Goal: Task Accomplishment & Management: Manage account settings

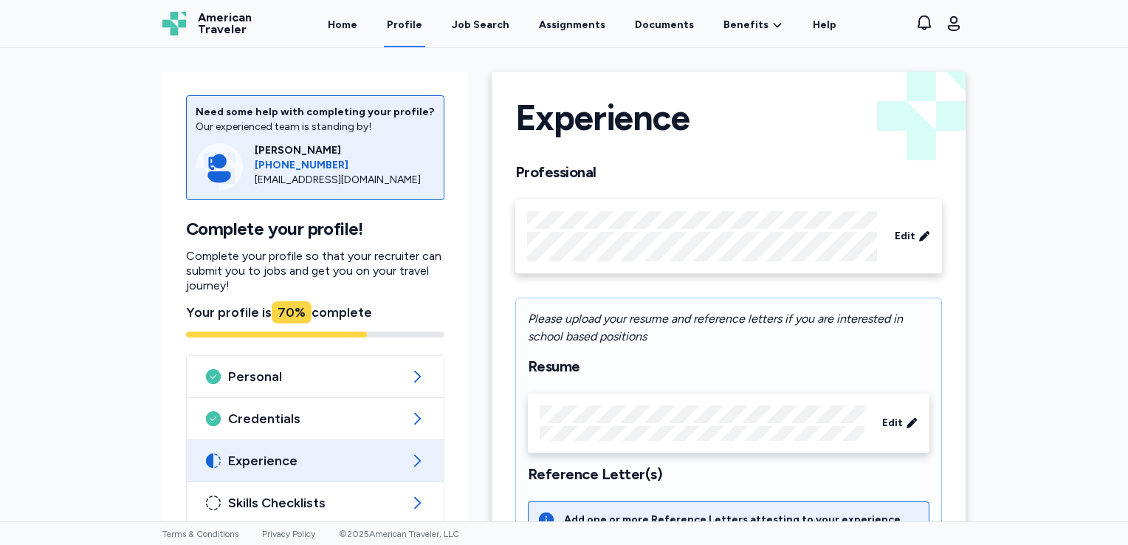
scroll to position [418, 0]
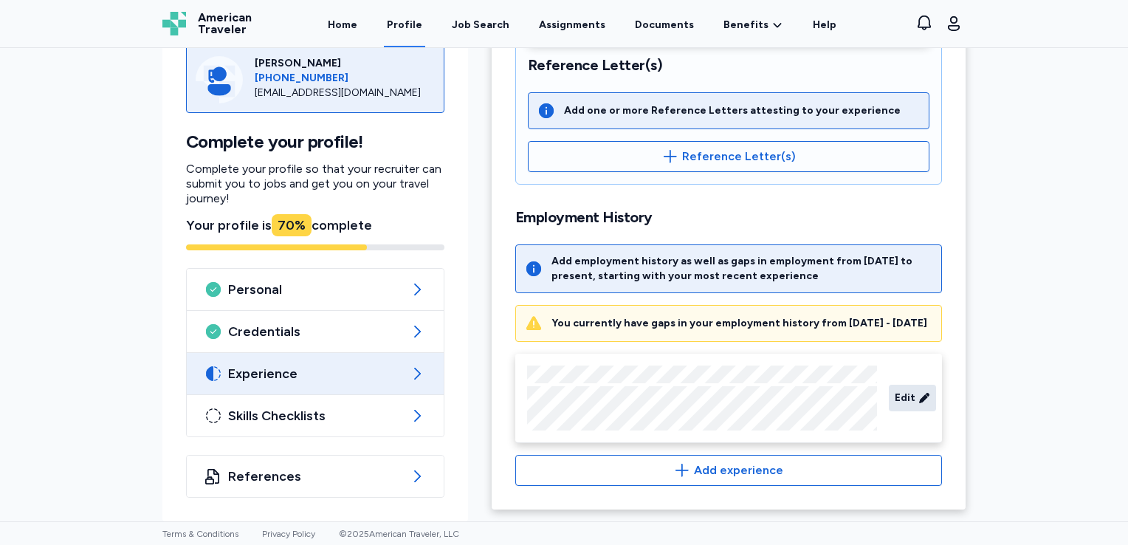
click at [907, 395] on span "Edit" at bounding box center [905, 398] width 21 height 15
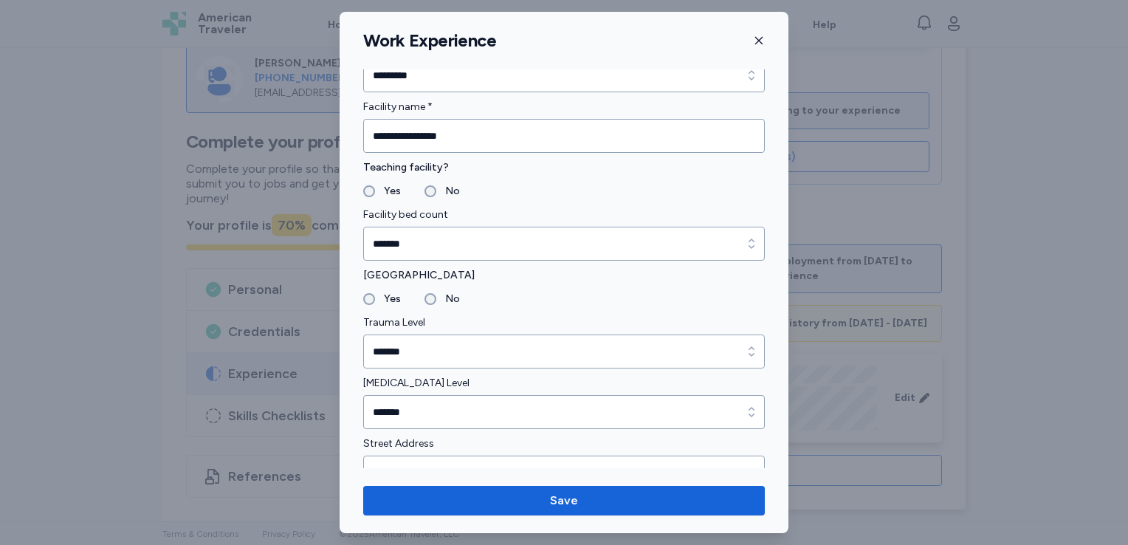
scroll to position [0, 0]
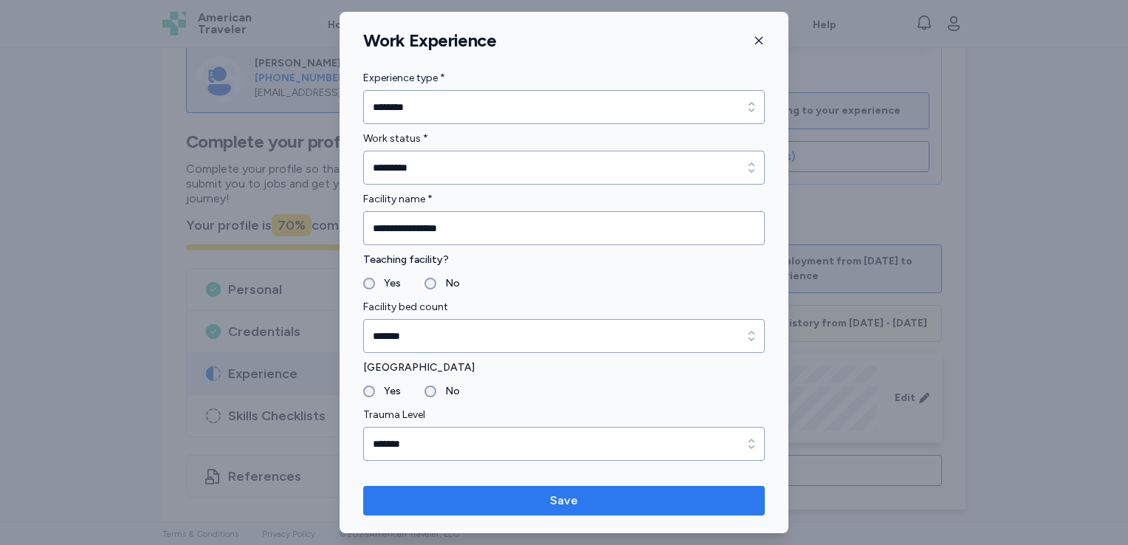
click at [608, 508] on span "Save" at bounding box center [564, 501] width 378 height 18
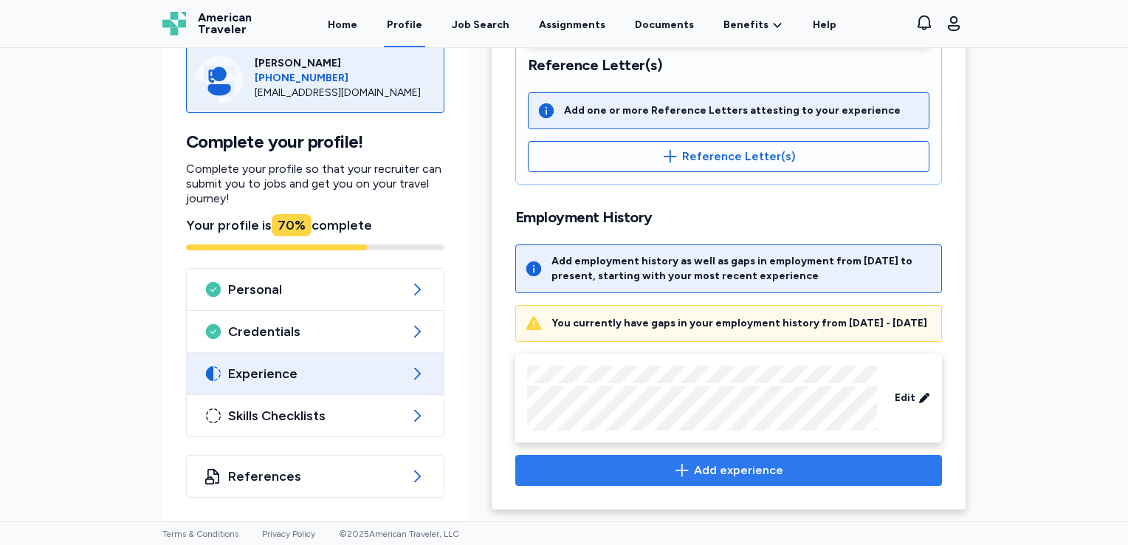
click at [682, 467] on icon "button" at bounding box center [682, 470] width 18 height 18
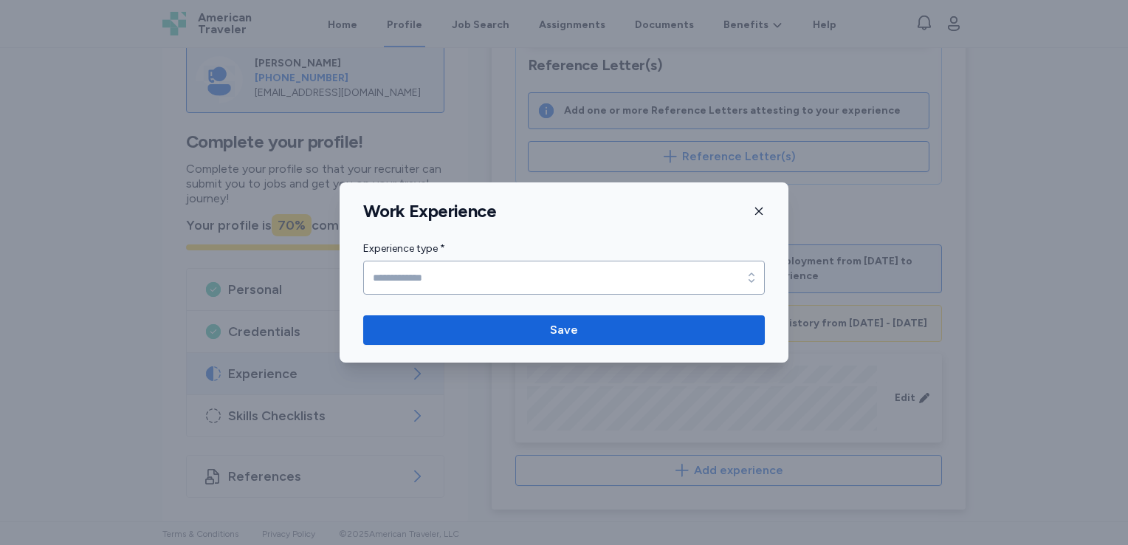
click at [758, 208] on icon "button" at bounding box center [759, 211] width 12 height 12
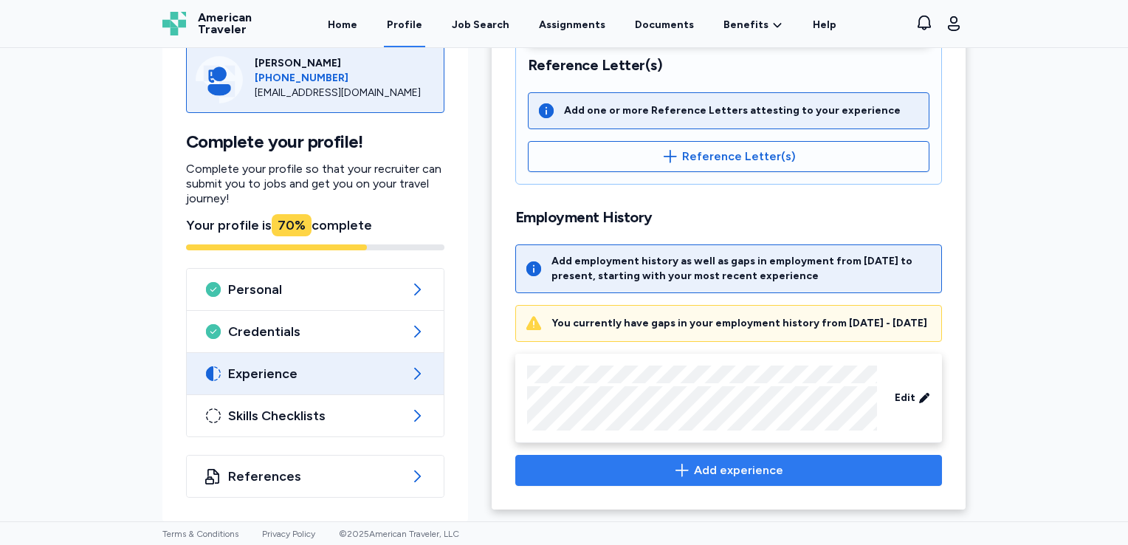
click at [681, 470] on icon "button" at bounding box center [682, 470] width 18 height 18
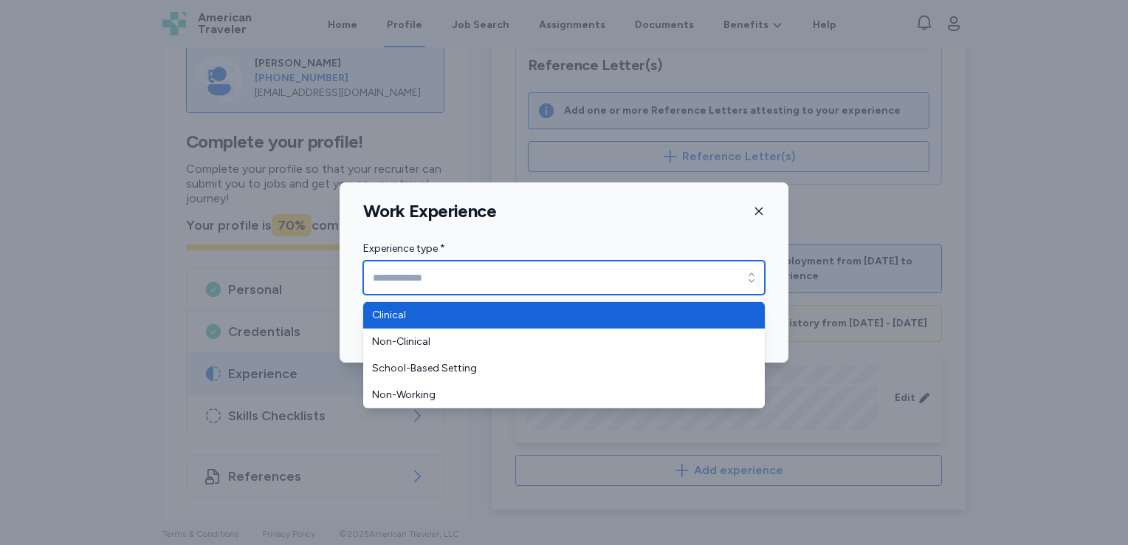
click at [701, 289] on input "Experience type *" at bounding box center [564, 278] width 402 height 34
type input "********"
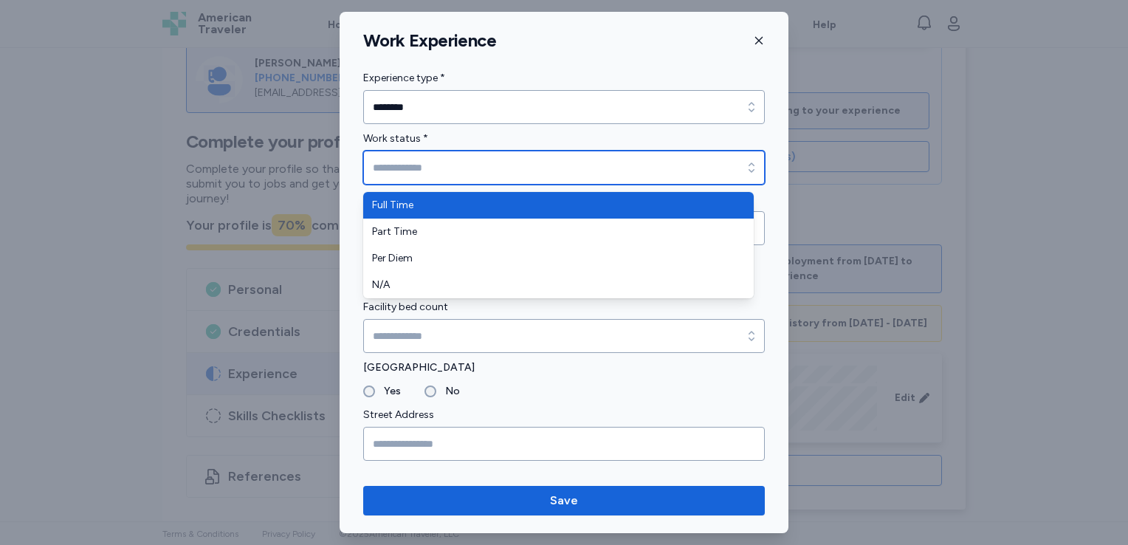
click at [463, 176] on input "Work status *" at bounding box center [564, 168] width 402 height 34
type input "*********"
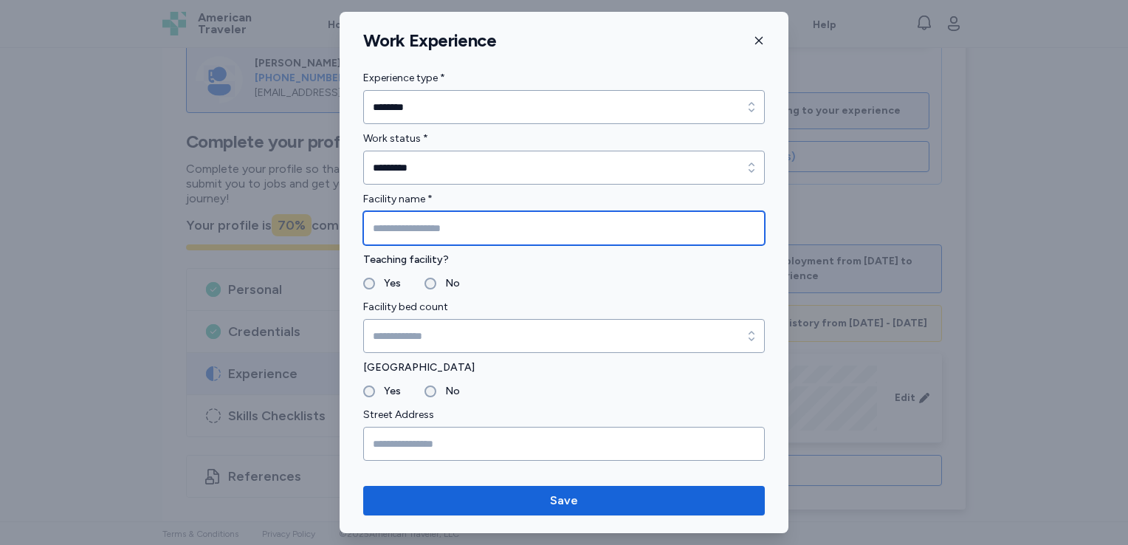
click at [446, 229] on input "Facility name *" at bounding box center [564, 228] width 402 height 34
type input "**********"
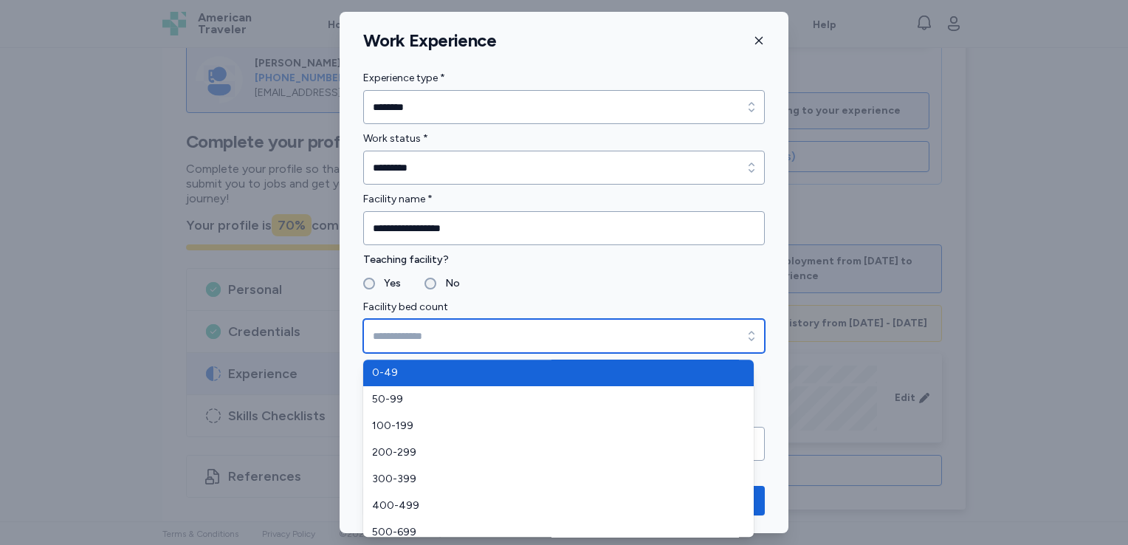
click at [420, 343] on input "Facility bed count" at bounding box center [564, 336] width 402 height 34
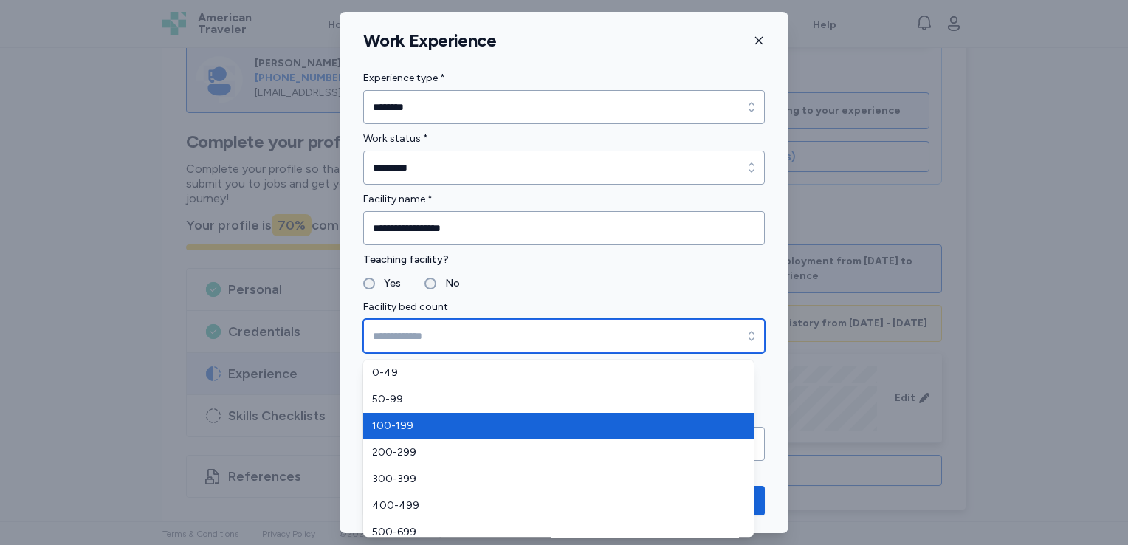
type input "*******"
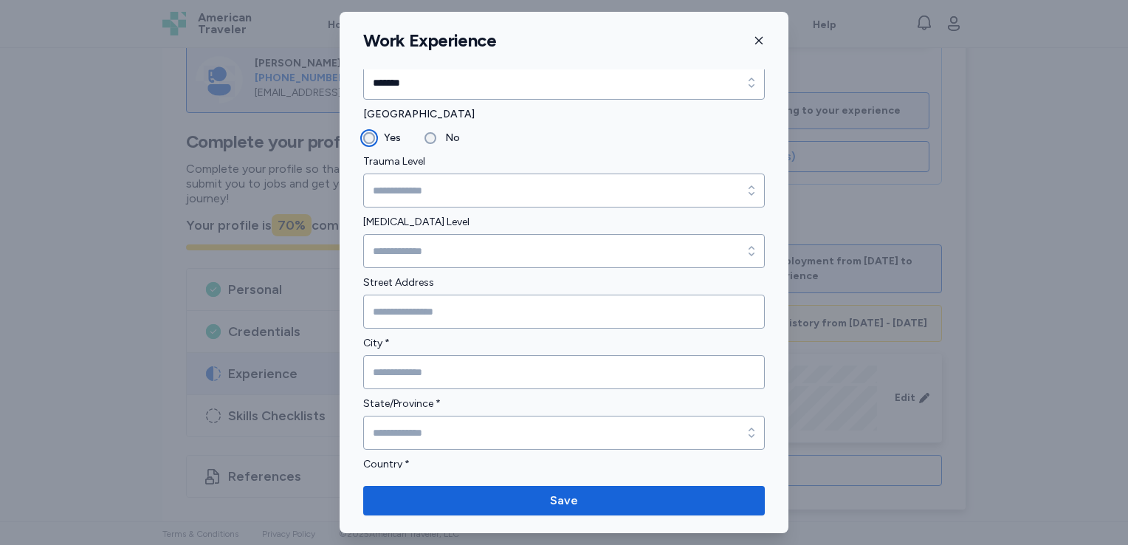
scroll to position [254, 0]
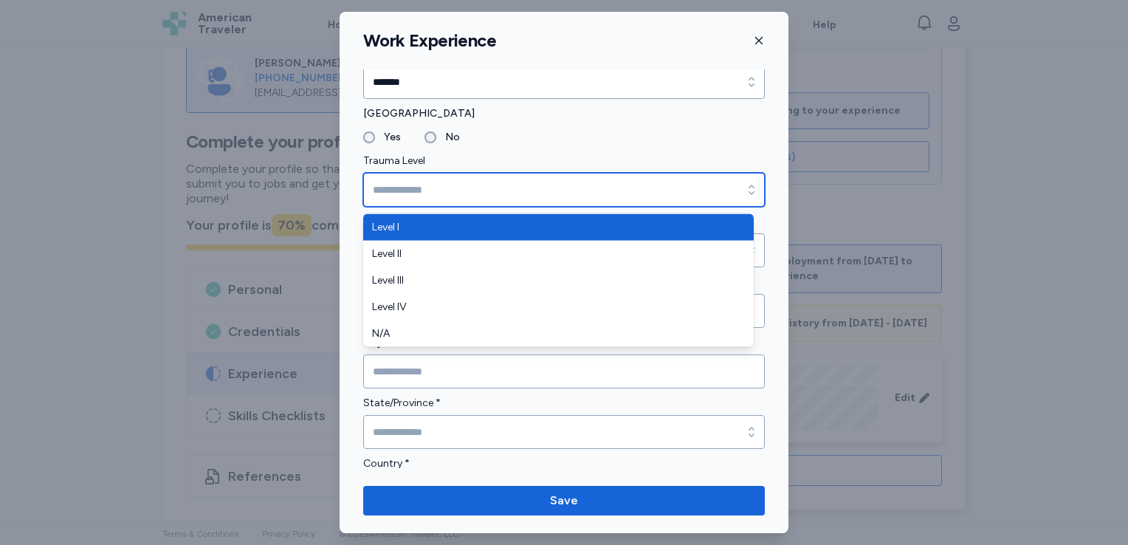
click at [501, 188] on input "Trauma Level" at bounding box center [564, 190] width 402 height 34
type input "*******"
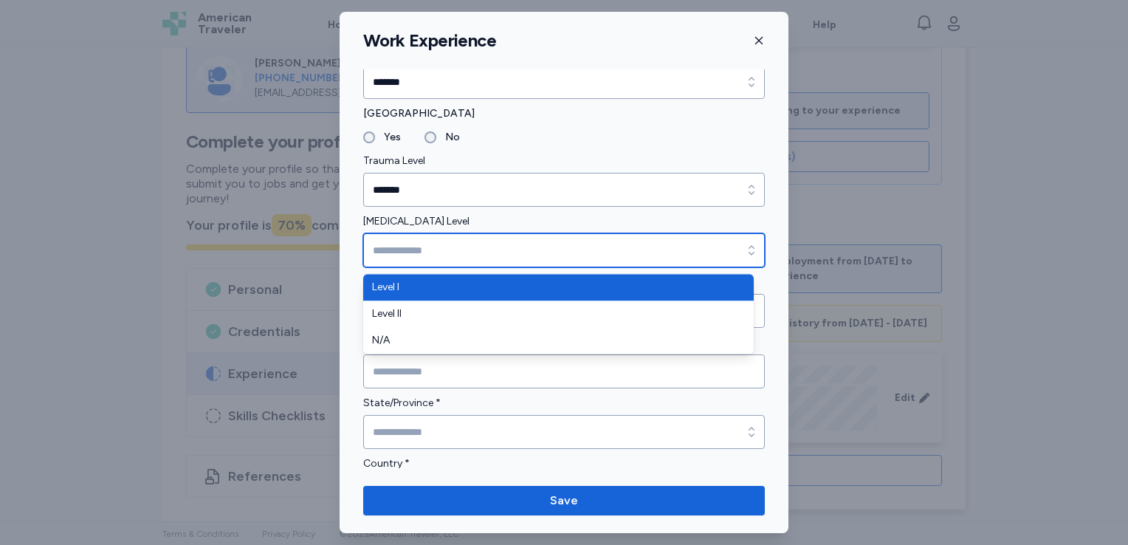
click at [483, 249] on input "[MEDICAL_DATA] Level" at bounding box center [564, 250] width 402 height 34
type input "*******"
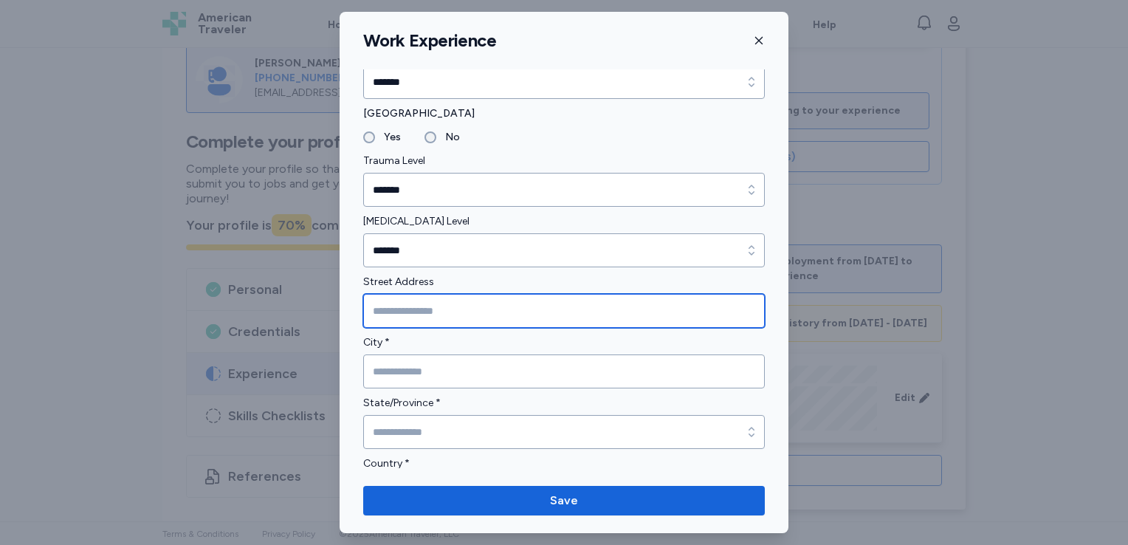
click at [475, 318] on input "Street Address" at bounding box center [564, 311] width 402 height 34
type input "**********"
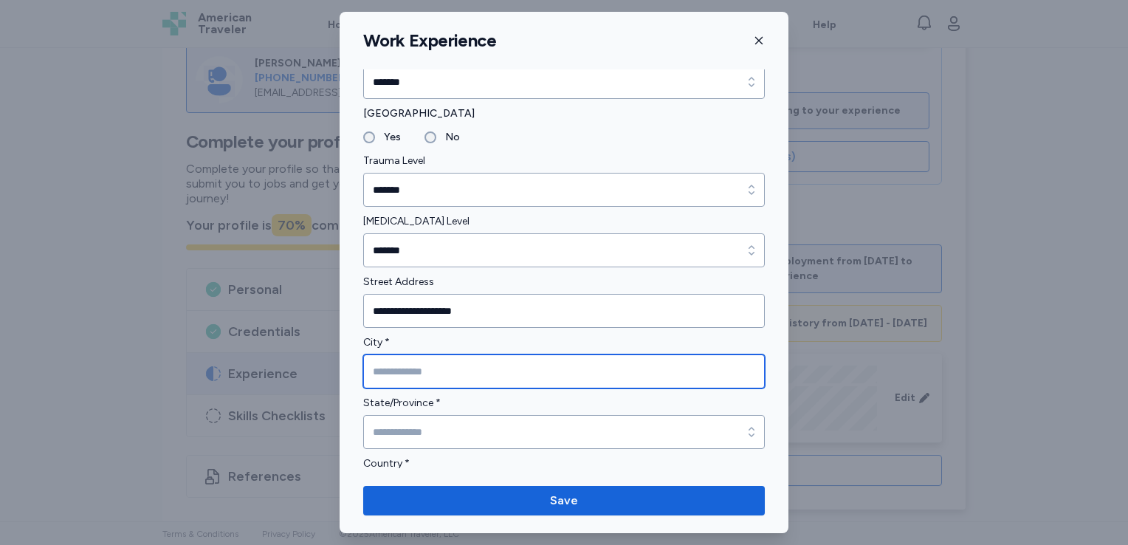
click at [456, 363] on input "City *" at bounding box center [564, 371] width 402 height 34
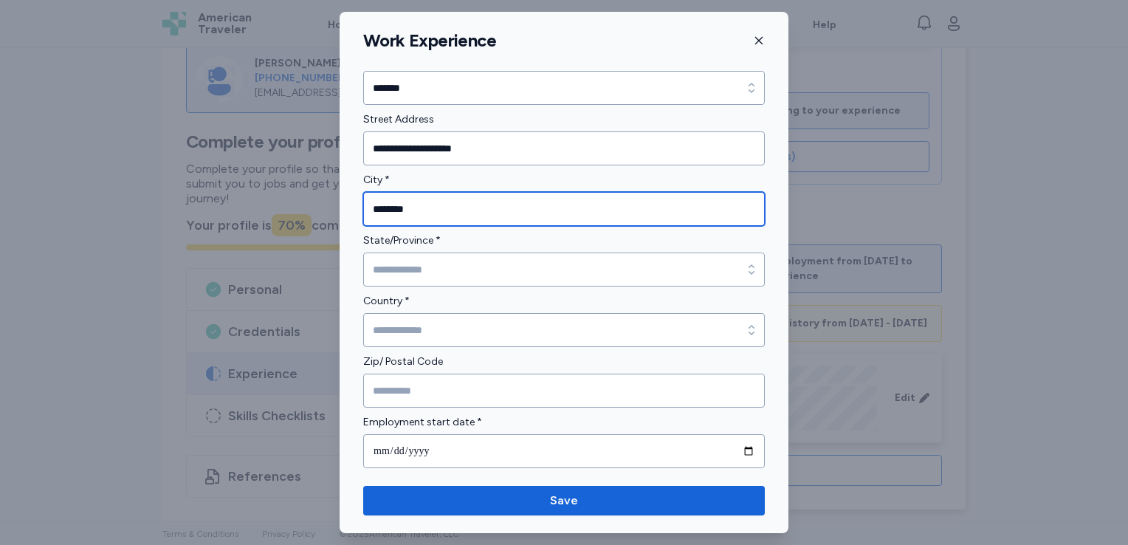
type input "********"
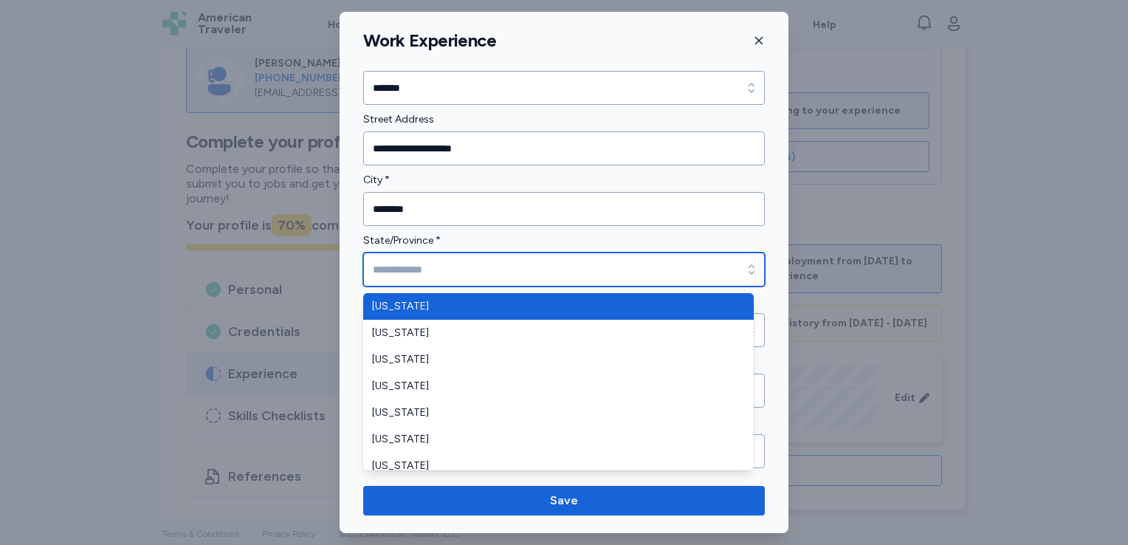
click at [700, 269] on input "State/Province *" at bounding box center [564, 270] width 402 height 34
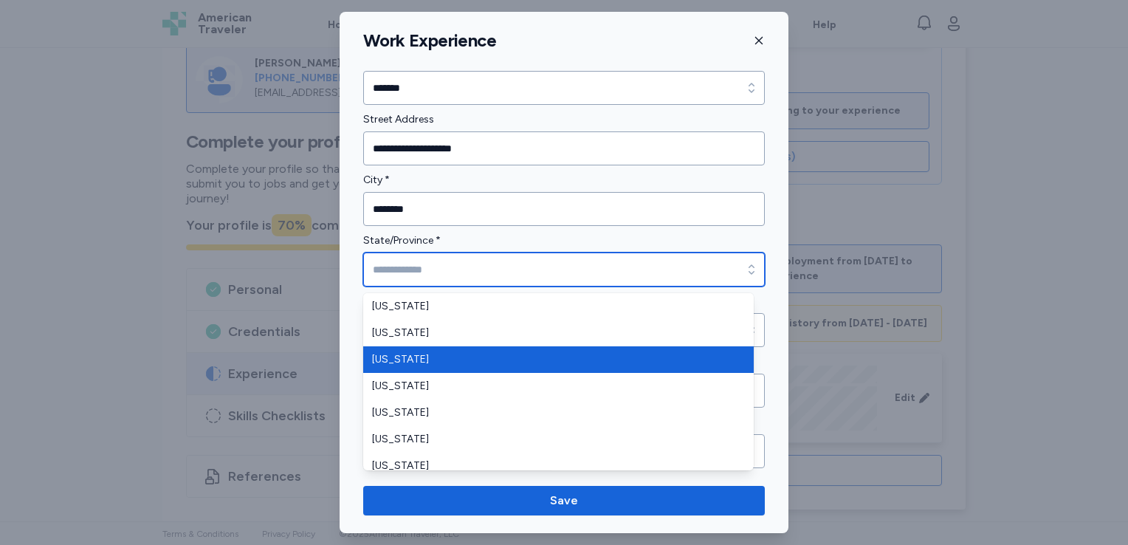
type input "*******"
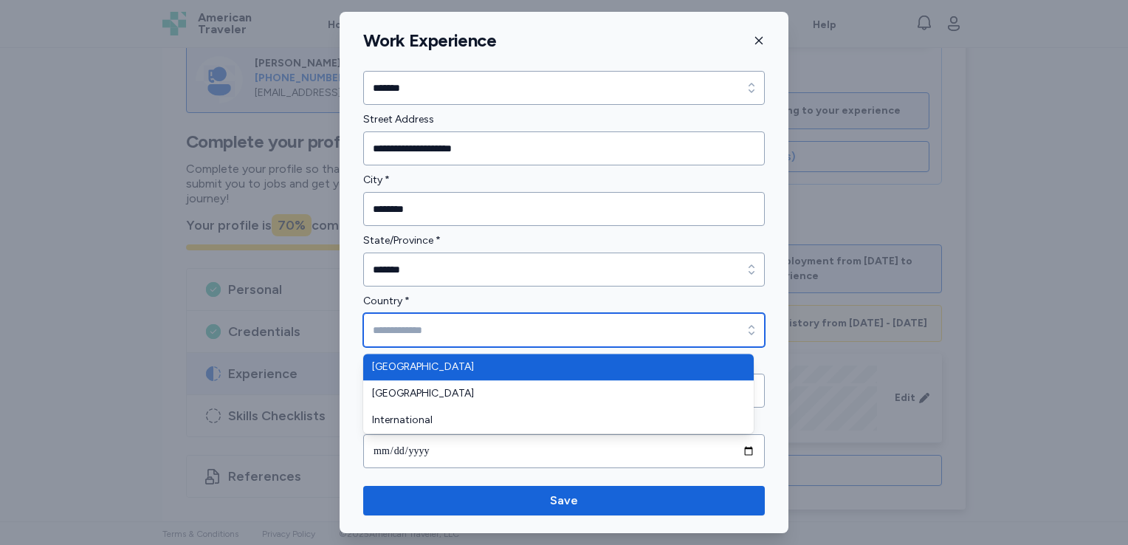
click at [575, 337] on input "Country *" at bounding box center [564, 330] width 402 height 34
type input "**********"
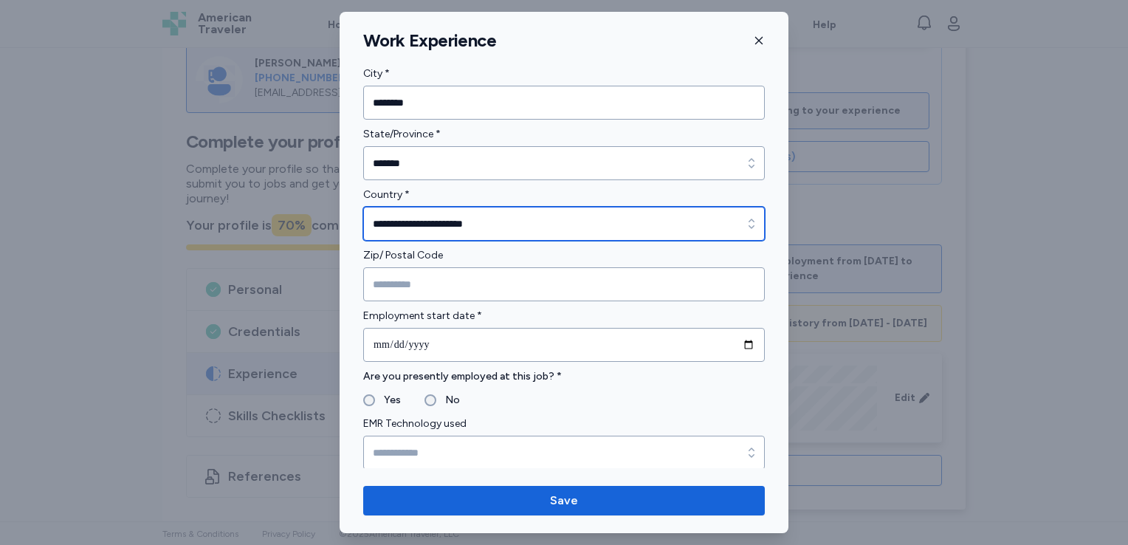
scroll to position [523, 0]
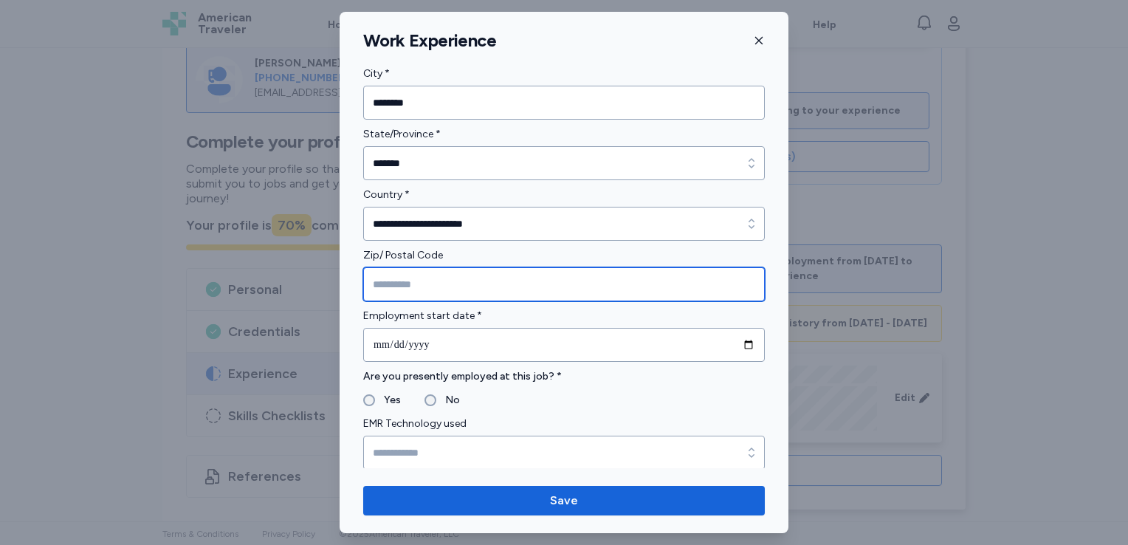
click at [406, 278] on input "Zip/ Postal Code" at bounding box center [564, 284] width 402 height 34
type input "*****"
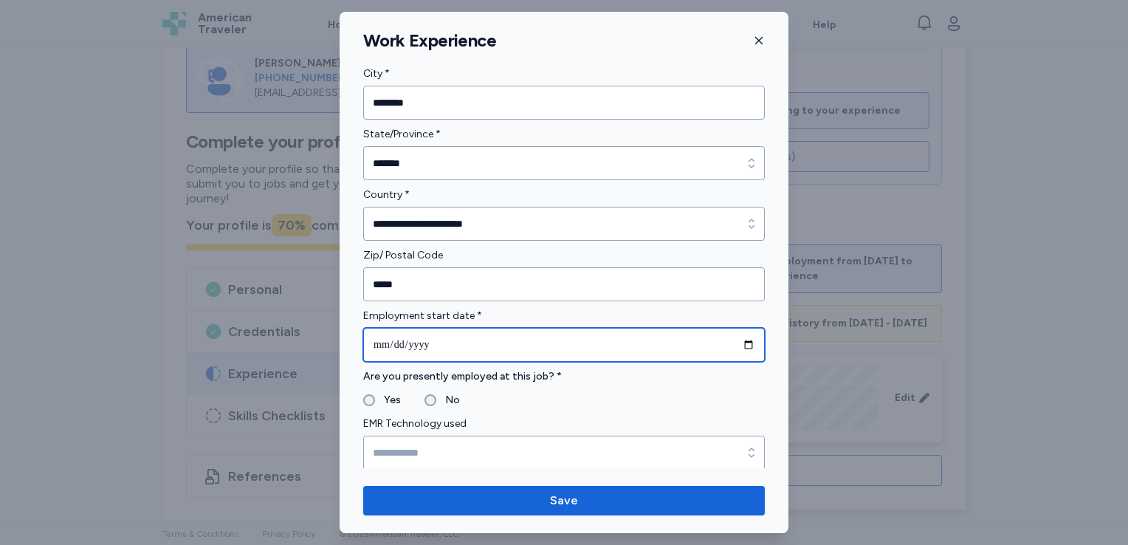
click at [387, 344] on input "date" at bounding box center [564, 345] width 402 height 34
type input "**********"
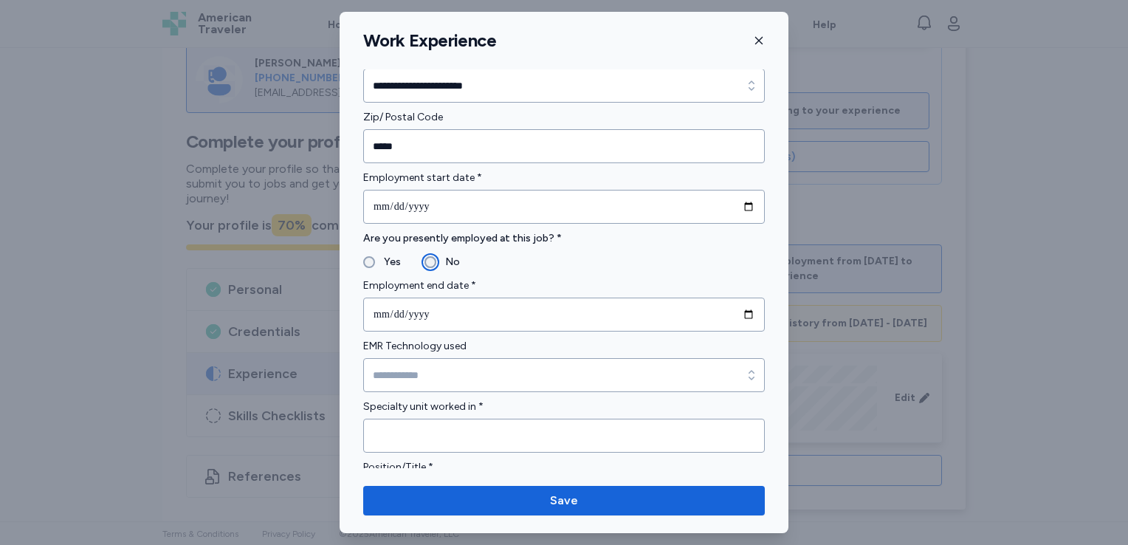
scroll to position [662, 0]
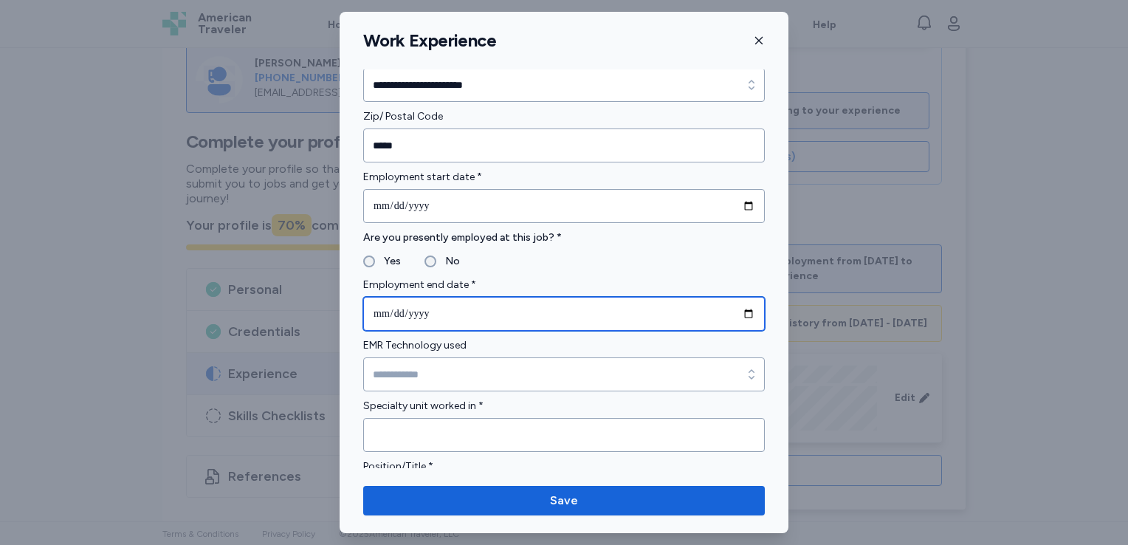
click at [382, 311] on input "date" at bounding box center [564, 314] width 402 height 34
click at [402, 306] on input "date" at bounding box center [564, 314] width 402 height 34
type input "**********"
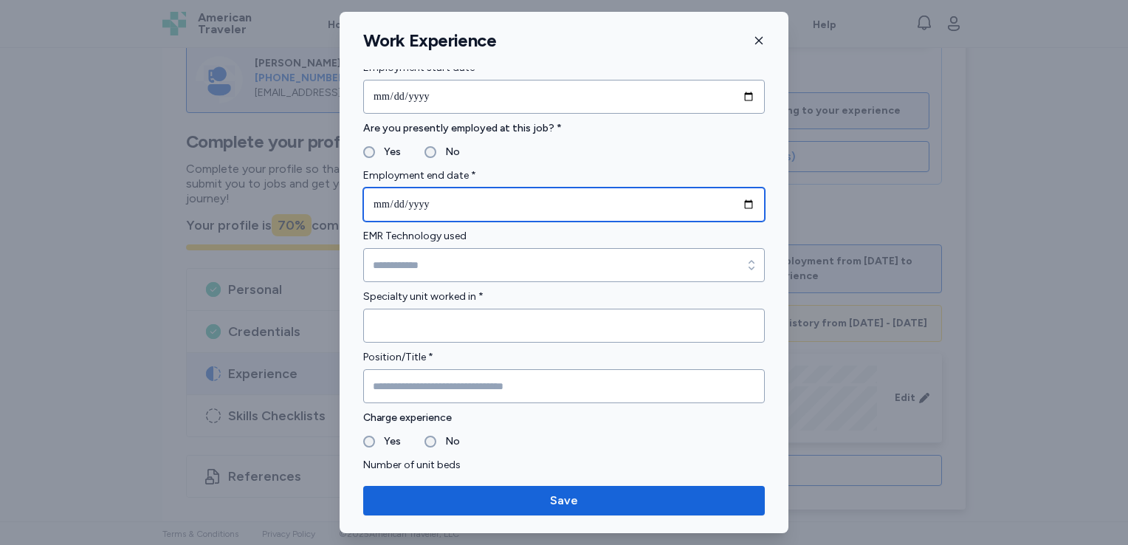
scroll to position [772, 0]
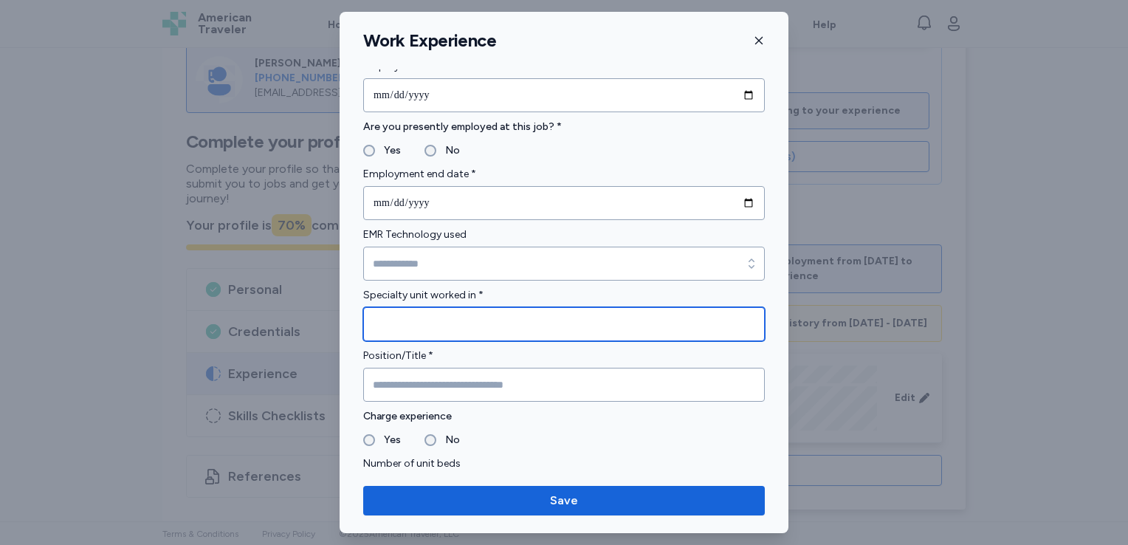
click at [461, 334] on input "Specialty unit worked in *" at bounding box center [564, 324] width 402 height 34
type input "**********"
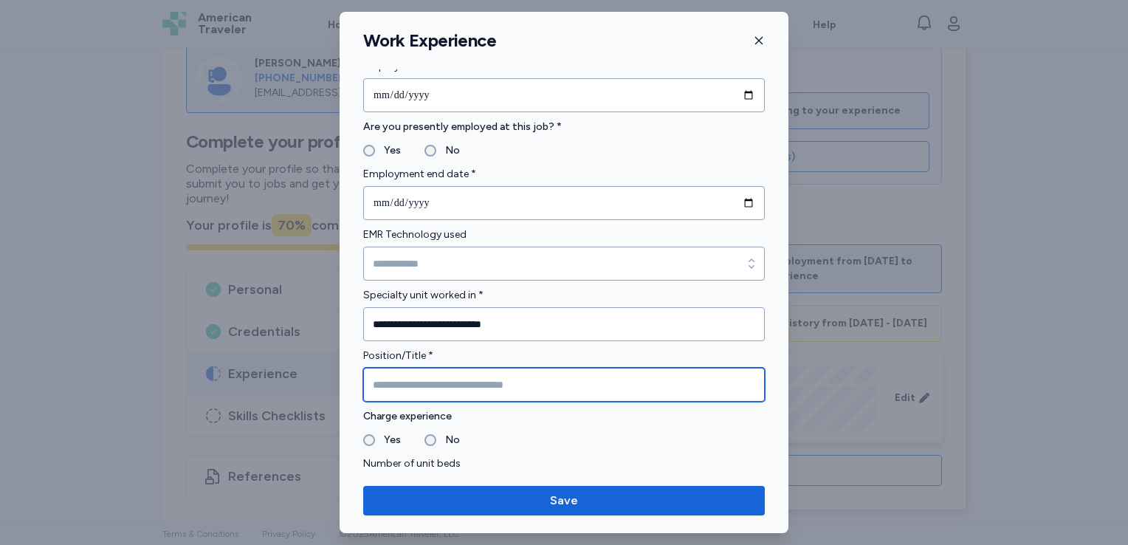
click at [449, 380] on input "Position/Title *" at bounding box center [564, 385] width 402 height 34
type input "*"
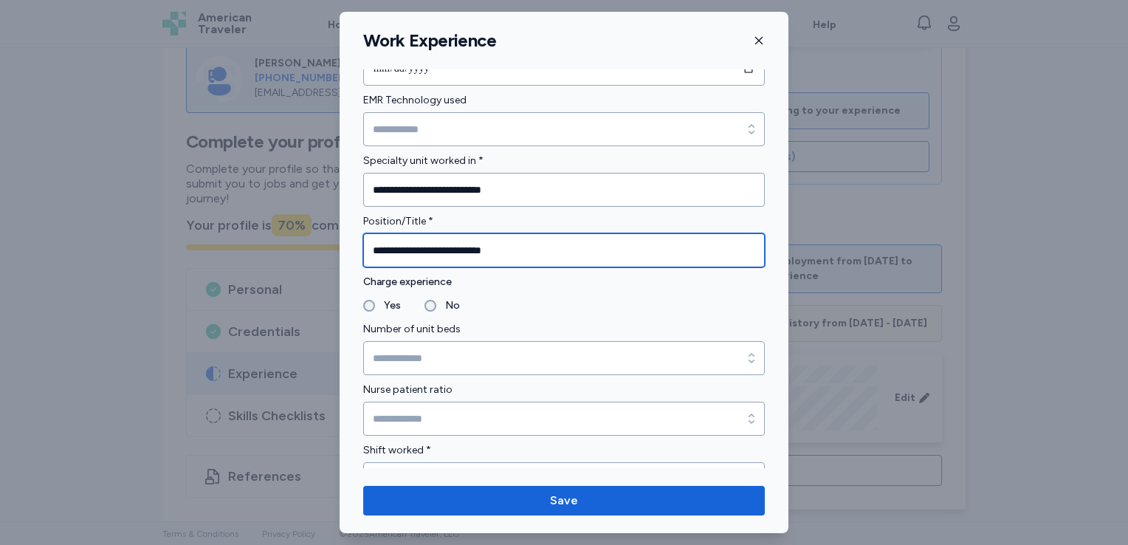
scroll to position [906, 0]
type input "**********"
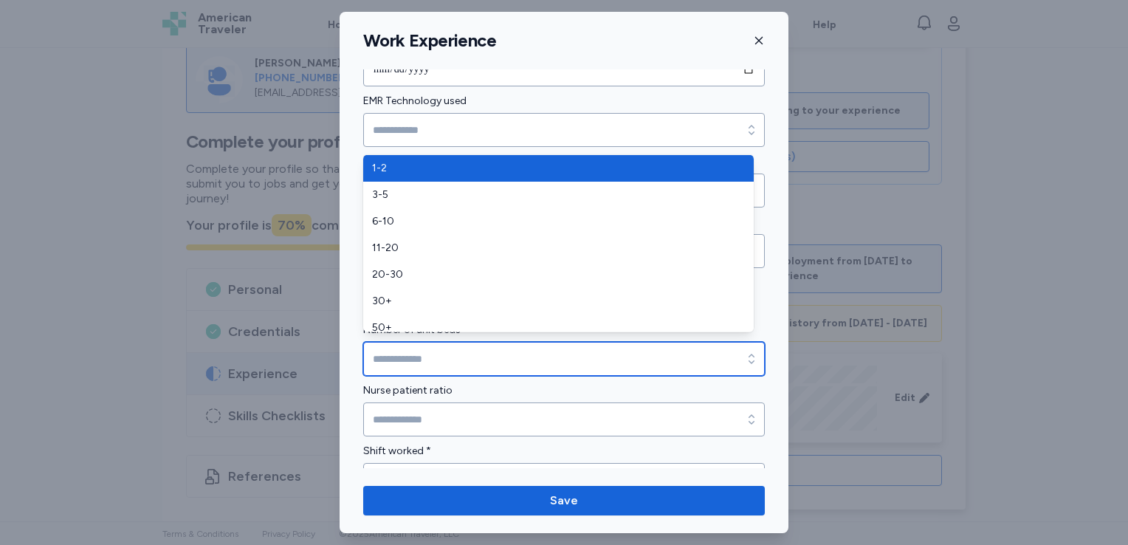
click at [412, 365] on input "Number of unit beds" at bounding box center [564, 359] width 402 height 34
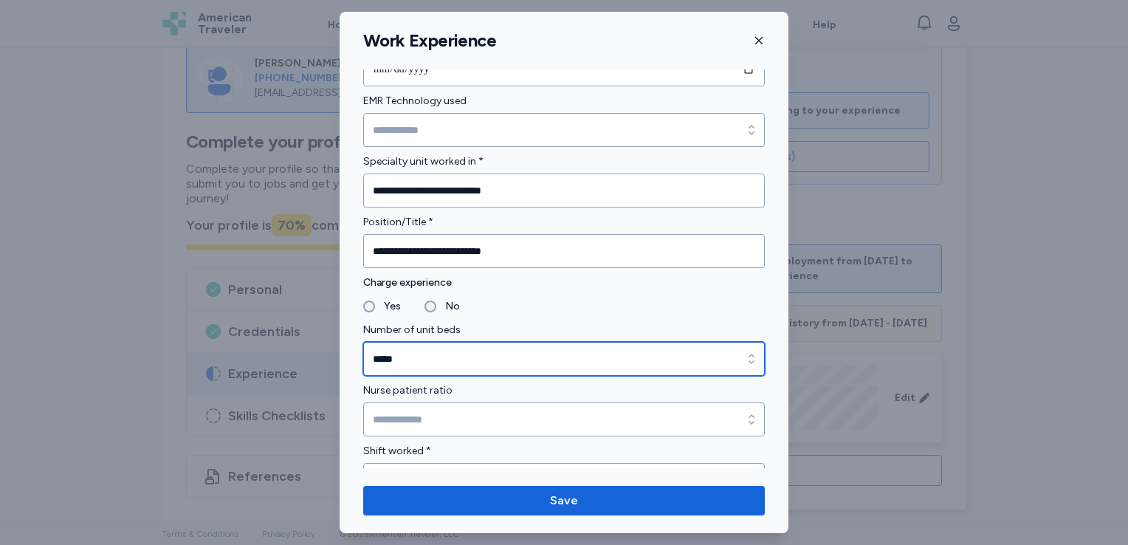
click at [398, 353] on input "*****" at bounding box center [564, 359] width 402 height 34
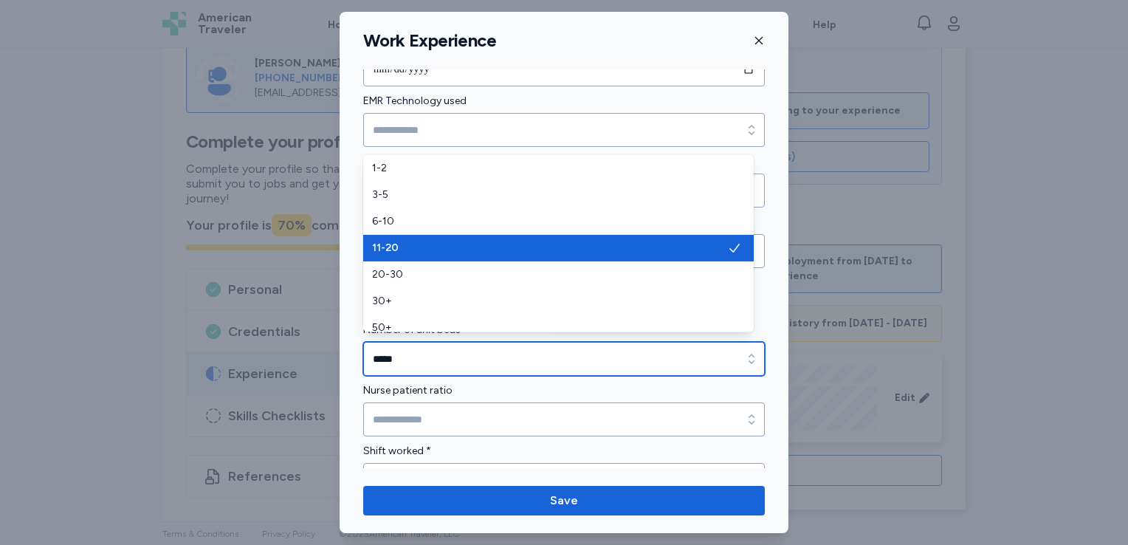
click at [744, 351] on icon "button" at bounding box center [751, 358] width 15 height 15
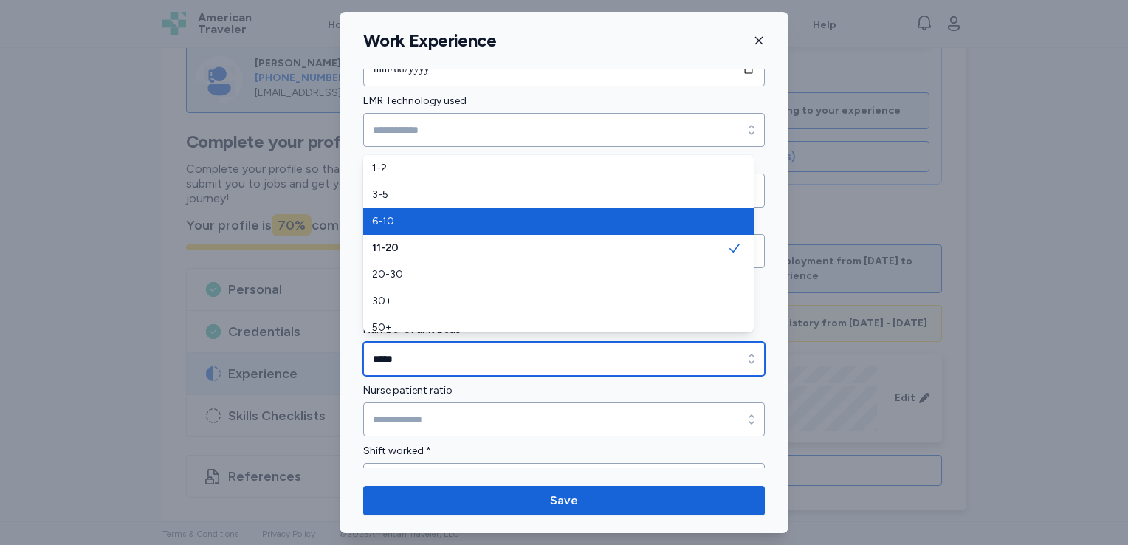
type input "****"
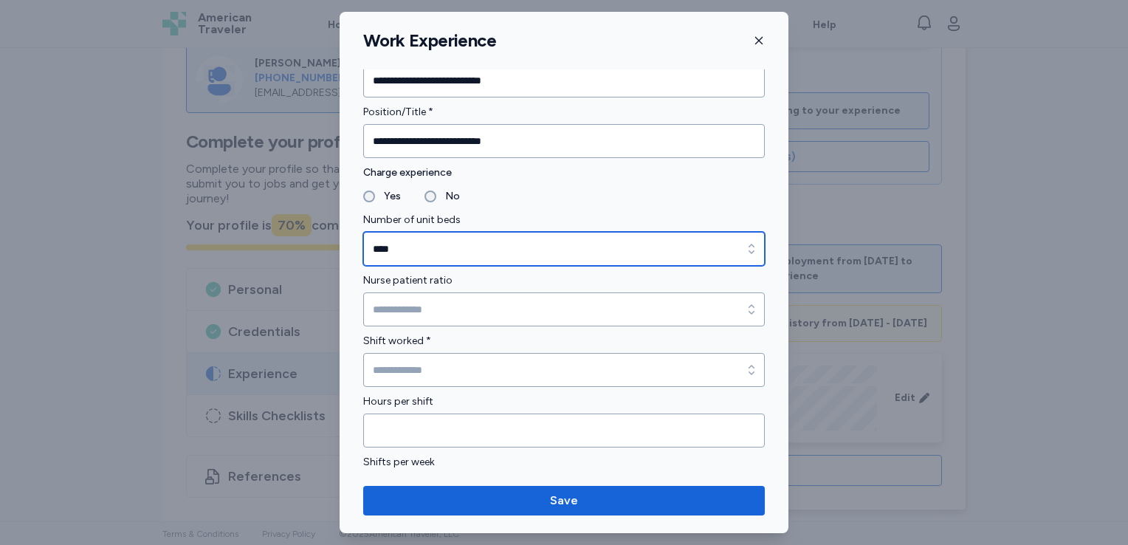
scroll to position [1019, 0]
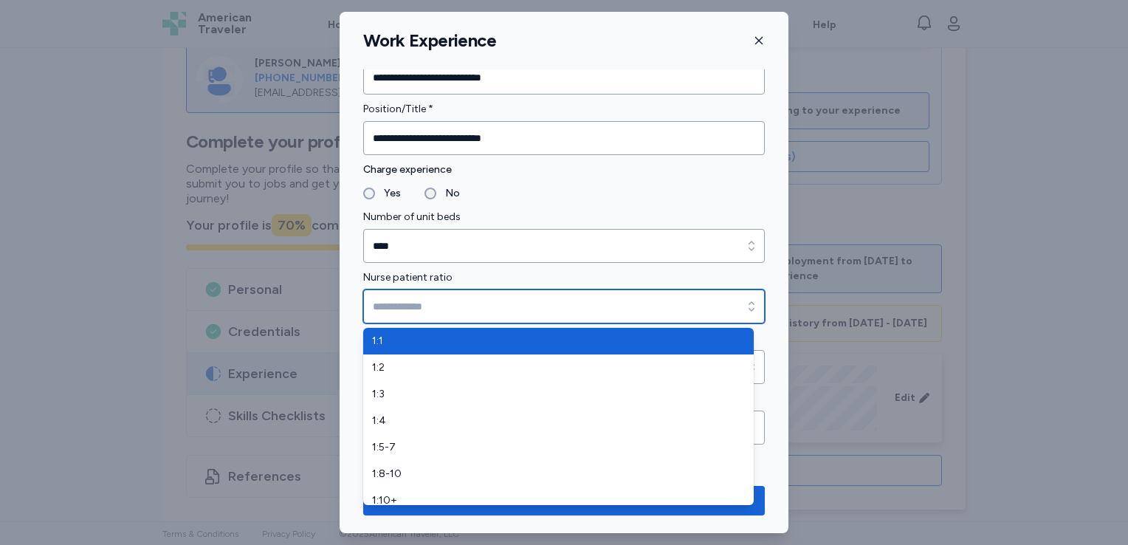
click at [522, 300] on input "Nurse patient ratio" at bounding box center [564, 306] width 402 height 34
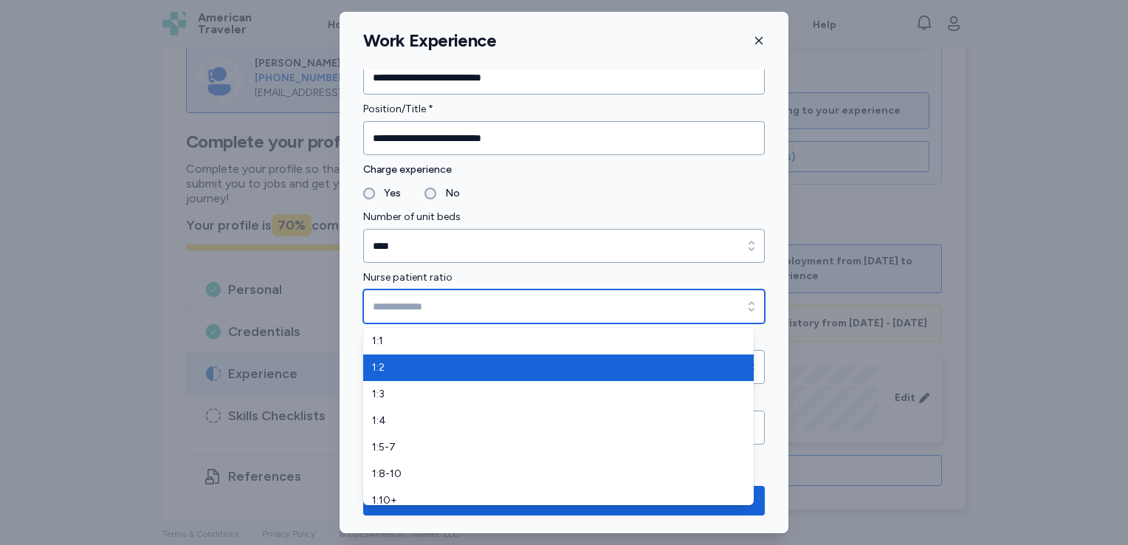
type input "***"
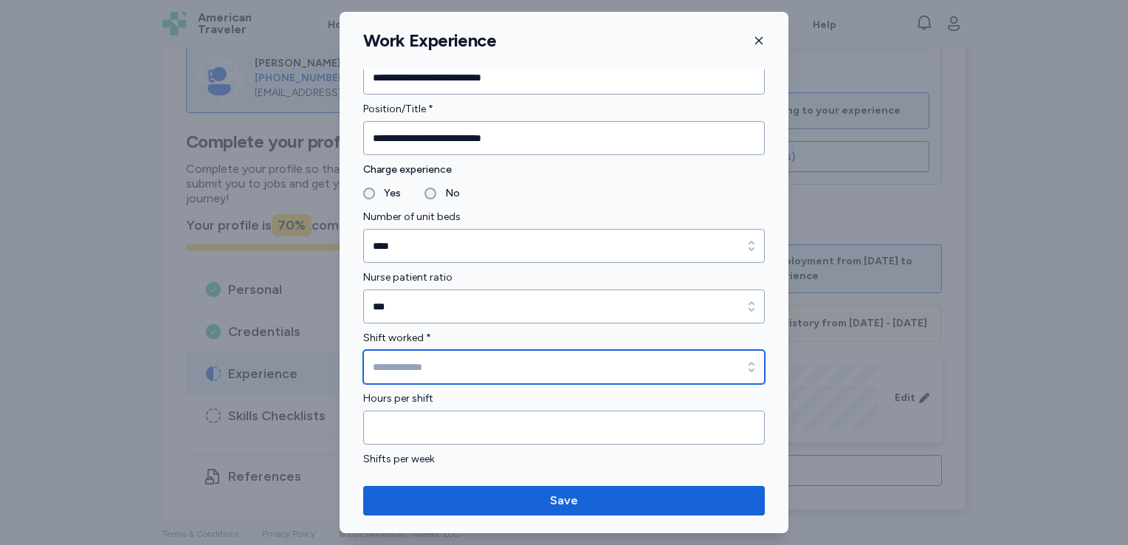
click at [510, 373] on input "Shift worked *" at bounding box center [564, 367] width 402 height 34
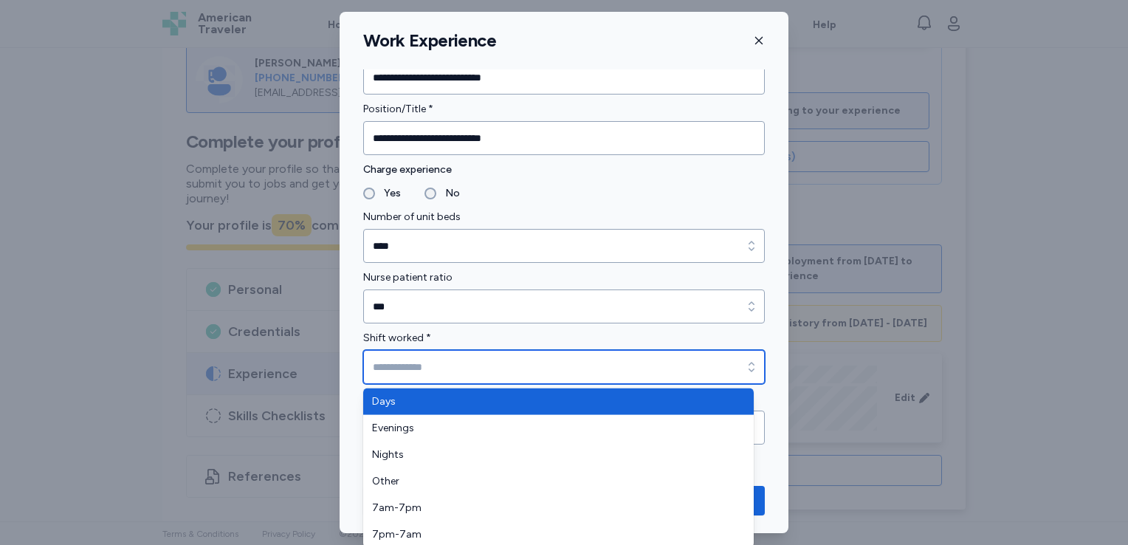
type input "****"
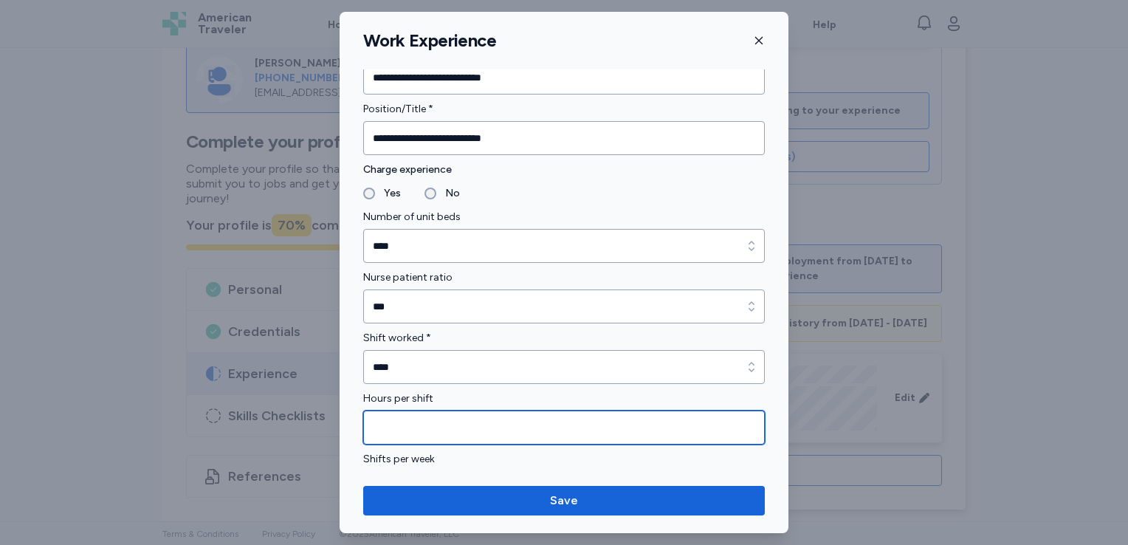
click at [481, 439] on input "Hours per shift" at bounding box center [564, 428] width 402 height 34
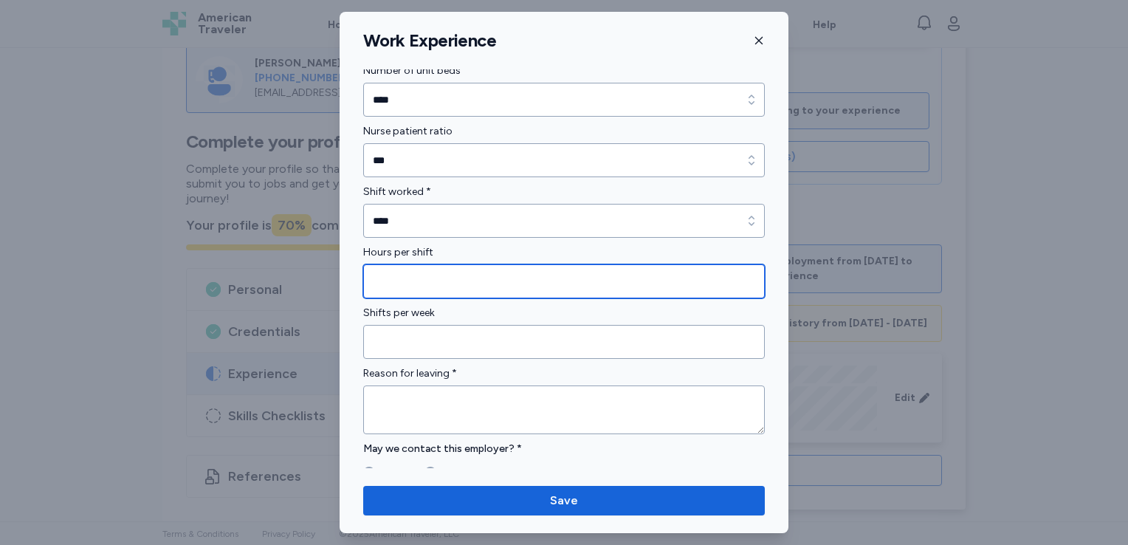
scroll to position [1174, 0]
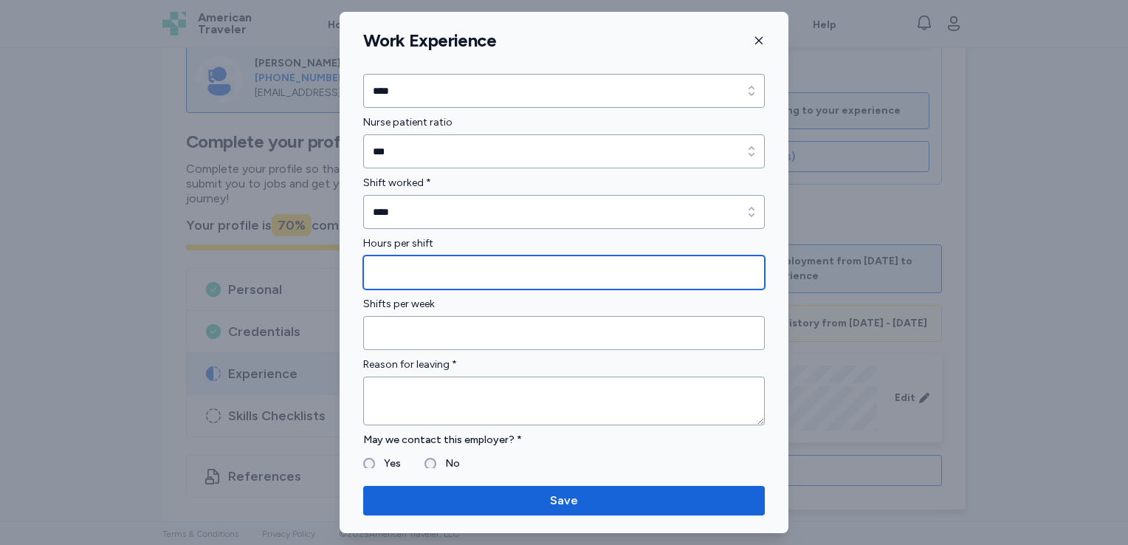
type input "*"
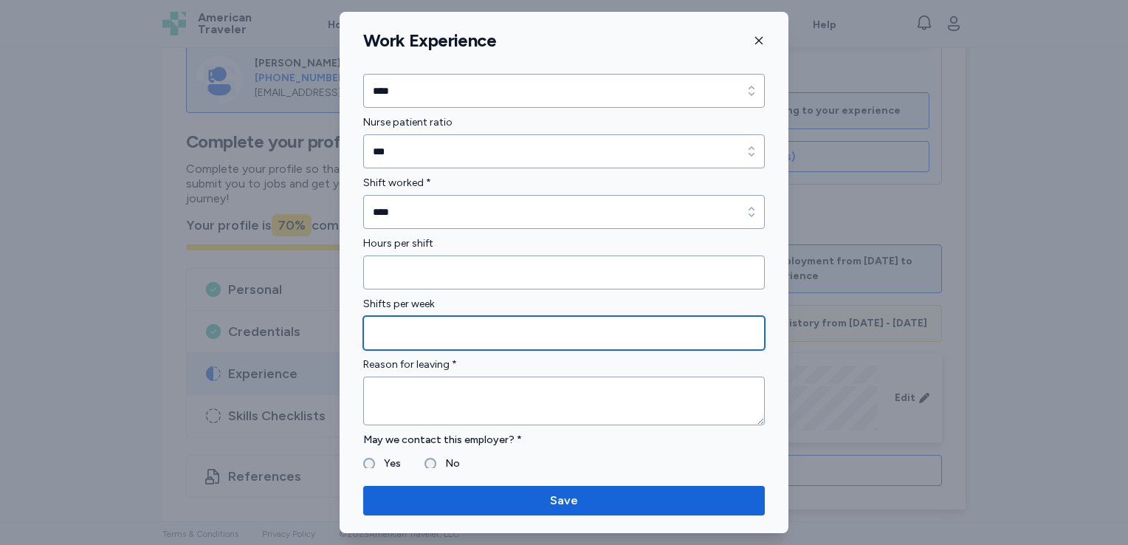
click at [490, 346] on input "Shifts per week" at bounding box center [564, 333] width 402 height 34
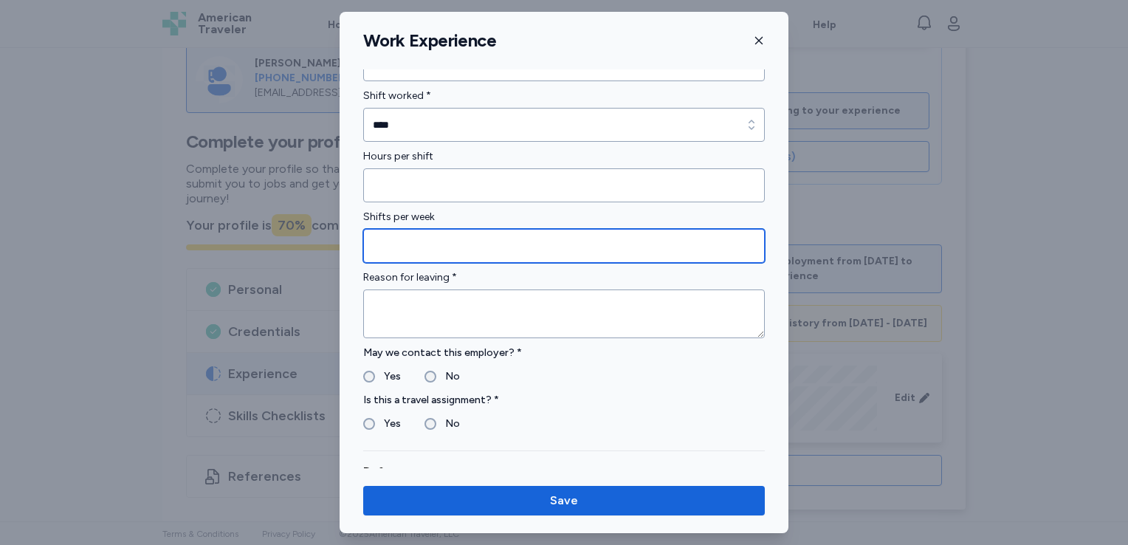
scroll to position [1261, 0]
type input "*"
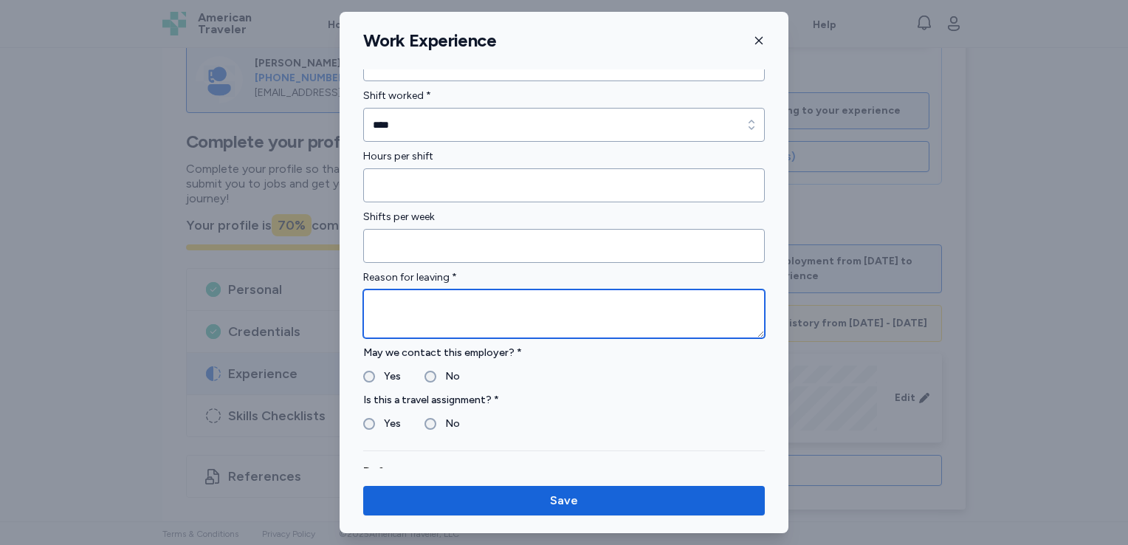
click at [461, 310] on textarea at bounding box center [564, 313] width 402 height 49
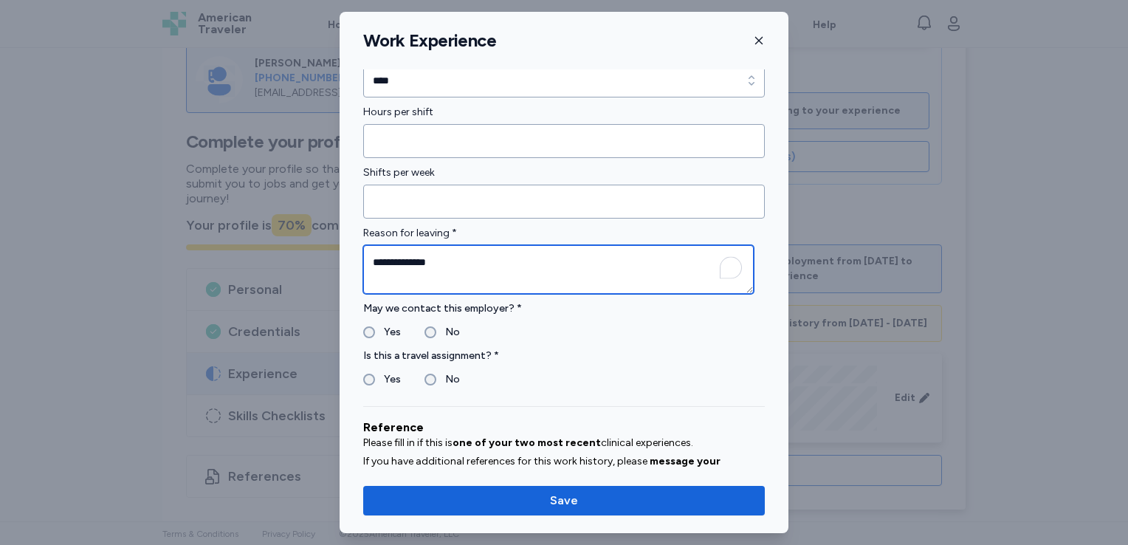
scroll to position [0, 0]
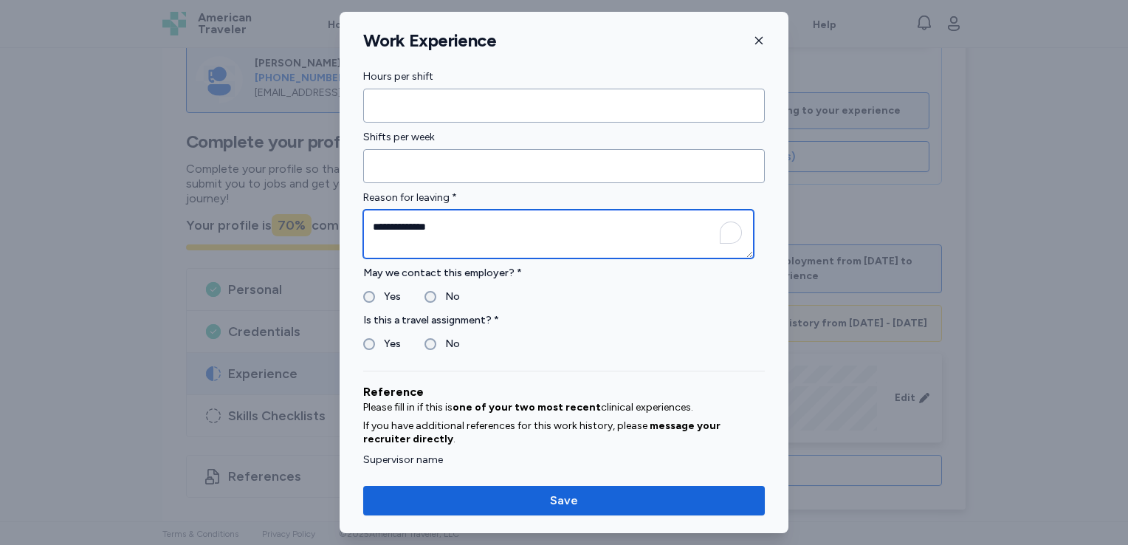
type textarea "**********"
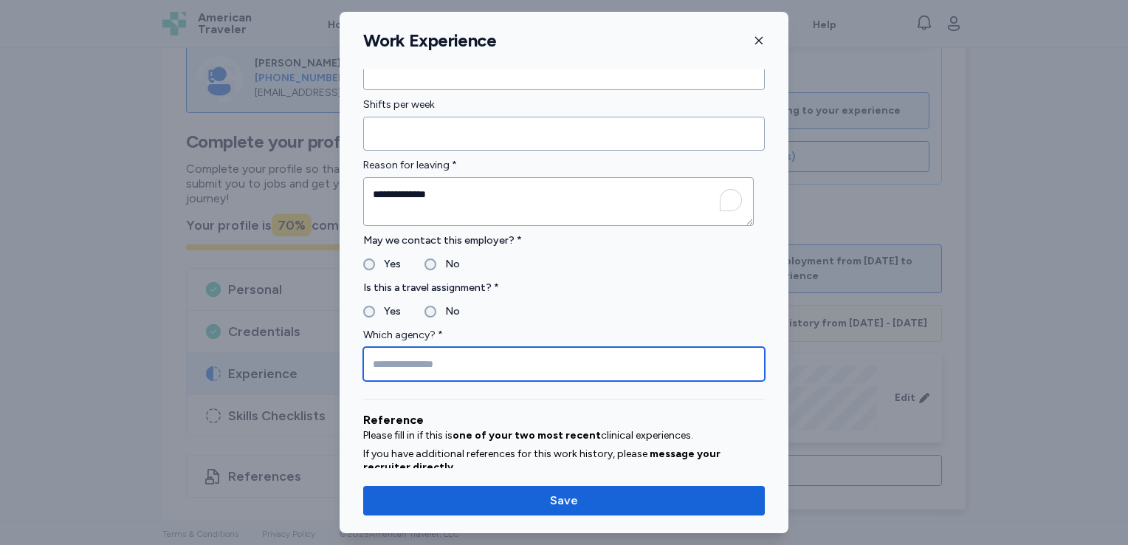
click at [399, 358] on input "Which agency? *" at bounding box center [564, 364] width 402 height 34
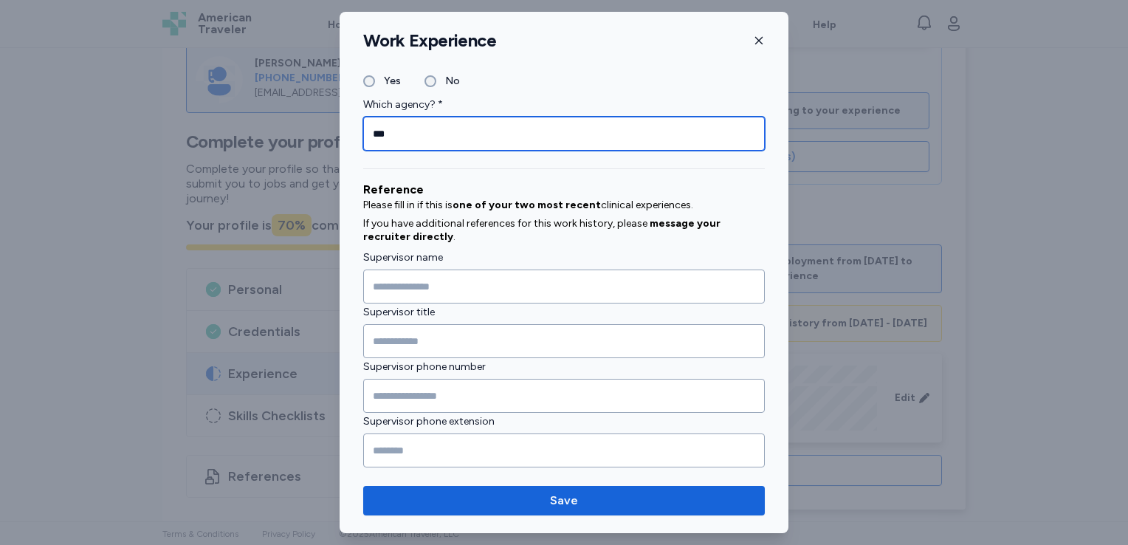
type input "***"
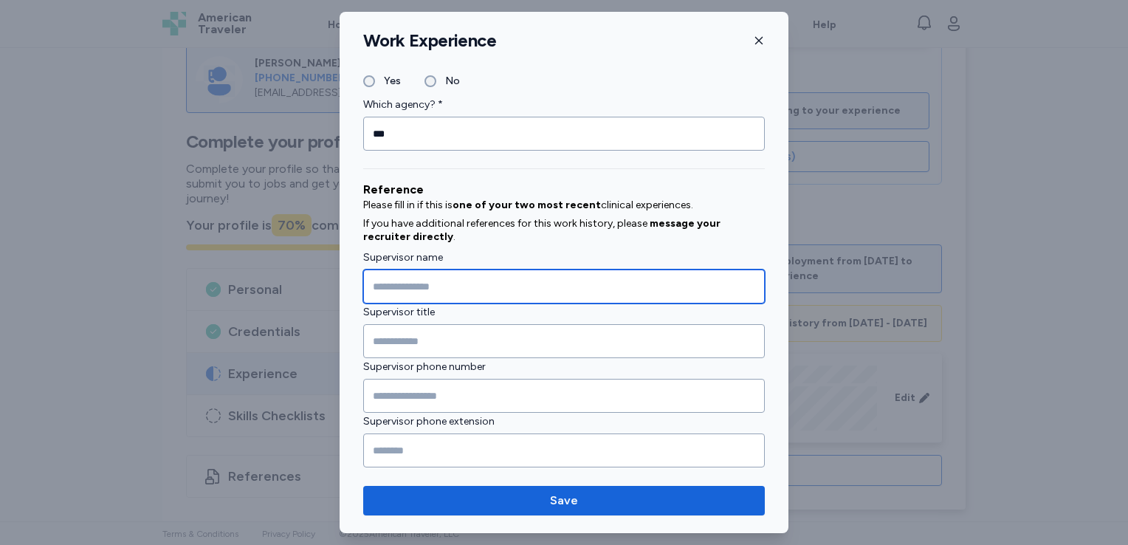
click at [456, 280] on input "Supervisor name" at bounding box center [564, 286] width 402 height 34
type input "**********"
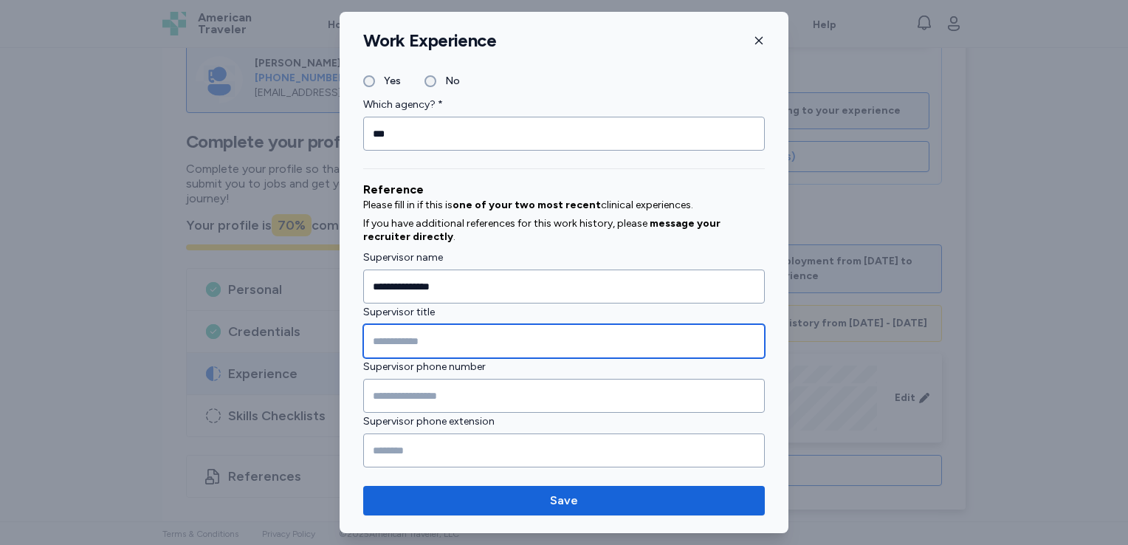
click at [410, 329] on input "Supervisor title" at bounding box center [564, 341] width 402 height 34
type input "**********"
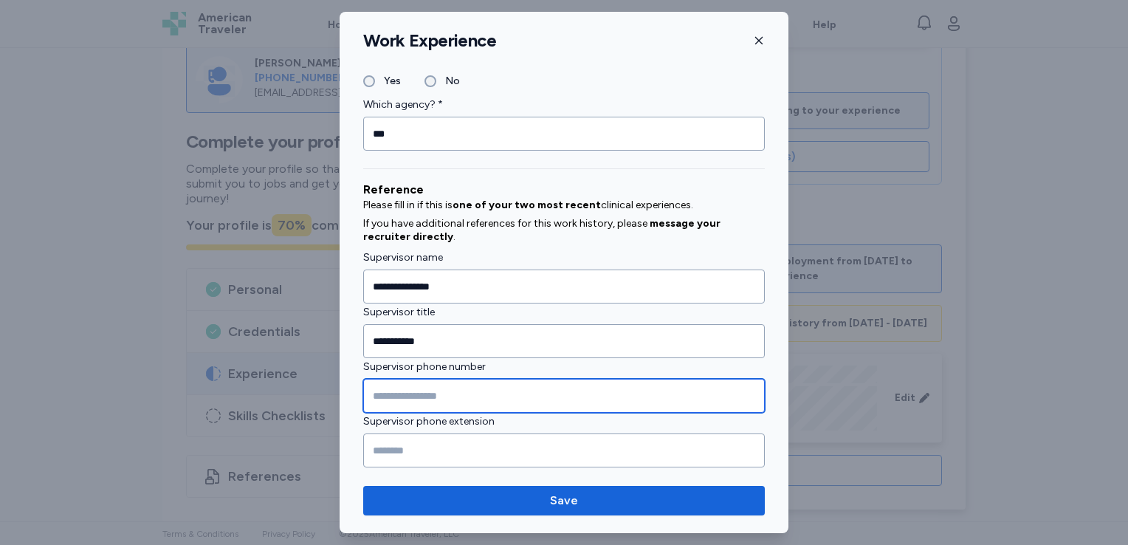
click at [393, 385] on input "Supervisor phone number" at bounding box center [564, 396] width 402 height 34
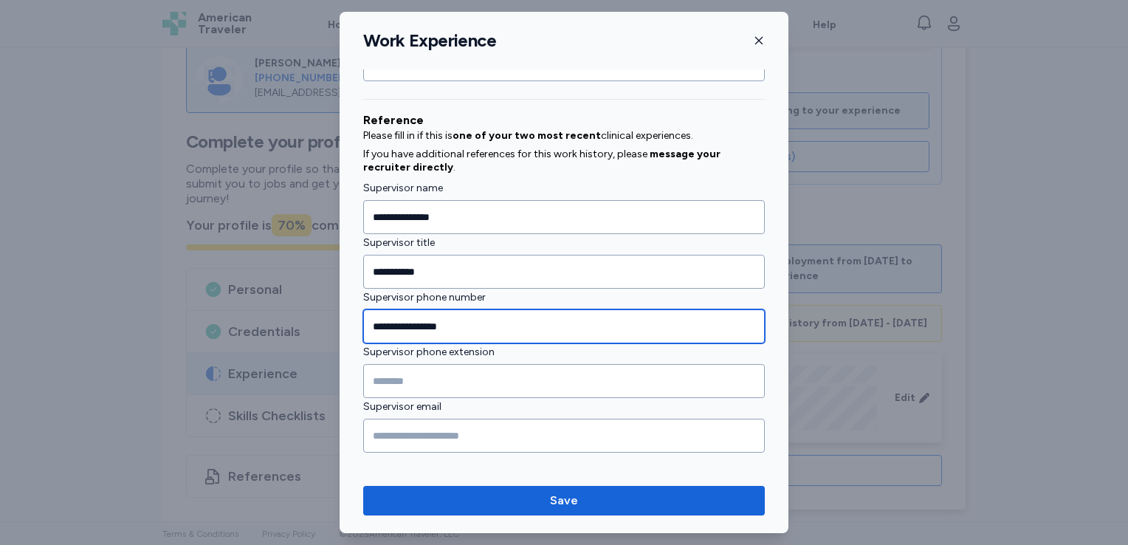
scroll to position [1678, 0]
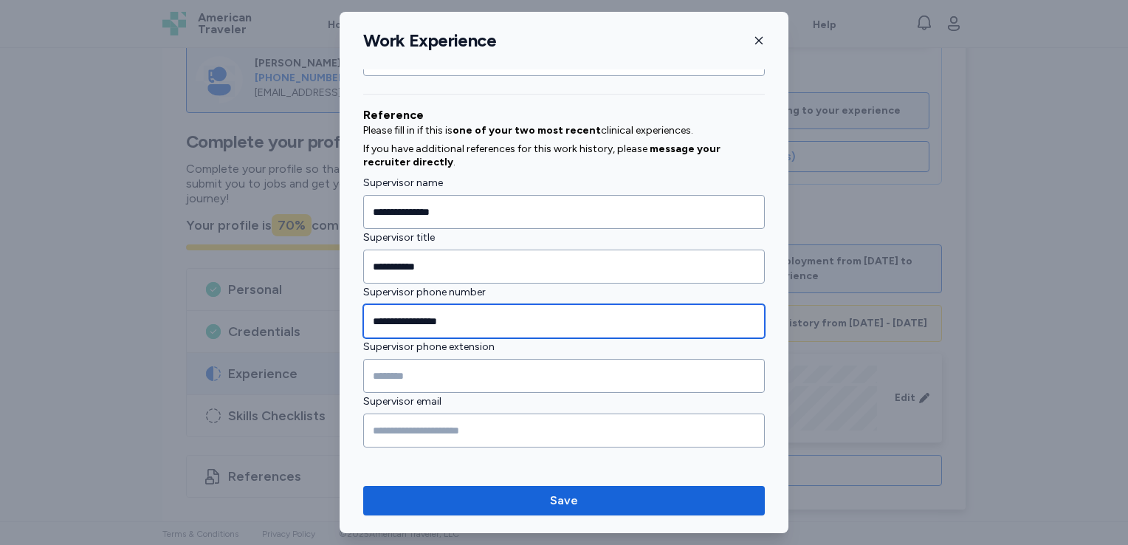
type input "**********"
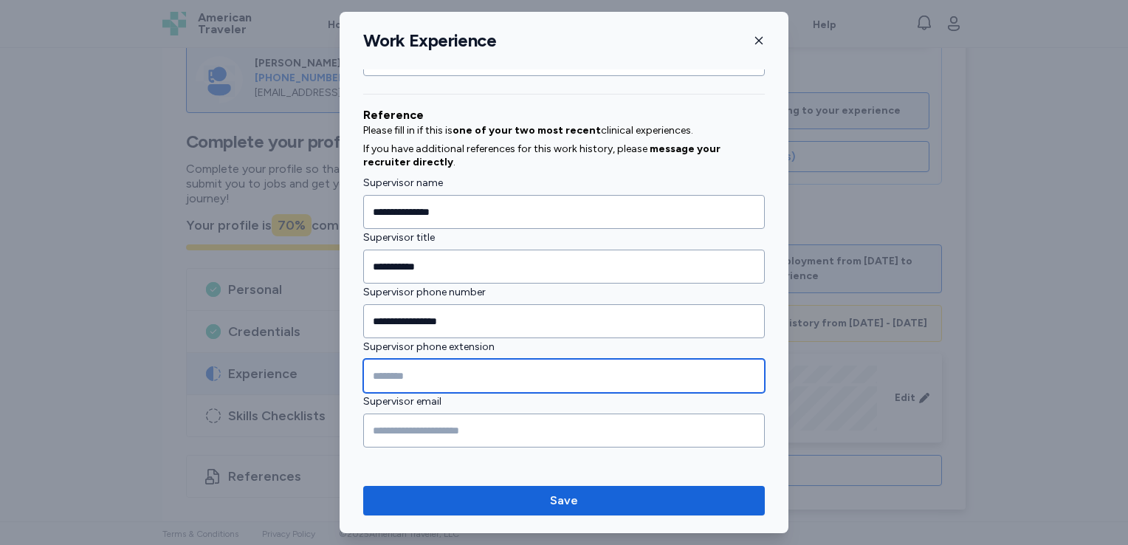
click at [464, 373] on input "Supervisor phone extension" at bounding box center [564, 376] width 402 height 34
type input "**********"
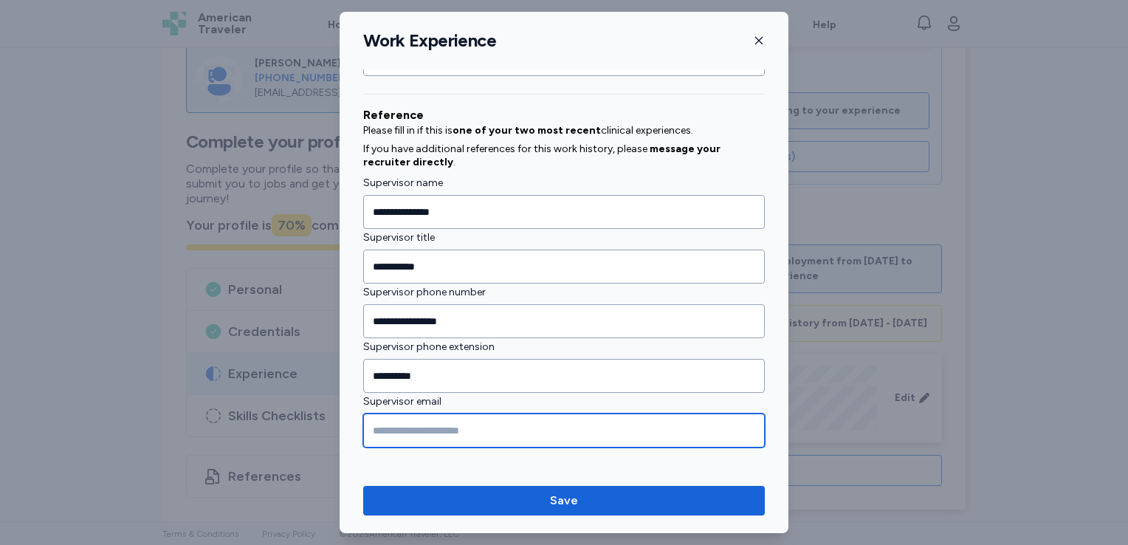
click at [405, 415] on input "Supervisor email" at bounding box center [564, 430] width 402 height 34
click at [415, 422] on input "**********" at bounding box center [564, 430] width 402 height 34
click at [377, 425] on input "**********" at bounding box center [564, 430] width 402 height 34
type input "**********"
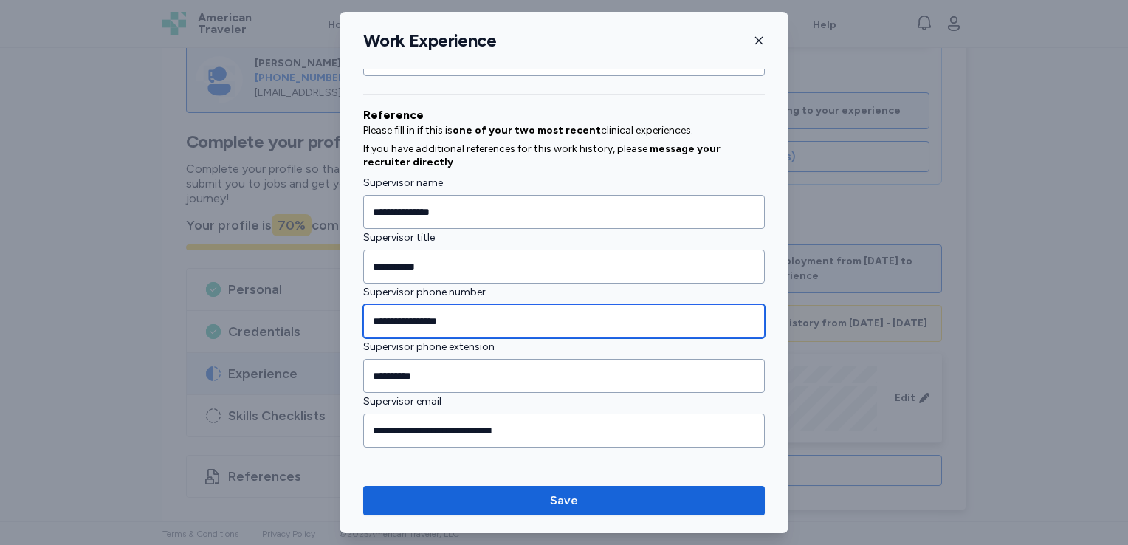
click at [464, 318] on input "**********" at bounding box center [564, 321] width 402 height 34
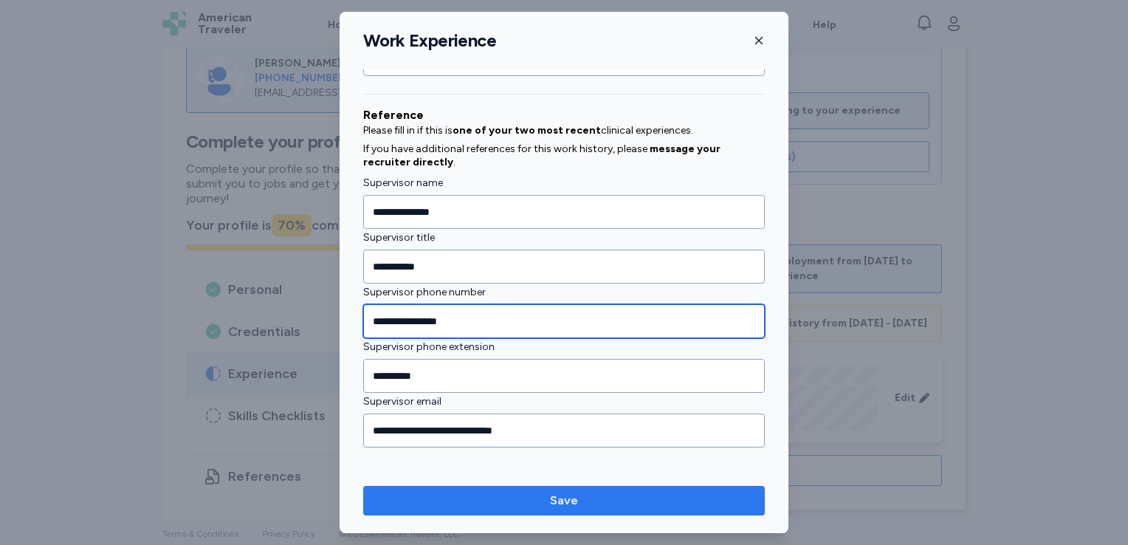
type input "**********"
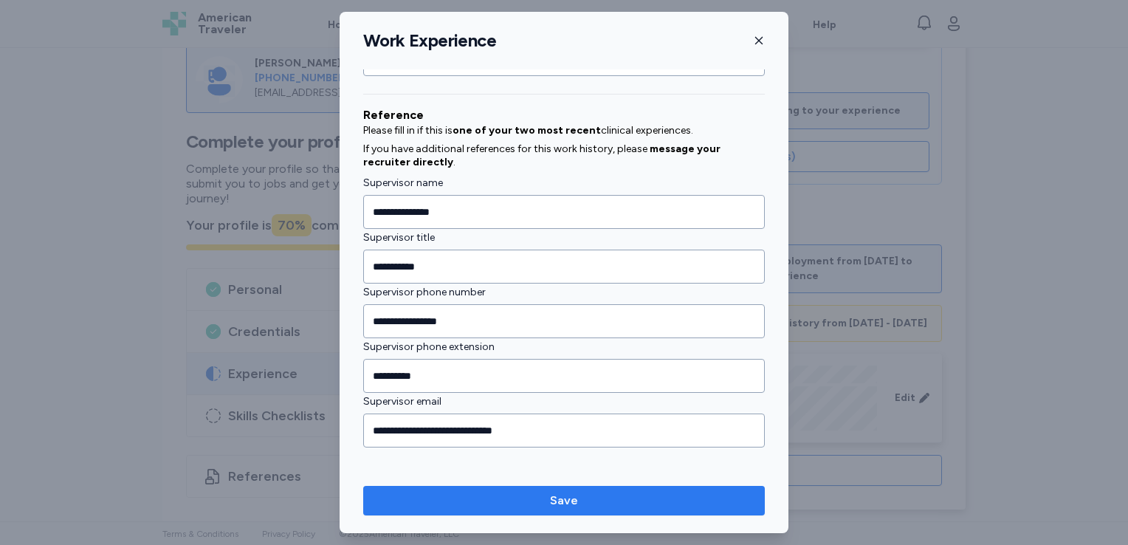
click at [502, 498] on span "Save" at bounding box center [564, 501] width 378 height 18
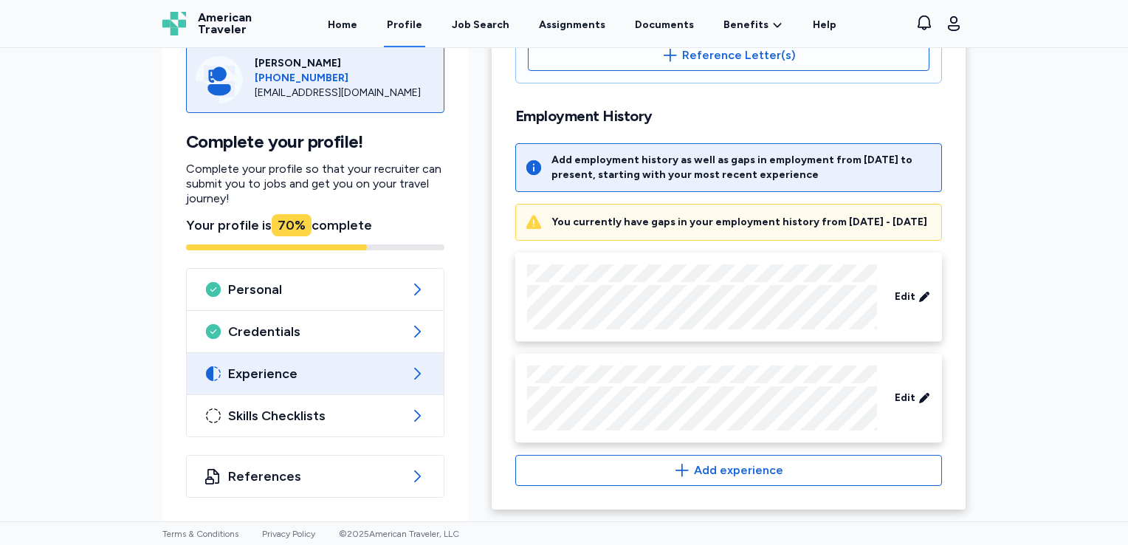
scroll to position [519, 0]
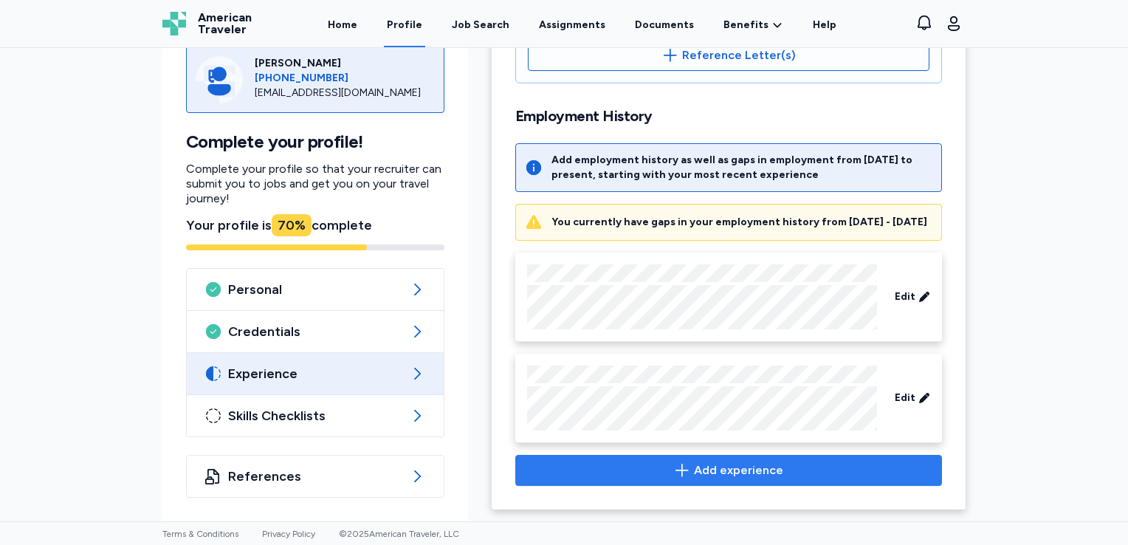
click at [704, 469] on span "Add experience" at bounding box center [738, 470] width 89 height 18
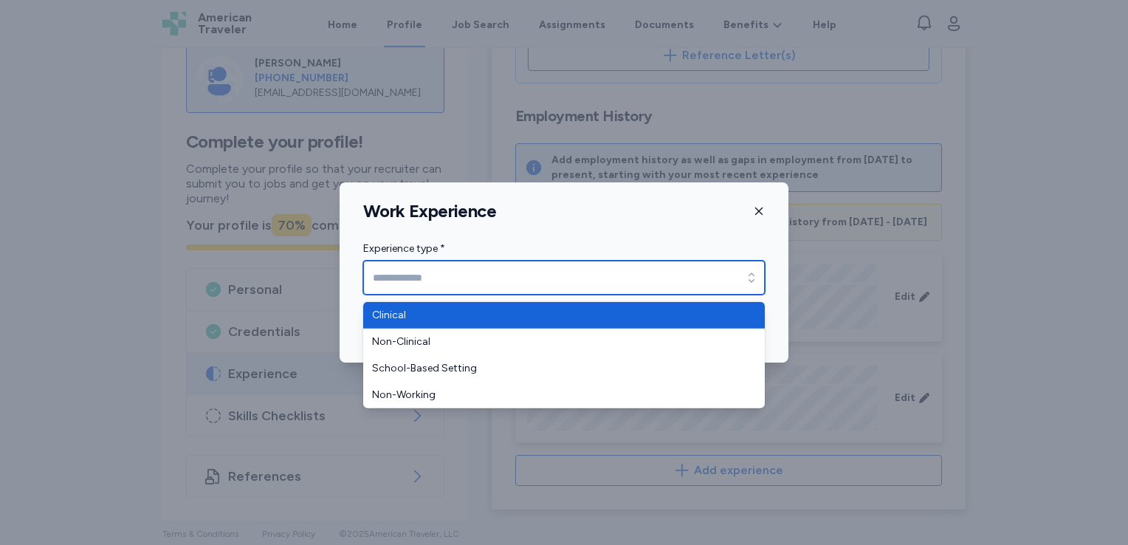
click at [744, 266] on div "button" at bounding box center [751, 278] width 27 height 34
type input "********"
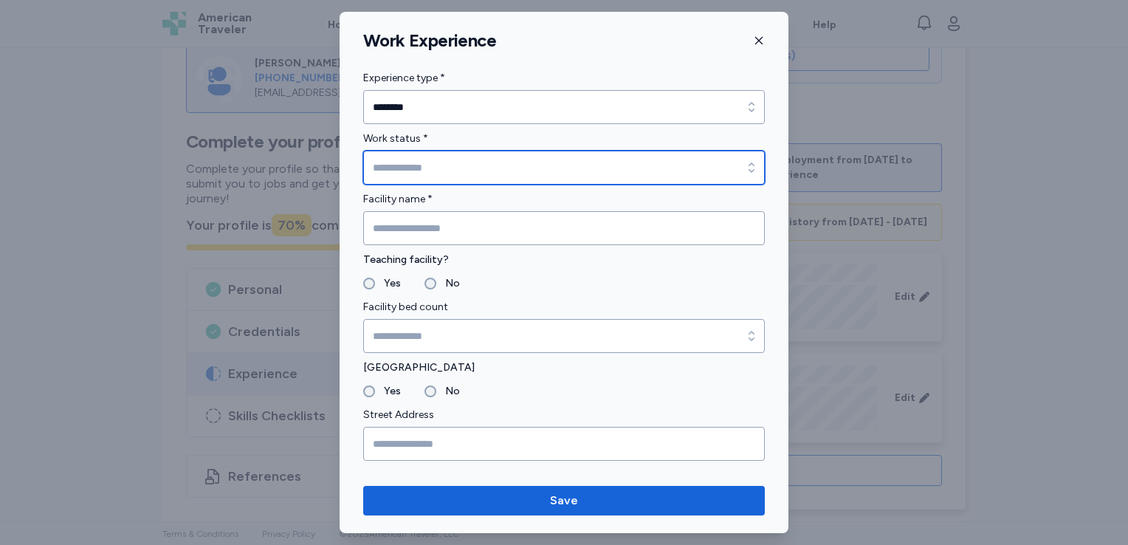
click at [744, 173] on icon "button" at bounding box center [751, 167] width 15 height 15
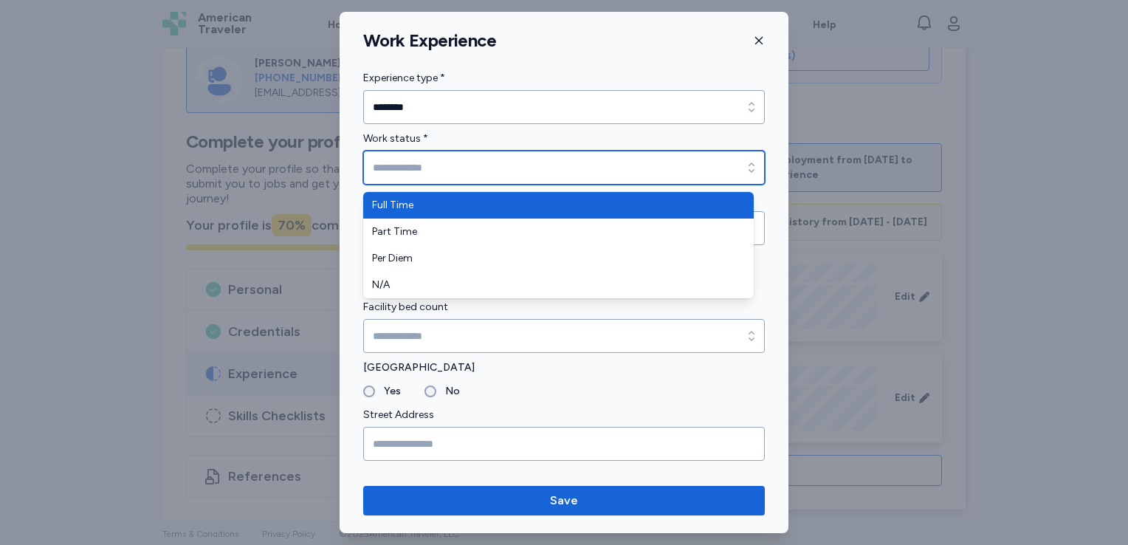
type input "*********"
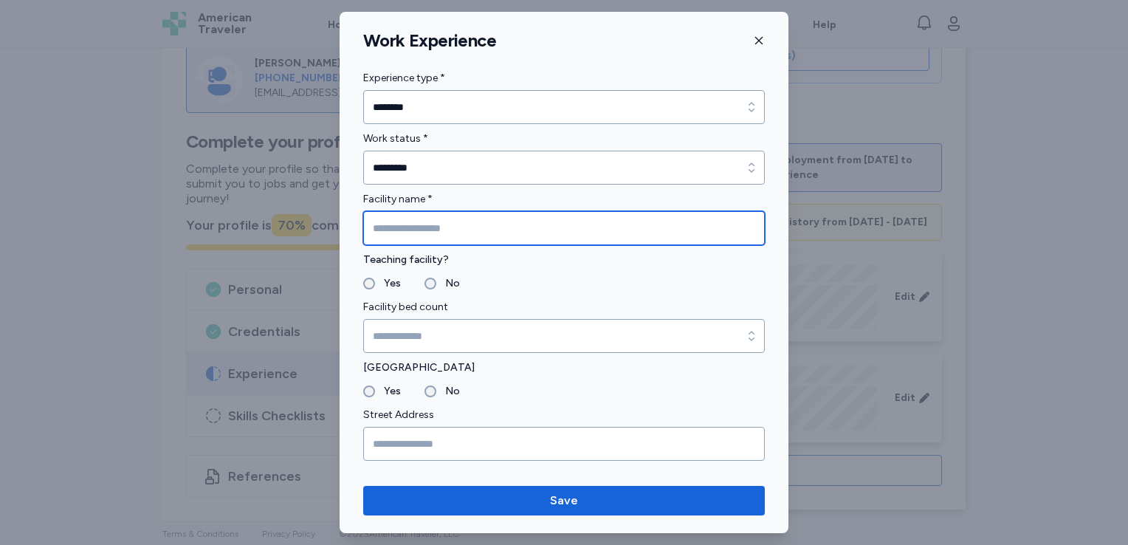
click at [589, 232] on input "Facility name *" at bounding box center [564, 228] width 402 height 34
type input "**********"
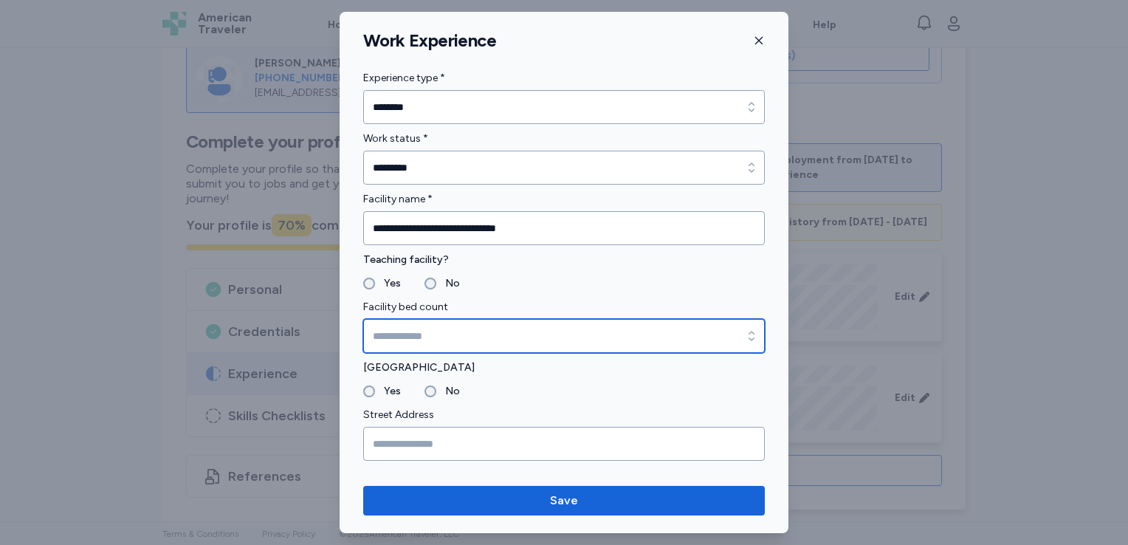
click at [432, 329] on input "Facility bed count" at bounding box center [564, 336] width 402 height 34
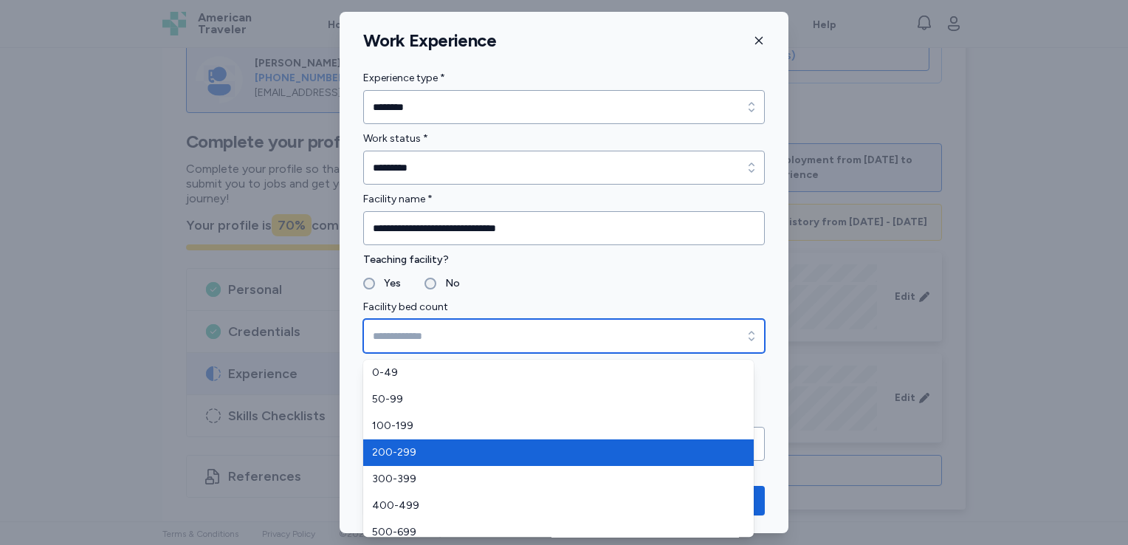
type input "*******"
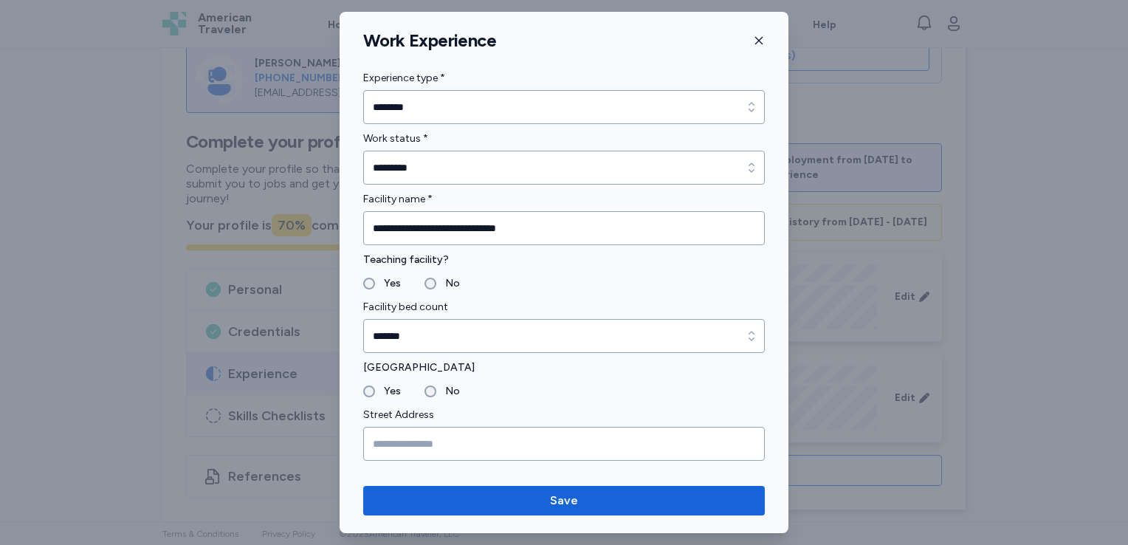
click at [375, 394] on label "Yes" at bounding box center [388, 391] width 26 height 18
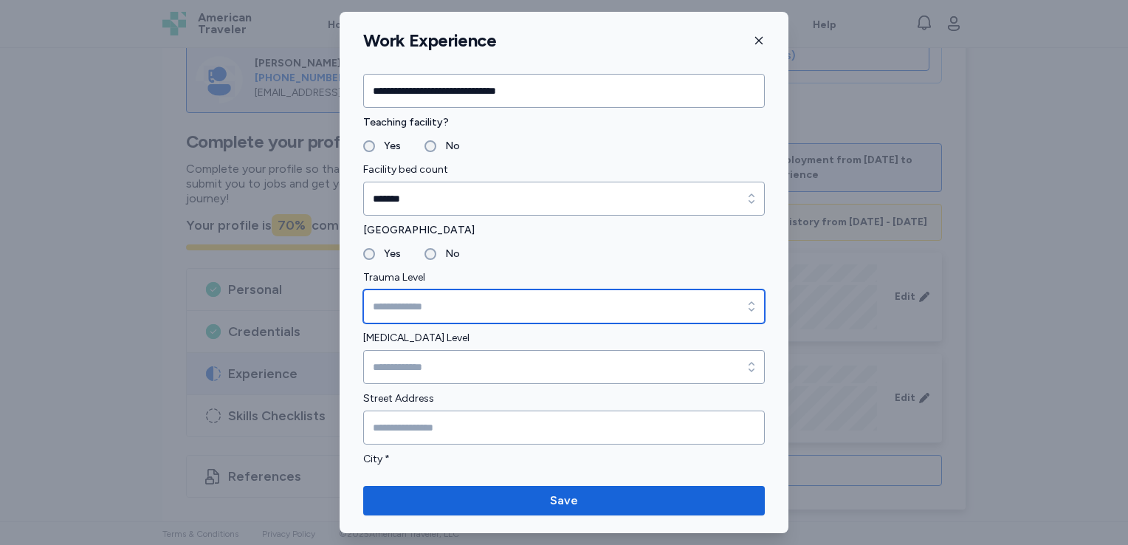
click at [518, 314] on input "Trauma Level" at bounding box center [564, 306] width 402 height 34
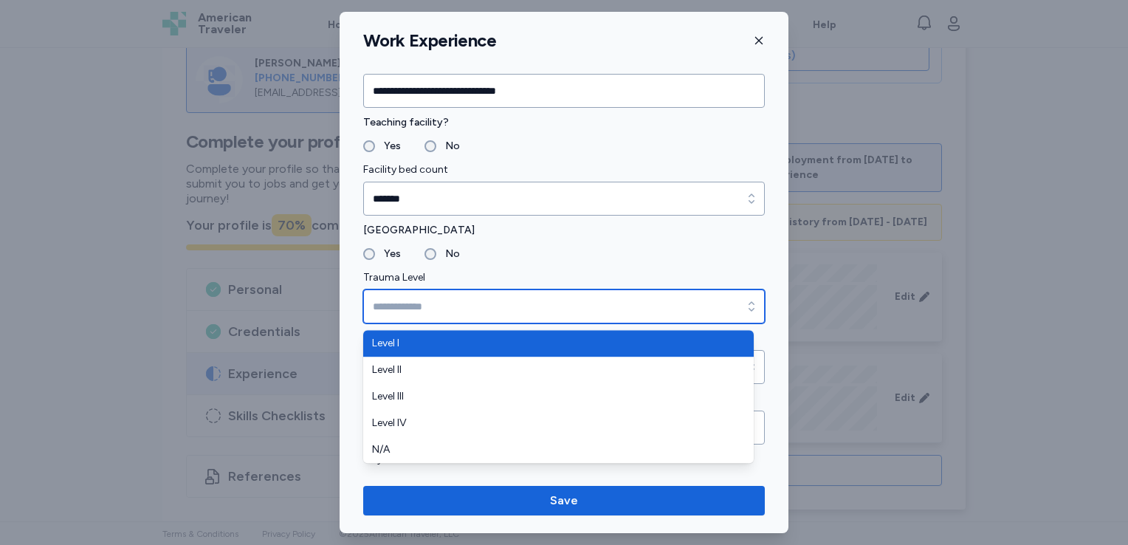
type input "*******"
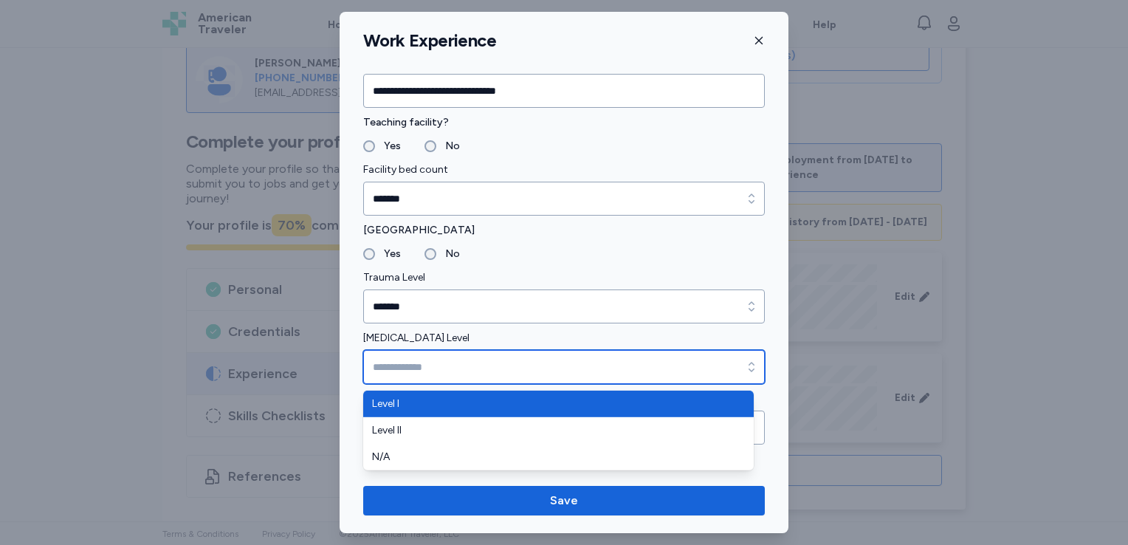
click at [491, 376] on input "[MEDICAL_DATA] Level" at bounding box center [564, 367] width 402 height 34
type input "*******"
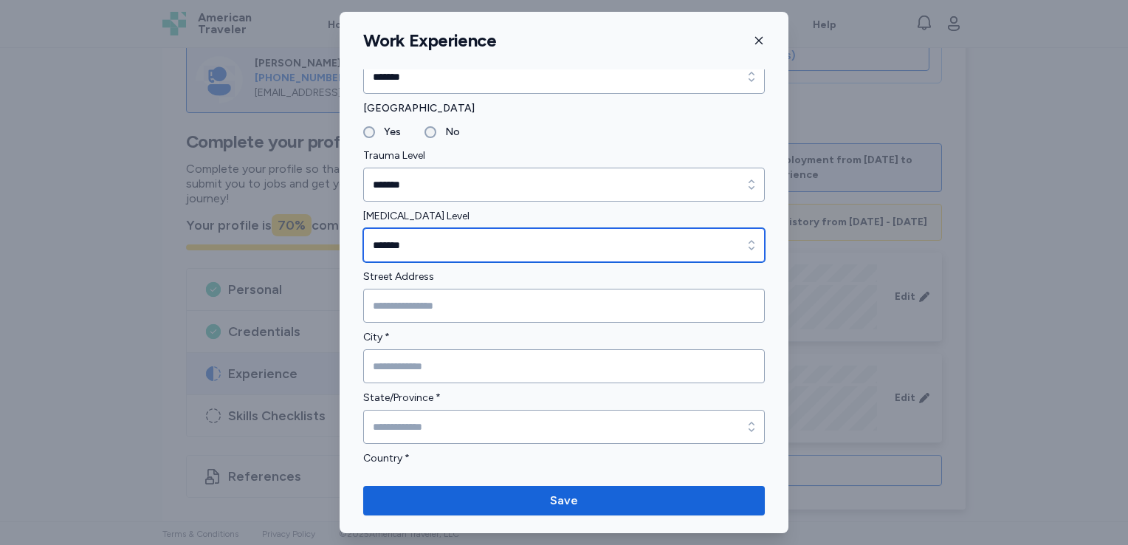
scroll to position [262, 0]
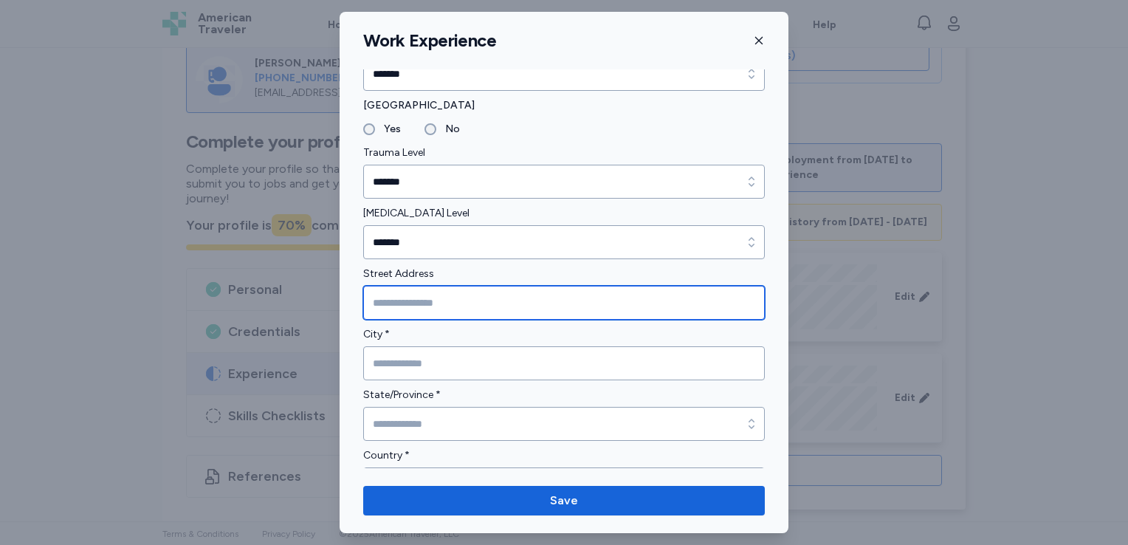
click at [484, 306] on input "Street Address" at bounding box center [564, 303] width 402 height 34
type input "**********"
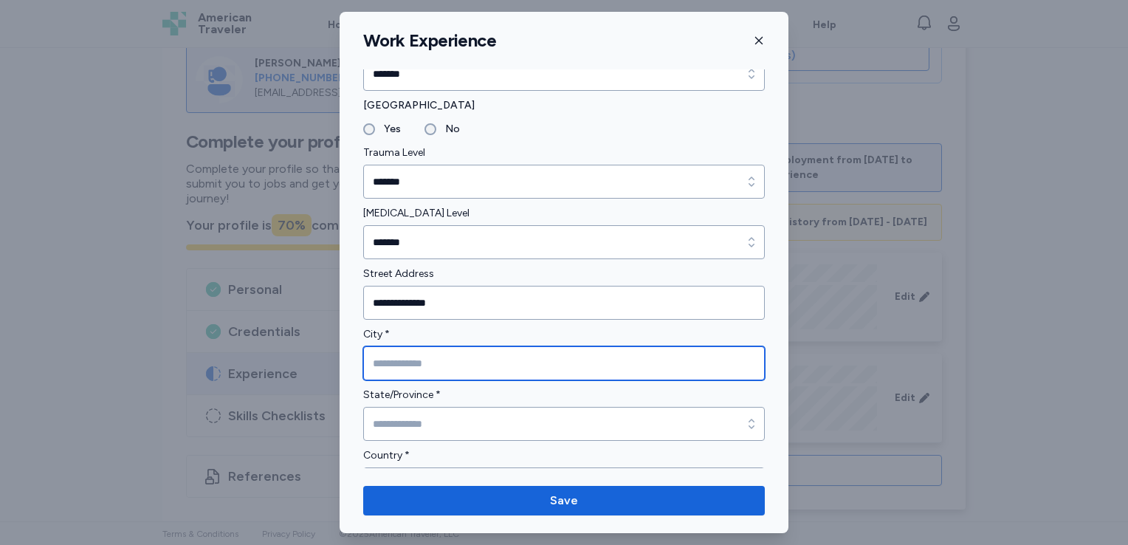
click at [437, 359] on input "City *" at bounding box center [564, 363] width 402 height 34
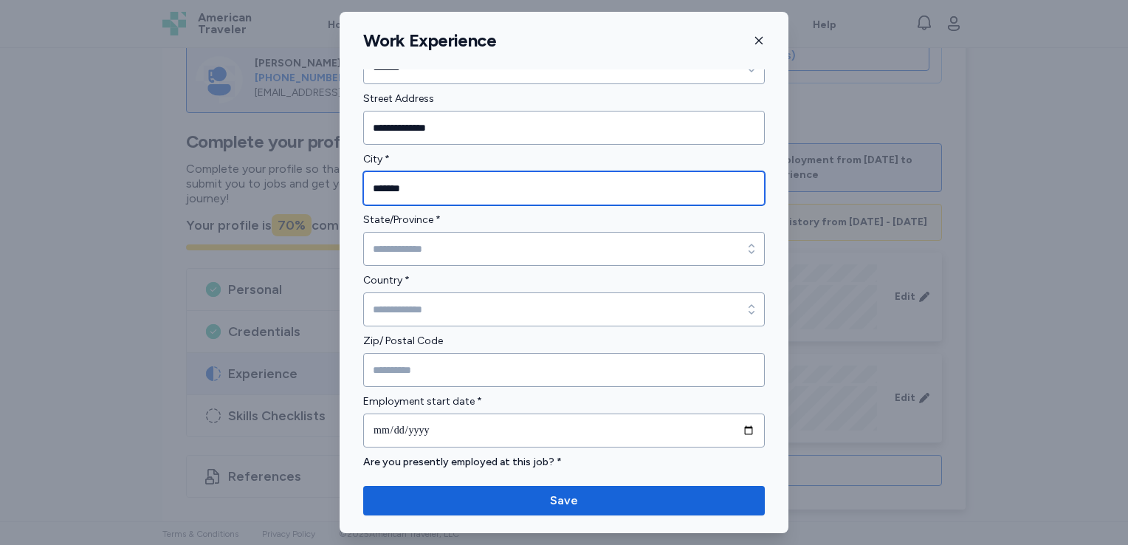
scroll to position [437, 0]
type input "*******"
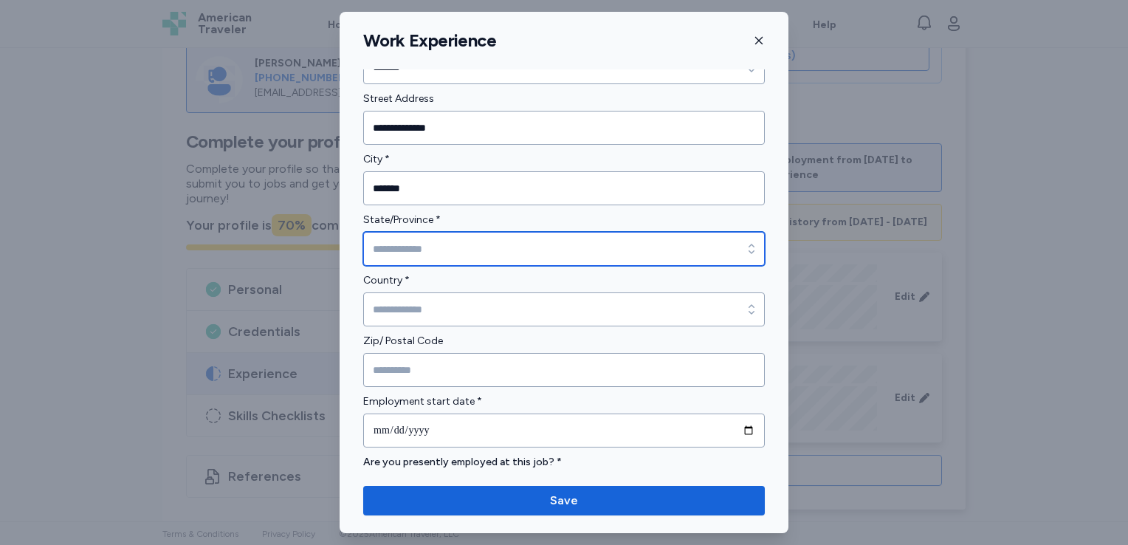
click at [475, 251] on input "State/Province *" at bounding box center [564, 249] width 402 height 34
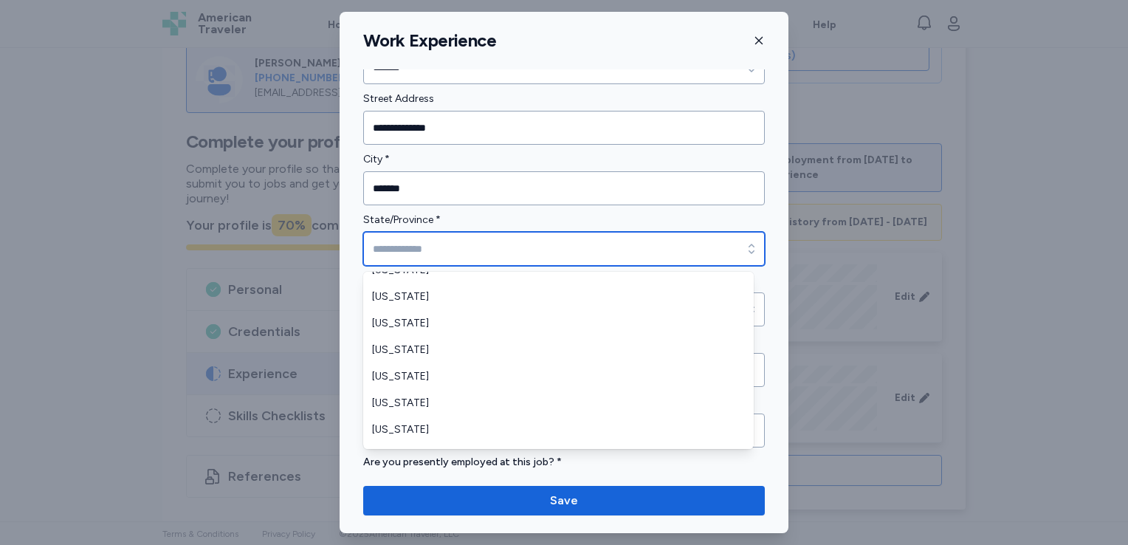
scroll to position [1131, 0]
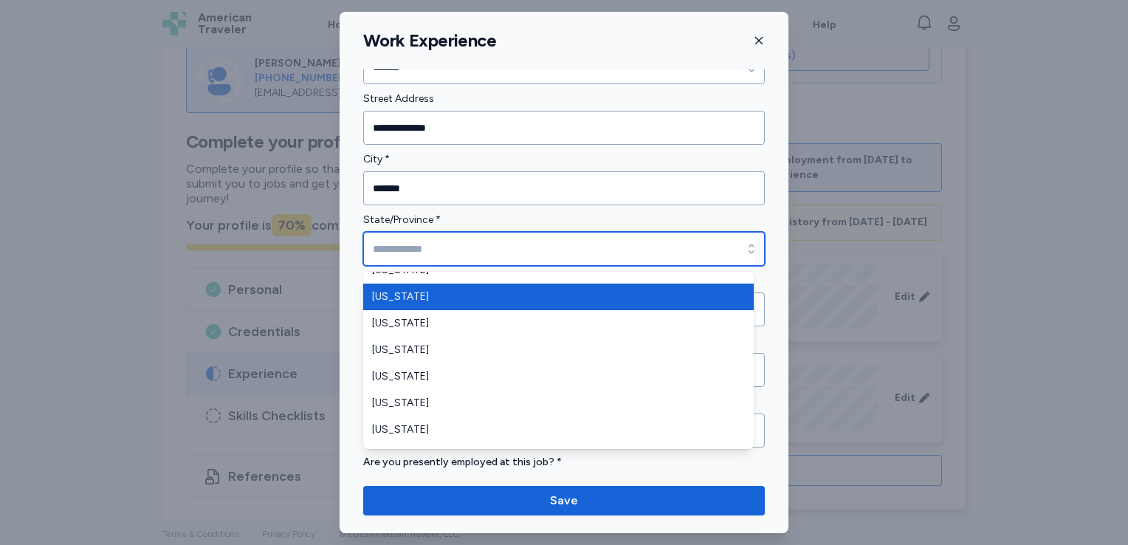
type input "*****"
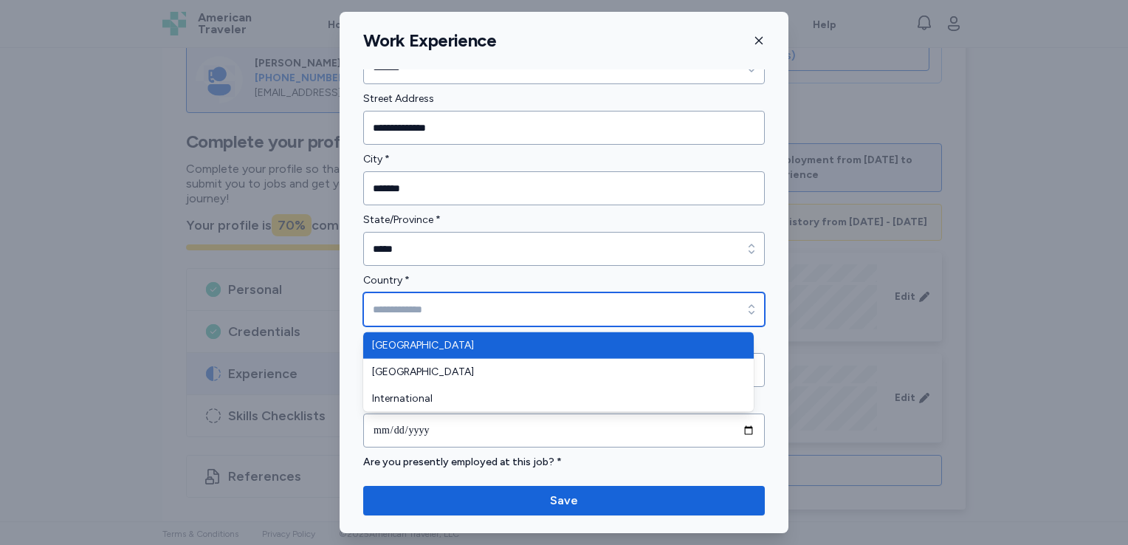
click at [481, 301] on input "Country *" at bounding box center [564, 309] width 402 height 34
type input "**********"
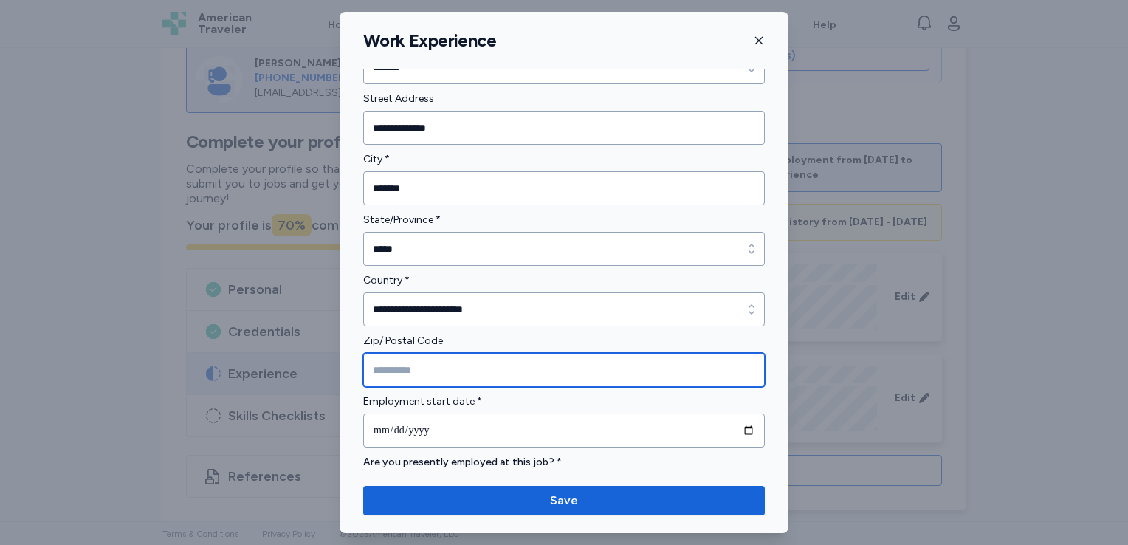
click at [469, 365] on input "Zip/ Postal Code" at bounding box center [564, 370] width 402 height 34
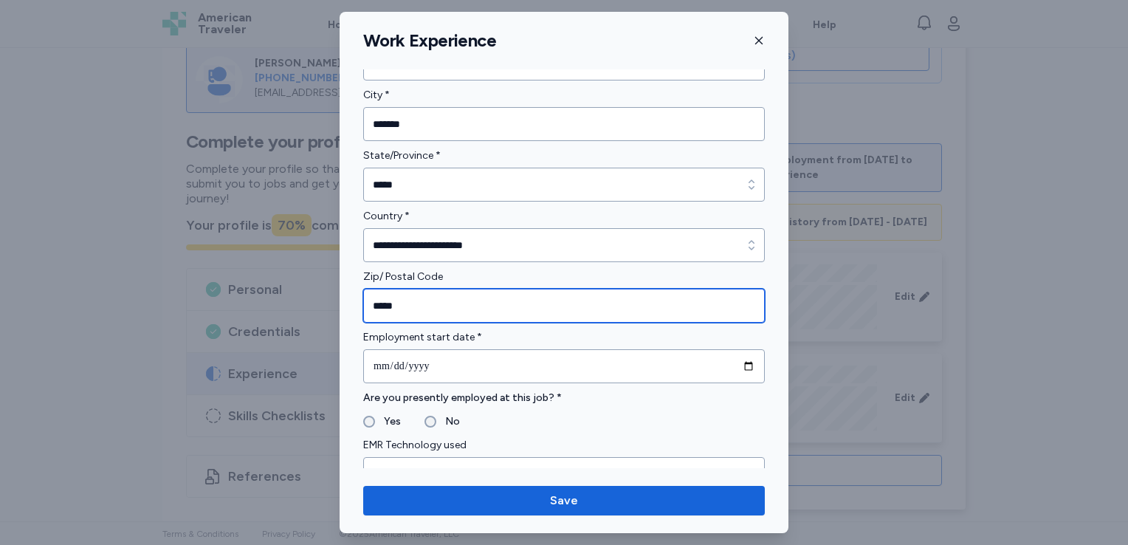
scroll to position [502, 0]
type input "*****"
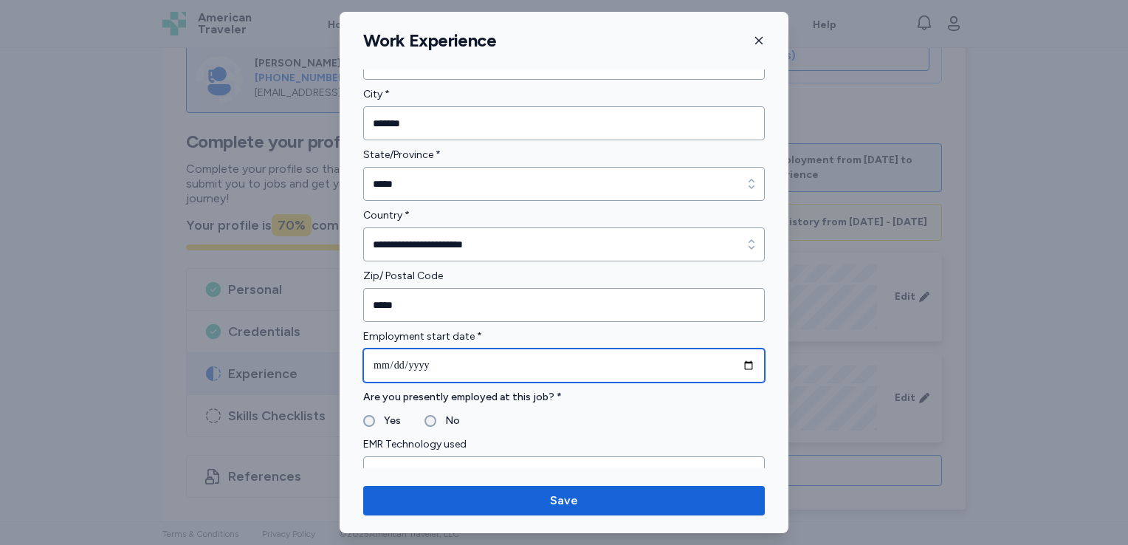
click at [386, 360] on input "date" at bounding box center [564, 365] width 402 height 34
click at [382, 360] on input "date" at bounding box center [564, 365] width 402 height 34
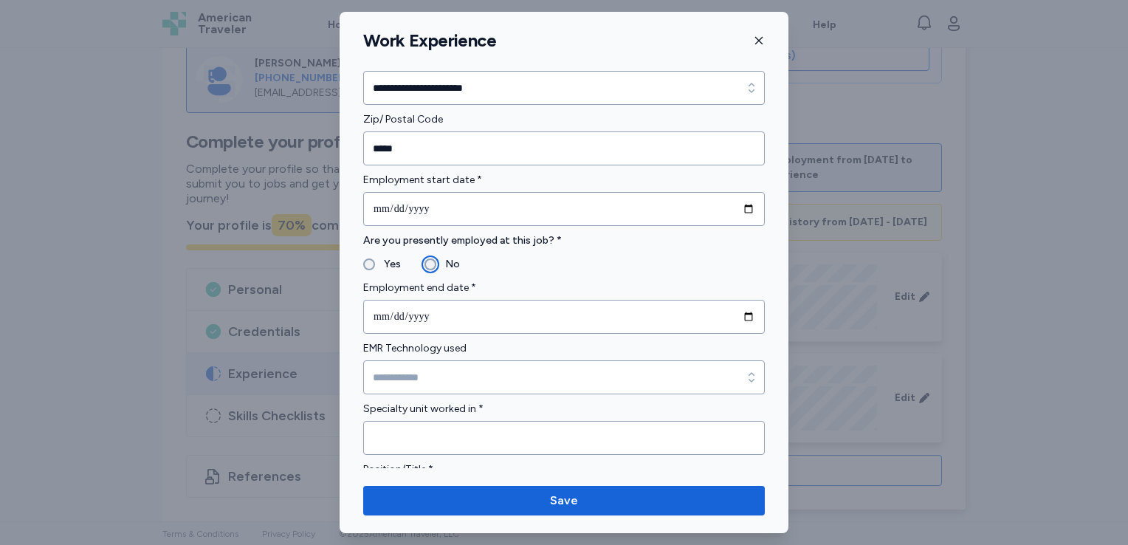
scroll to position [663, 0]
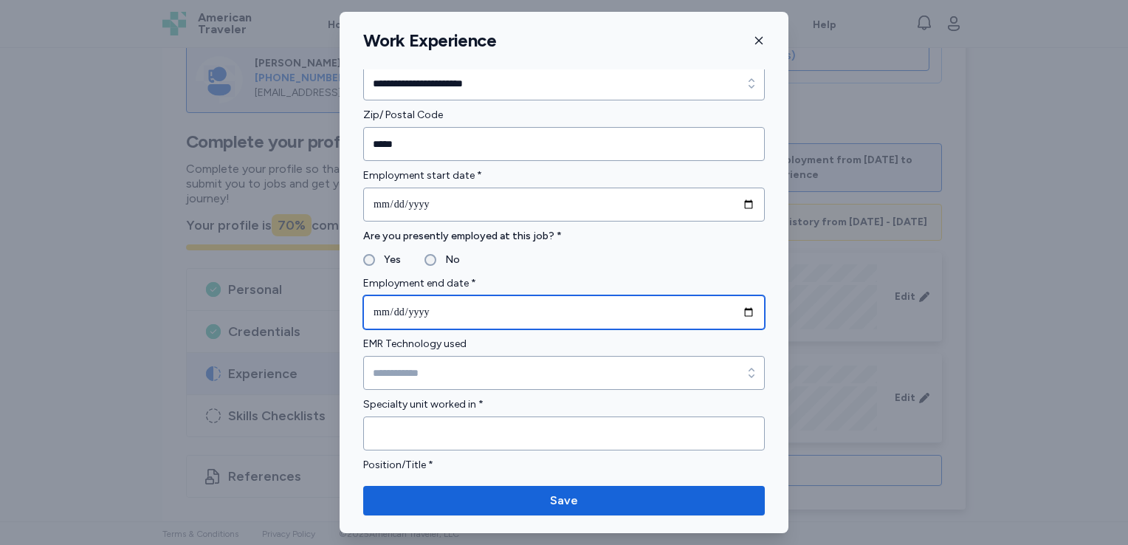
click at [387, 312] on input "date" at bounding box center [564, 312] width 402 height 34
click at [382, 312] on input "date" at bounding box center [564, 312] width 402 height 34
click at [394, 310] on input "date" at bounding box center [564, 312] width 402 height 34
click at [377, 312] on input "date" at bounding box center [564, 312] width 402 height 34
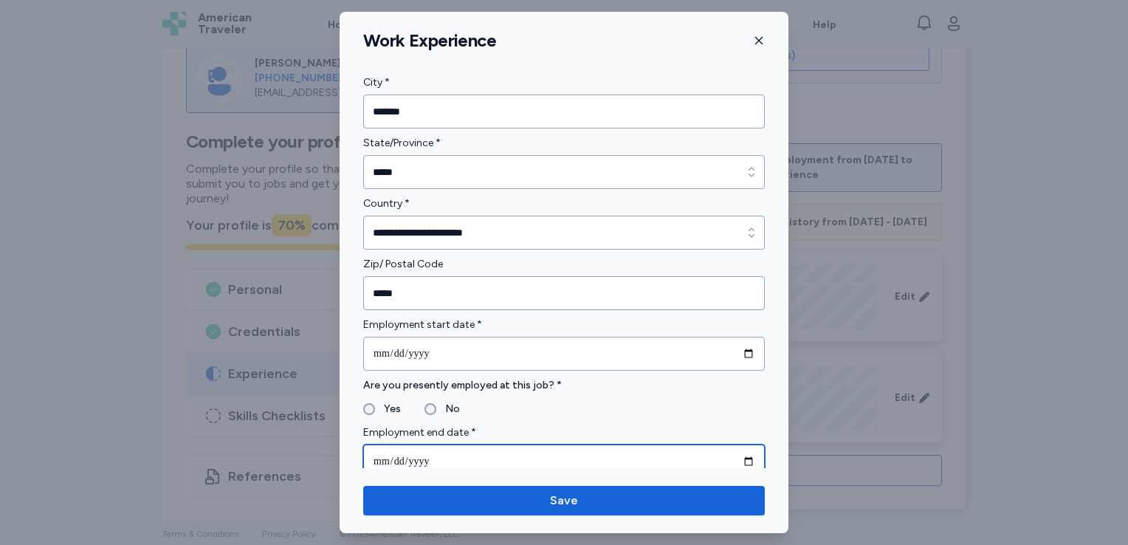
scroll to position [577, 0]
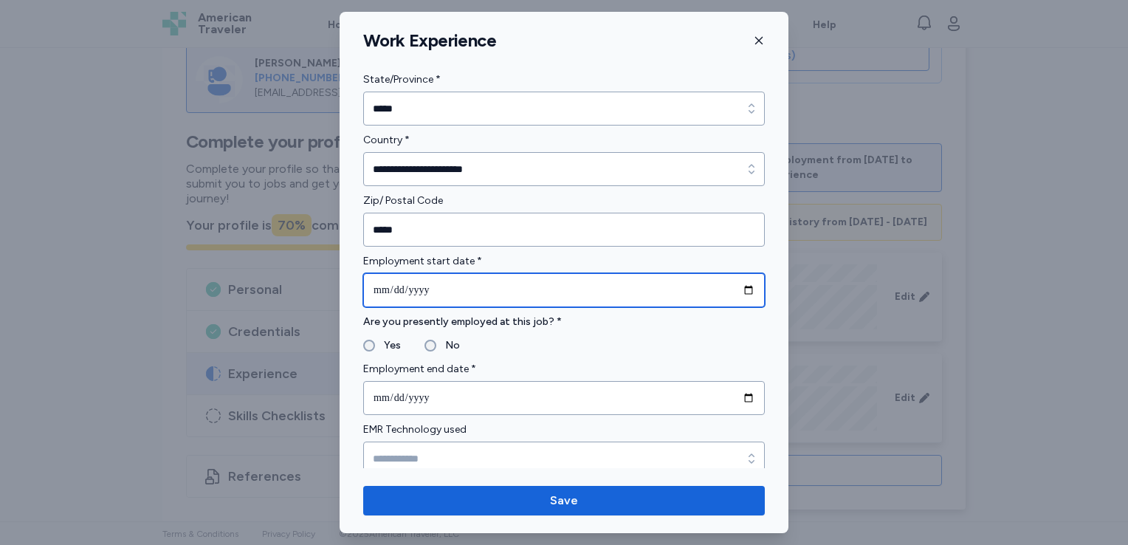
click at [421, 290] on input "**********" at bounding box center [564, 290] width 402 height 34
type input "**********"
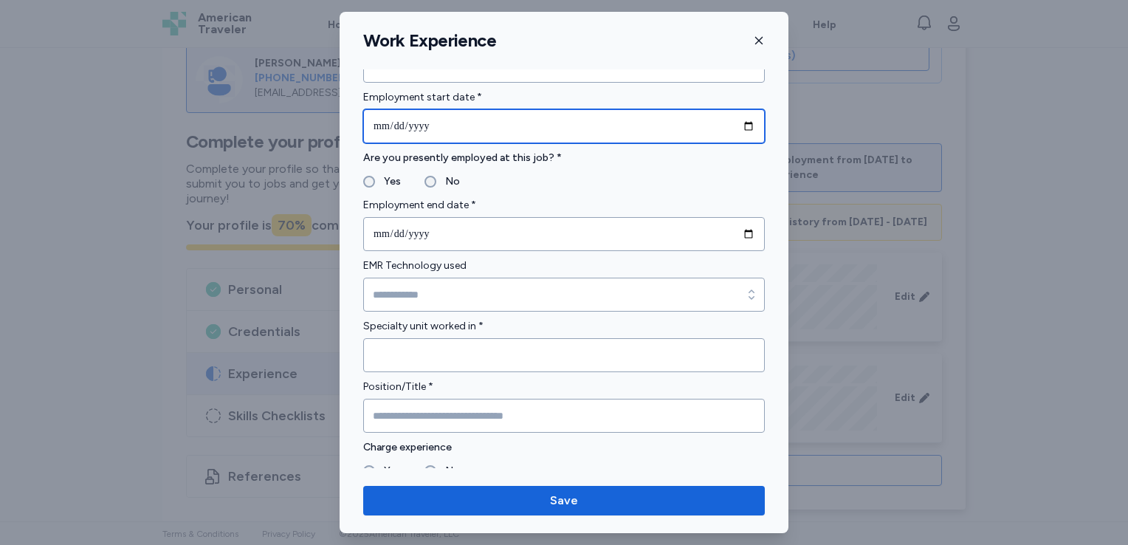
scroll to position [756, 0]
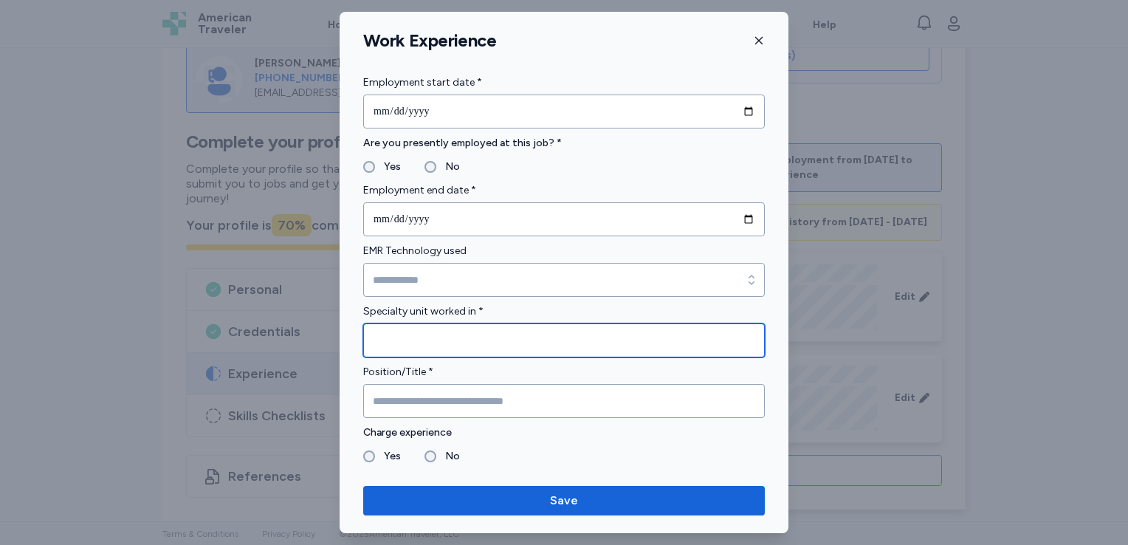
click at [453, 332] on input "Specialty unit worked in *" at bounding box center [564, 340] width 402 height 34
click at [635, 352] on input "Specialty unit worked in *" at bounding box center [564, 340] width 402 height 34
type input "**********"
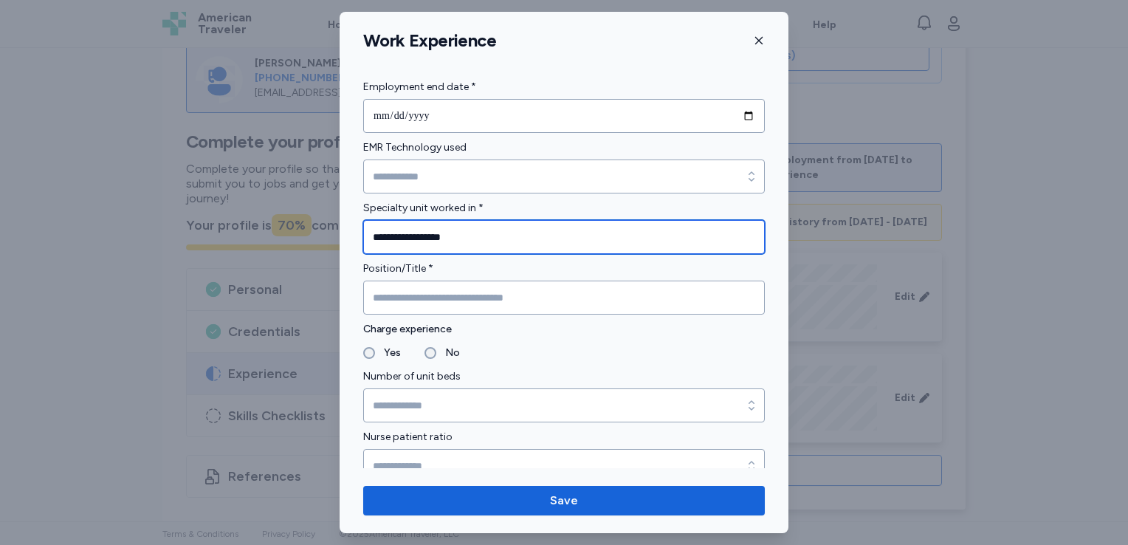
scroll to position [882, 0]
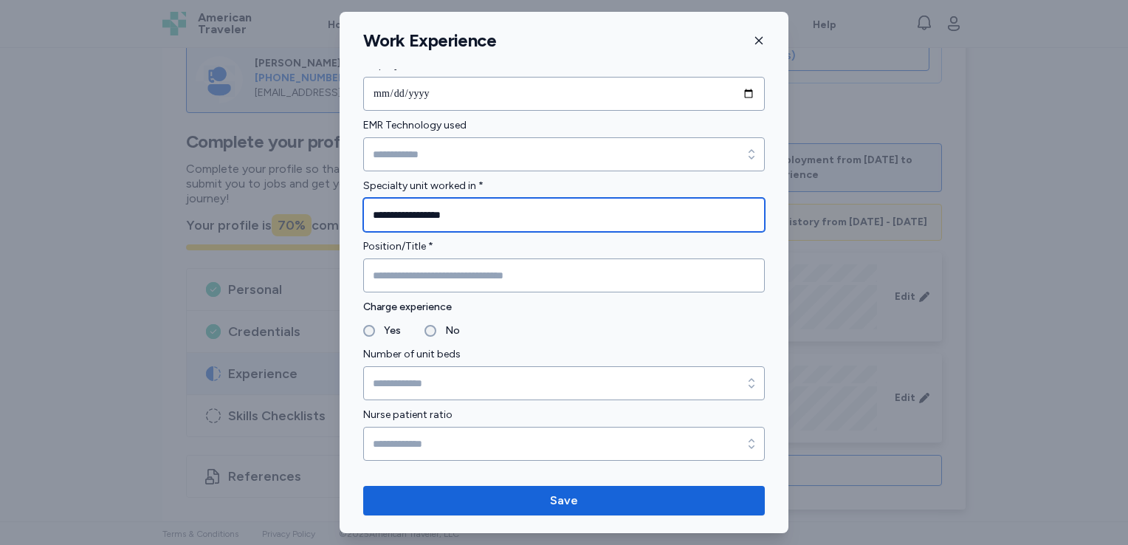
drag, startPoint x: 470, startPoint y: 214, endPoint x: 365, endPoint y: 218, distance: 104.2
click at [365, 218] on input "**********" at bounding box center [564, 215] width 402 height 34
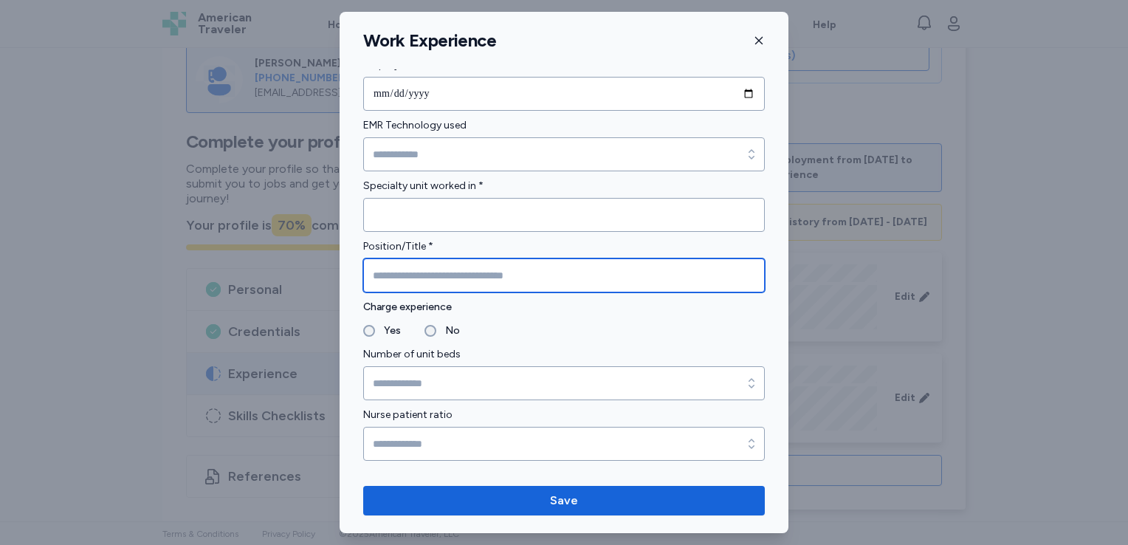
click at [413, 276] on input "Position/Title *" at bounding box center [564, 275] width 402 height 34
paste input "**********"
type input "**********"
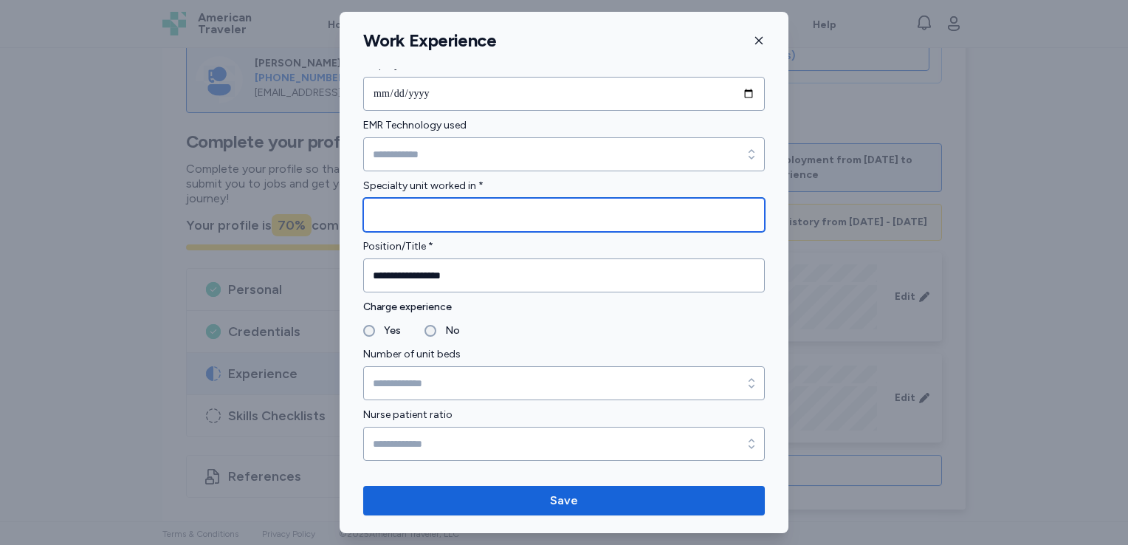
click at [409, 208] on input "Specialty unit worked in *" at bounding box center [564, 215] width 402 height 34
type input "**********"
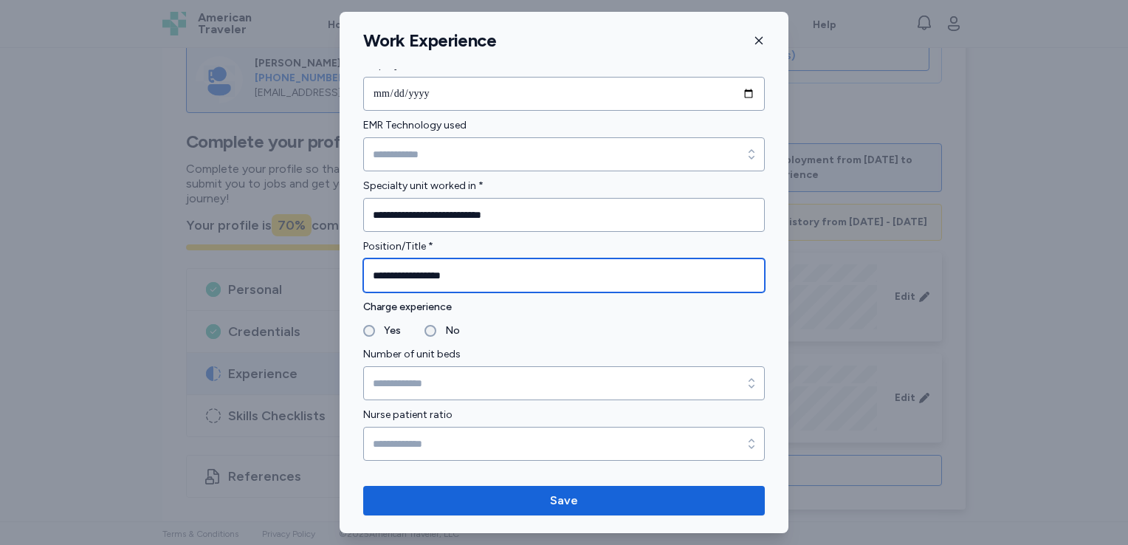
click at [459, 280] on input "**********" at bounding box center [564, 275] width 402 height 34
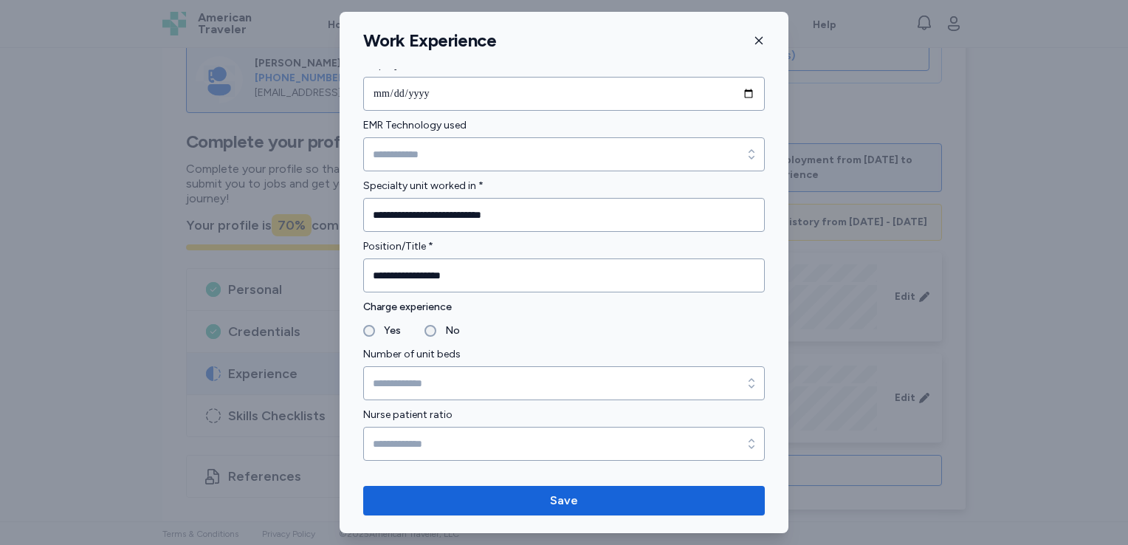
click at [375, 326] on label "Yes" at bounding box center [388, 331] width 26 height 18
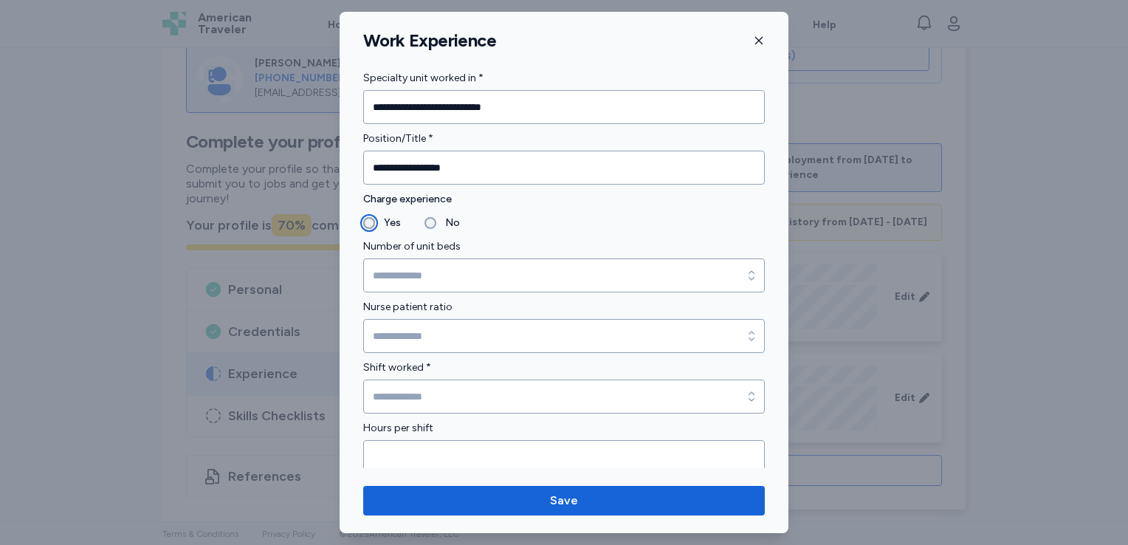
scroll to position [991, 0]
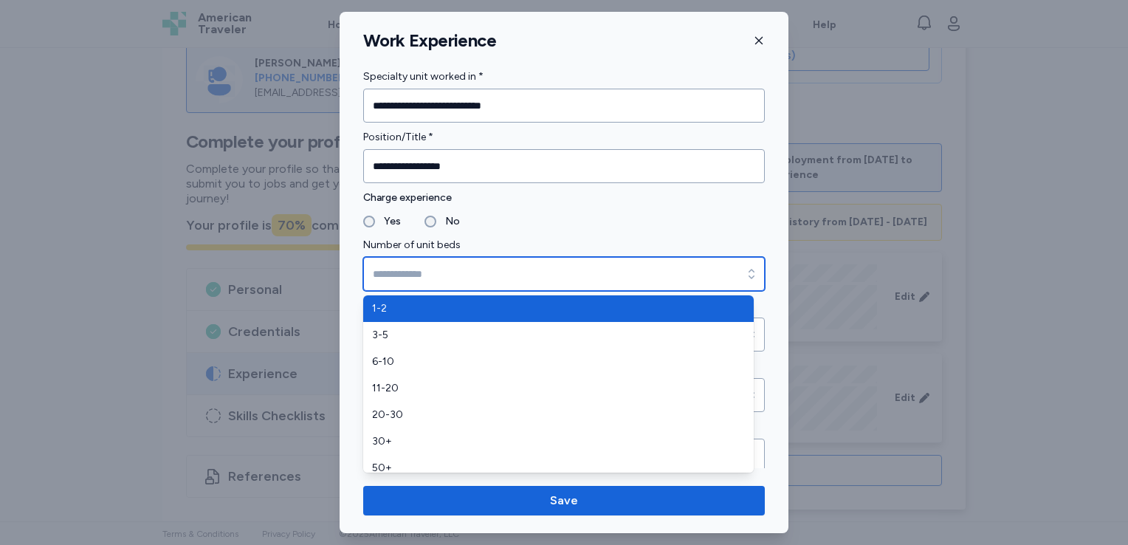
click at [459, 267] on input "Number of unit beds" at bounding box center [564, 274] width 402 height 34
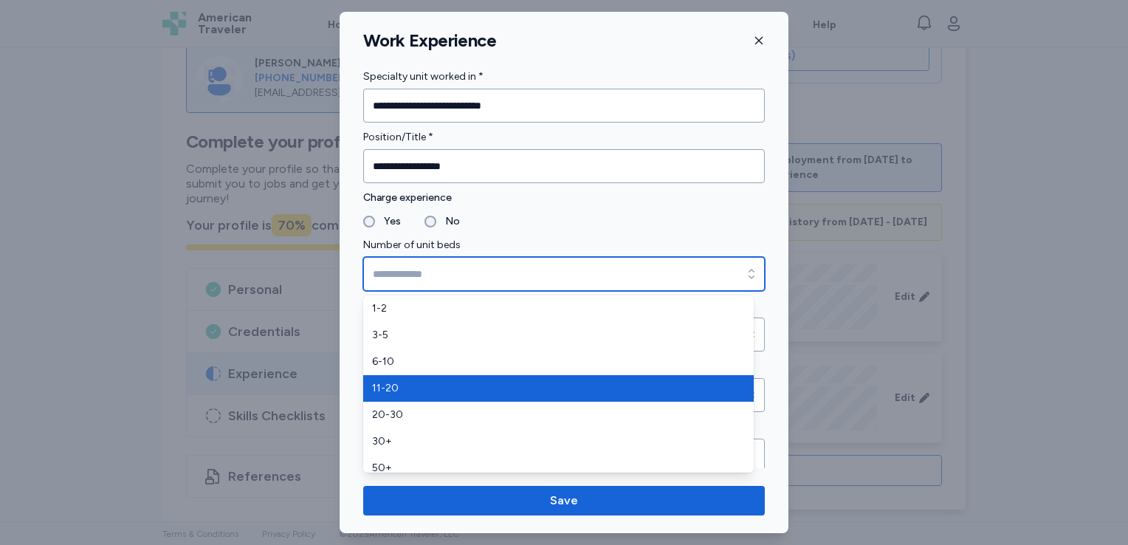
type input "*****"
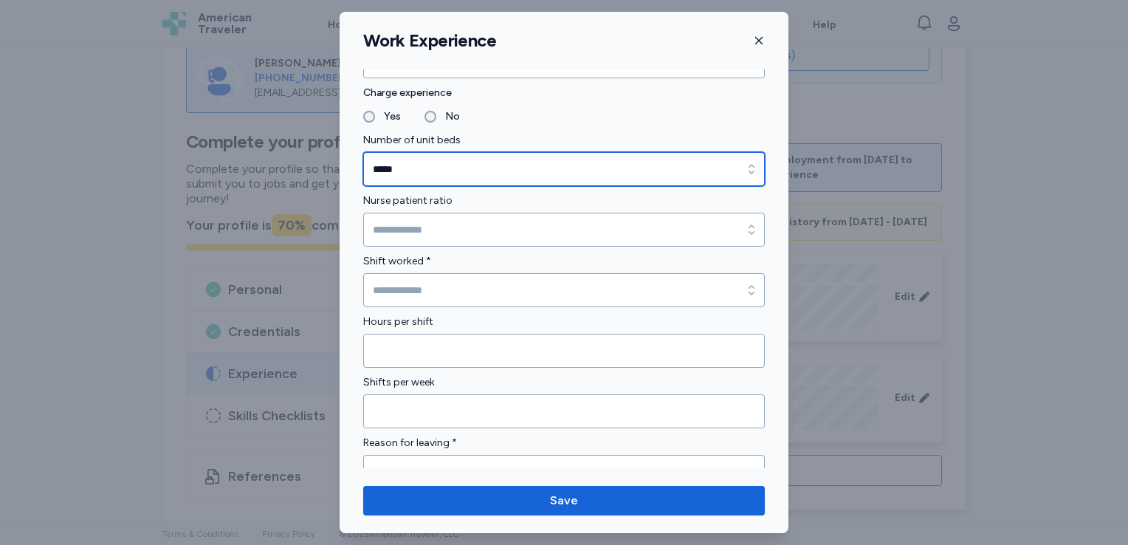
scroll to position [1097, 0]
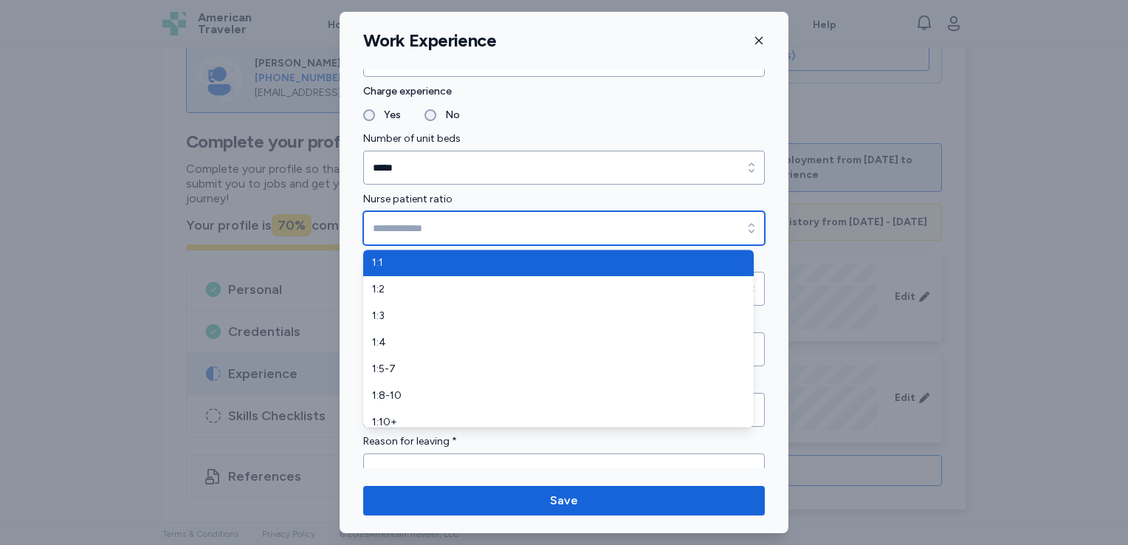
click at [499, 222] on input "Nurse patient ratio" at bounding box center [564, 228] width 402 height 34
type input "***"
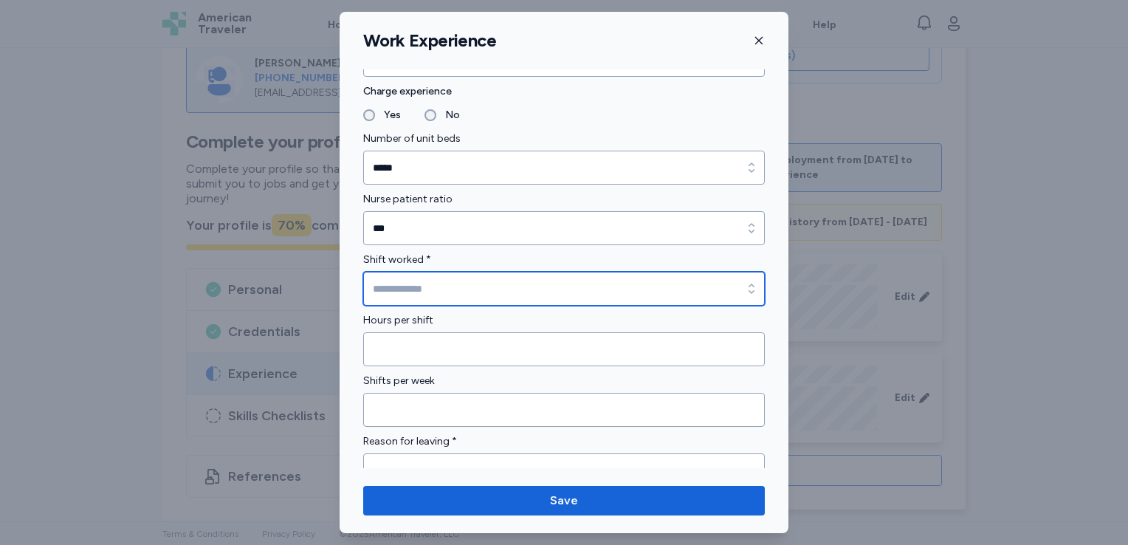
click at [481, 284] on input "Shift worked *" at bounding box center [564, 289] width 402 height 34
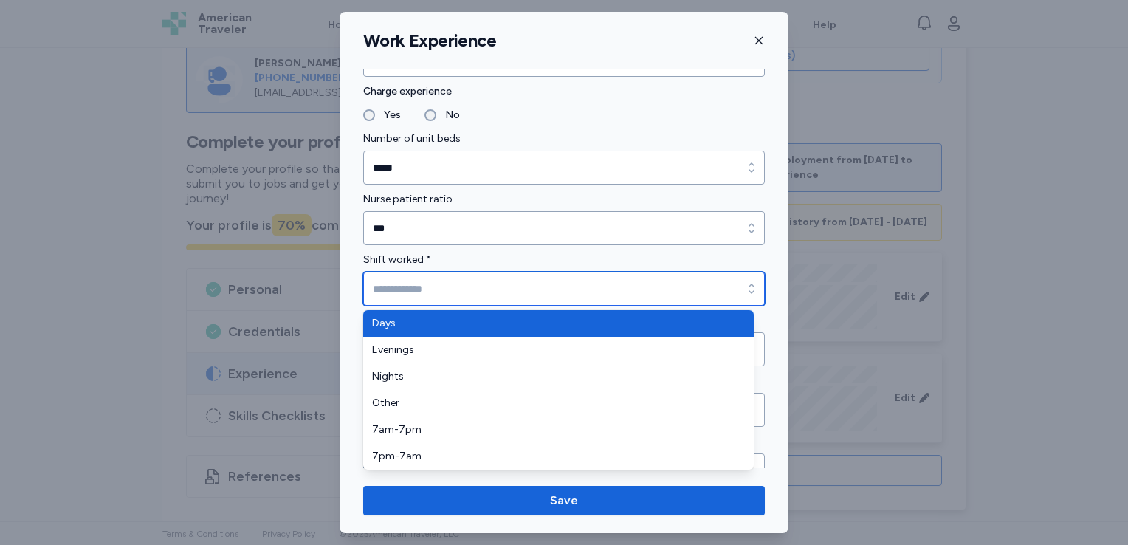
type input "****"
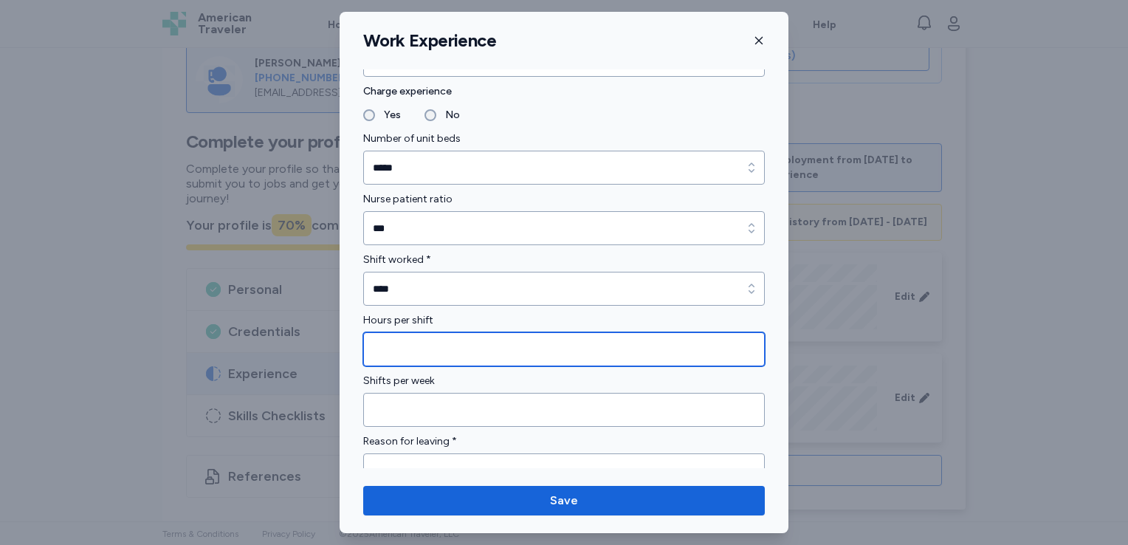
click at [504, 348] on input "Hours per shift" at bounding box center [564, 349] width 402 height 34
type input "*"
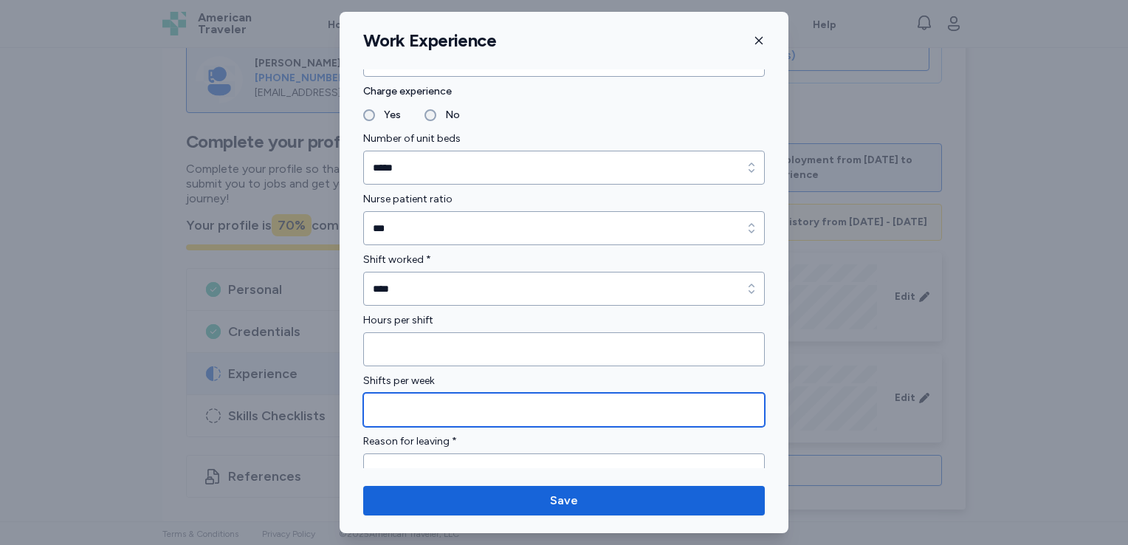
click at [436, 400] on input "Shifts per week" at bounding box center [564, 410] width 402 height 34
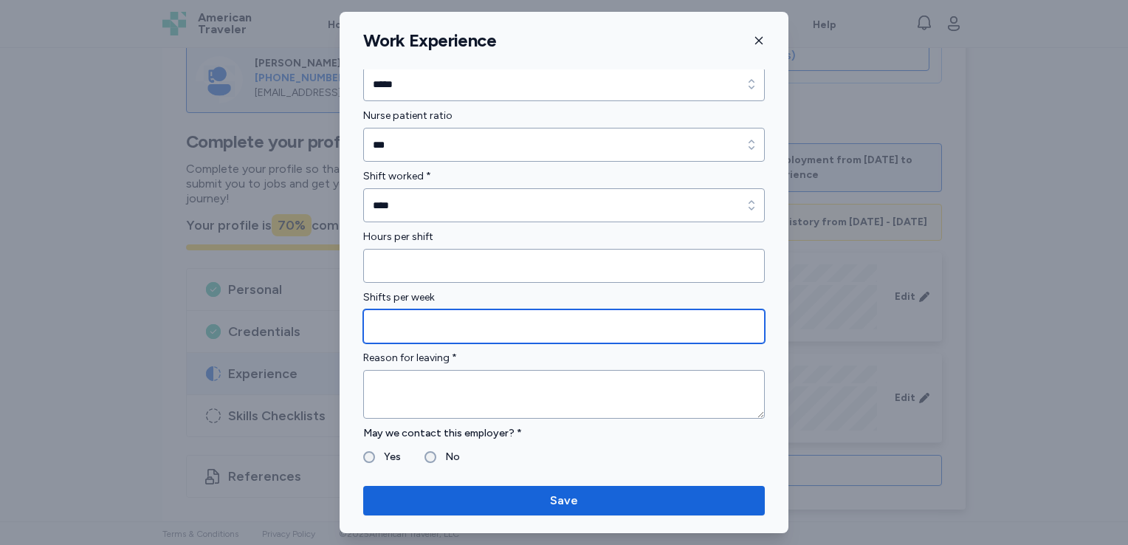
type input "*"
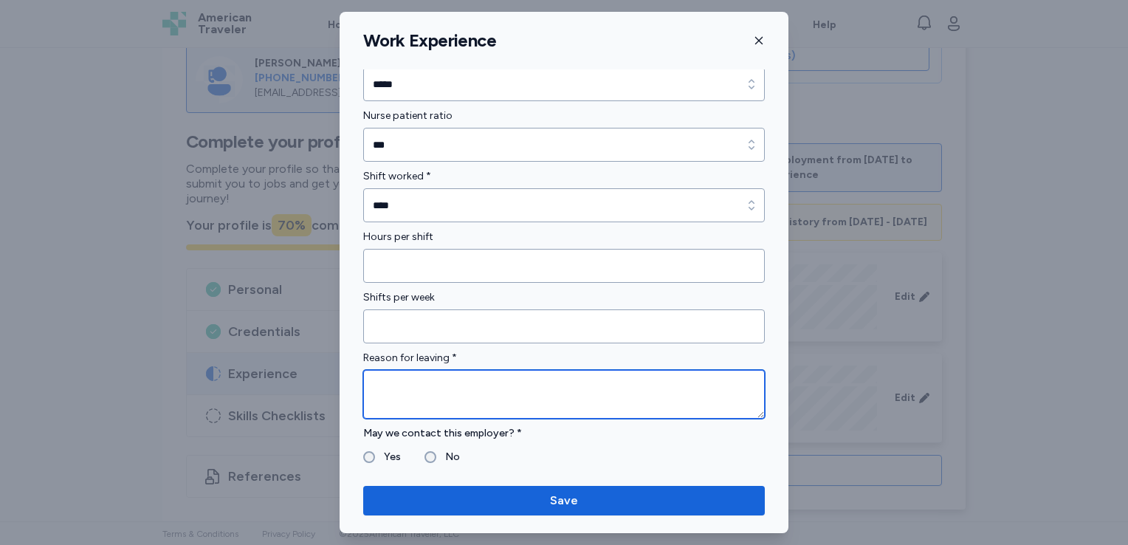
click at [436, 400] on textarea "To enrich screen reader interactions, please activate Accessibility in Grammarl…" at bounding box center [564, 394] width 402 height 49
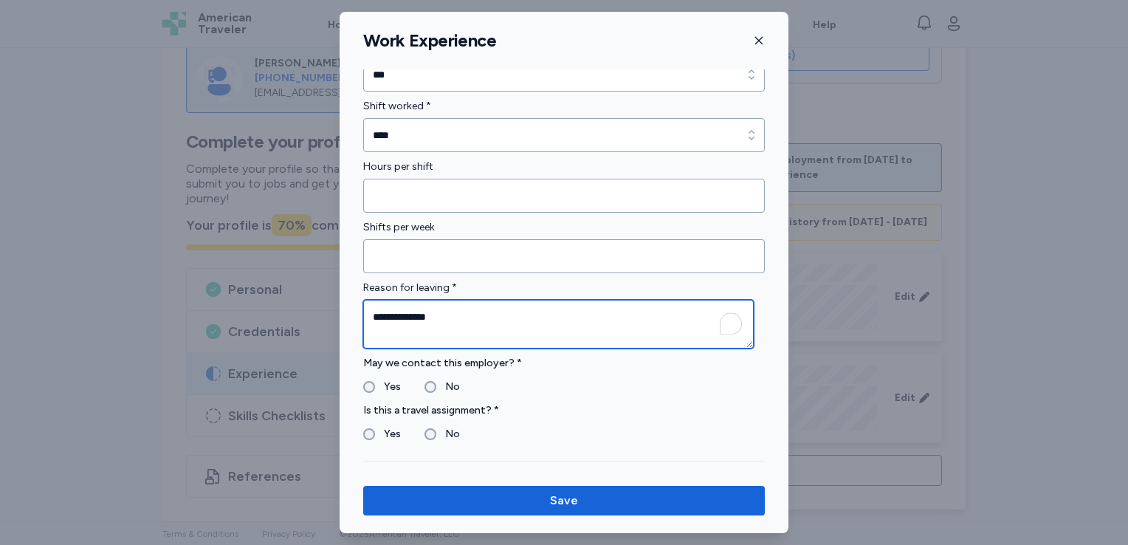
scroll to position [1251, 0]
type textarea "**********"
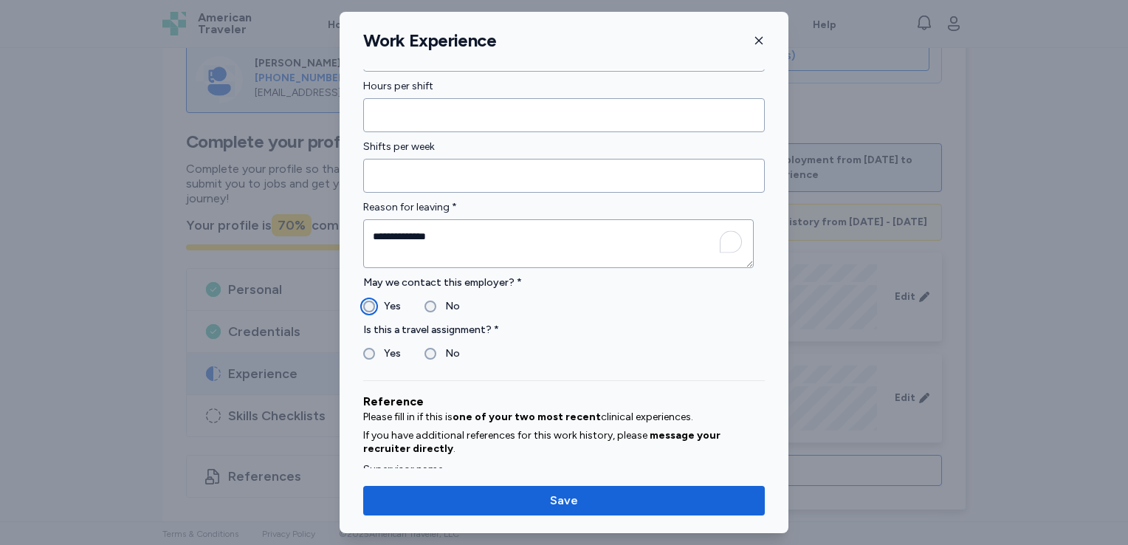
scroll to position [1335, 0]
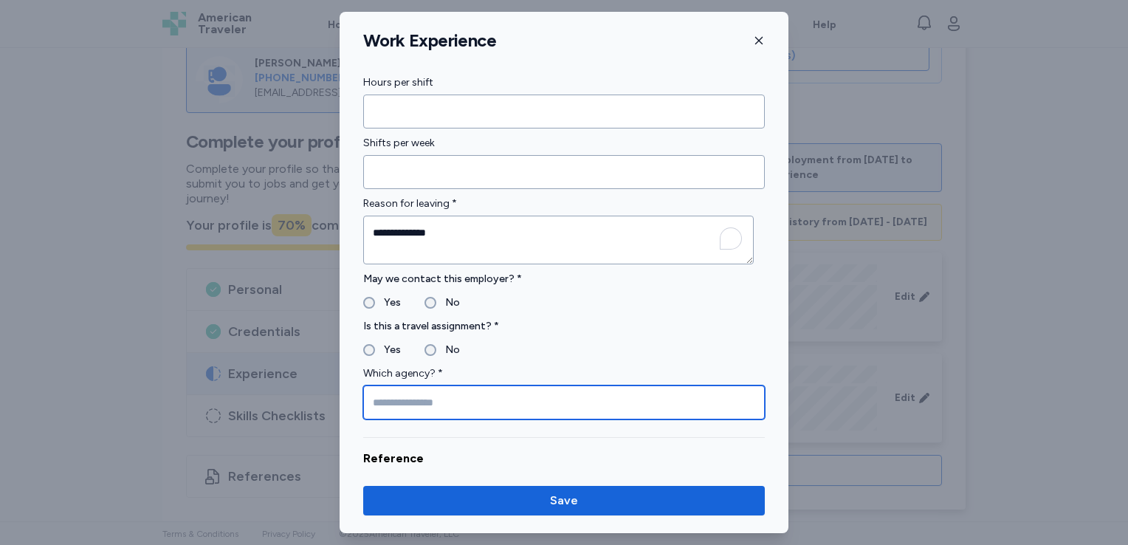
click at [482, 409] on input "Which agency? *" at bounding box center [564, 402] width 402 height 34
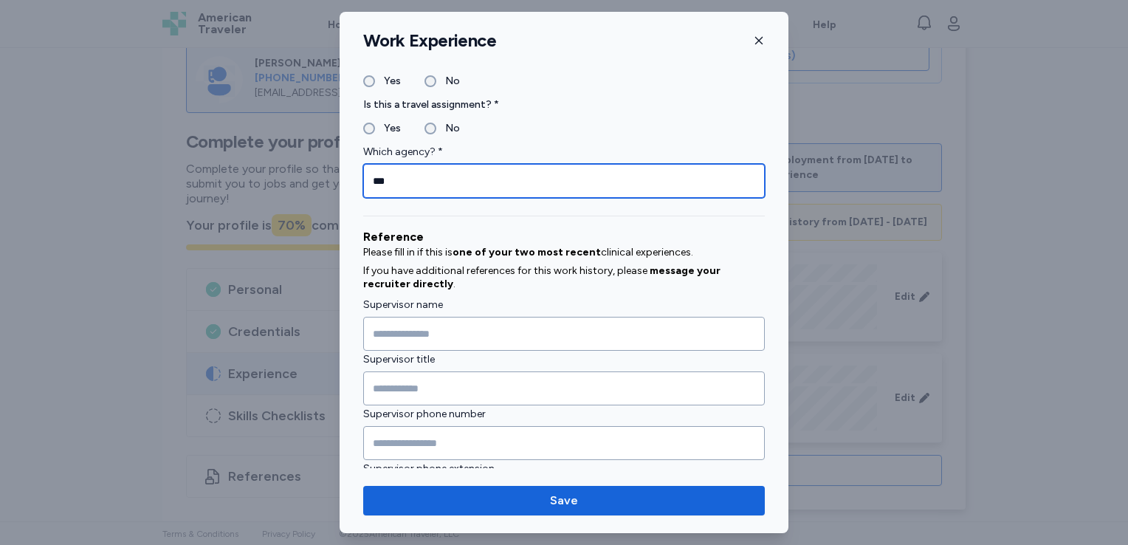
scroll to position [1568, 0]
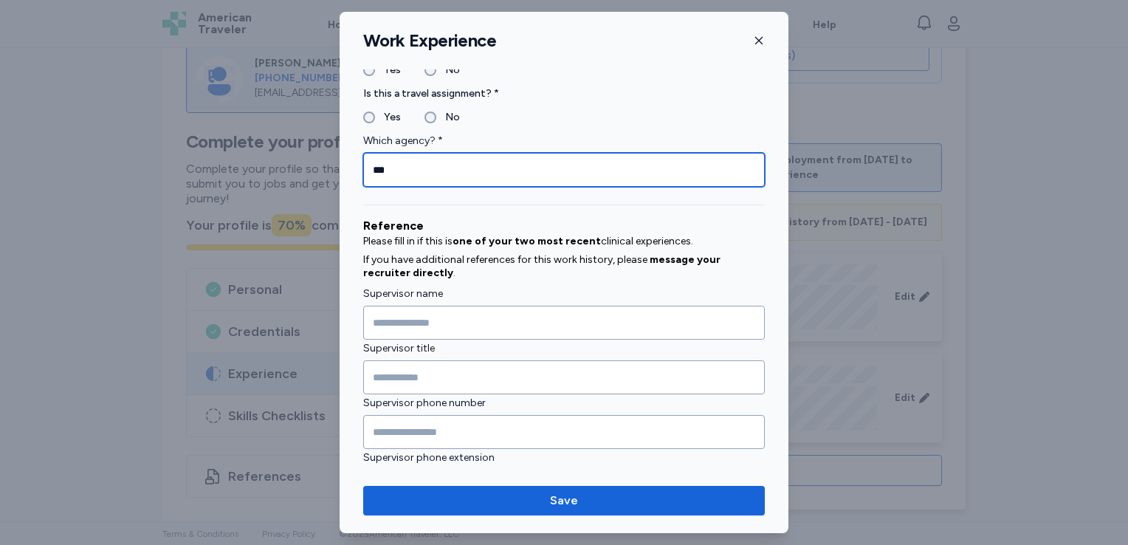
type input "***"
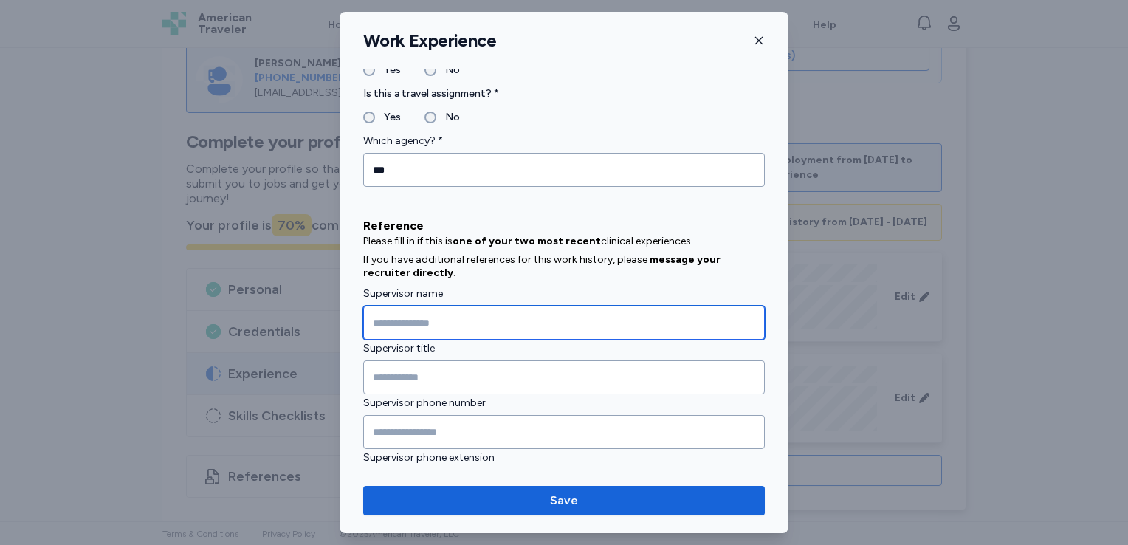
click at [467, 316] on input "Supervisor name" at bounding box center [564, 323] width 402 height 34
type input "**********"
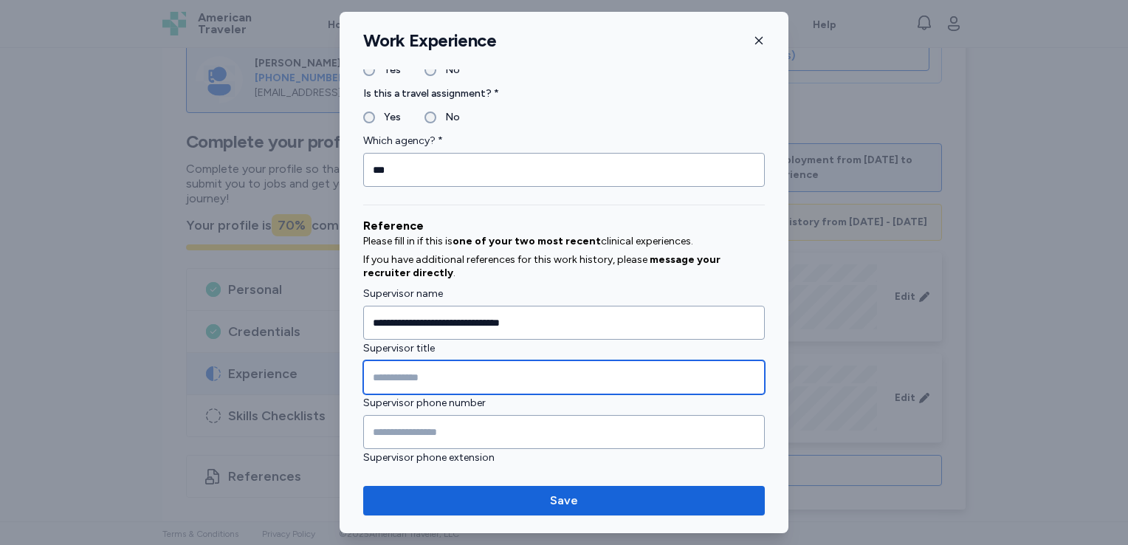
click at [386, 381] on input "Supervisor title" at bounding box center [564, 377] width 402 height 34
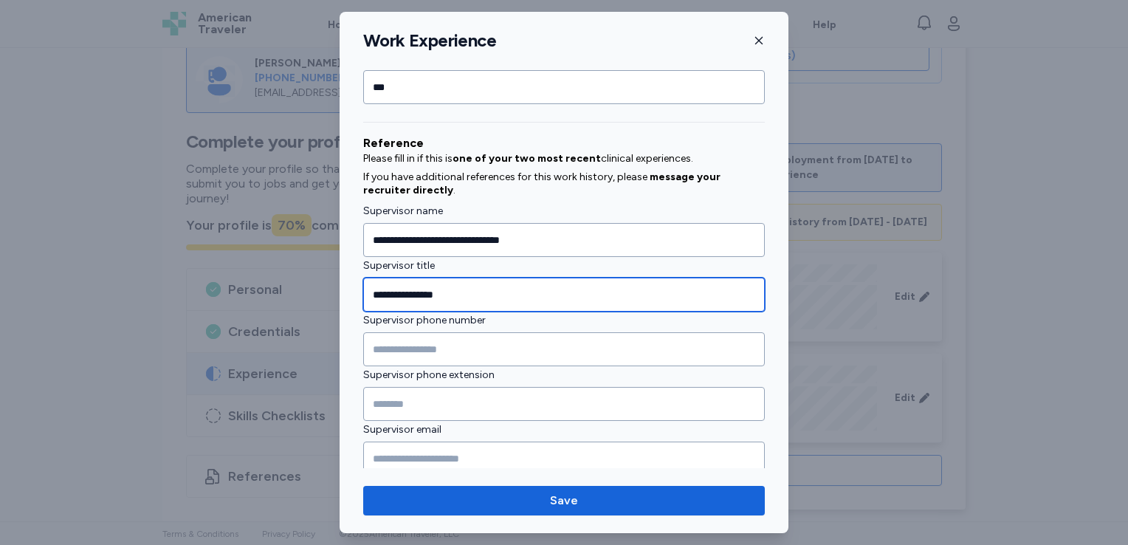
scroll to position [1651, 0]
type input "**********"
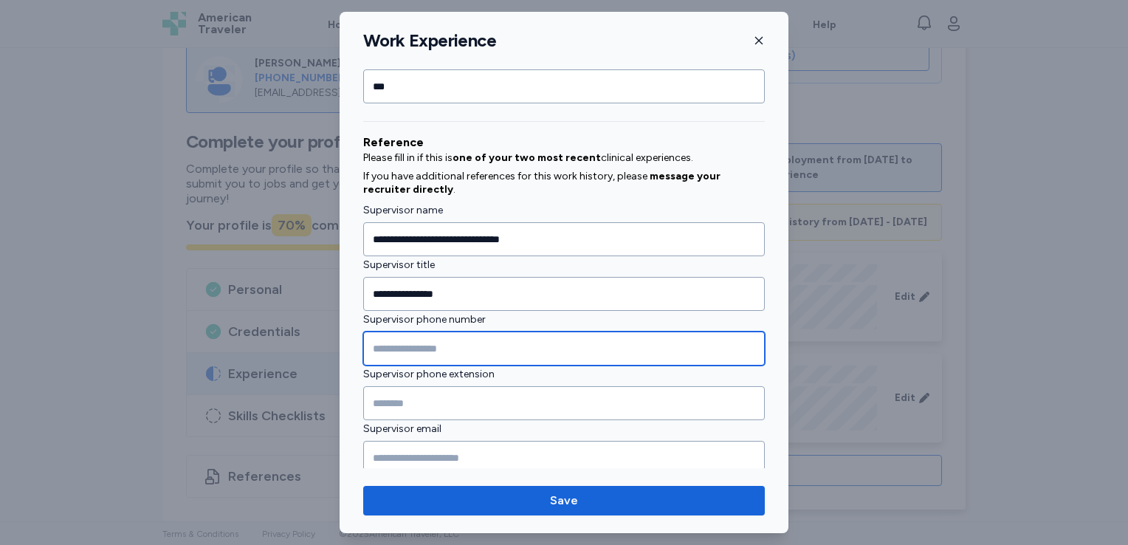
click at [406, 351] on input "Supervisor phone number" at bounding box center [564, 349] width 402 height 34
type input "**********"
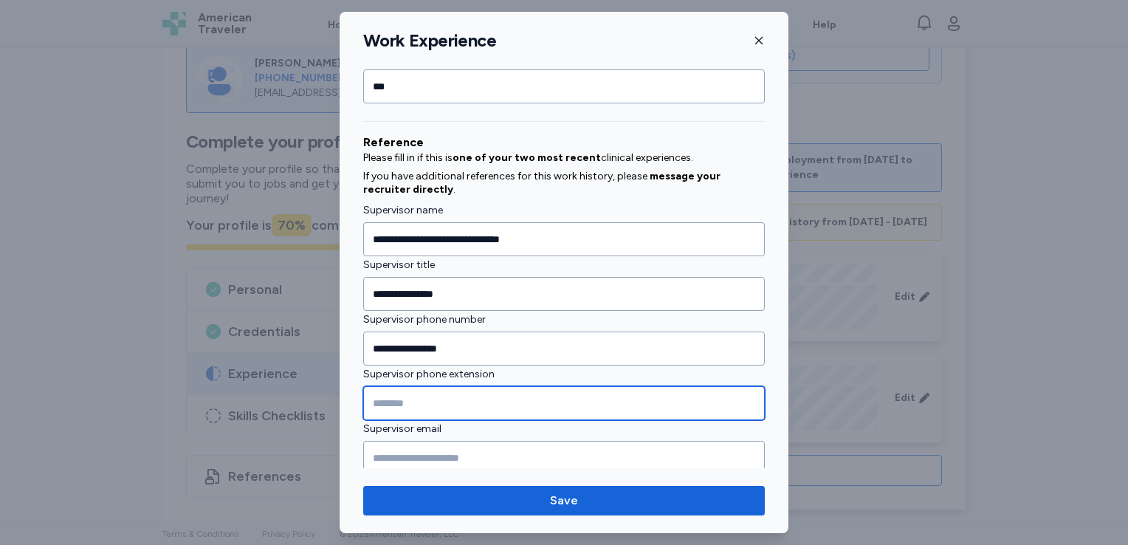
click at [403, 398] on input "Supervisor phone extension" at bounding box center [564, 403] width 402 height 34
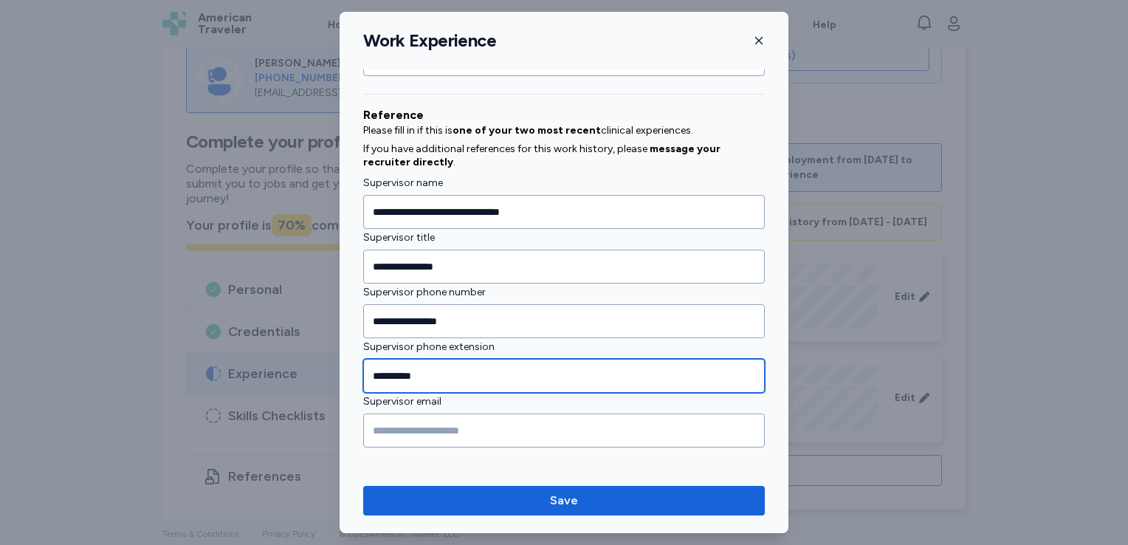
type input "**********"
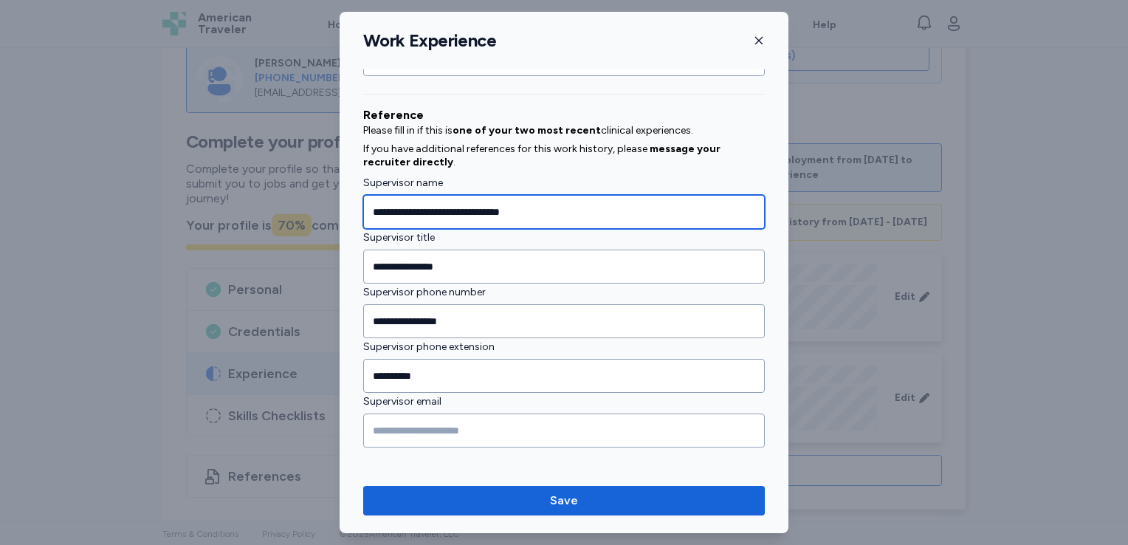
drag, startPoint x: 549, startPoint y: 205, endPoint x: 369, endPoint y: 215, distance: 179.7
click at [369, 215] on input "**********" at bounding box center [564, 212] width 402 height 34
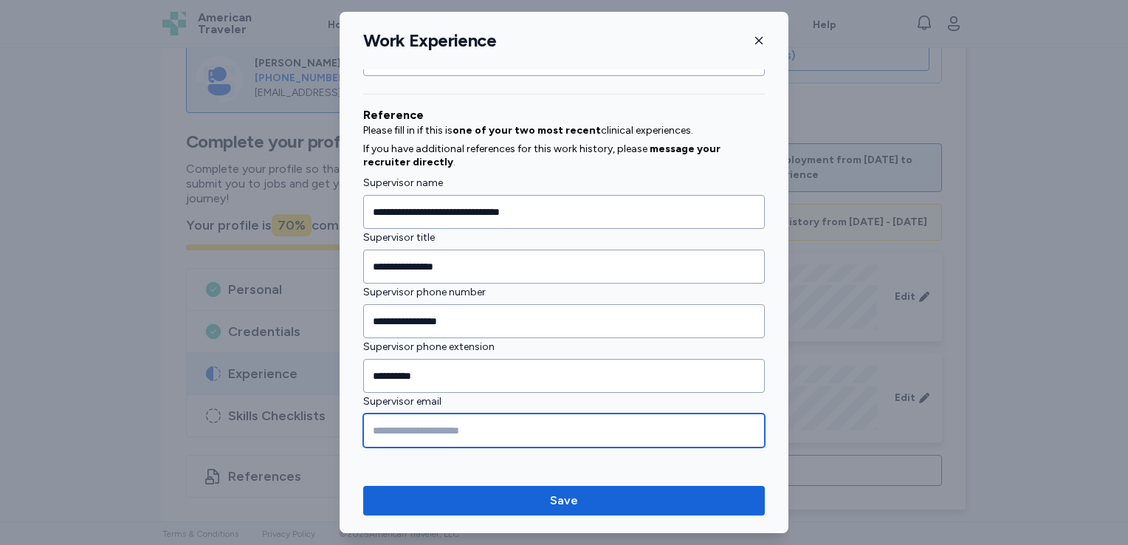
click at [431, 428] on input "Supervisor email" at bounding box center [564, 430] width 402 height 34
paste input "**********"
type input "**********"
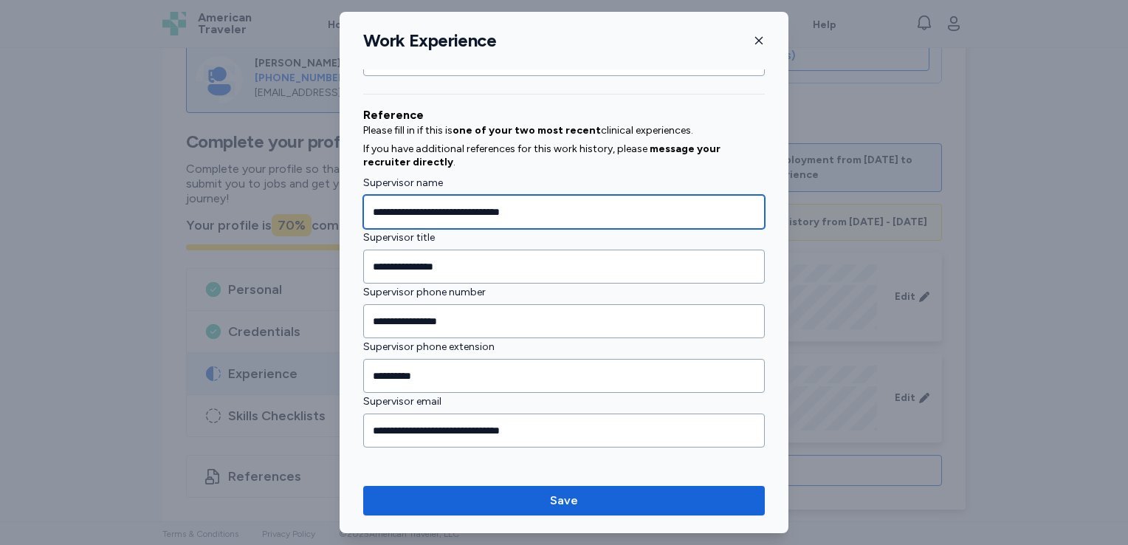
click at [425, 211] on input "**********" at bounding box center [564, 212] width 402 height 34
click at [428, 208] on input "**********" at bounding box center [564, 212] width 402 height 34
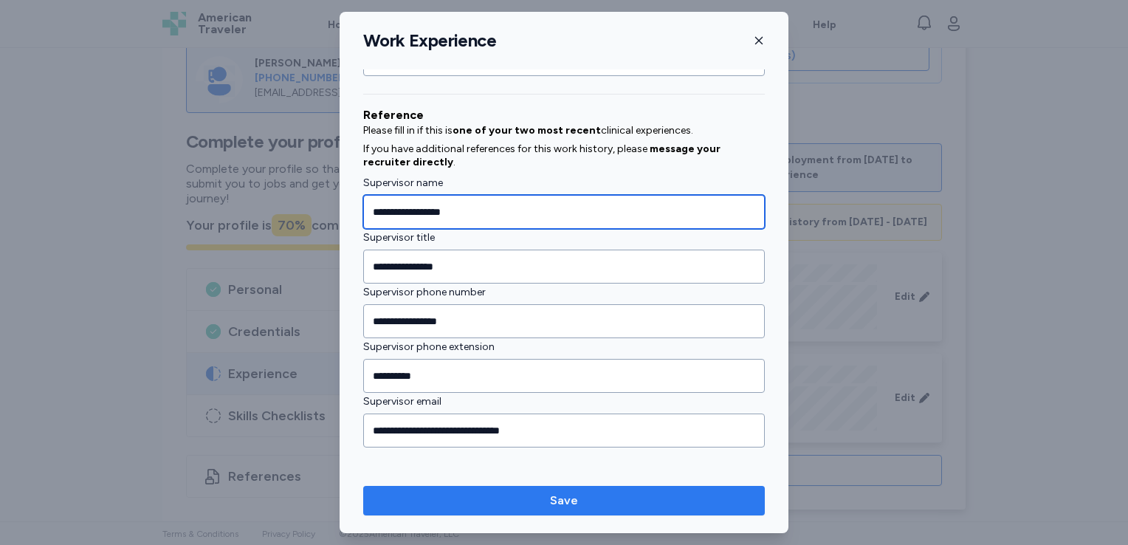
type input "**********"
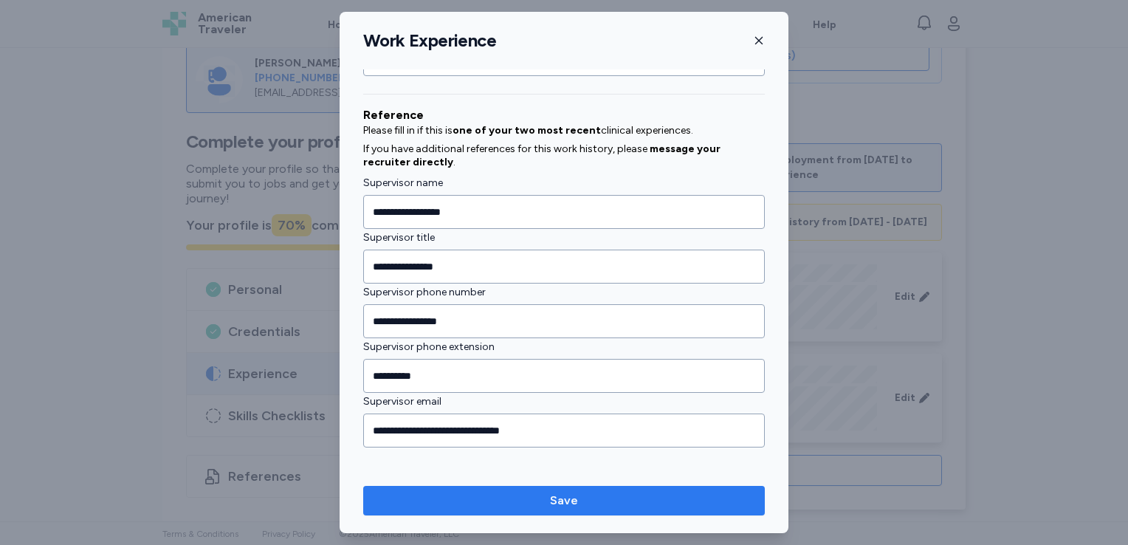
click at [488, 501] on span "Save" at bounding box center [564, 501] width 378 height 18
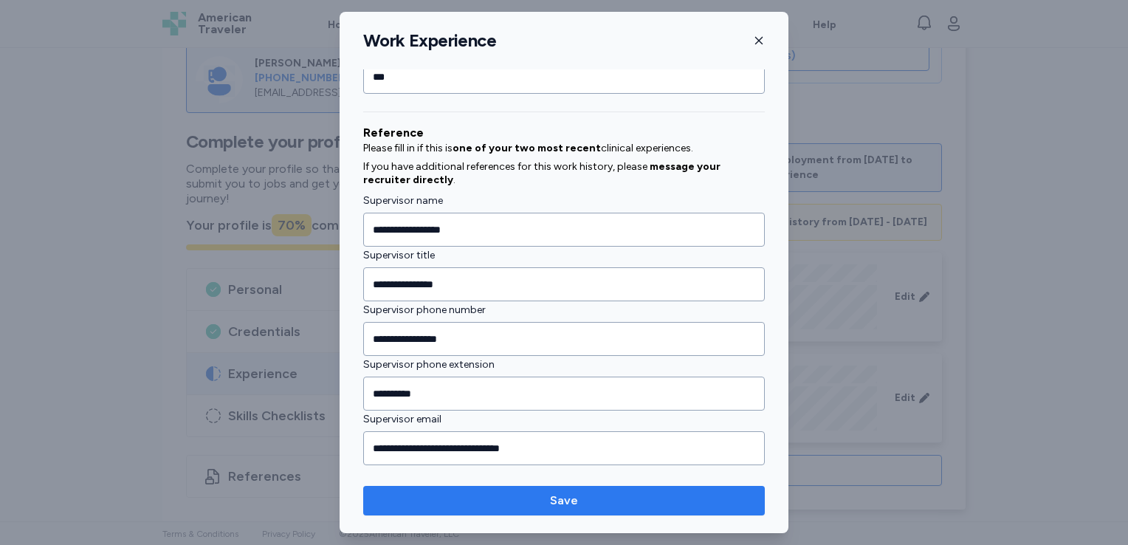
scroll to position [704, 0]
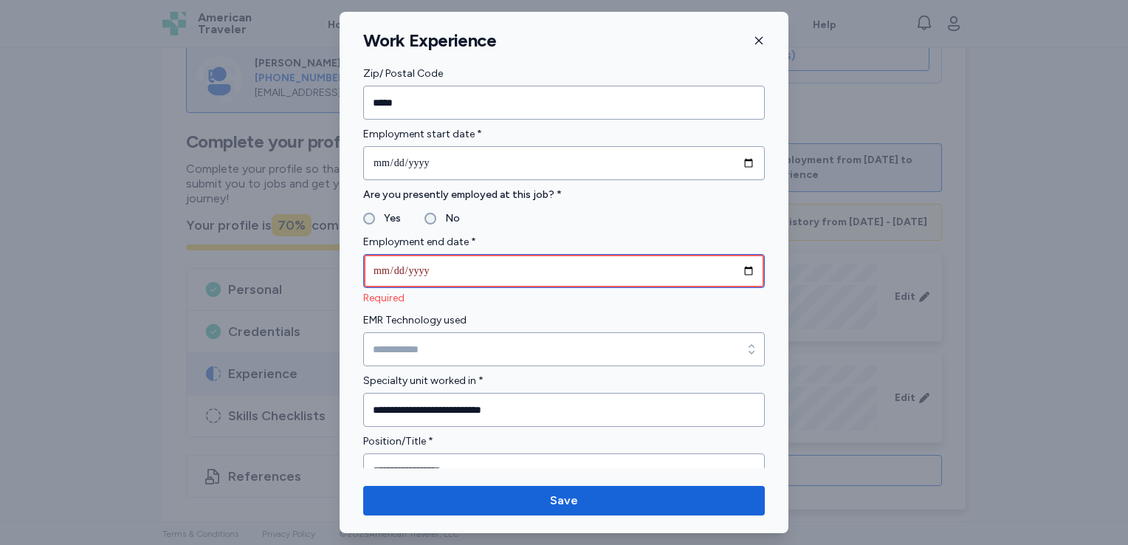
click at [431, 267] on input "date" at bounding box center [564, 271] width 402 height 34
click at [735, 271] on input "date" at bounding box center [564, 271] width 402 height 34
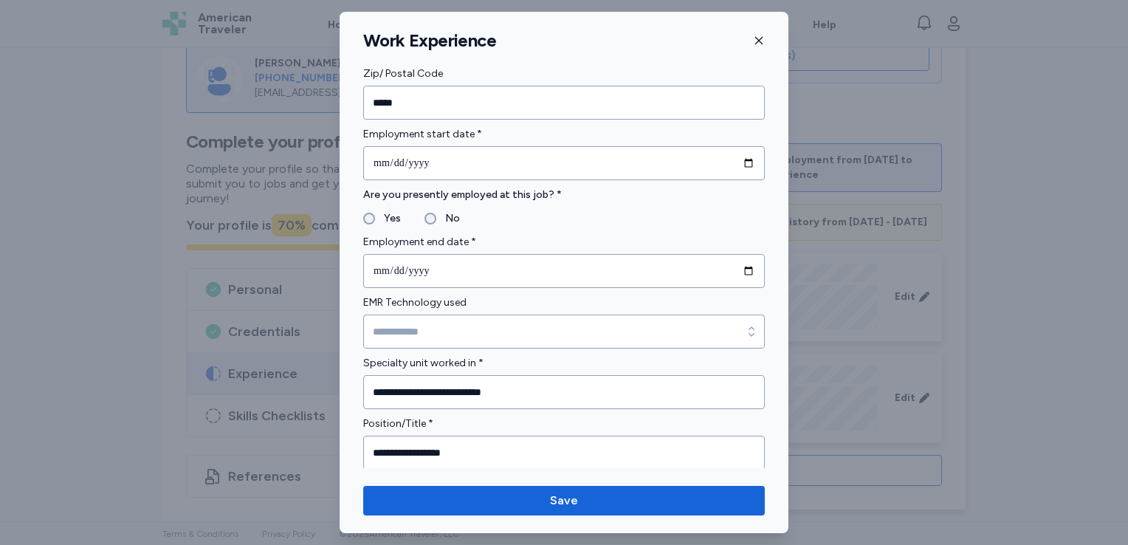
type input "**********"
click at [605, 226] on form "**********" at bounding box center [564, 435] width 402 height 2019
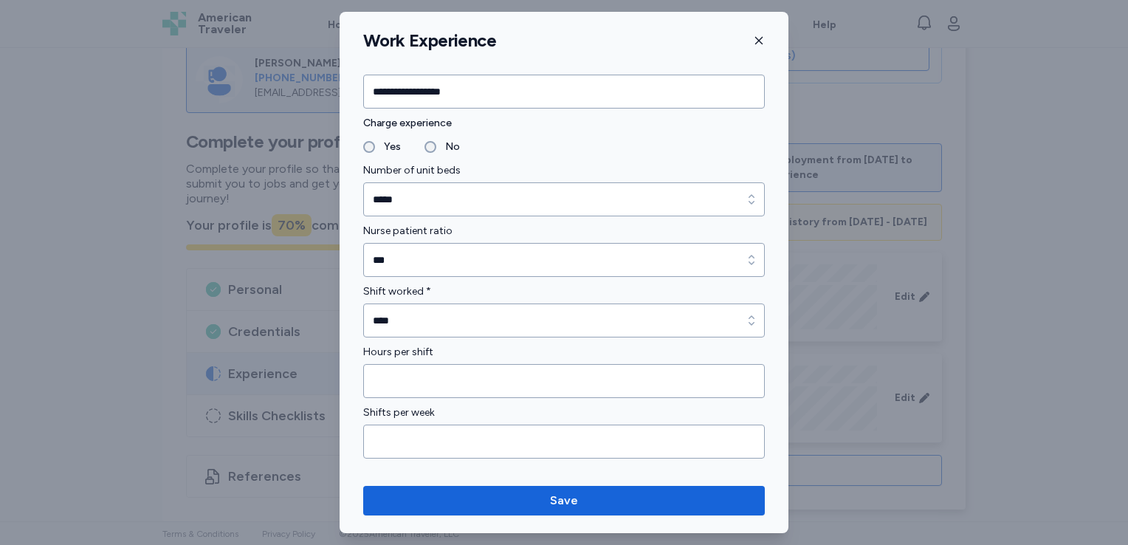
scroll to position [1172, 0]
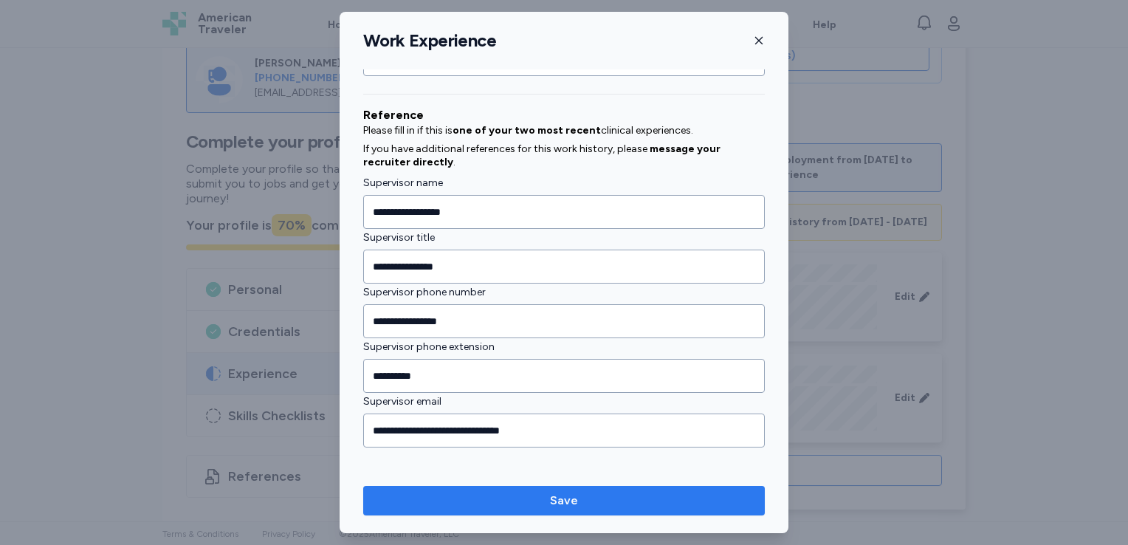
click at [519, 500] on span "Save" at bounding box center [564, 501] width 378 height 18
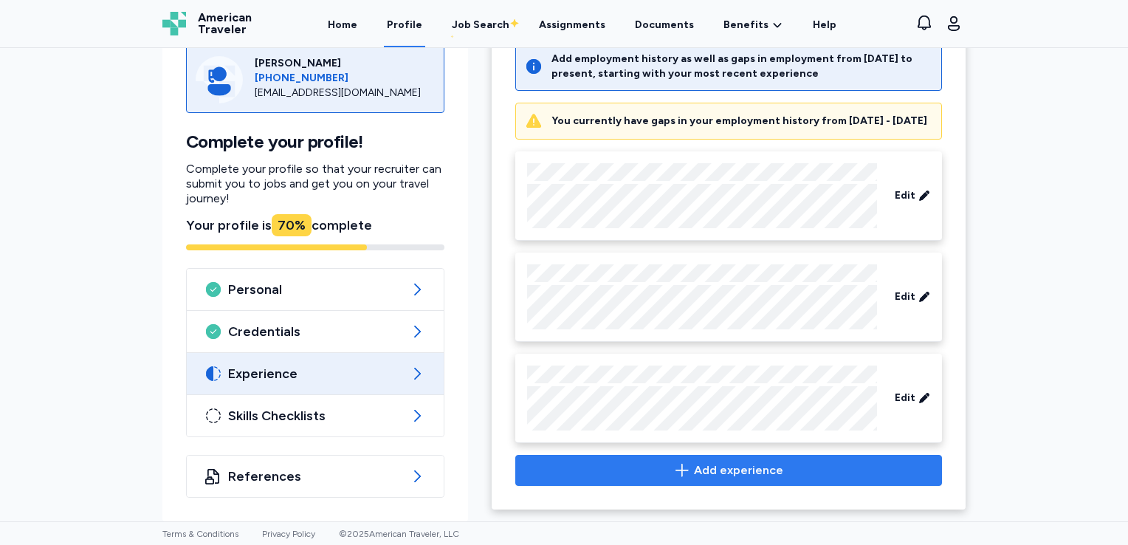
click at [587, 477] on span "Add experience" at bounding box center [729, 470] width 402 height 18
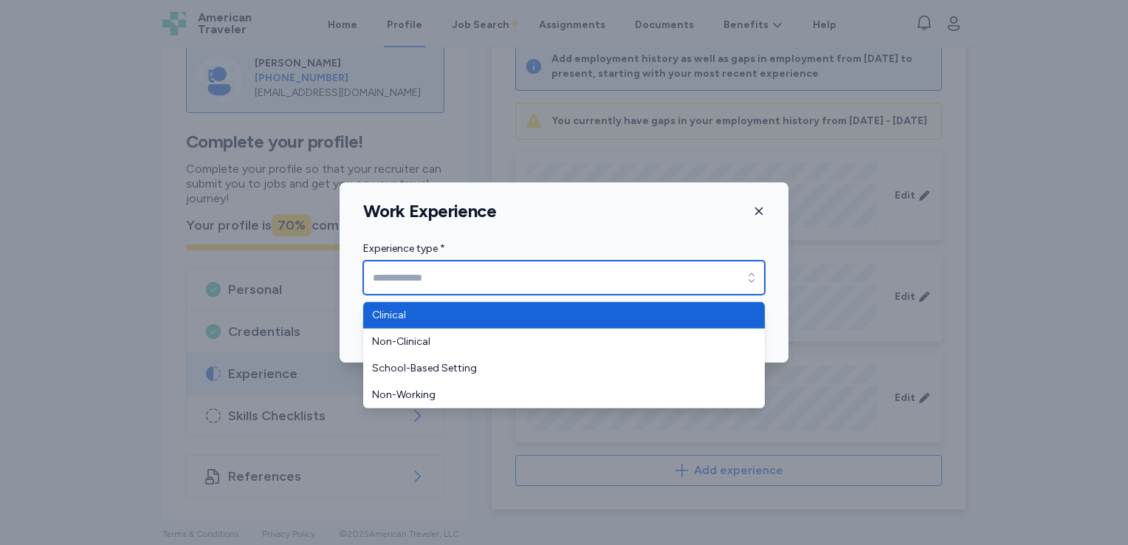
click at [665, 287] on input "Experience type *" at bounding box center [564, 278] width 402 height 34
type input "********"
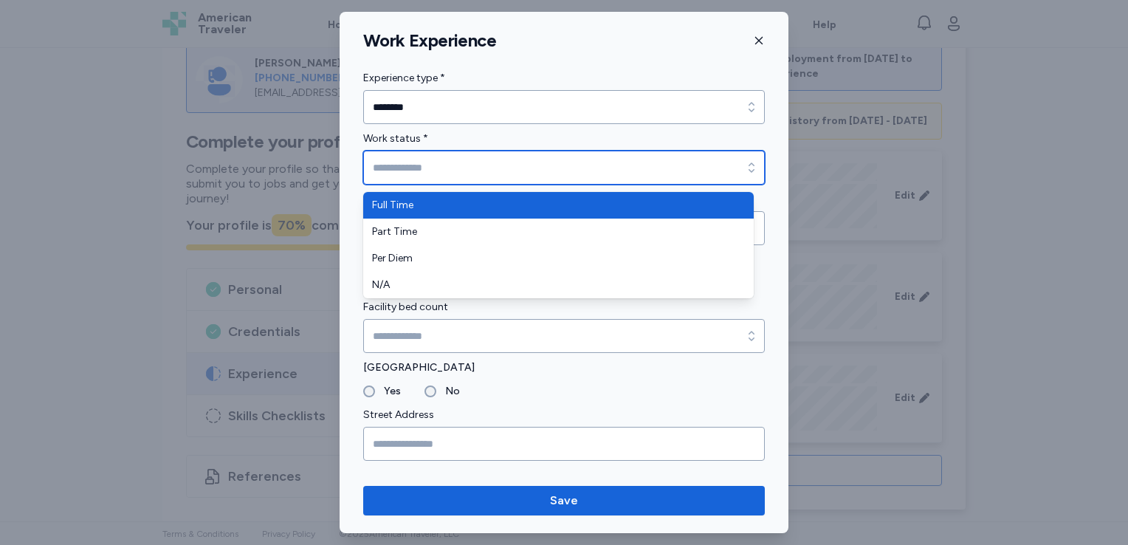
click at [693, 182] on input "Work status *" at bounding box center [564, 168] width 402 height 34
type input "*********"
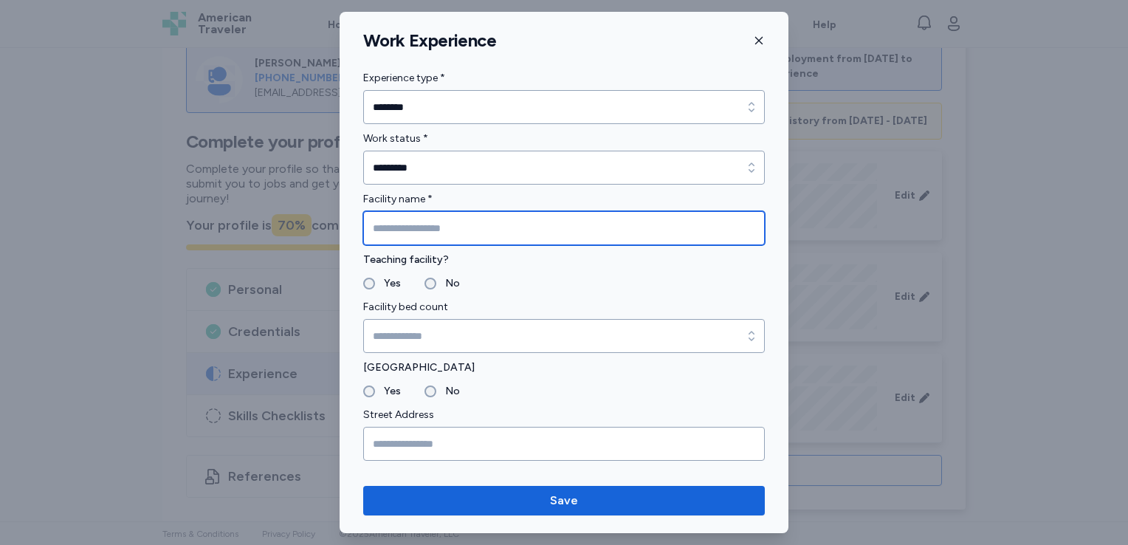
click at [660, 227] on input "Facility name *" at bounding box center [564, 228] width 402 height 34
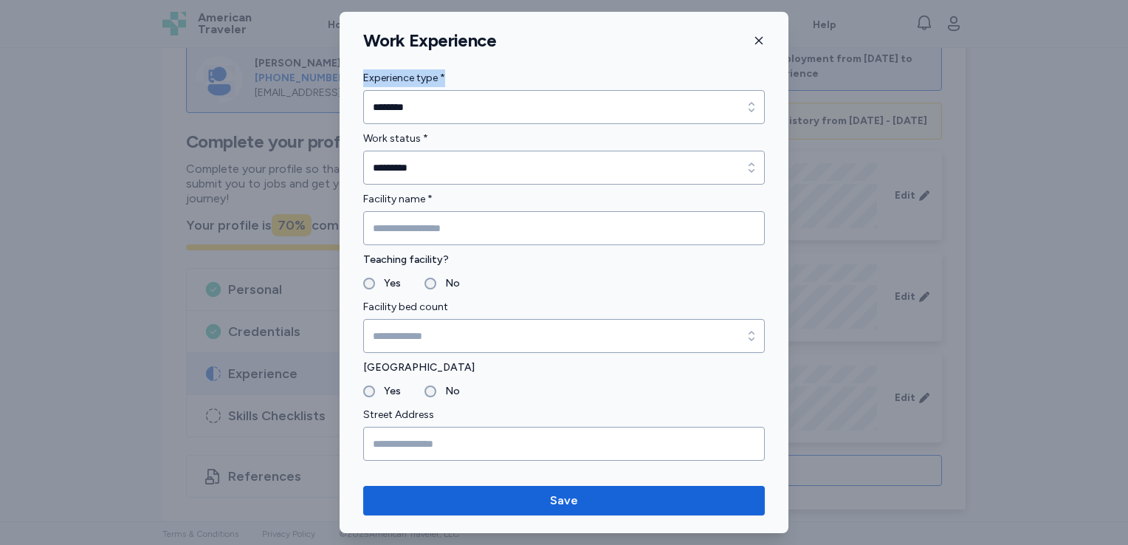
drag, startPoint x: 672, startPoint y: 48, endPoint x: 648, endPoint y: 85, distance: 43.8
click at [648, 85] on div "Work Experience Experience type * ******** Experience type * ******** Work stat…" at bounding box center [564, 272] width 449 height 521
drag, startPoint x: 648, startPoint y: 85, endPoint x: 752, endPoint y: 44, distance: 112.0
click at [752, 44] on div "Work Experience" at bounding box center [564, 41] width 449 height 22
click at [755, 43] on icon "button" at bounding box center [759, 41] width 12 height 12
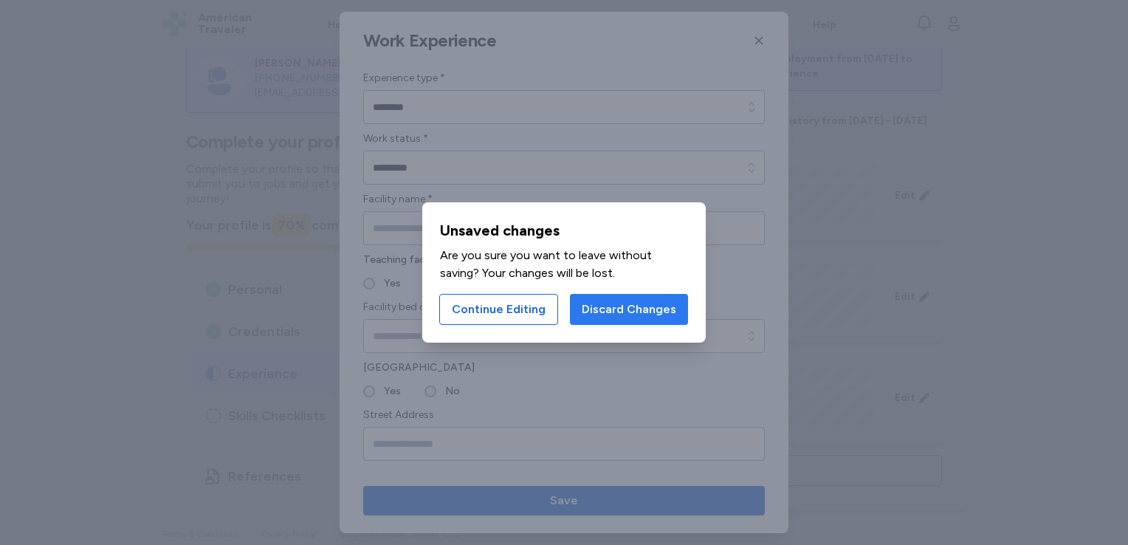
click at [614, 301] on span "Discard Changes" at bounding box center [629, 310] width 95 height 18
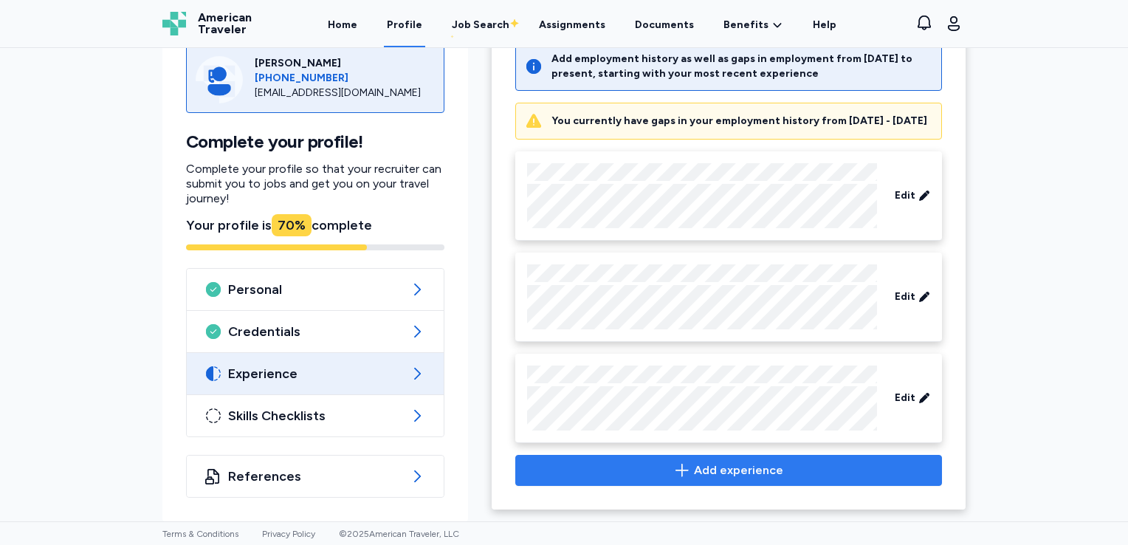
click at [777, 464] on span "Add experience" at bounding box center [729, 470] width 402 height 18
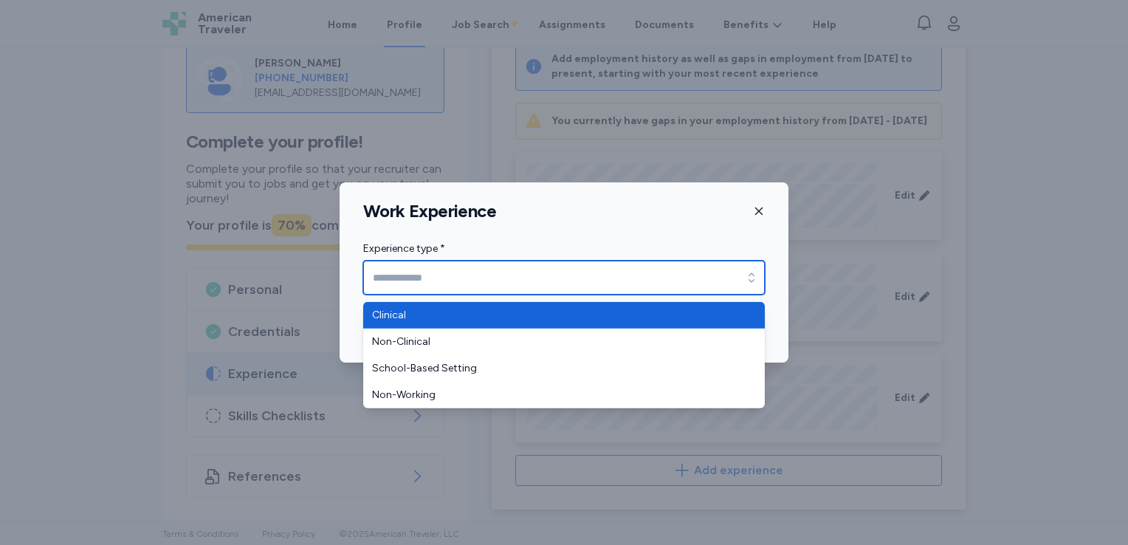
click at [743, 284] on div "button" at bounding box center [751, 278] width 27 height 34
type input "********"
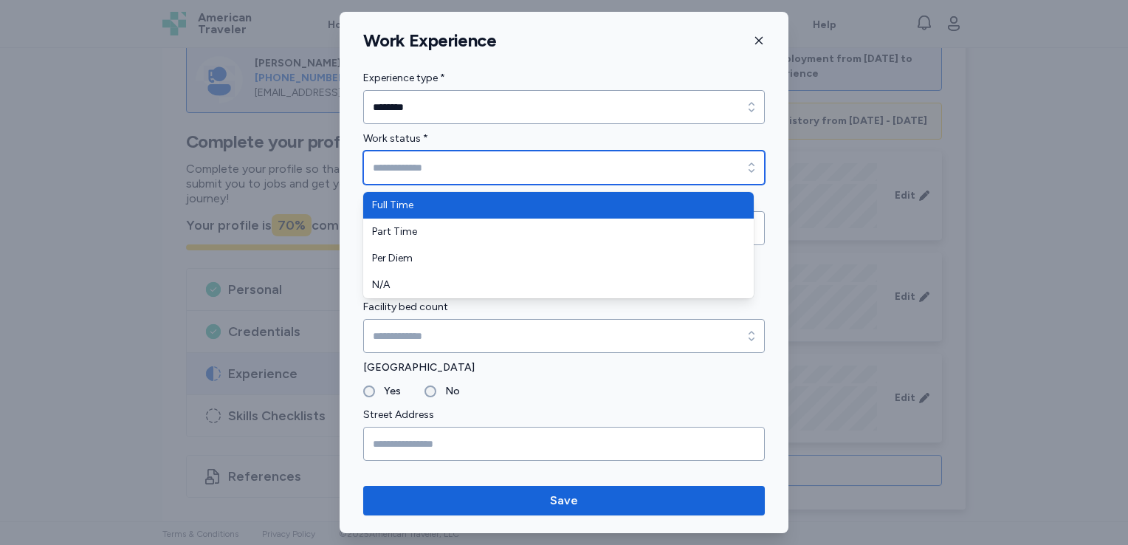
click at [679, 168] on input "Work status *" at bounding box center [564, 168] width 402 height 34
type input "*********"
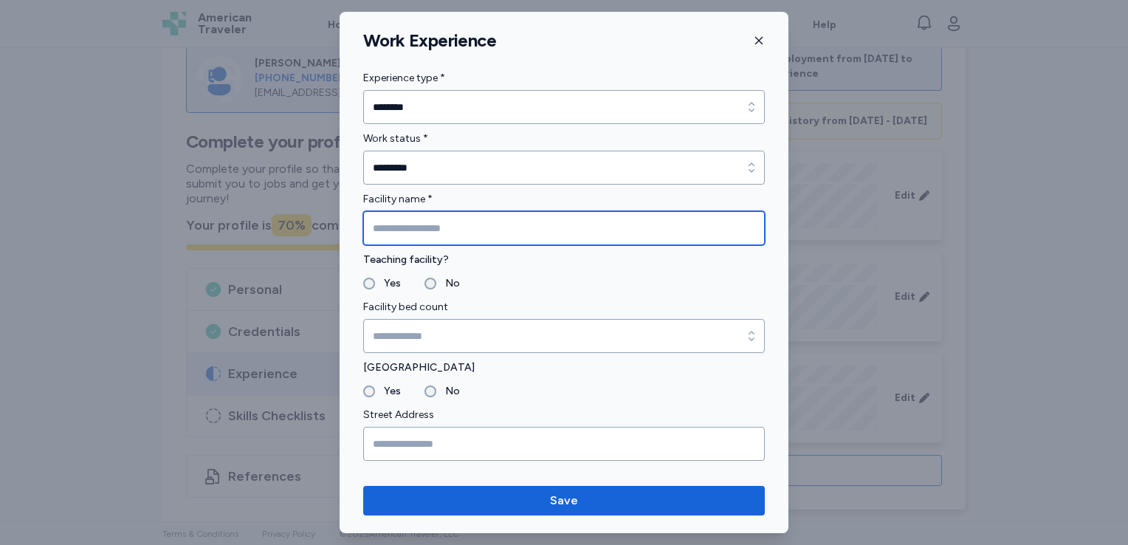
click at [641, 232] on input "Facility name *" at bounding box center [564, 228] width 402 height 34
type input "*"
type input "**********"
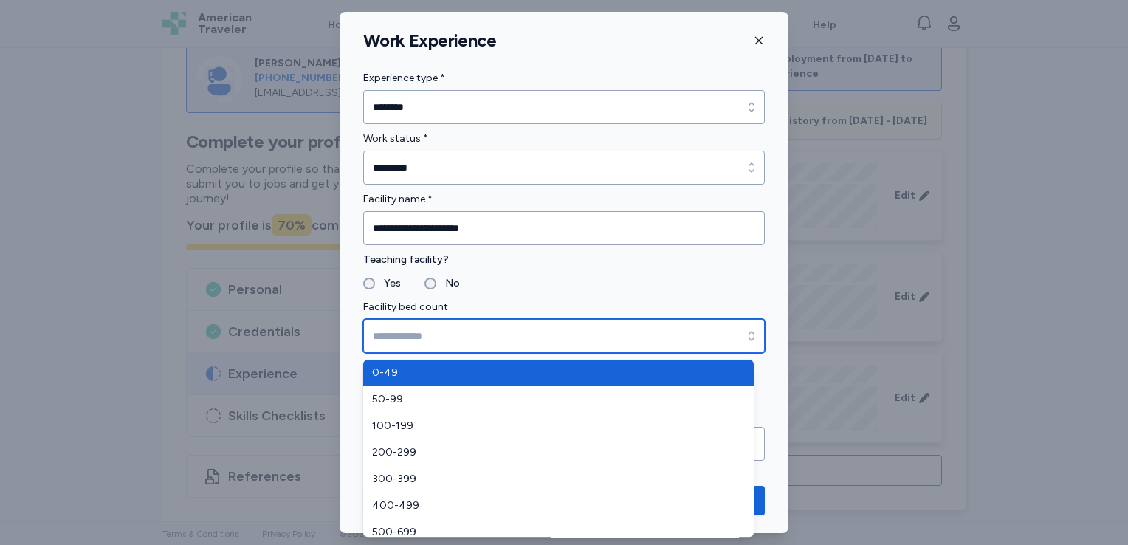
click at [394, 342] on input "Facility bed count" at bounding box center [564, 336] width 402 height 34
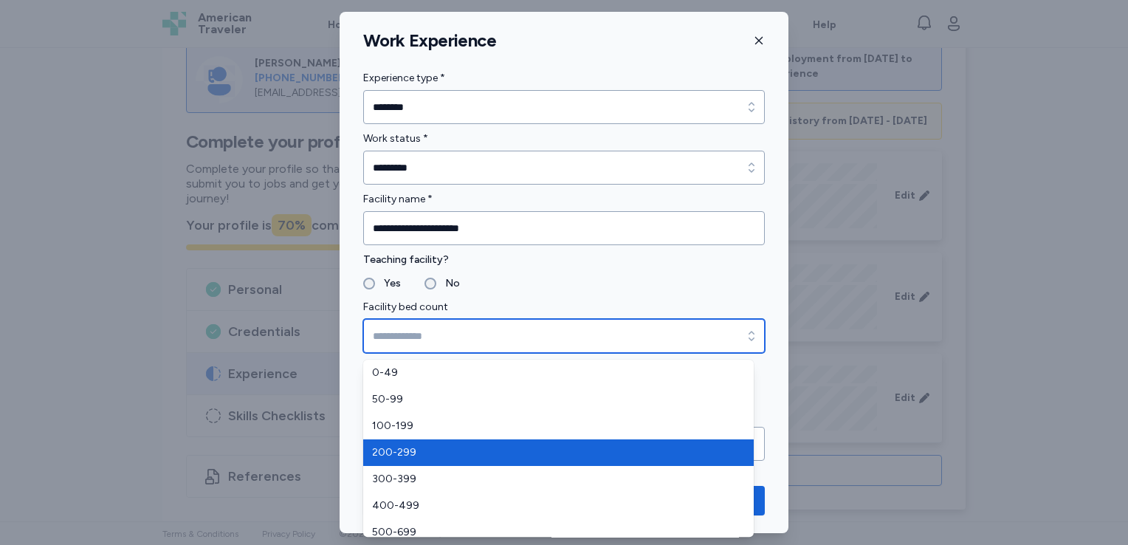
type input "*******"
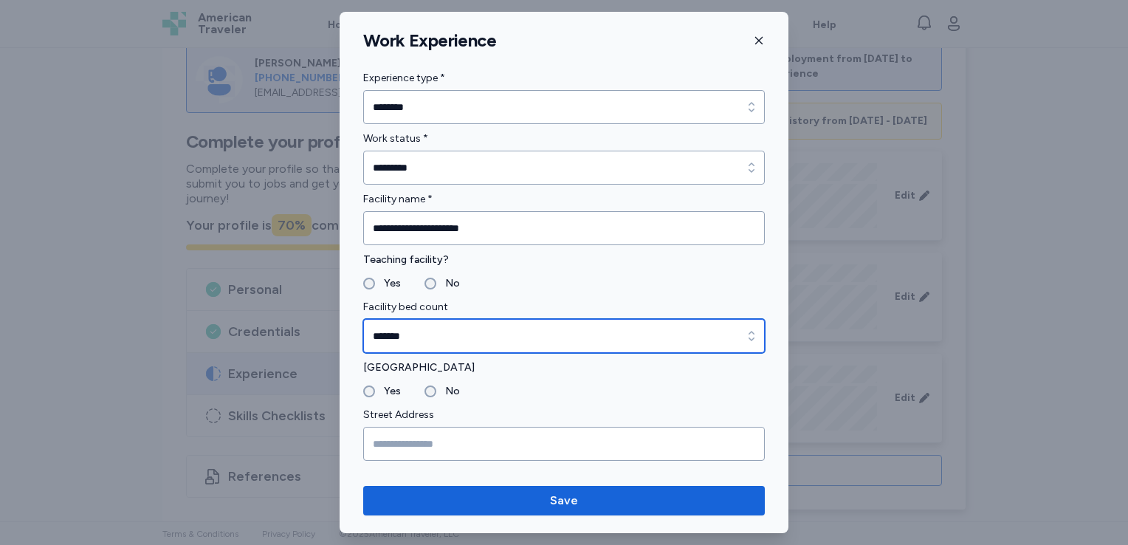
scroll to position [80, 0]
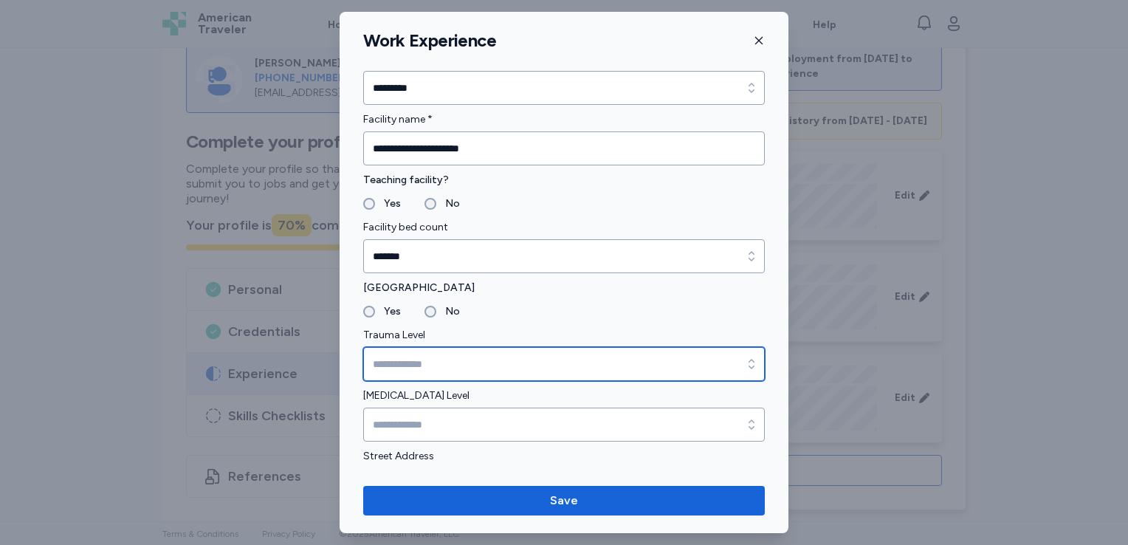
click at [420, 363] on input "Trauma Level" at bounding box center [564, 364] width 402 height 34
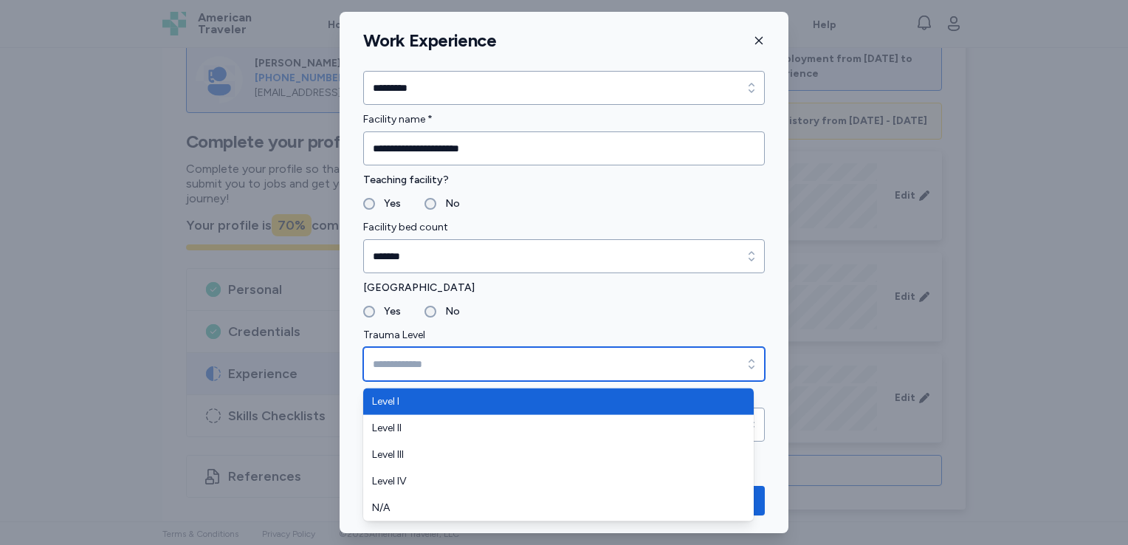
type input "*******"
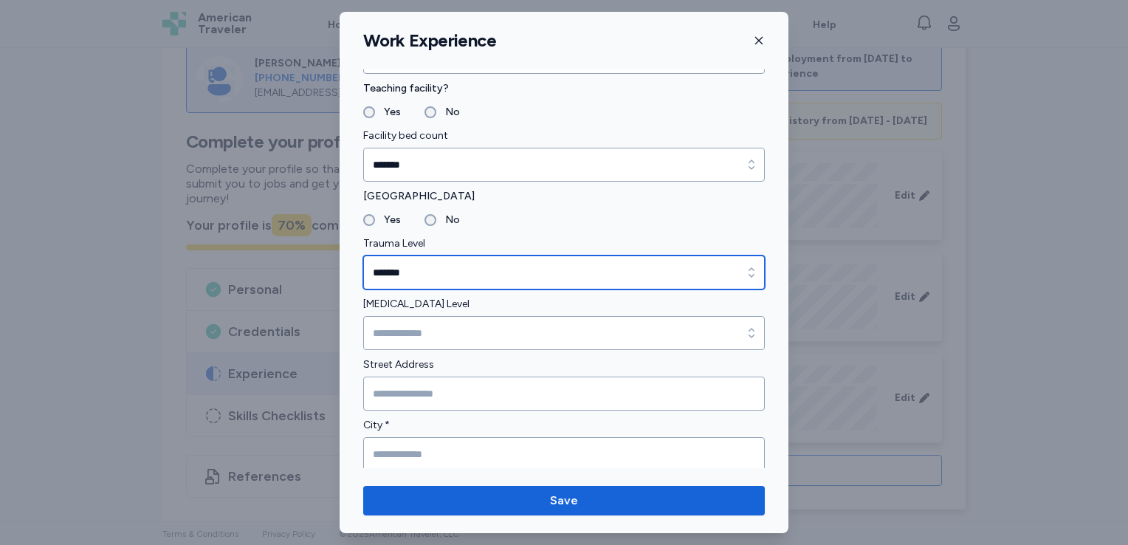
scroll to position [171, 0]
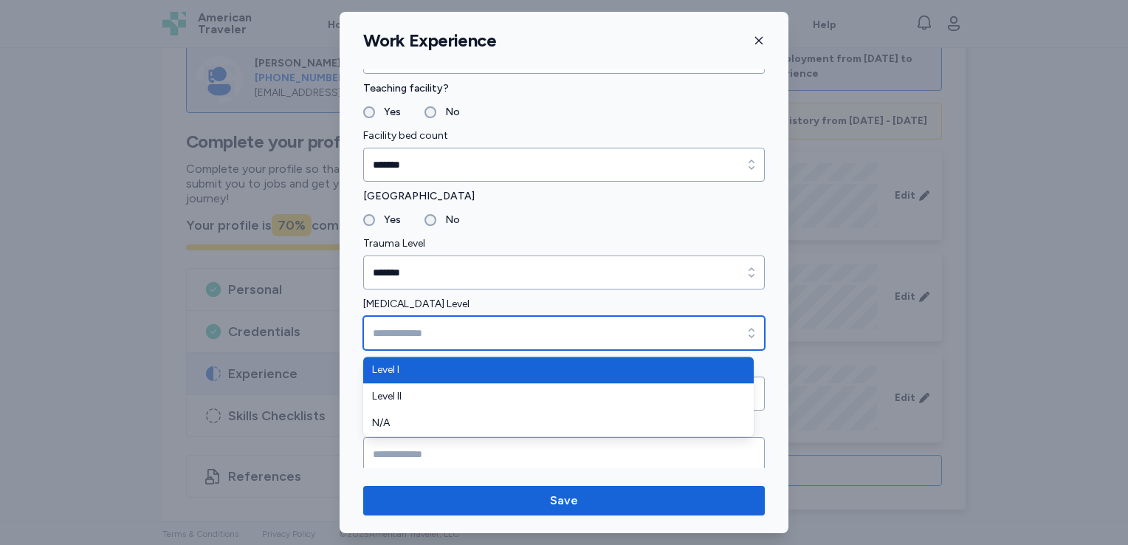
click at [516, 337] on input "[MEDICAL_DATA] Level" at bounding box center [564, 333] width 402 height 34
type input "*******"
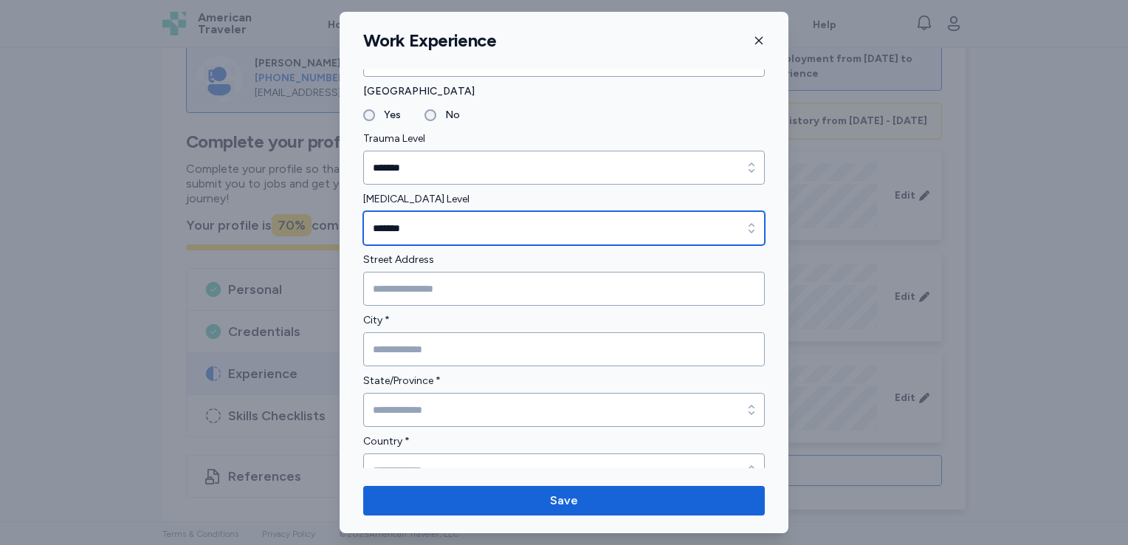
scroll to position [279, 0]
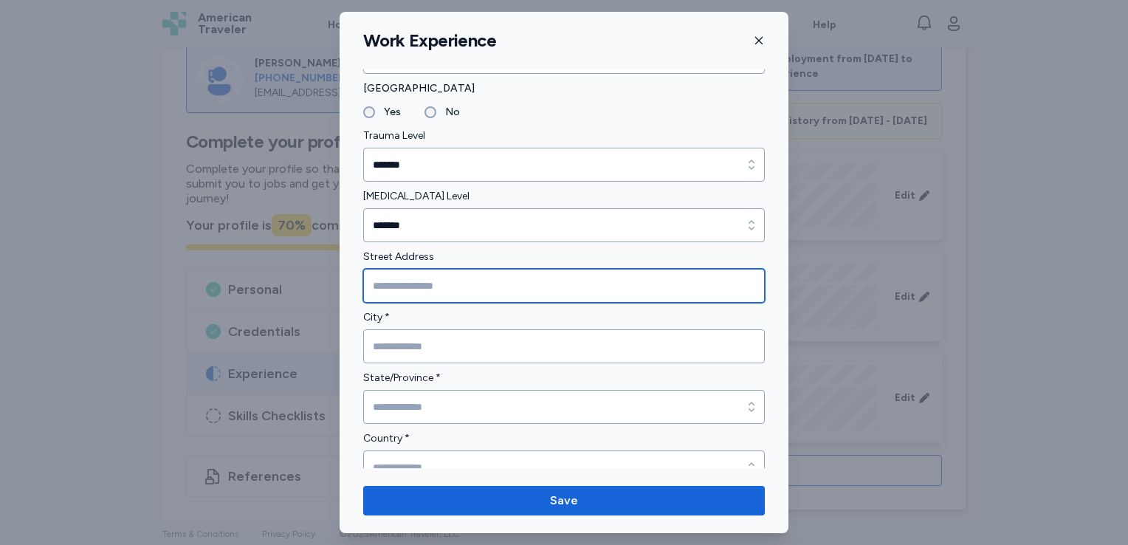
click at [502, 291] on input "Street Address" at bounding box center [564, 286] width 402 height 34
type input "**********"
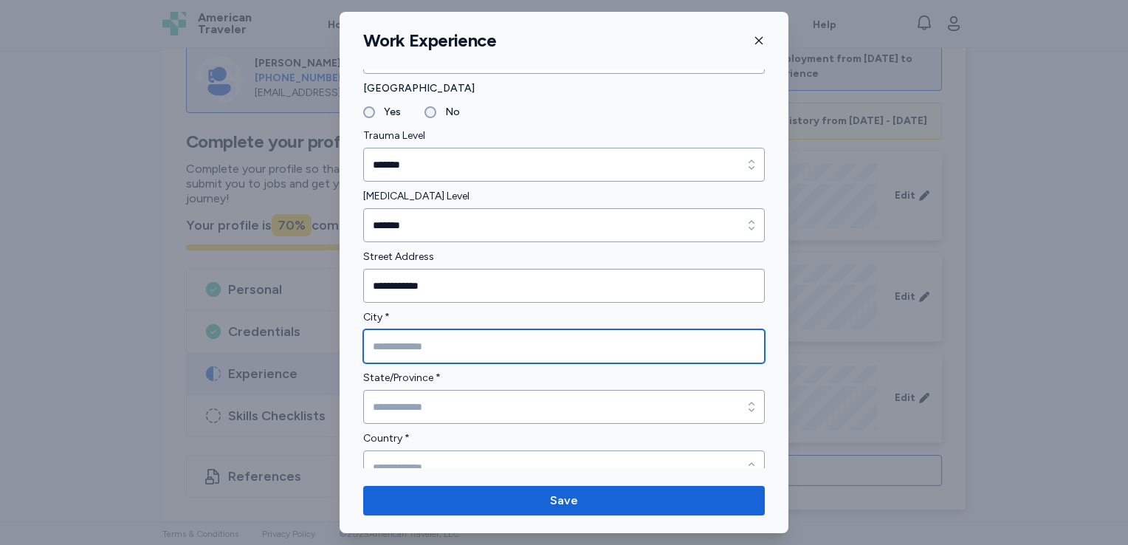
click at [413, 351] on input "City *" at bounding box center [564, 346] width 402 height 34
type input "**********"
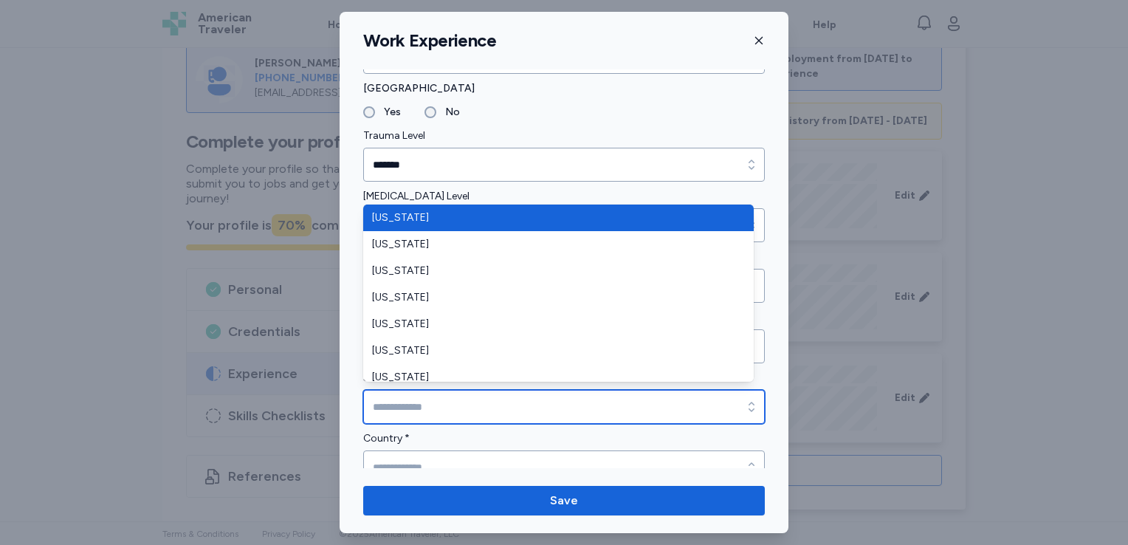
click at [420, 409] on input "State/Province *" at bounding box center [564, 407] width 402 height 34
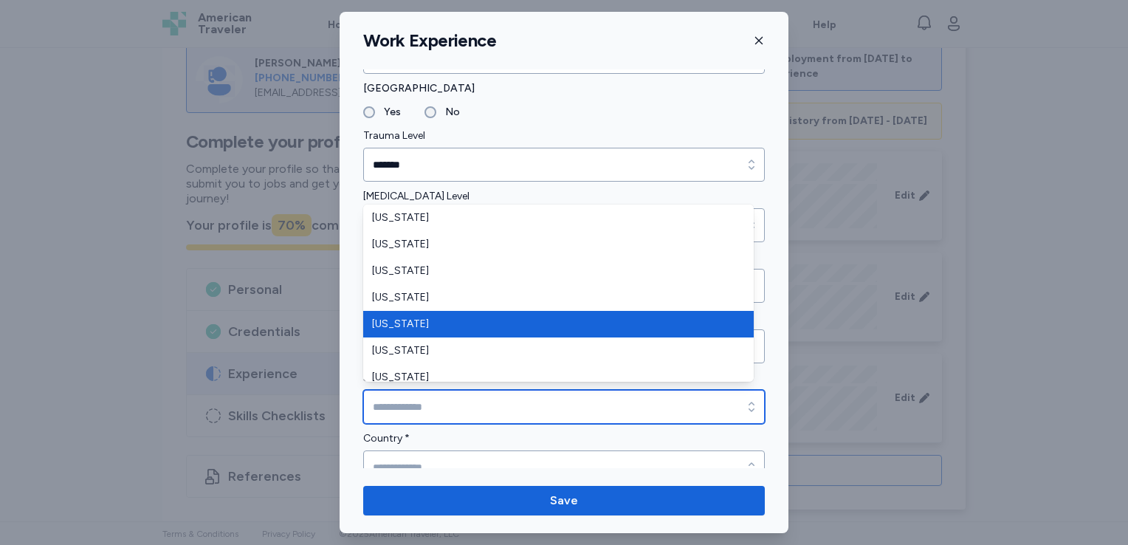
type input "**********"
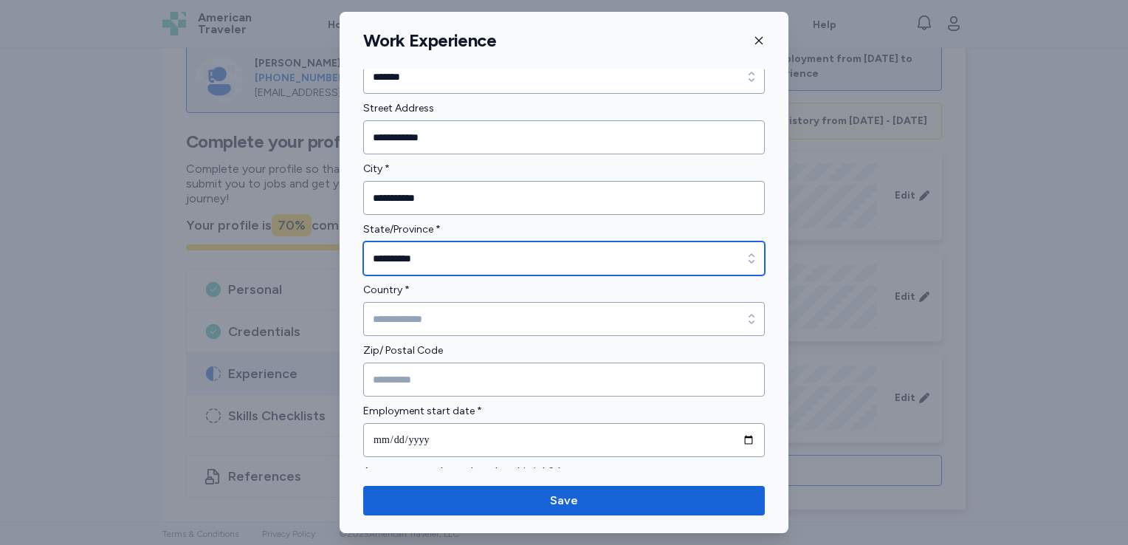
scroll to position [428, 0]
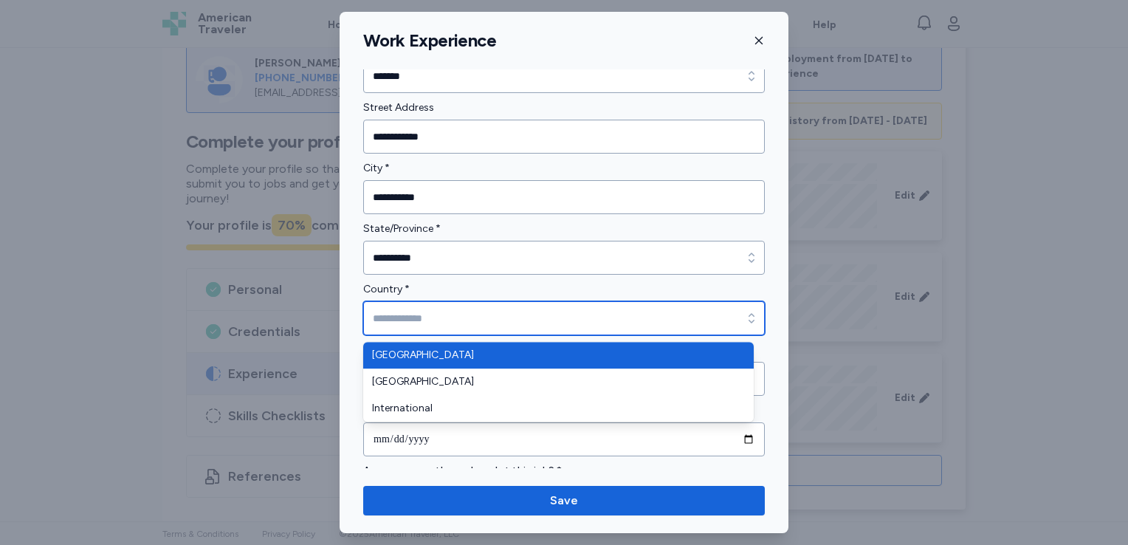
click at [457, 315] on input "Country *" at bounding box center [564, 318] width 402 height 34
type input "**********"
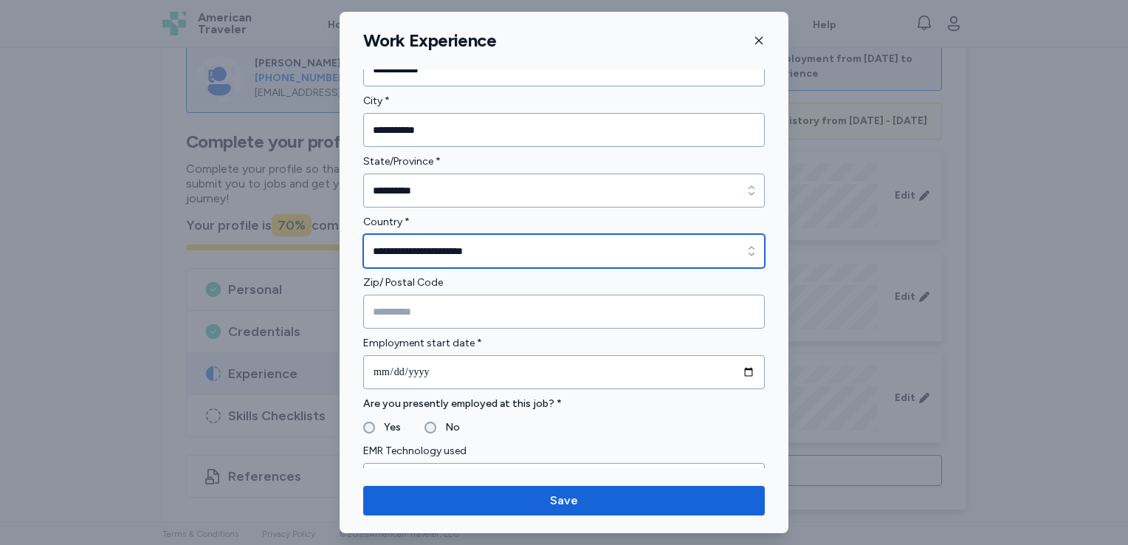
scroll to position [523, 0]
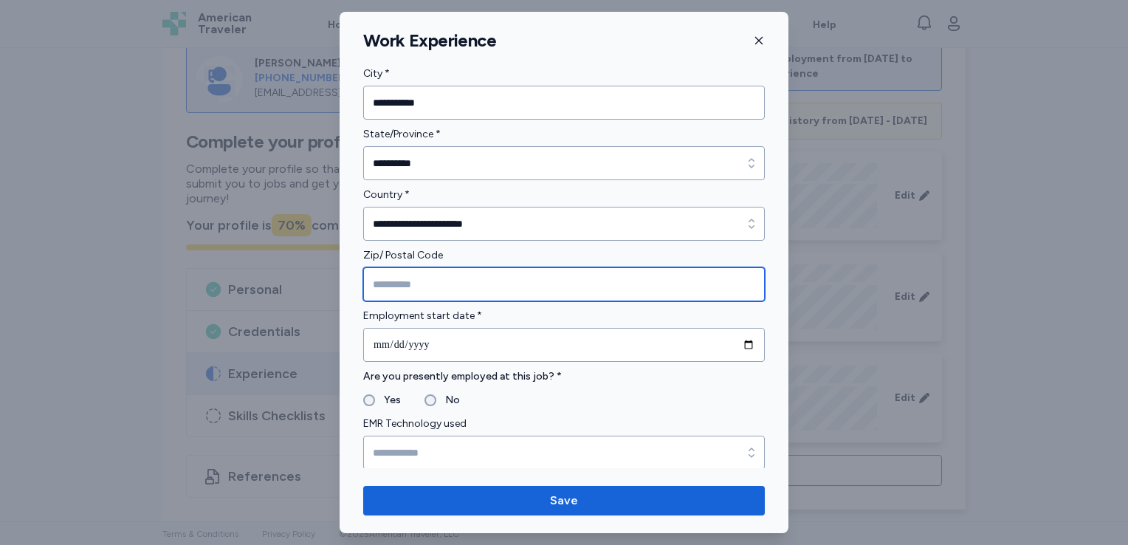
click at [452, 289] on input "Zip/ Postal Code" at bounding box center [564, 284] width 402 height 34
type input "*****"
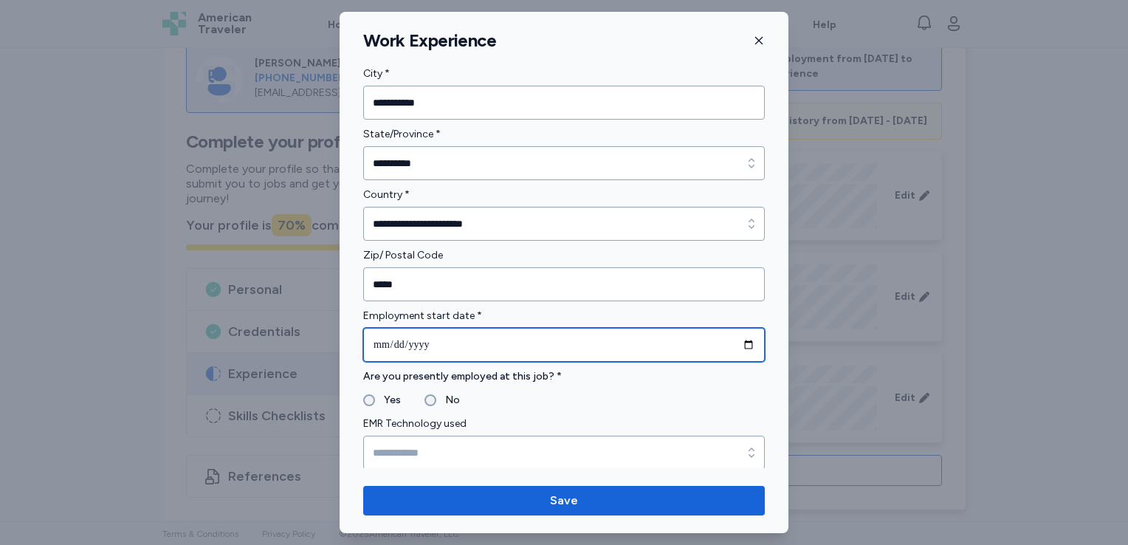
click at [738, 346] on input "date" at bounding box center [564, 345] width 402 height 34
click at [384, 343] on input "date" at bounding box center [564, 345] width 402 height 34
type input "**********"
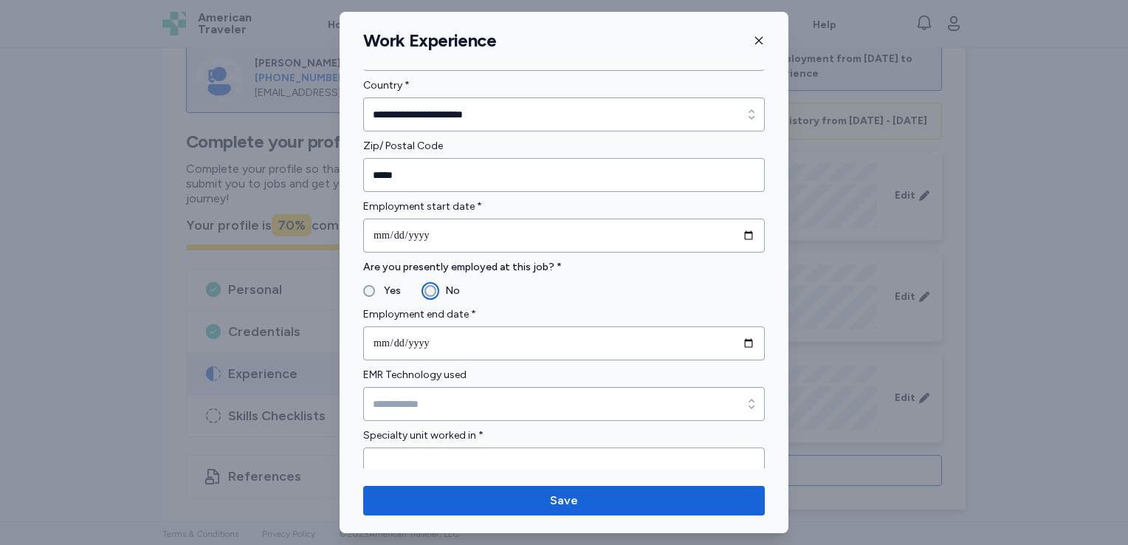
scroll to position [634, 0]
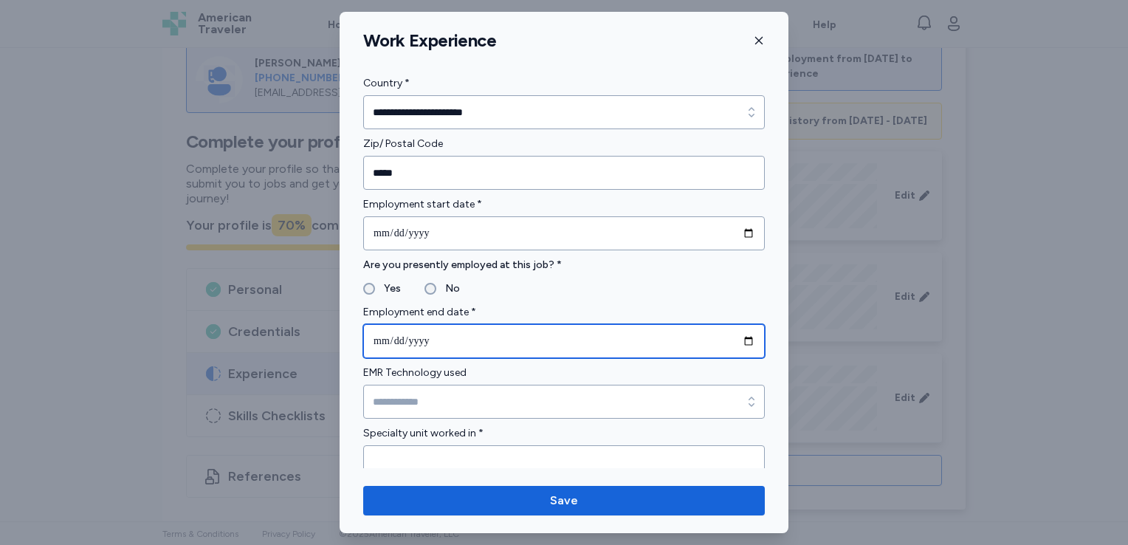
click at [384, 335] on input "date" at bounding box center [564, 341] width 402 height 34
click at [395, 343] on input "**********" at bounding box center [564, 341] width 402 height 34
click at [422, 341] on input "**********" at bounding box center [564, 341] width 402 height 34
click at [394, 341] on input "**********" at bounding box center [564, 341] width 402 height 34
click at [384, 338] on input "**********" at bounding box center [564, 341] width 402 height 34
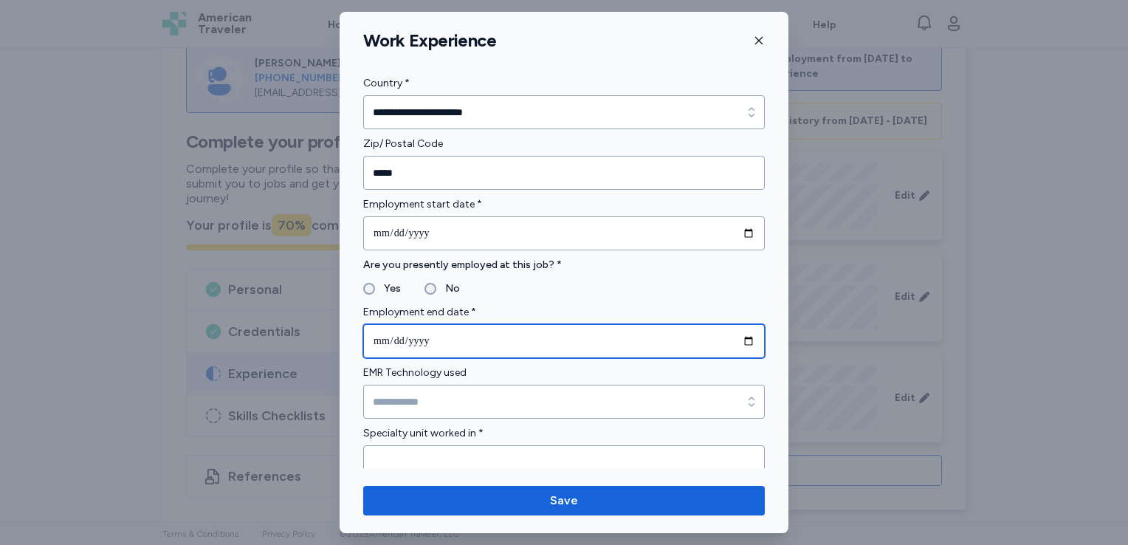
type input "**********"
click at [377, 341] on input "**********" at bounding box center [564, 341] width 402 height 34
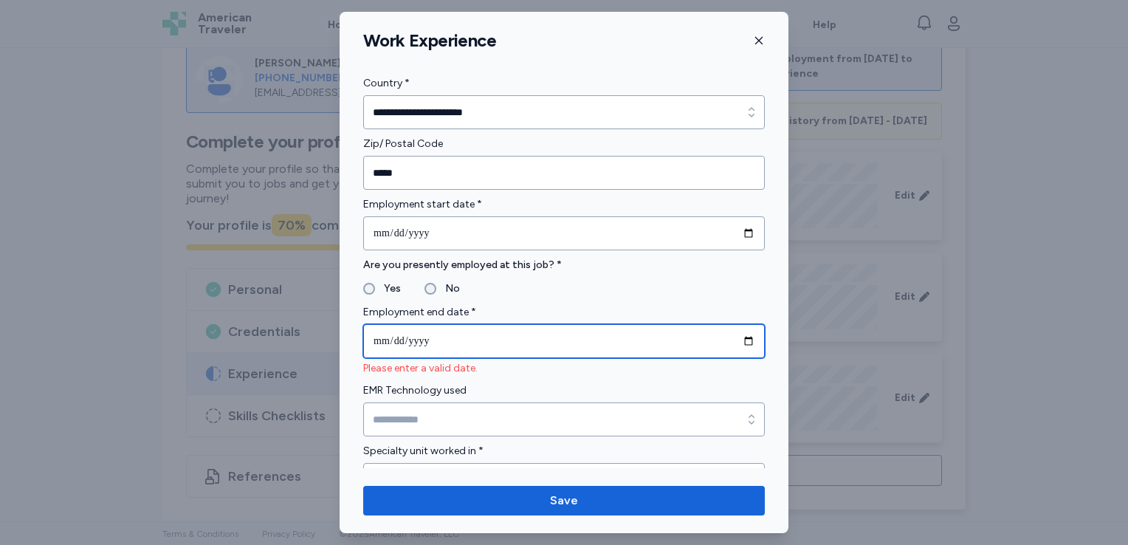
type input "**********"
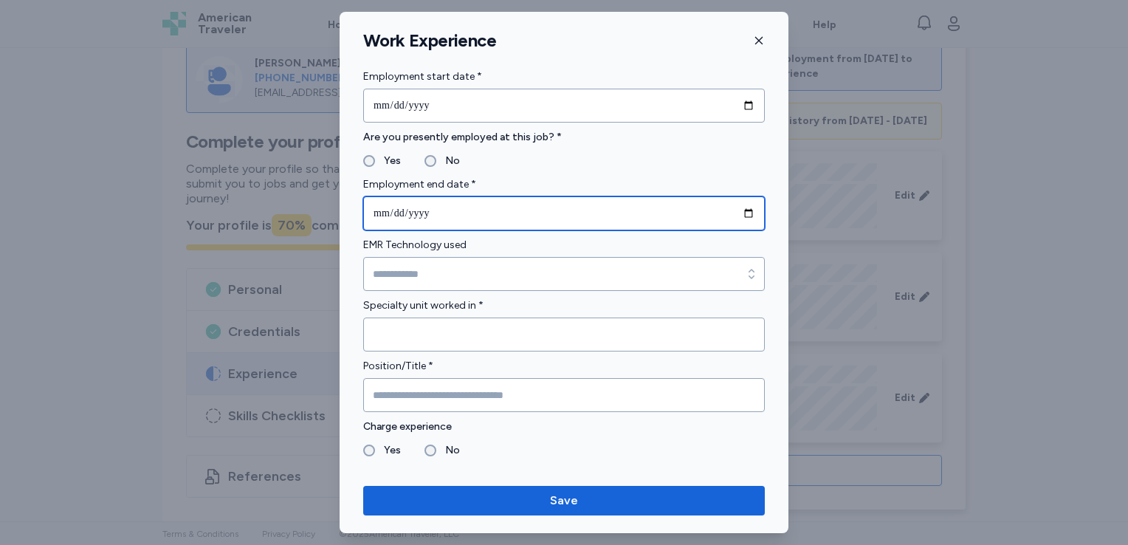
scroll to position [763, 0]
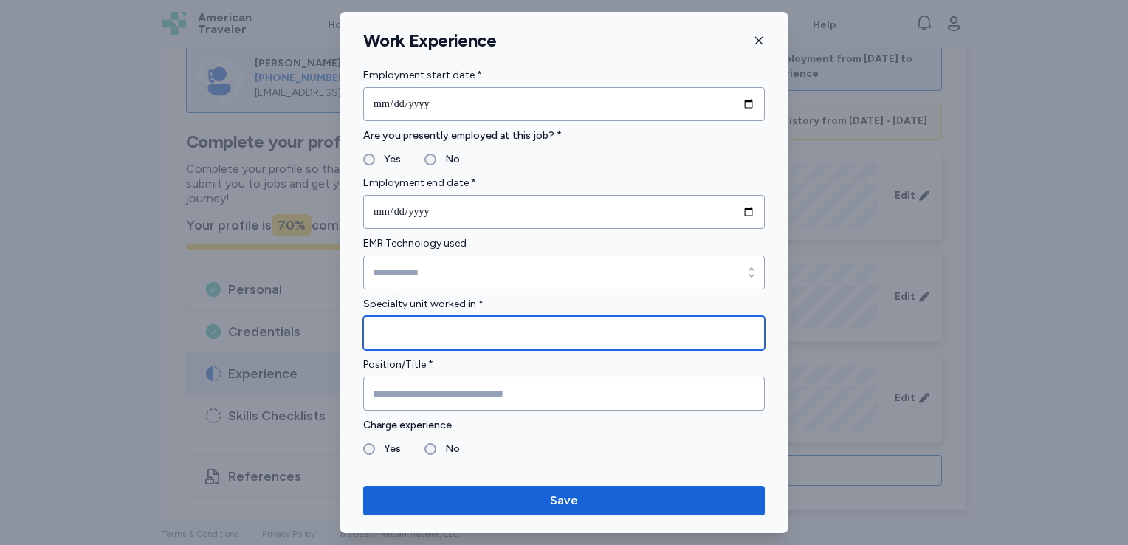
click at [502, 328] on input "Specialty unit worked in *" at bounding box center [564, 333] width 402 height 34
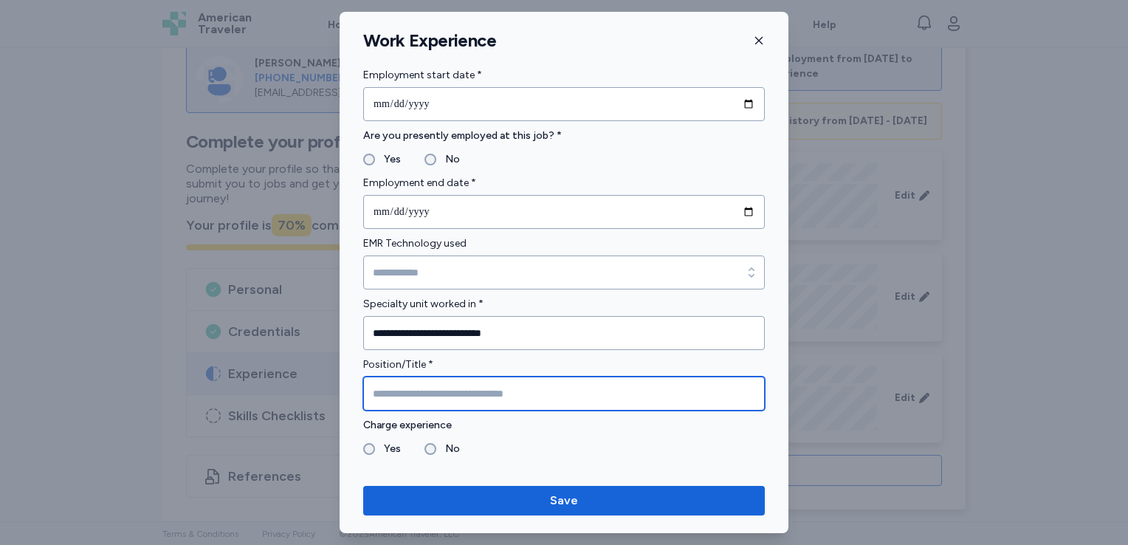
click at [457, 403] on input "Position/Title *" at bounding box center [564, 394] width 402 height 34
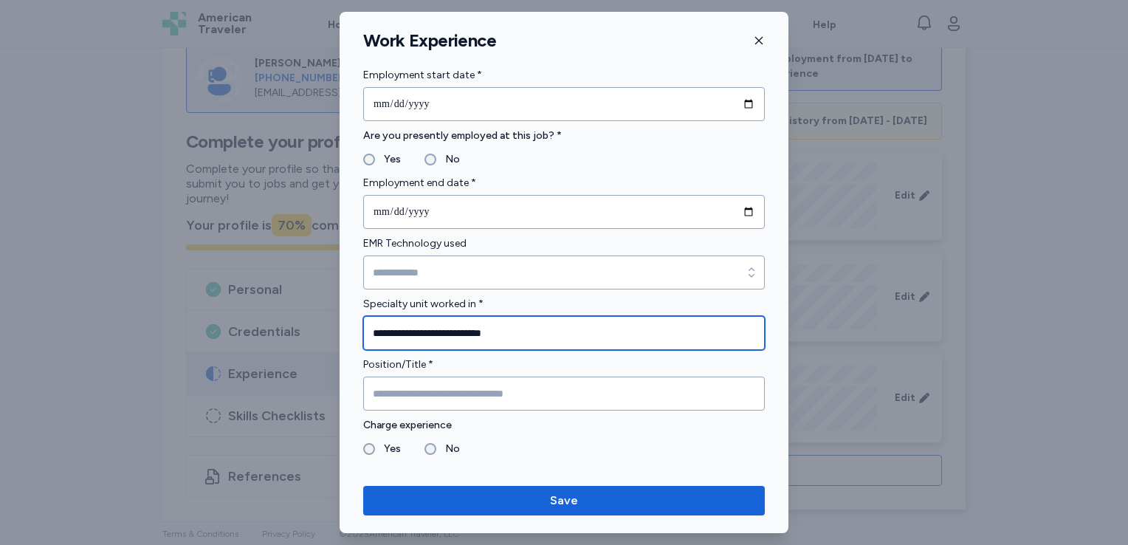
click at [510, 329] on input "**********" at bounding box center [564, 333] width 402 height 34
type input "**********"
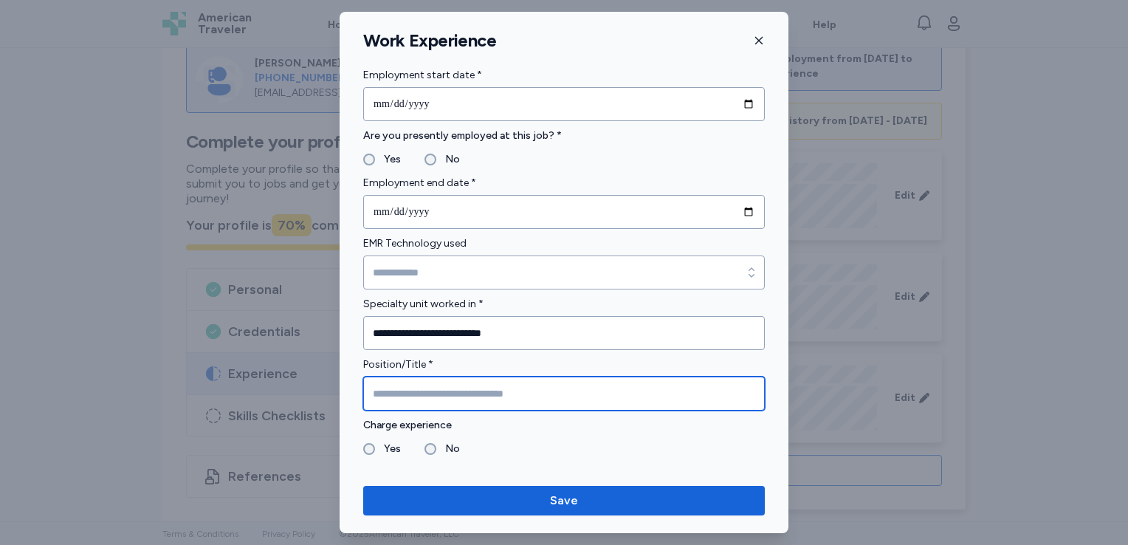
click at [433, 387] on input "Position/Title *" at bounding box center [564, 394] width 402 height 34
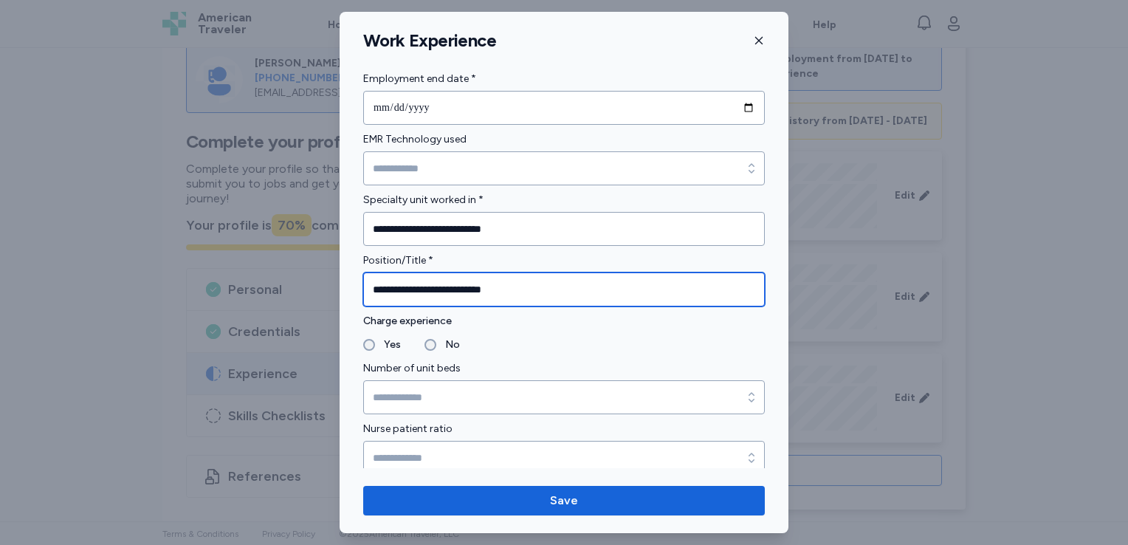
type input "**********"
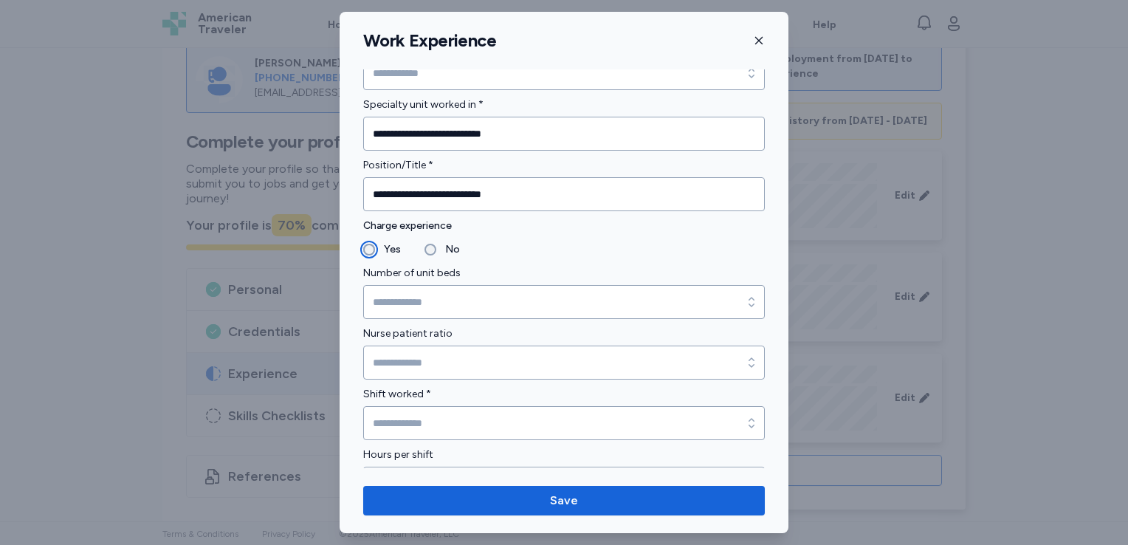
scroll to position [964, 0]
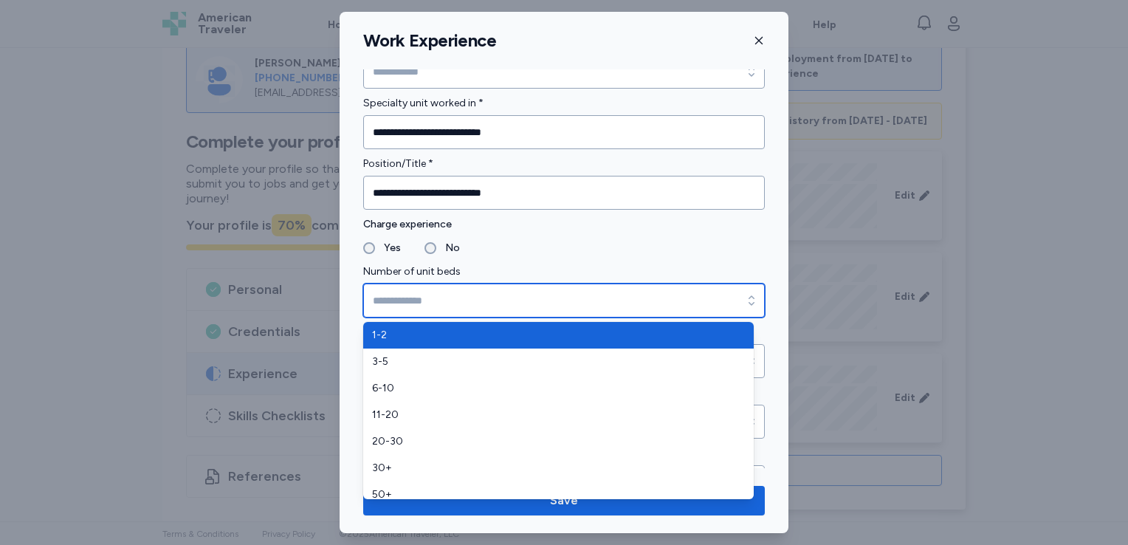
click at [449, 300] on input "Number of unit beds" at bounding box center [564, 301] width 402 height 34
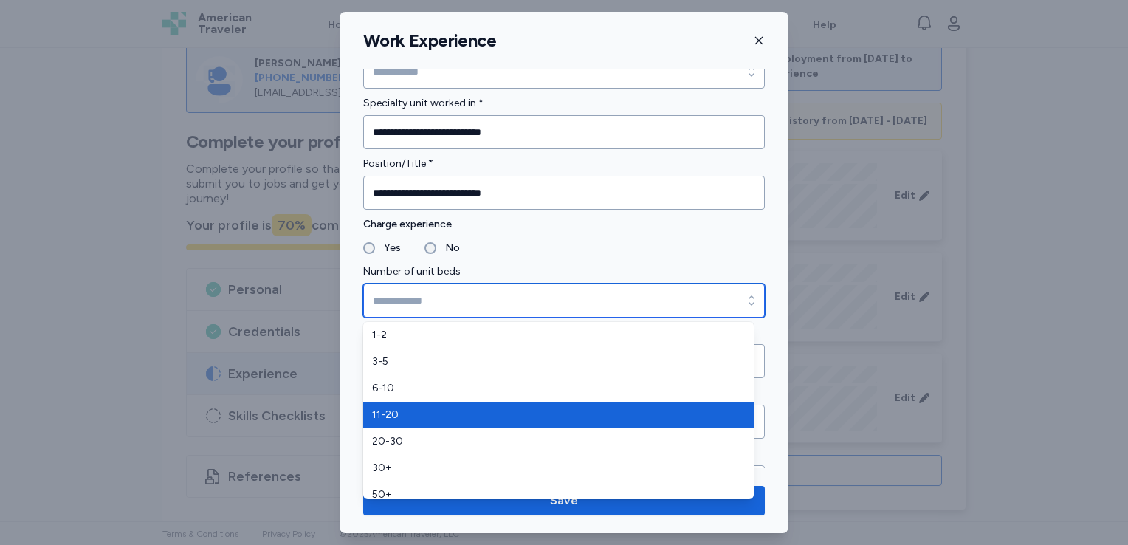
type input "*****"
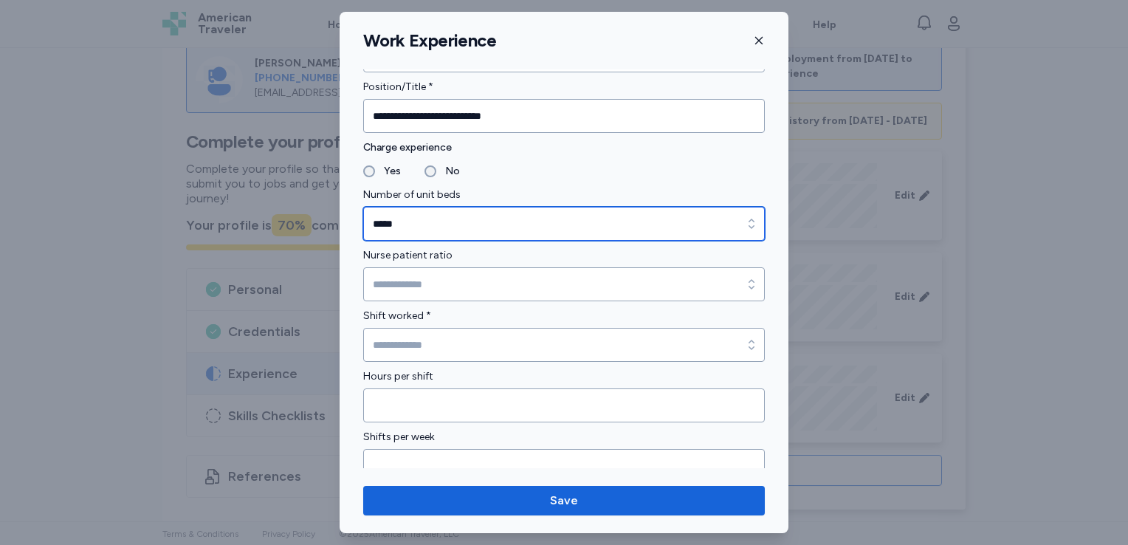
scroll to position [1044, 0]
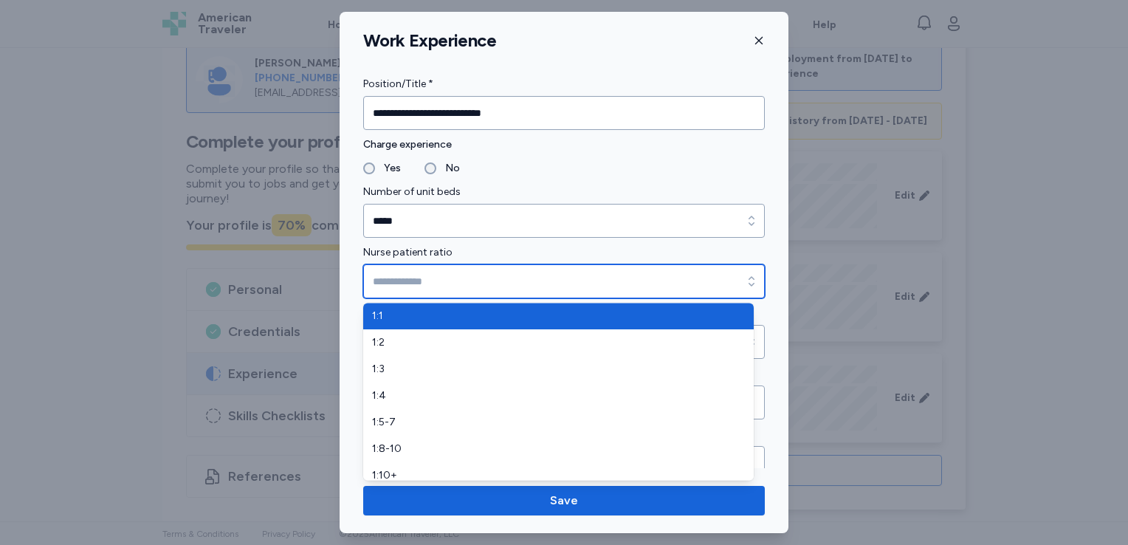
click at [475, 285] on input "Nurse patient ratio" at bounding box center [564, 281] width 402 height 34
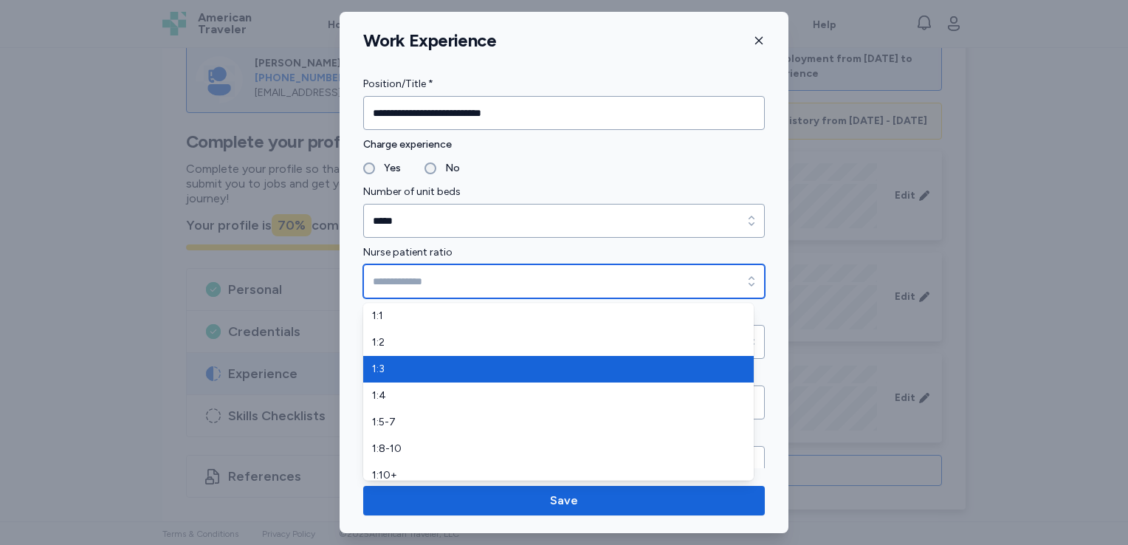
type input "***"
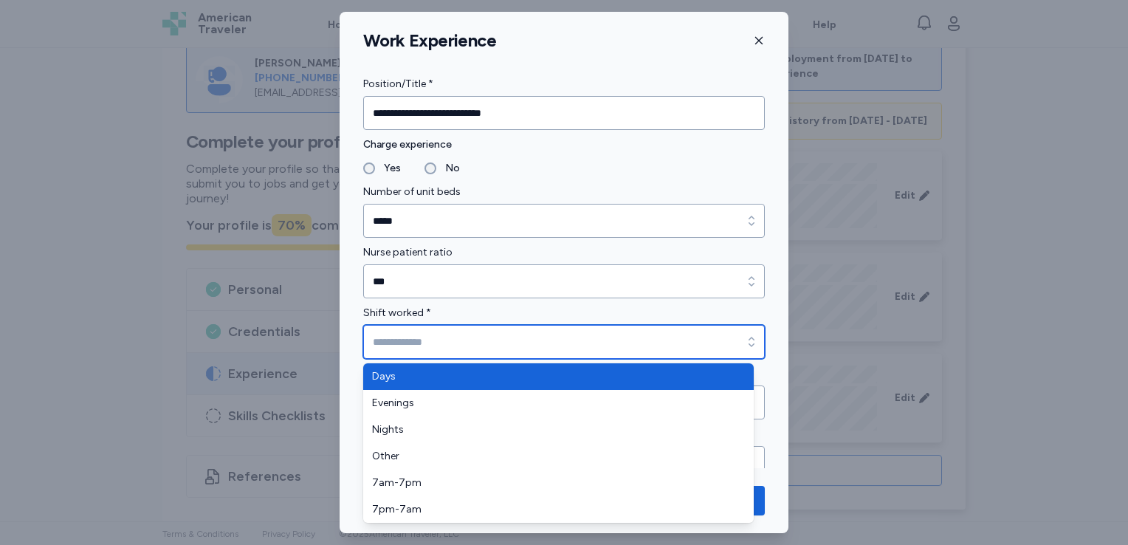
click at [470, 343] on input "Shift worked *" at bounding box center [564, 342] width 402 height 34
type input "****"
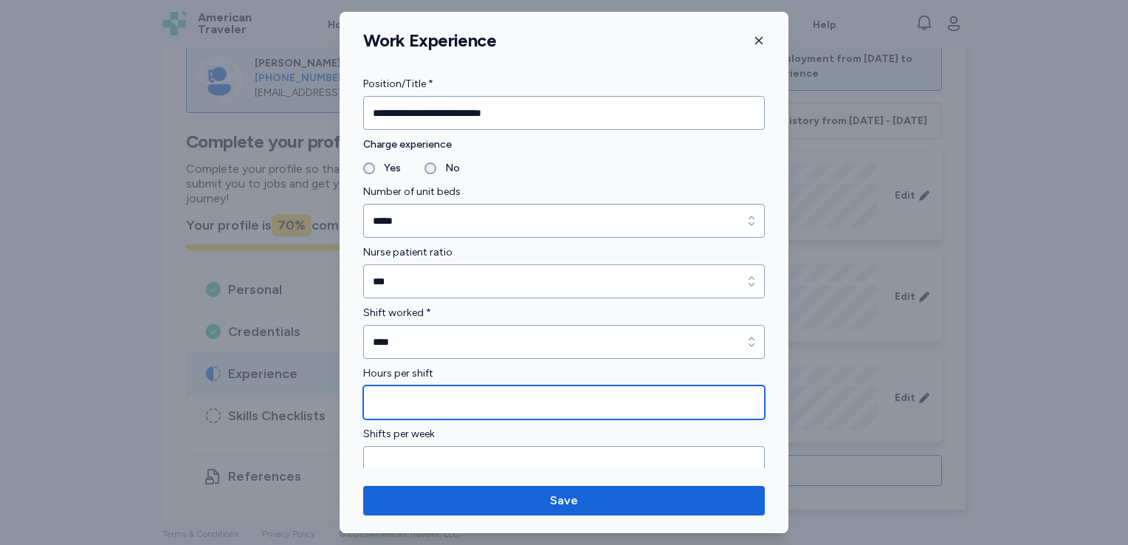
click at [462, 397] on input "Hours per shift" at bounding box center [564, 402] width 402 height 34
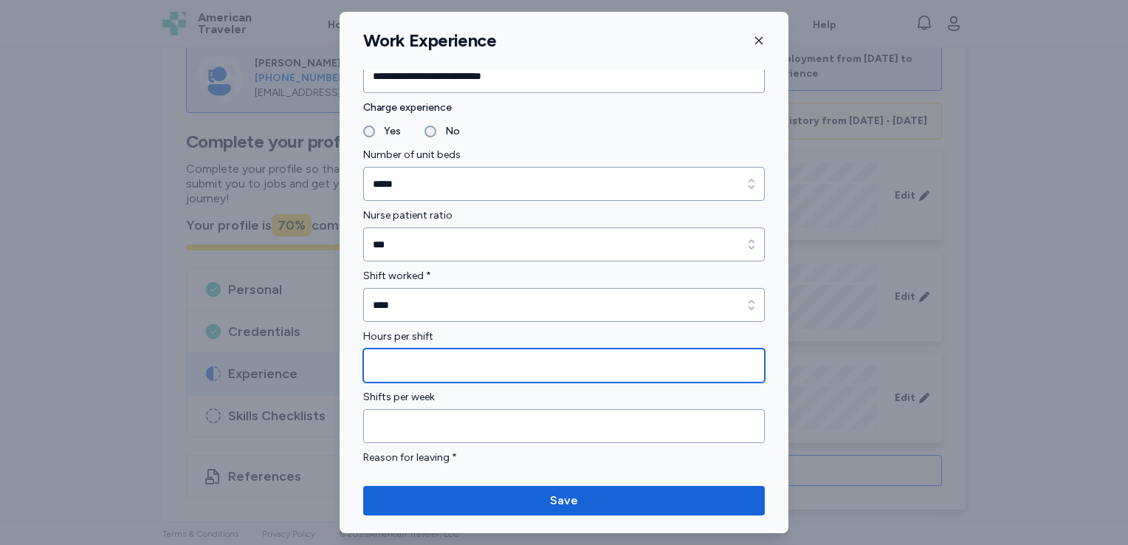
scroll to position [1081, 0]
type input "*"
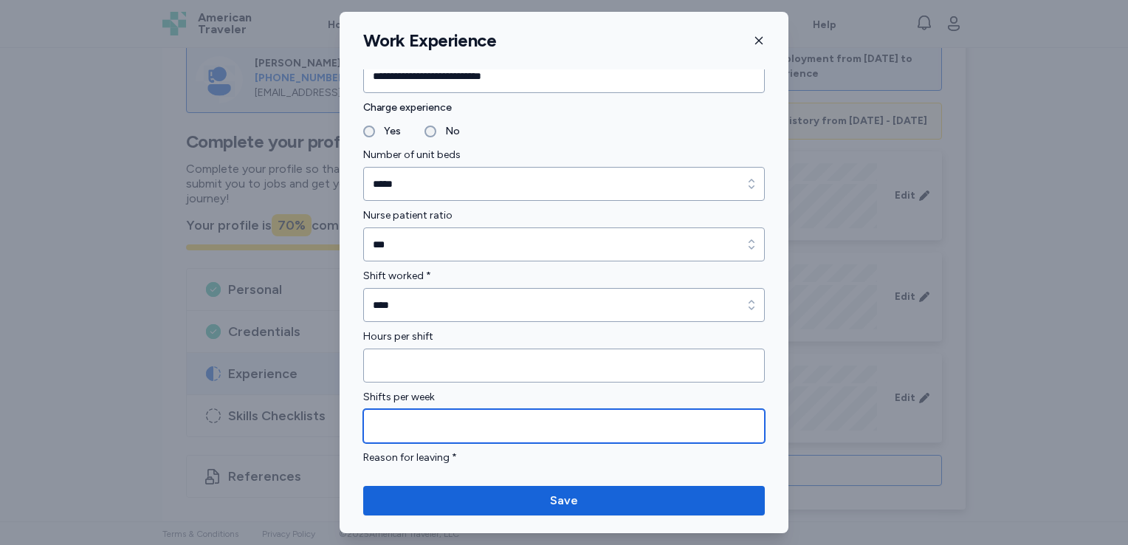
click at [464, 412] on input "Shifts per week" at bounding box center [564, 426] width 402 height 34
type input "**"
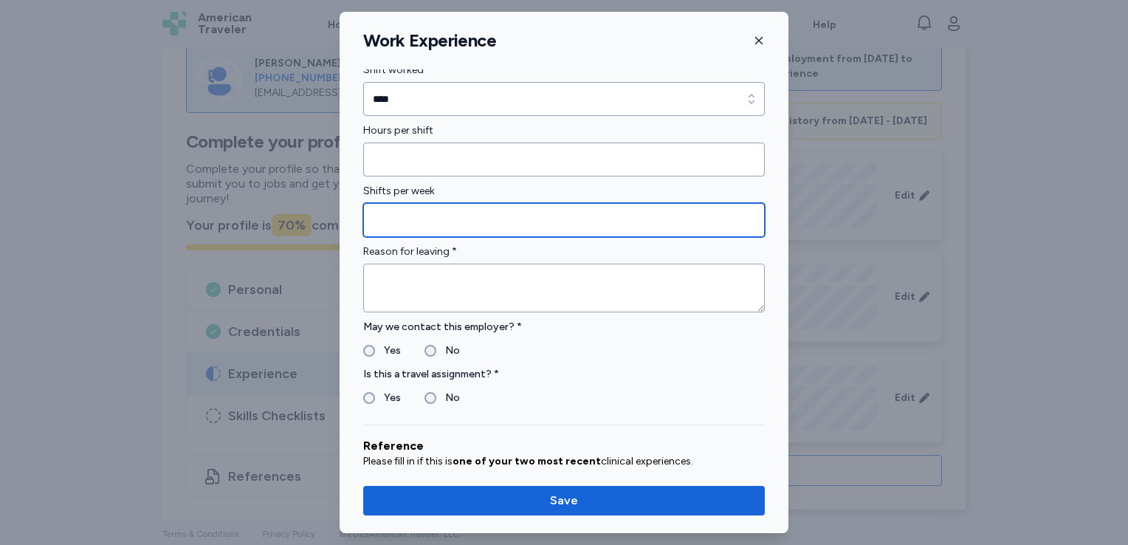
scroll to position [1288, 0]
type input "*"
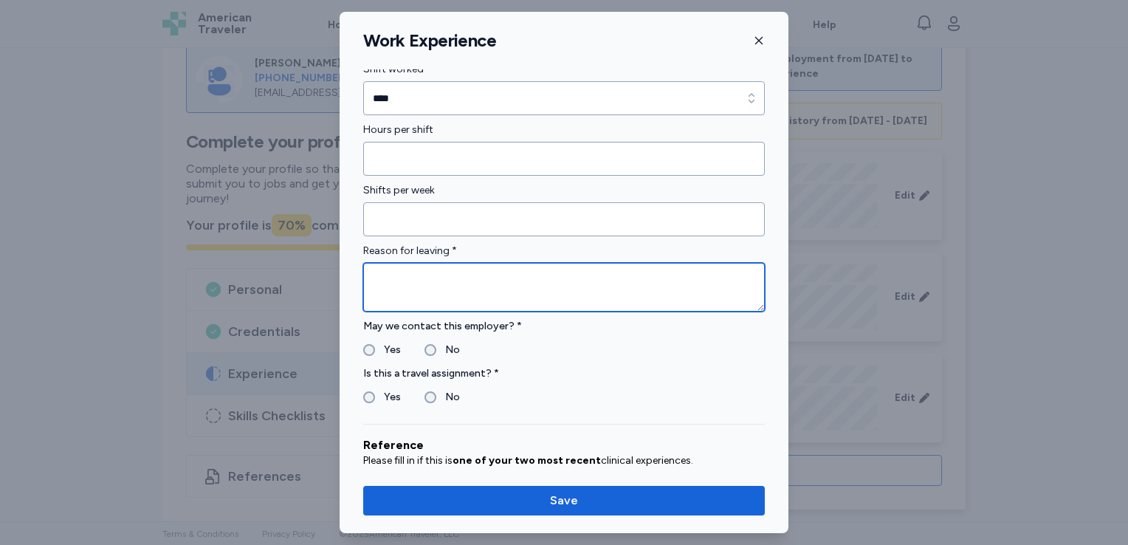
click at [504, 273] on textarea "To enrich screen reader interactions, please activate Accessibility in Grammarl…" at bounding box center [564, 287] width 402 height 49
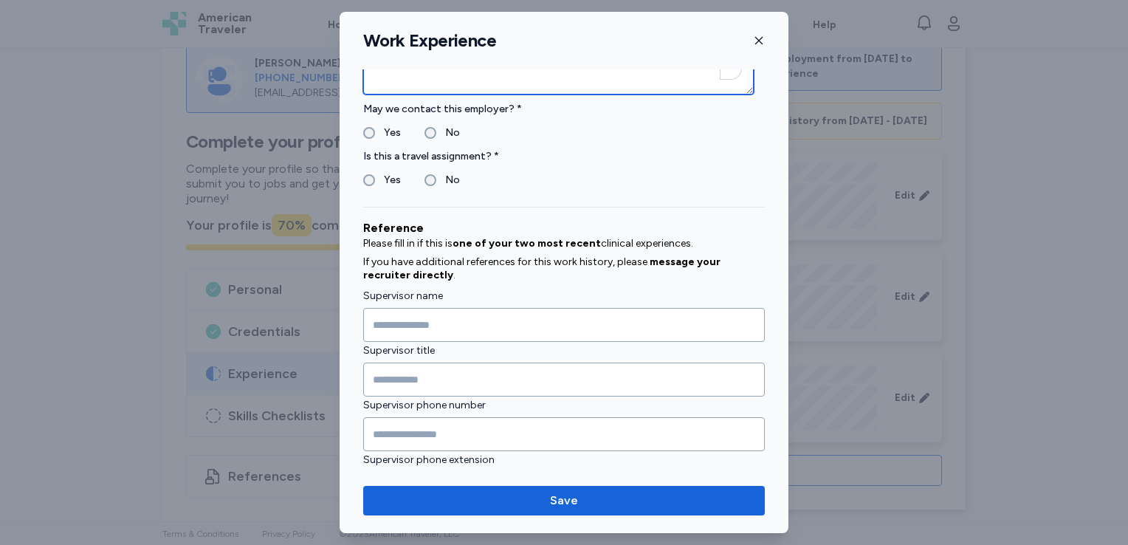
scroll to position [1541, 0]
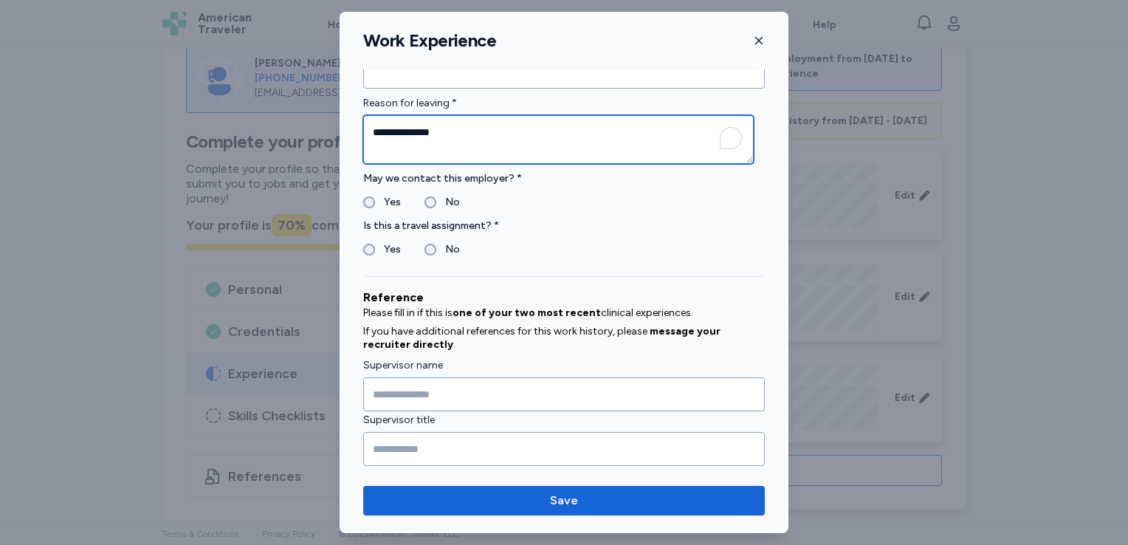
type textarea "**********"
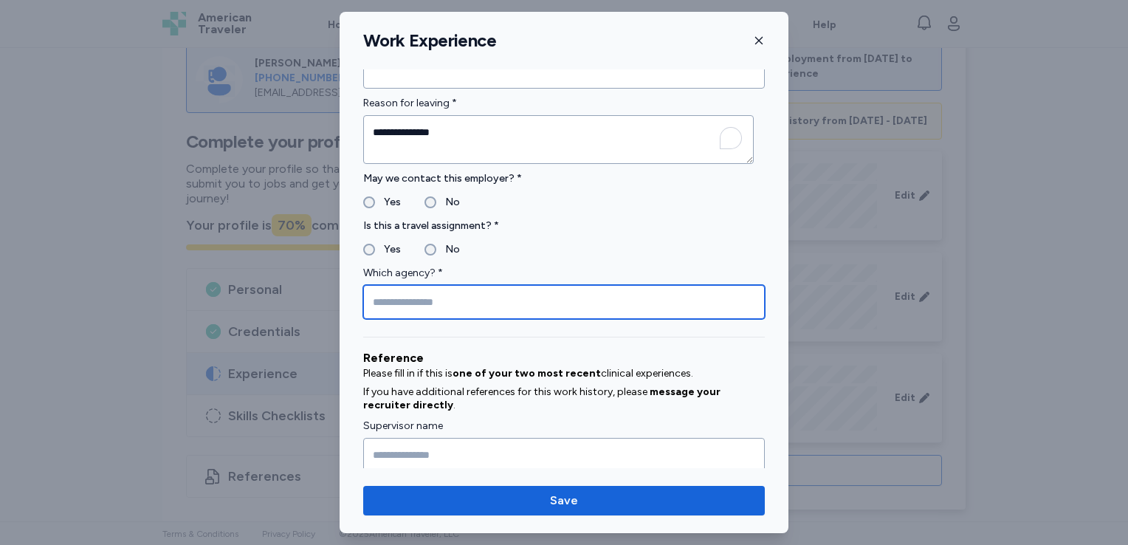
click at [413, 301] on input "Which agency? *" at bounding box center [564, 302] width 402 height 34
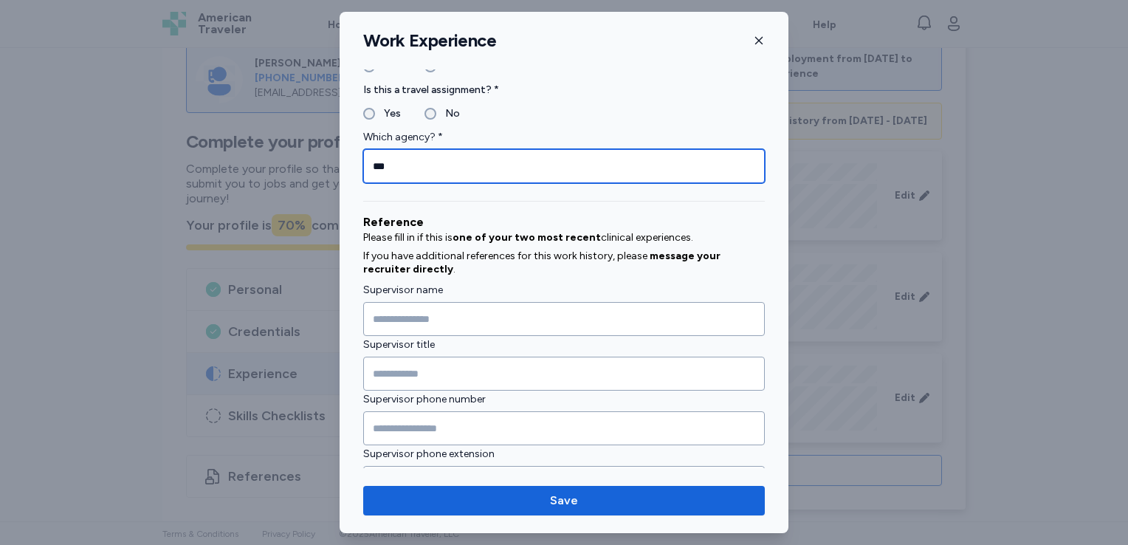
type input "***"
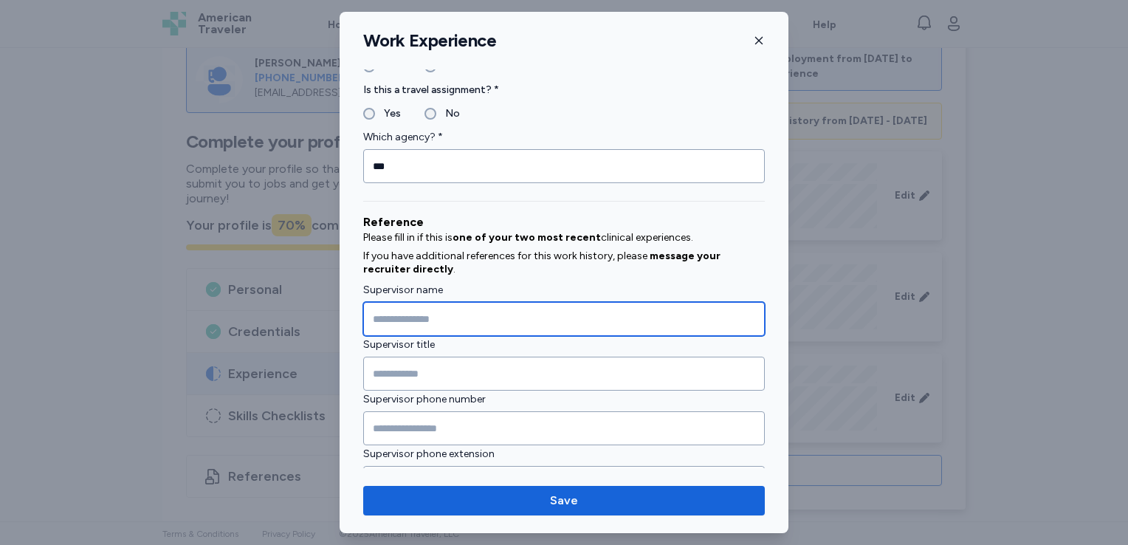
click at [448, 303] on input "Supervisor name" at bounding box center [564, 319] width 402 height 34
type input "*******"
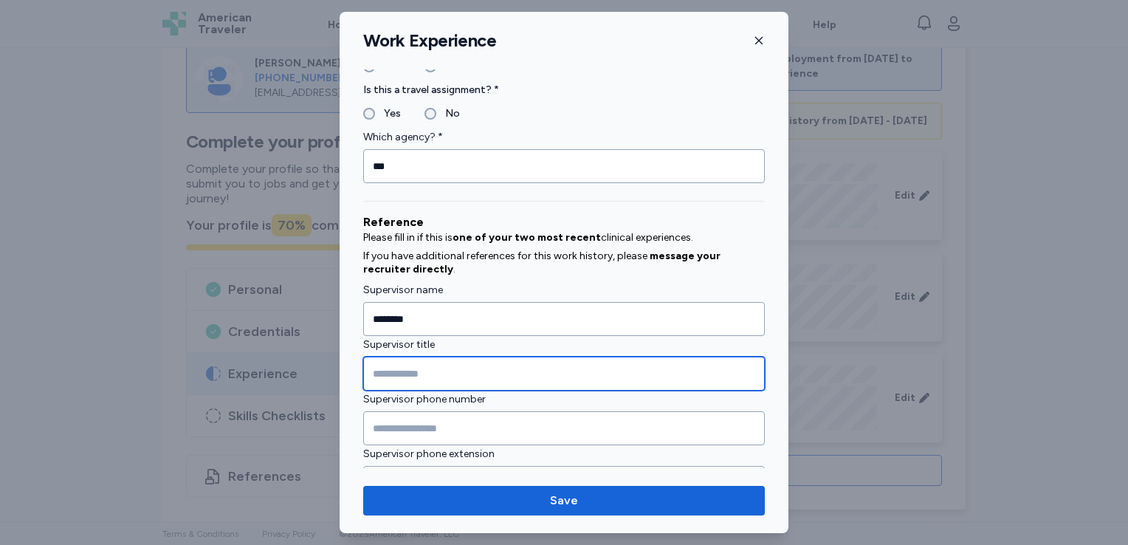
click at [413, 375] on input "Supervisor title" at bounding box center [564, 374] width 402 height 34
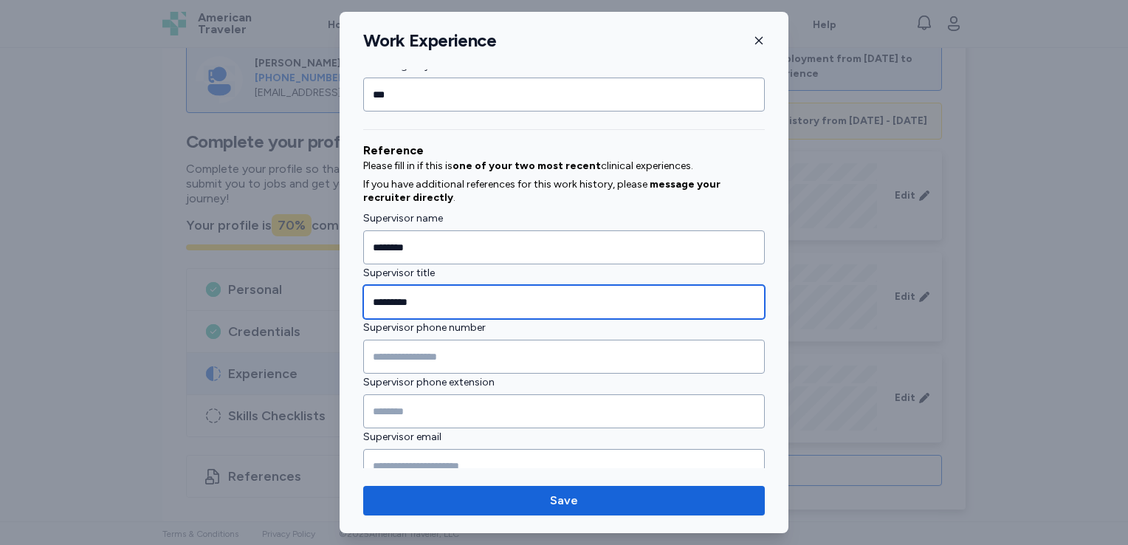
scroll to position [1647, 0]
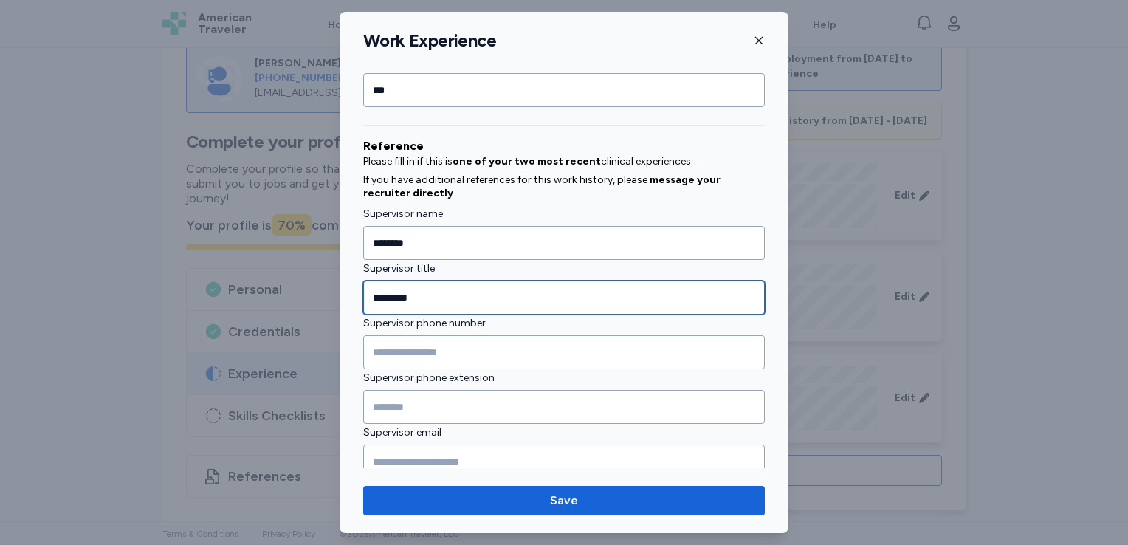
type input "*********"
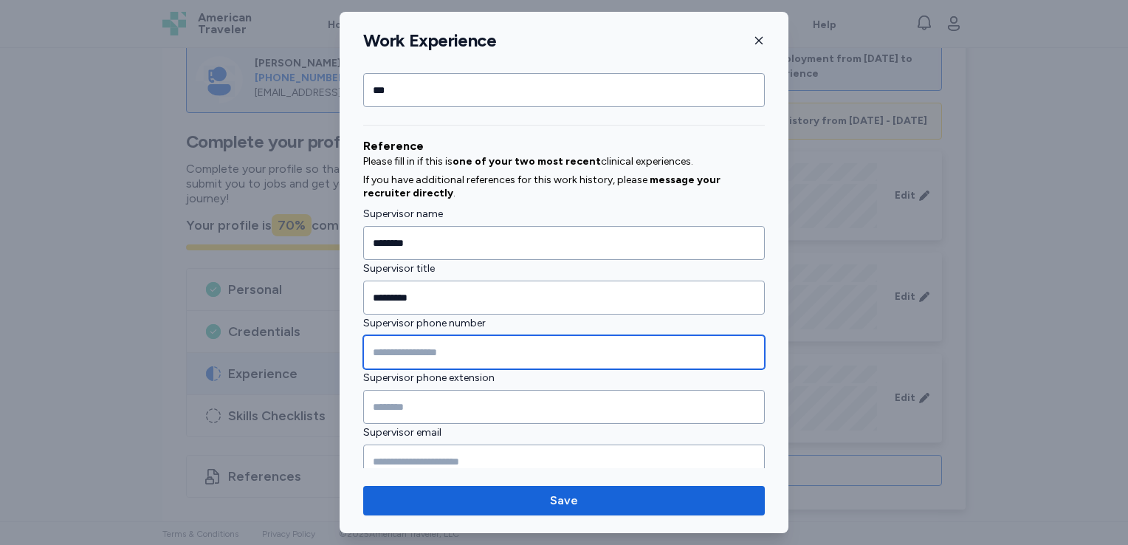
click at [423, 351] on input "Supervisor phone number" at bounding box center [564, 352] width 402 height 34
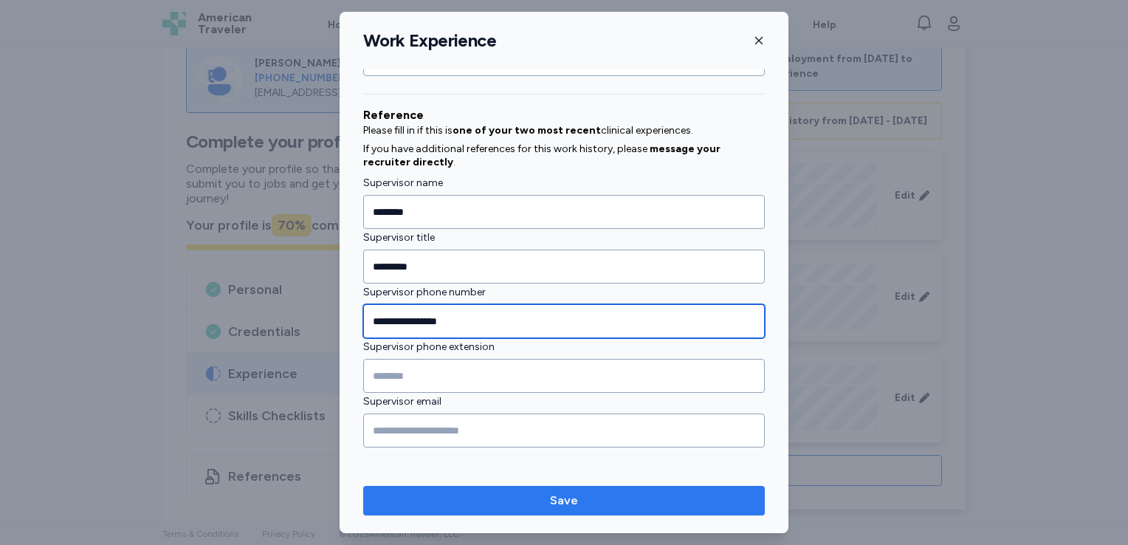
type input "**********"
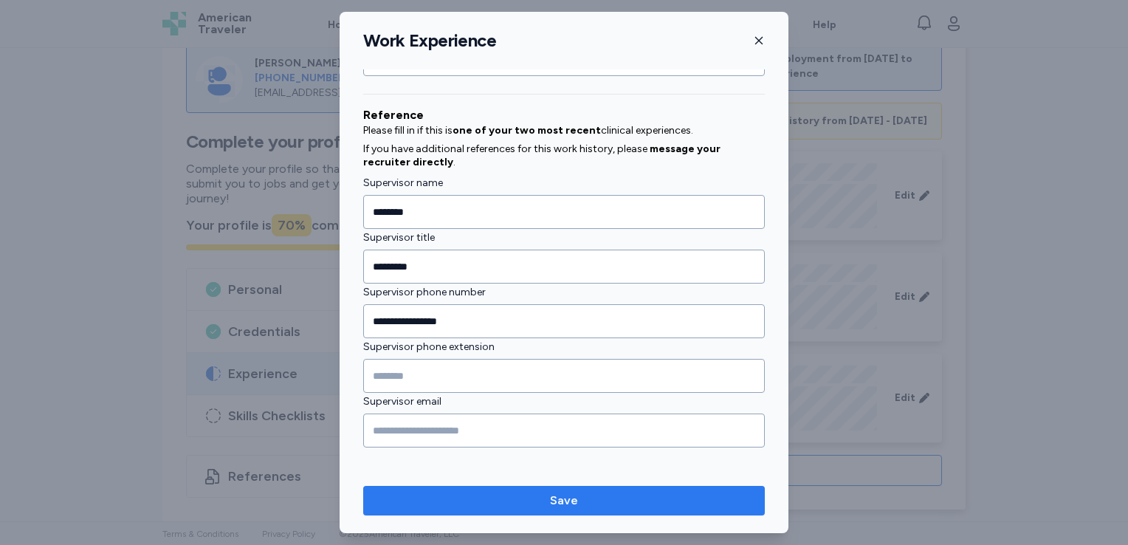
click at [521, 496] on span "Save" at bounding box center [564, 501] width 378 height 18
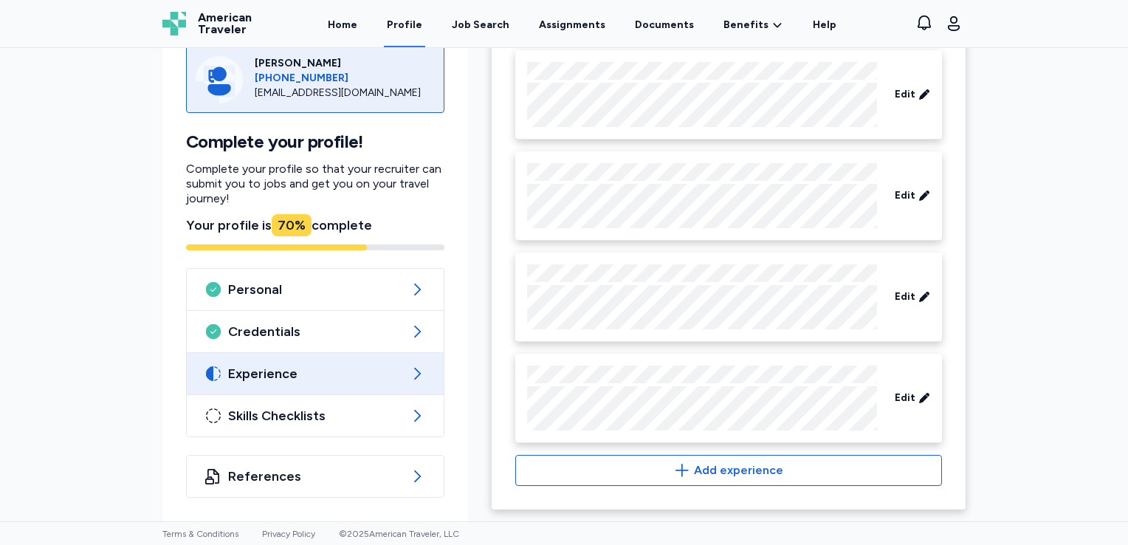
scroll to position [721, 0]
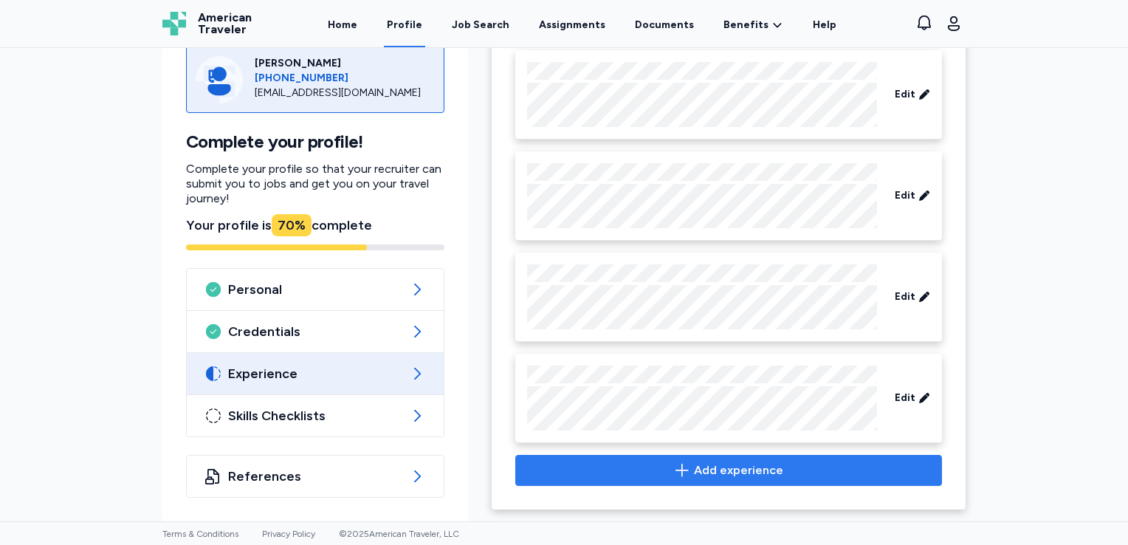
click at [573, 471] on span "Add experience" at bounding box center [729, 470] width 402 height 18
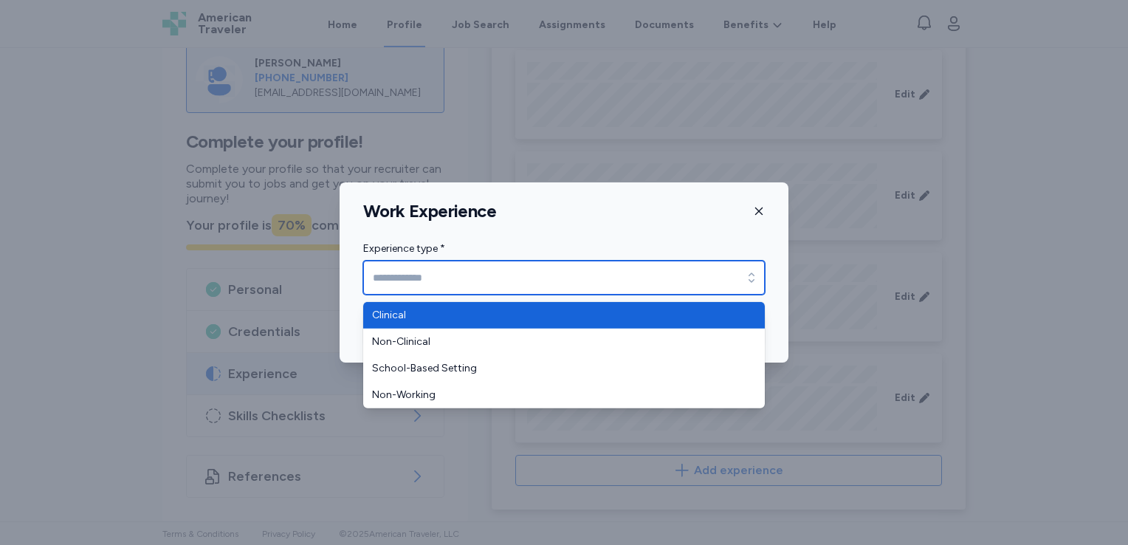
click at [636, 273] on input "Experience type *" at bounding box center [564, 278] width 402 height 34
type input "********"
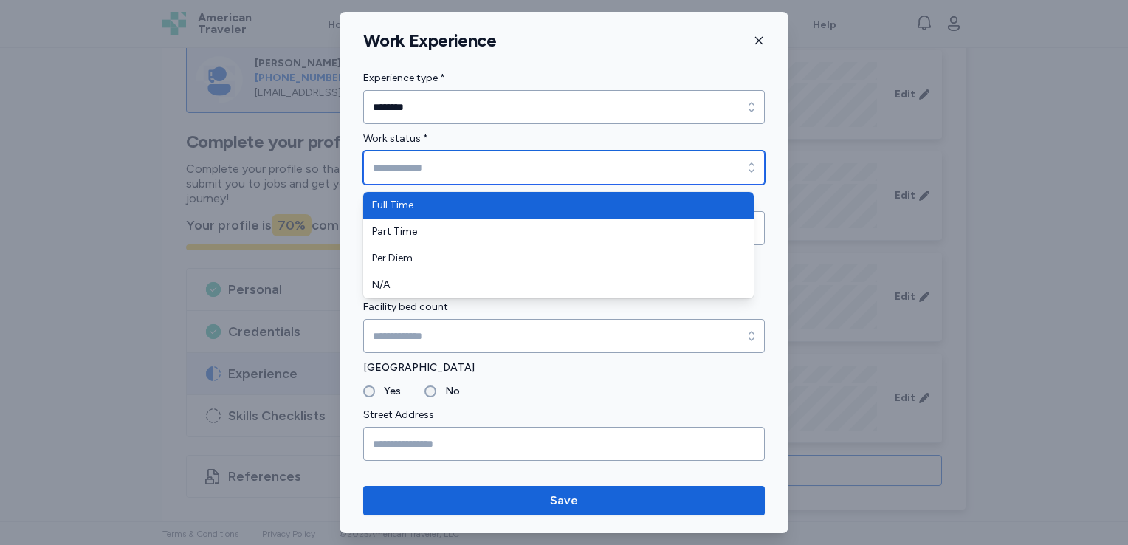
click at [604, 174] on input "Work status *" at bounding box center [564, 168] width 402 height 34
type input "*********"
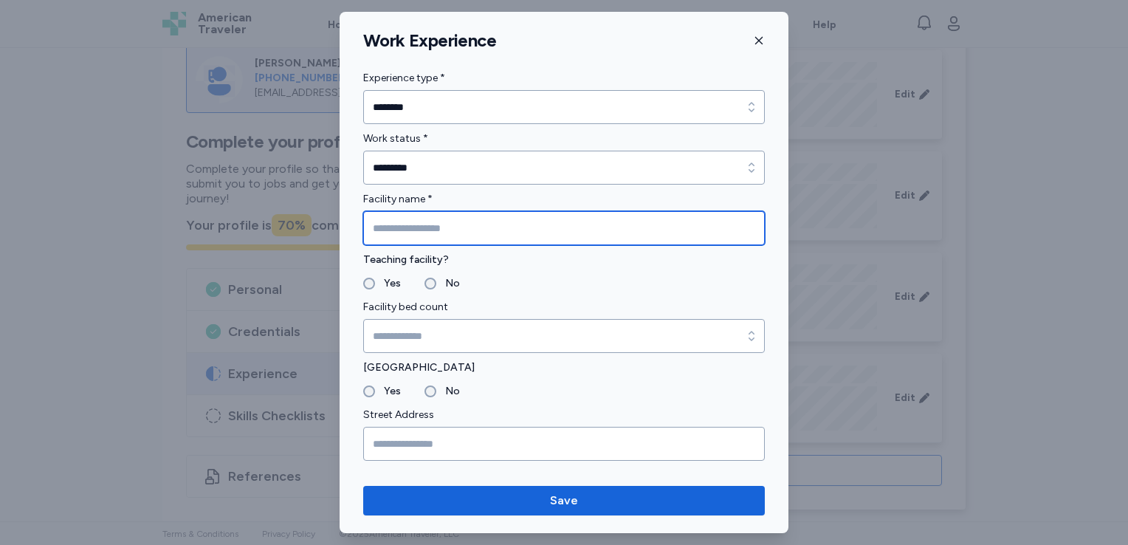
click at [586, 241] on input "Facility name *" at bounding box center [564, 228] width 402 height 34
type input "**********"
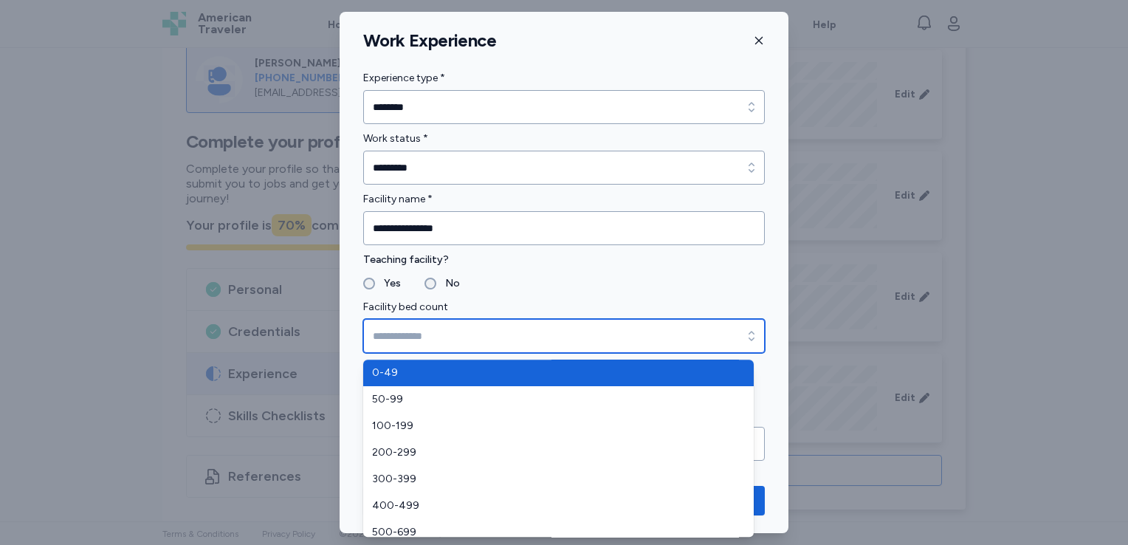
click at [402, 331] on input "Facility bed count" at bounding box center [564, 336] width 402 height 34
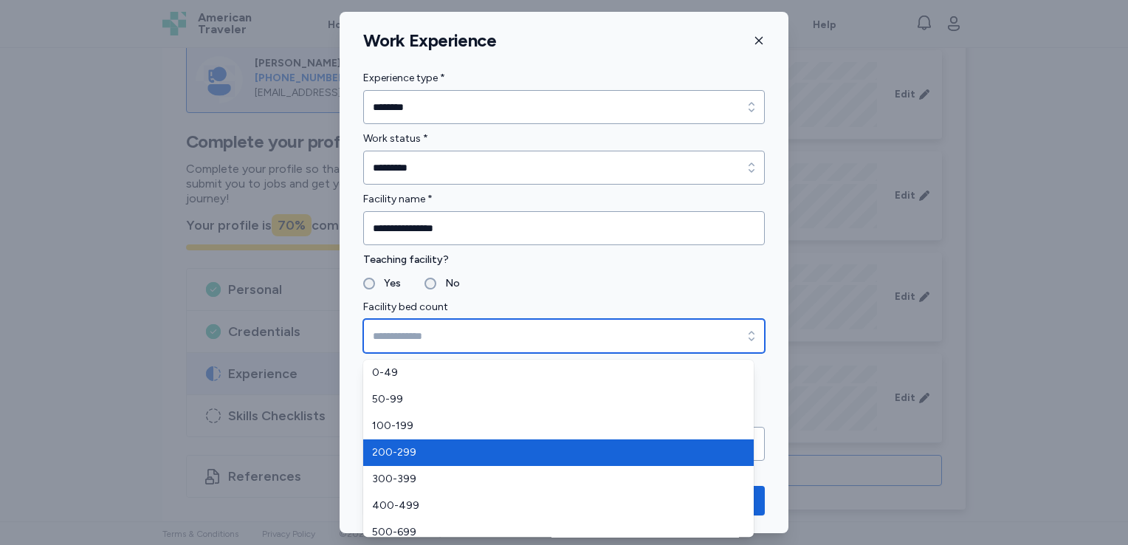
type input "*******"
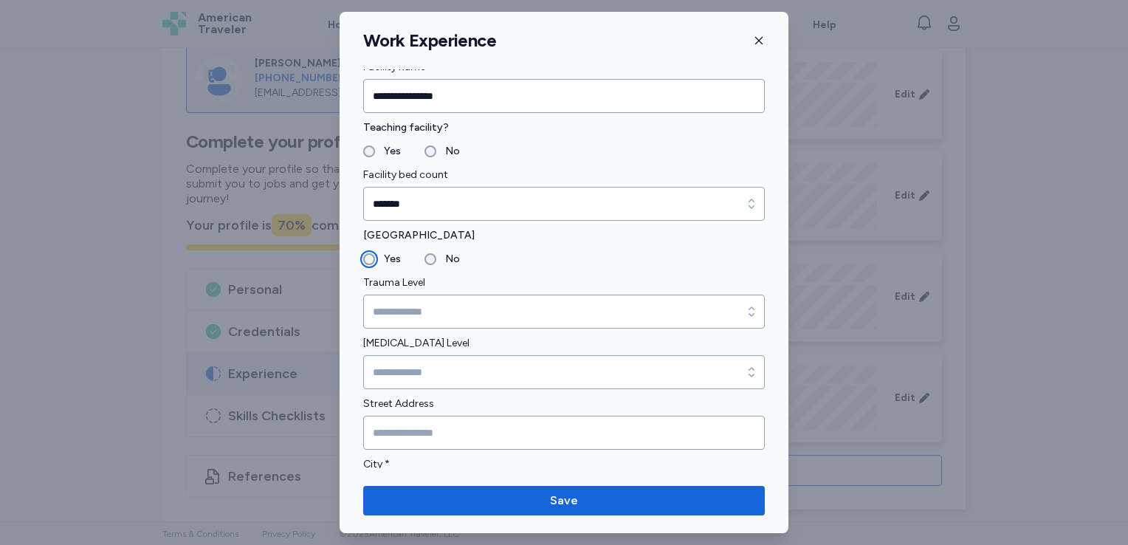
scroll to position [136, 0]
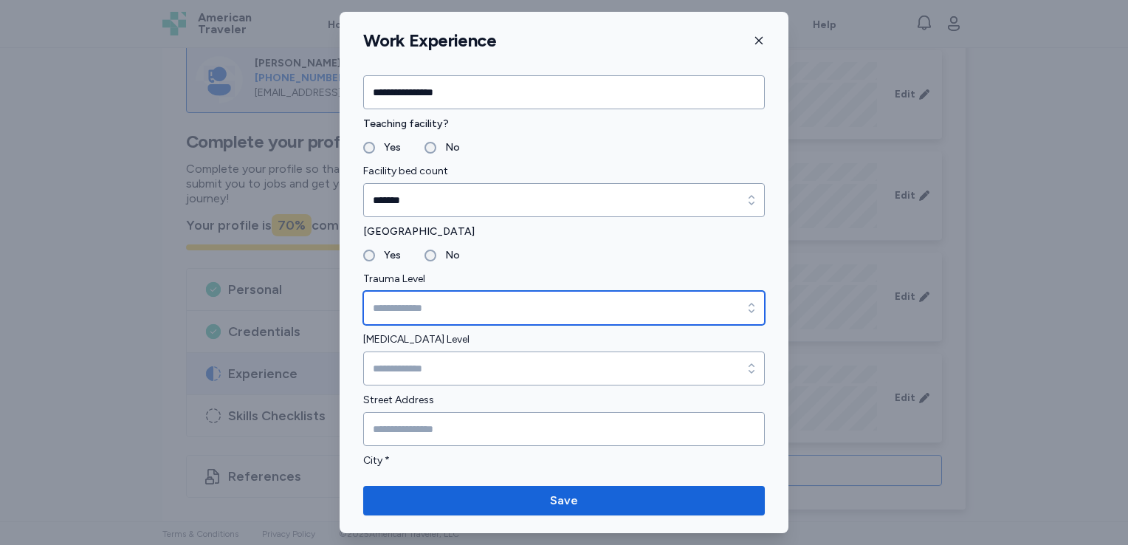
click at [442, 306] on input "Trauma Level" at bounding box center [564, 308] width 402 height 34
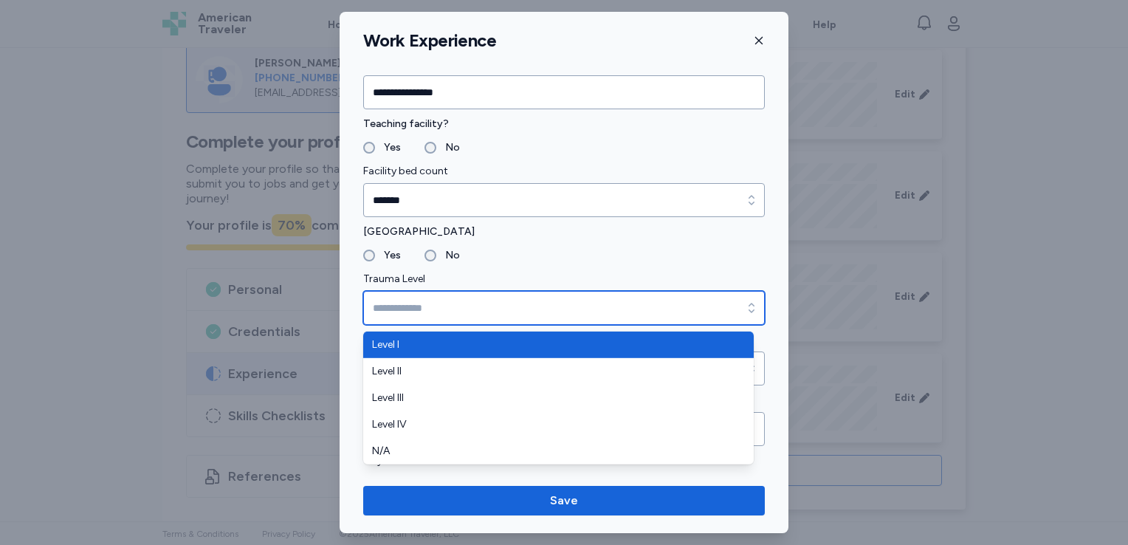
type input "*******"
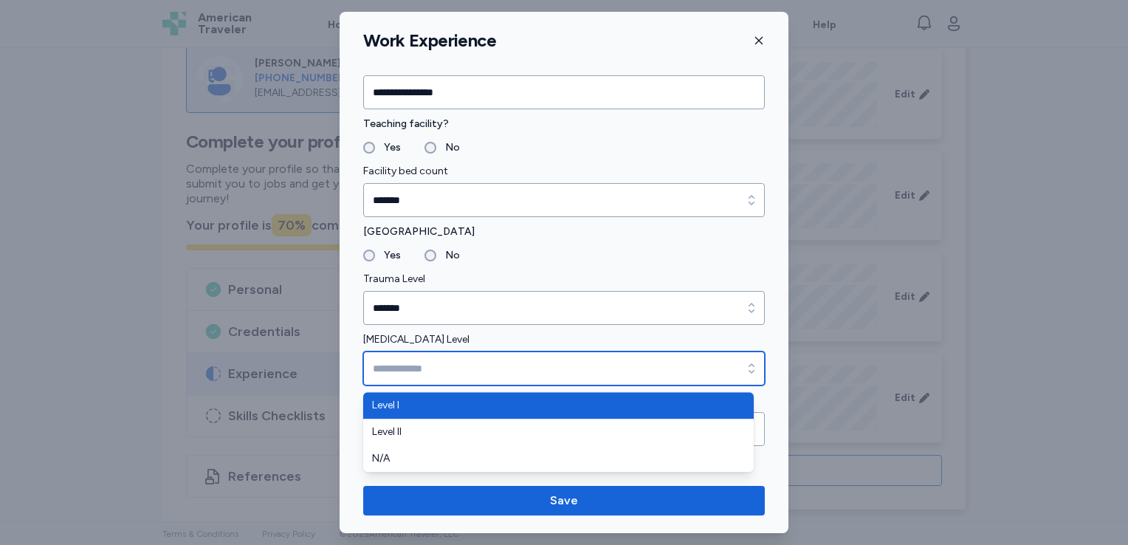
click at [433, 356] on input "[MEDICAL_DATA] Level" at bounding box center [564, 368] width 402 height 34
type input "*******"
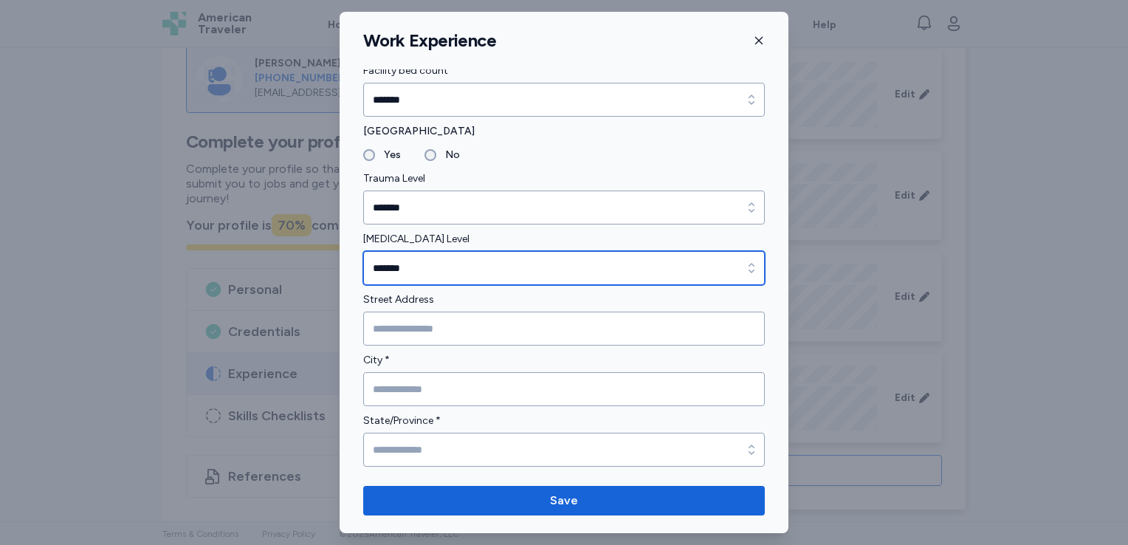
scroll to position [238, 0]
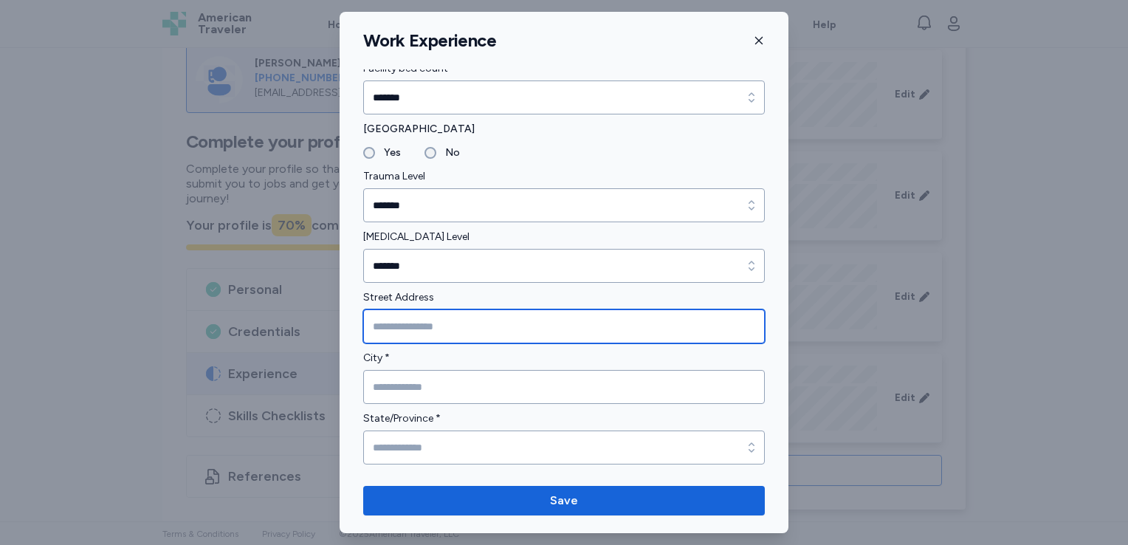
click at [425, 321] on input "Street Address" at bounding box center [564, 326] width 402 height 34
type input "**********"
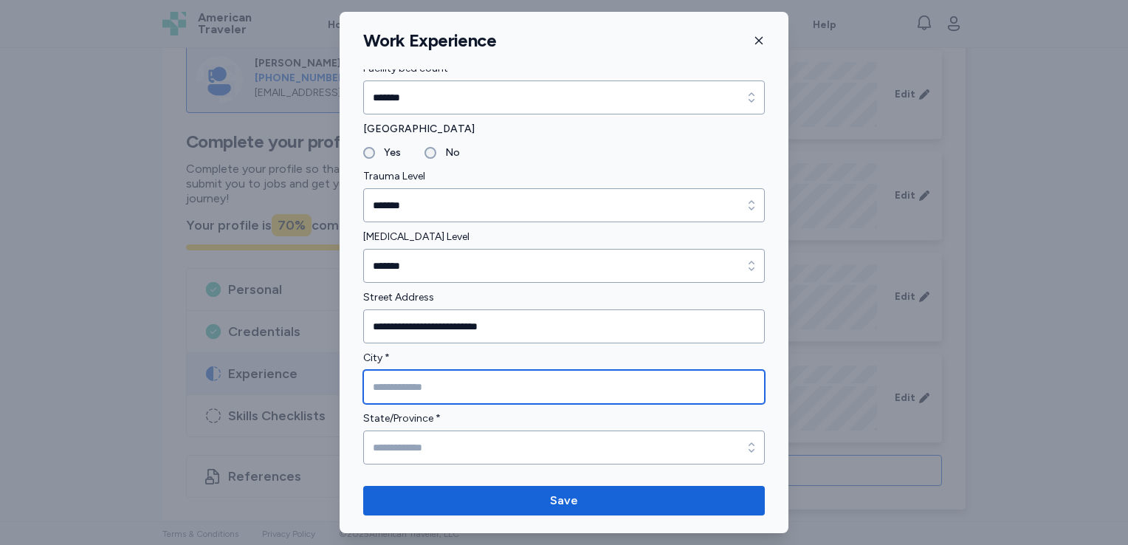
click at [463, 394] on input "City *" at bounding box center [564, 387] width 402 height 34
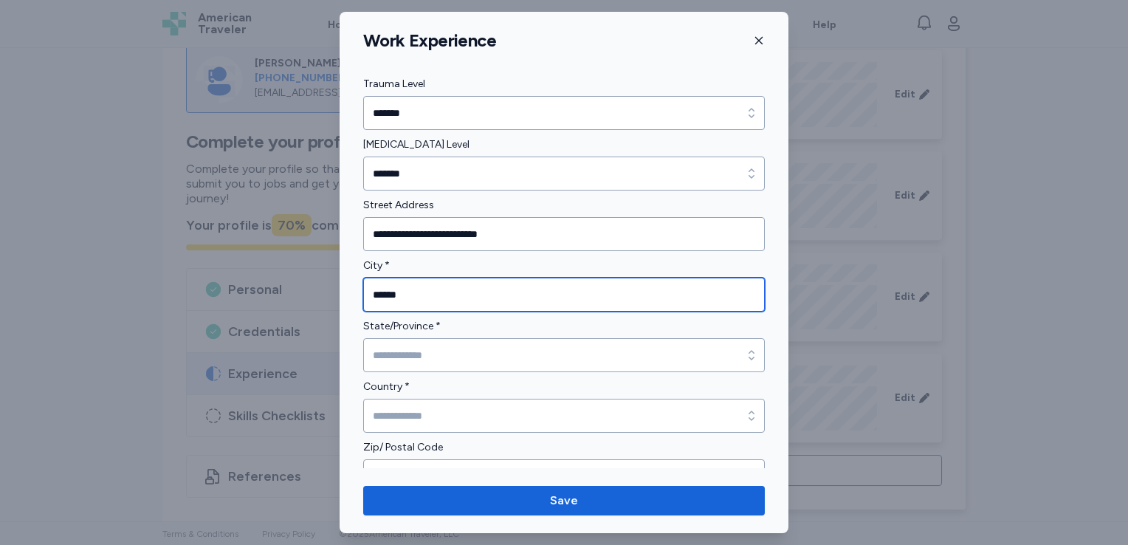
scroll to position [332, 0]
type input "******"
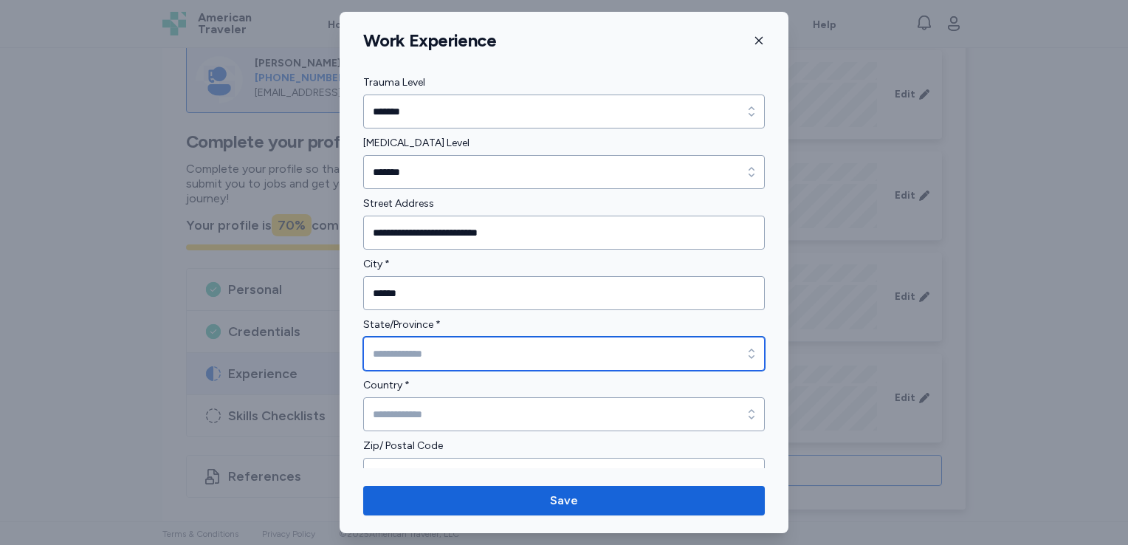
click at [492, 354] on input "State/Province *" at bounding box center [564, 354] width 402 height 34
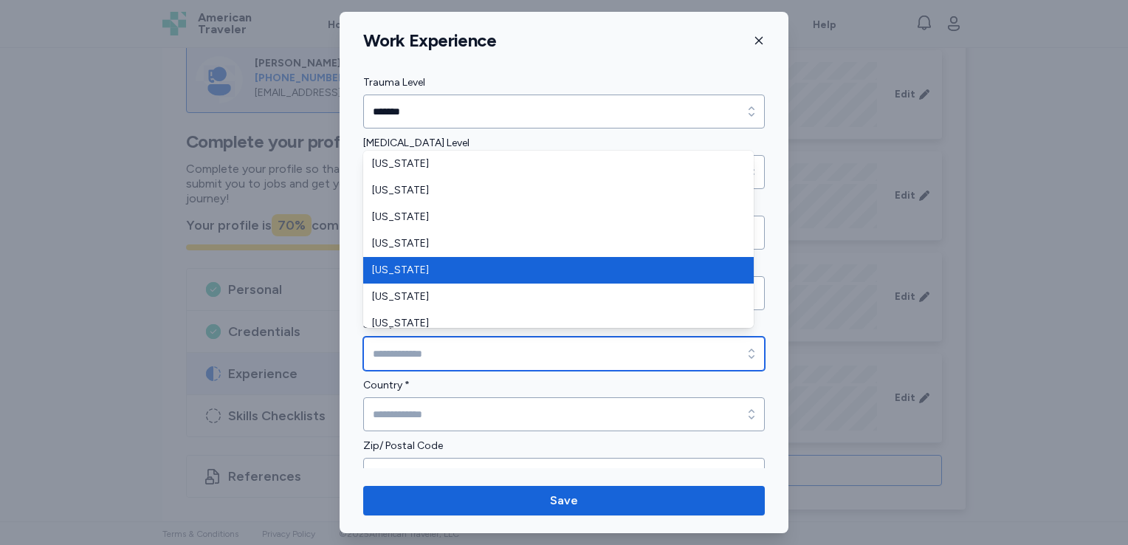
type input "**********"
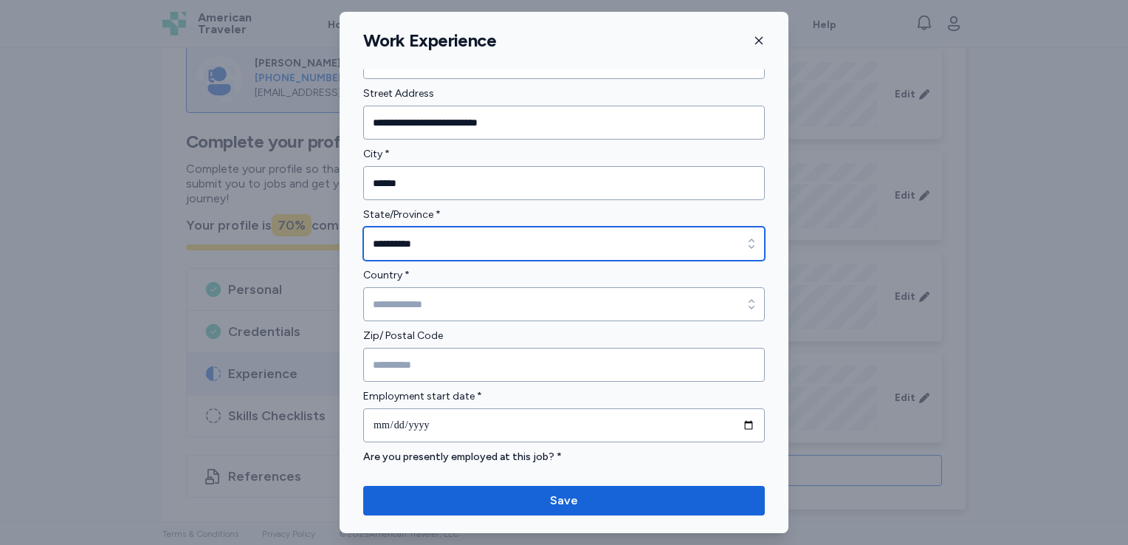
scroll to position [445, 0]
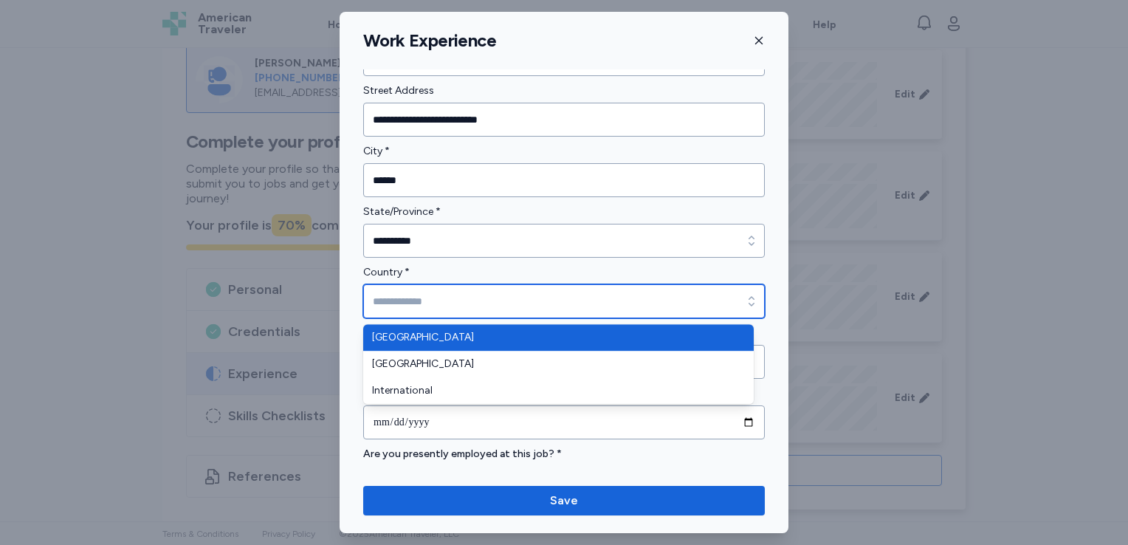
click at [480, 297] on input "Country *" at bounding box center [564, 301] width 402 height 34
type input "**********"
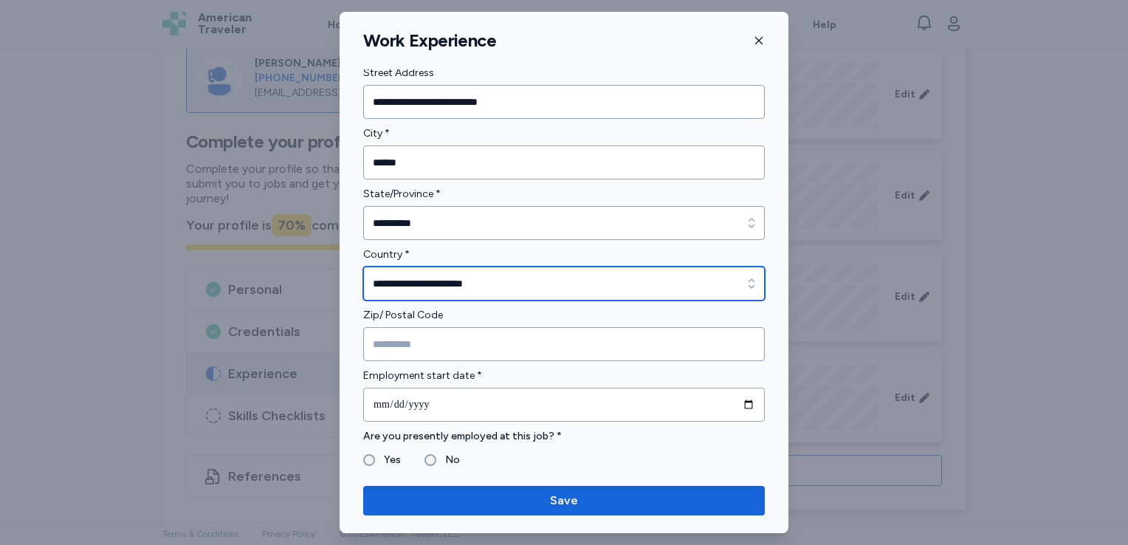
scroll to position [464, 0]
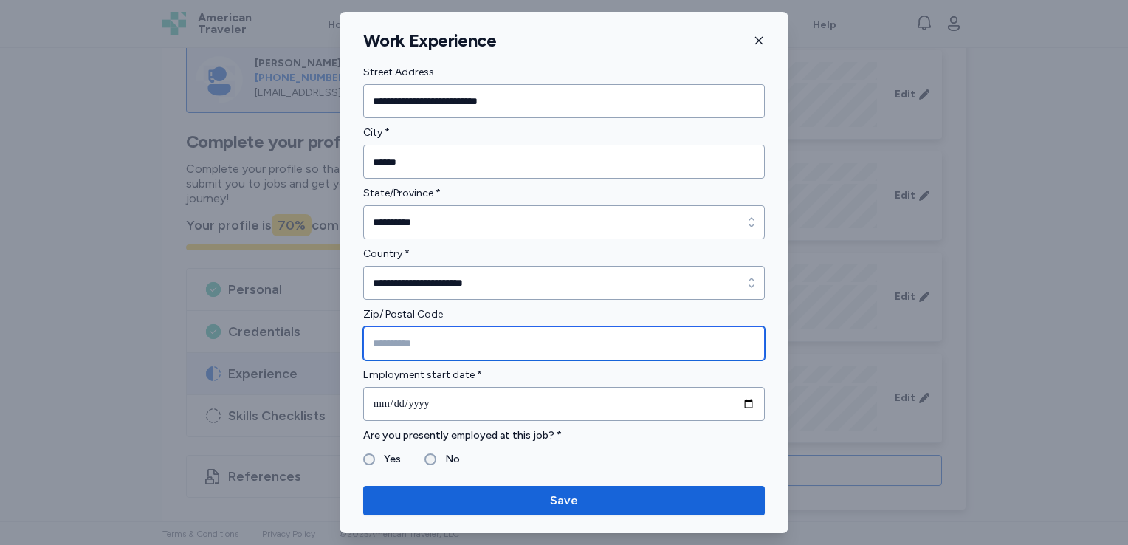
click at [481, 326] on input "Zip/ Postal Code" at bounding box center [564, 343] width 402 height 34
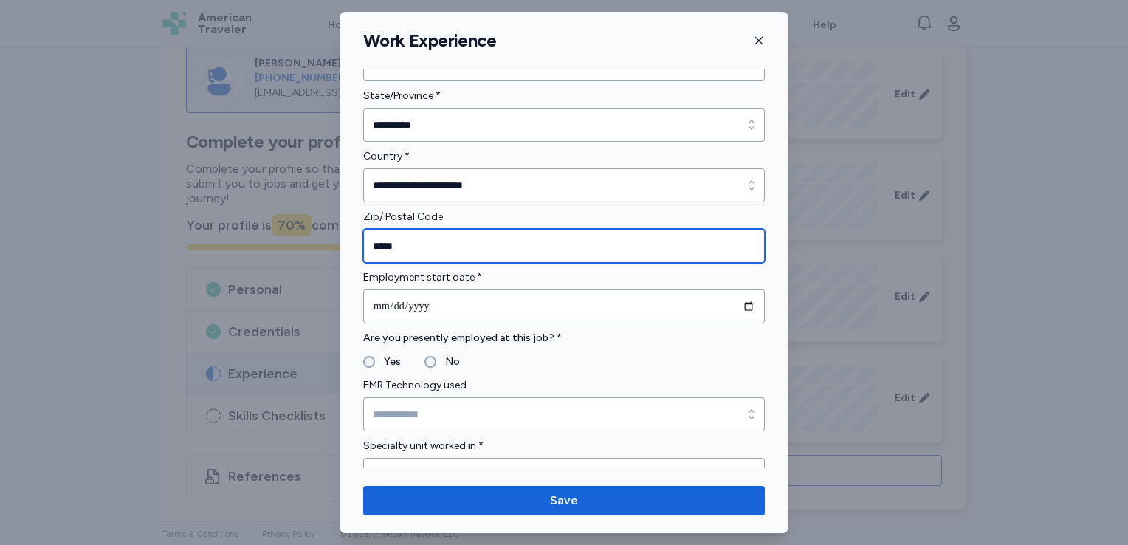
scroll to position [561, 0]
type input "*****"
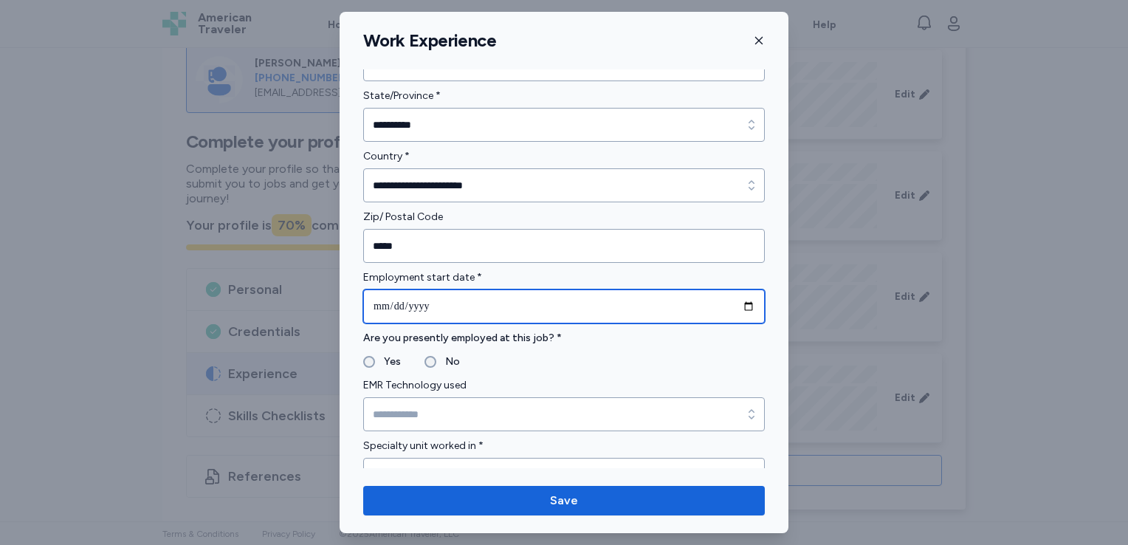
click at [503, 313] on input "date" at bounding box center [564, 306] width 402 height 34
type input "**********"
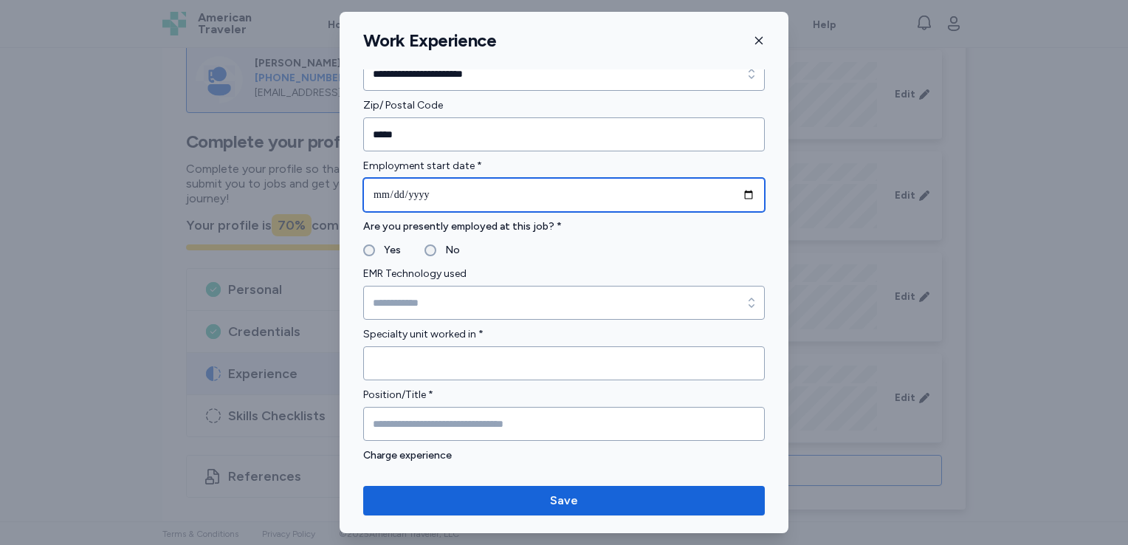
scroll to position [670, 0]
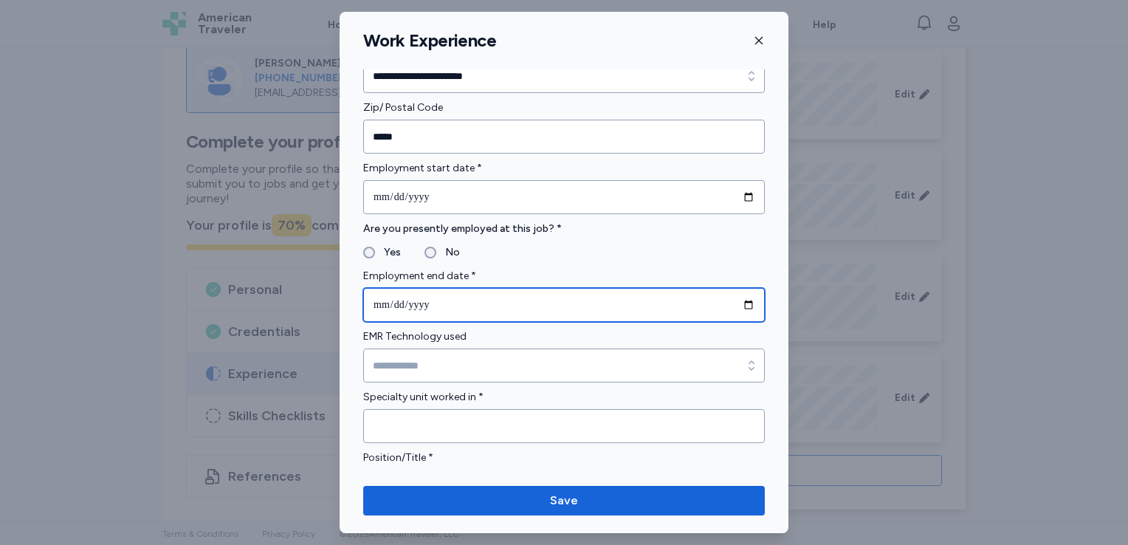
click at [424, 309] on input "date" at bounding box center [564, 305] width 402 height 34
click at [405, 308] on input "date" at bounding box center [564, 305] width 402 height 34
click at [380, 306] on input "date" at bounding box center [564, 305] width 402 height 34
type input "**********"
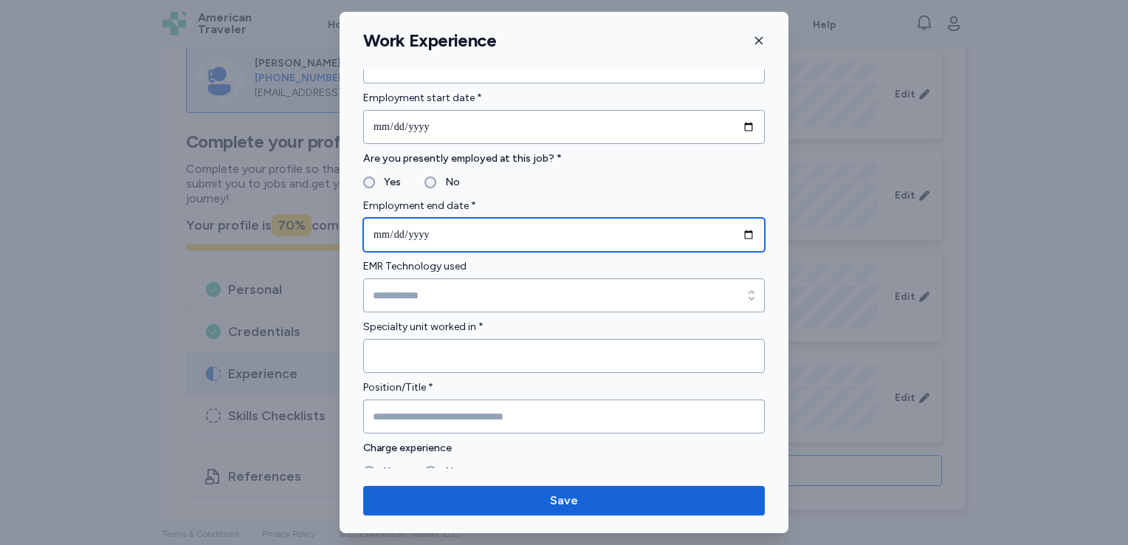
scroll to position [749, 0]
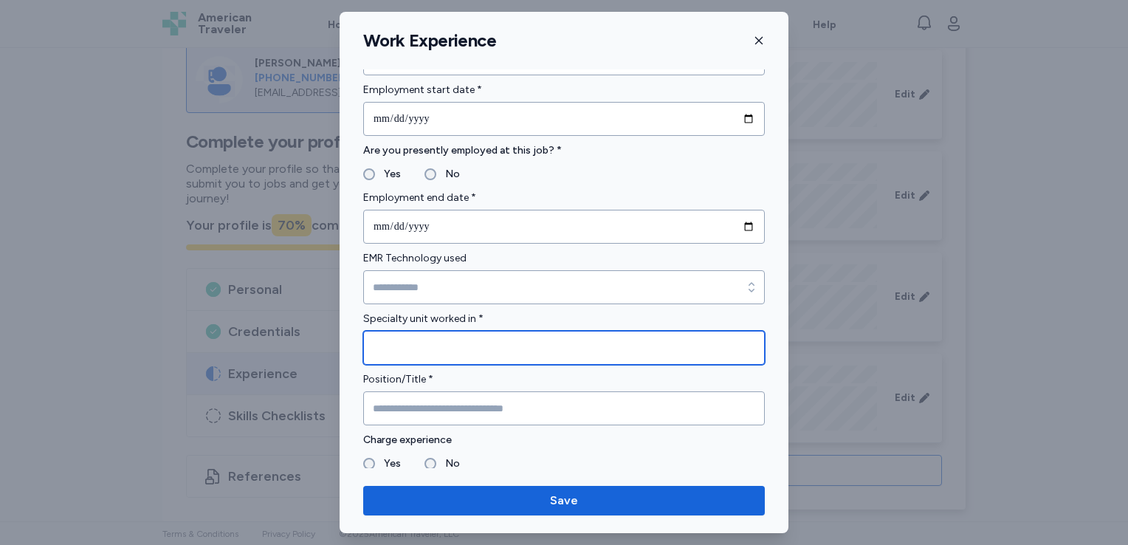
click at [422, 353] on input "Specialty unit worked in *" at bounding box center [564, 348] width 402 height 34
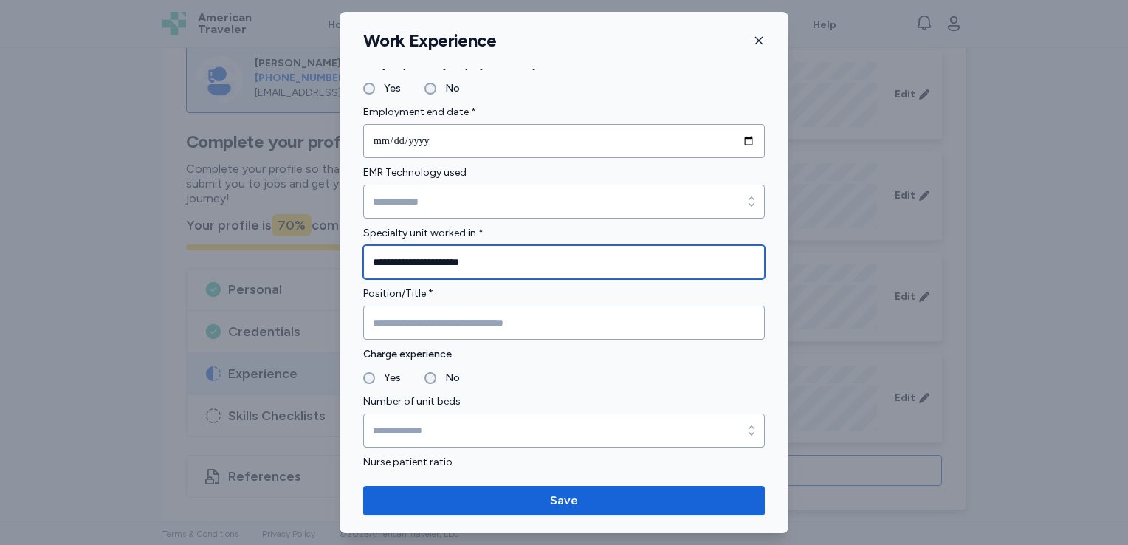
scroll to position [835, 0]
type input "**********"
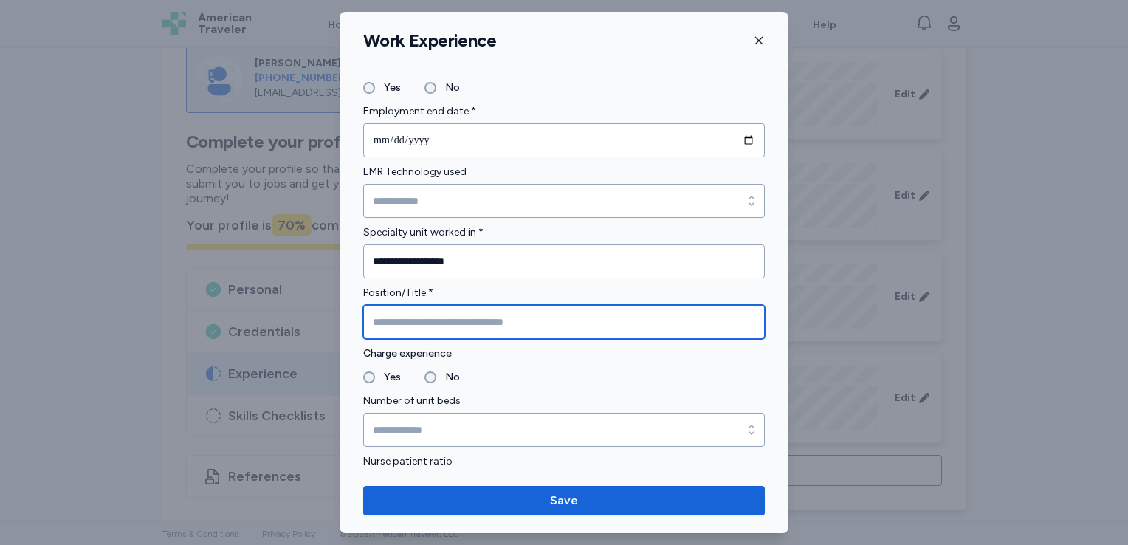
click at [444, 324] on input "Position/Title *" at bounding box center [564, 322] width 402 height 34
type input "*"
type input "**********"
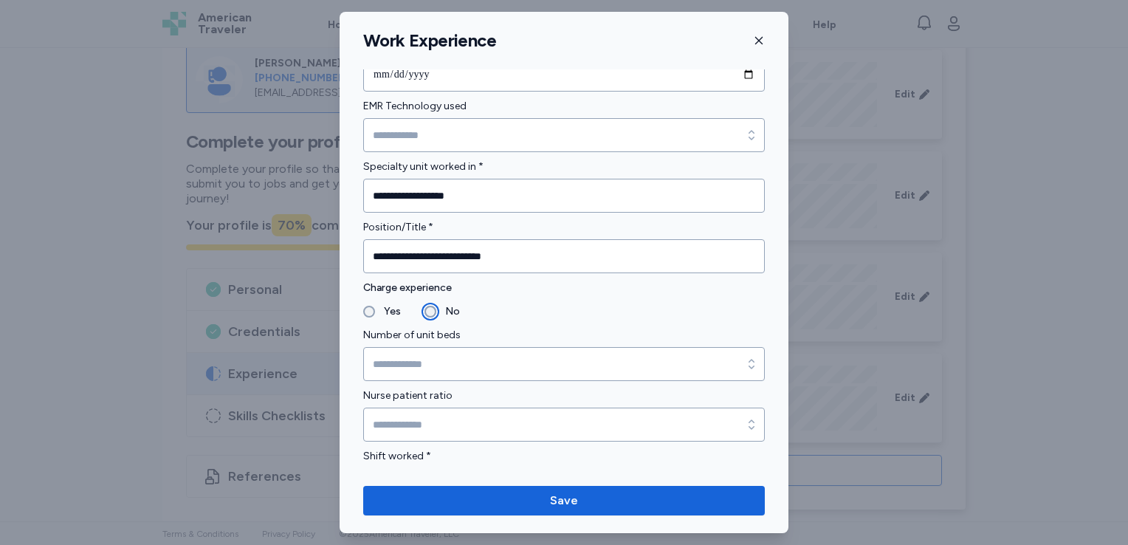
scroll to position [901, 0]
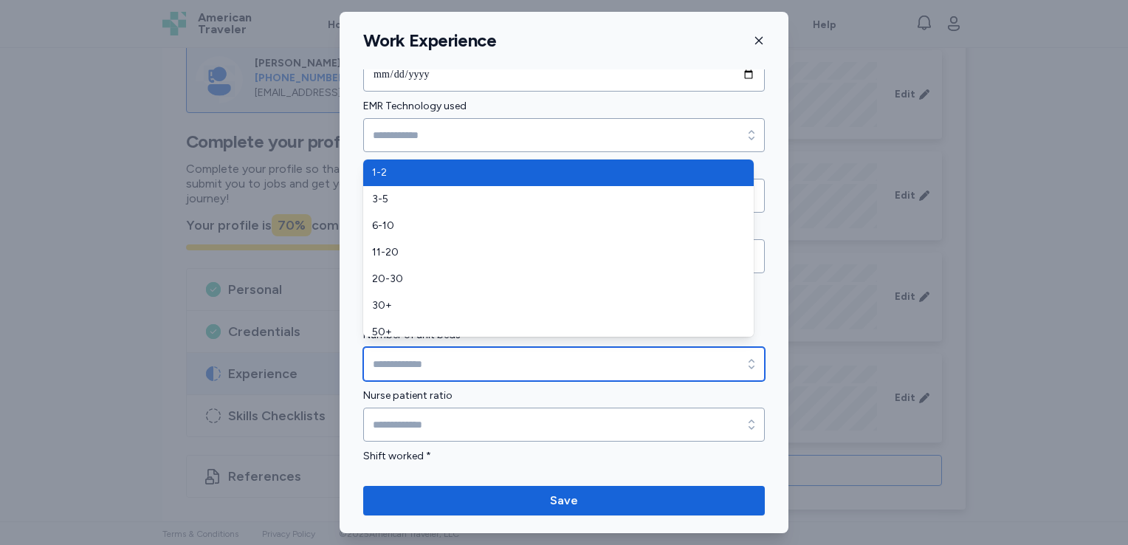
click at [433, 374] on input "Number of unit beds" at bounding box center [564, 364] width 402 height 34
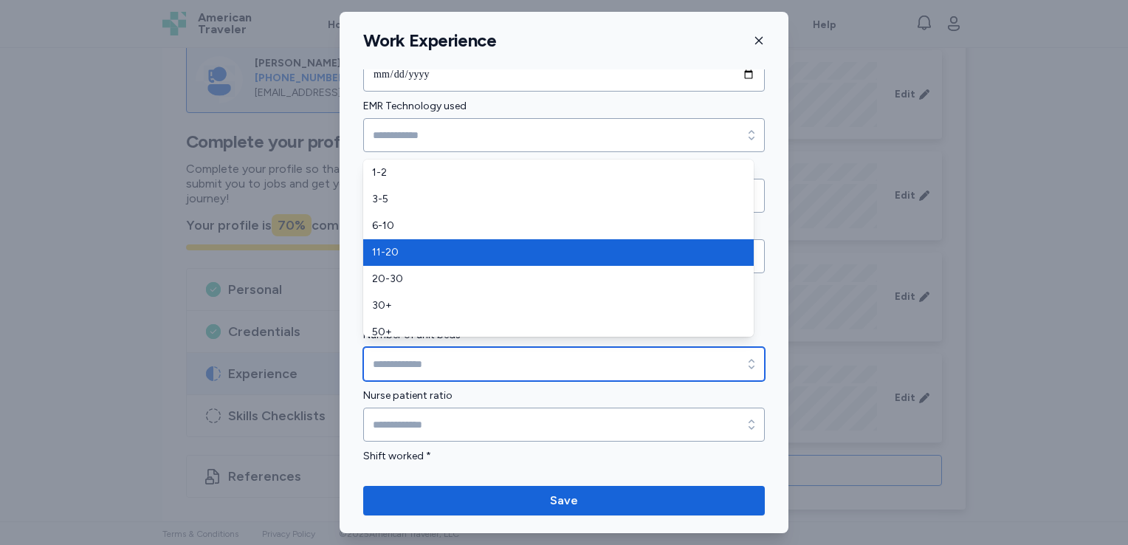
type input "*****"
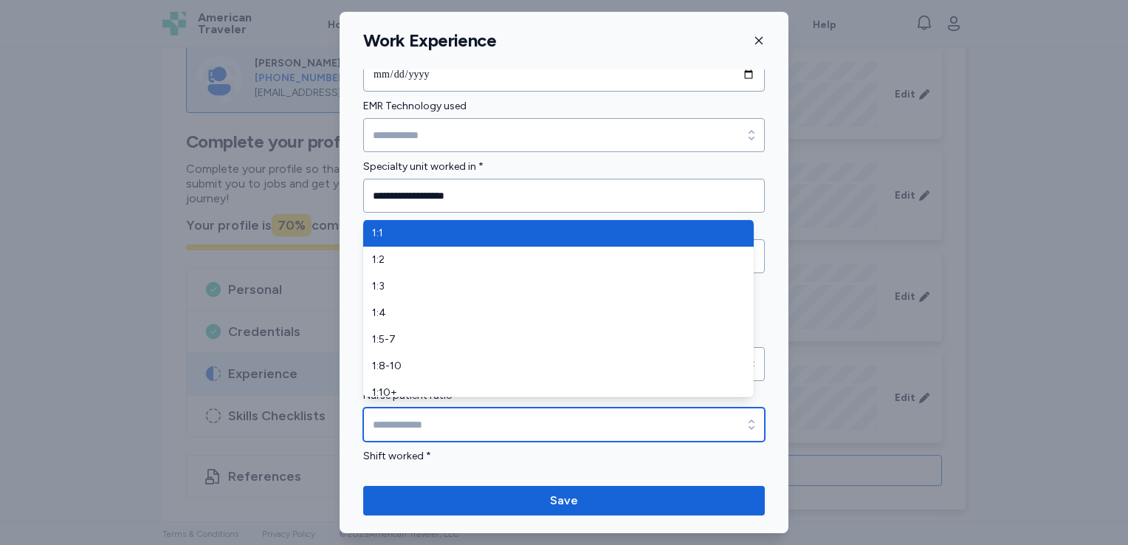
click at [480, 433] on input "Nurse patient ratio" at bounding box center [564, 425] width 402 height 34
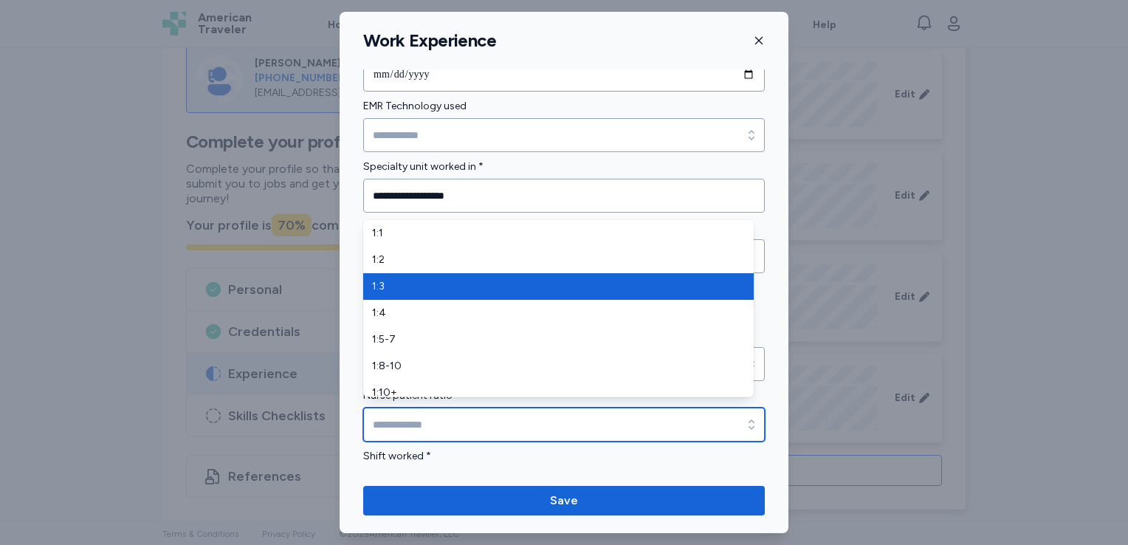
type input "***"
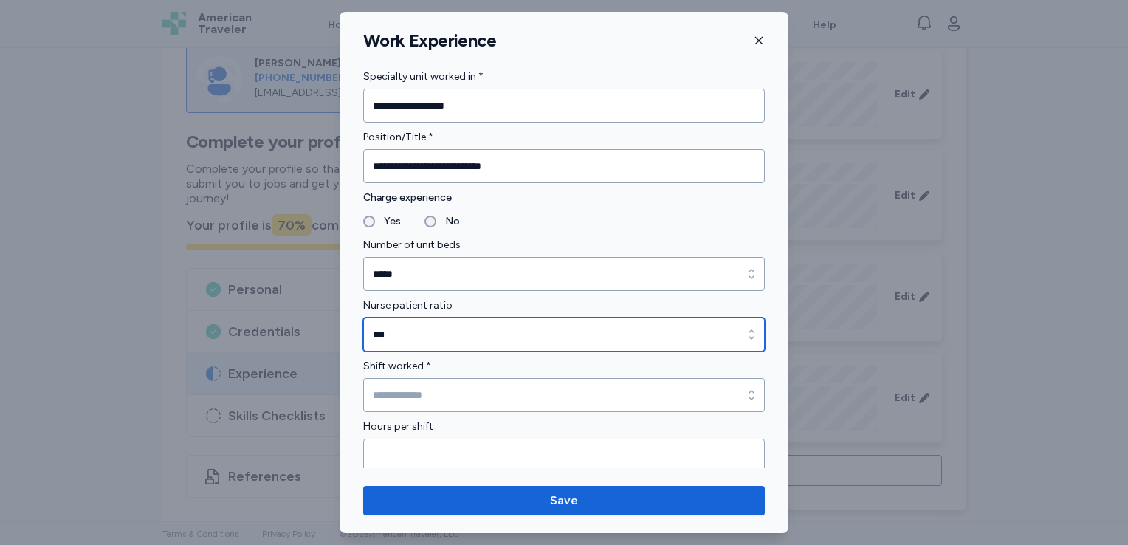
scroll to position [1021, 0]
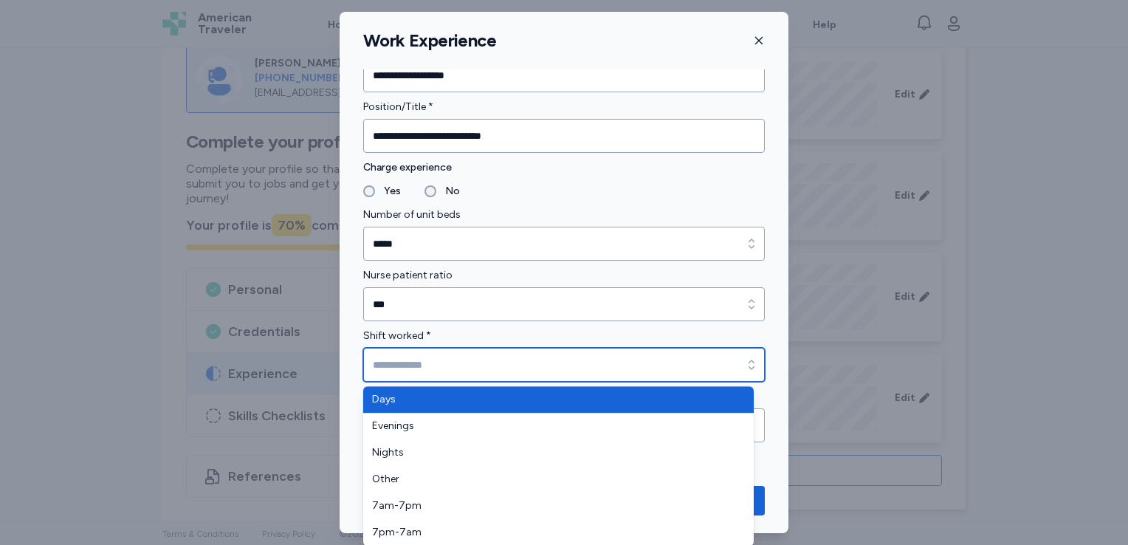
click at [440, 370] on input "Shift worked *" at bounding box center [564, 365] width 402 height 34
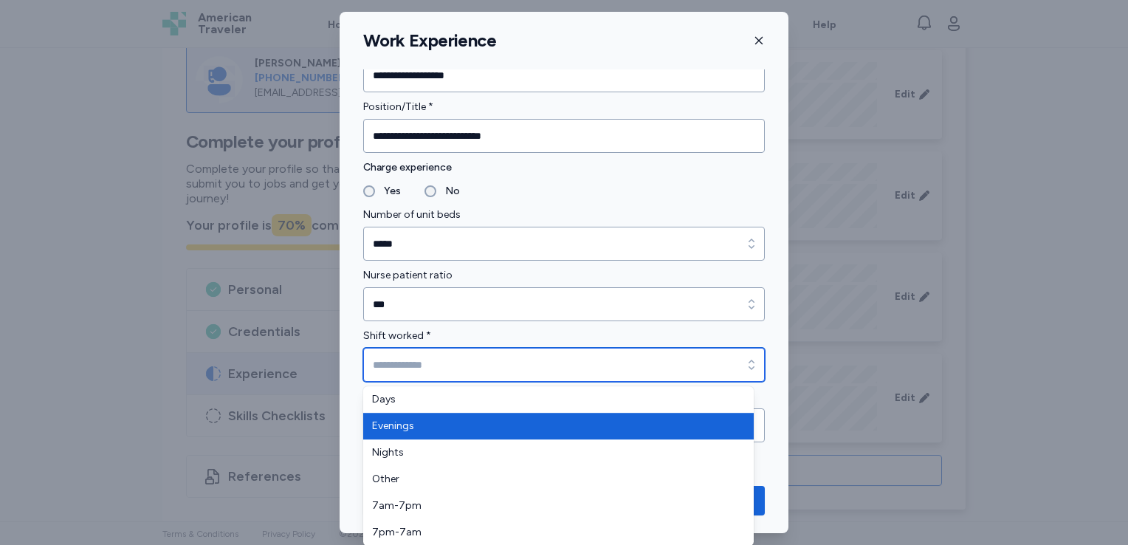
type input "********"
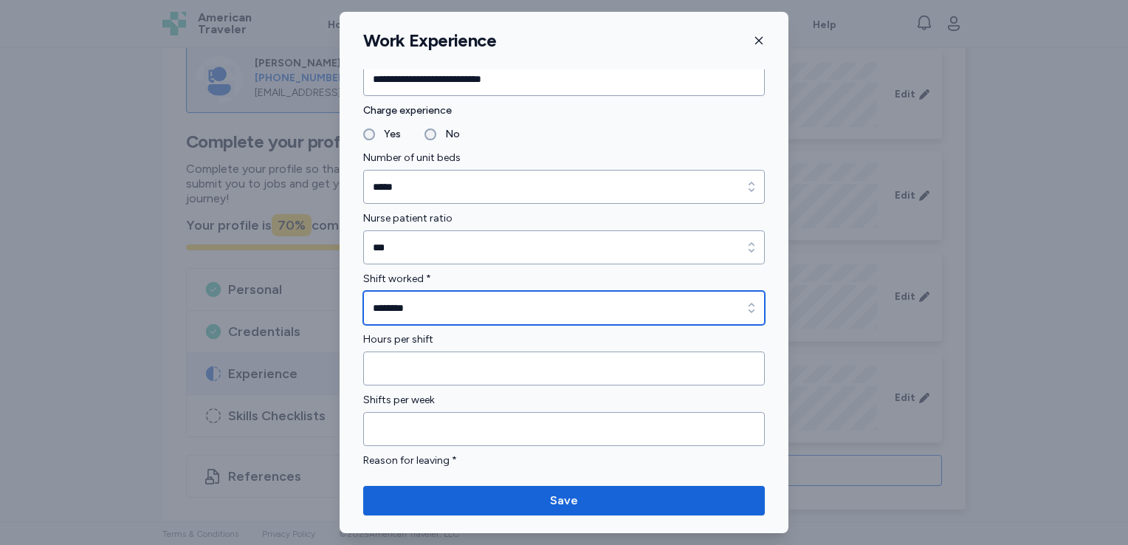
scroll to position [1079, 0]
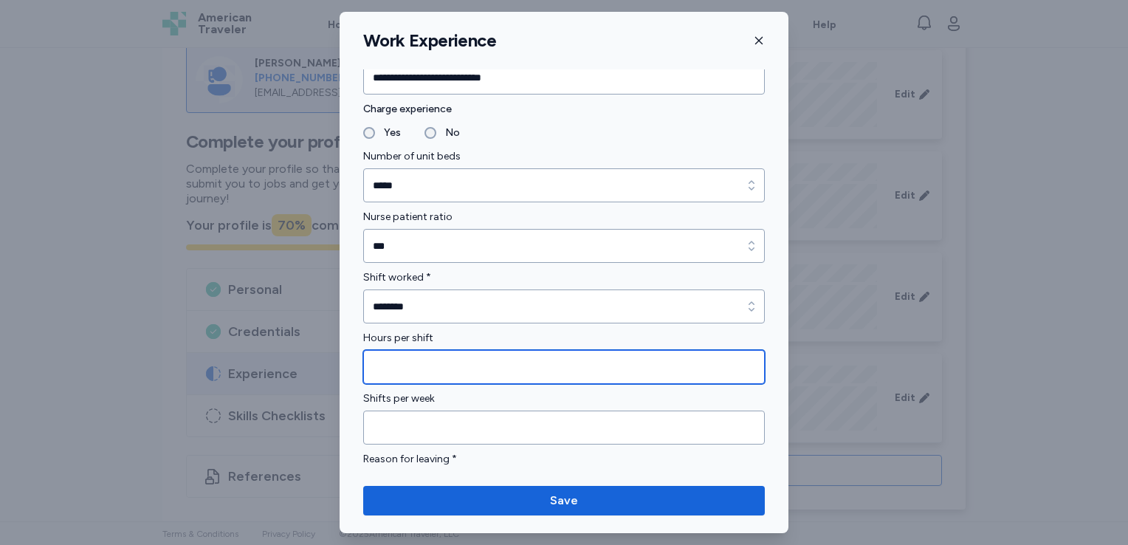
click at [464, 372] on input "Hours per shift" at bounding box center [564, 367] width 402 height 34
type input "*"
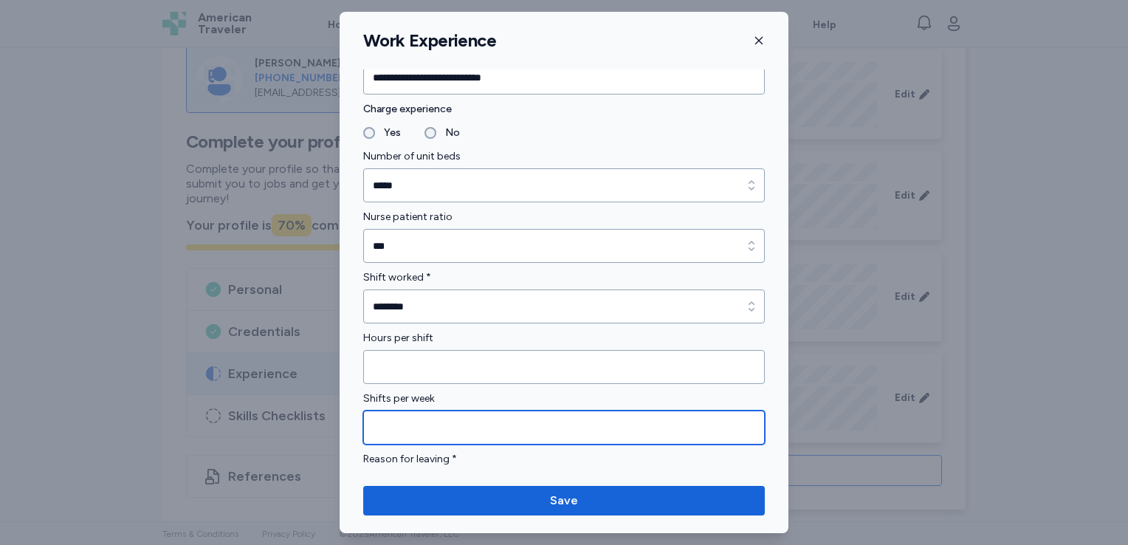
click at [414, 434] on input "Shifts per week" at bounding box center [564, 428] width 402 height 34
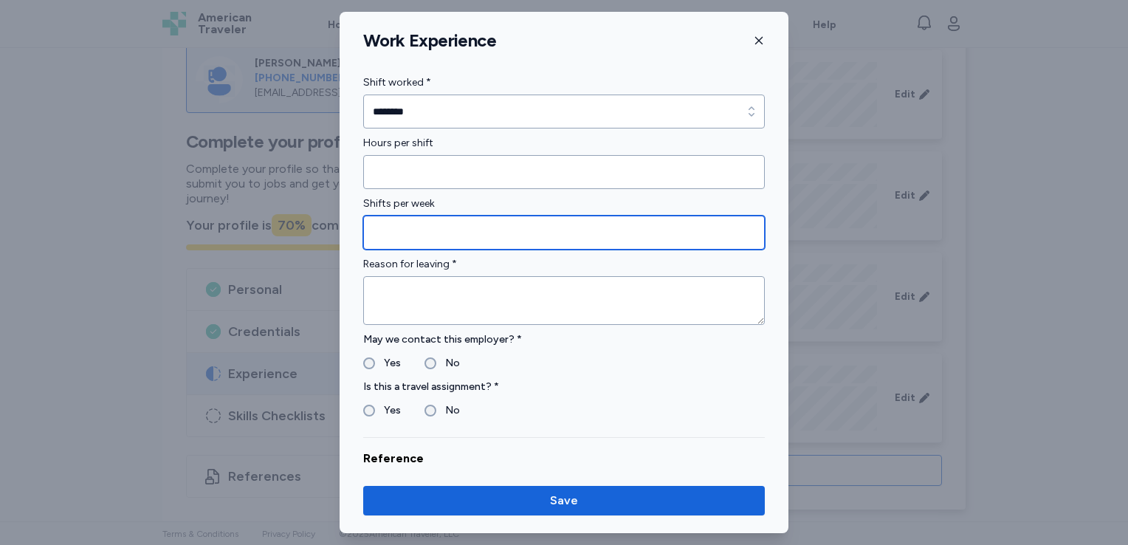
scroll to position [1276, 0]
type input "*"
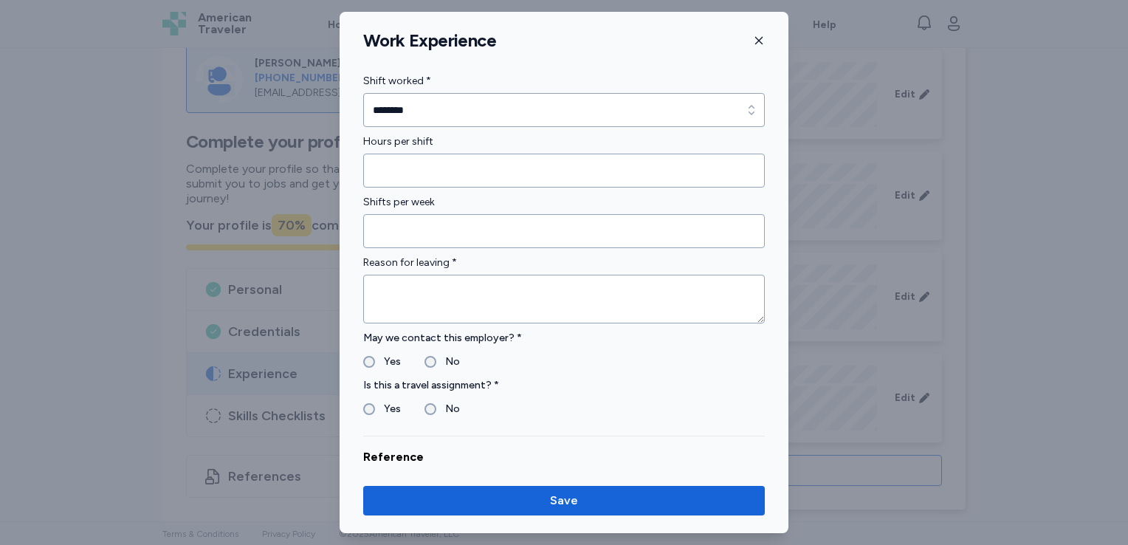
click at [461, 270] on div "Reason for leaving *" at bounding box center [564, 288] width 402 height 69
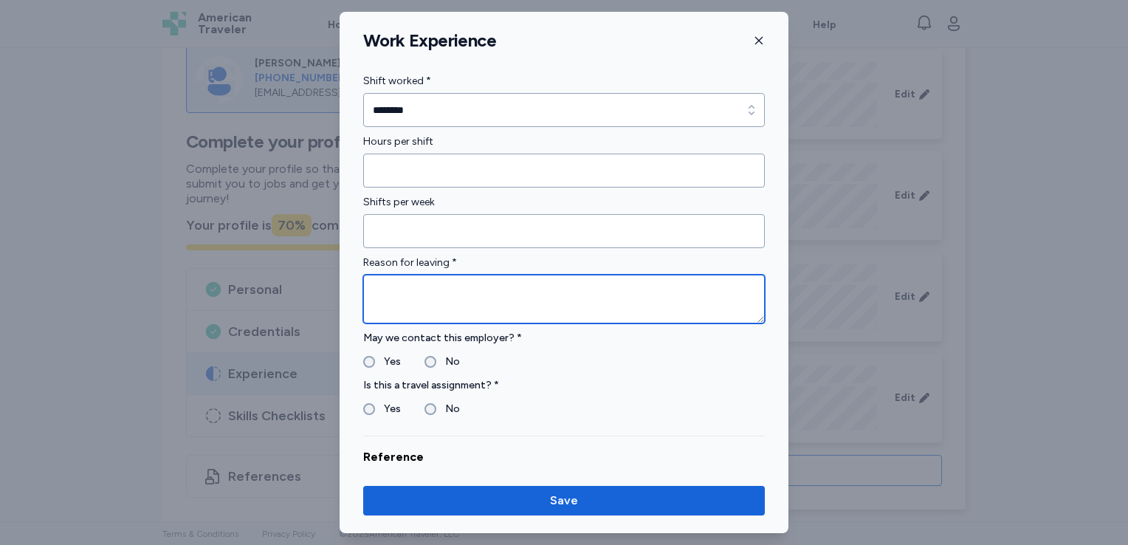
click at [461, 279] on textarea "To enrich screen reader interactions, please activate Accessibility in Grammarl…" at bounding box center [564, 299] width 402 height 49
type textarea "*******"
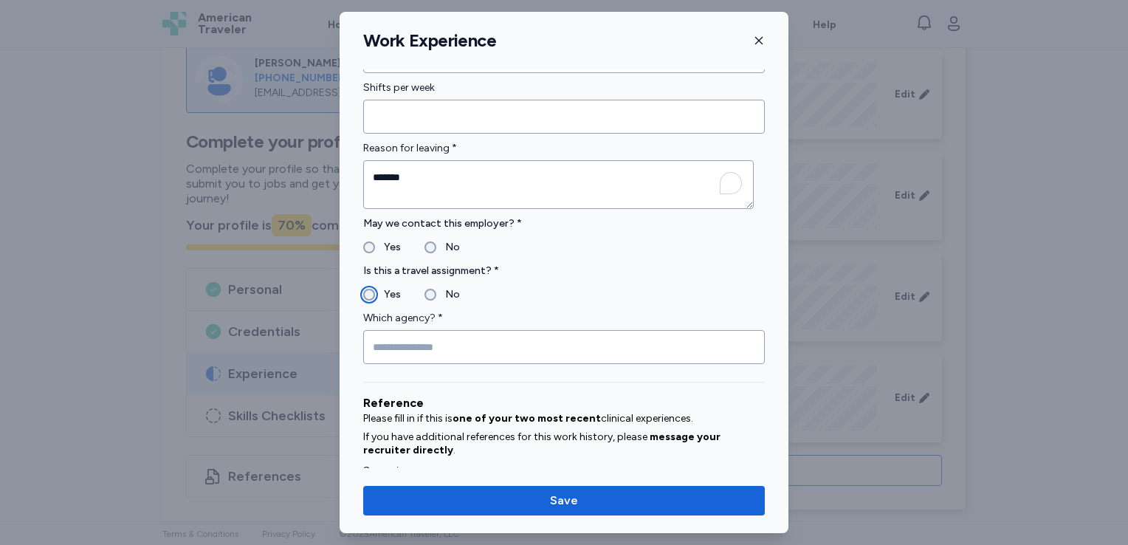
scroll to position [1394, 0]
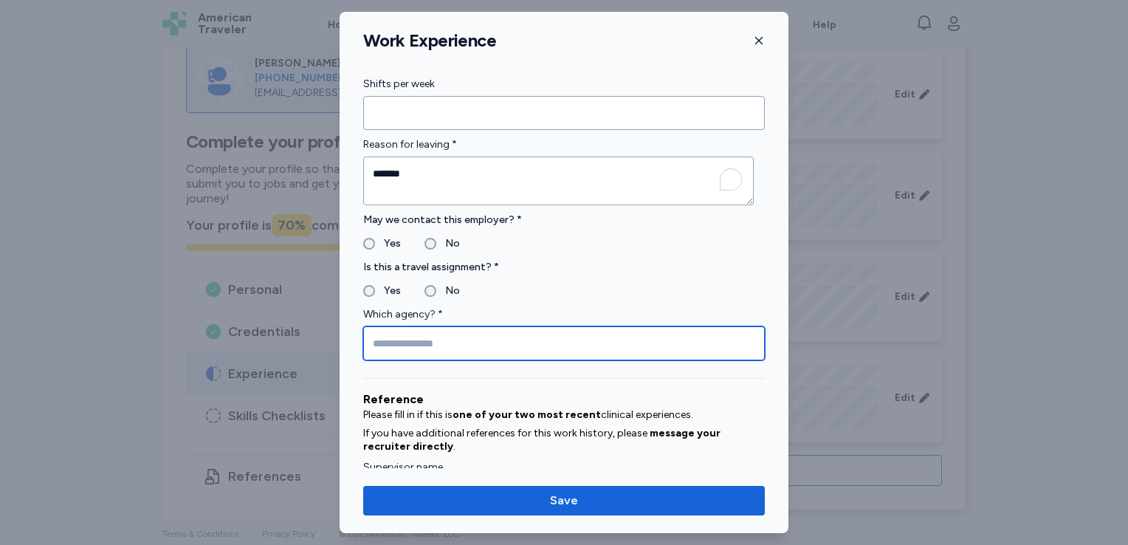
click at [409, 348] on input "Which agency? *" at bounding box center [564, 343] width 402 height 34
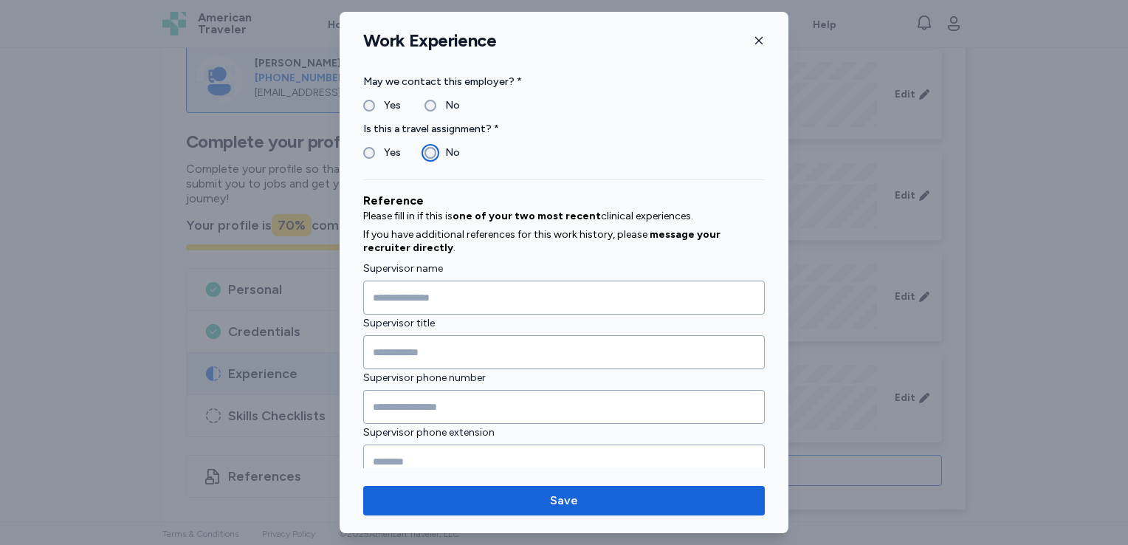
scroll to position [1549, 0]
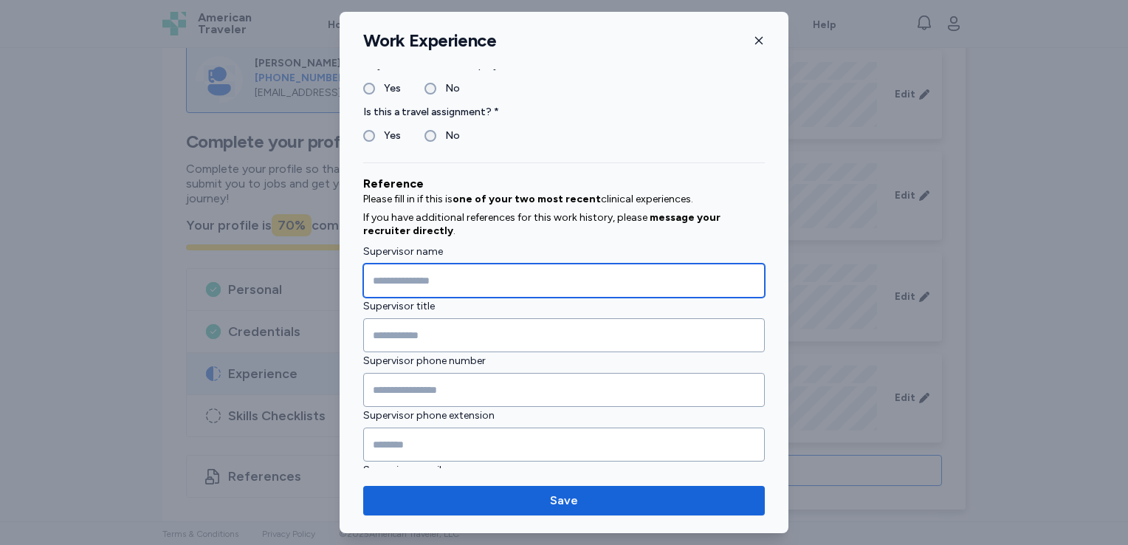
click at [437, 268] on input "Supervisor name" at bounding box center [564, 281] width 402 height 34
type input "**********"
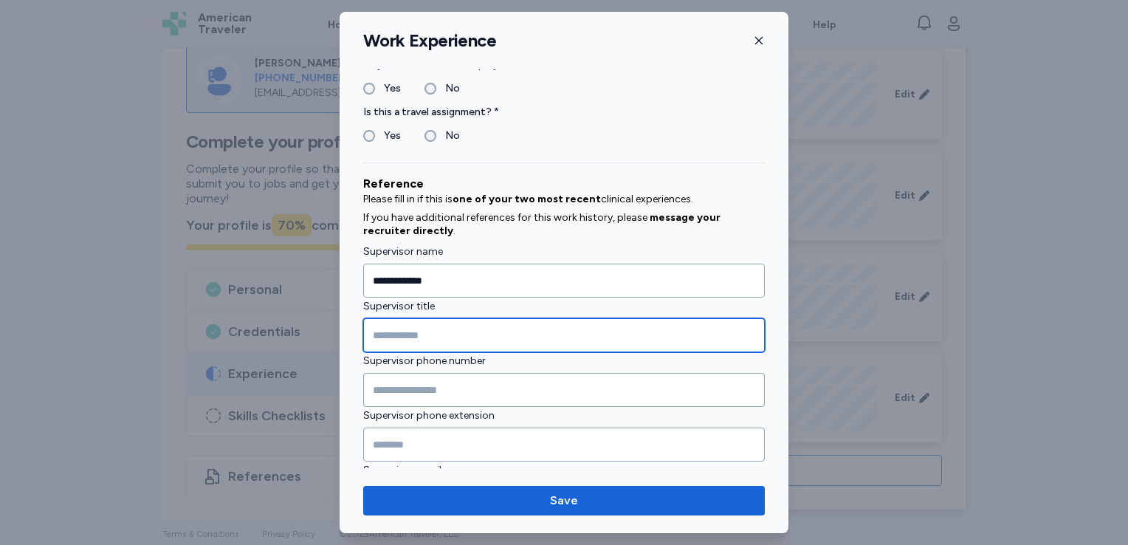
click at [439, 332] on input "Supervisor title" at bounding box center [564, 335] width 402 height 34
type input "*******"
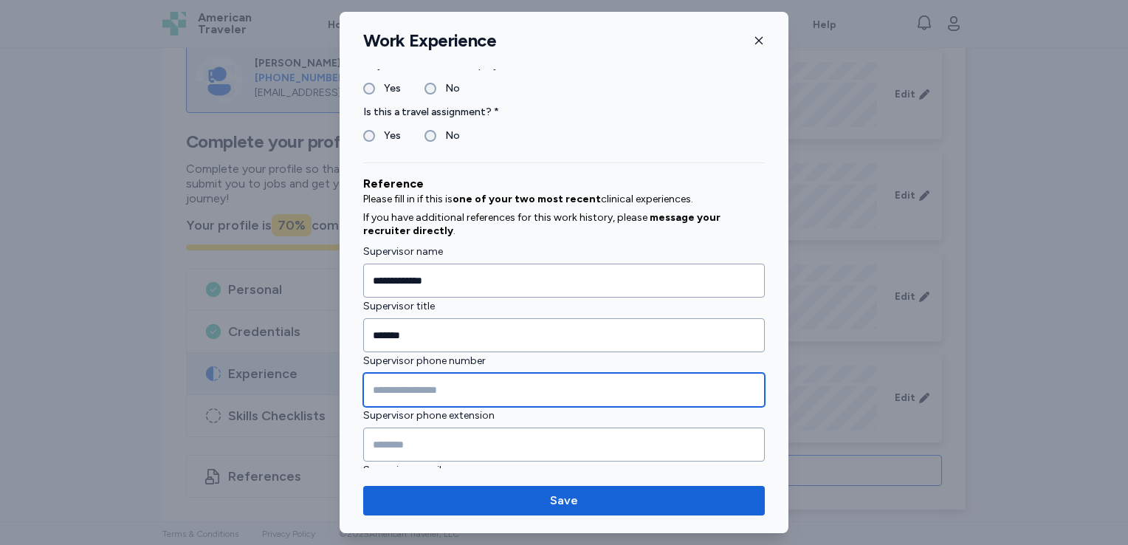
click at [425, 385] on input "Supervisor phone number" at bounding box center [564, 390] width 402 height 34
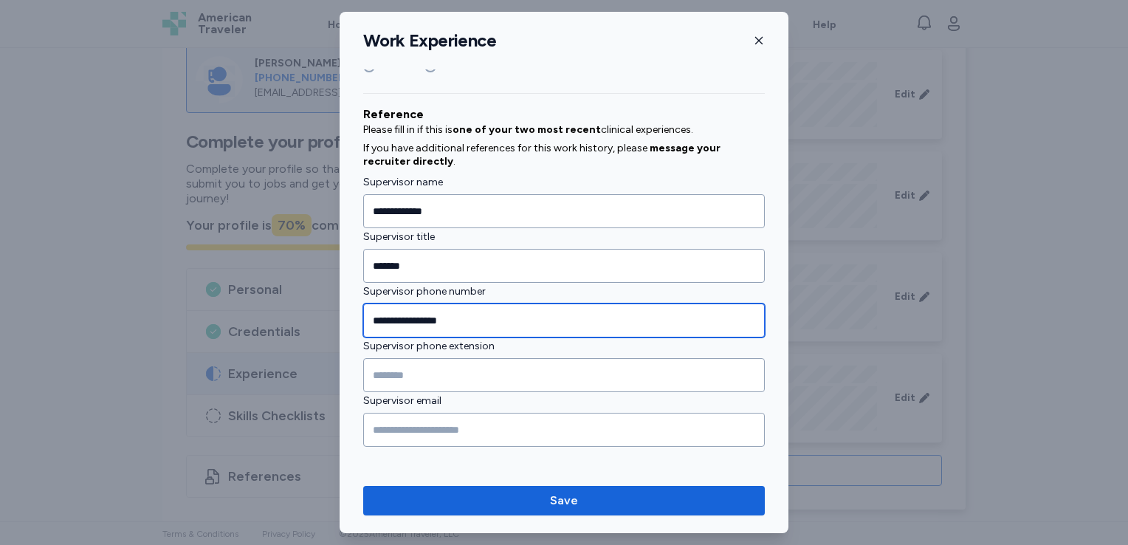
type input "**********"
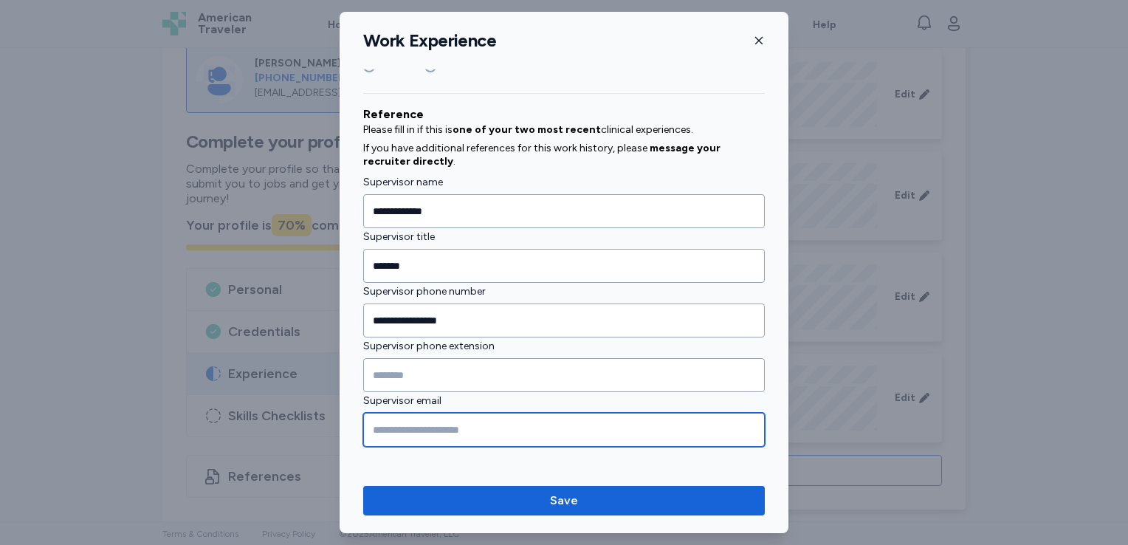
click at [420, 425] on input "Supervisor email" at bounding box center [564, 430] width 402 height 34
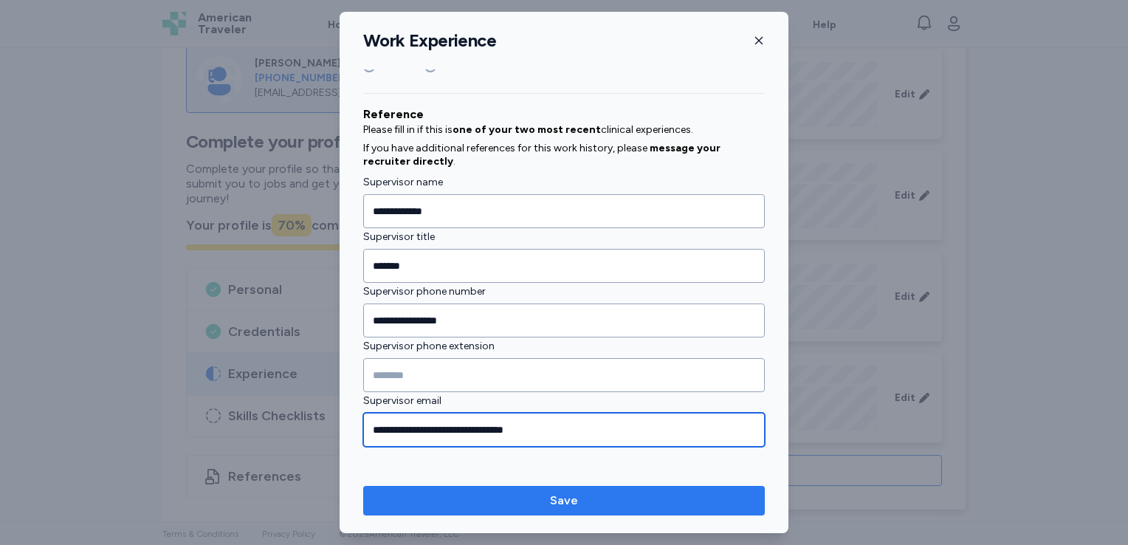
type input "**********"
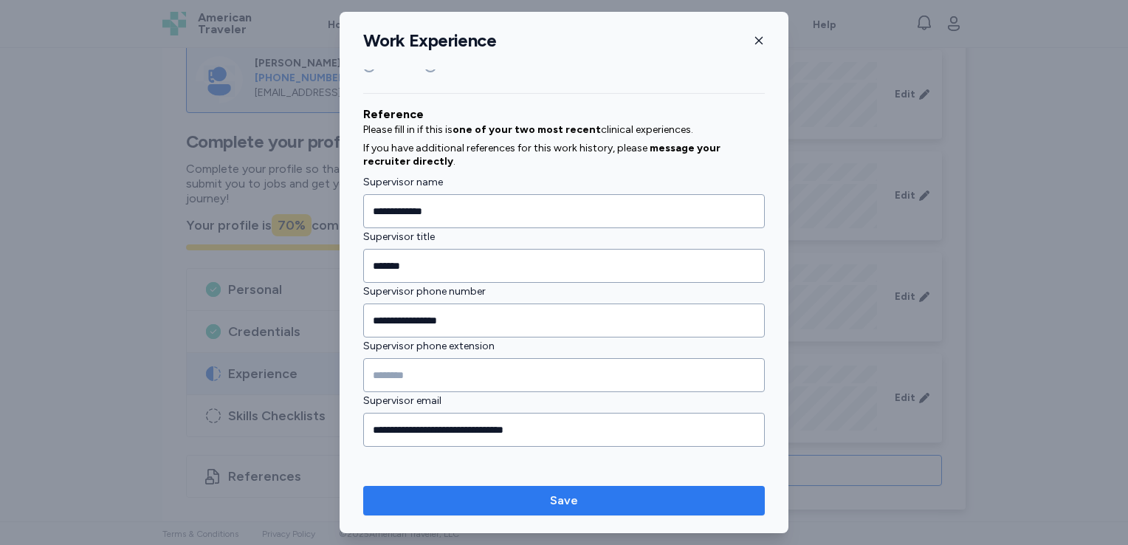
click at [397, 498] on span "Save" at bounding box center [564, 501] width 378 height 18
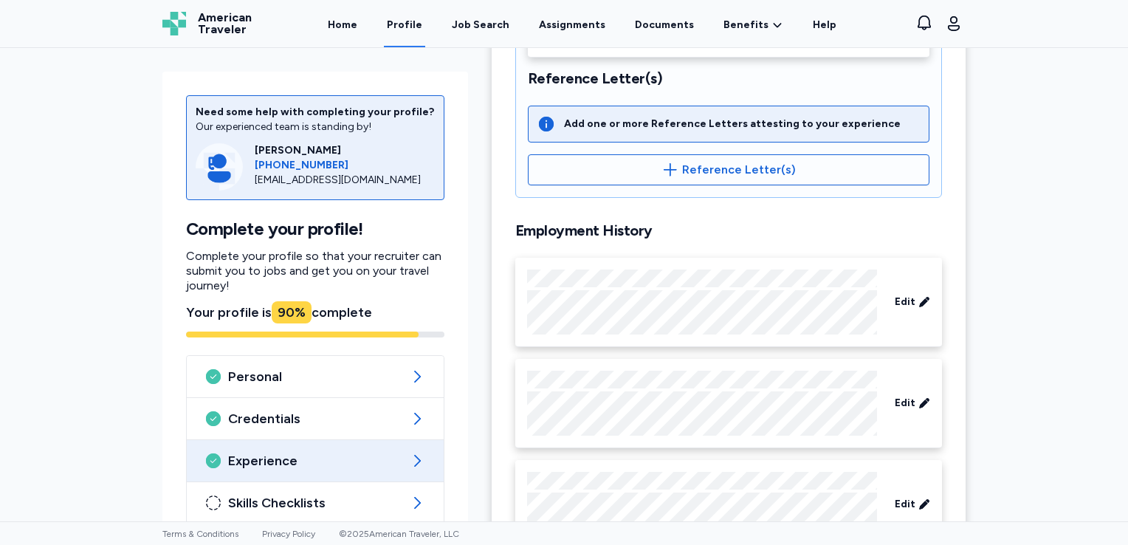
scroll to position [396, 0]
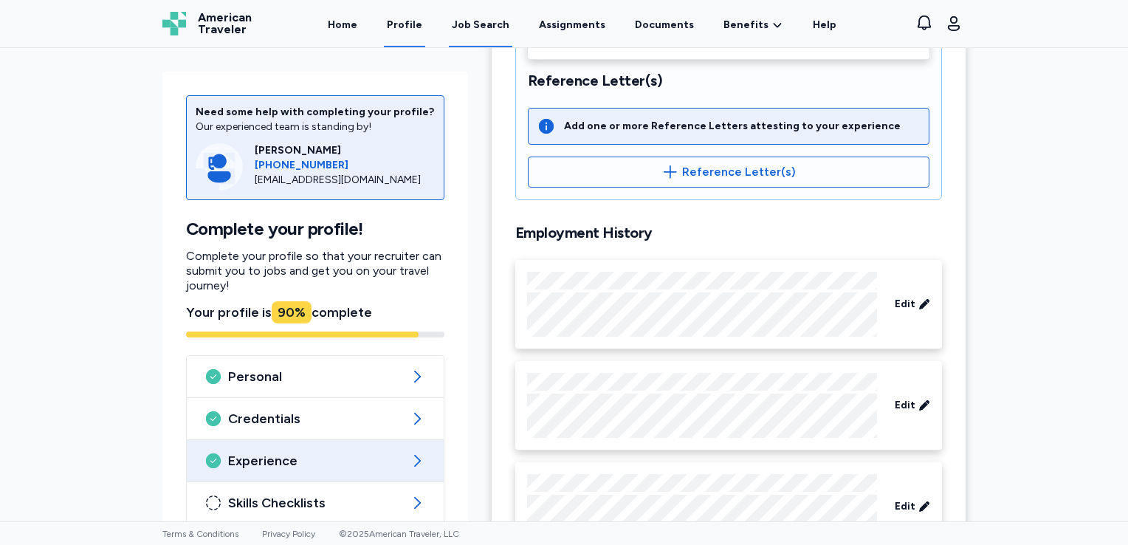
click at [468, 31] on div "Job Search" at bounding box center [481, 25] width 58 height 15
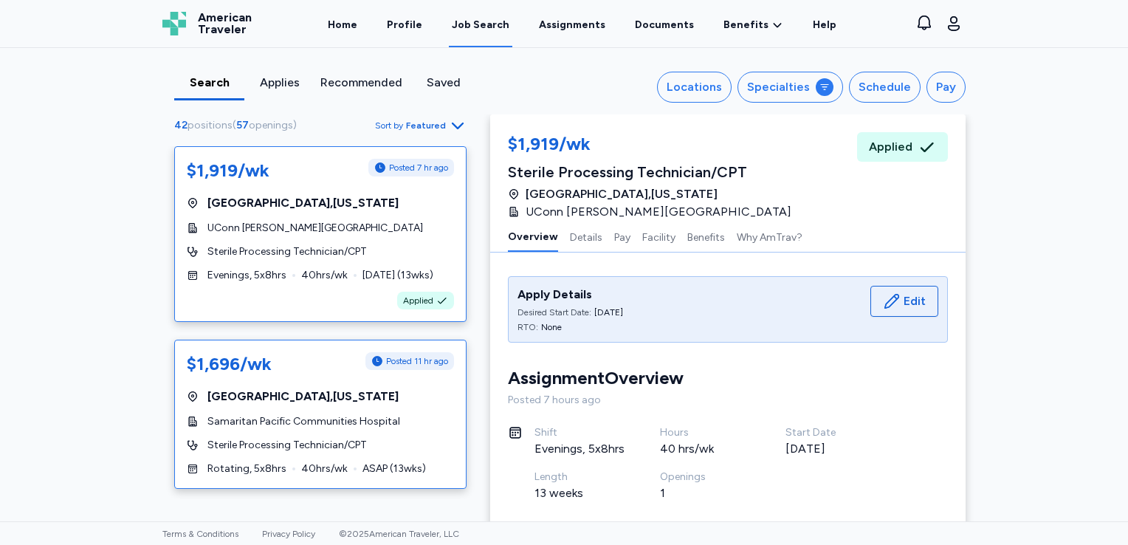
click at [347, 411] on div "$1,696/wk Posted 11 hr ago [GEOGRAPHIC_DATA] , [US_STATE] Samaritan Pacific Com…" at bounding box center [320, 414] width 292 height 149
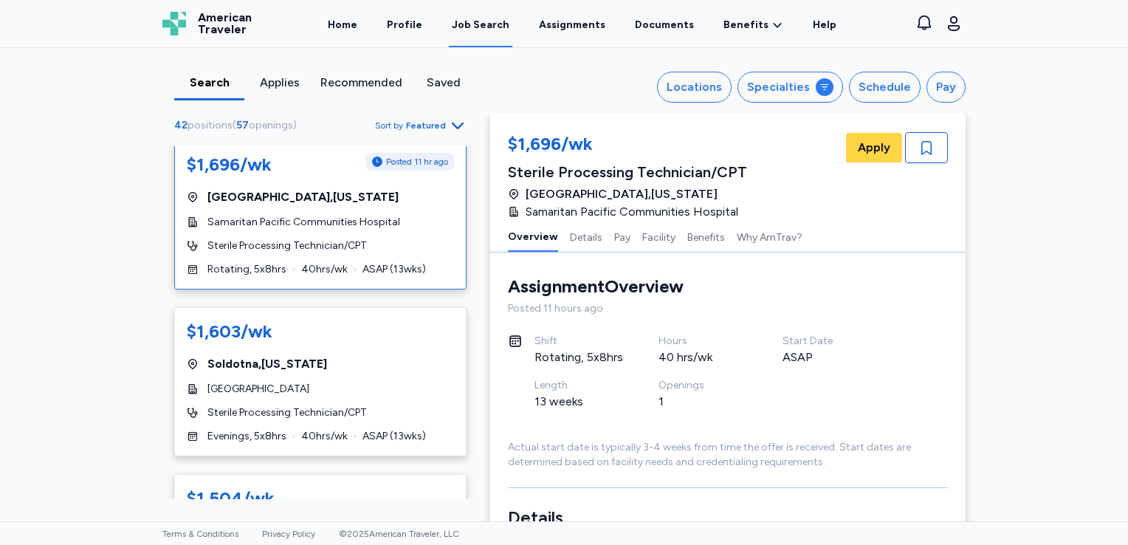
scroll to position [199, 0]
click at [272, 394] on span "[GEOGRAPHIC_DATA]" at bounding box center [258, 389] width 102 height 15
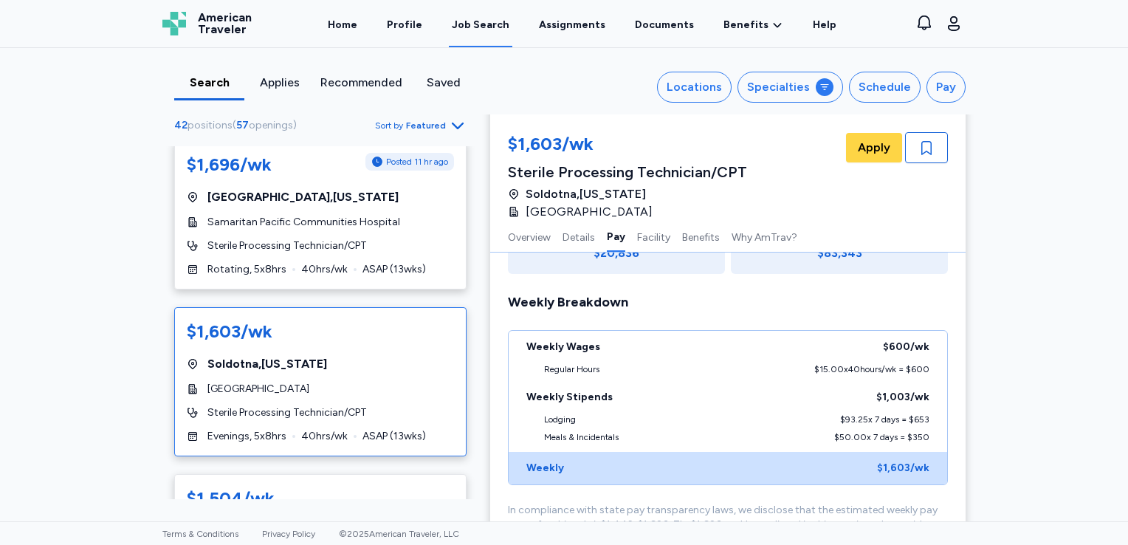
scroll to position [961, 0]
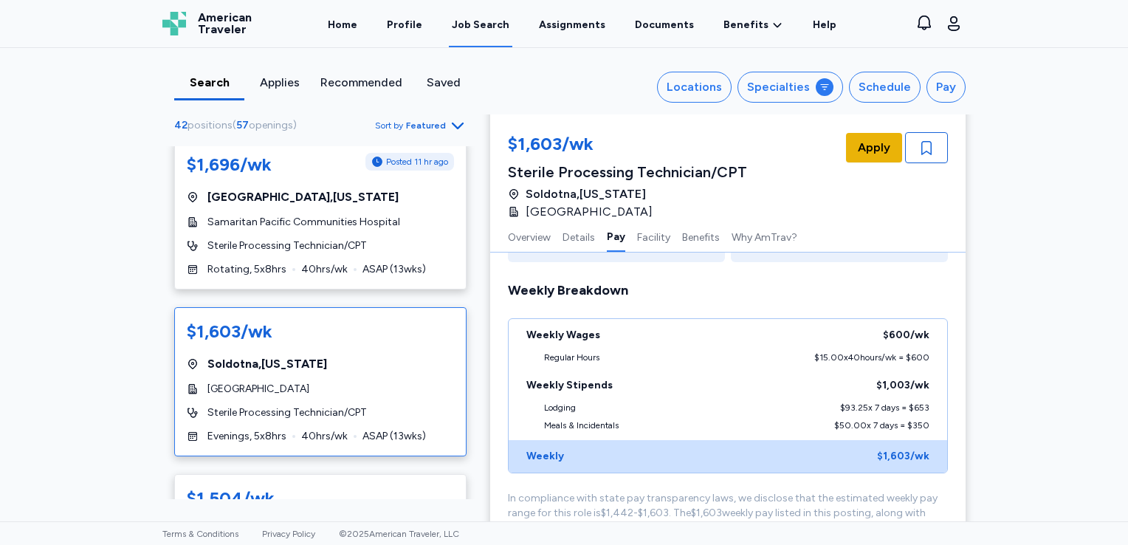
click at [874, 154] on span "Apply" at bounding box center [874, 148] width 32 height 18
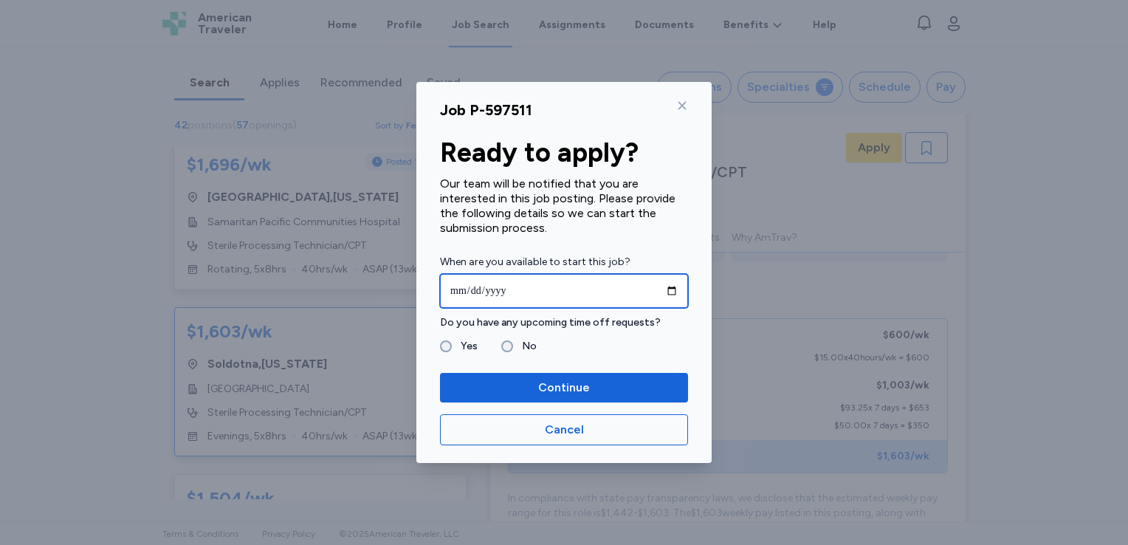
click at [667, 289] on input "date" at bounding box center [564, 291] width 248 height 34
type input "**********"
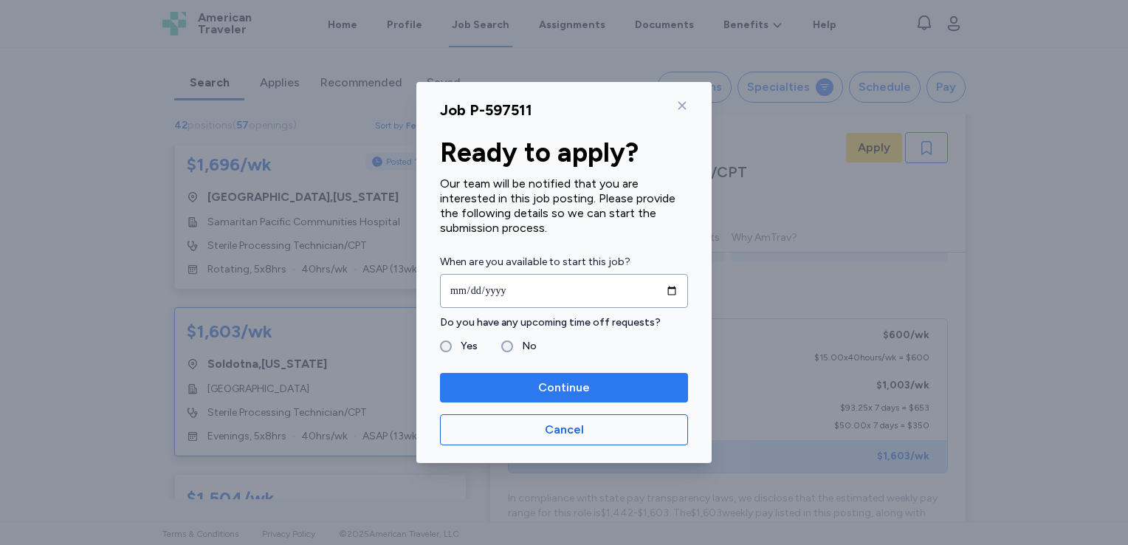
click at [502, 387] on span "Continue" at bounding box center [564, 388] width 224 height 18
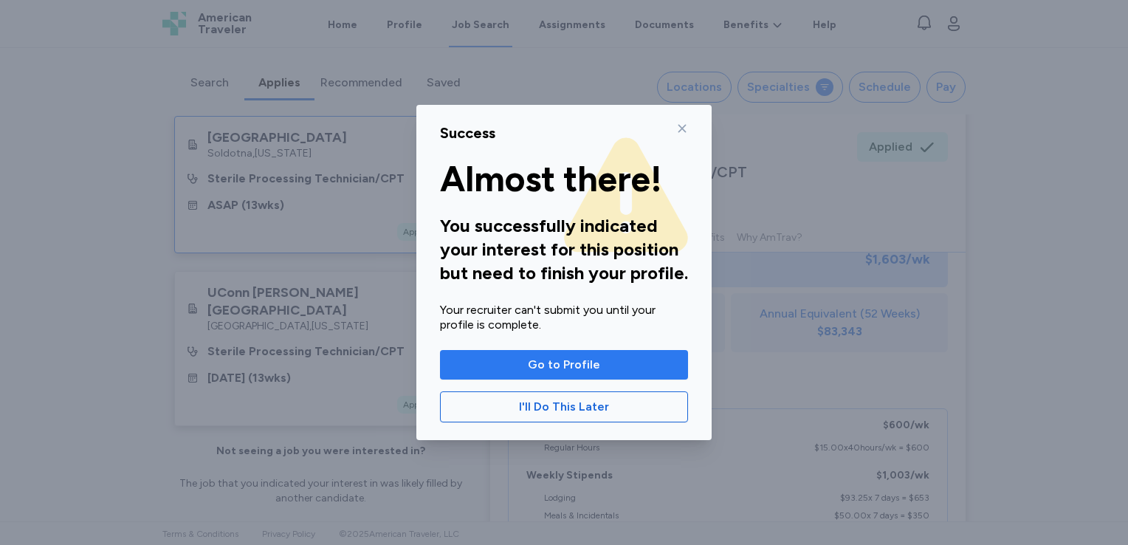
click at [532, 368] on span "Go to Profile" at bounding box center [564, 365] width 72 height 18
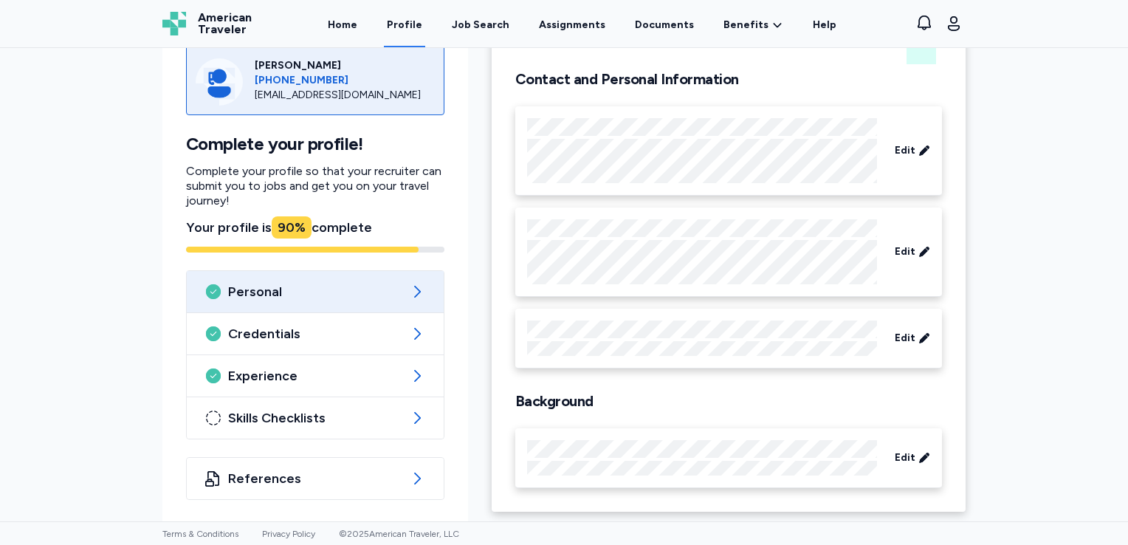
scroll to position [97, 0]
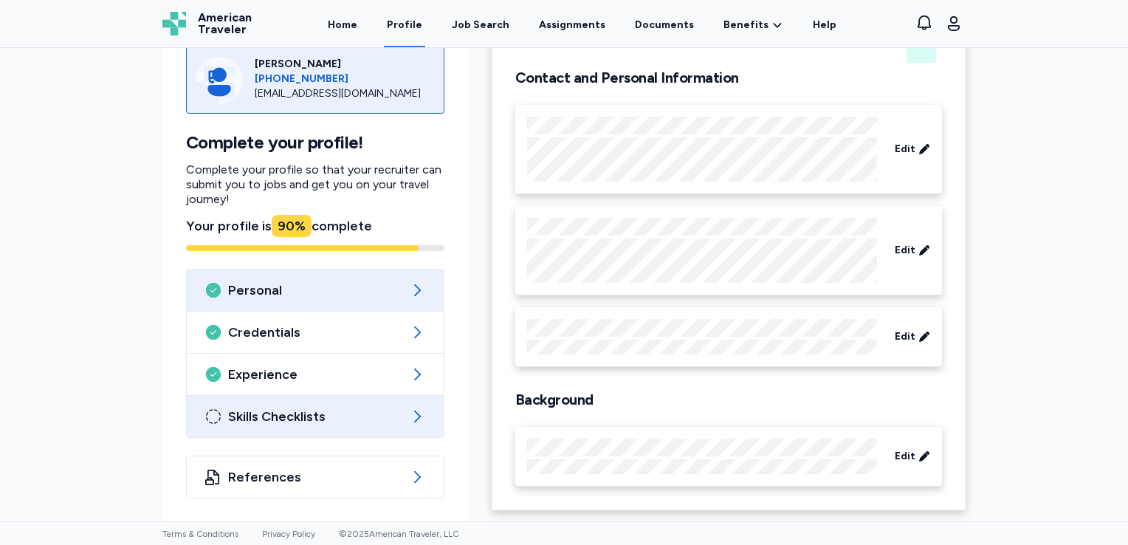
click at [340, 415] on span "Skills Checklists" at bounding box center [315, 417] width 174 height 18
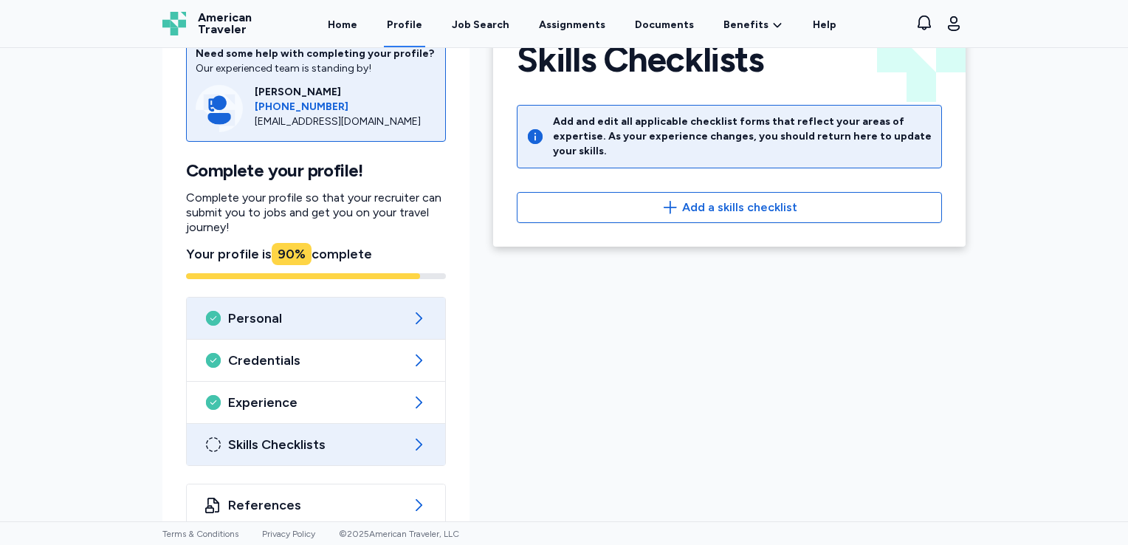
scroll to position [66, 0]
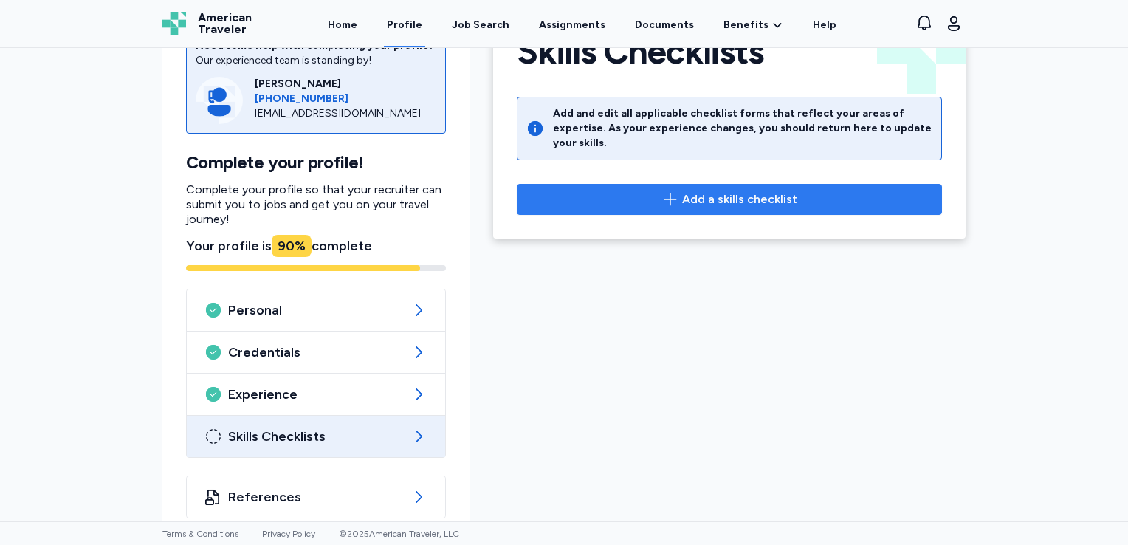
click at [682, 190] on span "Add a skills checklist" at bounding box center [739, 199] width 115 height 18
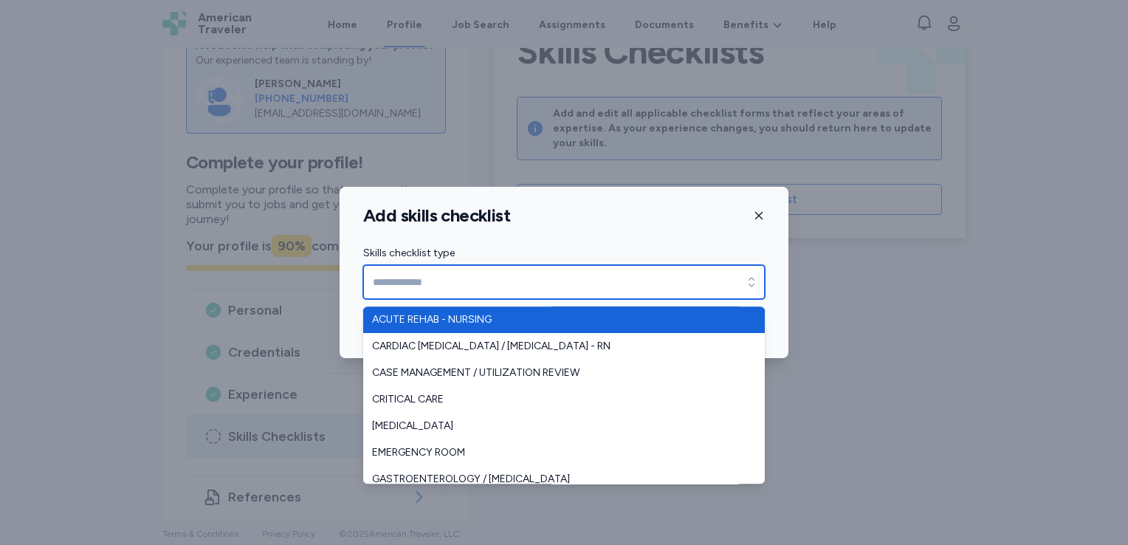
click at [543, 284] on input "Skills checklist type" at bounding box center [564, 282] width 402 height 34
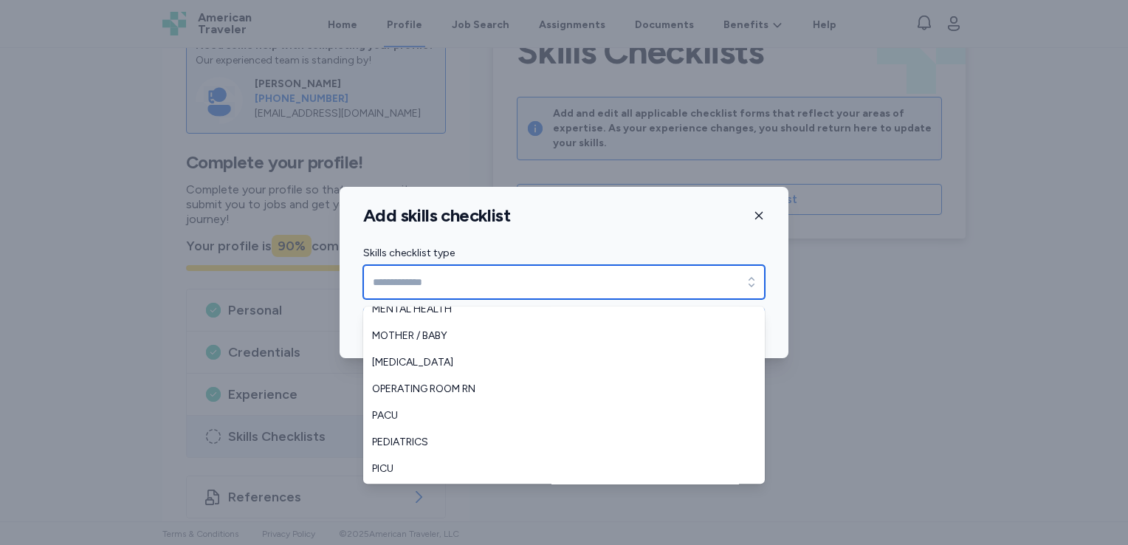
scroll to position [328, 0]
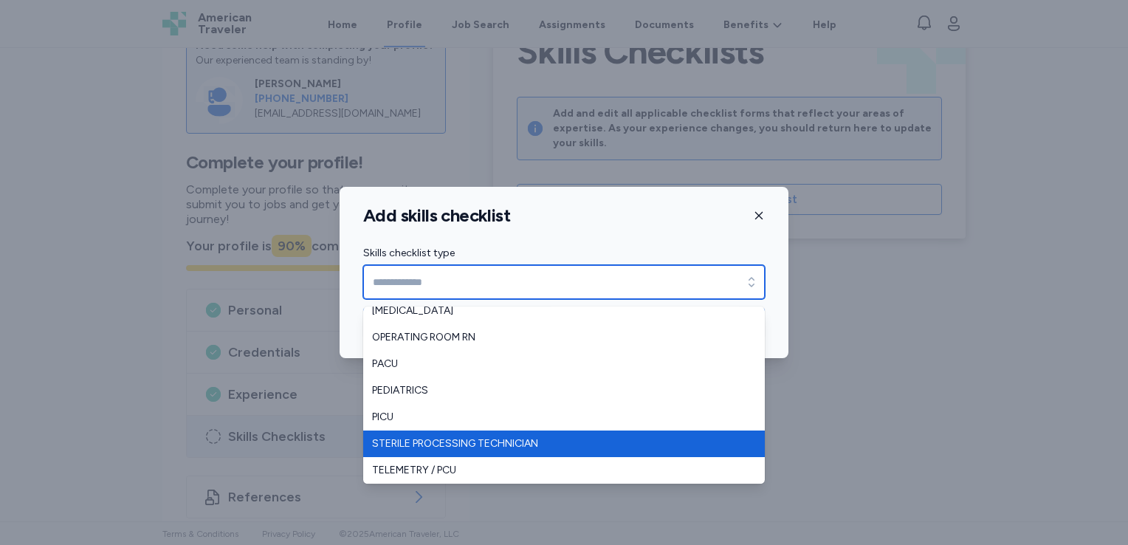
type input "**********"
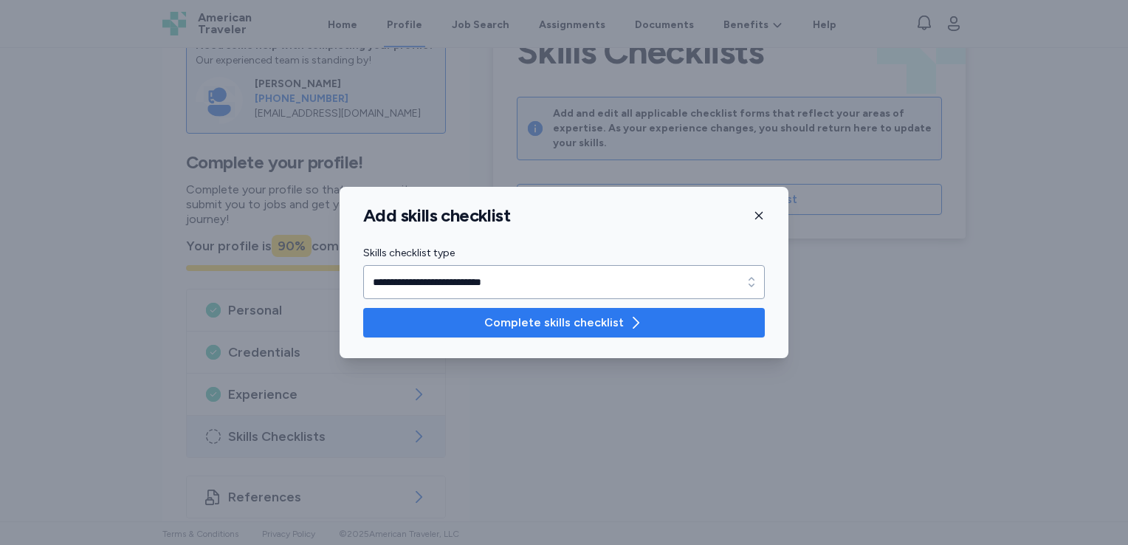
click at [580, 320] on span "Complete skills checklist" at bounding box center [554, 323] width 140 height 18
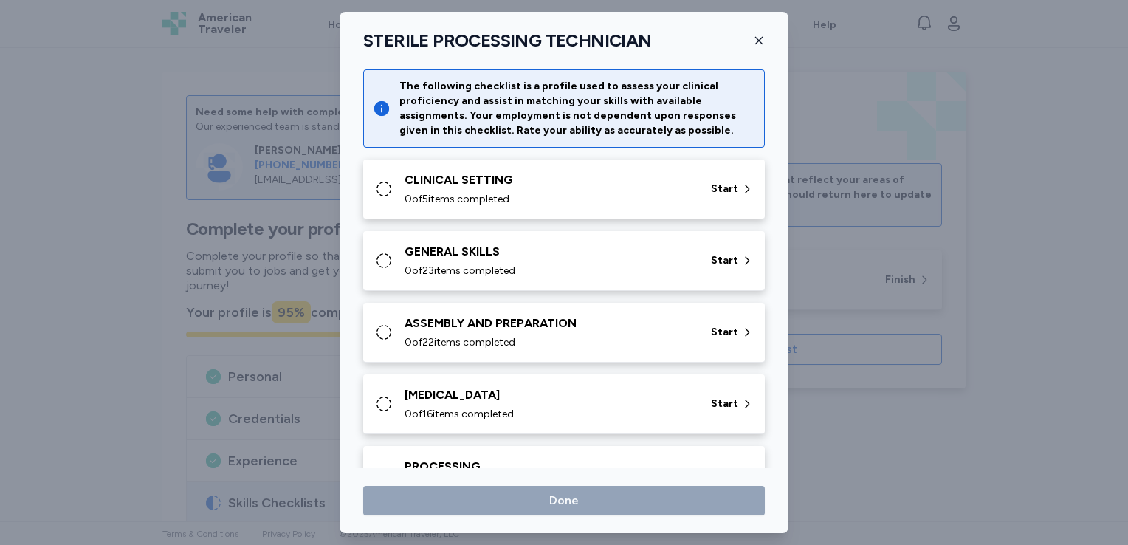
click at [625, 182] on div "CLINICAL SETTING" at bounding box center [549, 180] width 289 height 18
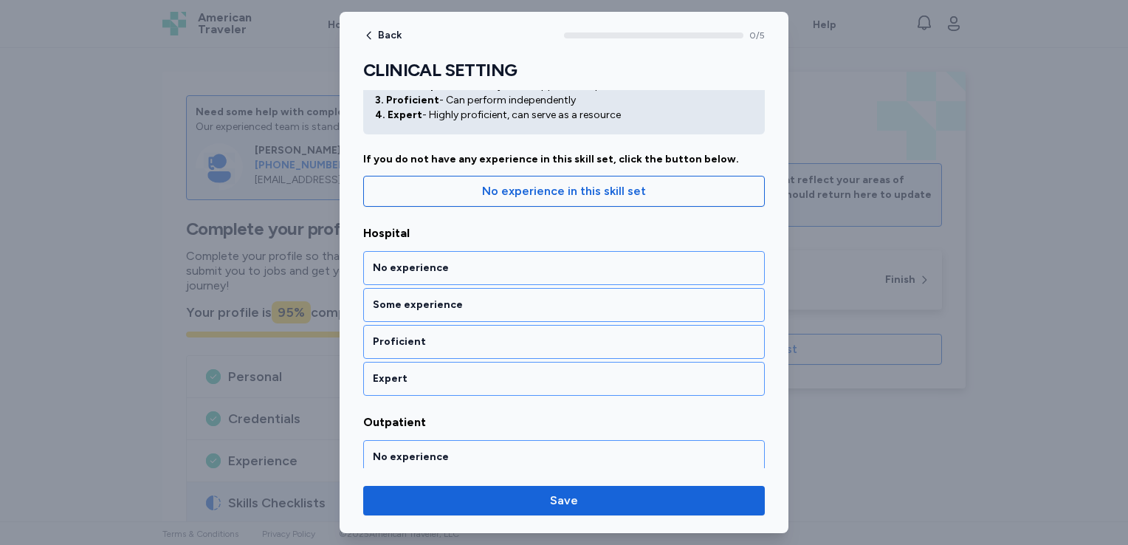
scroll to position [84, 0]
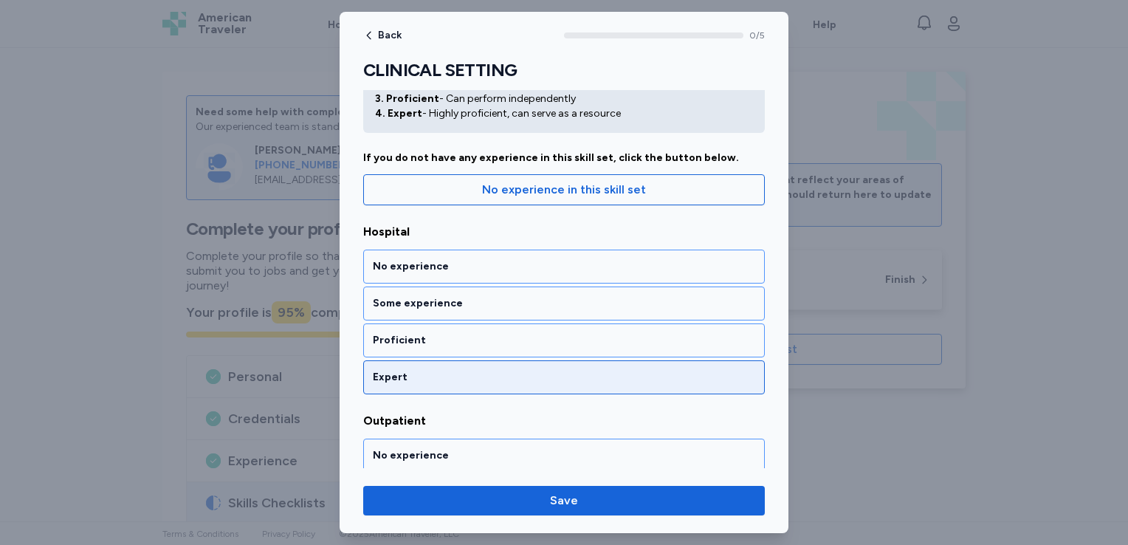
click at [475, 381] on div "Expert" at bounding box center [564, 377] width 382 height 15
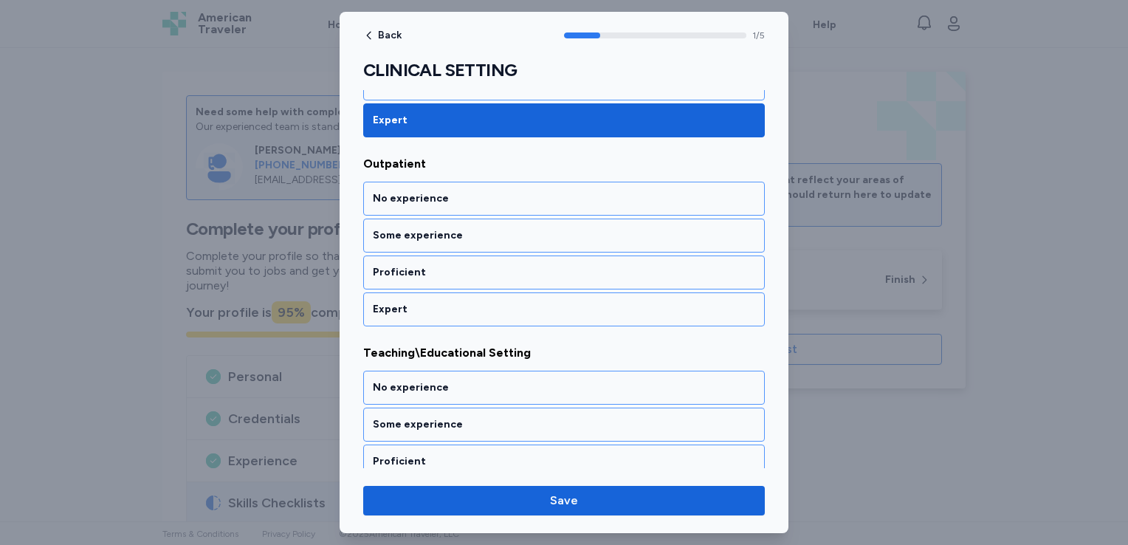
scroll to position [343, 0]
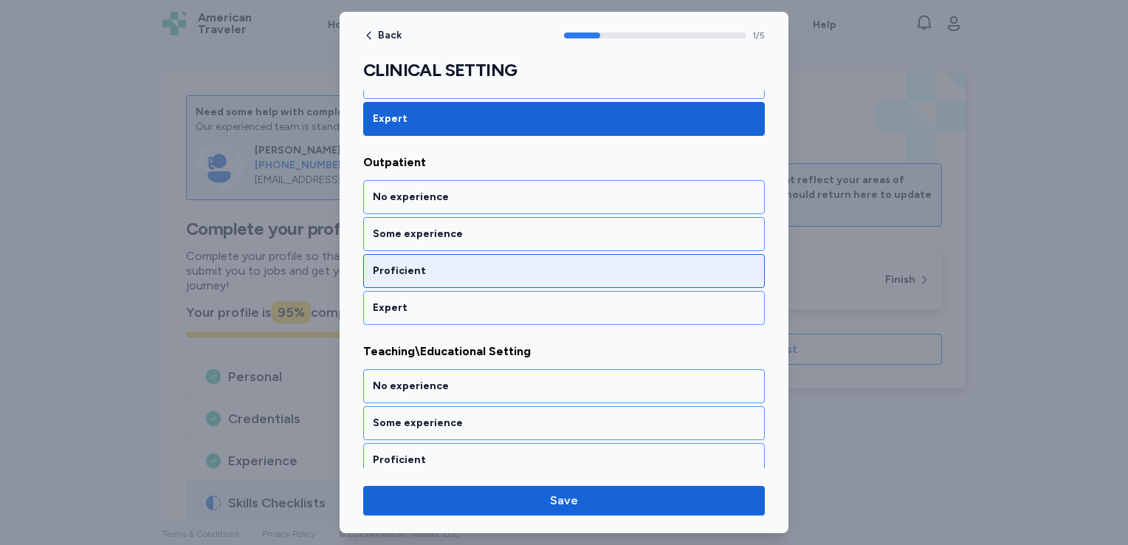
click at [487, 278] on div "Proficient" at bounding box center [564, 271] width 402 height 34
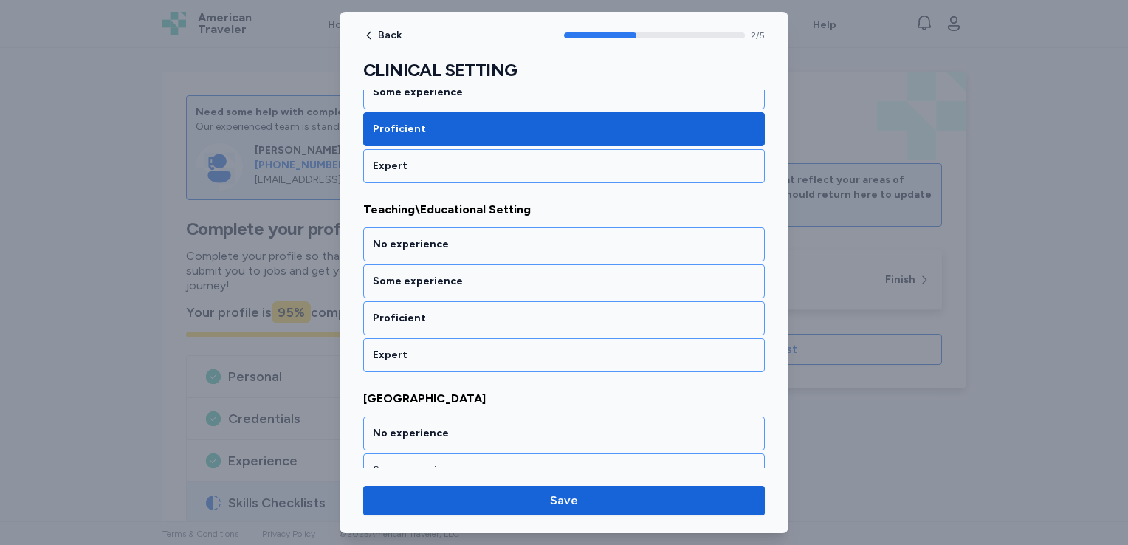
scroll to position [488, 0]
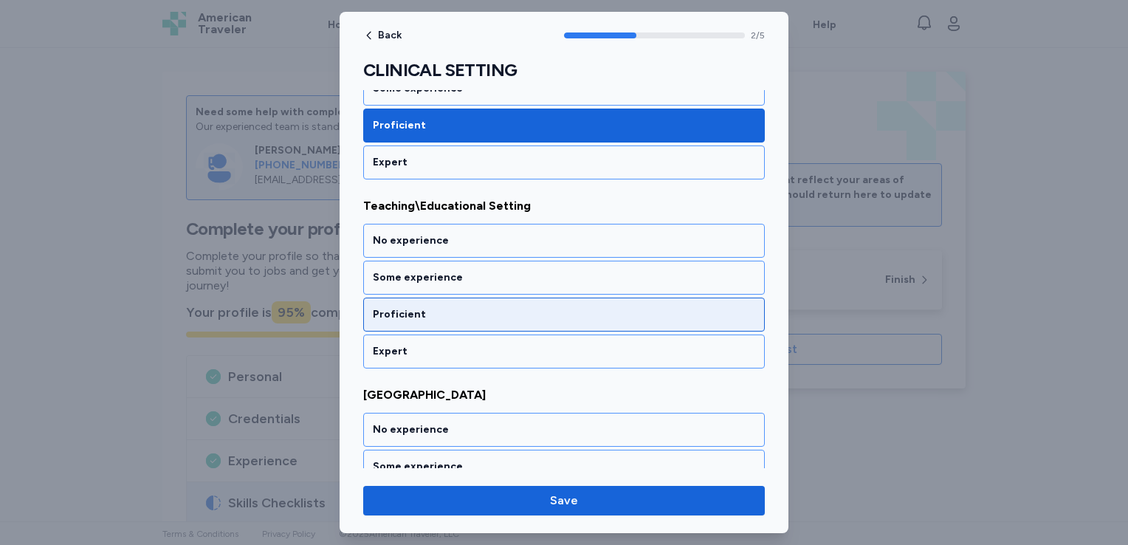
click at [490, 301] on div "Proficient" at bounding box center [564, 315] width 402 height 34
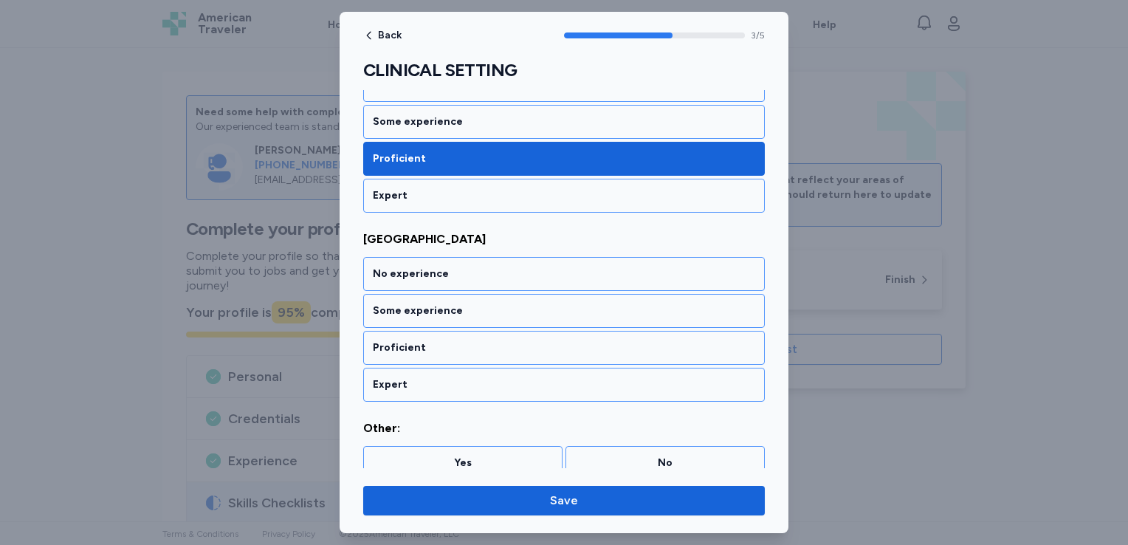
scroll to position [653, 0]
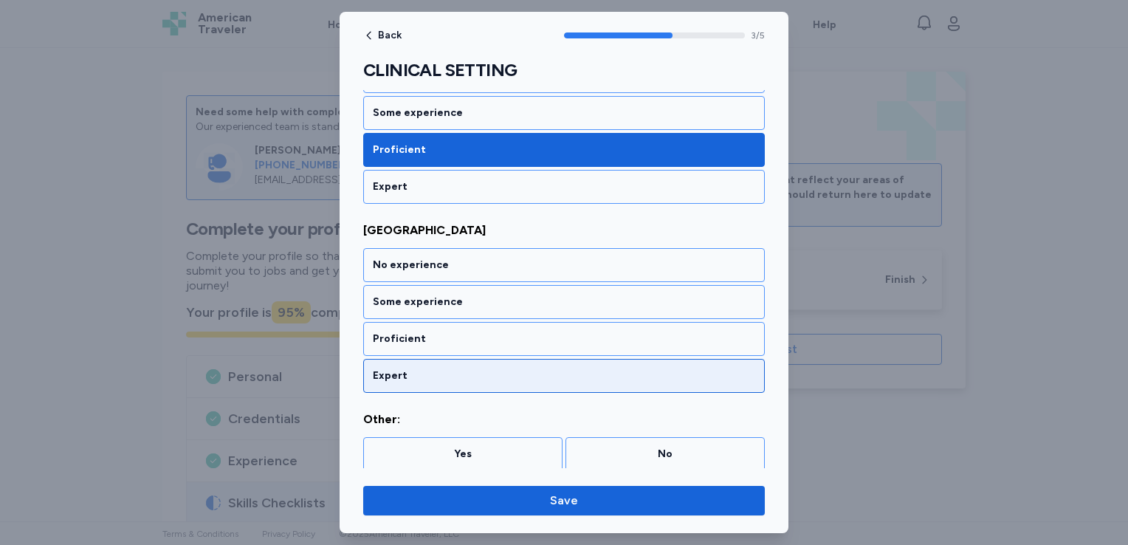
click at [484, 361] on div "Expert" at bounding box center [564, 376] width 402 height 34
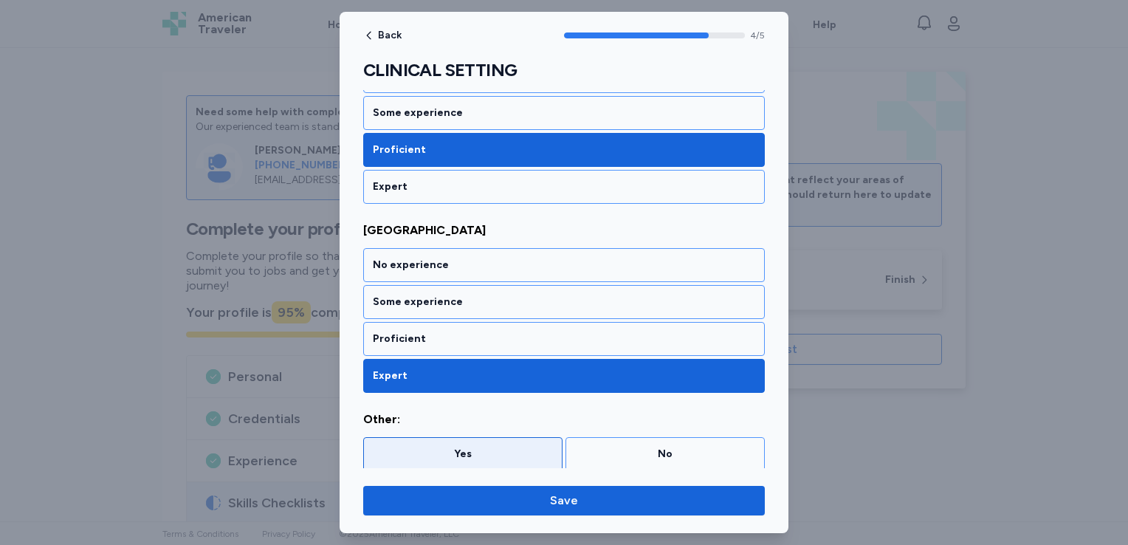
click at [535, 459] on div "Yes" at bounding box center [462, 454] width 199 height 34
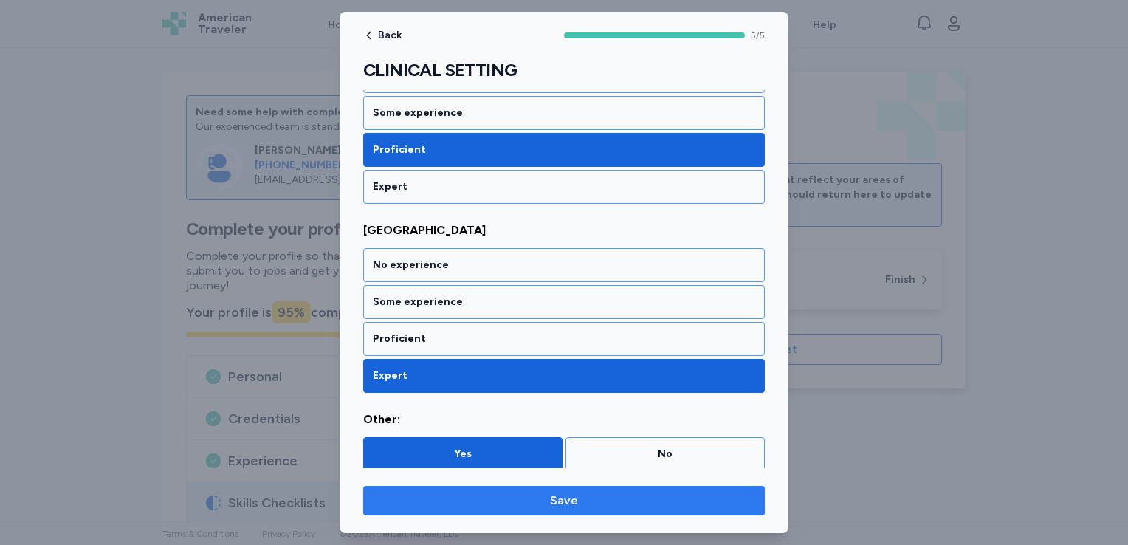
click at [546, 498] on span "Save" at bounding box center [564, 501] width 378 height 18
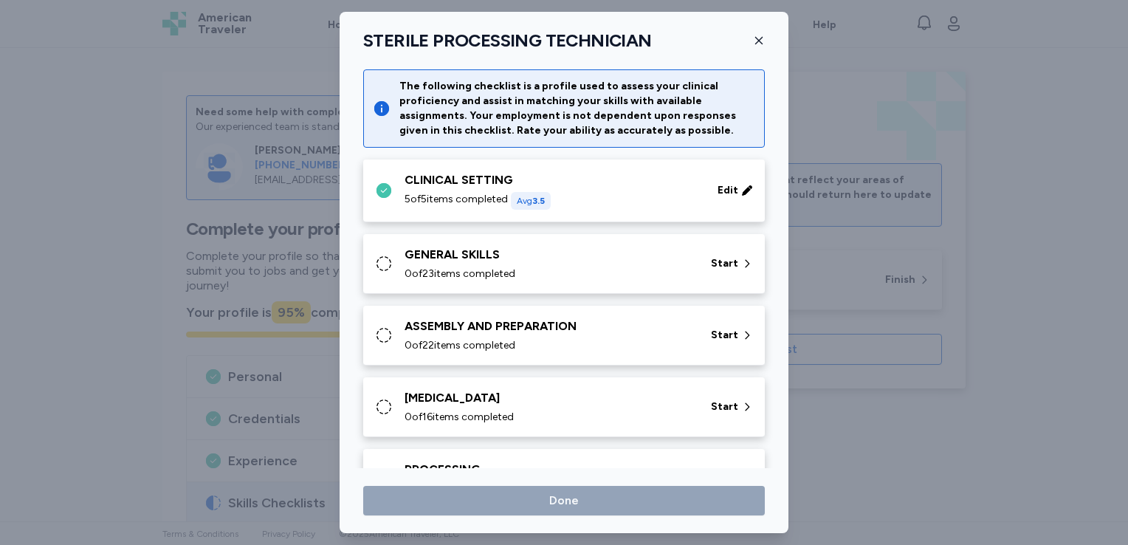
click at [594, 275] on div "0 of 23 items completed" at bounding box center [549, 274] width 289 height 15
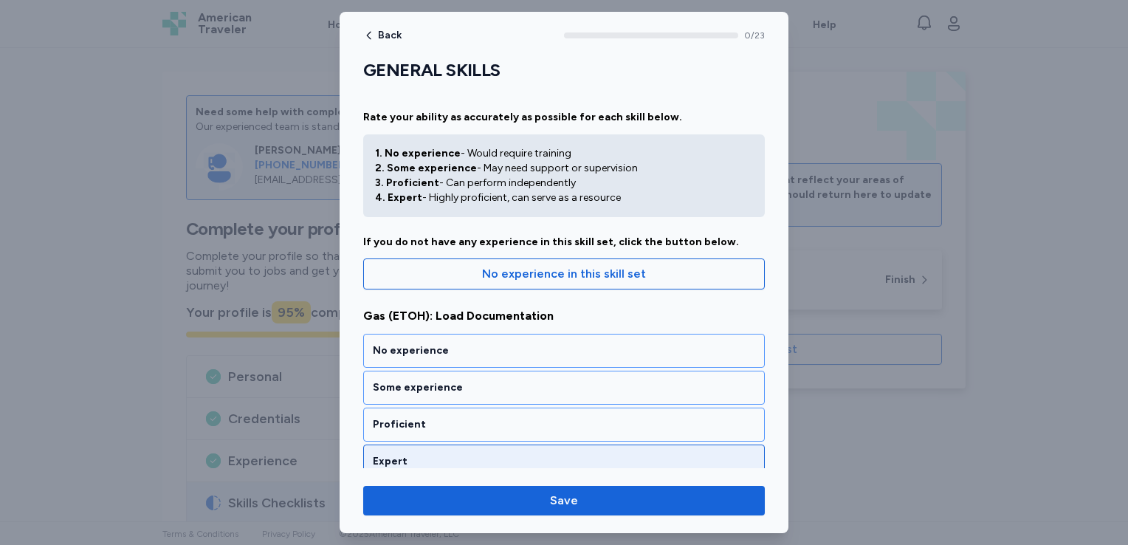
click at [509, 456] on div "Expert" at bounding box center [564, 461] width 382 height 15
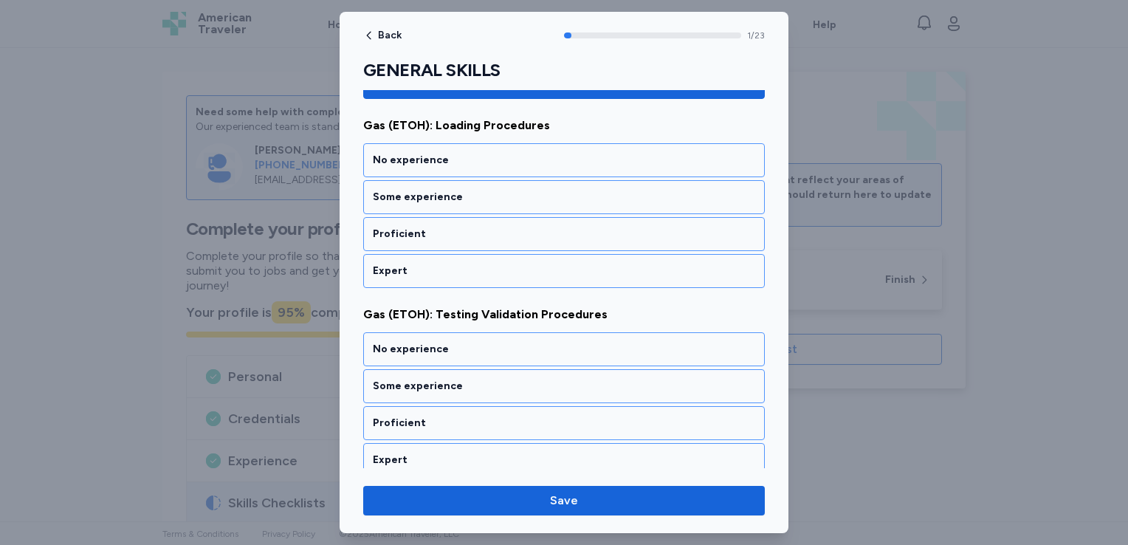
scroll to position [380, 0]
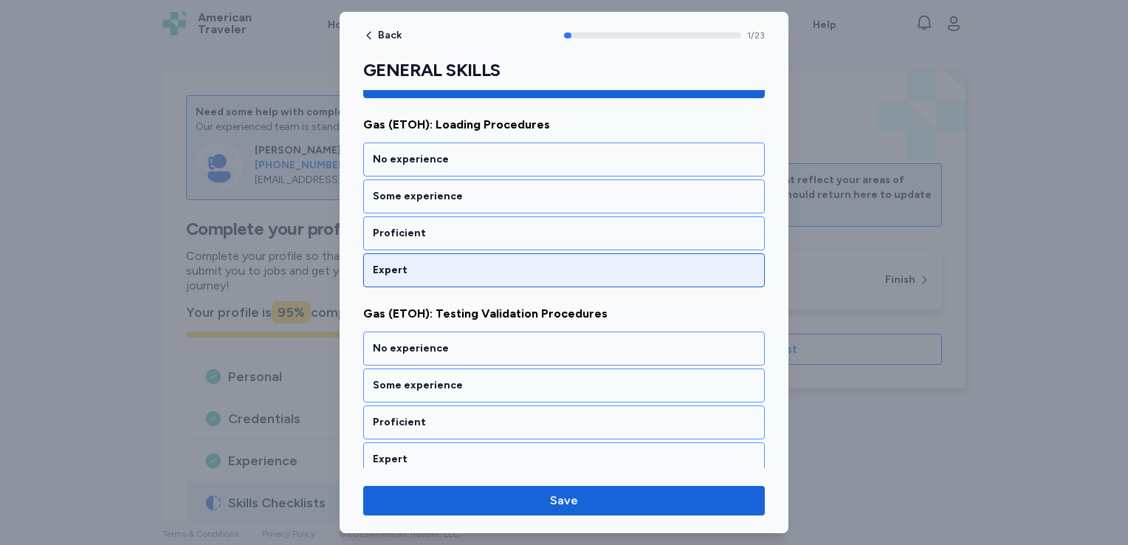
click at [540, 278] on div "Expert" at bounding box center [564, 270] width 402 height 34
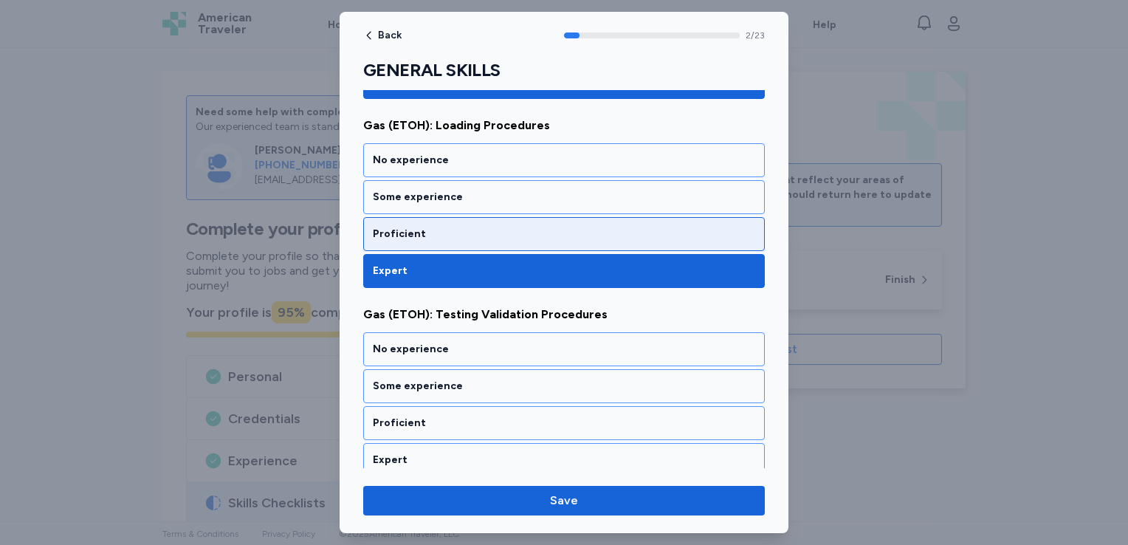
scroll to position [379, 0]
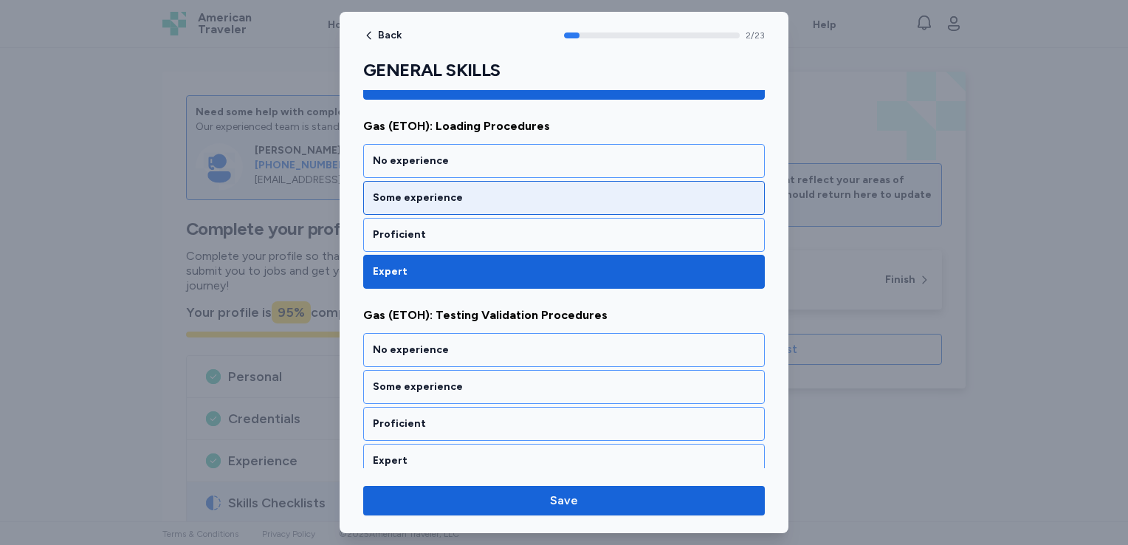
click at [561, 190] on div "Some experience" at bounding box center [564, 197] width 382 height 15
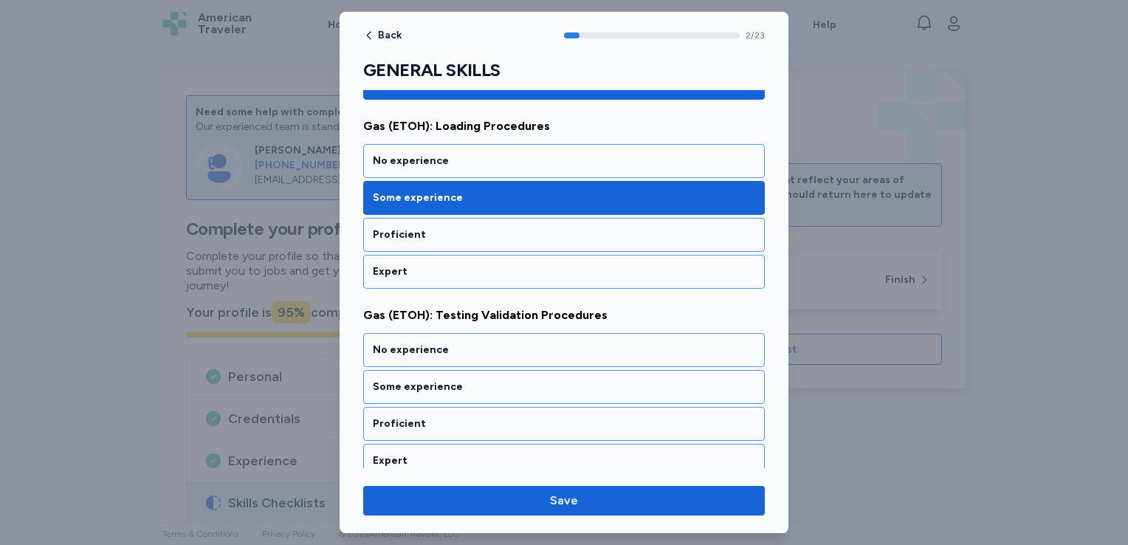
scroll to position [488, 0]
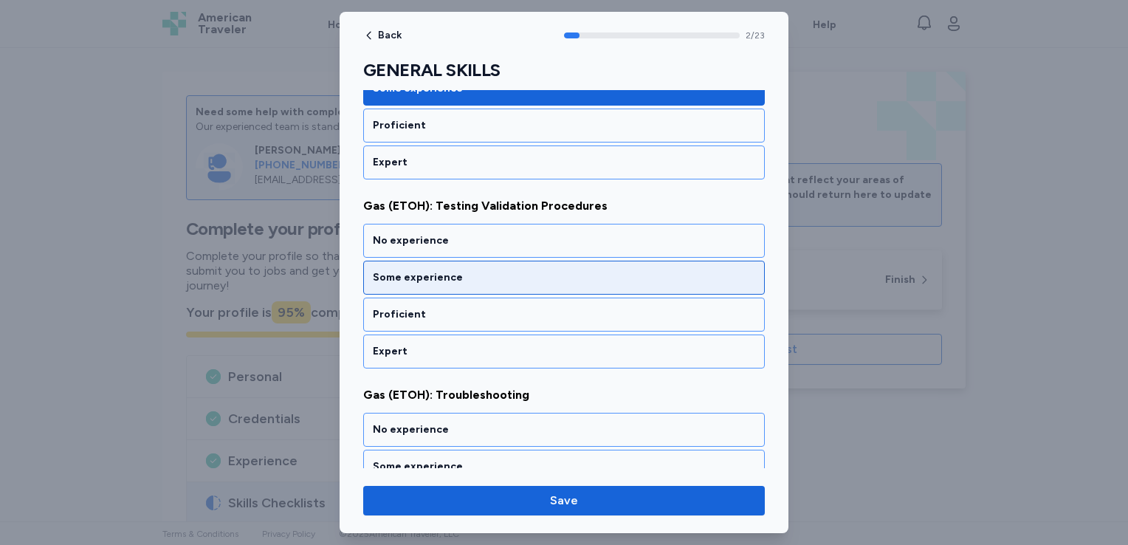
click at [552, 276] on div "Some experience" at bounding box center [564, 277] width 382 height 15
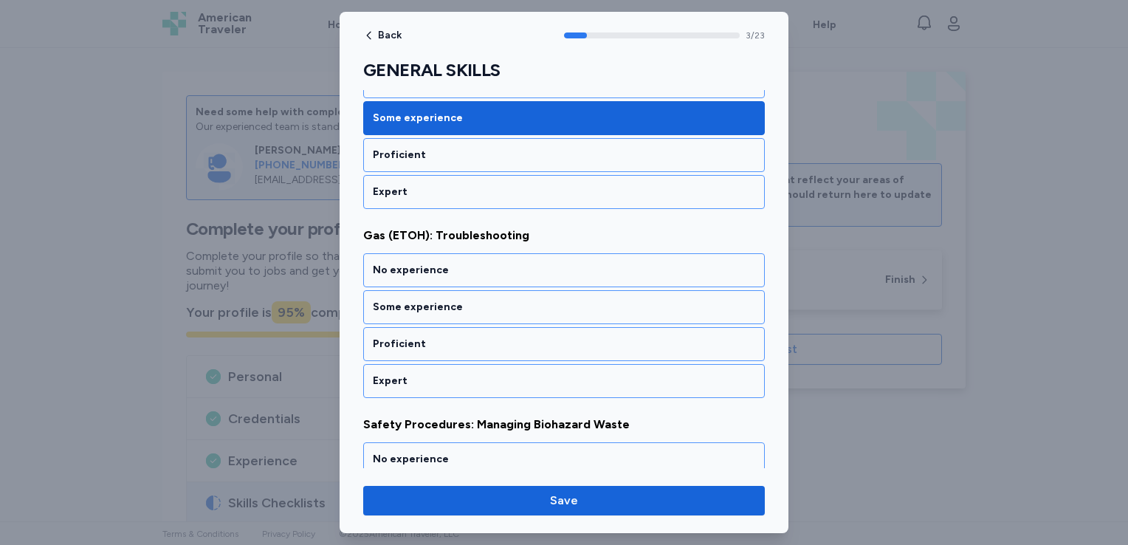
scroll to position [676, 0]
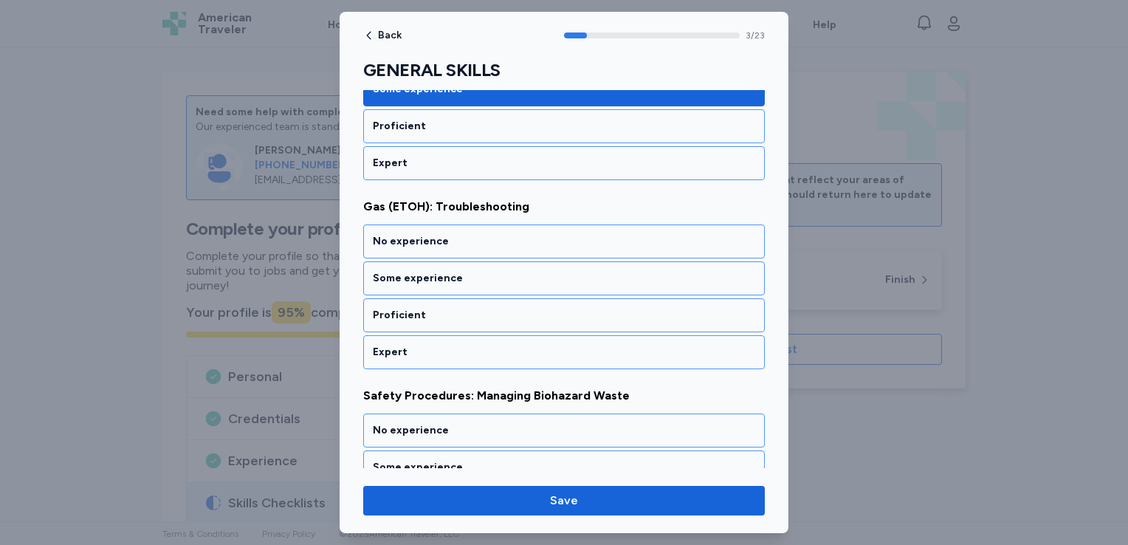
click at [552, 276] on div "Some experience" at bounding box center [564, 278] width 382 height 15
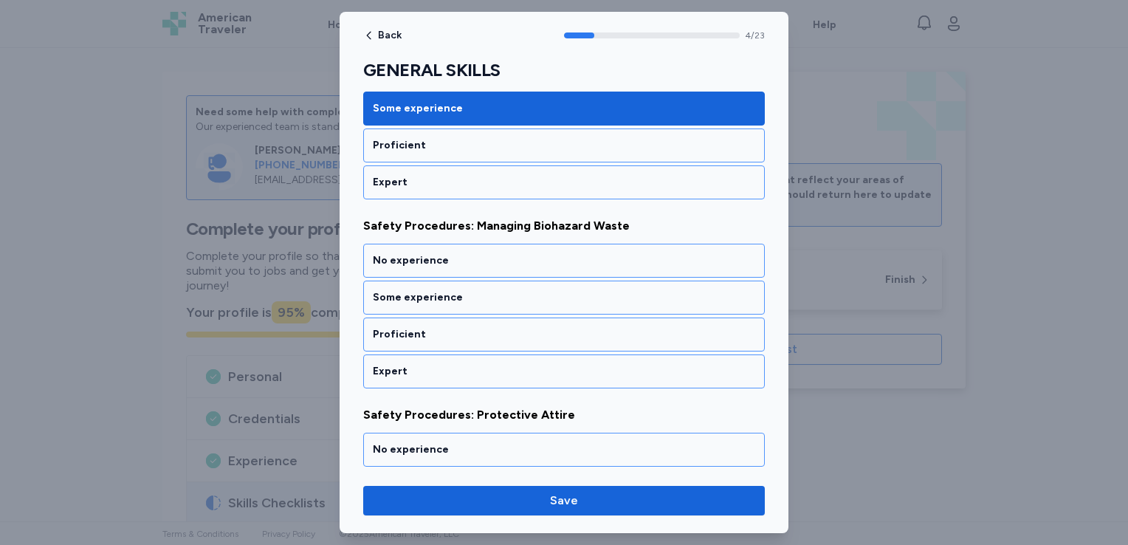
scroll to position [864, 0]
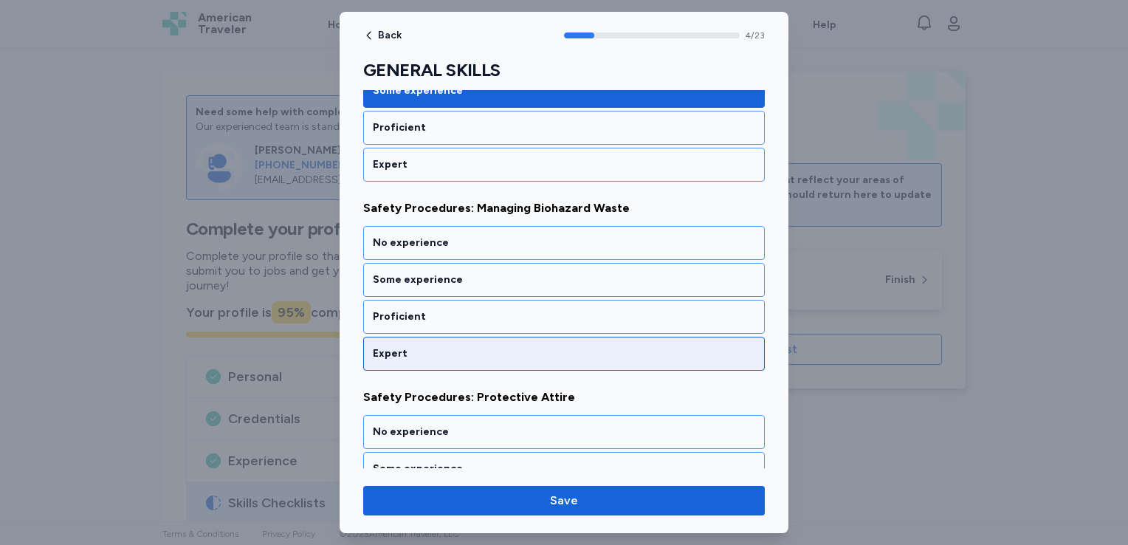
click at [505, 353] on div "Expert" at bounding box center [564, 353] width 382 height 15
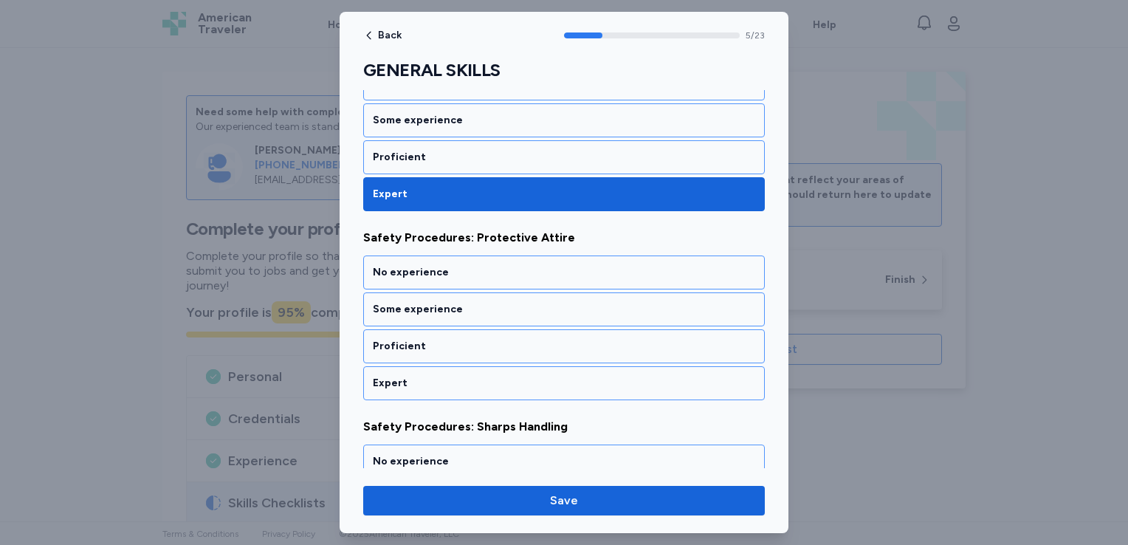
scroll to position [1051, 0]
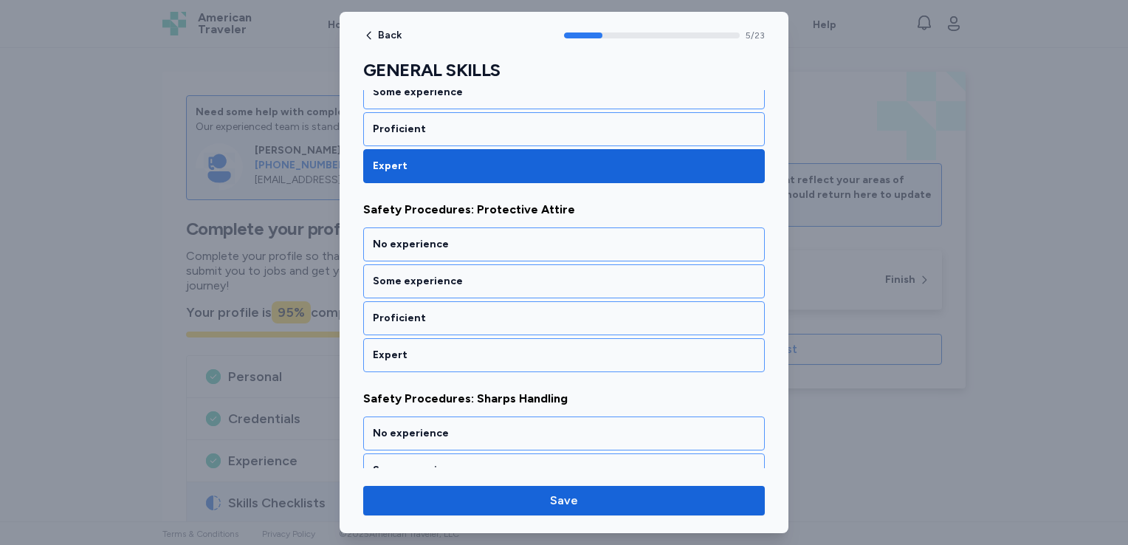
click at [505, 353] on div "Expert" at bounding box center [564, 355] width 382 height 15
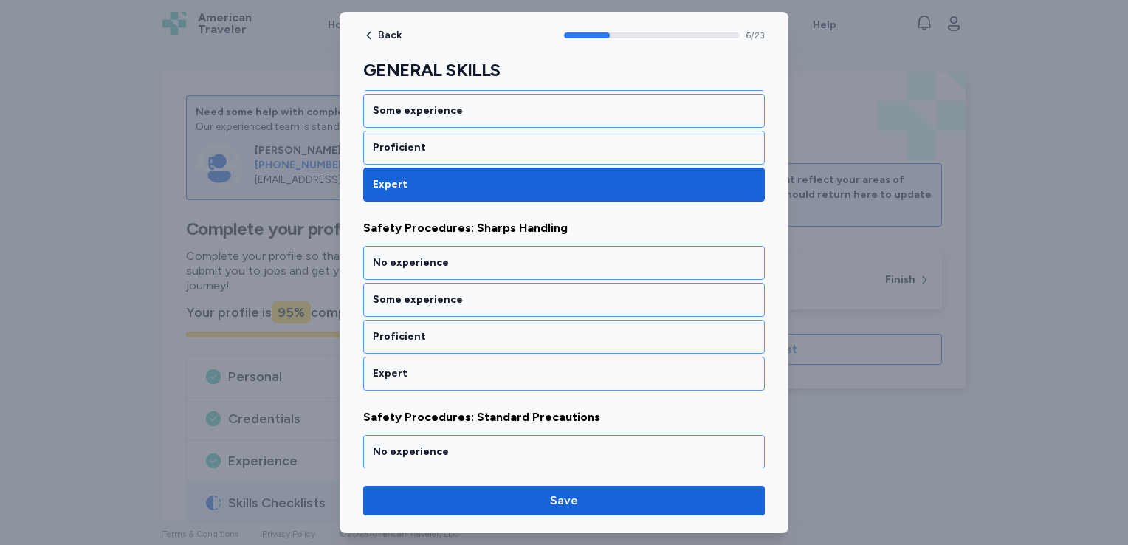
scroll to position [1240, 0]
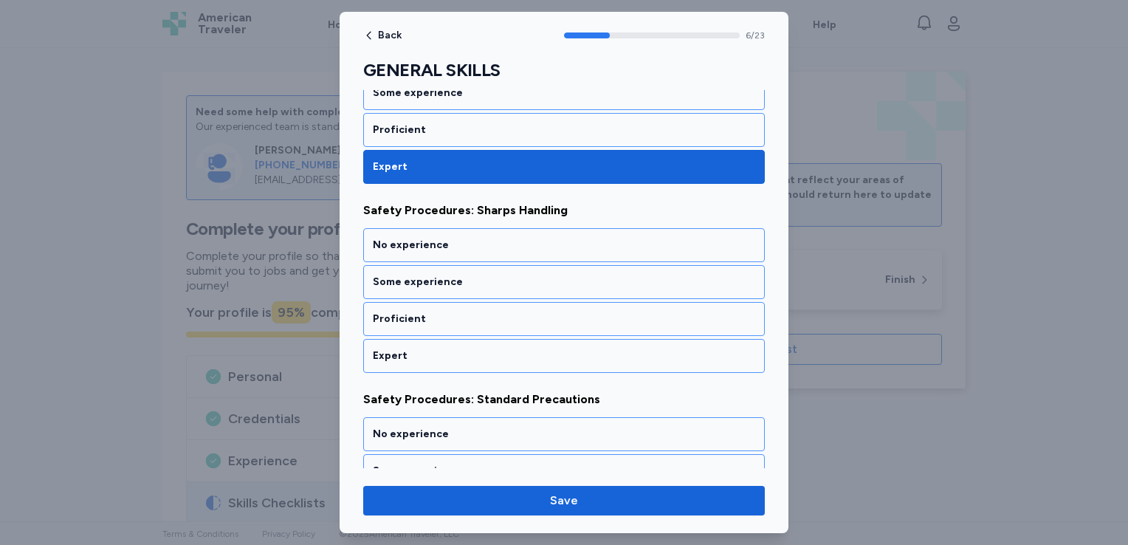
click at [505, 353] on div "Expert" at bounding box center [564, 355] width 382 height 15
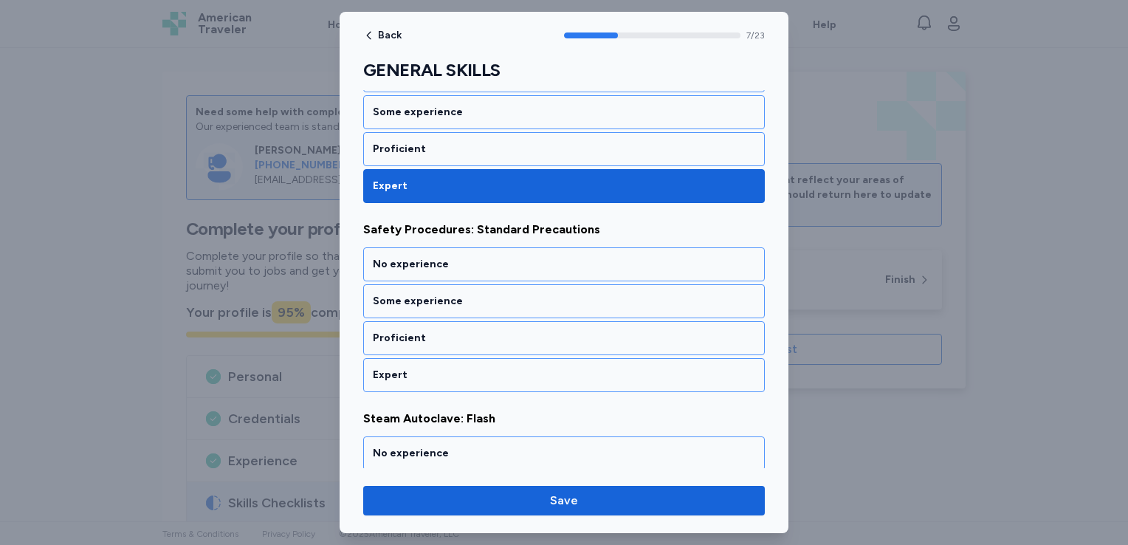
scroll to position [1427, 0]
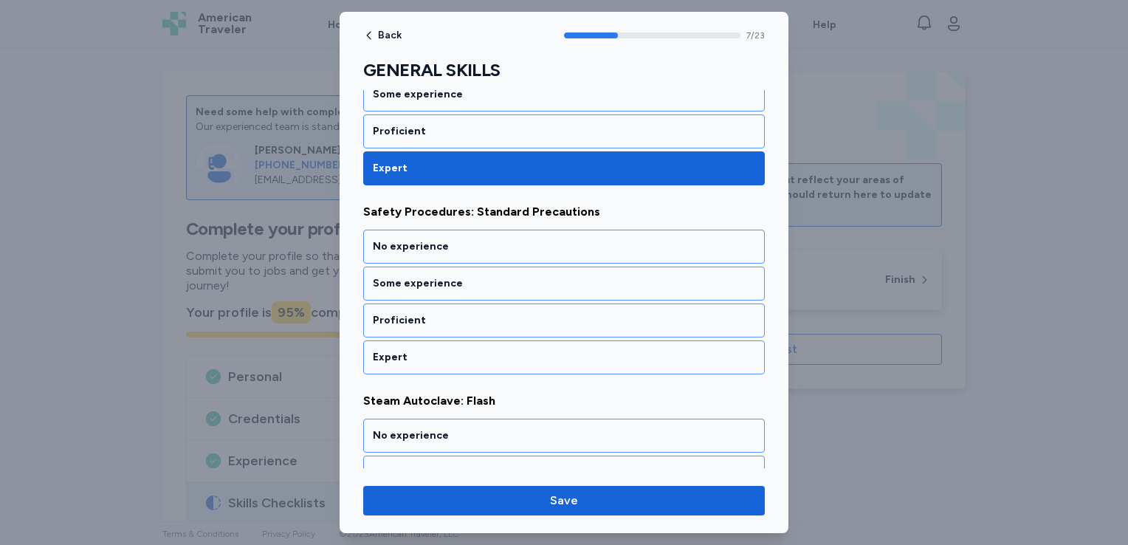
click at [505, 353] on div "Expert" at bounding box center [564, 357] width 382 height 15
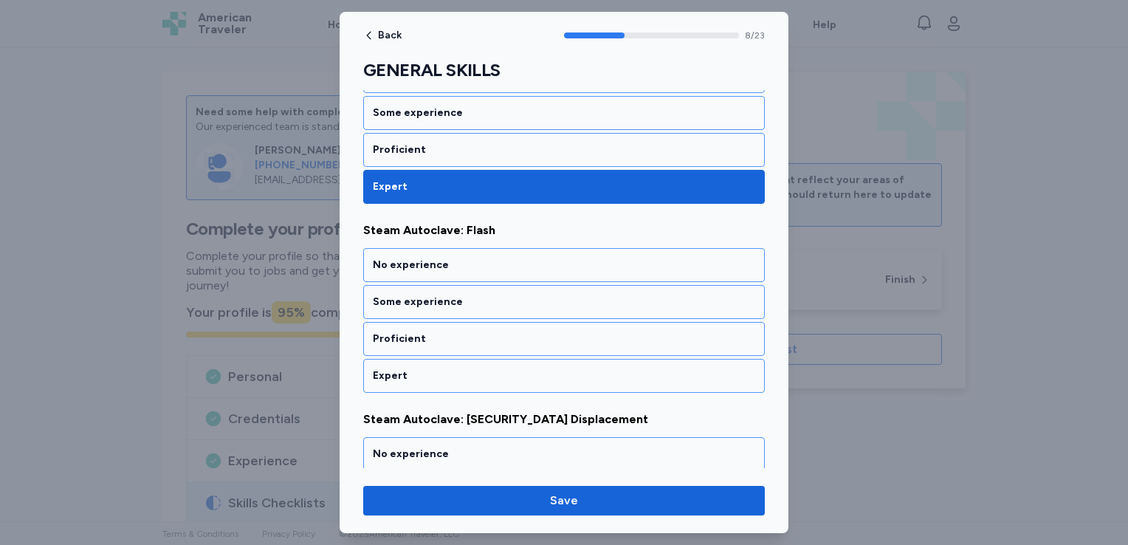
scroll to position [1616, 0]
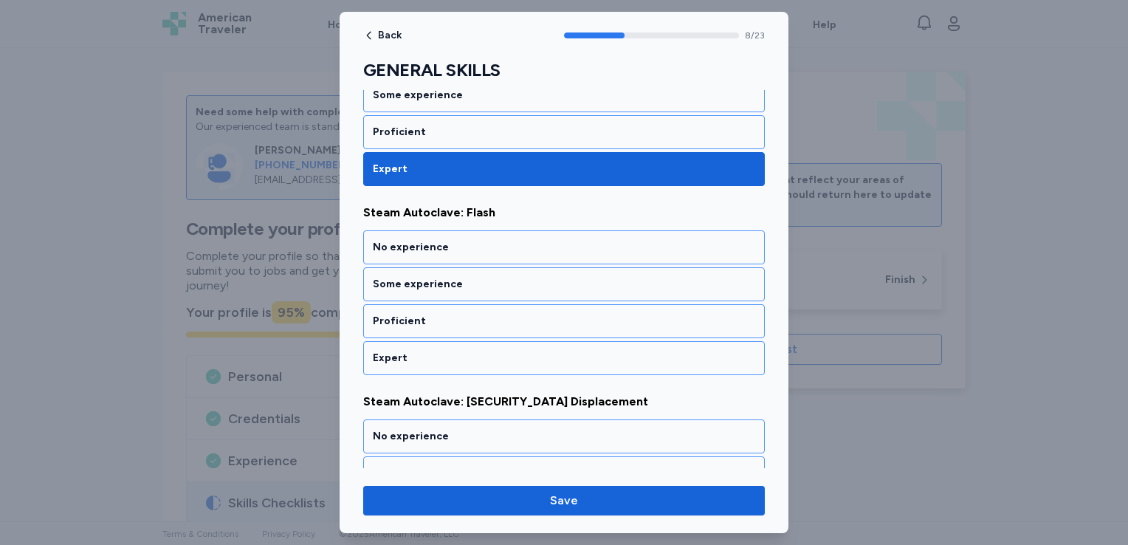
click at [505, 353] on div "Expert" at bounding box center [564, 358] width 382 height 15
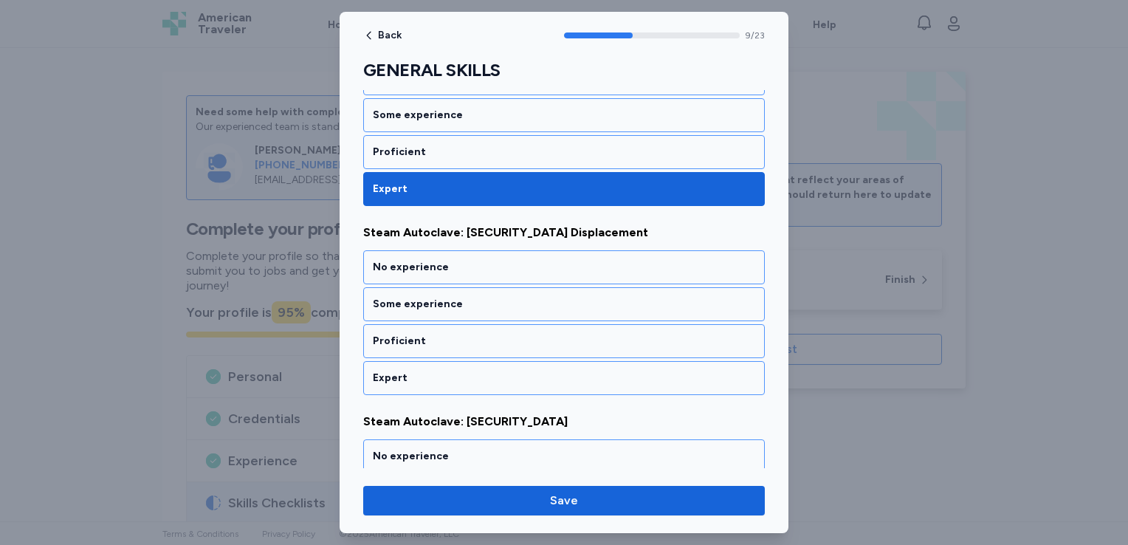
scroll to position [1803, 0]
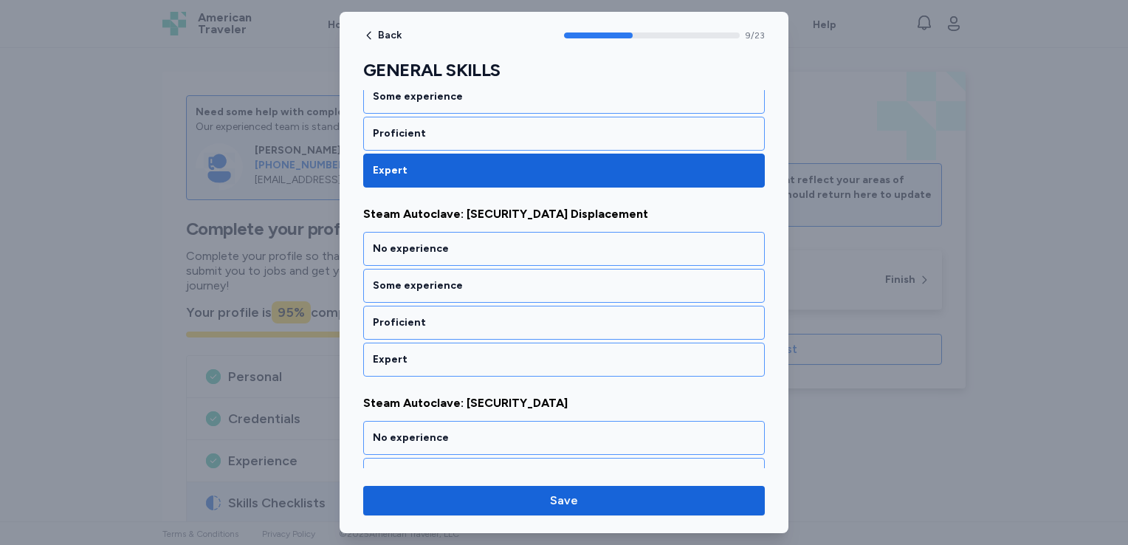
click at [505, 353] on div "Expert" at bounding box center [564, 359] width 382 height 15
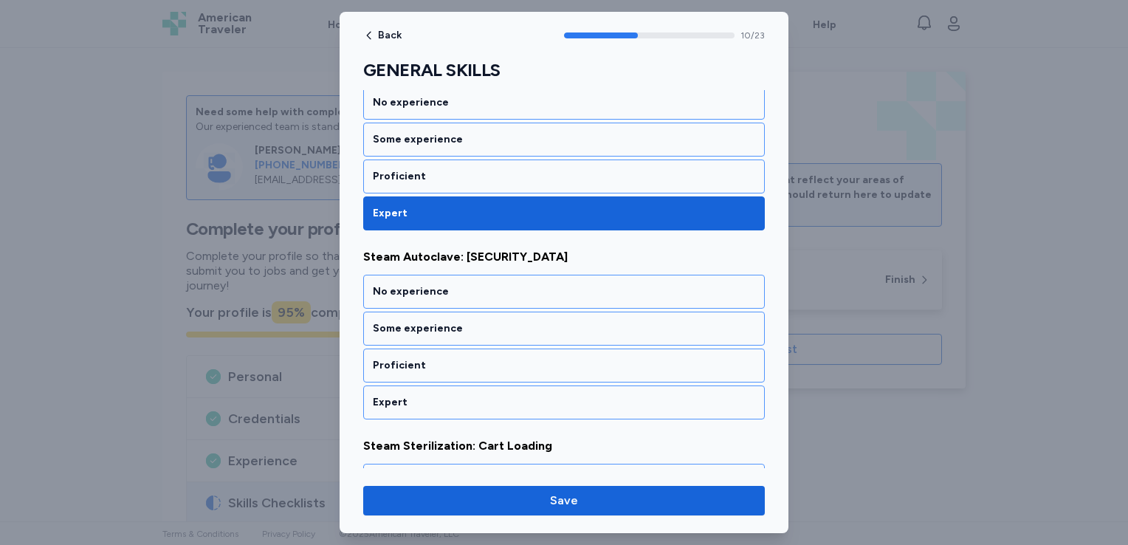
scroll to position [1991, 0]
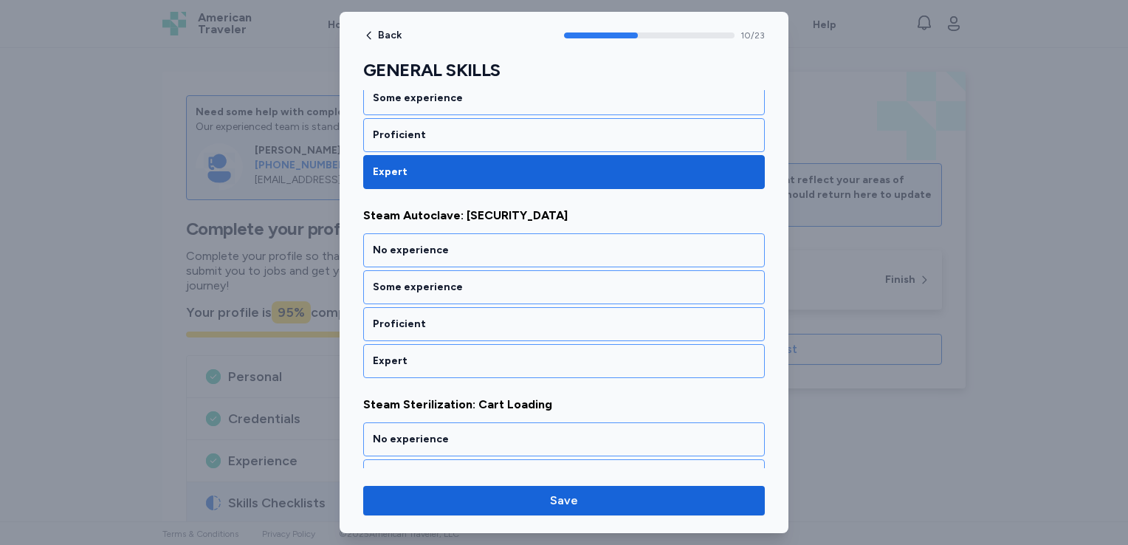
click at [505, 354] on div "Expert" at bounding box center [564, 361] width 382 height 15
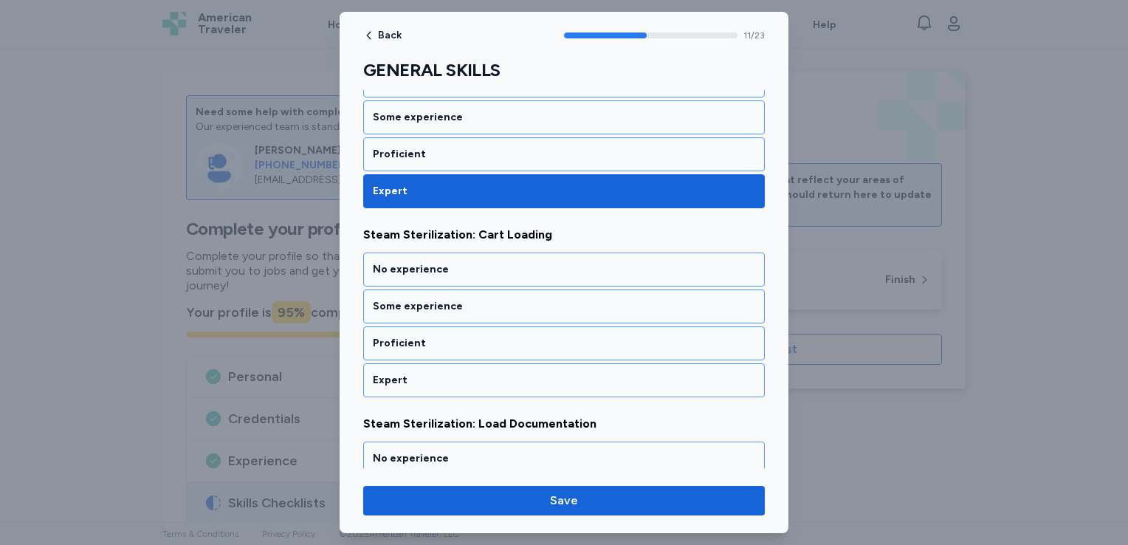
scroll to position [2179, 0]
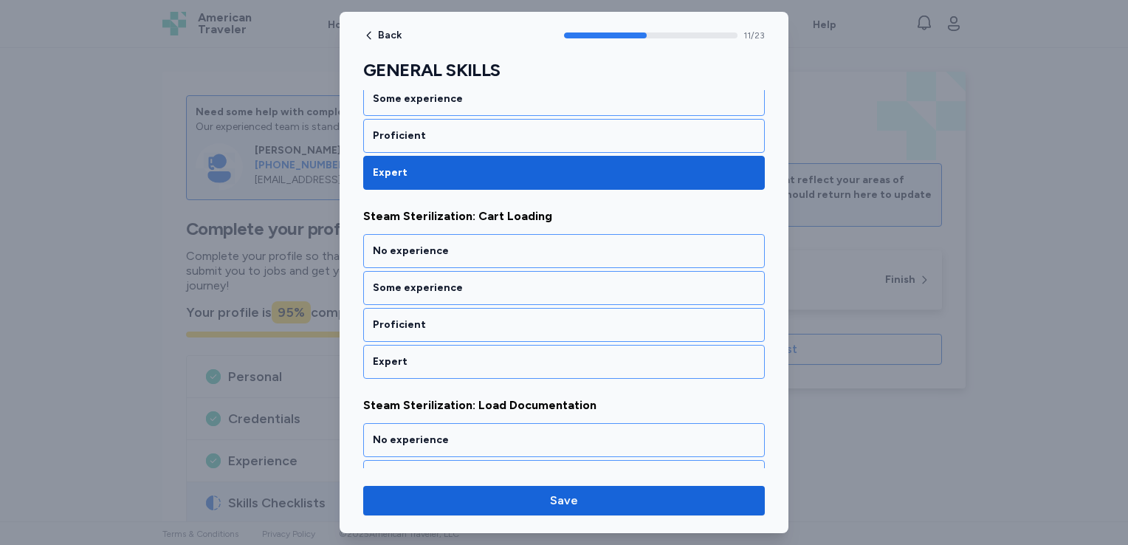
click at [505, 354] on div "Expert" at bounding box center [564, 361] width 382 height 15
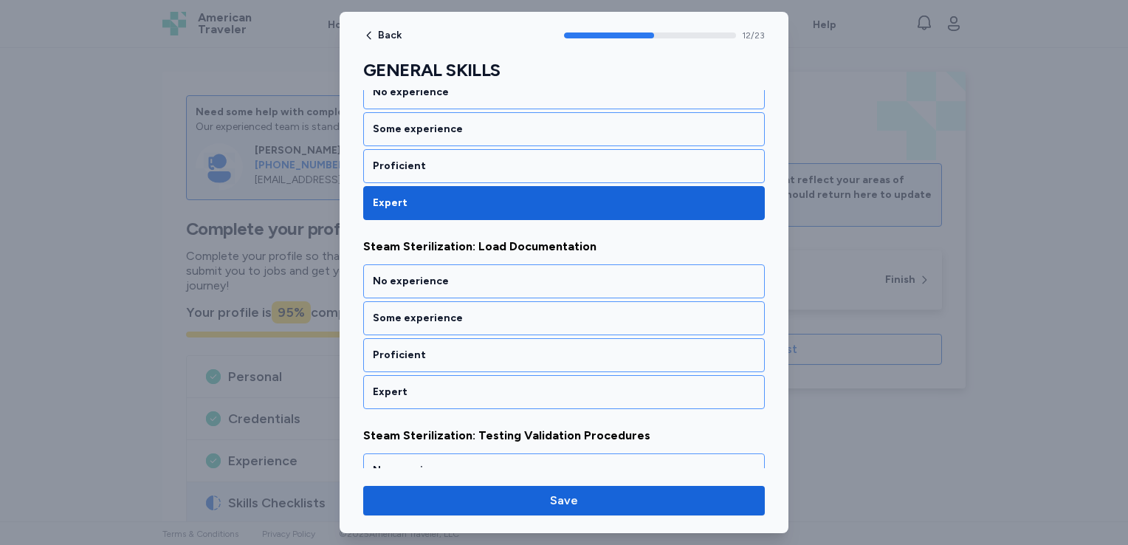
scroll to position [2366, 0]
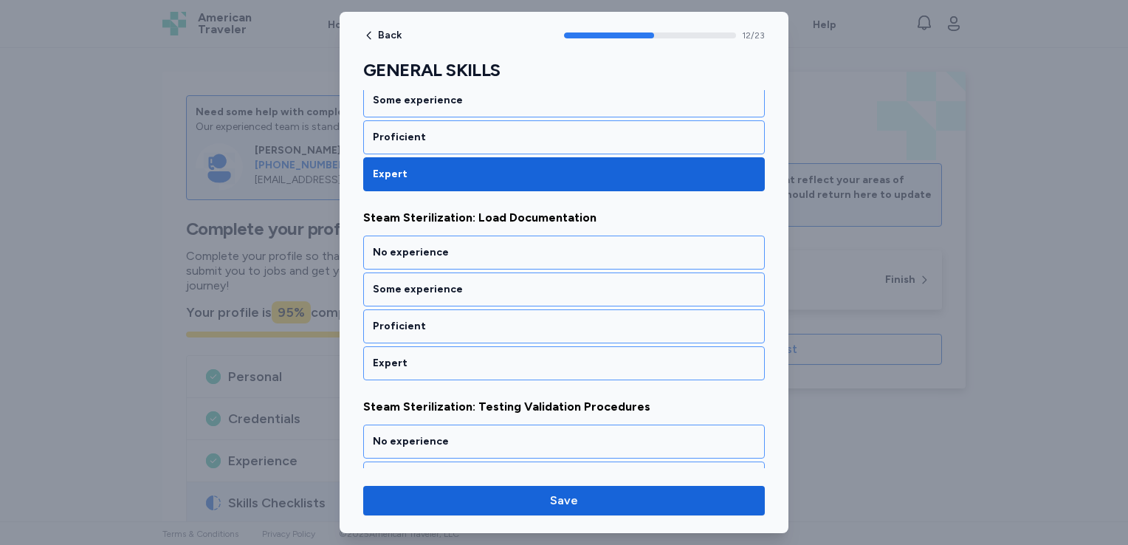
click at [505, 356] on div "Expert" at bounding box center [564, 363] width 382 height 15
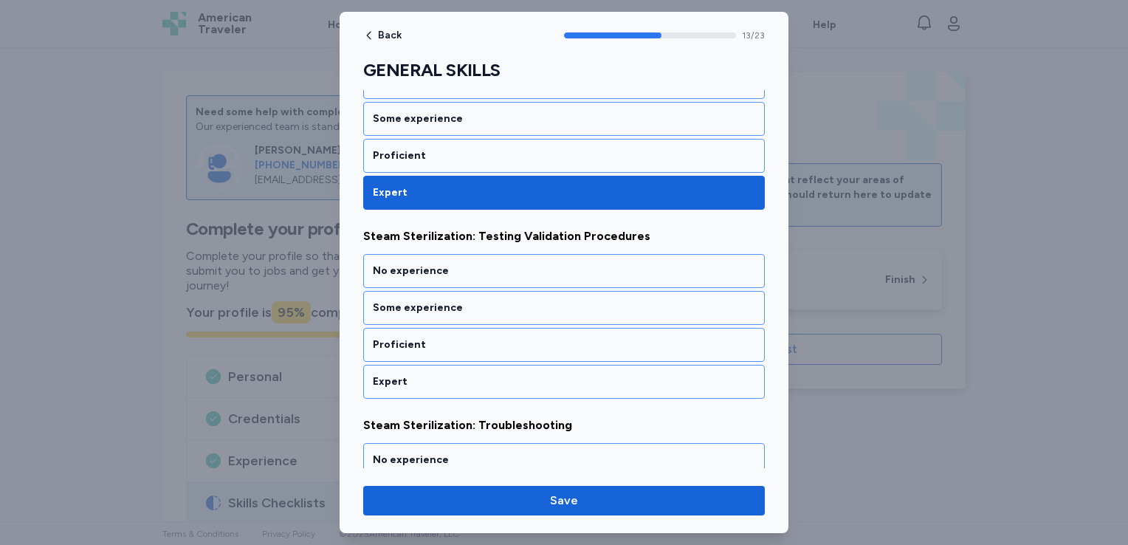
scroll to position [2555, 0]
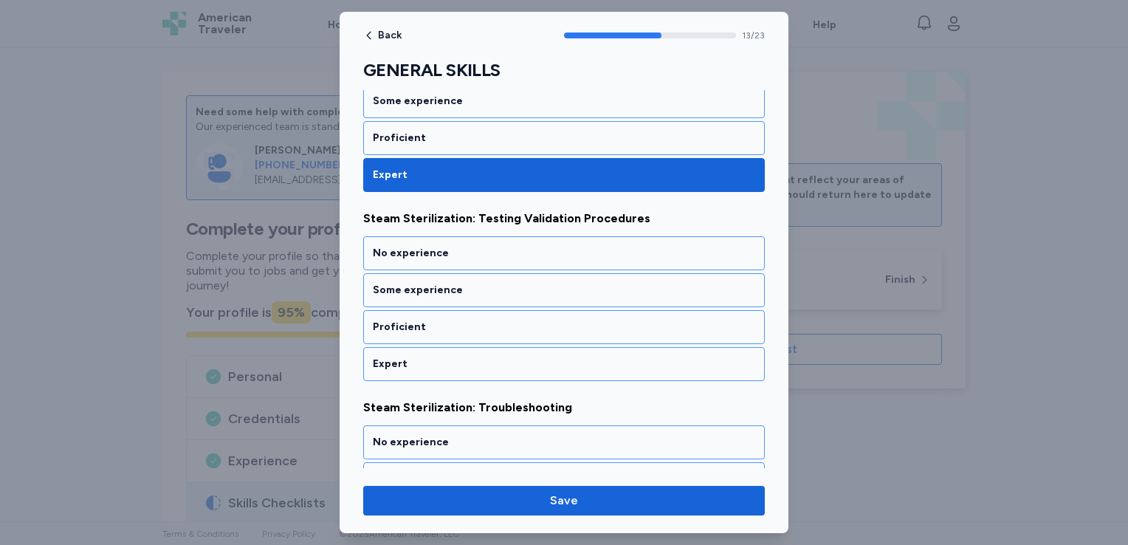
click at [505, 357] on div "Expert" at bounding box center [564, 364] width 382 height 15
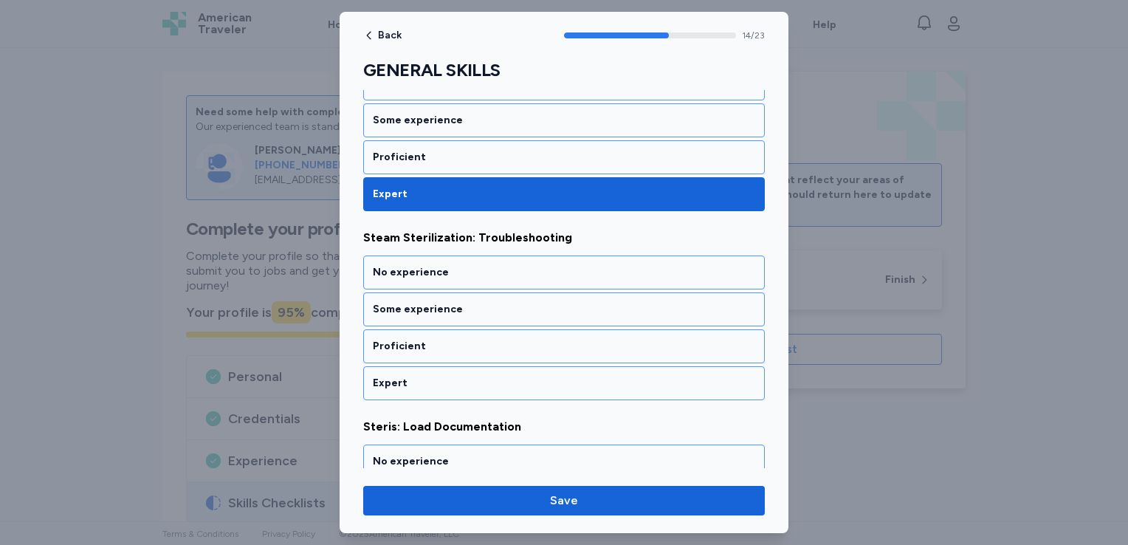
scroll to position [2742, 0]
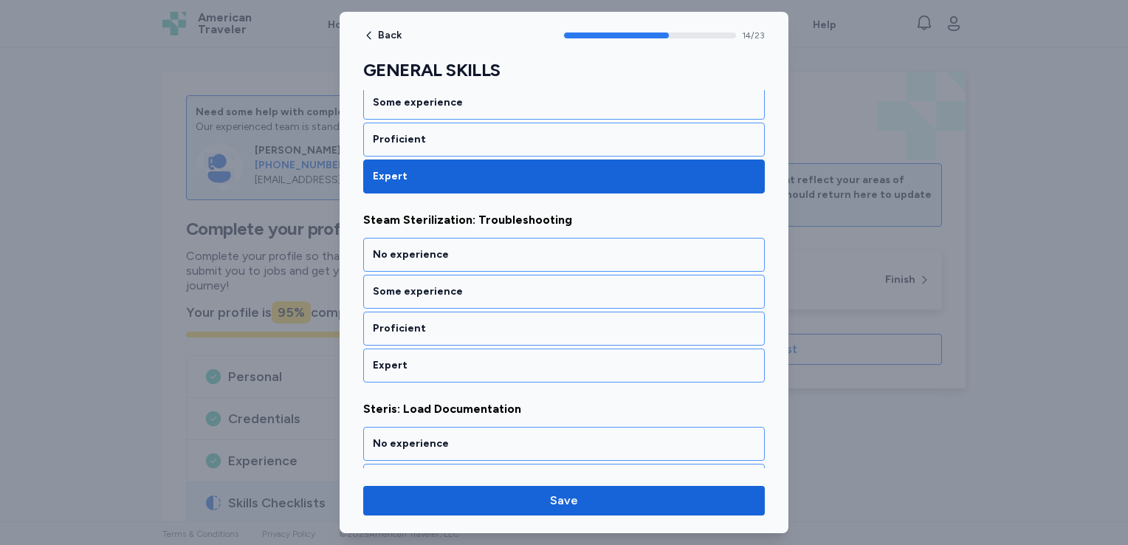
click at [505, 358] on div "Expert" at bounding box center [564, 365] width 382 height 15
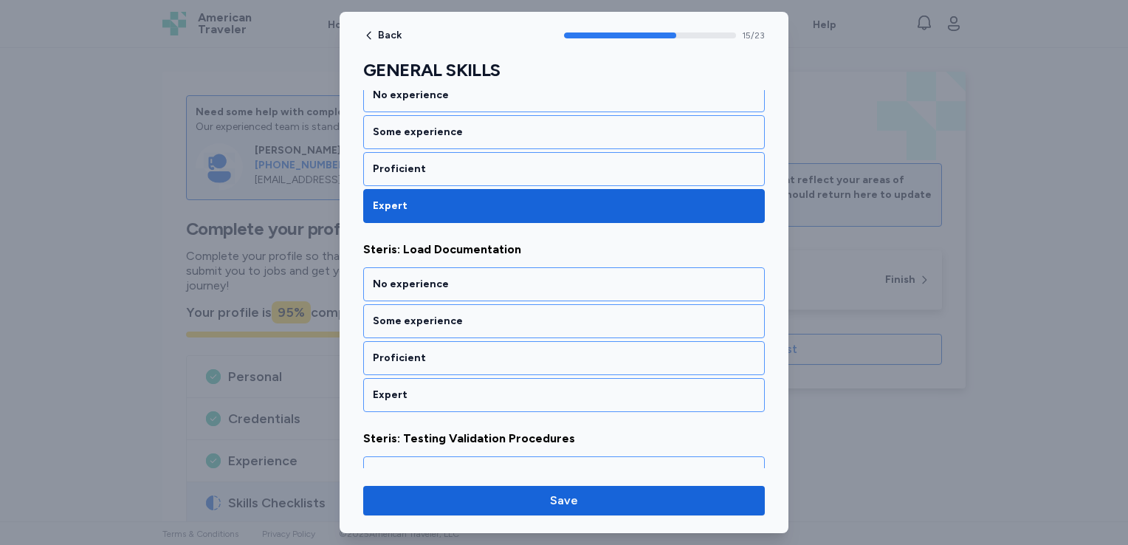
scroll to position [2930, 0]
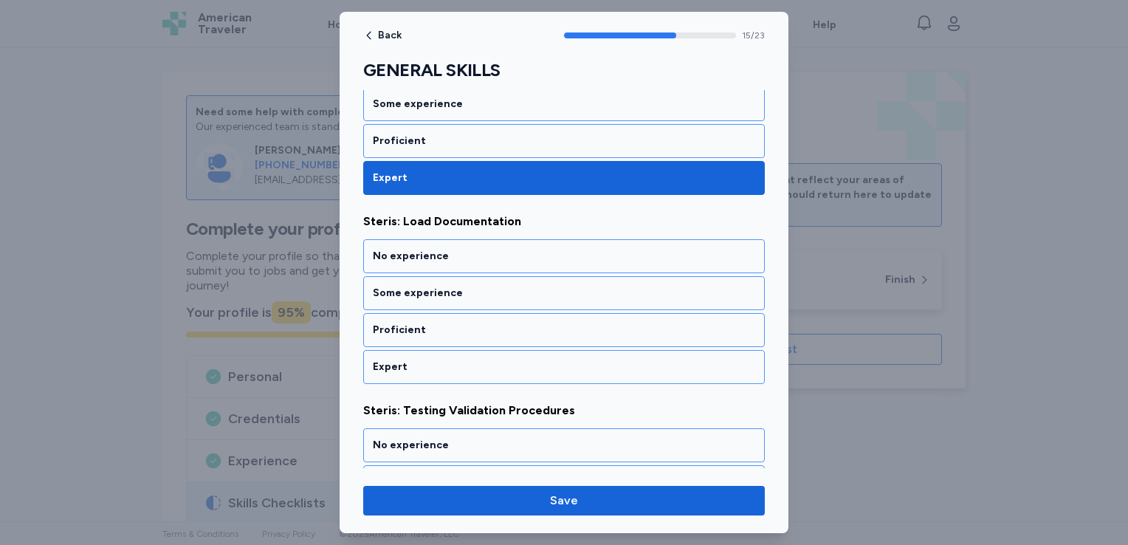
click at [505, 360] on div "Expert" at bounding box center [564, 367] width 382 height 15
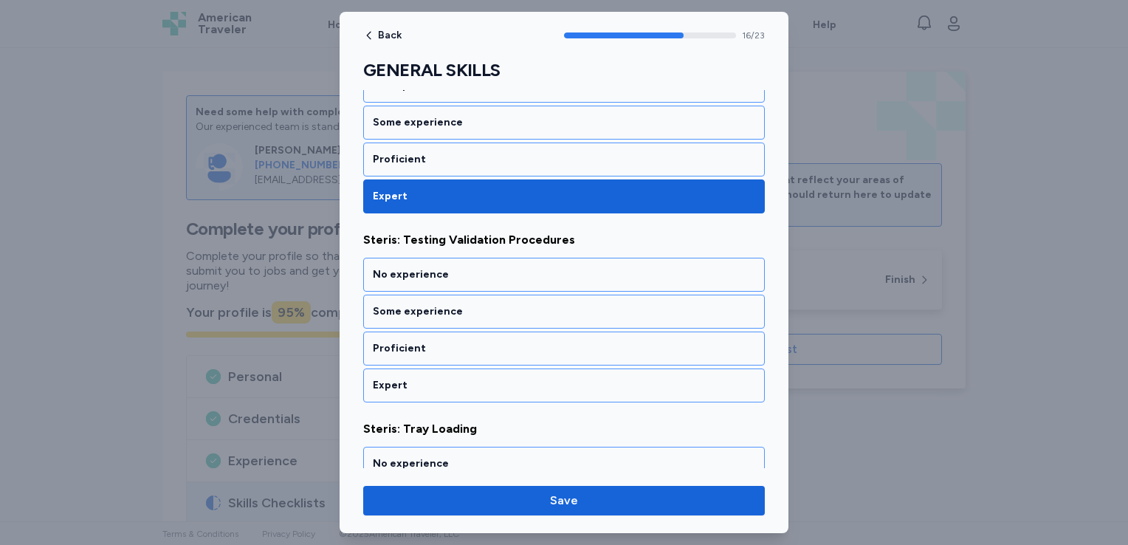
scroll to position [3118, 0]
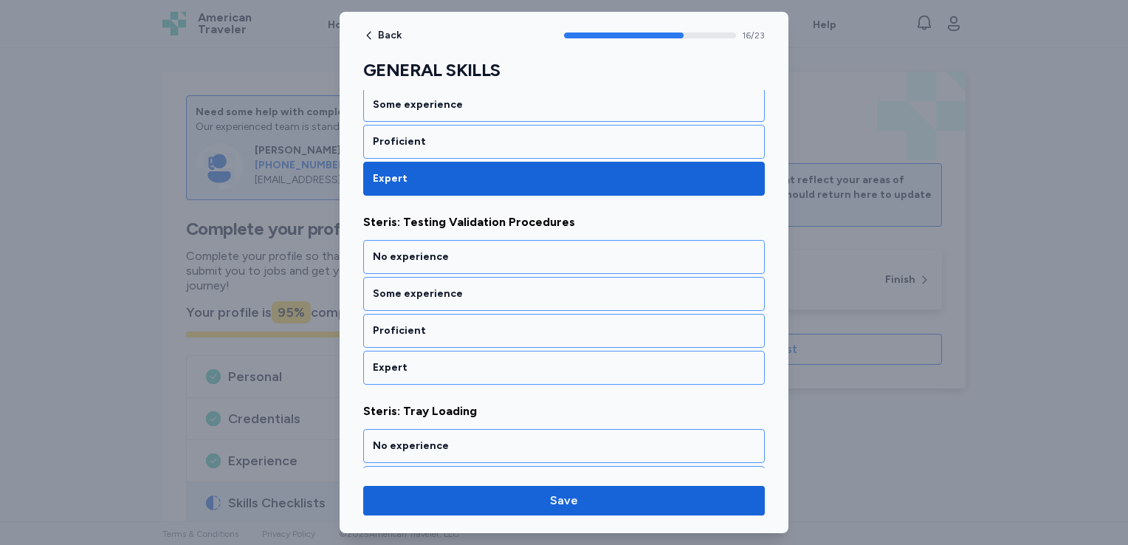
click at [505, 360] on div "Expert" at bounding box center [564, 367] width 382 height 15
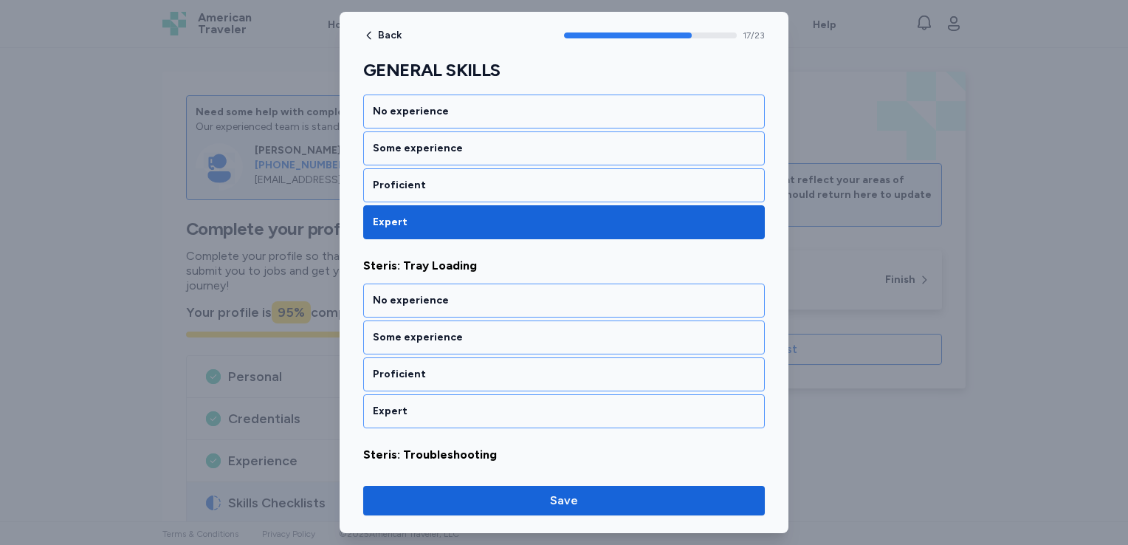
scroll to position [3306, 0]
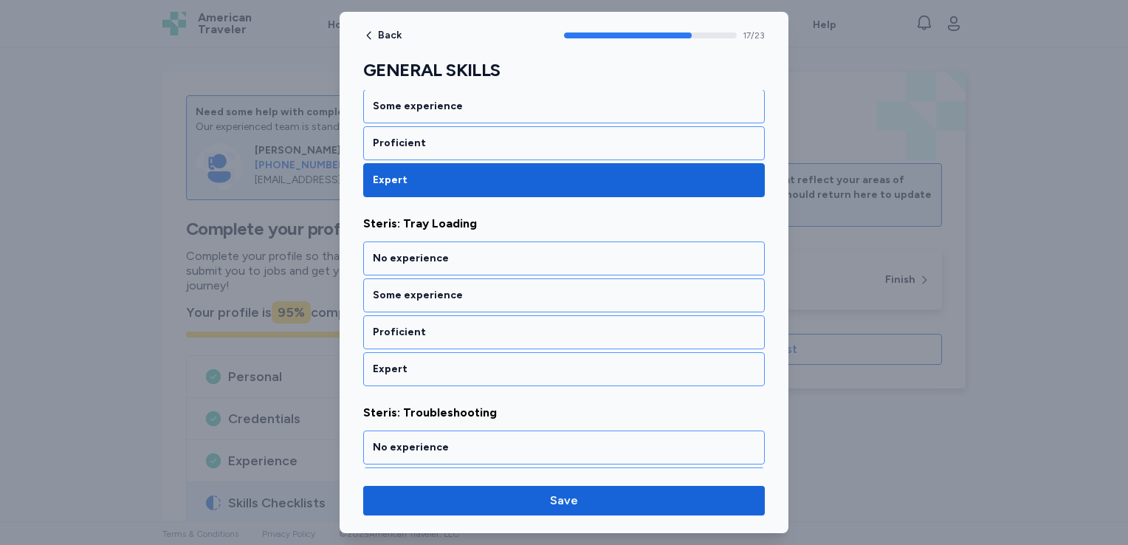
click at [505, 362] on div "Expert" at bounding box center [564, 369] width 382 height 15
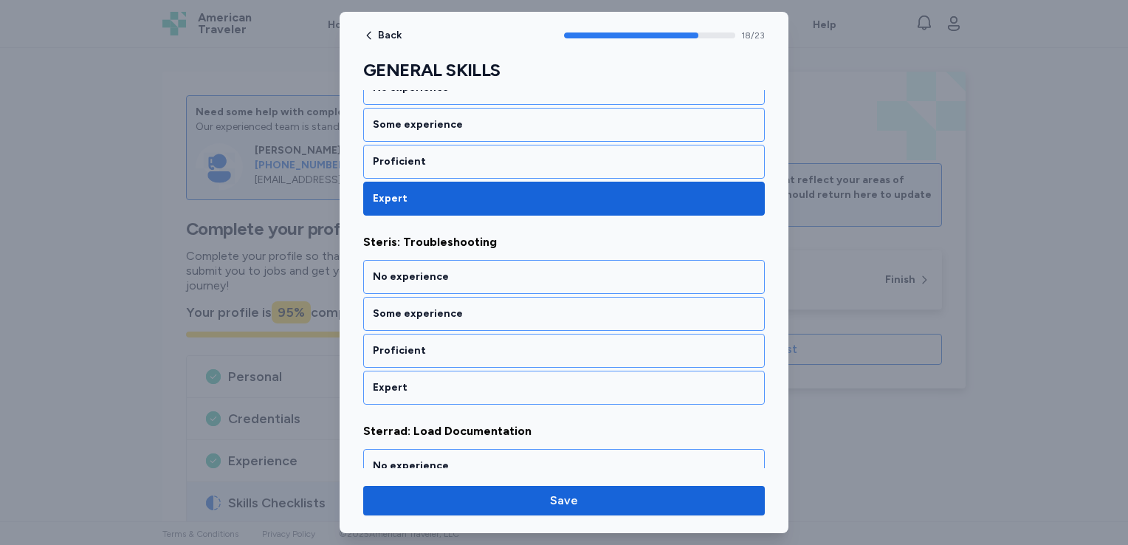
scroll to position [3494, 0]
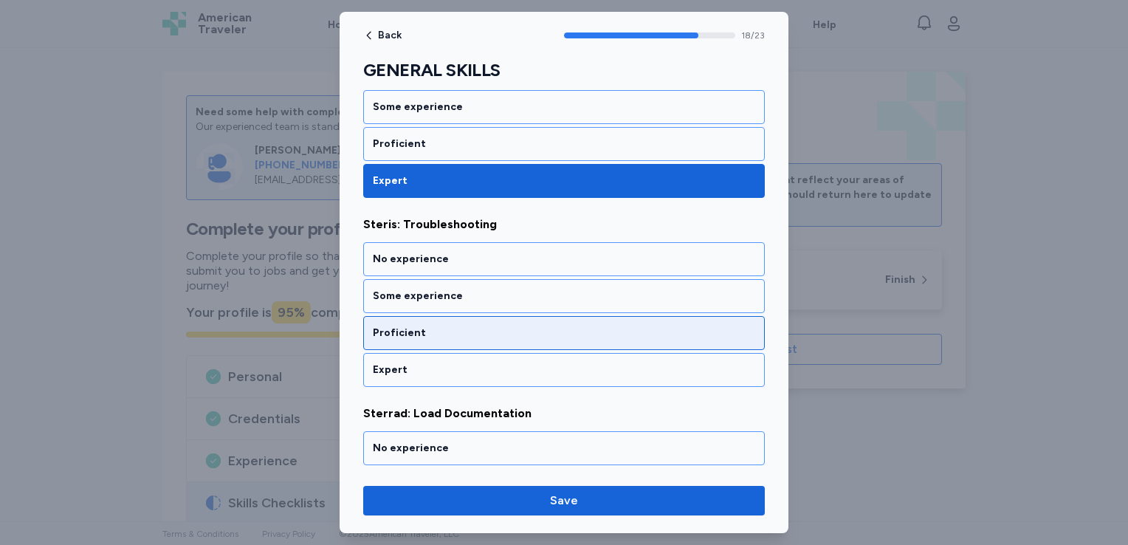
click at [514, 326] on div "Proficient" at bounding box center [564, 333] width 382 height 15
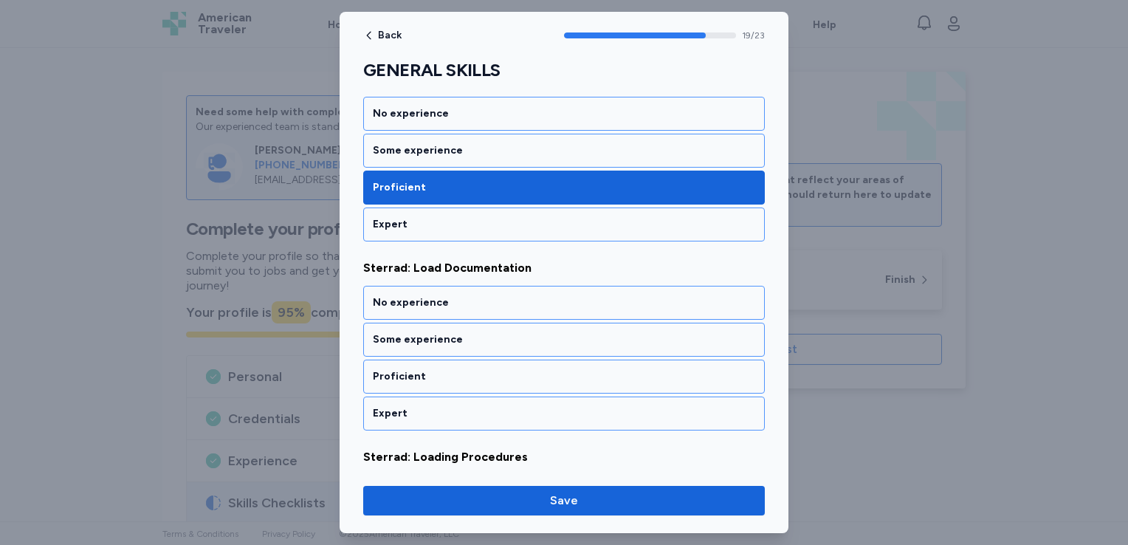
scroll to position [3681, 0]
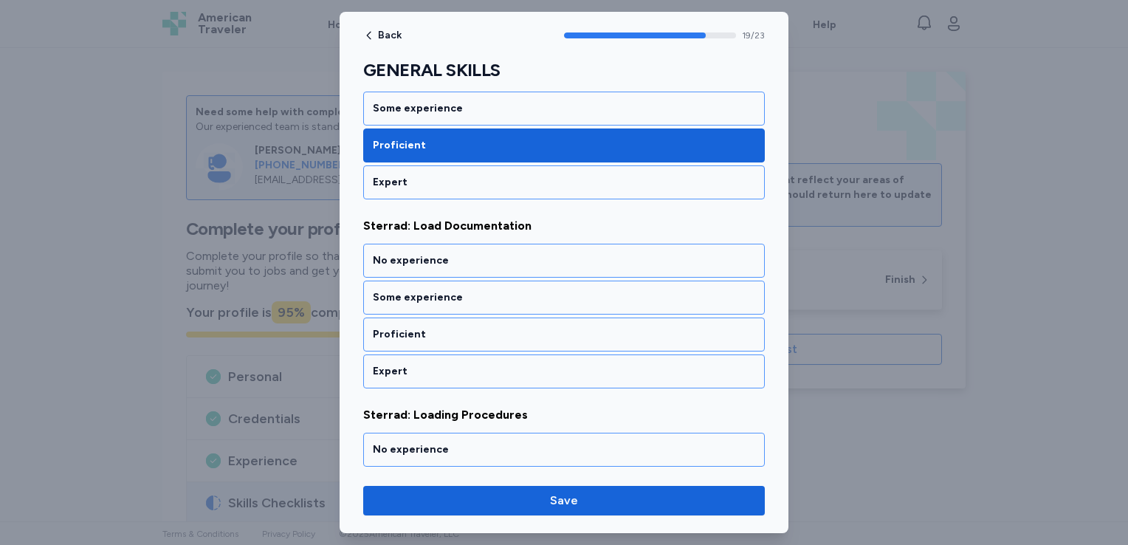
click at [514, 327] on div "Proficient" at bounding box center [564, 334] width 382 height 15
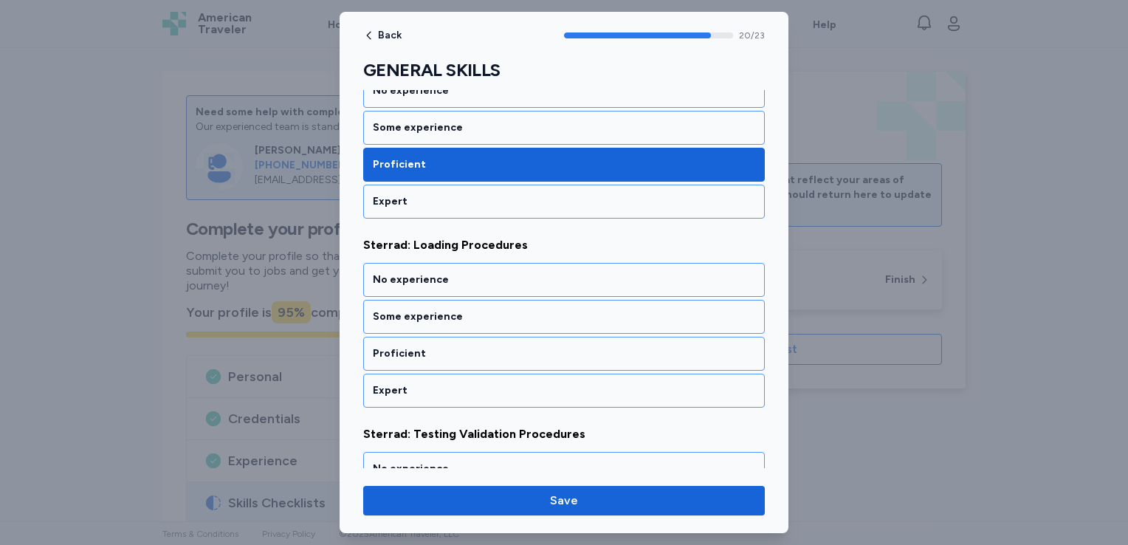
scroll to position [3869, 0]
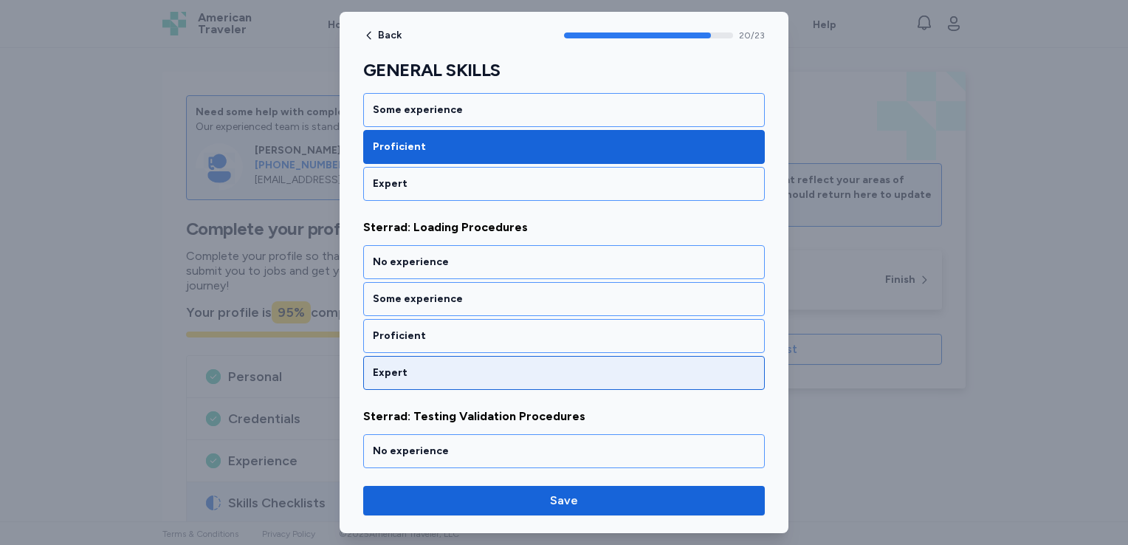
click at [482, 365] on div "Expert" at bounding box center [564, 372] width 382 height 15
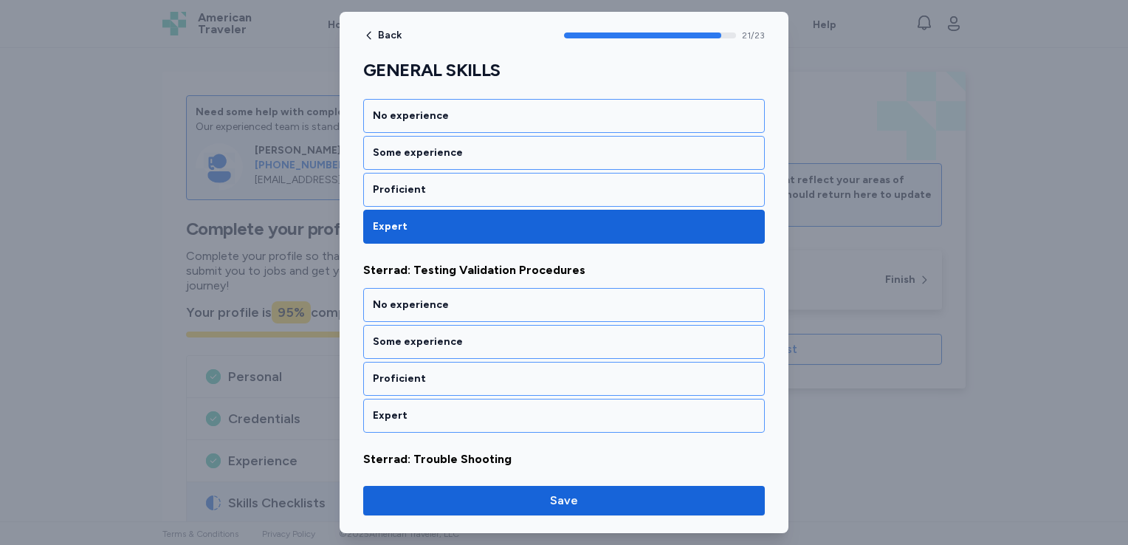
scroll to position [4057, 0]
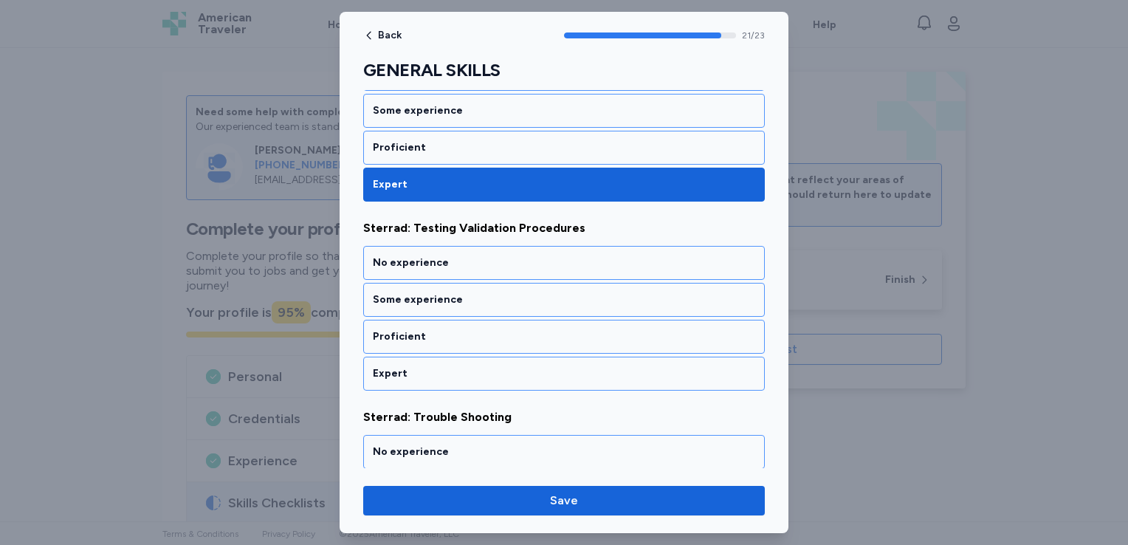
click at [482, 366] on div "Expert" at bounding box center [564, 373] width 382 height 15
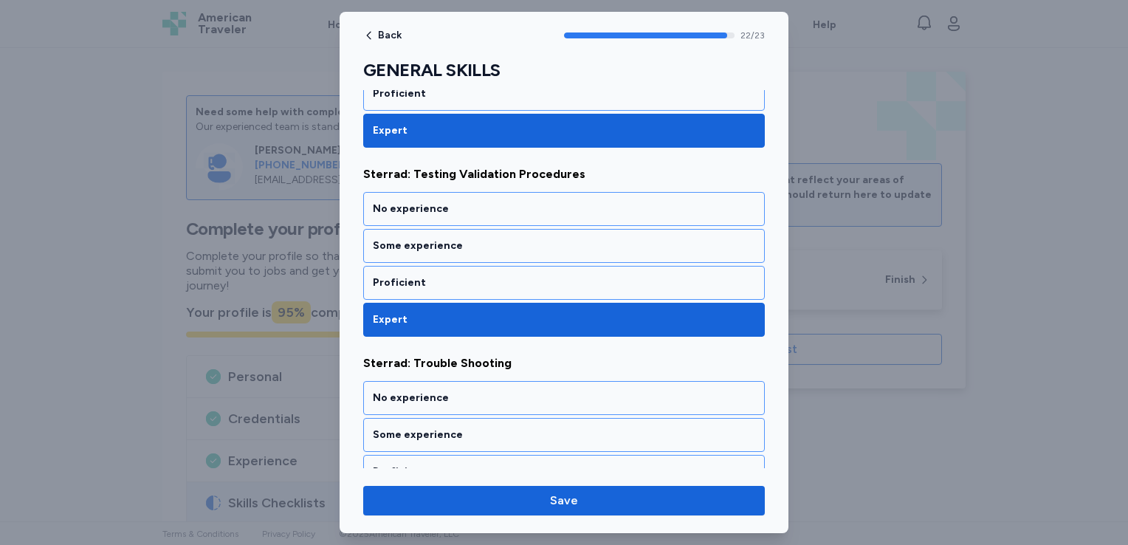
scroll to position [4144, 0]
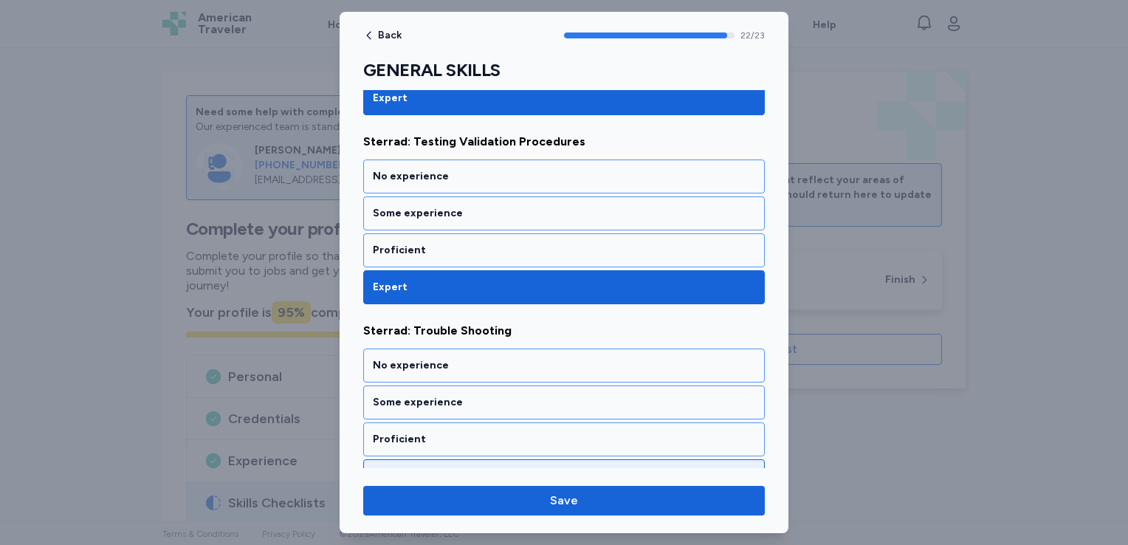
click at [433, 469] on div "Expert" at bounding box center [564, 476] width 382 height 15
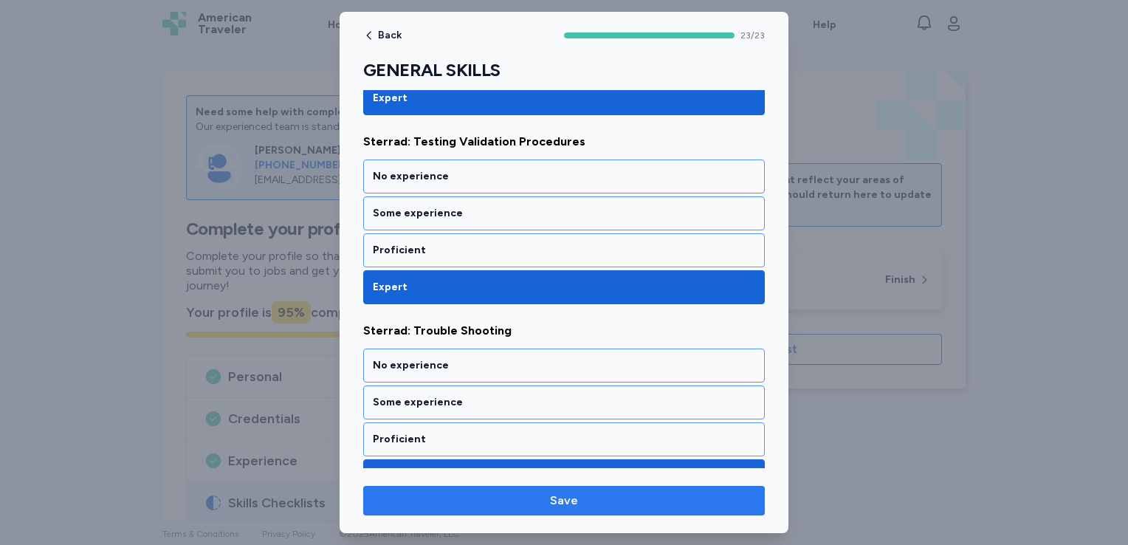
click at [471, 498] on span "Save" at bounding box center [564, 501] width 378 height 18
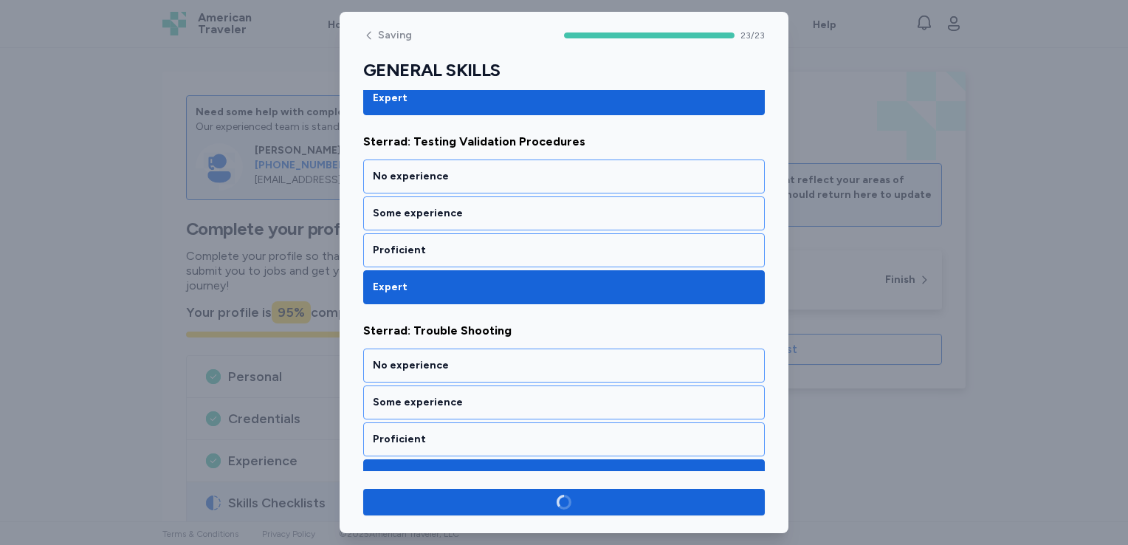
scroll to position [4141, 0]
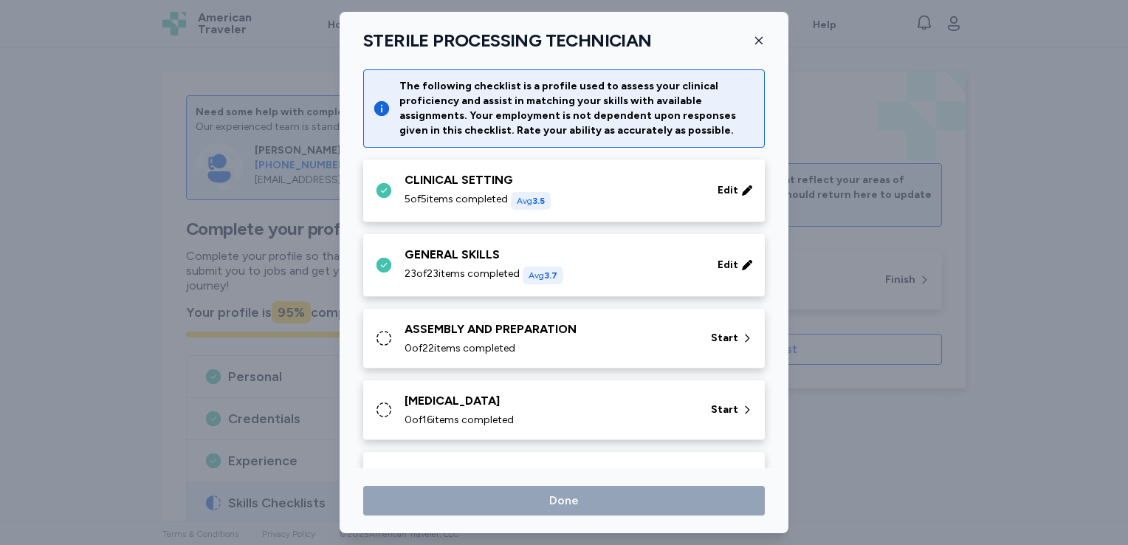
click at [557, 353] on div "0 of 22 items completed" at bounding box center [549, 348] width 289 height 15
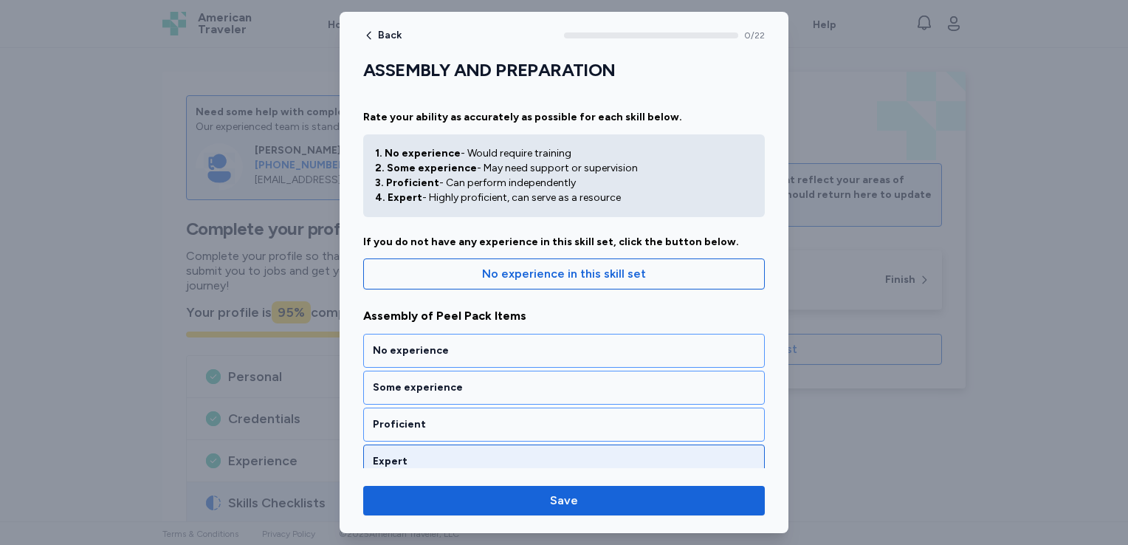
click at [474, 457] on div "Expert" at bounding box center [564, 461] width 382 height 15
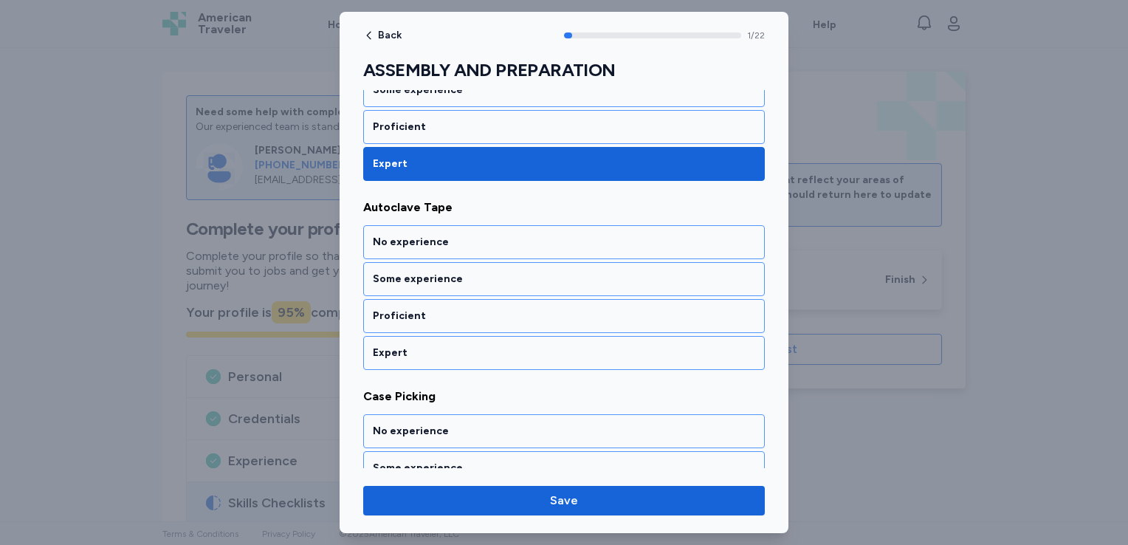
scroll to position [301, 0]
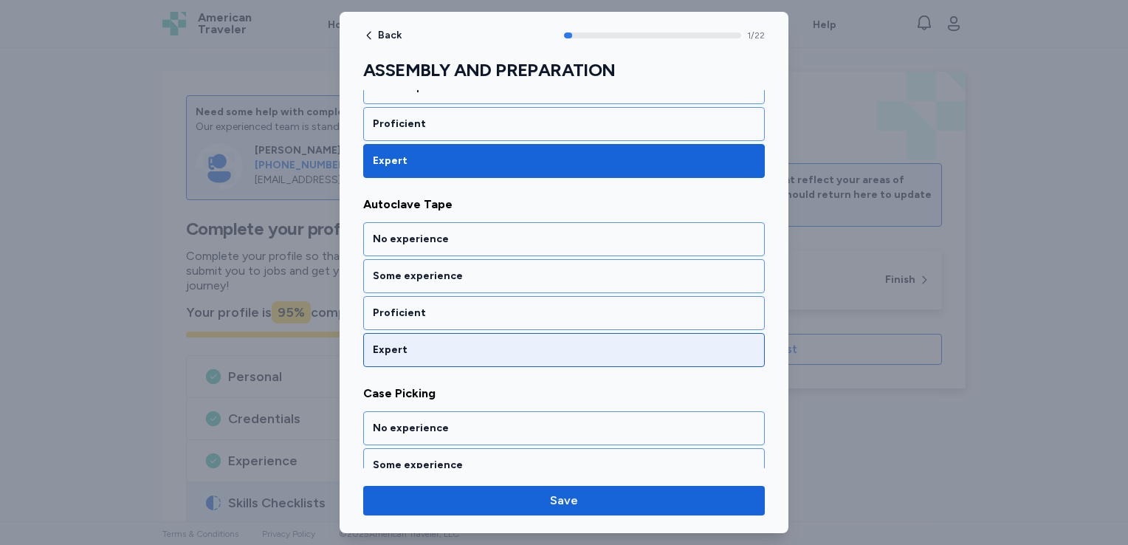
click at [553, 352] on div "Expert" at bounding box center [564, 350] width 382 height 15
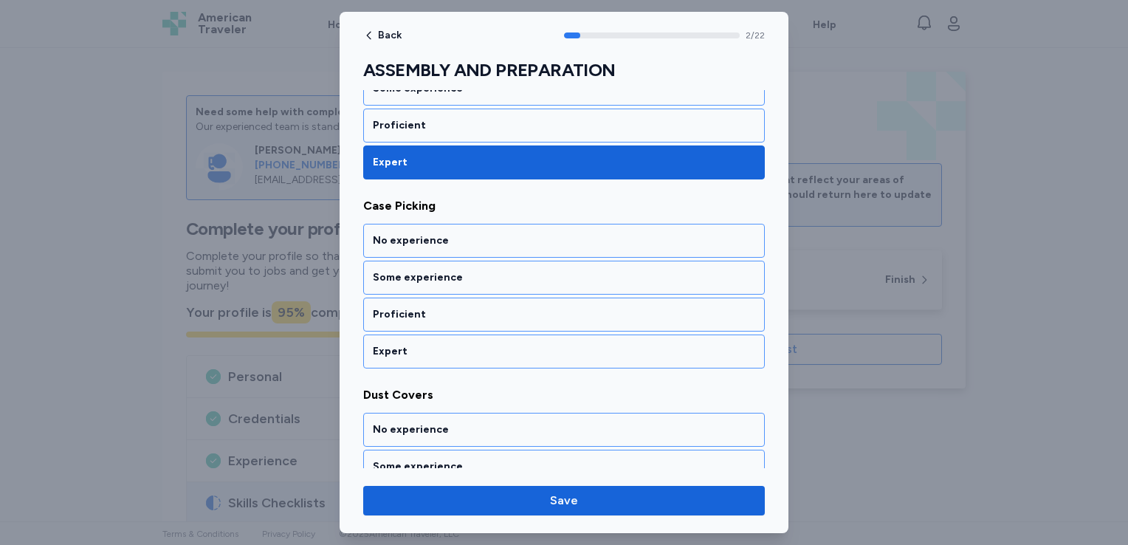
click at [553, 352] on div "Expert" at bounding box center [564, 351] width 382 height 15
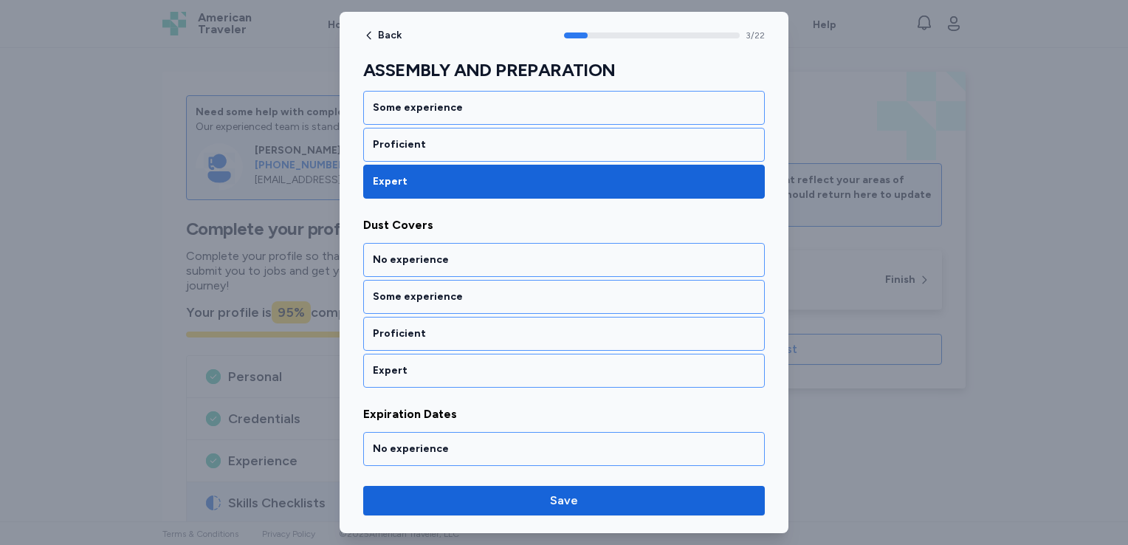
scroll to position [676, 0]
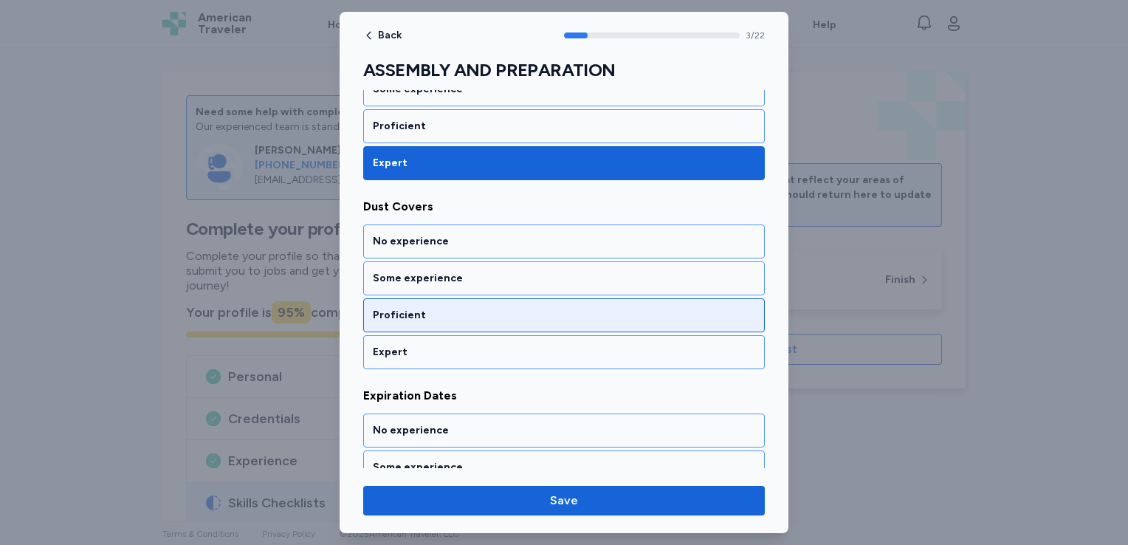
click at [566, 308] on div "Proficient" at bounding box center [564, 315] width 382 height 15
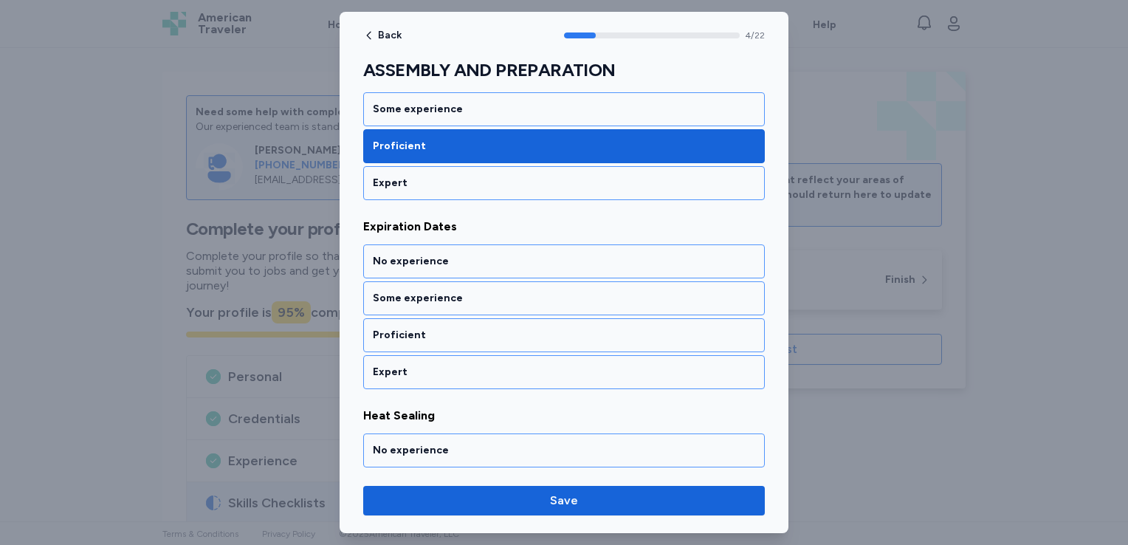
scroll to position [864, 0]
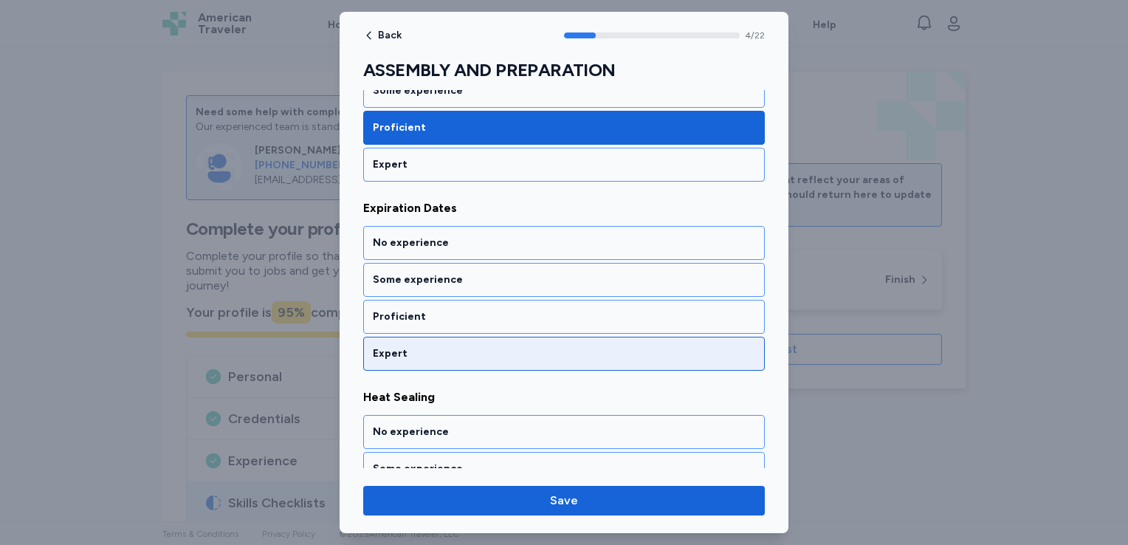
click at [556, 346] on div "Expert" at bounding box center [564, 353] width 382 height 15
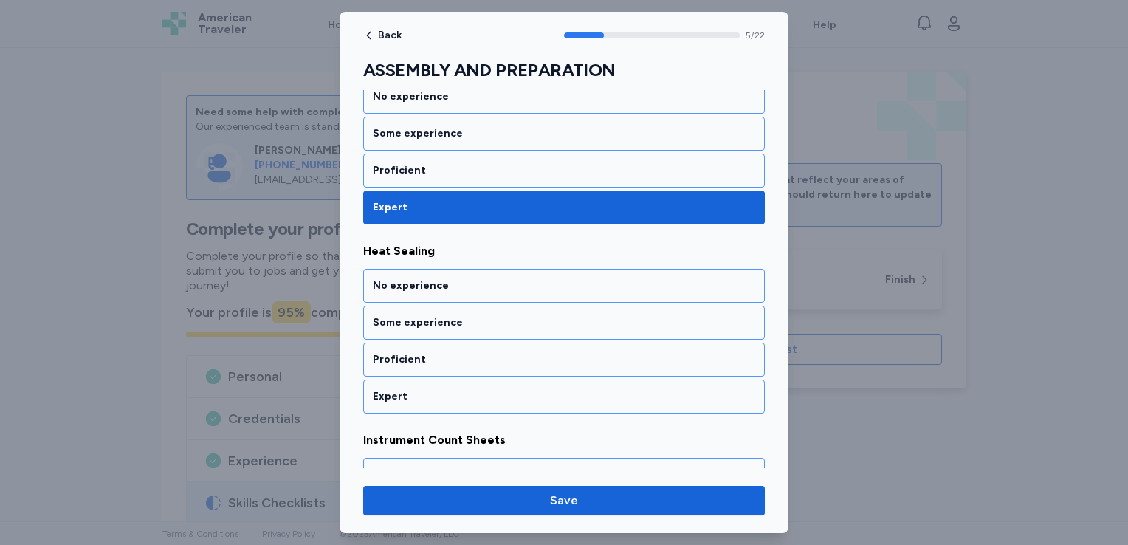
scroll to position [1051, 0]
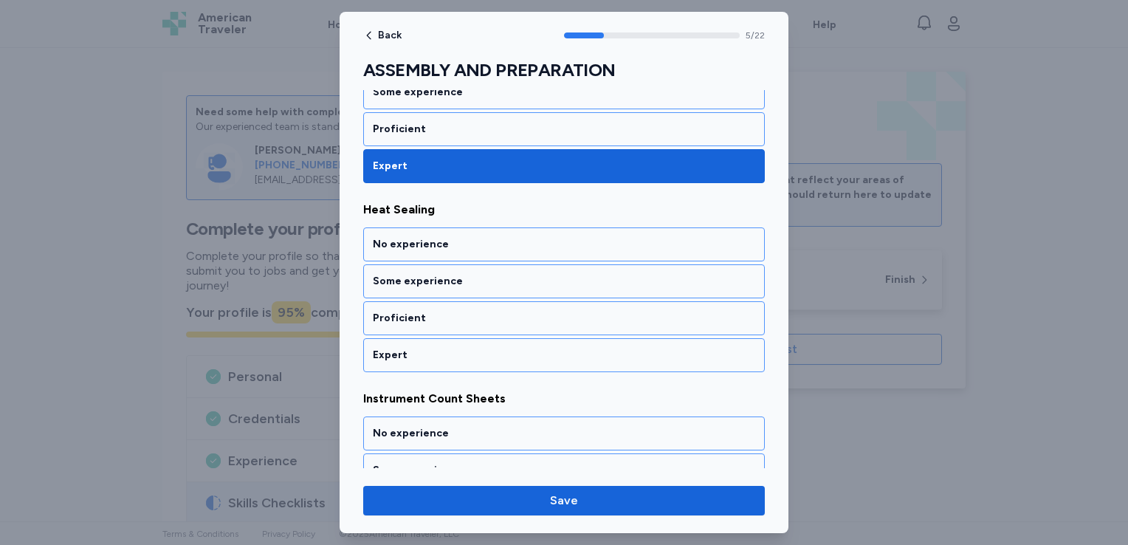
click at [556, 348] on div "Expert" at bounding box center [564, 355] width 382 height 15
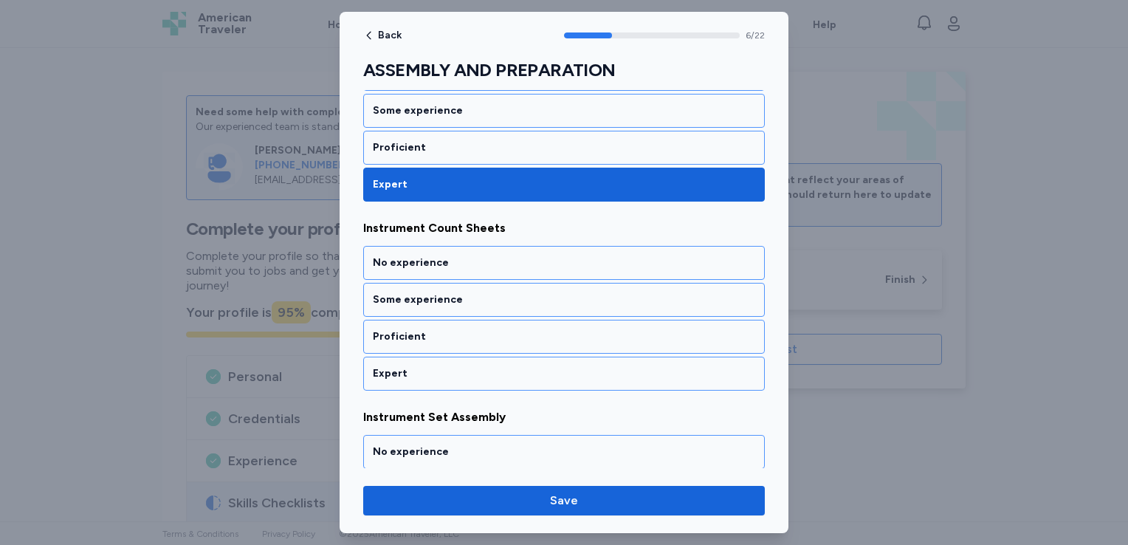
scroll to position [1240, 0]
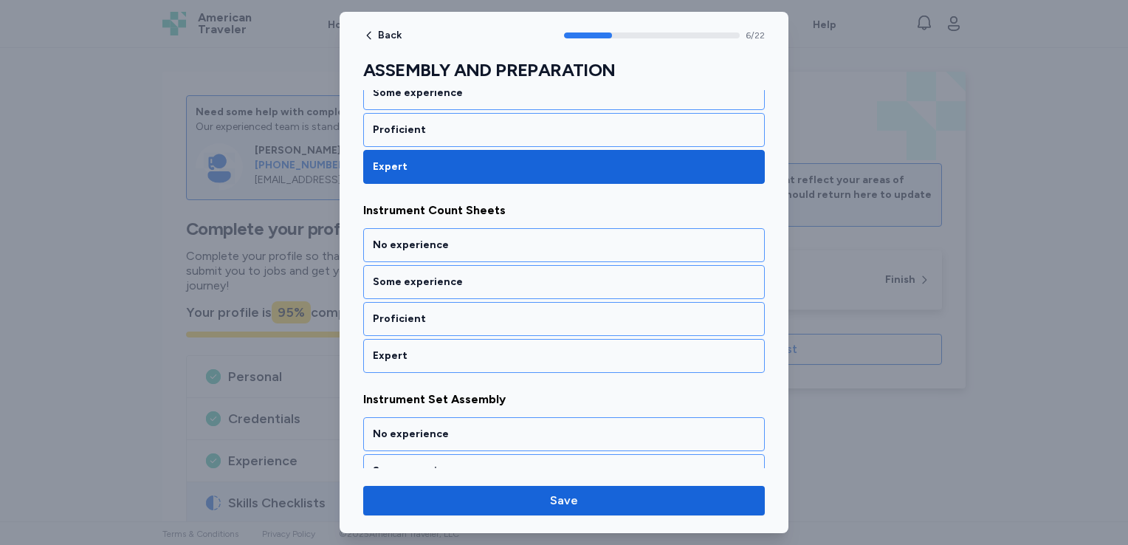
click at [556, 348] on div "Expert" at bounding box center [564, 355] width 382 height 15
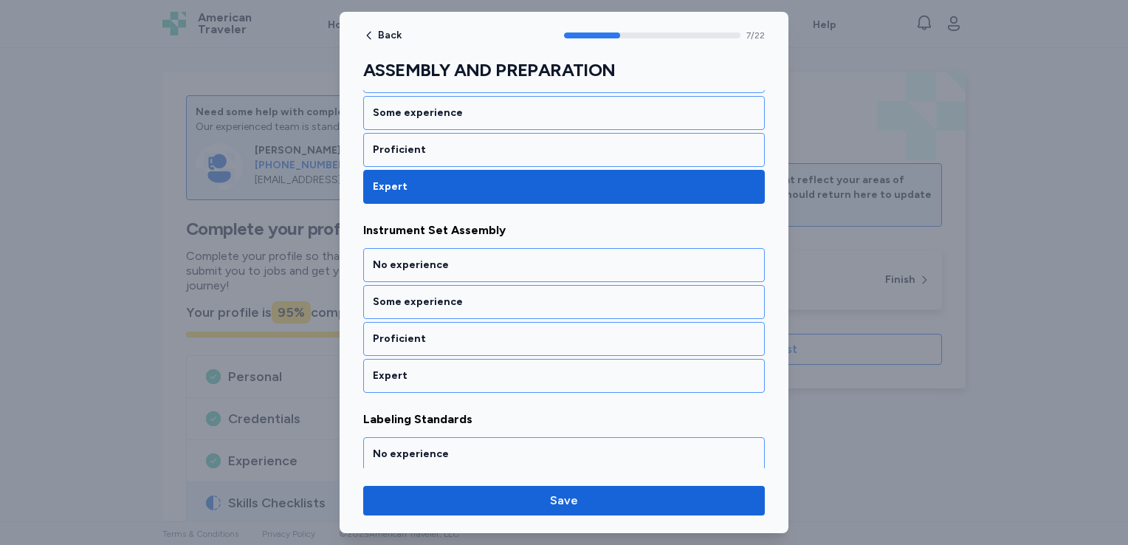
scroll to position [1427, 0]
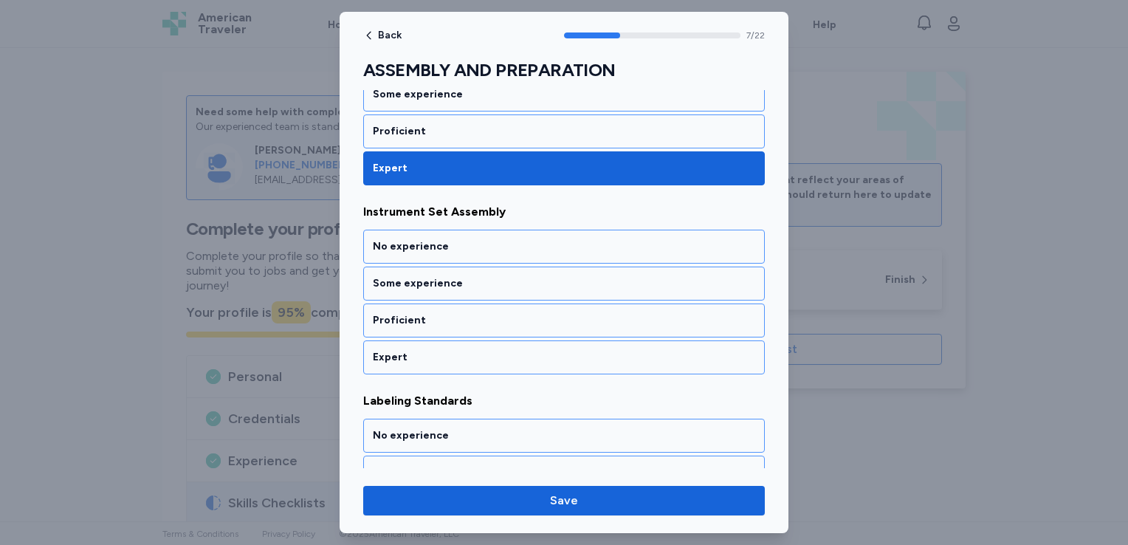
click at [556, 350] on div "Expert" at bounding box center [564, 357] width 382 height 15
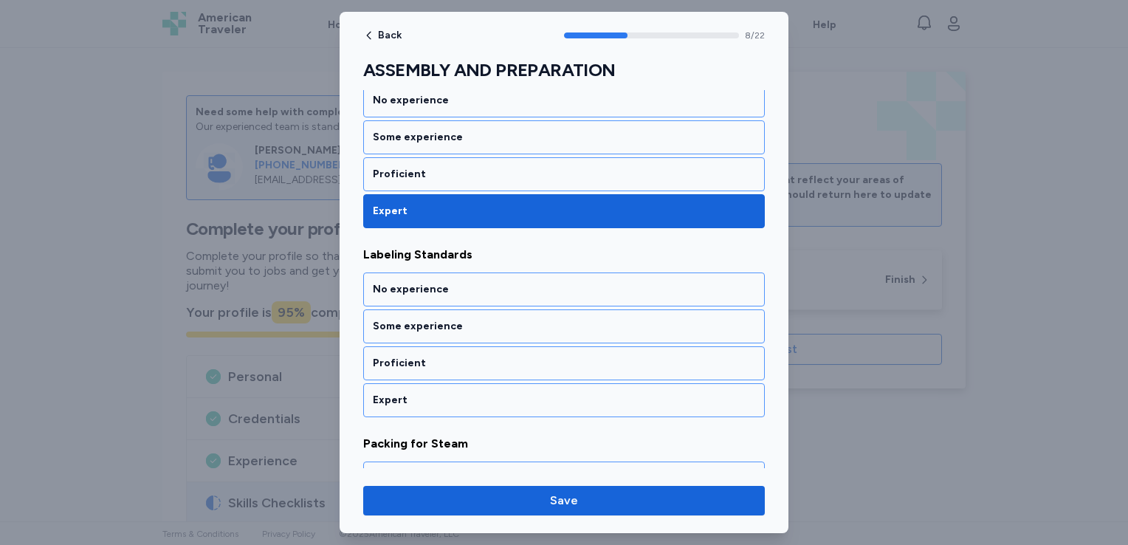
scroll to position [1616, 0]
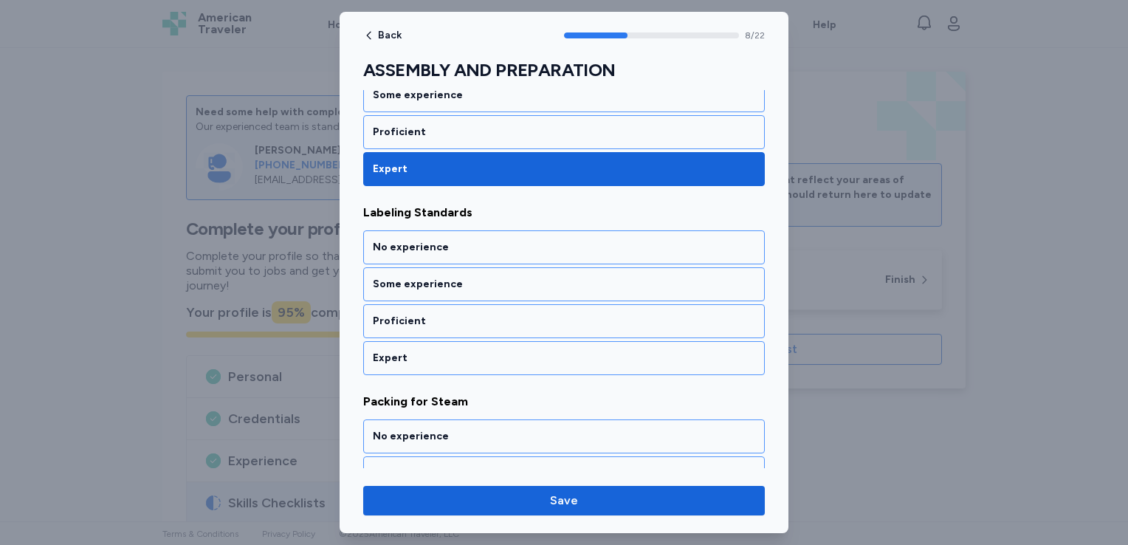
click at [556, 351] on div "Expert" at bounding box center [564, 358] width 382 height 15
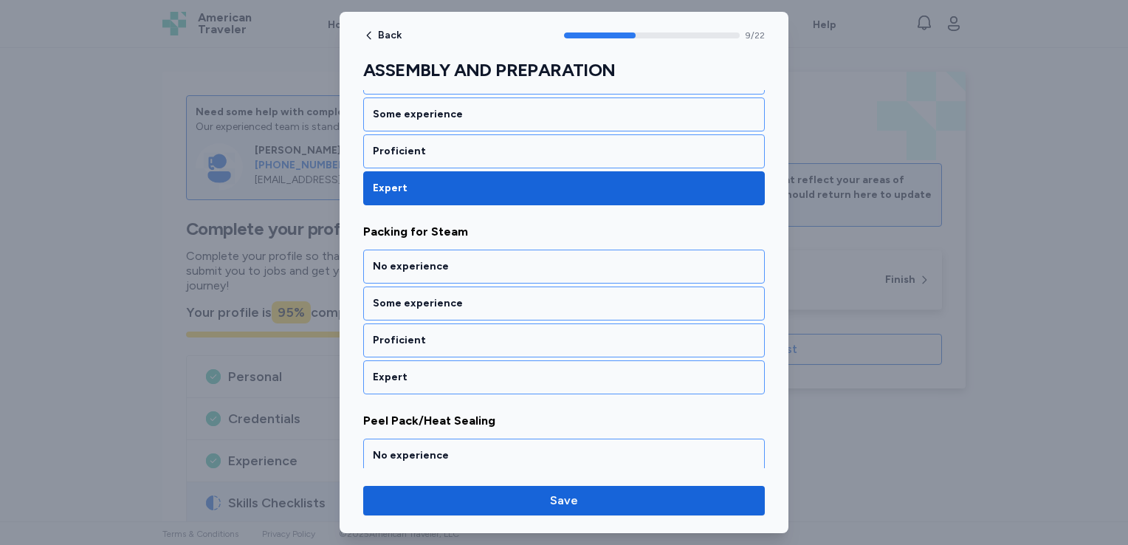
scroll to position [1803, 0]
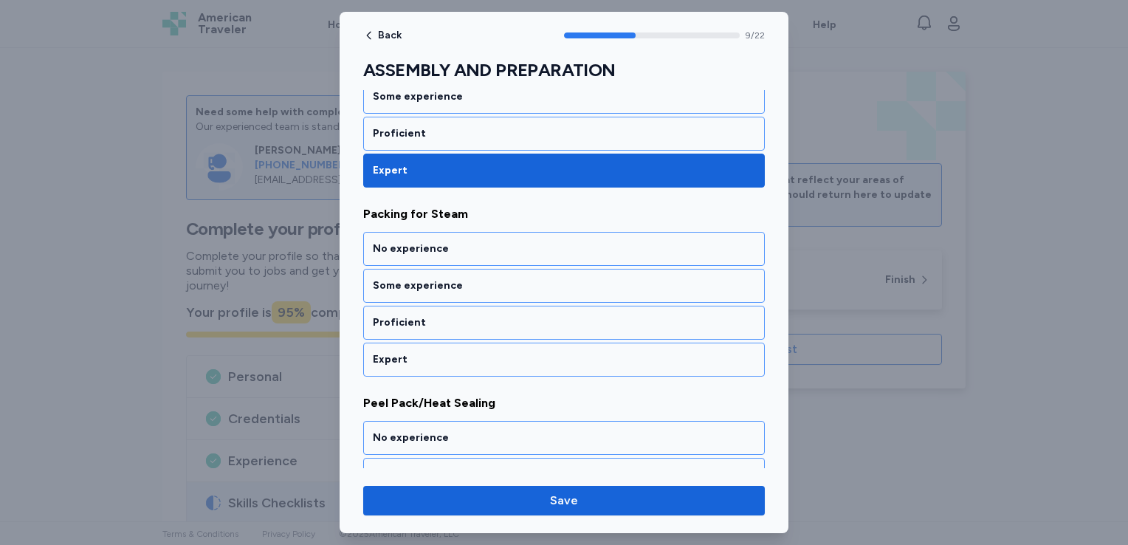
click at [556, 352] on div "Expert" at bounding box center [564, 359] width 382 height 15
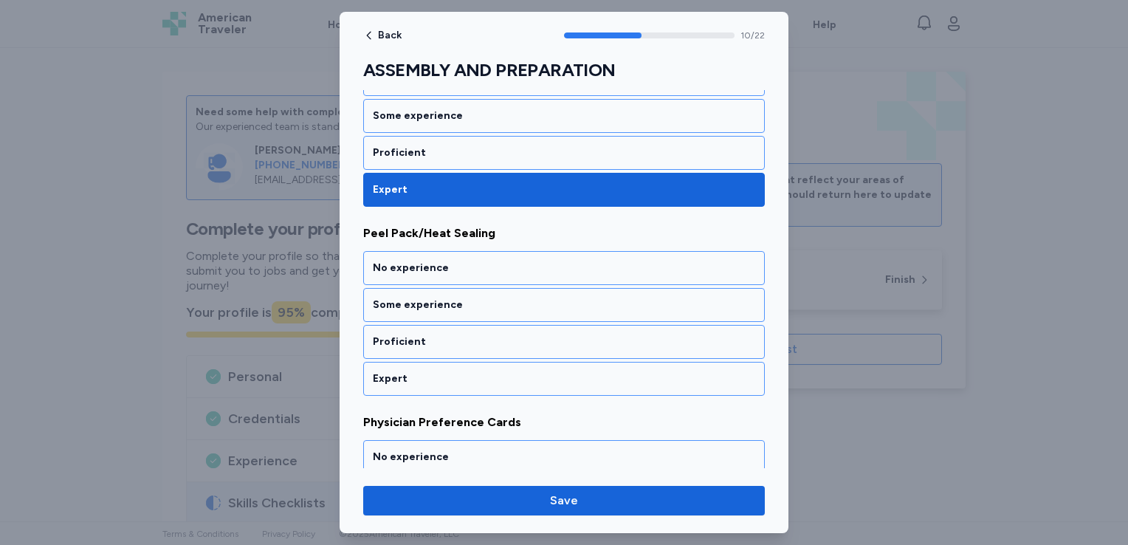
scroll to position [1991, 0]
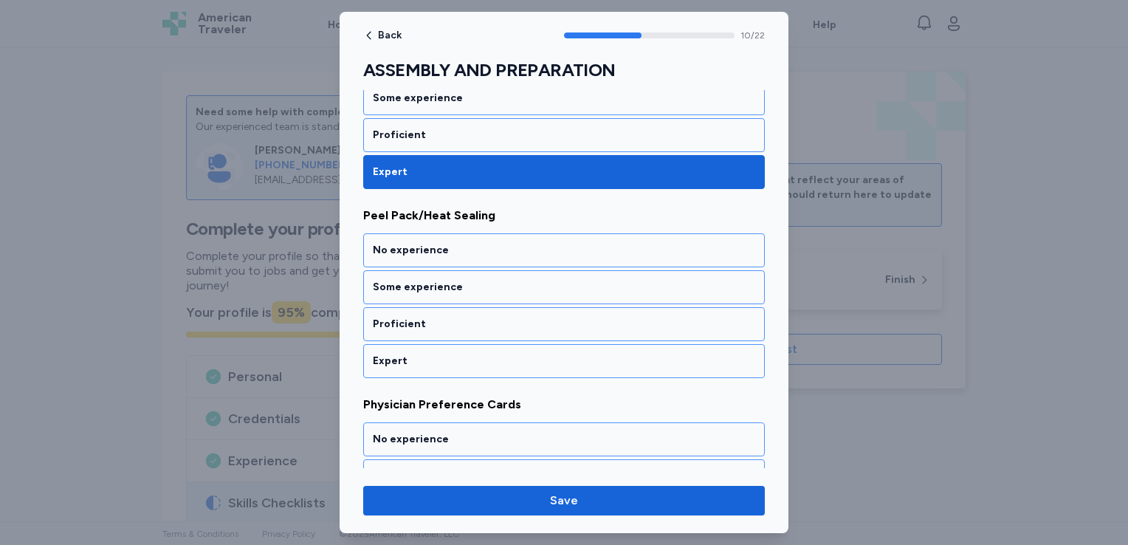
click at [556, 354] on div "Expert" at bounding box center [564, 361] width 382 height 15
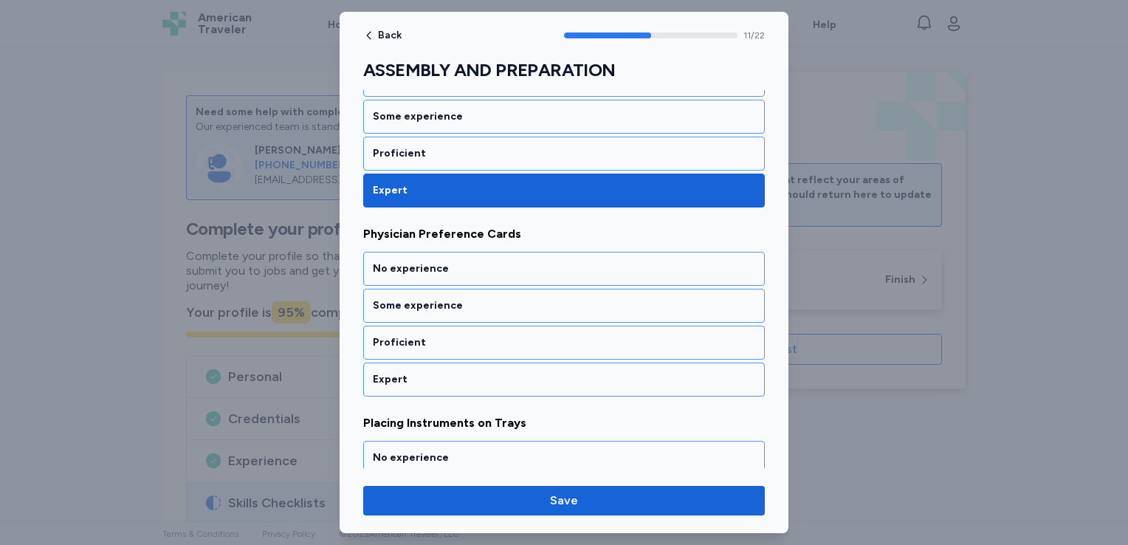
scroll to position [2179, 0]
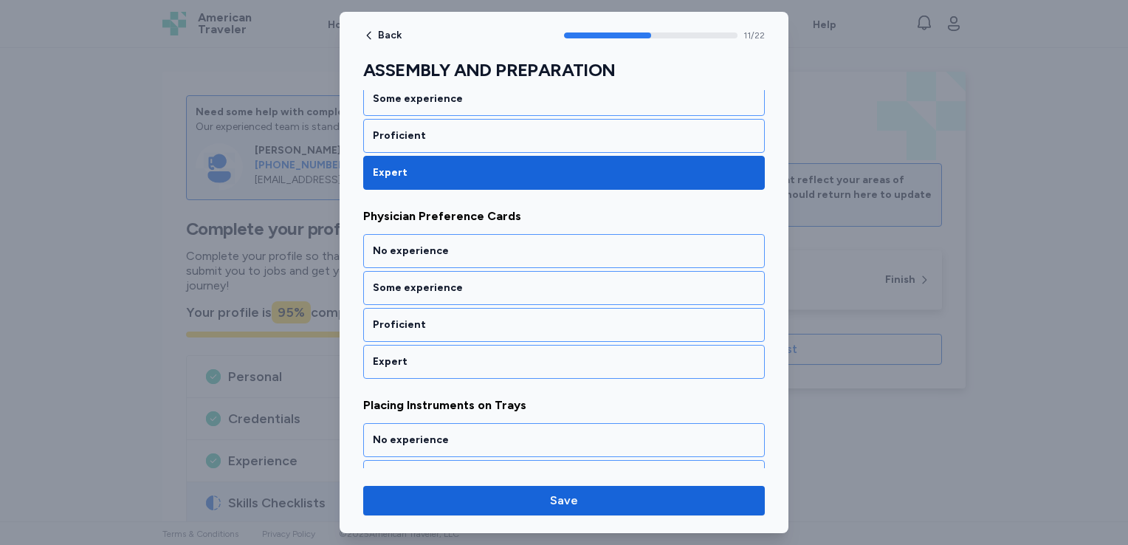
click at [556, 354] on div "Expert" at bounding box center [564, 361] width 382 height 15
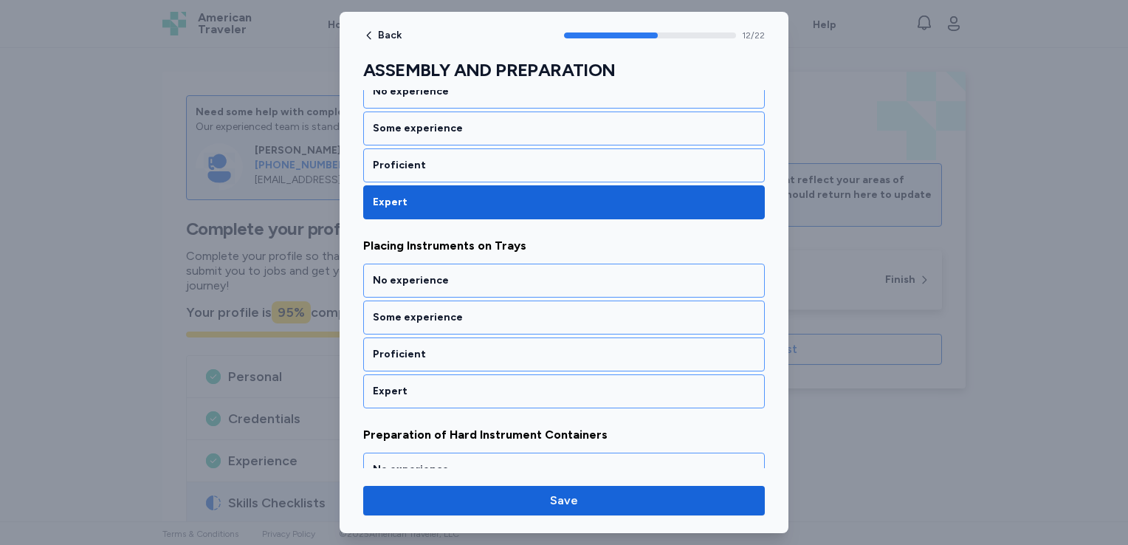
scroll to position [2366, 0]
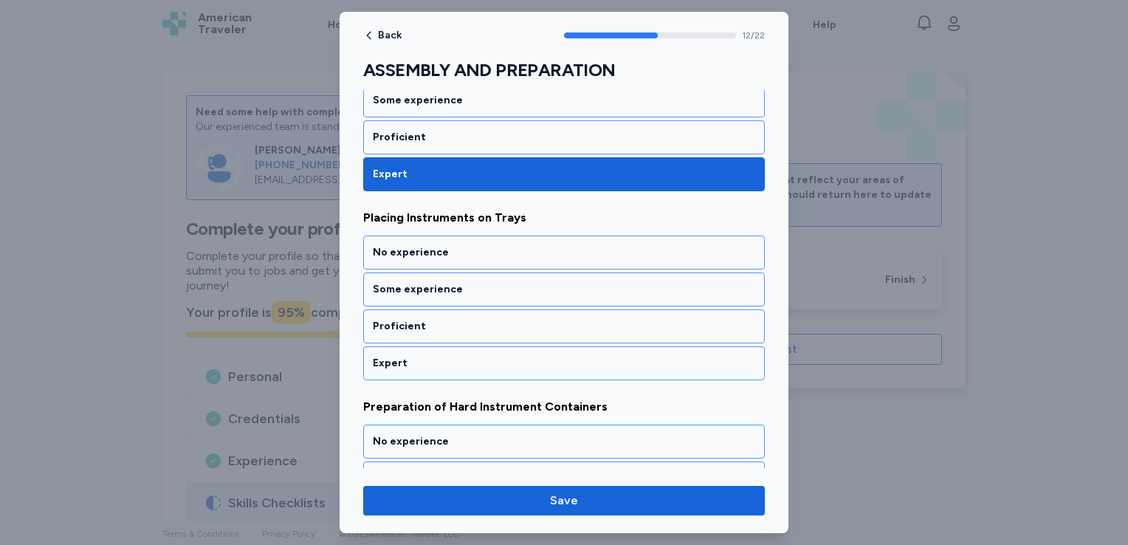
click at [556, 356] on div "Expert" at bounding box center [564, 363] width 382 height 15
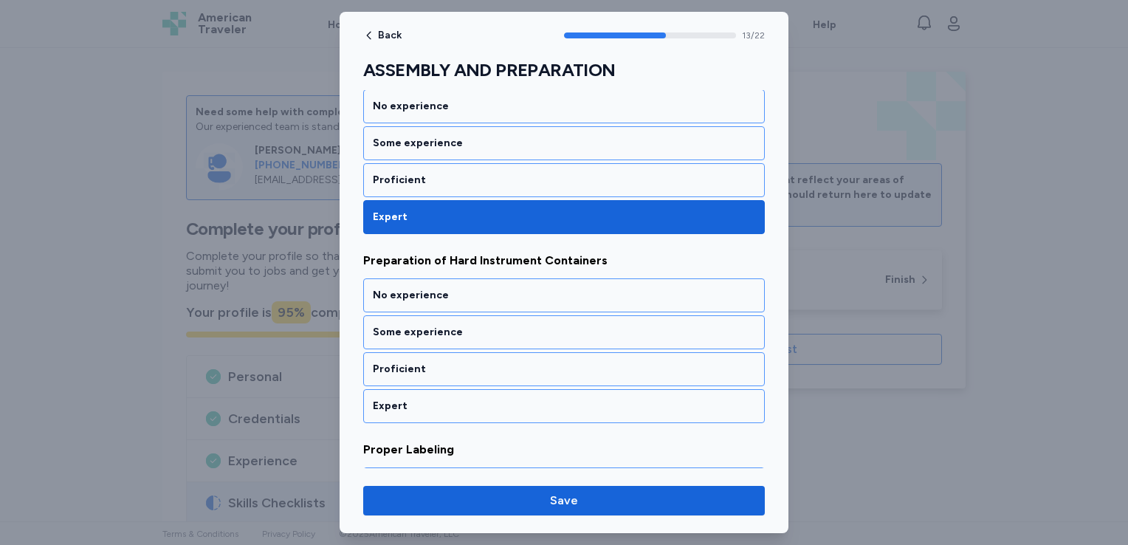
scroll to position [2555, 0]
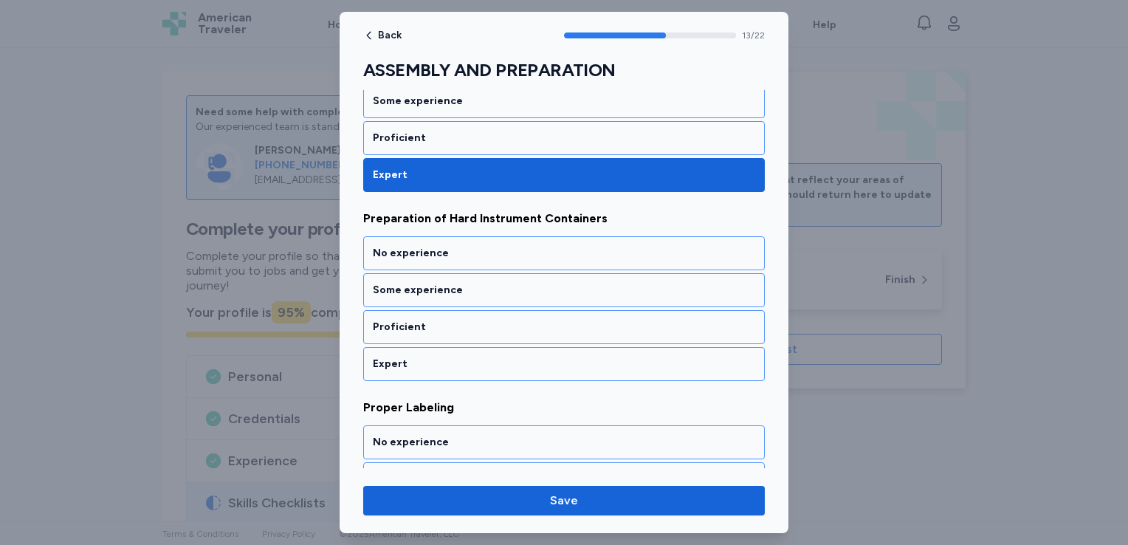
click at [556, 357] on div "Expert" at bounding box center [564, 364] width 382 height 15
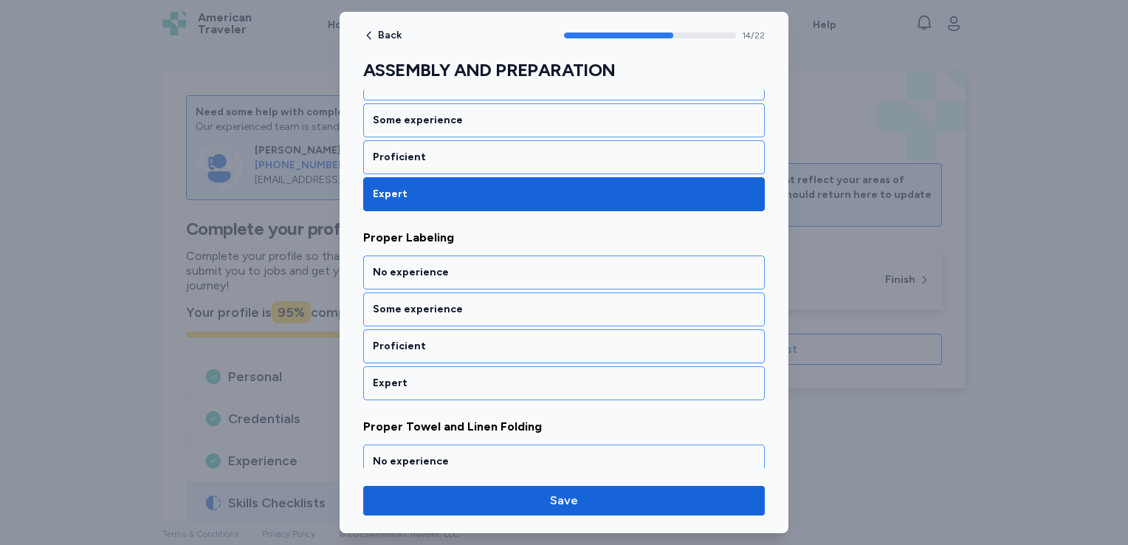
scroll to position [2742, 0]
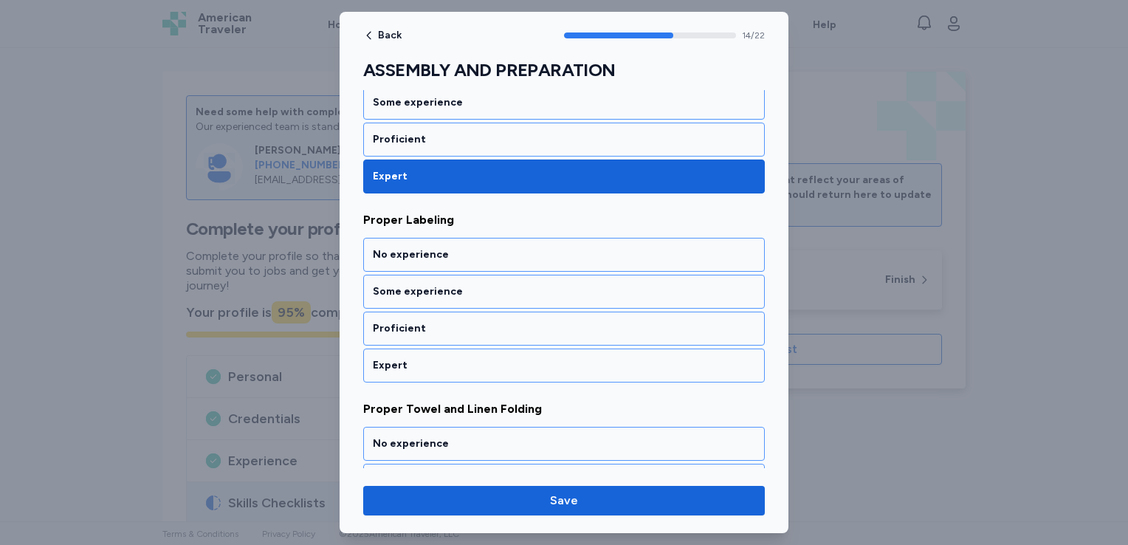
click at [556, 358] on div "Expert" at bounding box center [564, 365] width 382 height 15
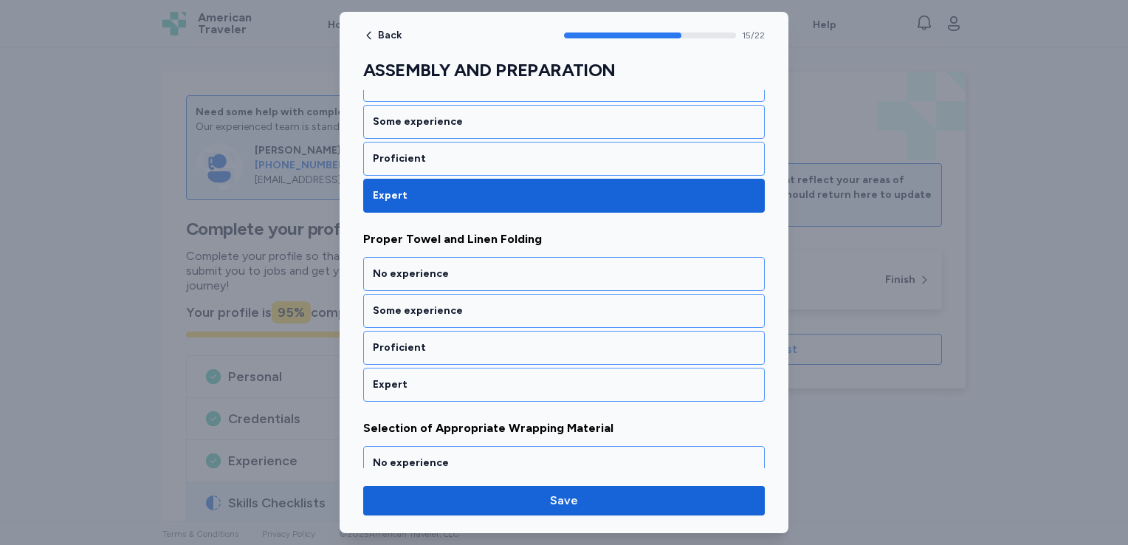
scroll to position [2930, 0]
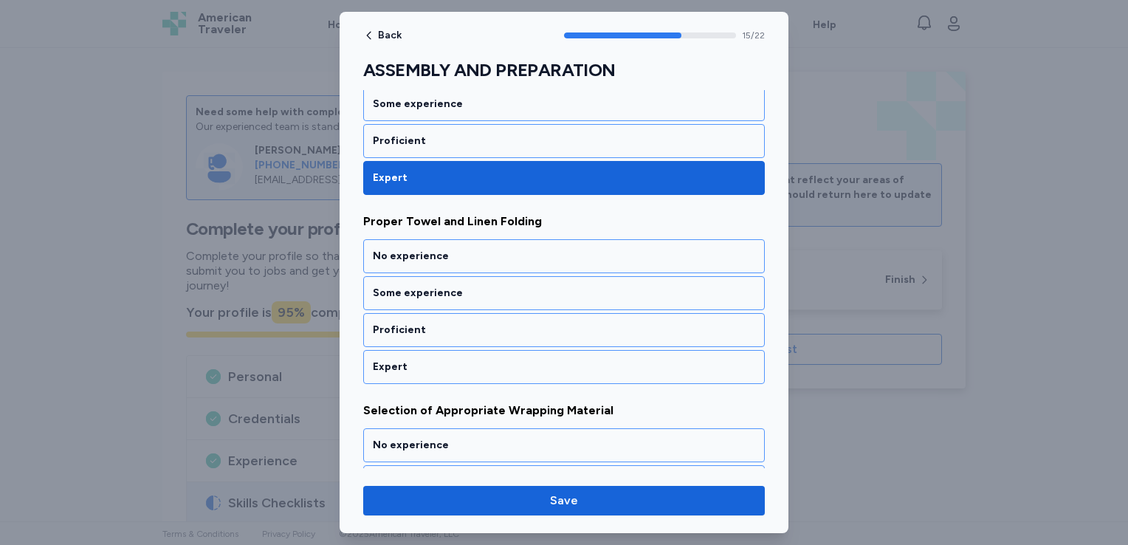
click at [556, 360] on div "Expert" at bounding box center [564, 367] width 382 height 15
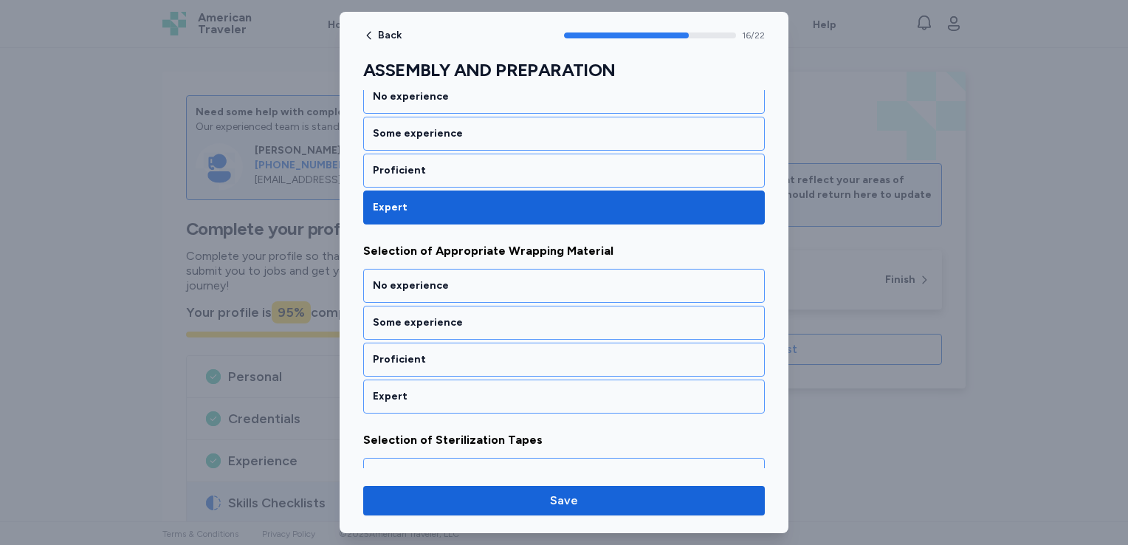
scroll to position [3118, 0]
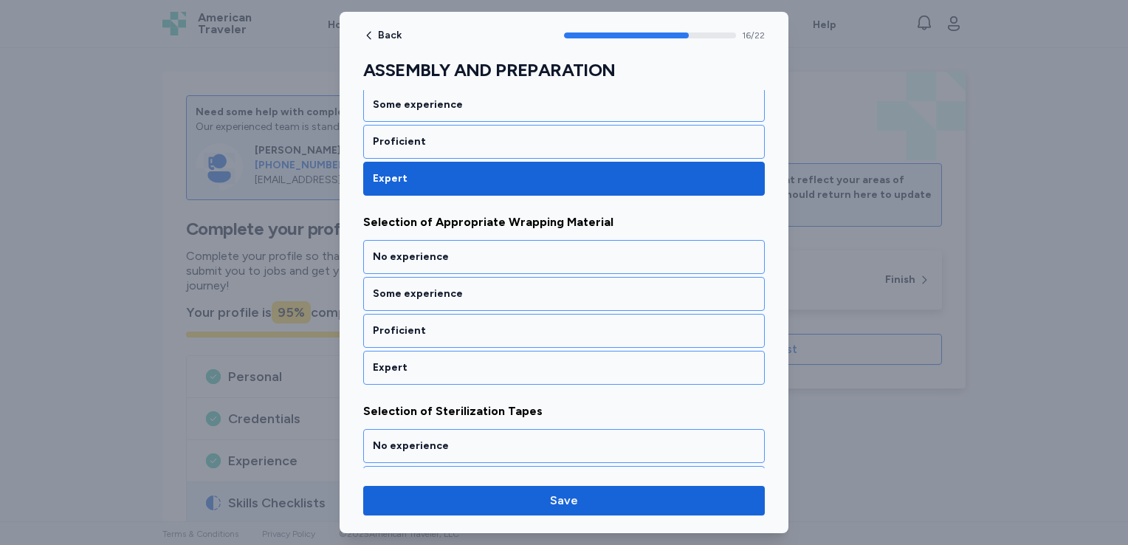
click at [556, 360] on div "Expert" at bounding box center [564, 367] width 382 height 15
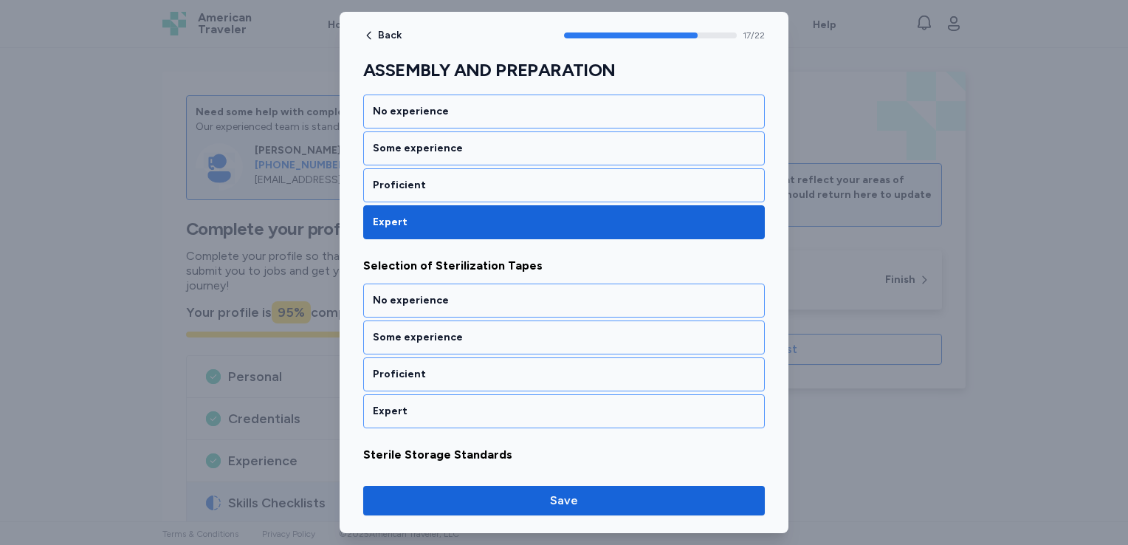
scroll to position [3306, 0]
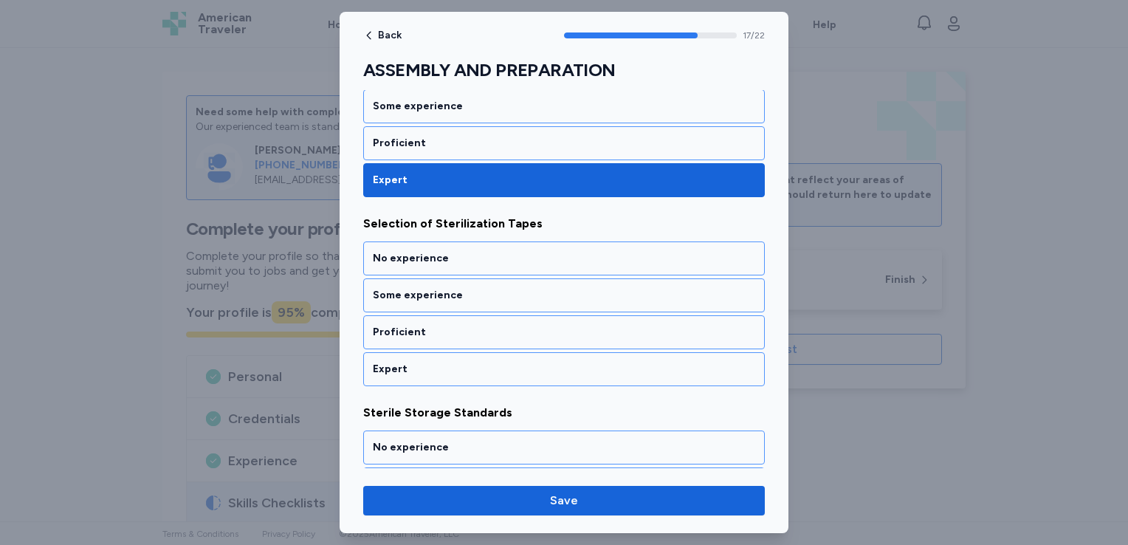
click at [556, 362] on div "Expert" at bounding box center [564, 369] width 382 height 15
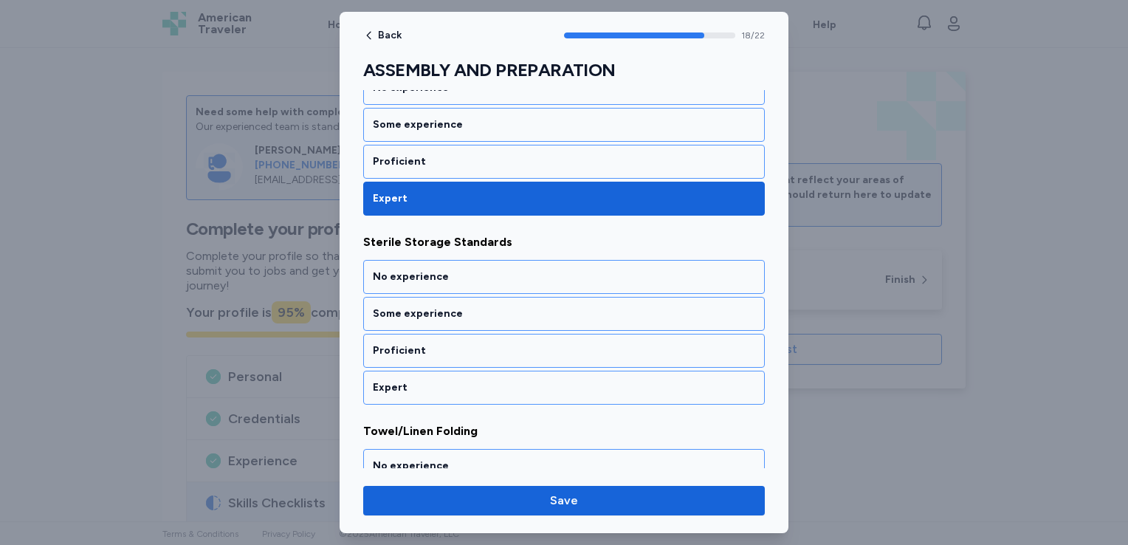
scroll to position [3494, 0]
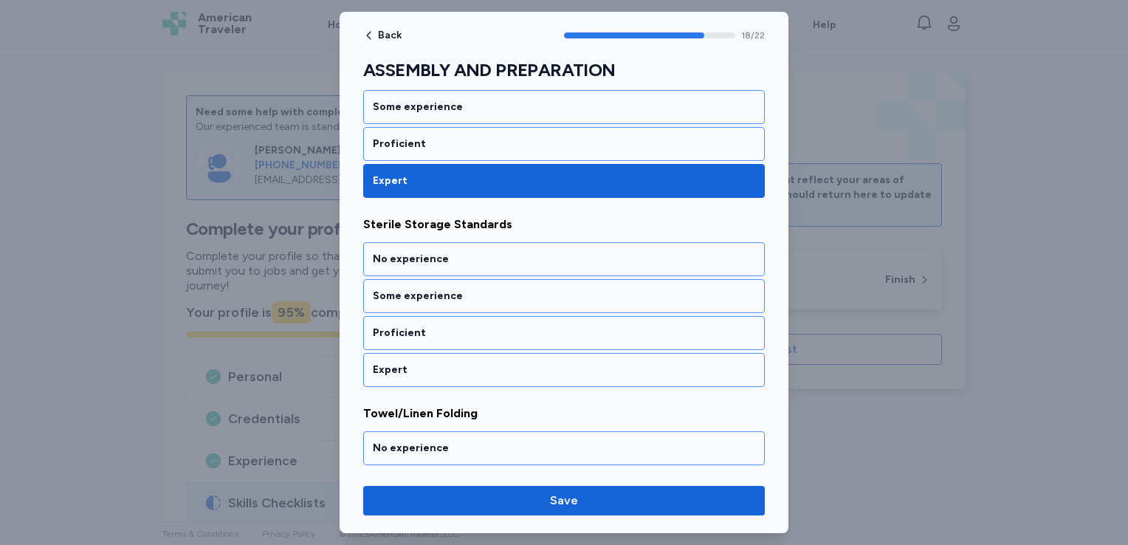
click at [556, 363] on div "Expert" at bounding box center [564, 370] width 382 height 15
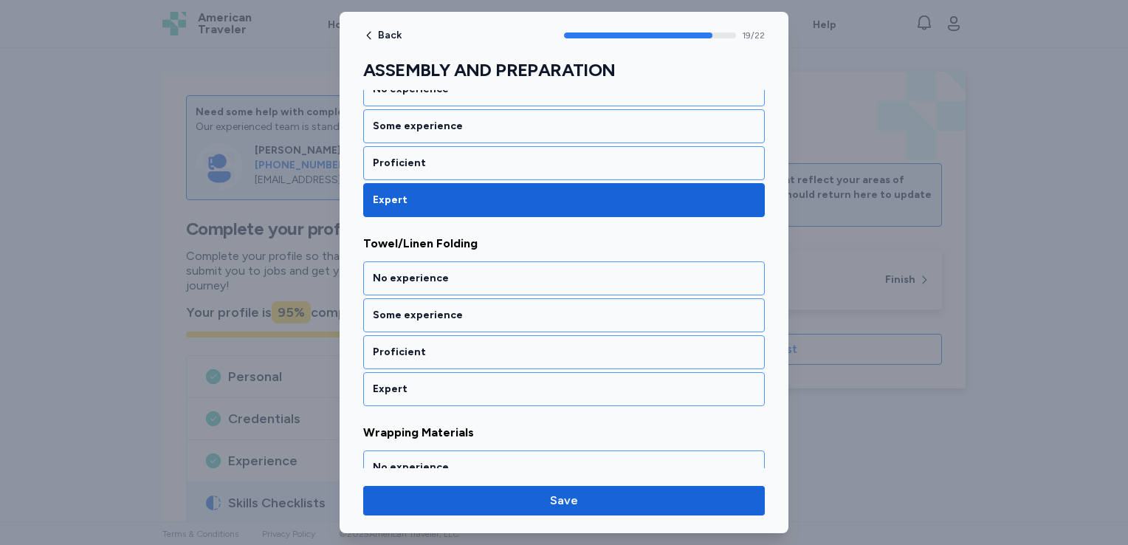
scroll to position [3681, 0]
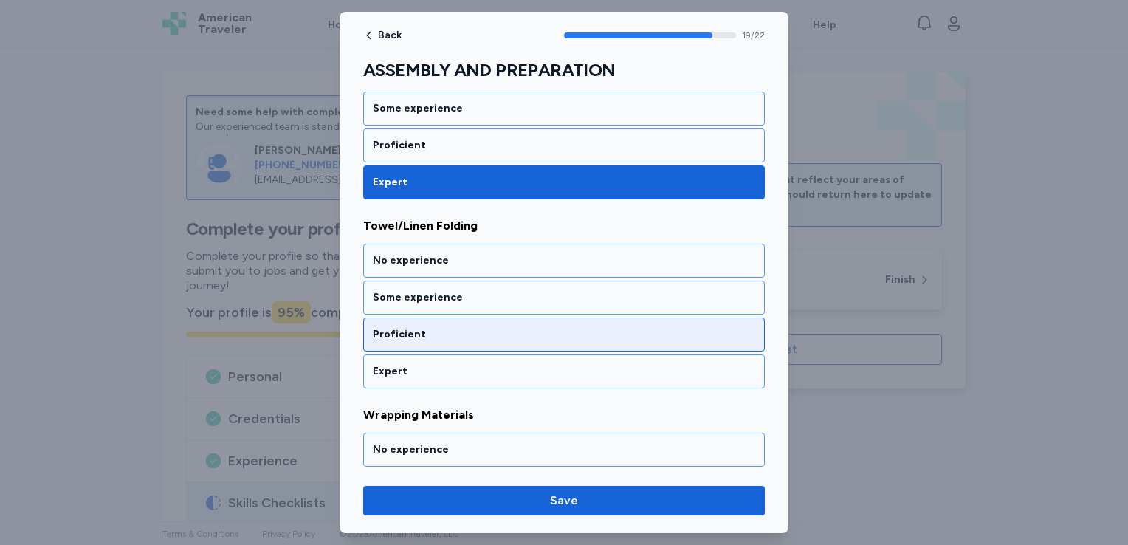
click at [564, 318] on div "Proficient" at bounding box center [564, 334] width 402 height 34
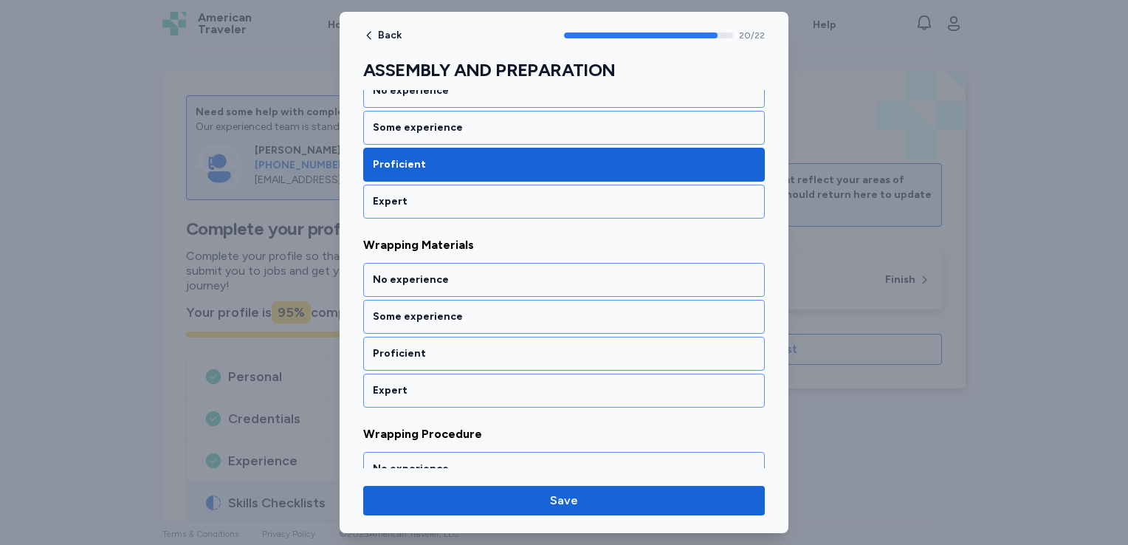
scroll to position [3869, 0]
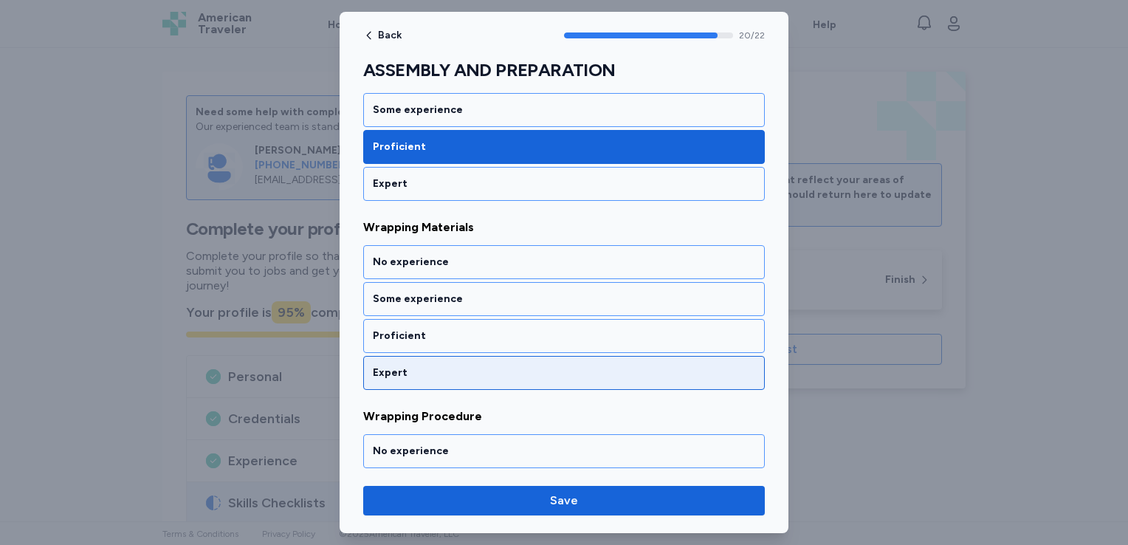
click at [554, 365] on div "Expert" at bounding box center [564, 372] width 382 height 15
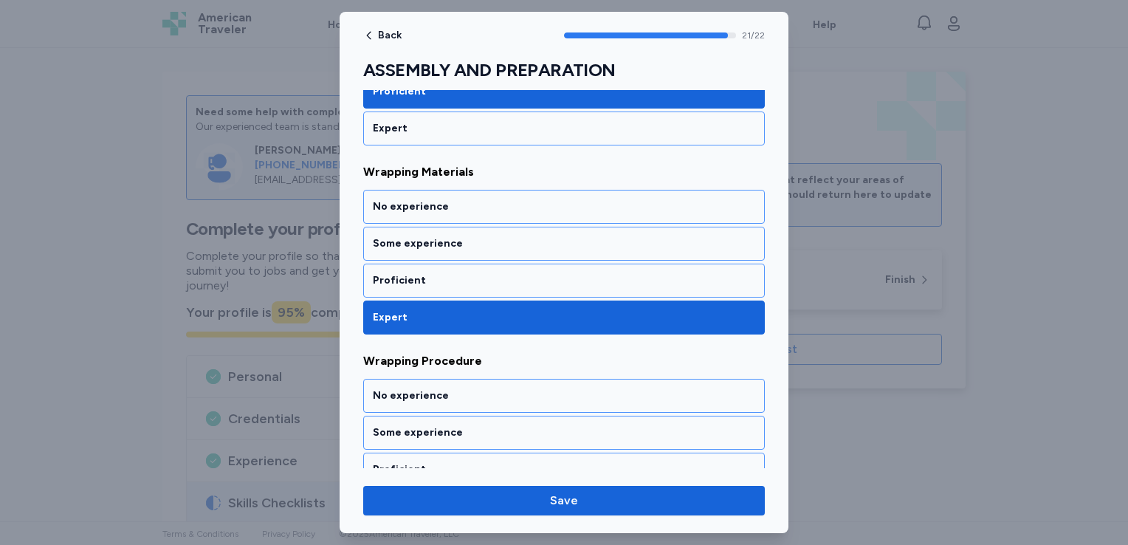
scroll to position [3956, 0]
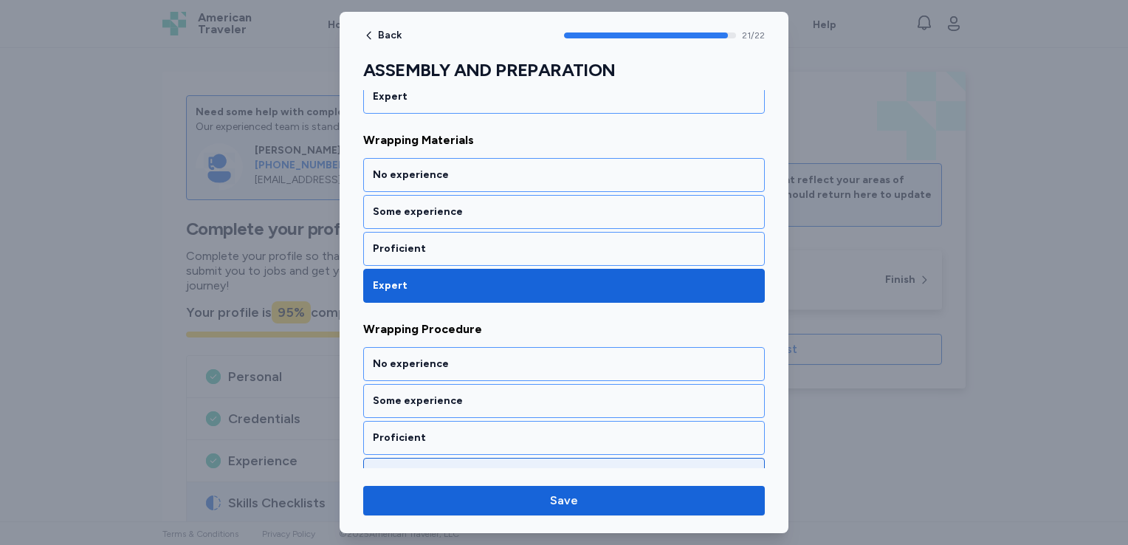
click at [521, 458] on div "Expert" at bounding box center [564, 475] width 402 height 34
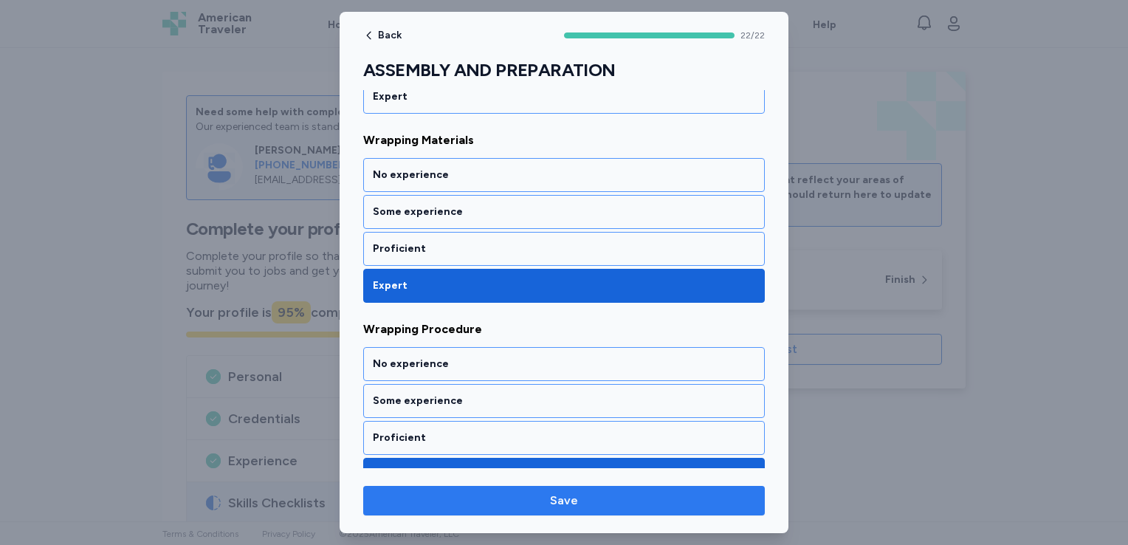
click at [514, 495] on span "Save" at bounding box center [564, 501] width 378 height 18
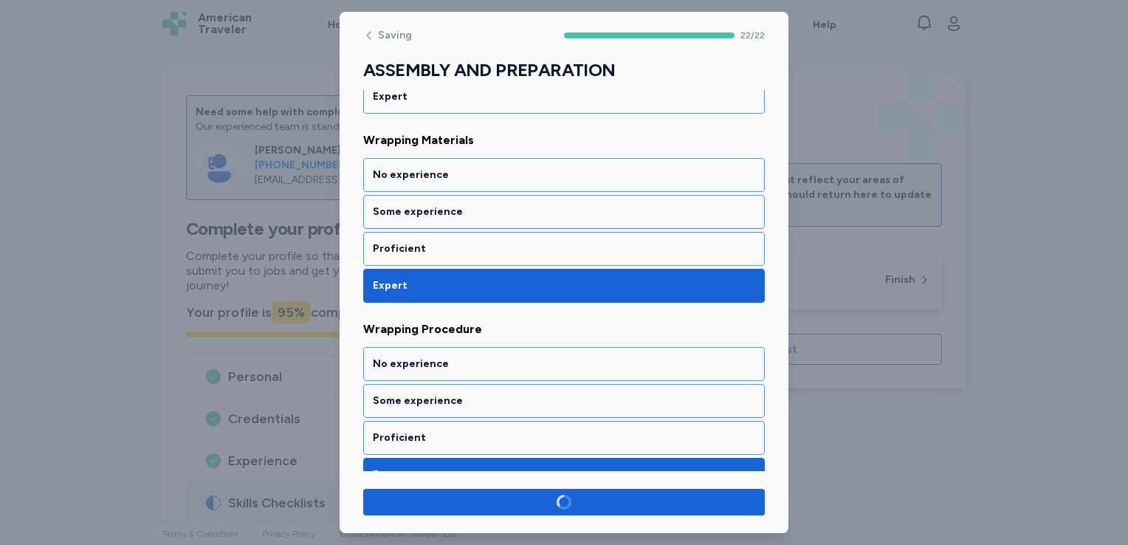
scroll to position [3953, 0]
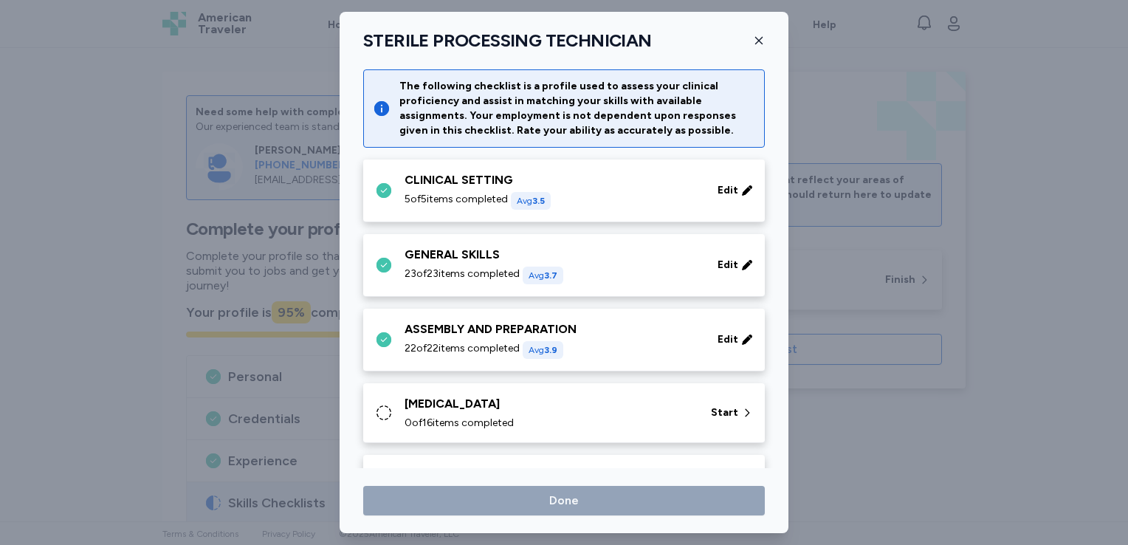
click at [535, 417] on div "0 of 16 items completed" at bounding box center [549, 423] width 289 height 15
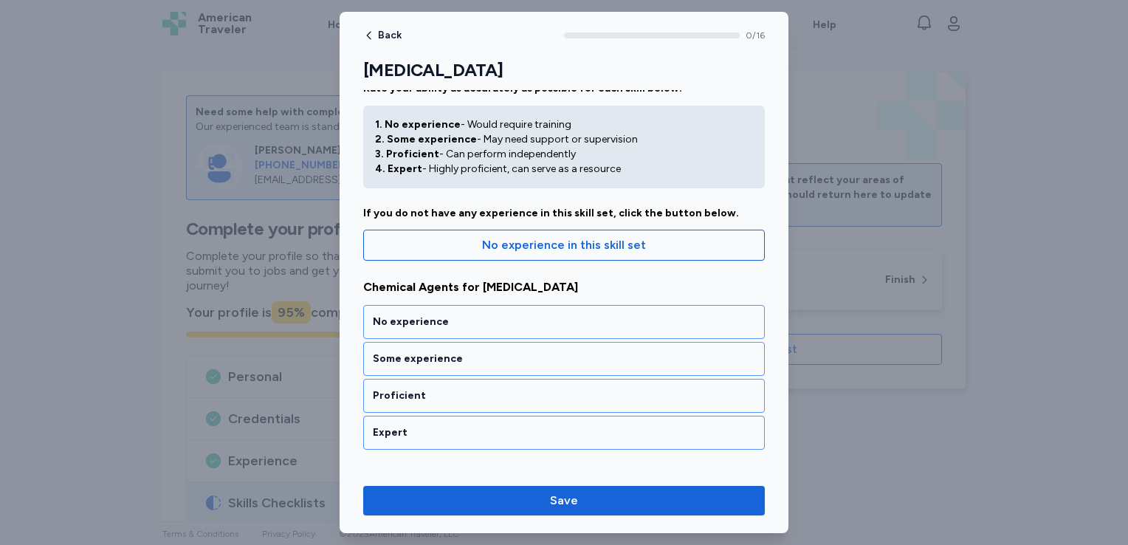
scroll to position [38, 0]
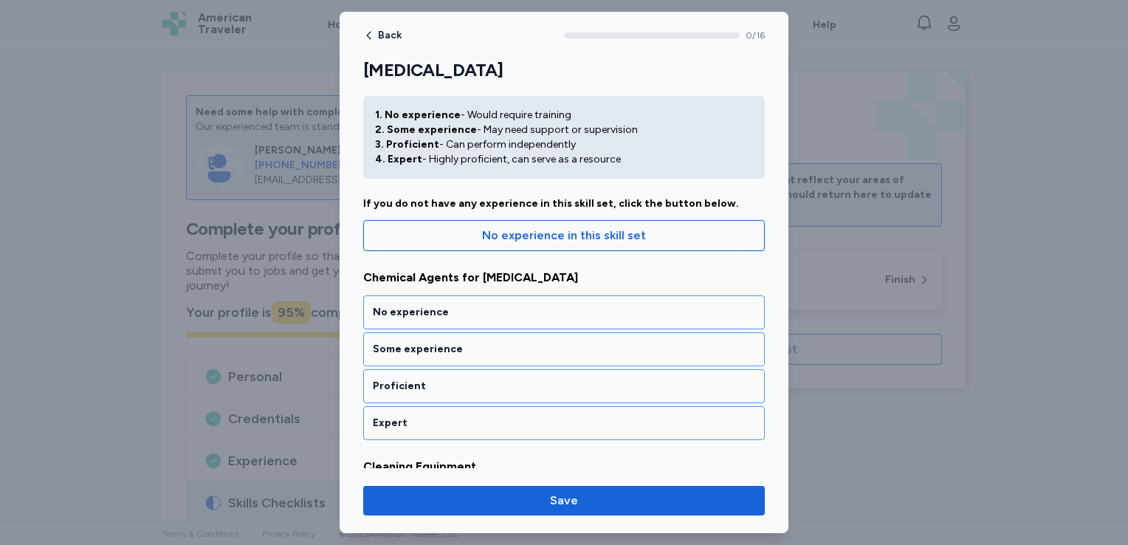
click at [535, 417] on div "Expert" at bounding box center [564, 423] width 382 height 15
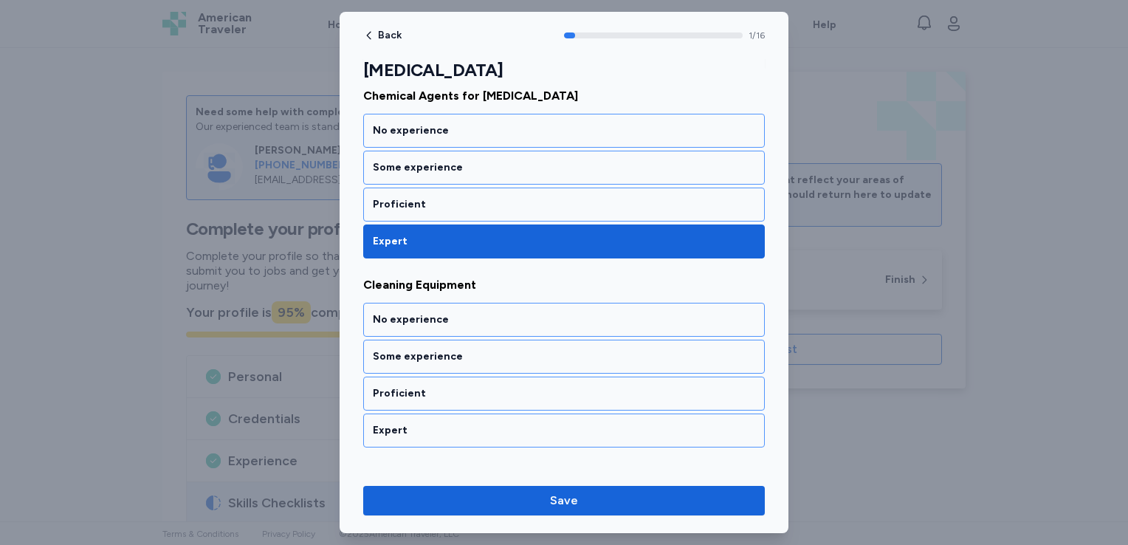
scroll to position [301, 0]
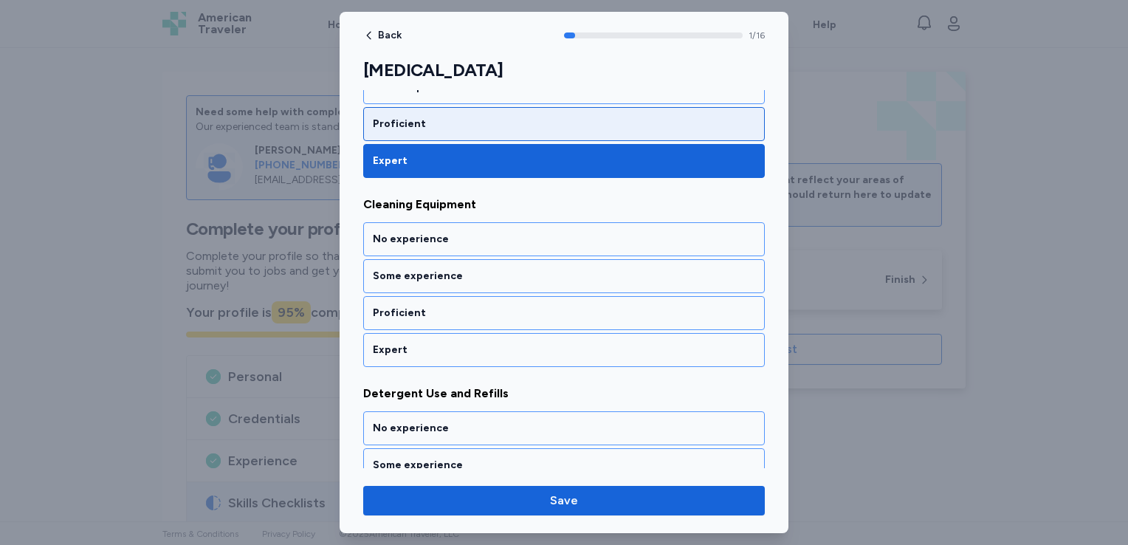
click at [527, 126] on div "Proficient" at bounding box center [564, 124] width 382 height 15
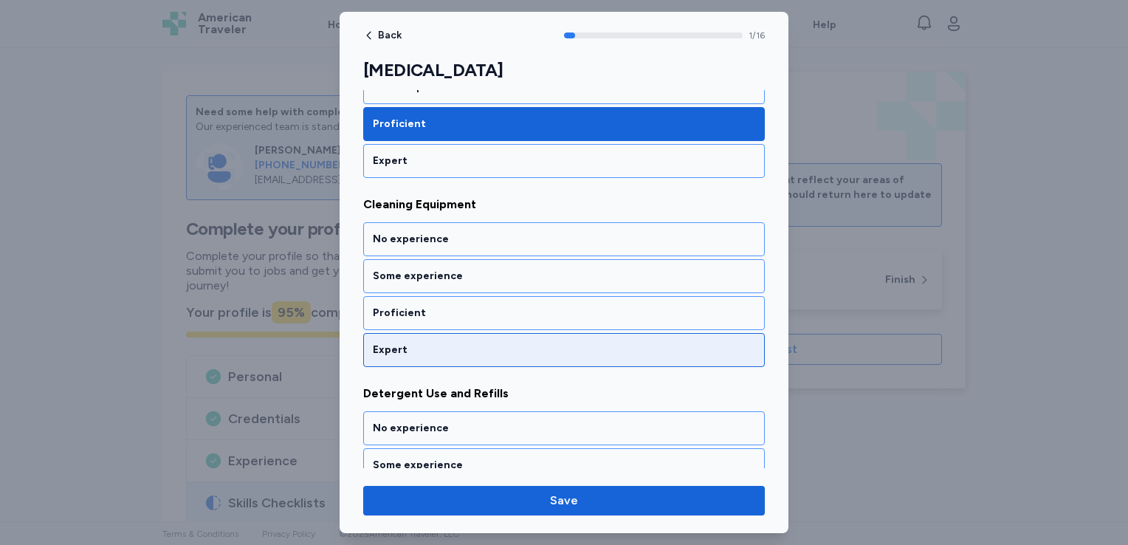
click at [499, 343] on div "Expert" at bounding box center [564, 350] width 382 height 15
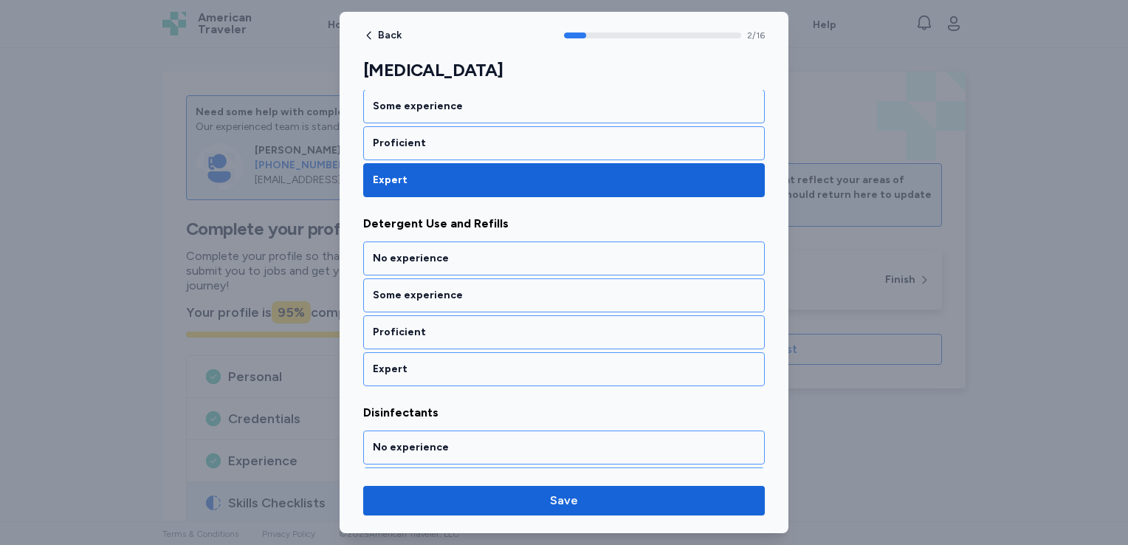
scroll to position [488, 0]
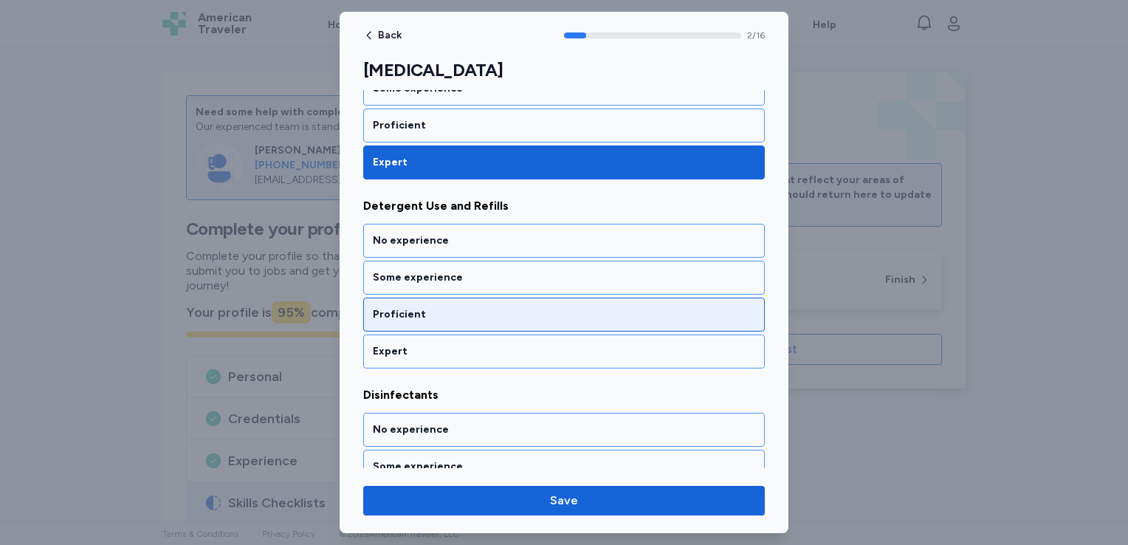
click at [521, 318] on div "Proficient" at bounding box center [564, 315] width 402 height 34
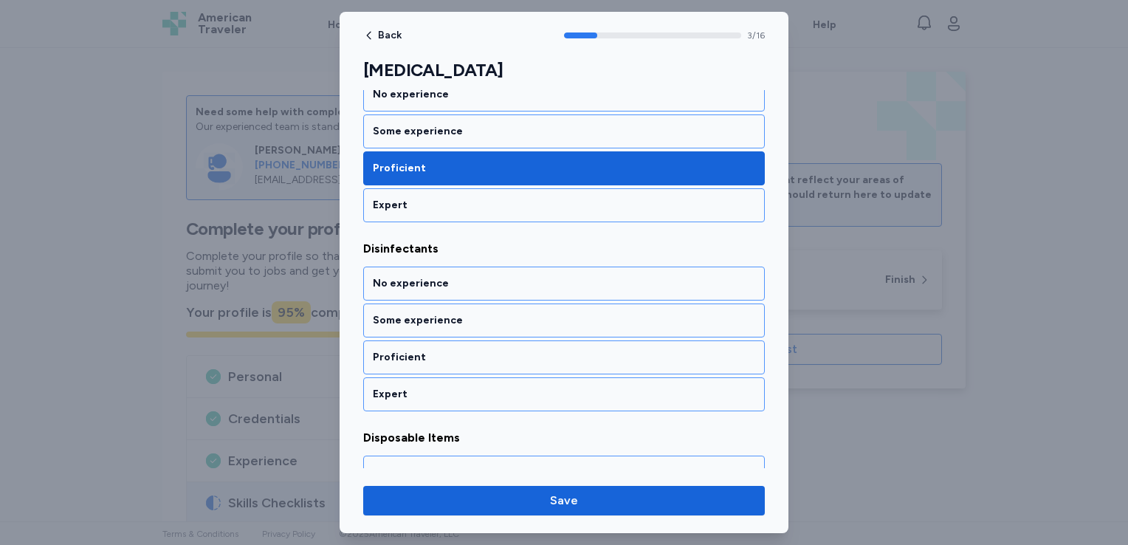
scroll to position [676, 0]
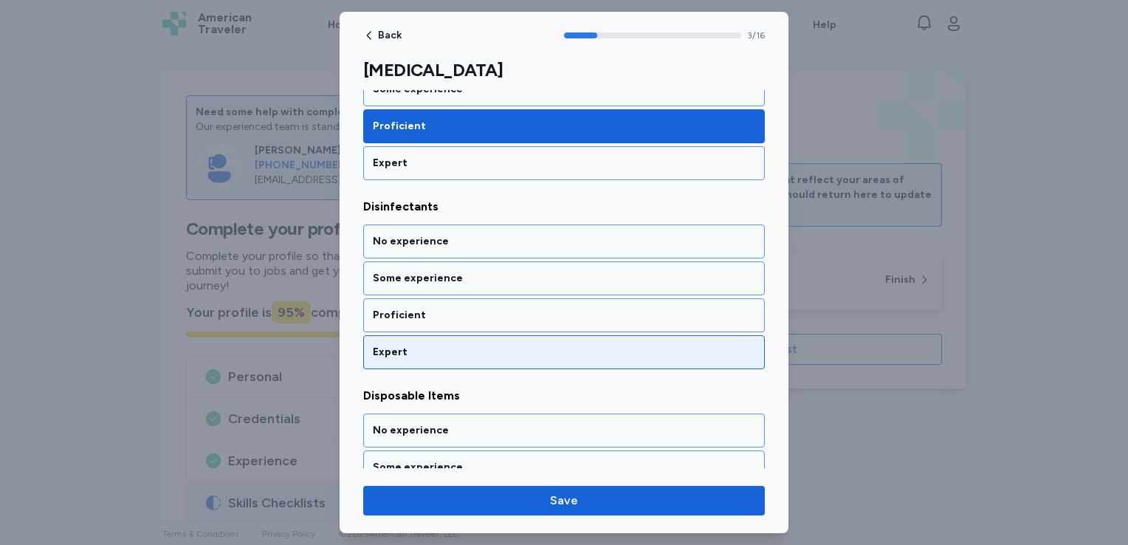
click at [521, 338] on div "Expert" at bounding box center [564, 352] width 402 height 34
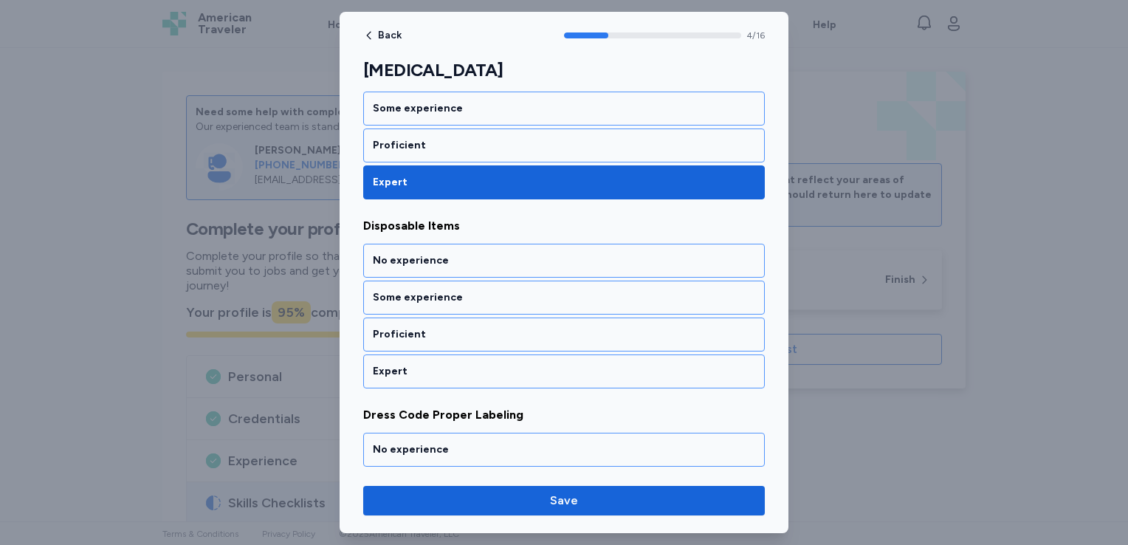
scroll to position [864, 0]
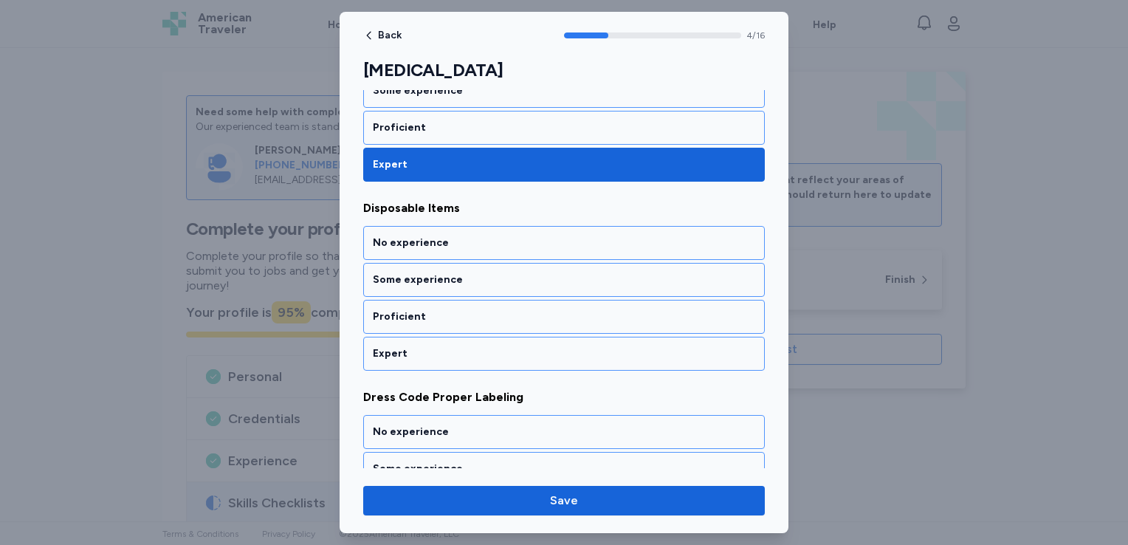
click at [521, 338] on div "Expert" at bounding box center [564, 354] width 402 height 34
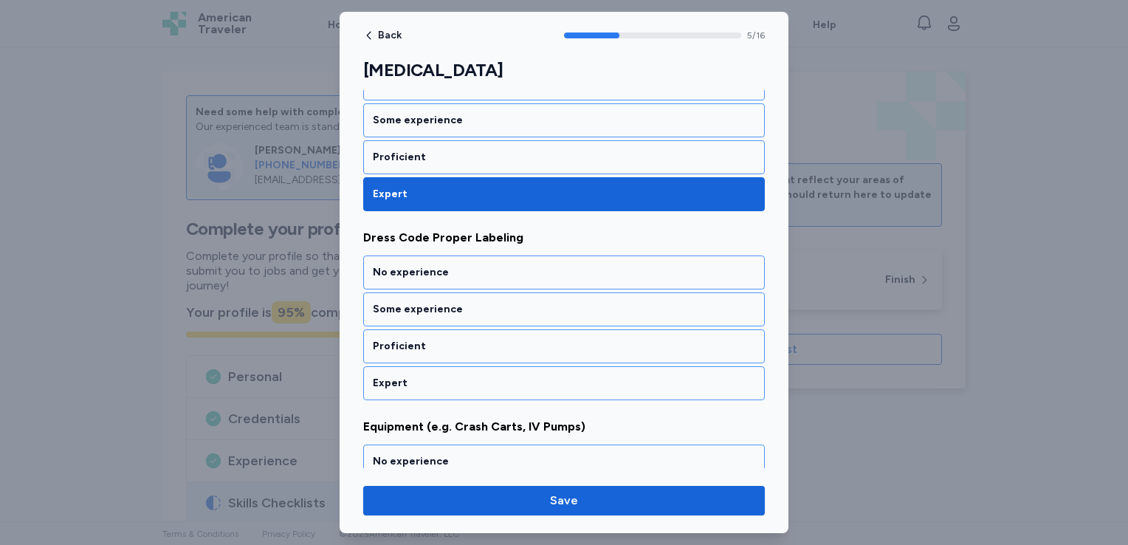
scroll to position [1051, 0]
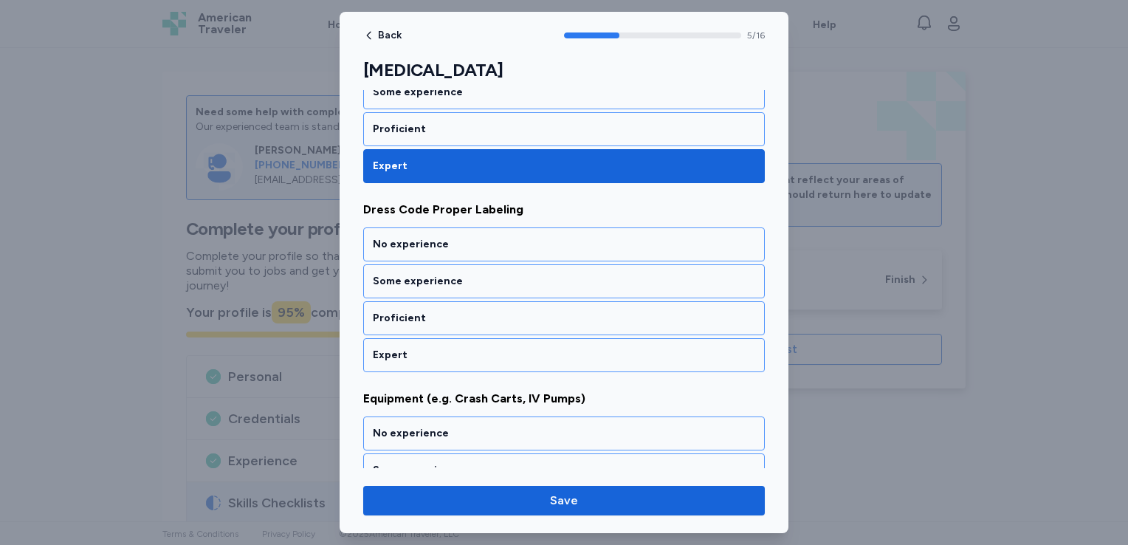
click at [521, 338] on div "Expert" at bounding box center [564, 355] width 402 height 34
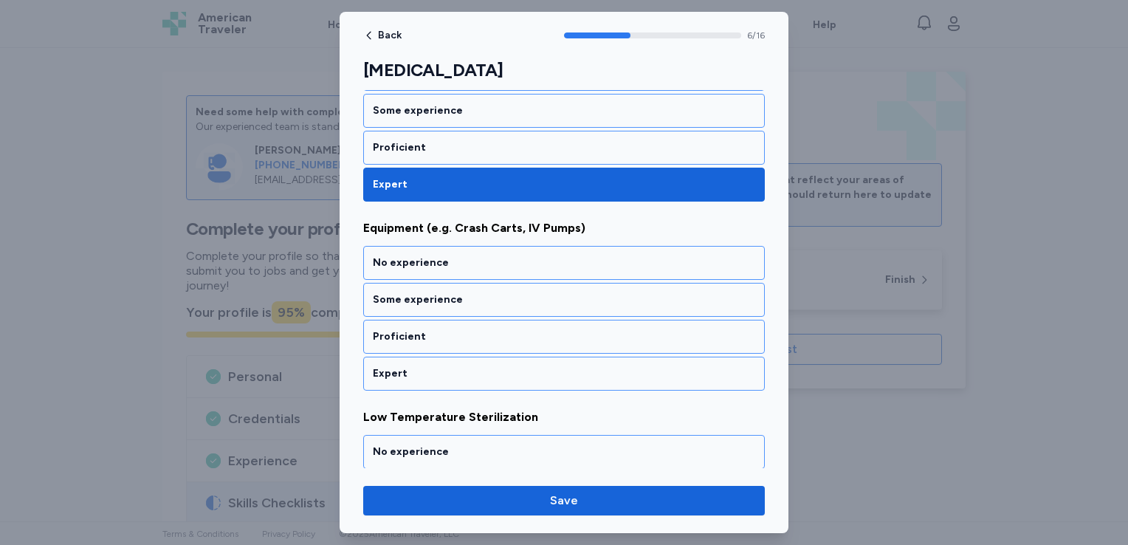
scroll to position [1240, 0]
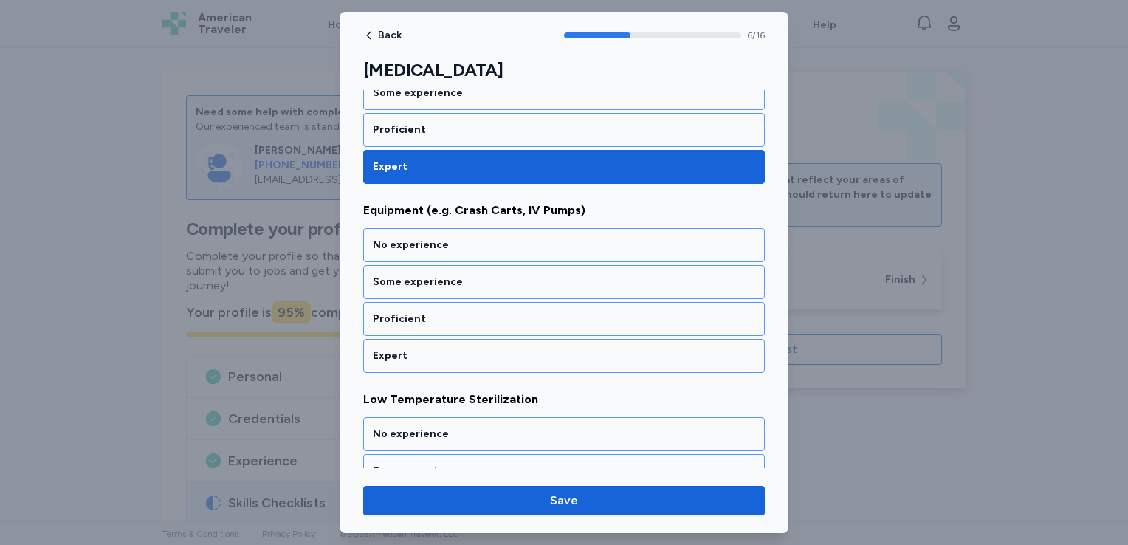
click at [521, 339] on div "Expert" at bounding box center [564, 356] width 402 height 34
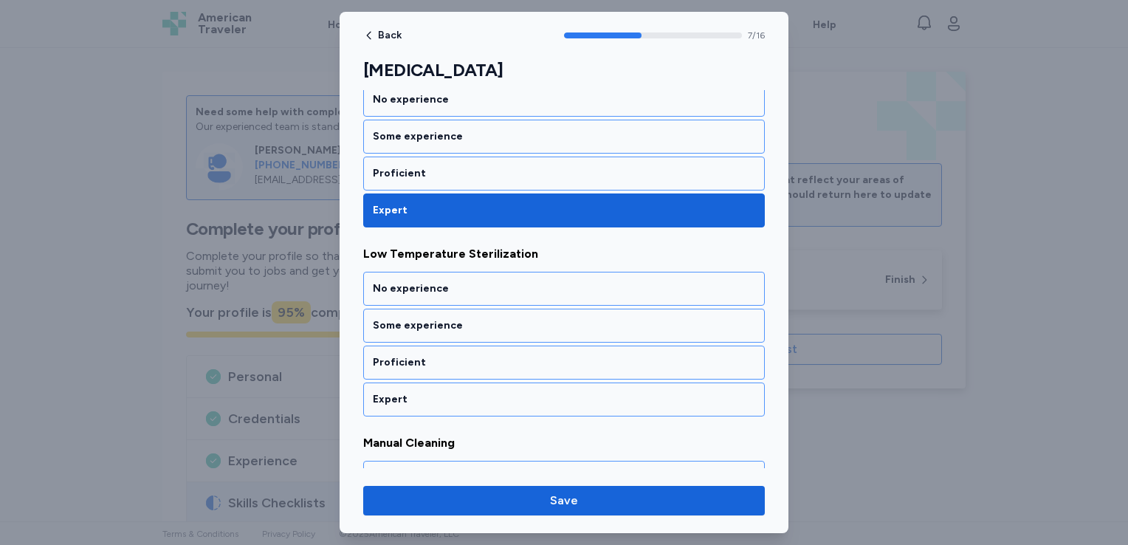
scroll to position [1427, 0]
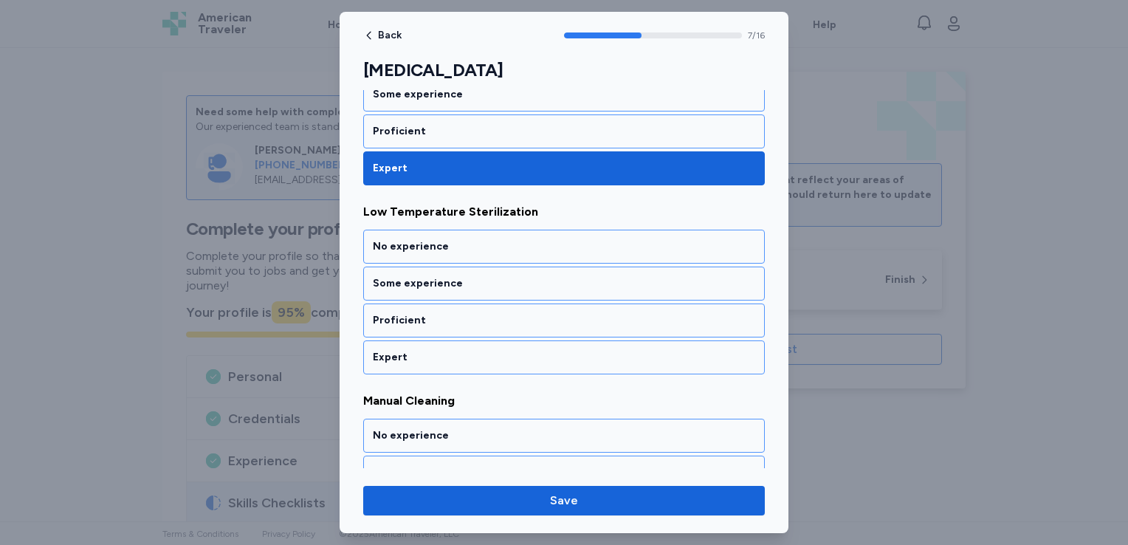
click at [521, 340] on div "Expert" at bounding box center [564, 357] width 402 height 34
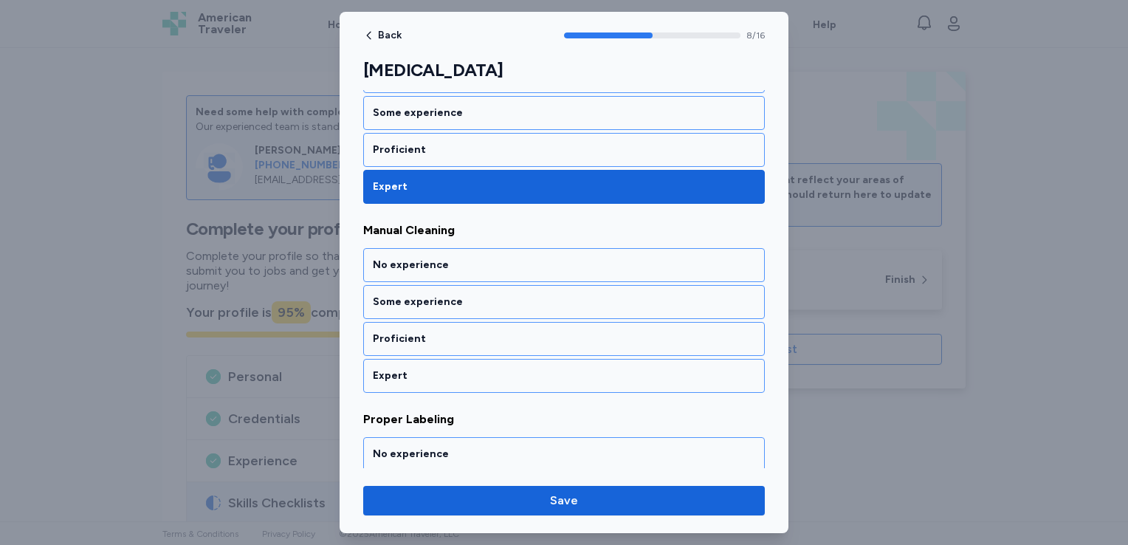
scroll to position [1616, 0]
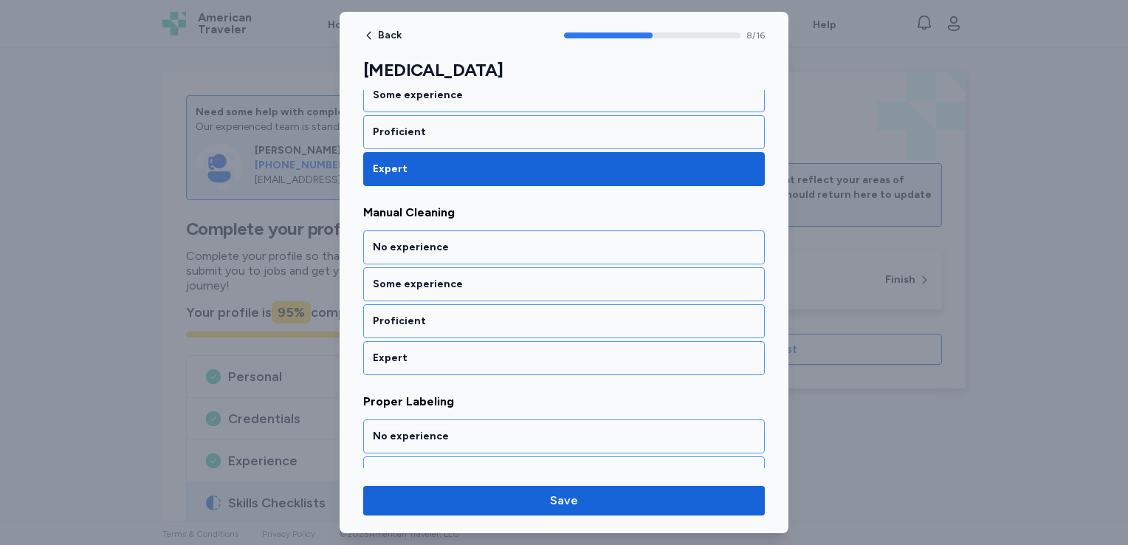
click at [521, 341] on div "Expert" at bounding box center [564, 358] width 402 height 34
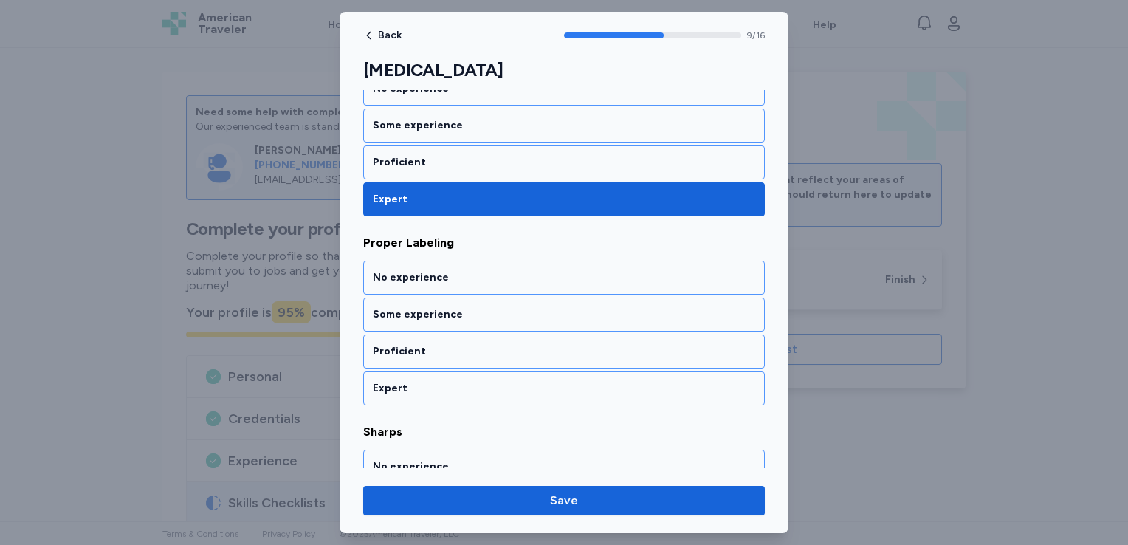
scroll to position [1803, 0]
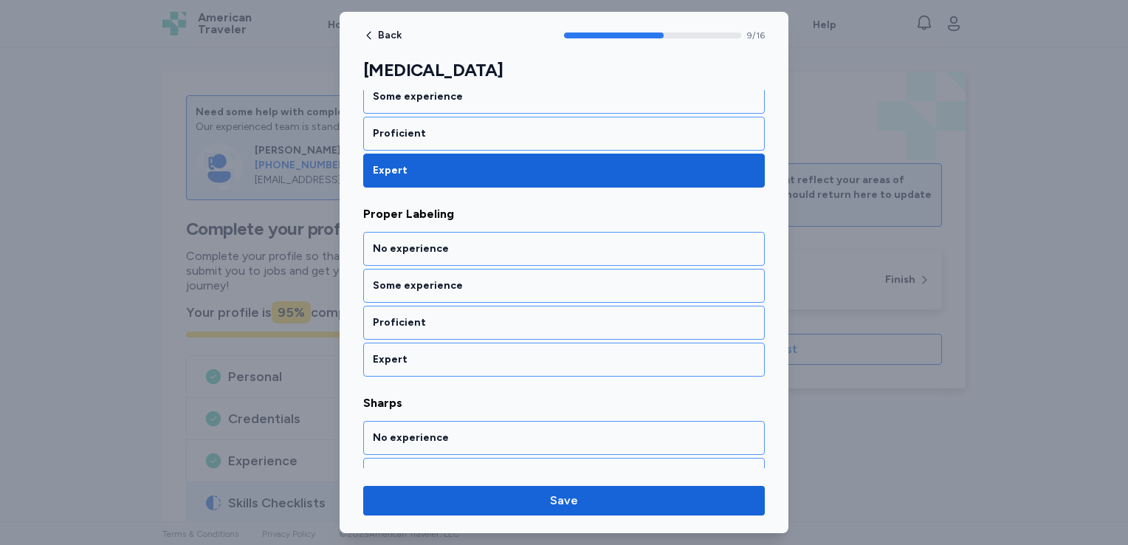
click at [521, 343] on div "Expert" at bounding box center [564, 360] width 402 height 34
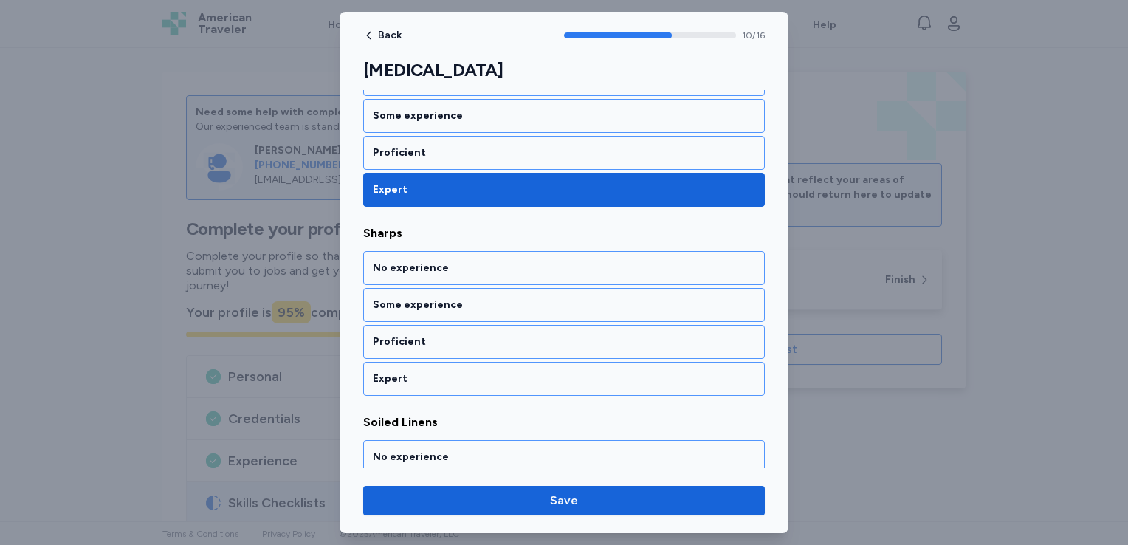
scroll to position [1991, 0]
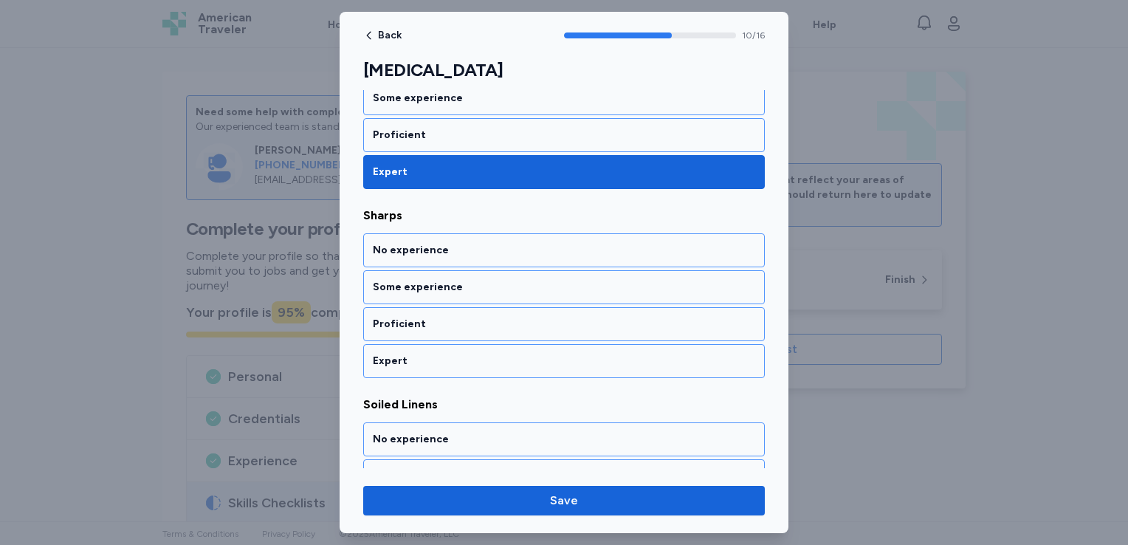
click at [521, 344] on div "Expert" at bounding box center [564, 361] width 402 height 34
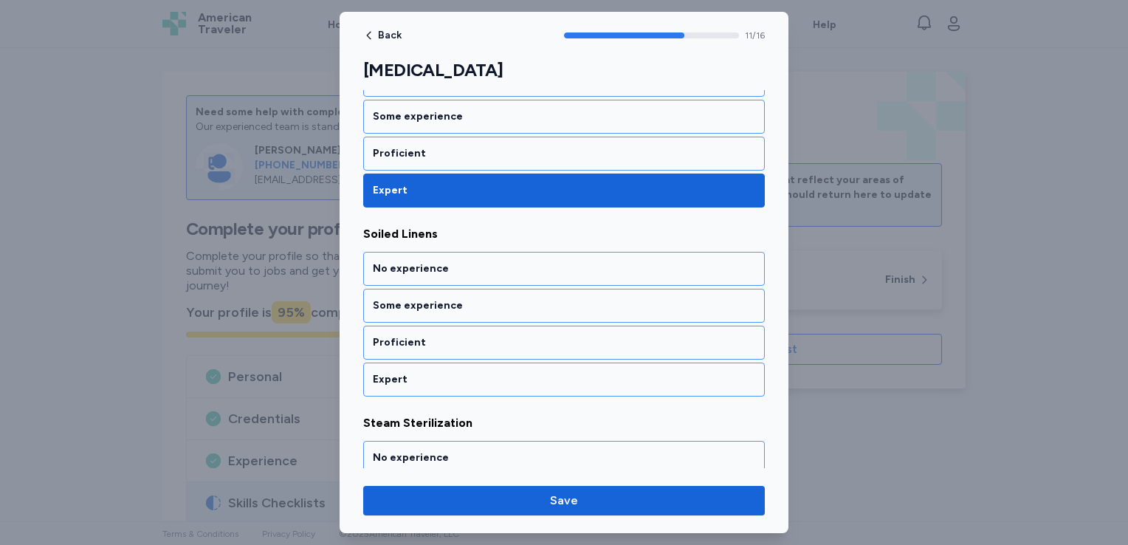
scroll to position [2179, 0]
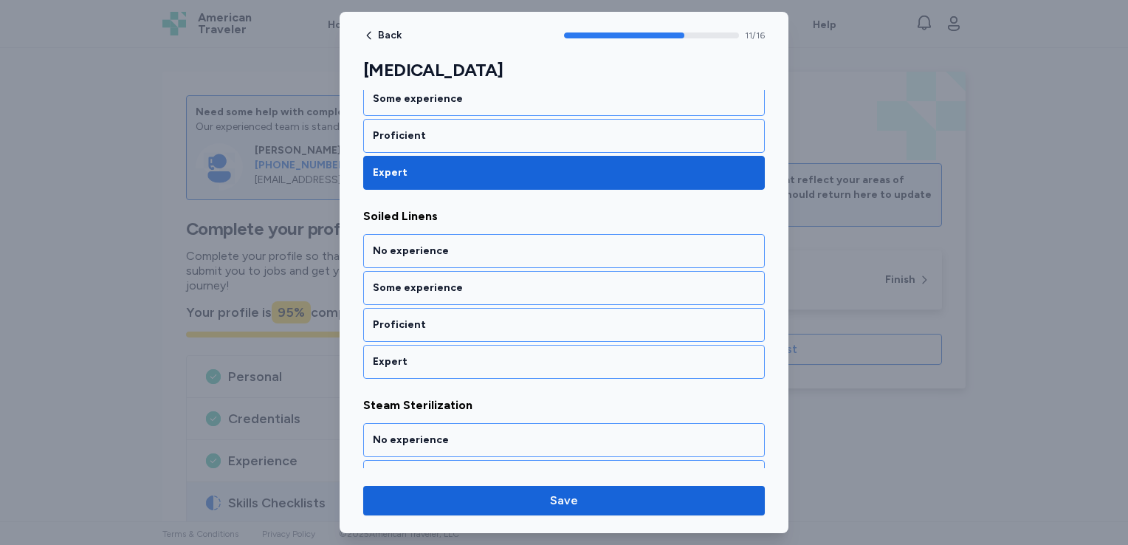
click at [521, 345] on div "Expert" at bounding box center [564, 362] width 402 height 34
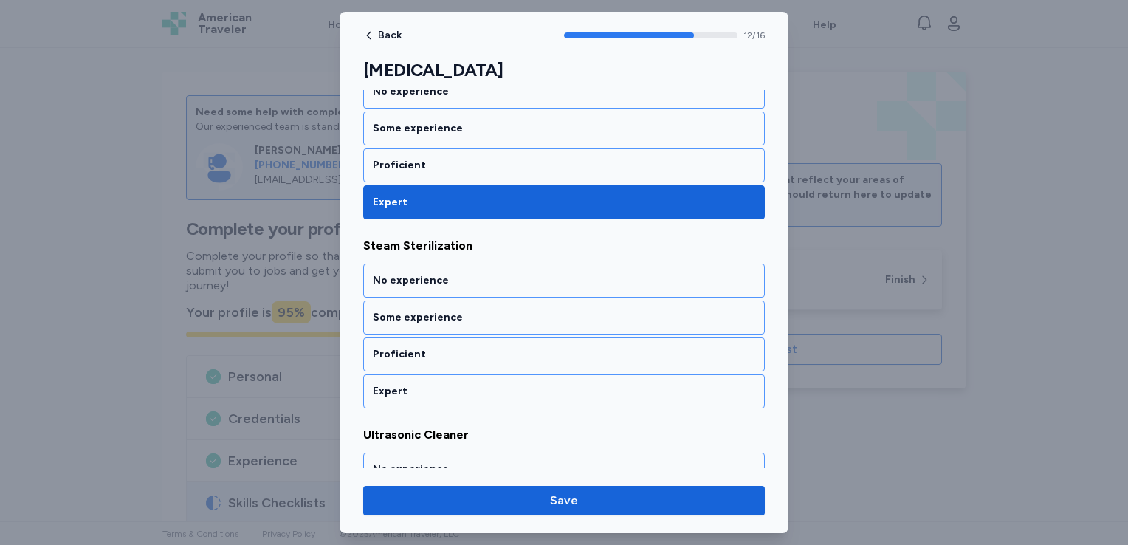
scroll to position [2366, 0]
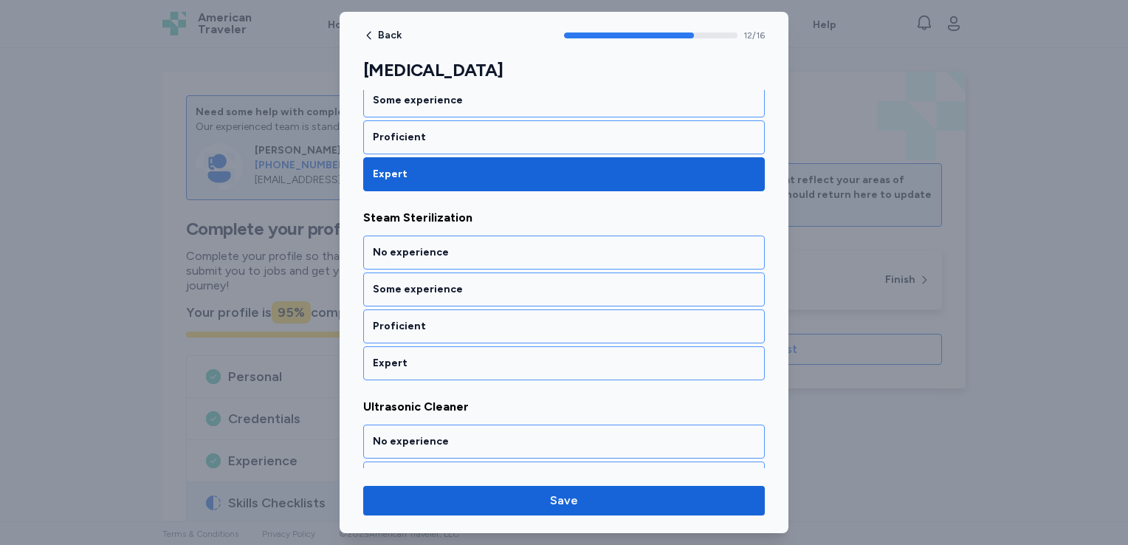
click at [521, 346] on div "Expert" at bounding box center [564, 363] width 402 height 34
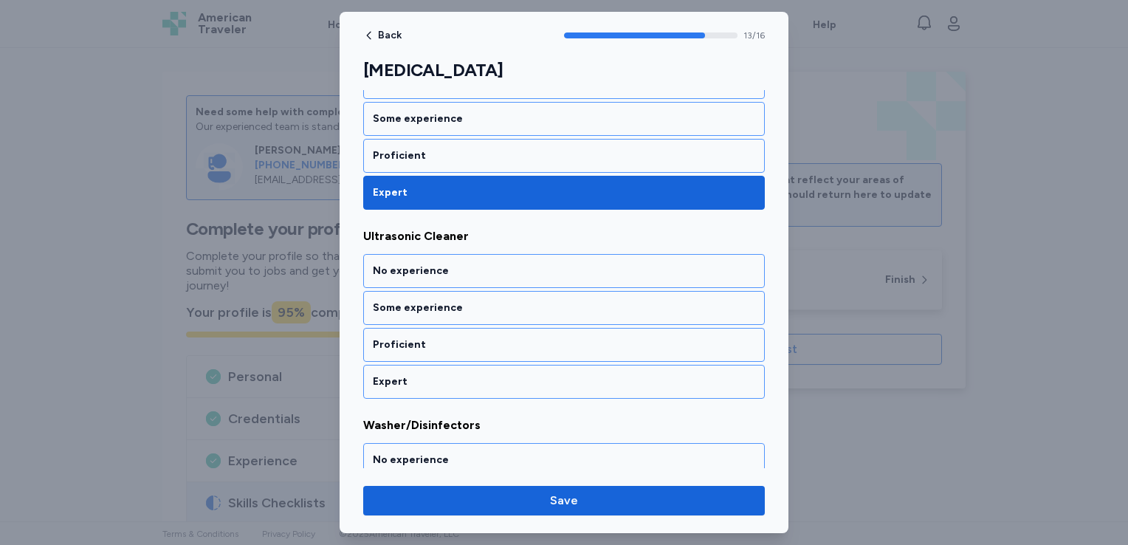
scroll to position [2555, 0]
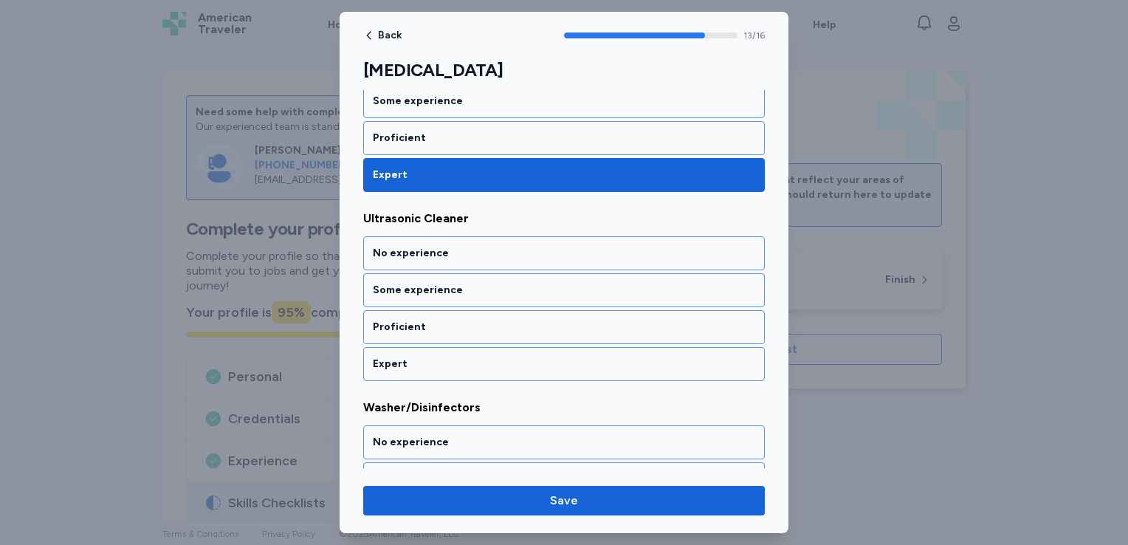
click at [521, 347] on div "Expert" at bounding box center [564, 364] width 402 height 34
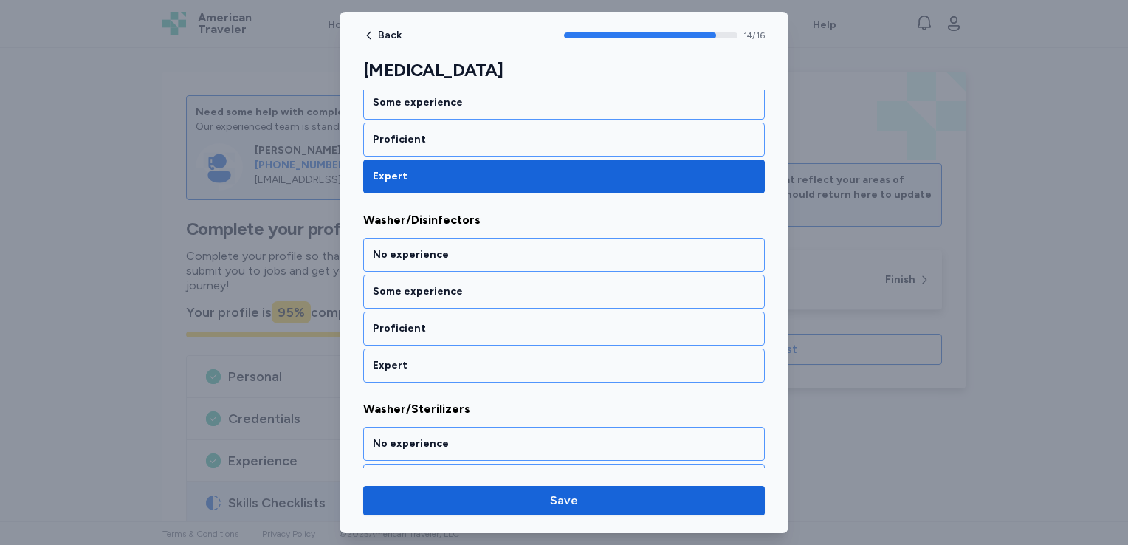
click at [521, 348] on div "Expert" at bounding box center [564, 365] width 402 height 34
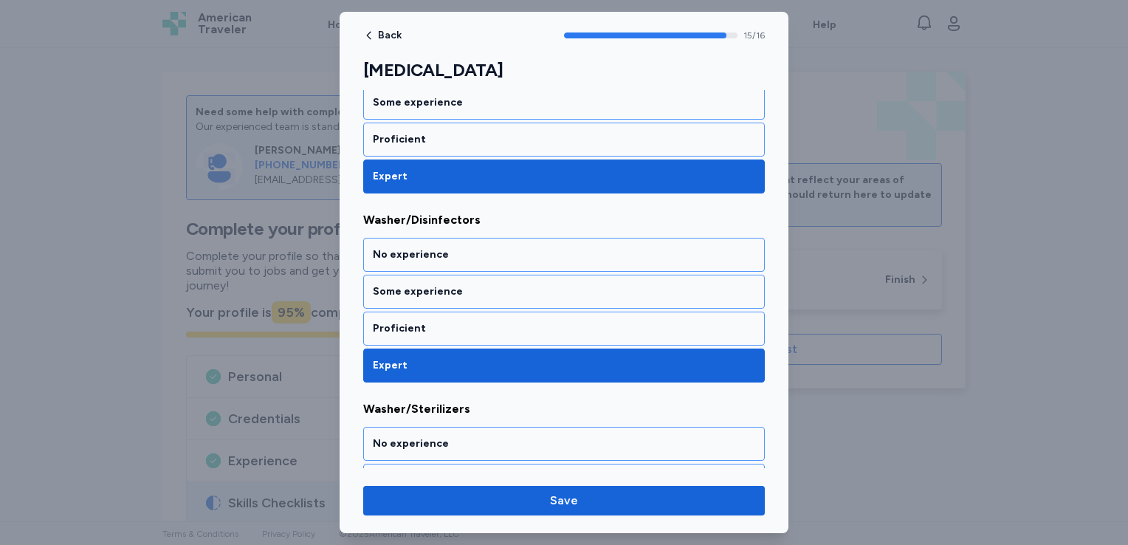
scroll to position [2829, 0]
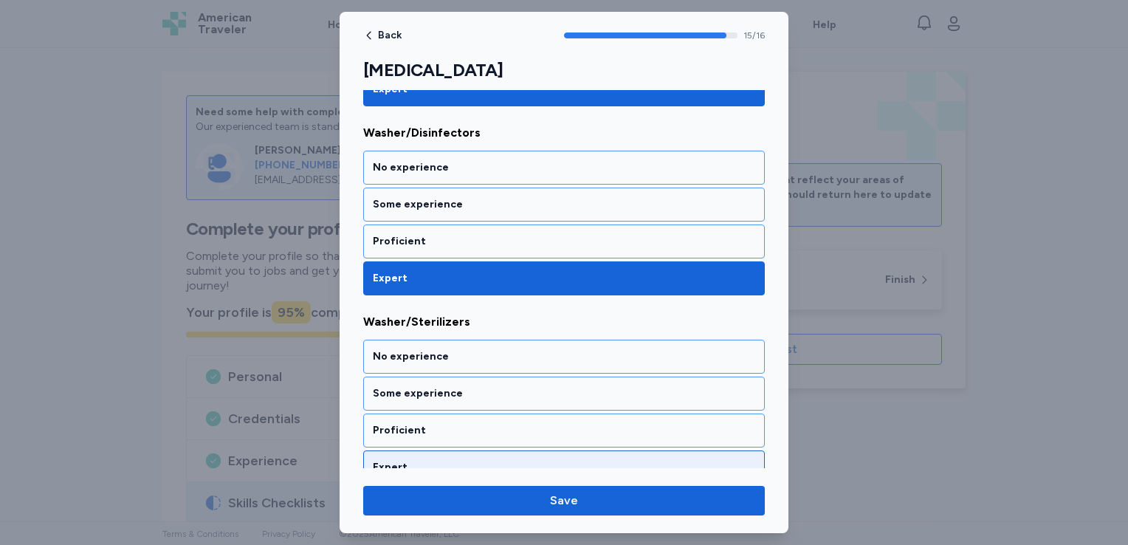
click at [505, 460] on div "Expert" at bounding box center [564, 467] width 382 height 15
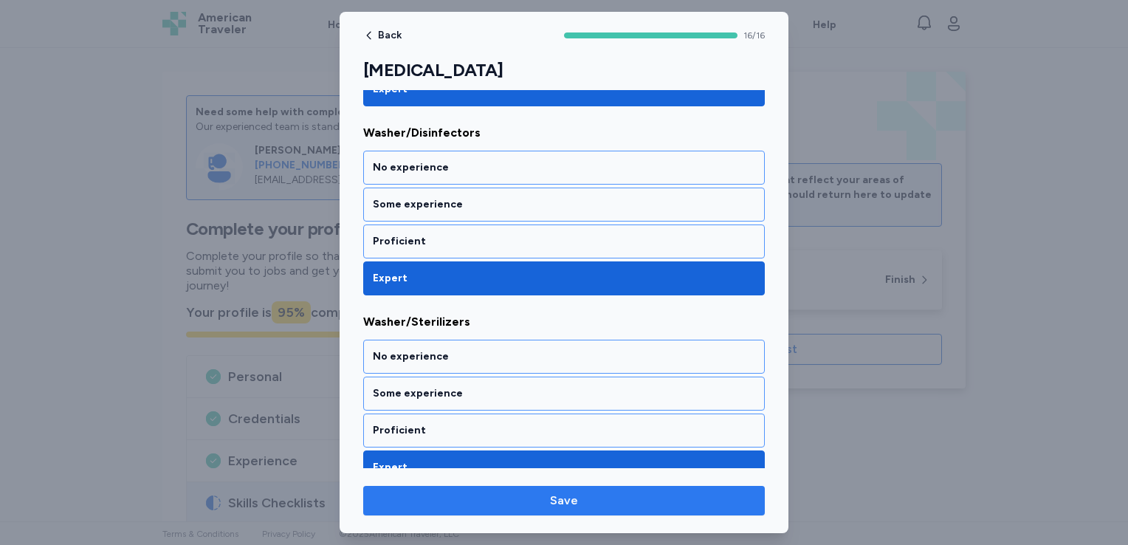
click at [516, 501] on span "Save" at bounding box center [564, 501] width 378 height 18
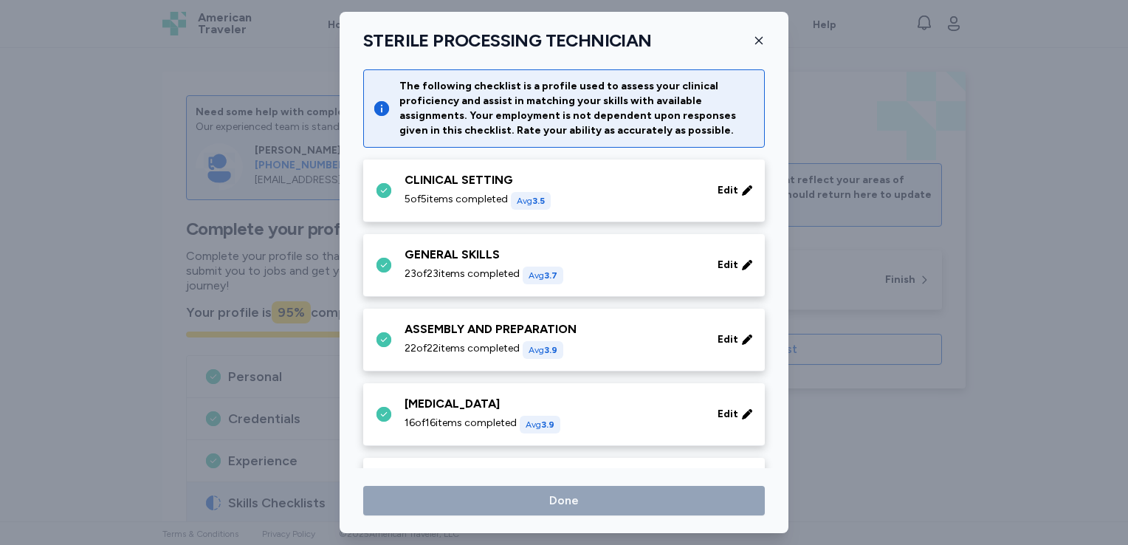
click at [760, 43] on icon "button" at bounding box center [759, 41] width 12 height 12
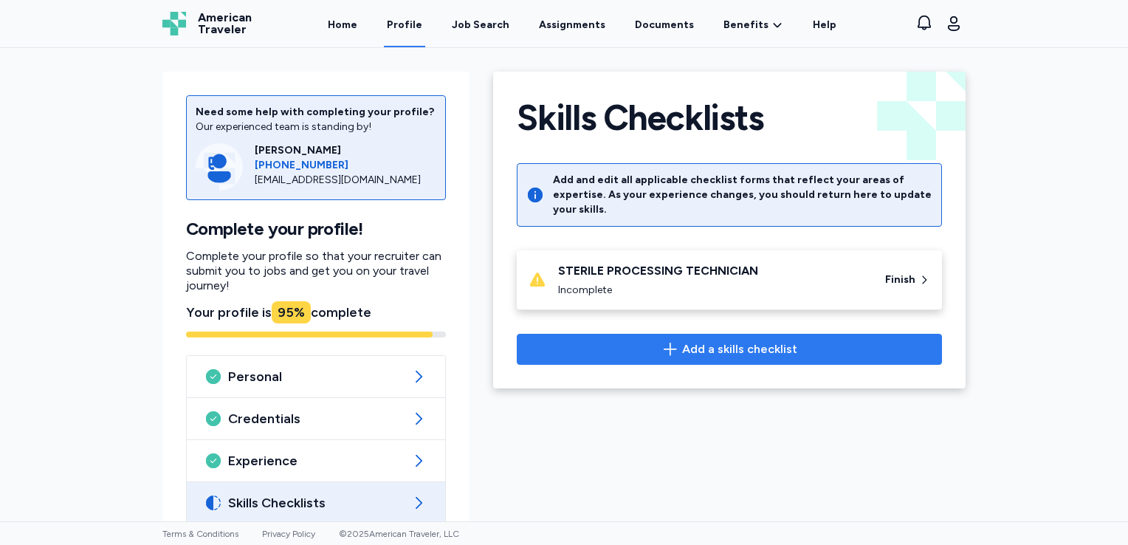
scroll to position [86, 0]
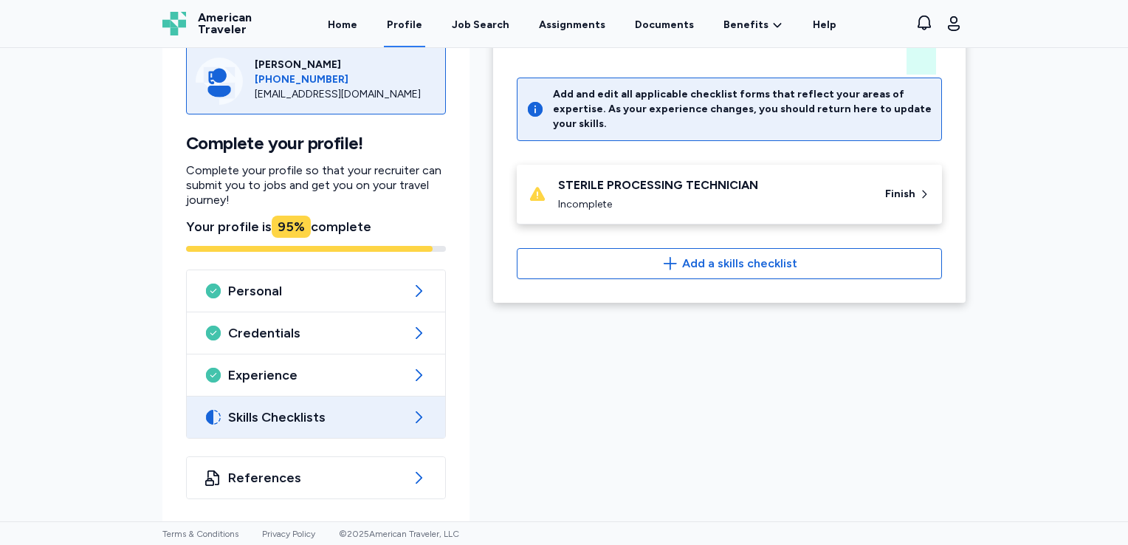
click at [759, 176] on div "STERILE PROCESSING TECHNICIAN" at bounding box center [712, 185] width 309 height 18
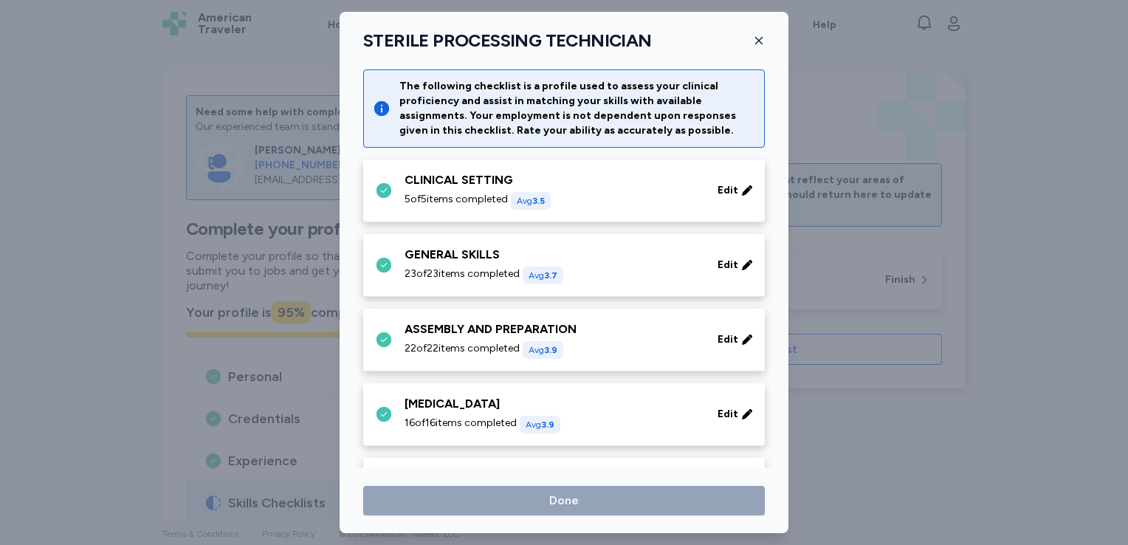
click at [617, 199] on div "5 of 5 items completed Avg 3.5" at bounding box center [552, 201] width 295 height 18
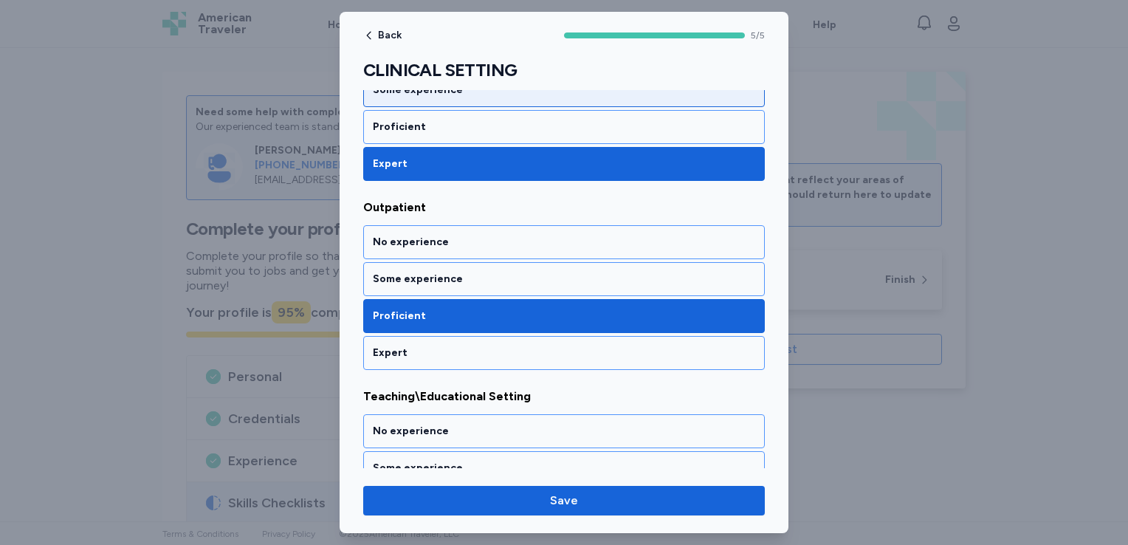
scroll to position [297, 0]
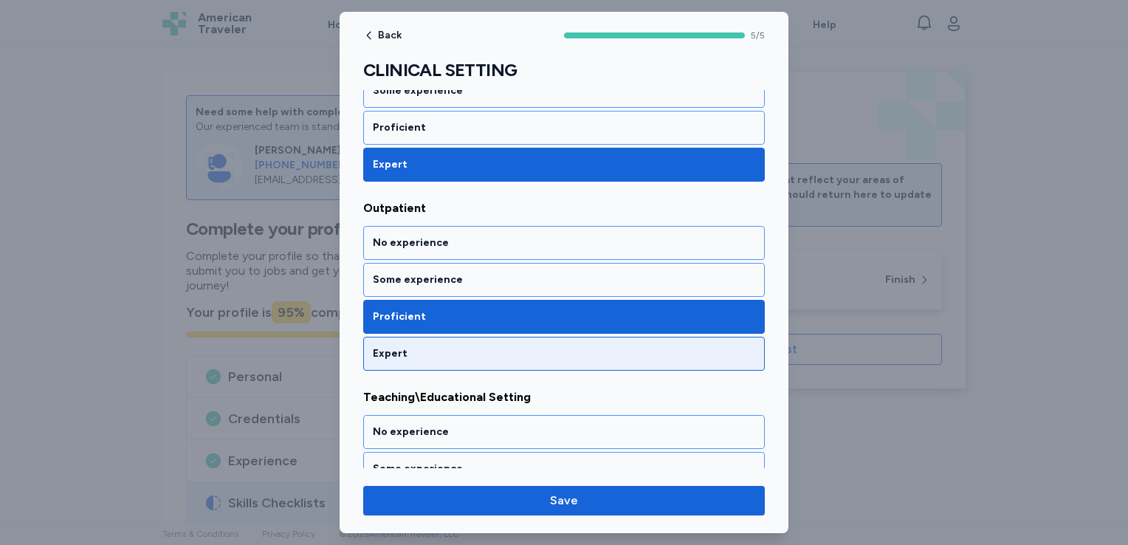
click at [596, 346] on div "Expert" at bounding box center [564, 353] width 382 height 15
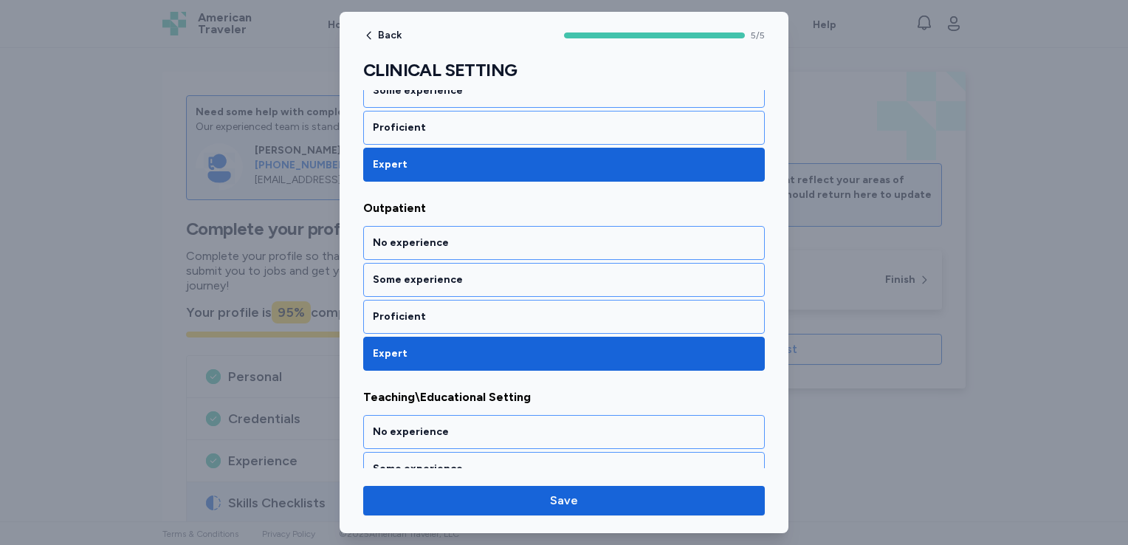
scroll to position [653, 0]
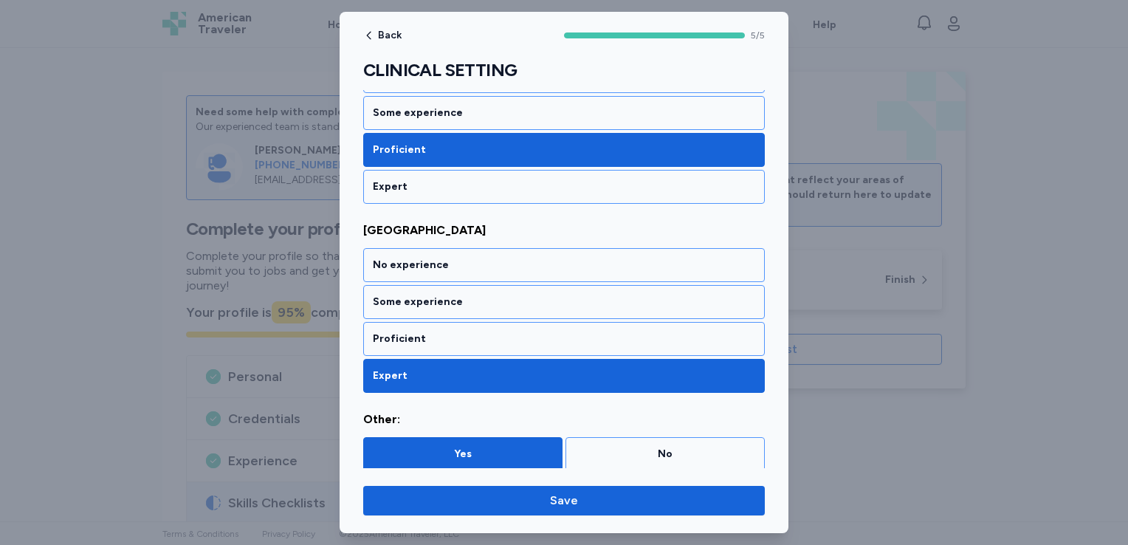
click at [534, 452] on div "Yes" at bounding box center [463, 454] width 180 height 15
click at [611, 447] on div "No" at bounding box center [665, 454] width 180 height 15
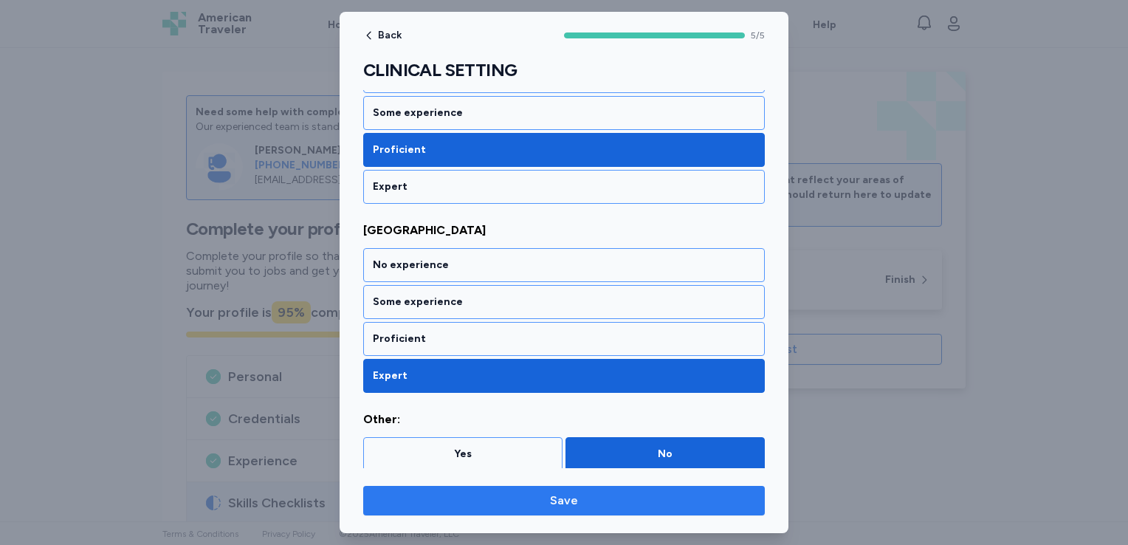
click at [586, 507] on span "Save" at bounding box center [564, 501] width 378 height 18
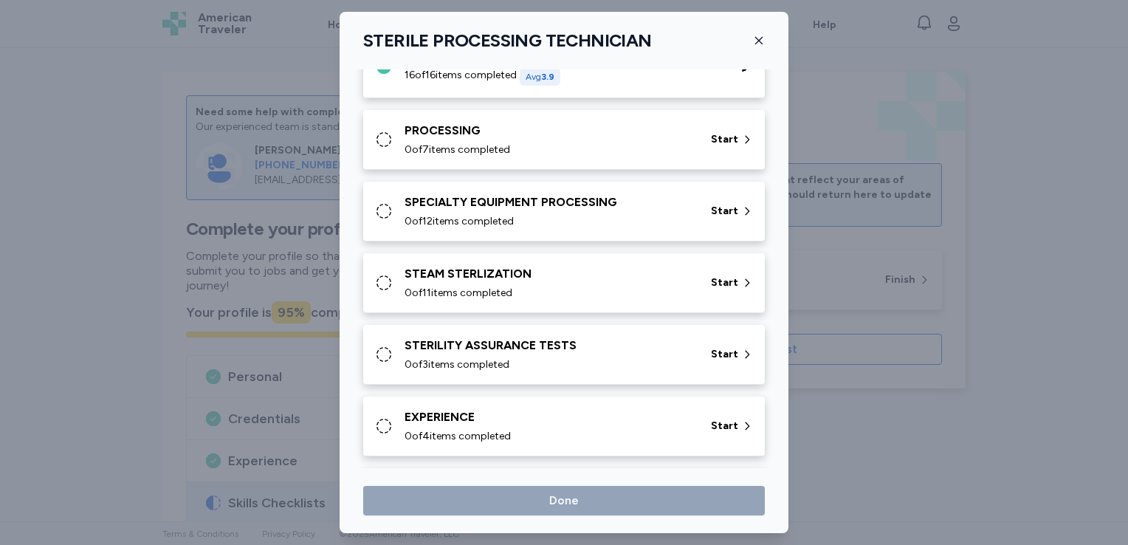
scroll to position [345, 0]
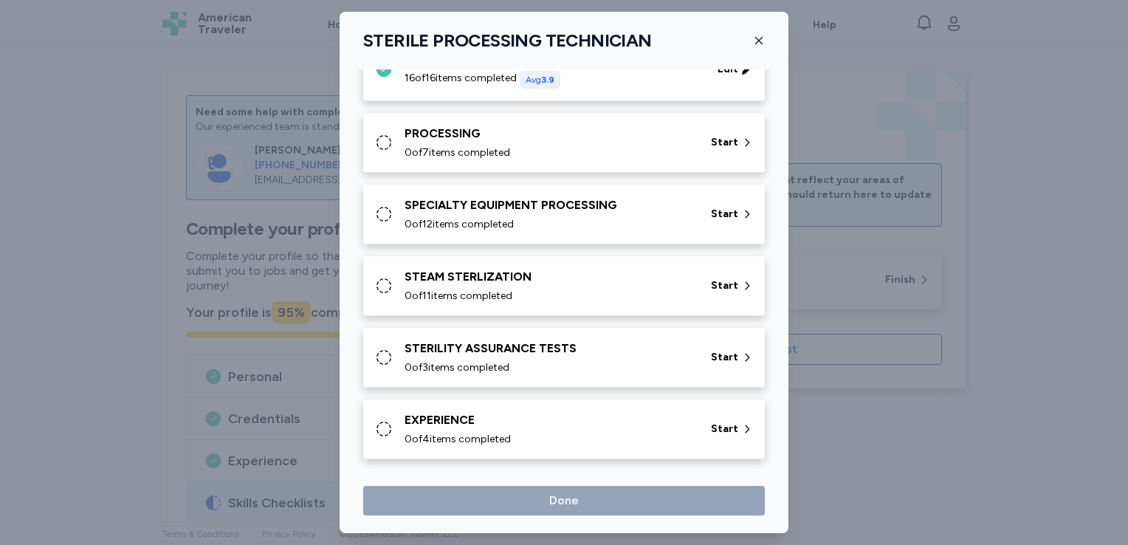
click at [634, 146] on div "0 of 7 items completed" at bounding box center [549, 152] width 289 height 15
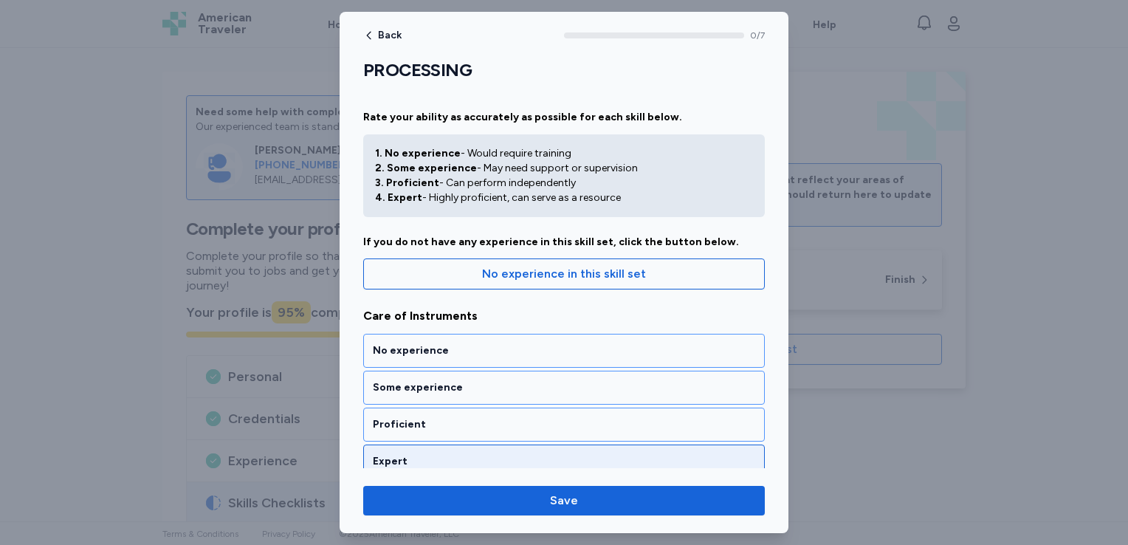
click at [485, 454] on div "Expert" at bounding box center [564, 461] width 382 height 15
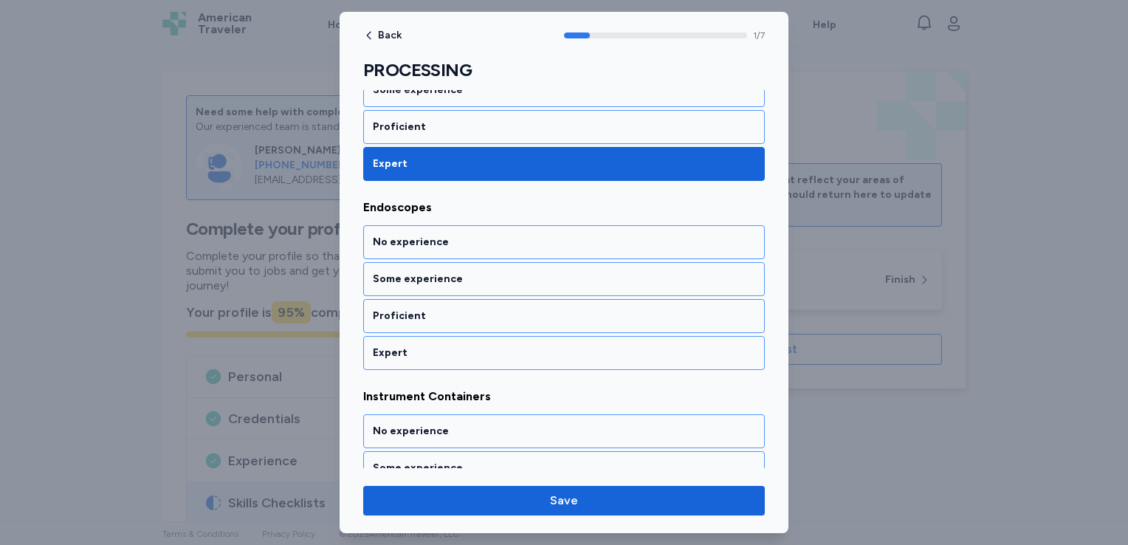
scroll to position [301, 0]
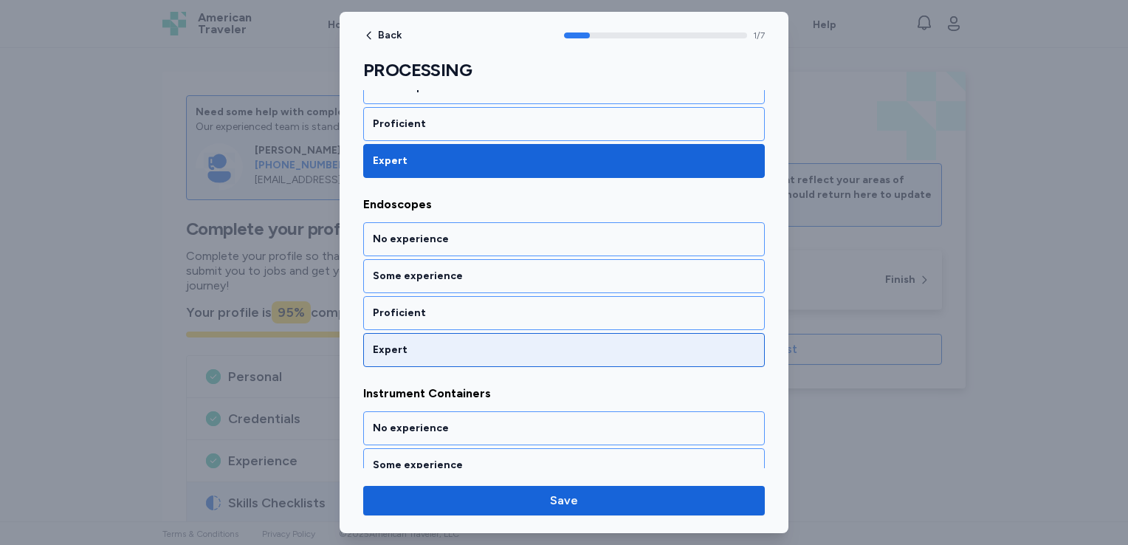
click at [510, 351] on div "Expert" at bounding box center [564, 350] width 382 height 15
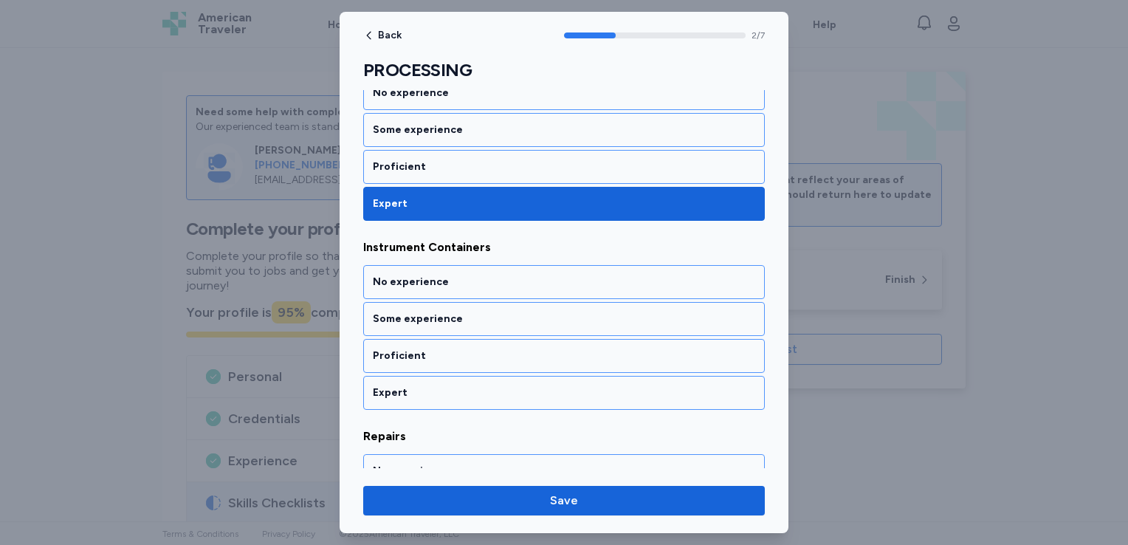
scroll to position [488, 0]
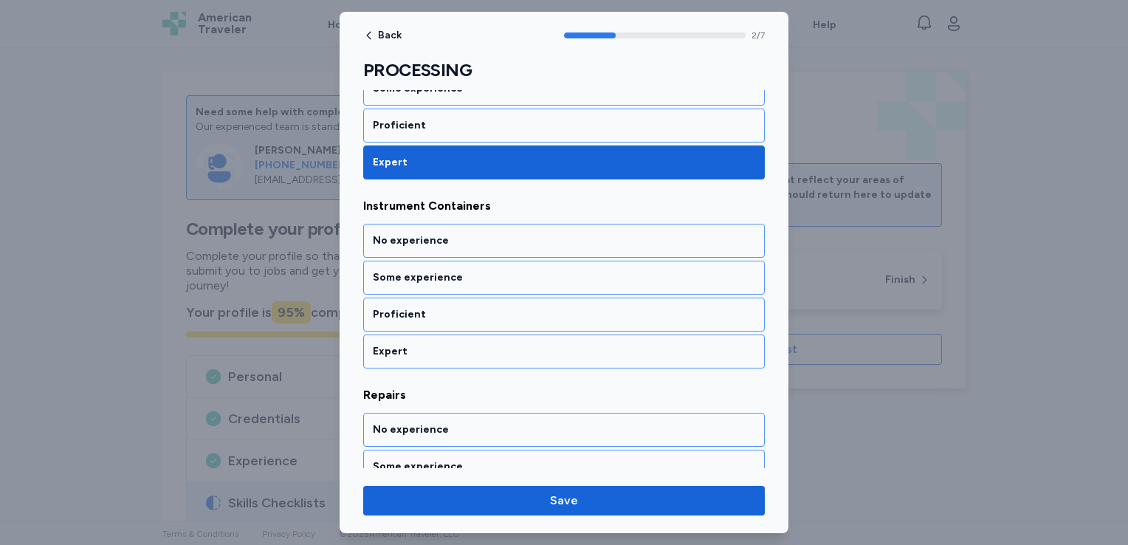
click at [510, 351] on div "Expert" at bounding box center [564, 351] width 382 height 15
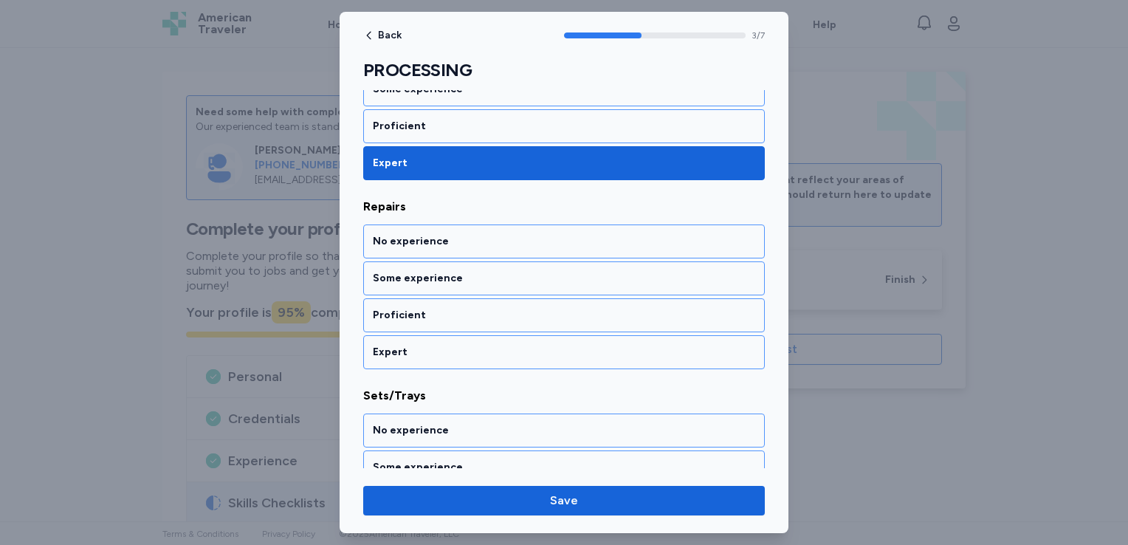
click at [510, 351] on div "Expert" at bounding box center [564, 352] width 382 height 15
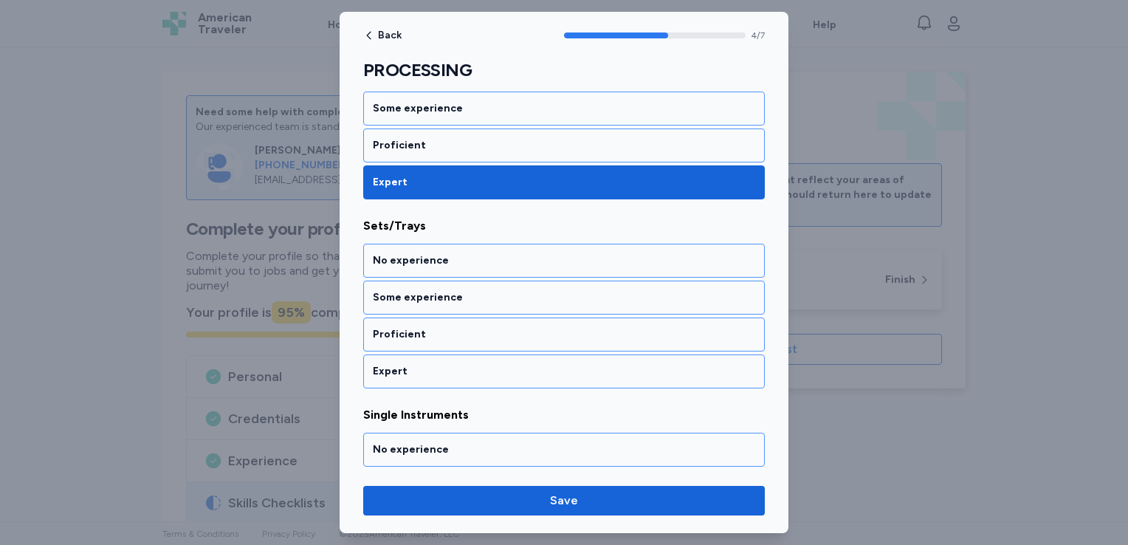
scroll to position [864, 0]
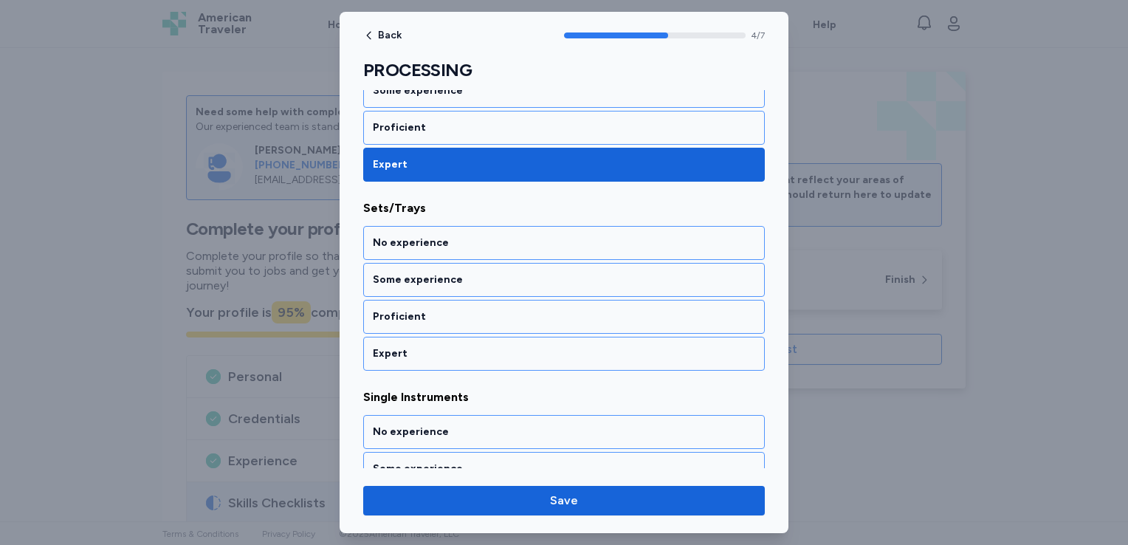
click at [510, 351] on div "Expert" at bounding box center [564, 353] width 382 height 15
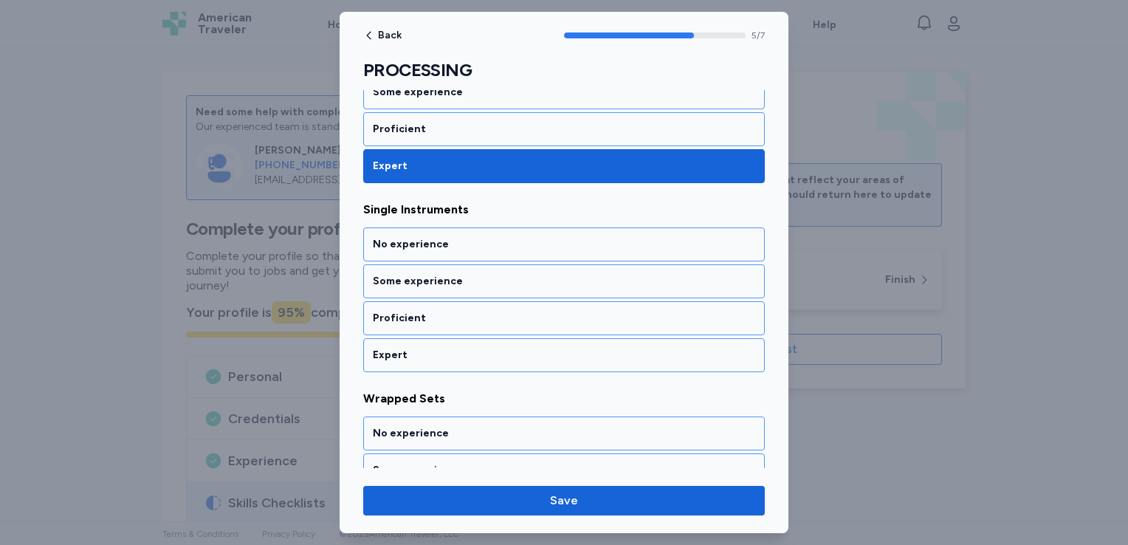
click at [510, 351] on div "Expert" at bounding box center [564, 355] width 382 height 15
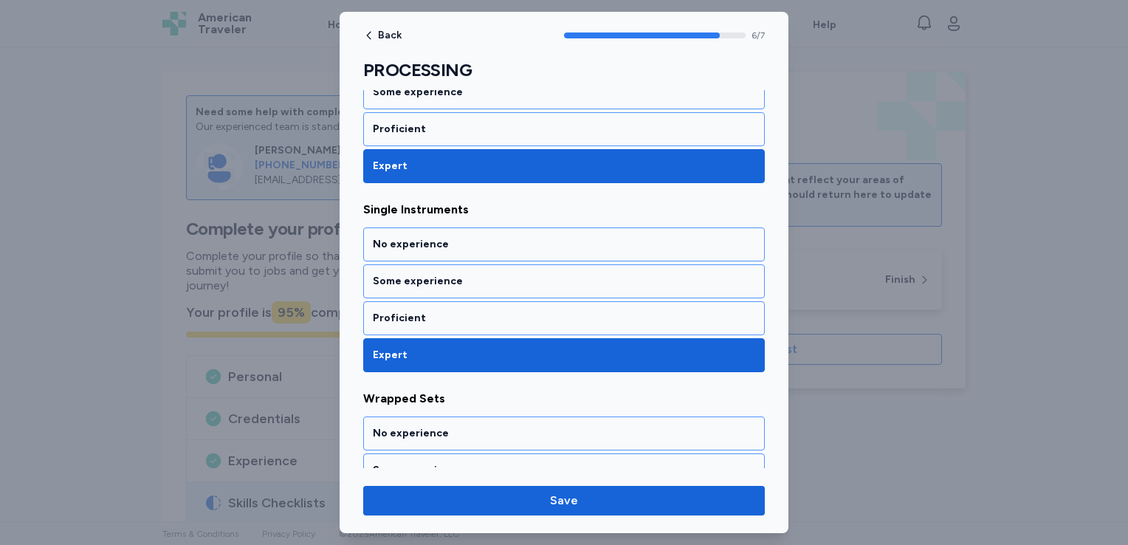
scroll to position [1139, 0]
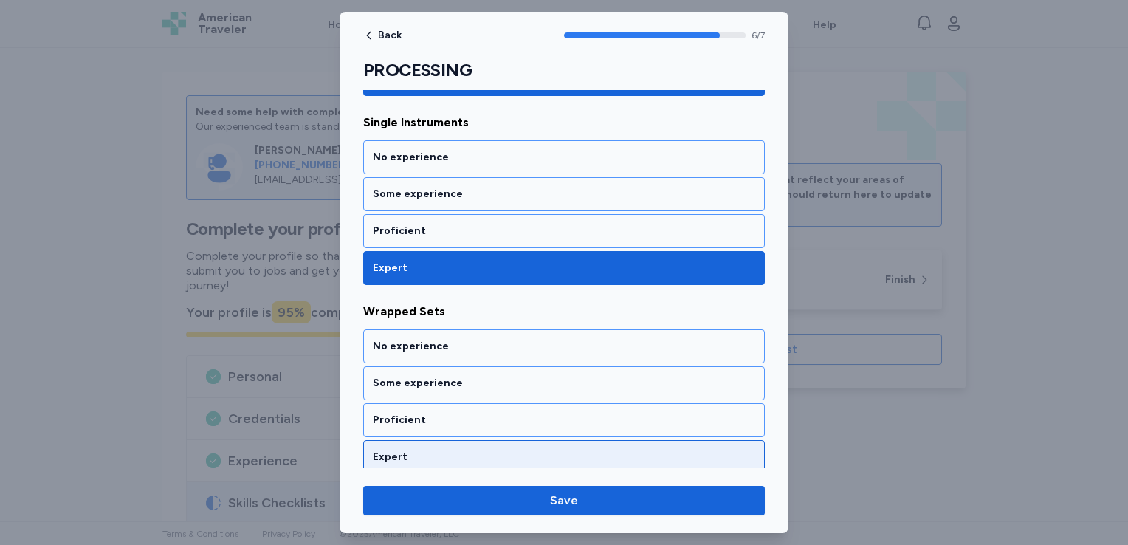
click at [495, 450] on div "Expert" at bounding box center [564, 457] width 382 height 15
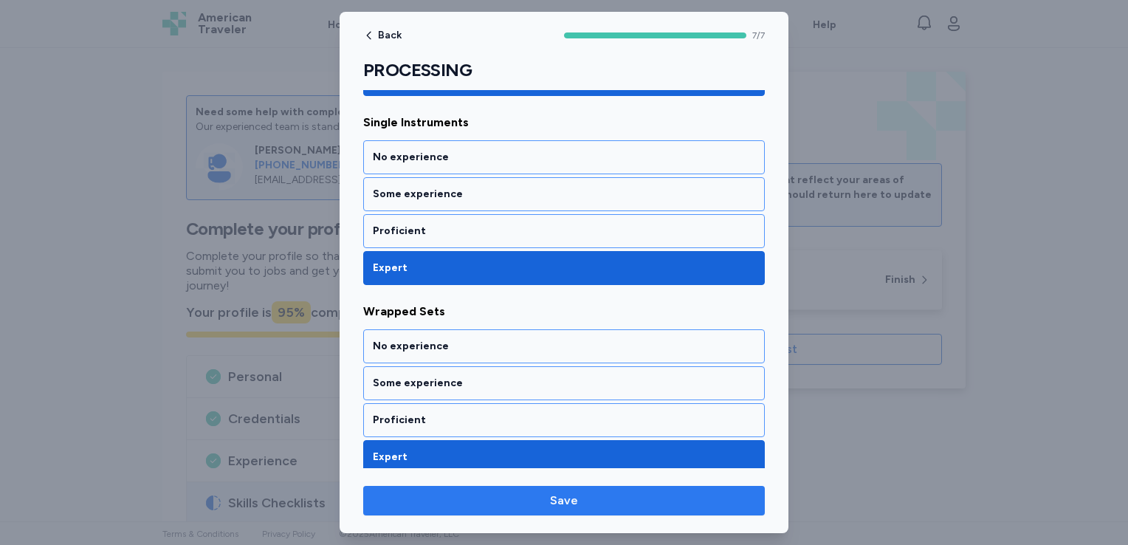
click at [501, 497] on span "Save" at bounding box center [564, 501] width 378 height 18
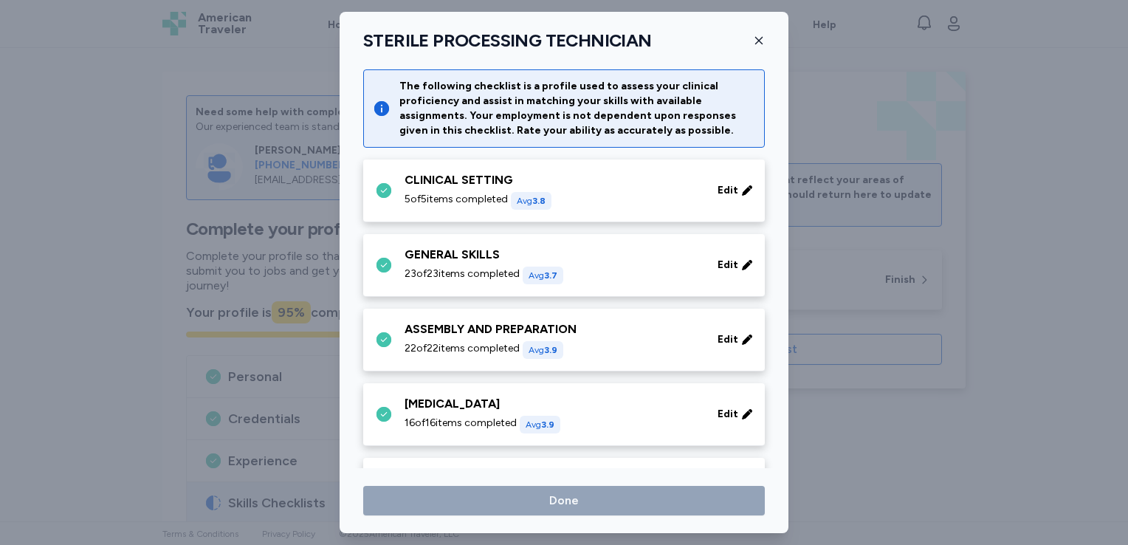
scroll to position [345, 0]
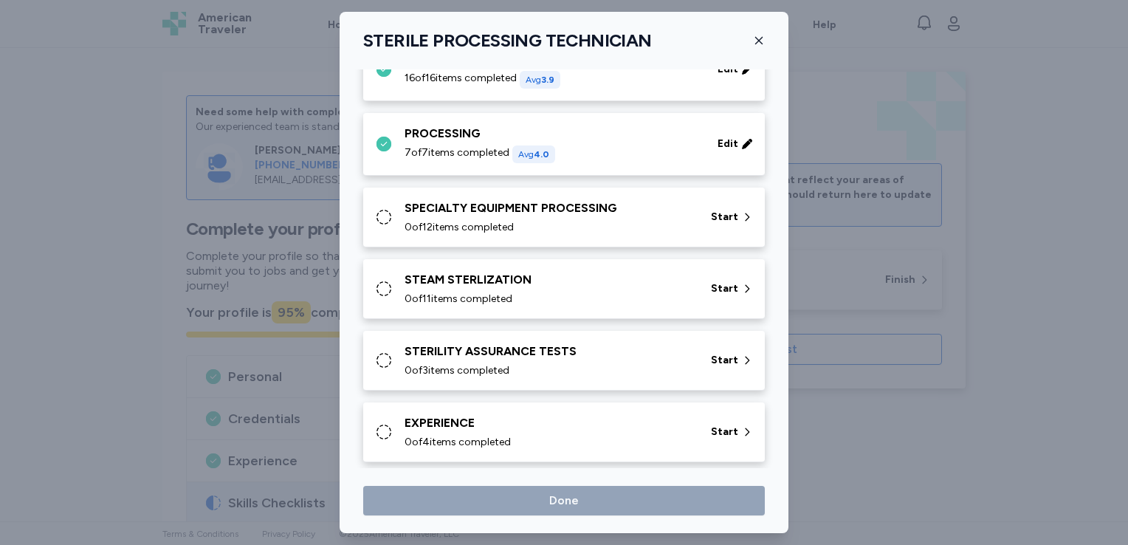
click at [591, 232] on div "0 of 12 items completed" at bounding box center [549, 227] width 289 height 15
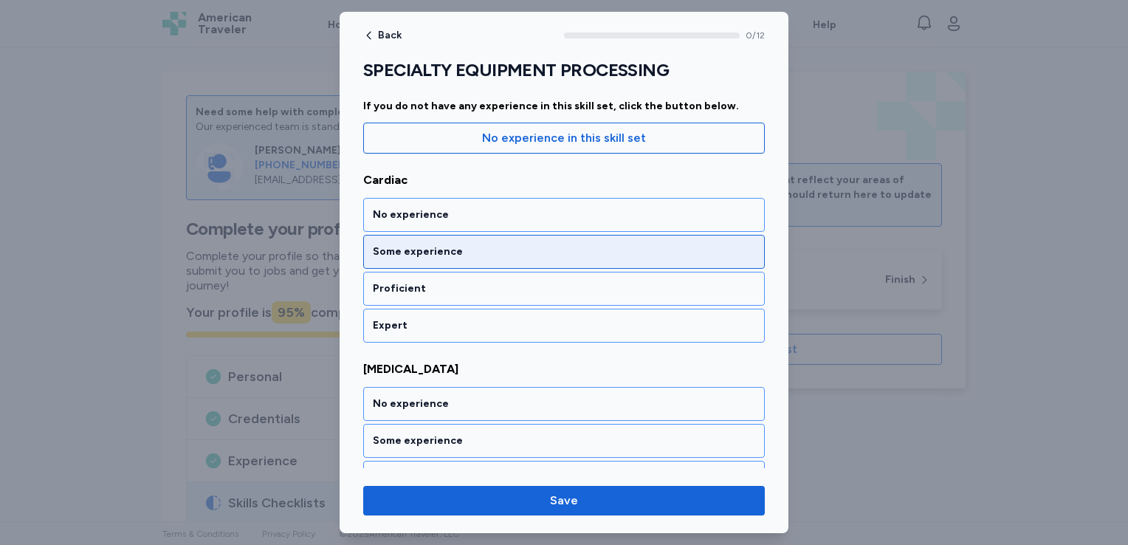
scroll to position [136, 0]
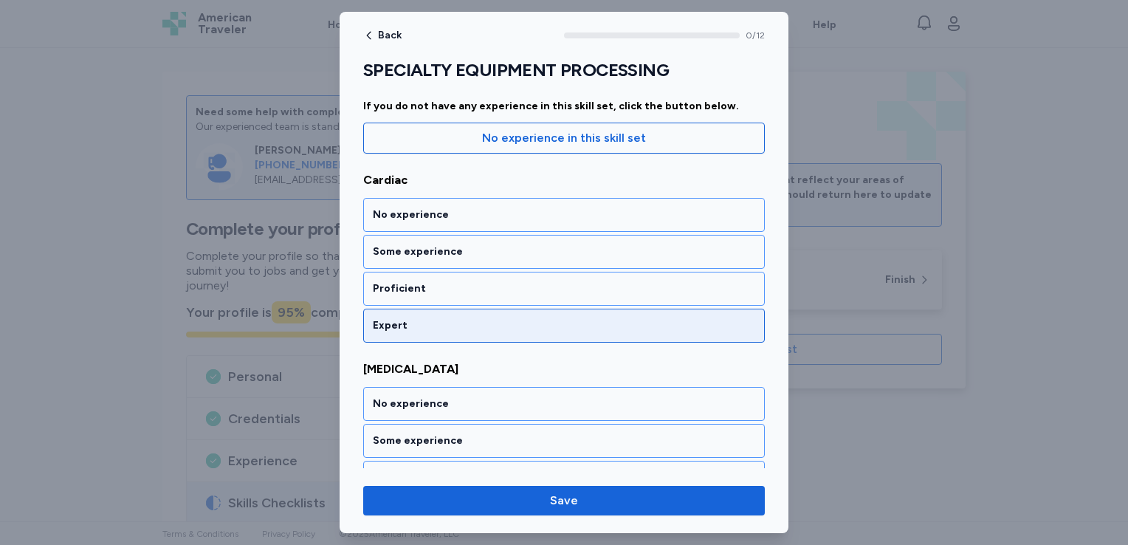
click at [511, 329] on div "Expert" at bounding box center [564, 325] width 382 height 15
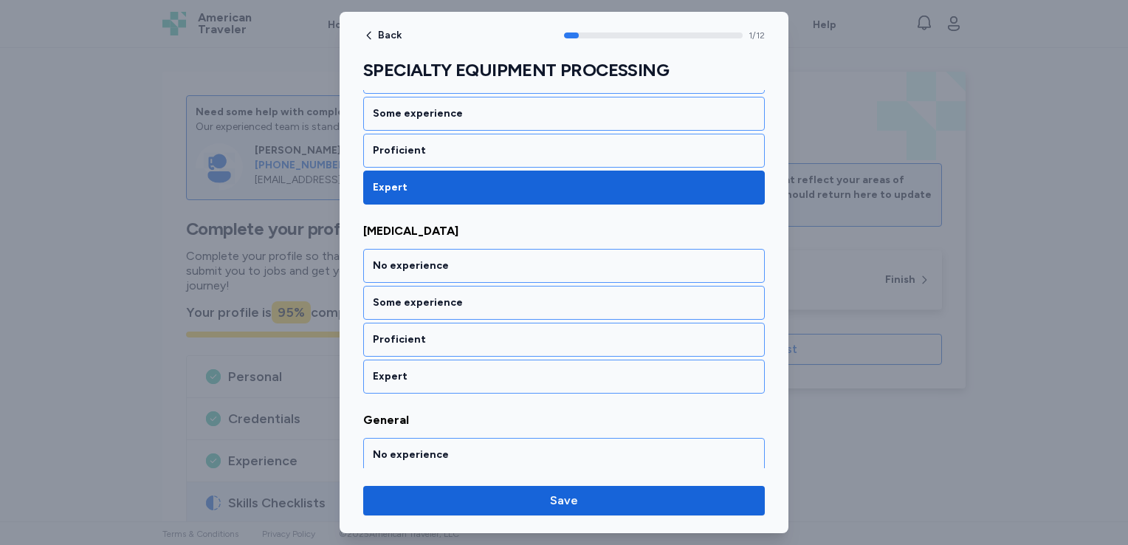
scroll to position [301, 0]
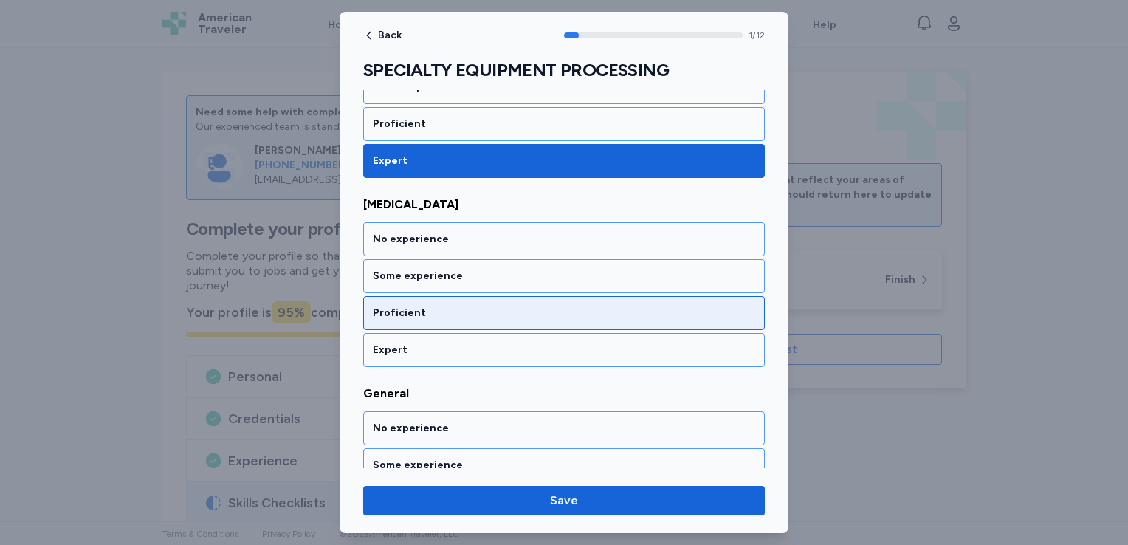
click at [523, 320] on div "Proficient" at bounding box center [564, 313] width 402 height 34
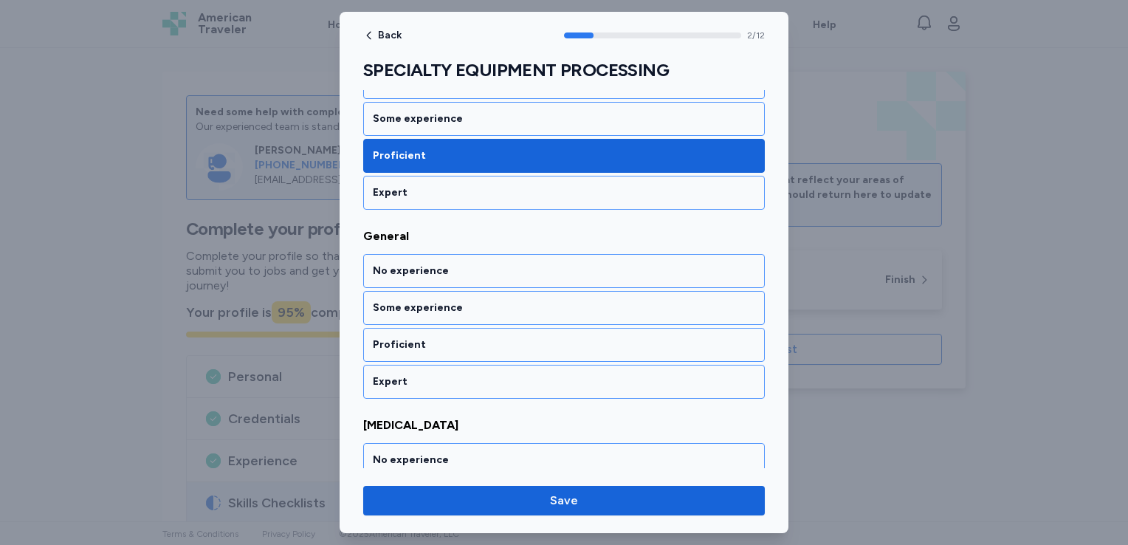
scroll to position [488, 0]
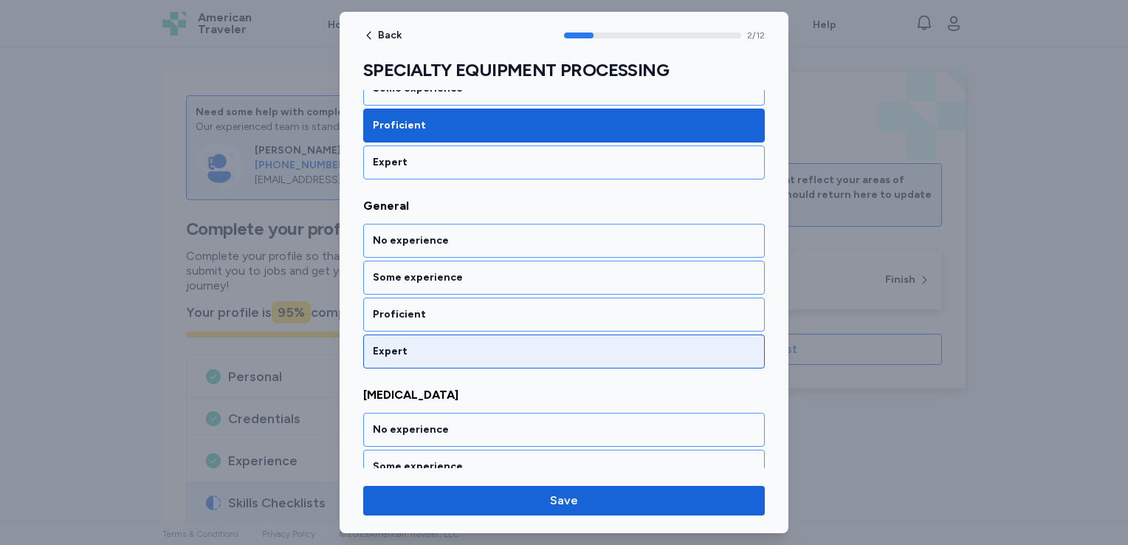
click at [520, 344] on div "Expert" at bounding box center [564, 351] width 382 height 15
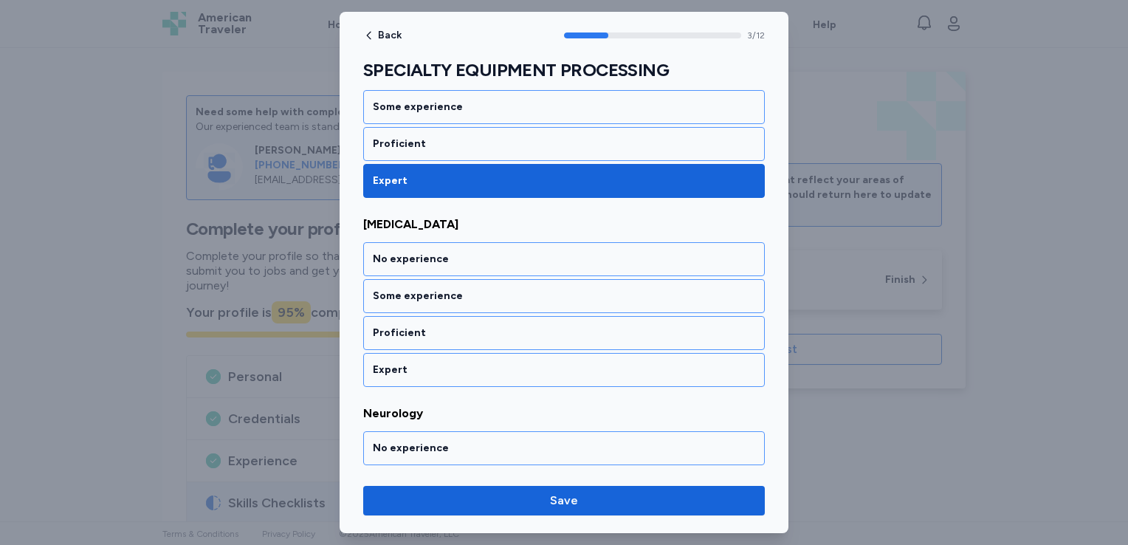
scroll to position [676, 0]
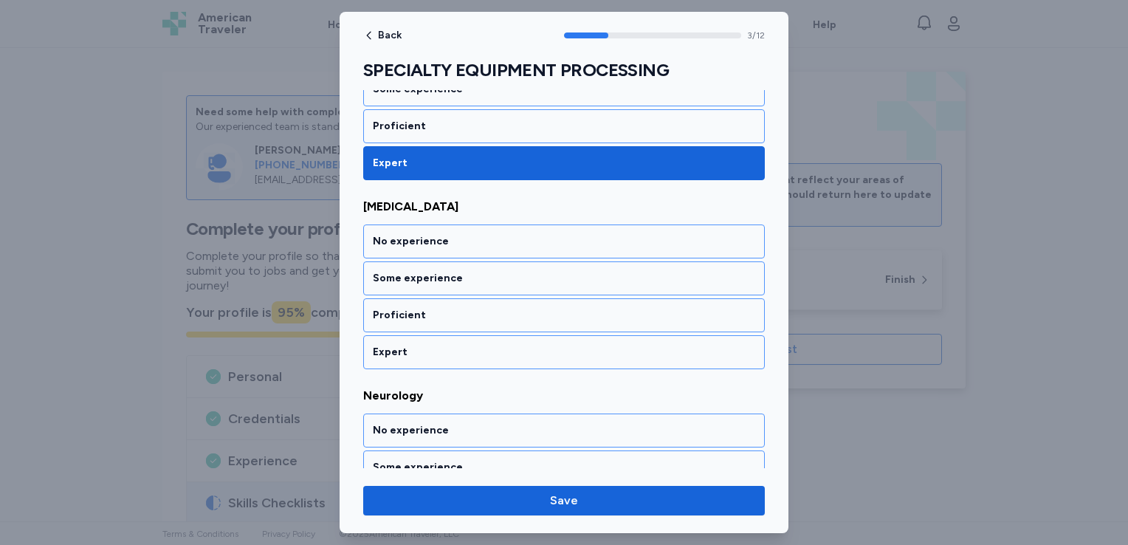
click at [520, 345] on div "Expert" at bounding box center [564, 352] width 382 height 15
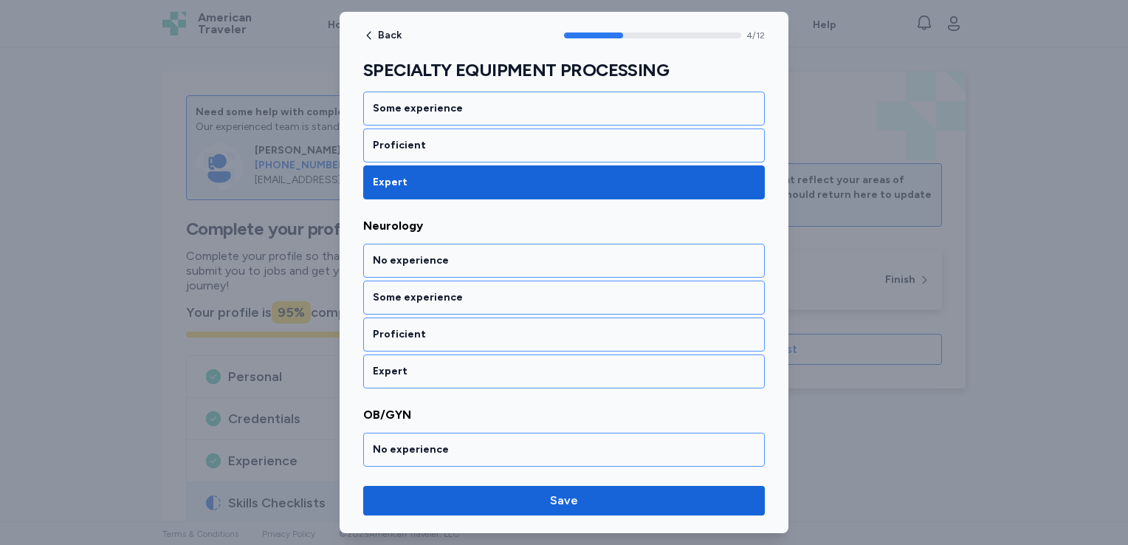
scroll to position [864, 0]
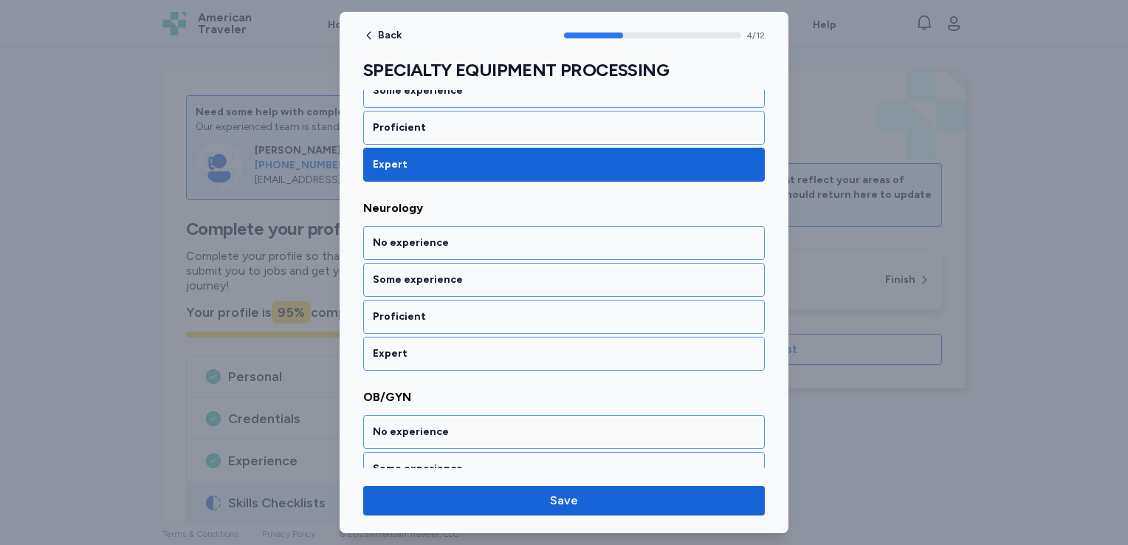
click at [520, 346] on div "Expert" at bounding box center [564, 353] width 382 height 15
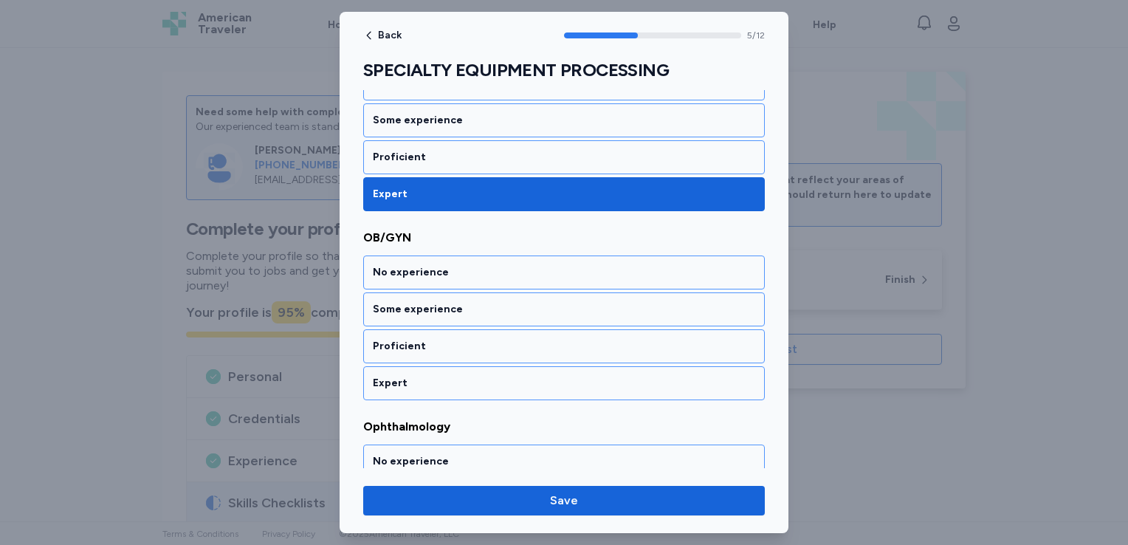
scroll to position [1051, 0]
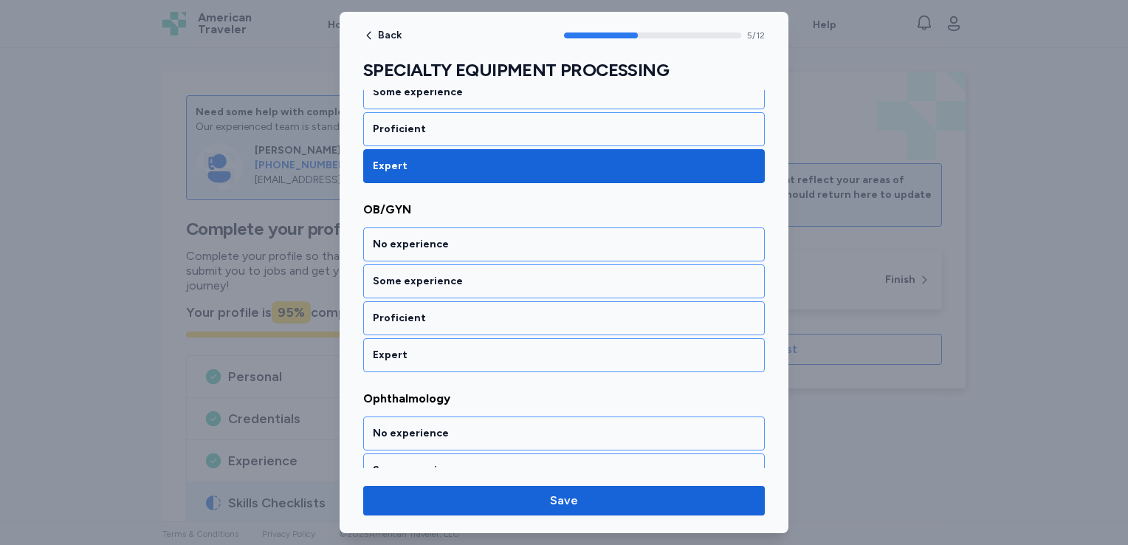
click at [520, 348] on div "Expert" at bounding box center [564, 355] width 382 height 15
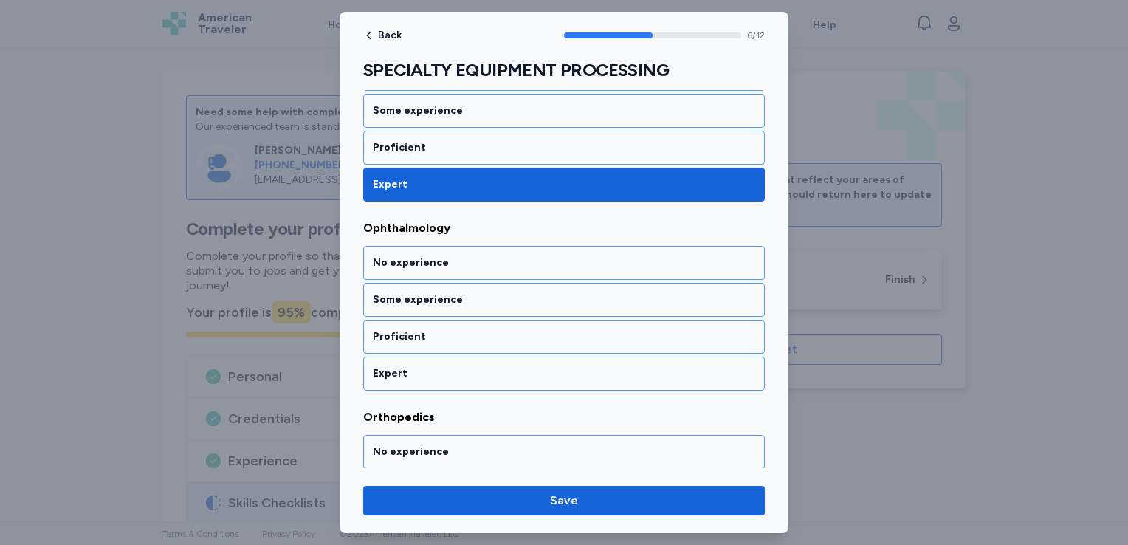
scroll to position [1240, 0]
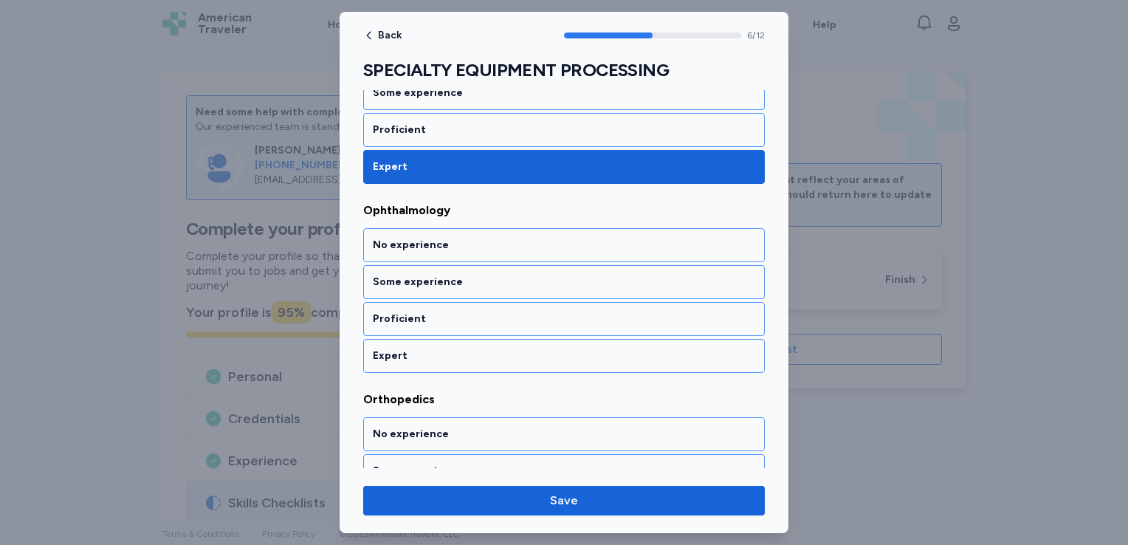
click at [520, 348] on div "Expert" at bounding box center [564, 355] width 382 height 15
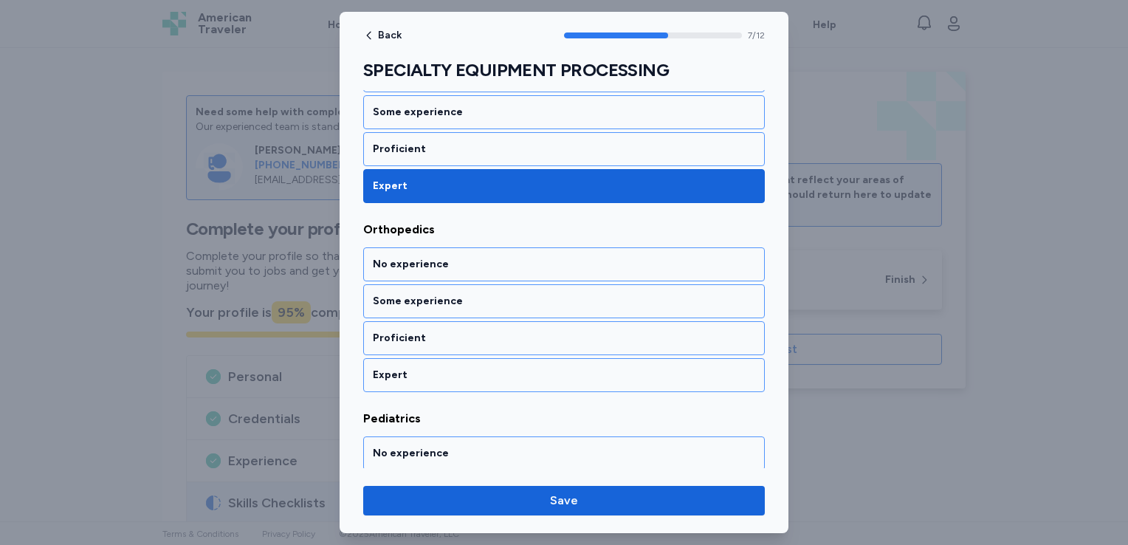
scroll to position [1427, 0]
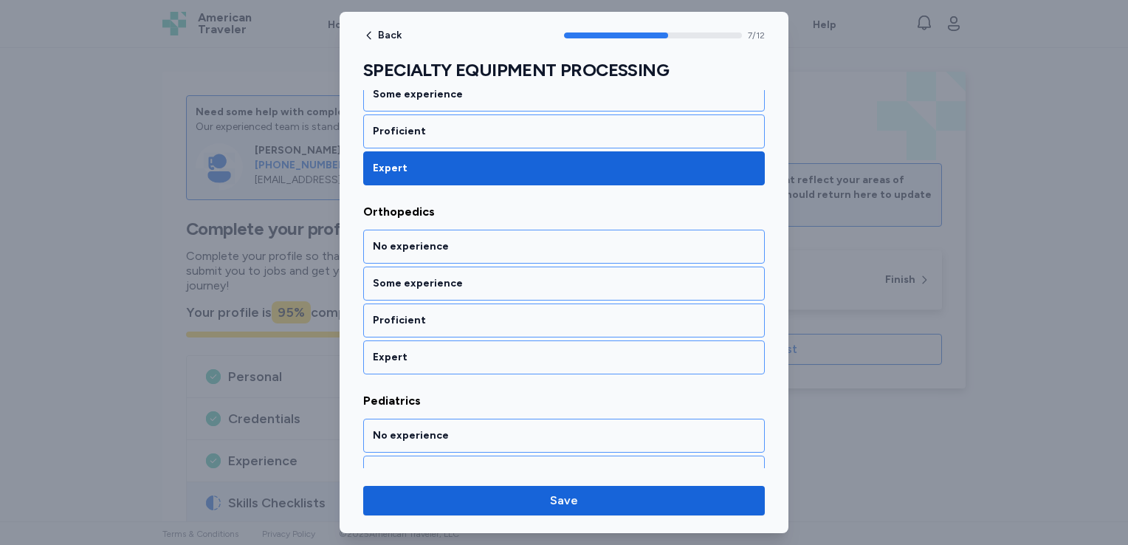
click at [520, 350] on div "Expert" at bounding box center [564, 357] width 382 height 15
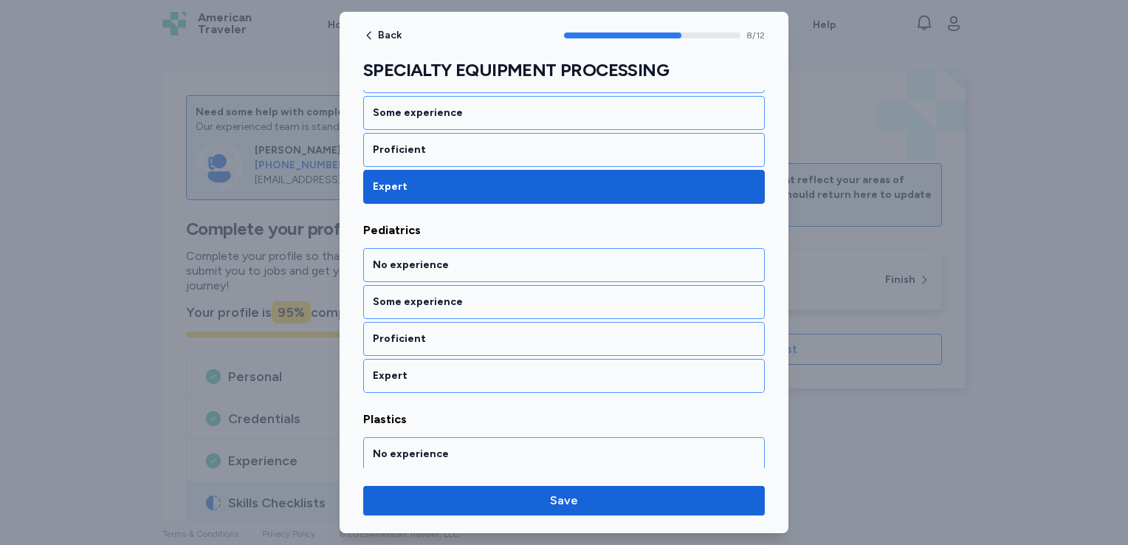
scroll to position [1616, 0]
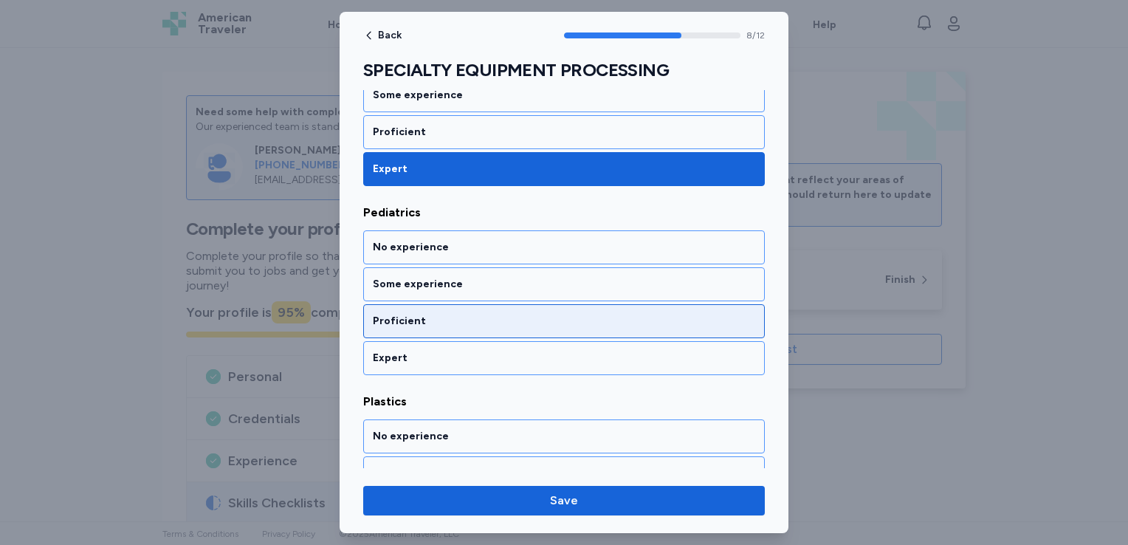
click at [532, 322] on div "Proficient" at bounding box center [564, 321] width 402 height 34
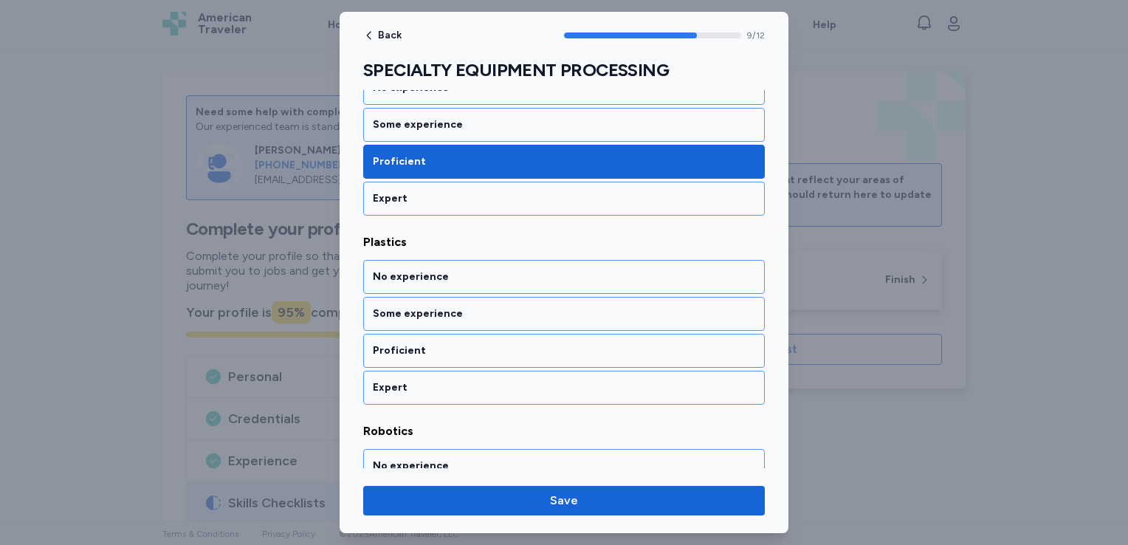
scroll to position [1803, 0]
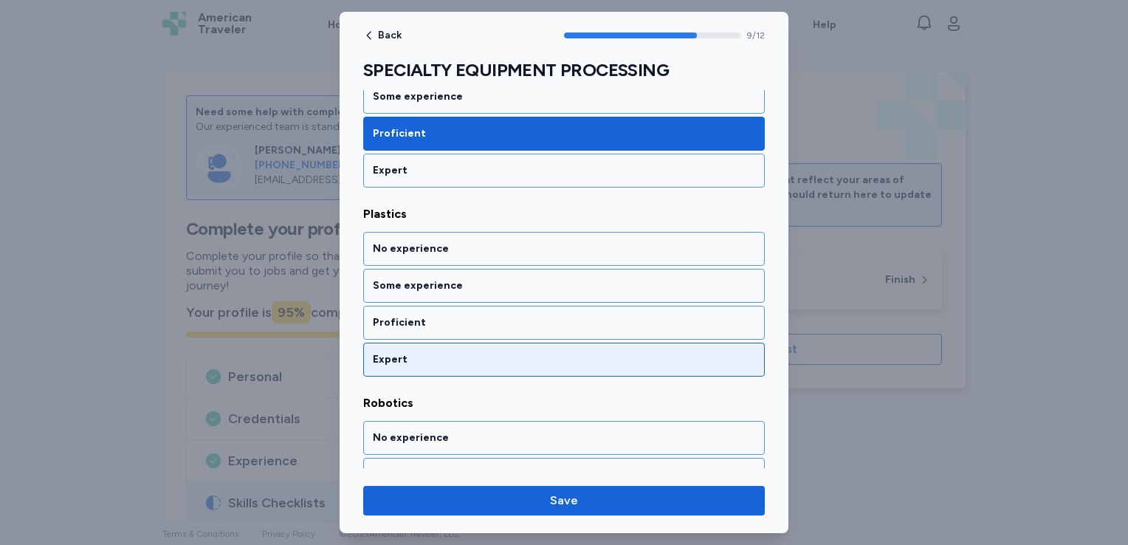
click at [508, 352] on div "Expert" at bounding box center [564, 359] width 382 height 15
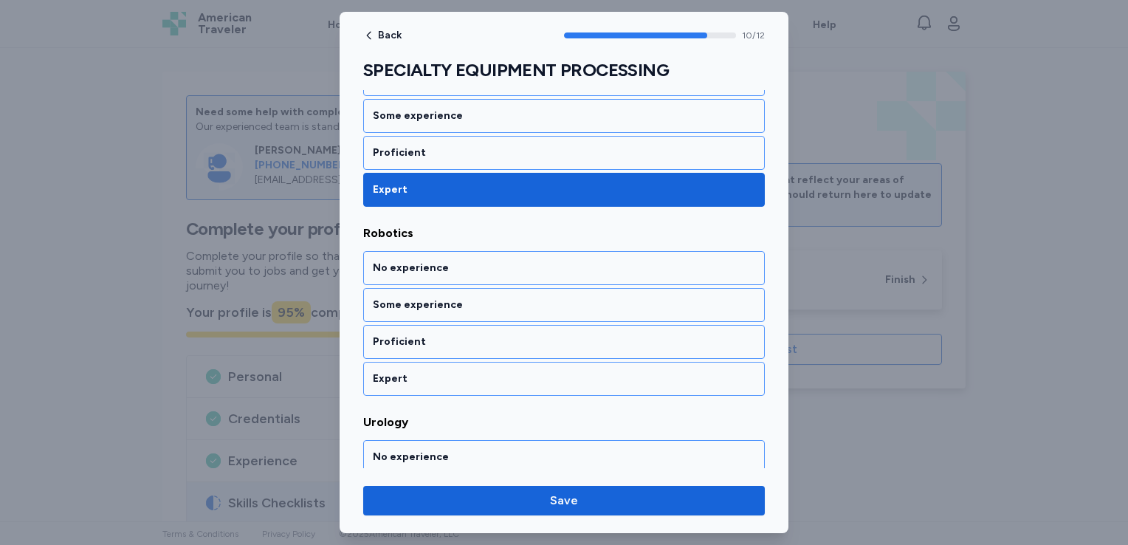
scroll to position [1991, 0]
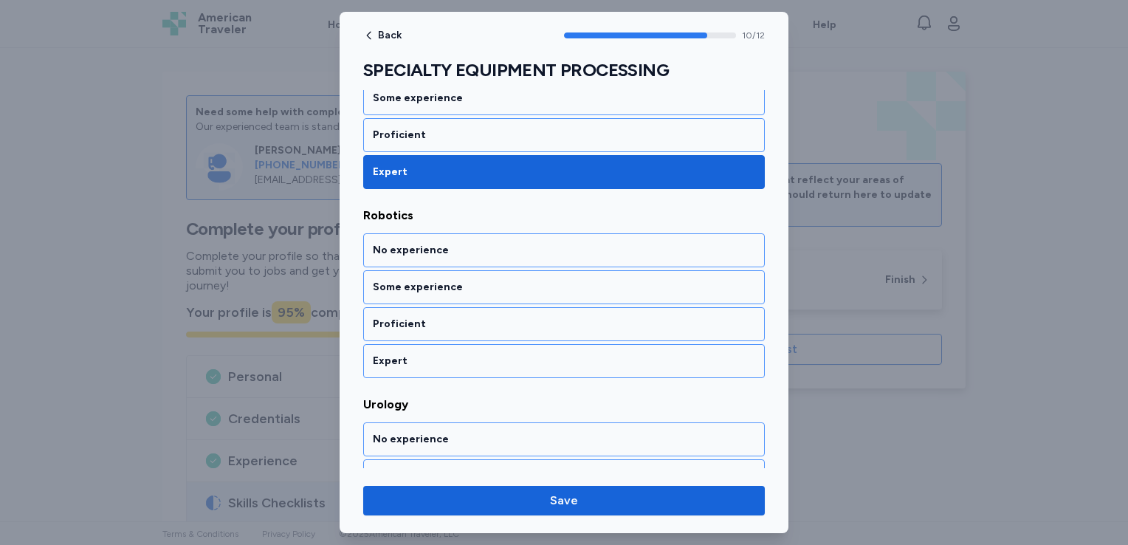
click at [508, 354] on div "Expert" at bounding box center [564, 361] width 382 height 15
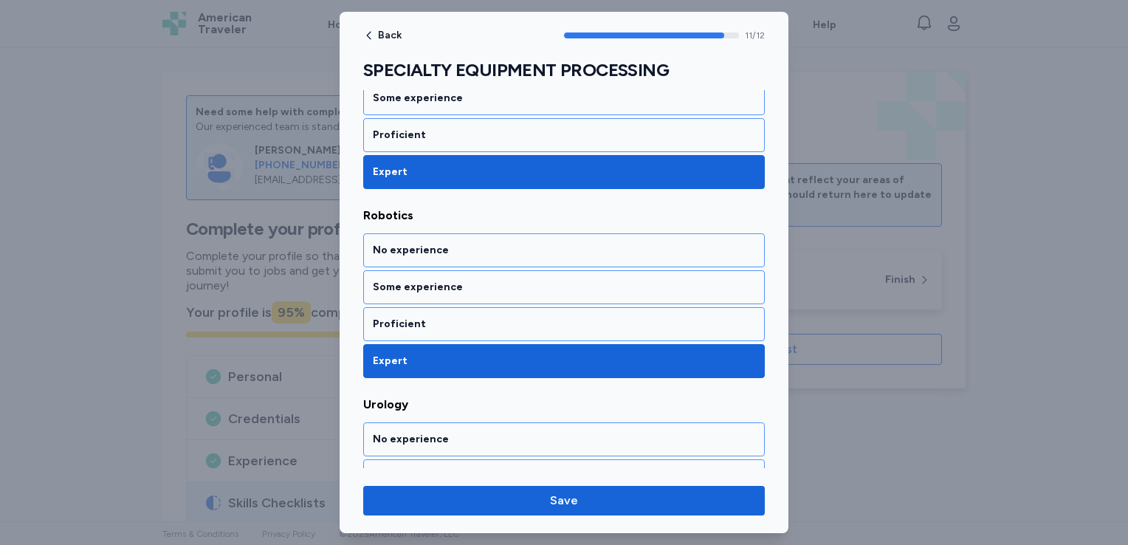
scroll to position [2078, 0]
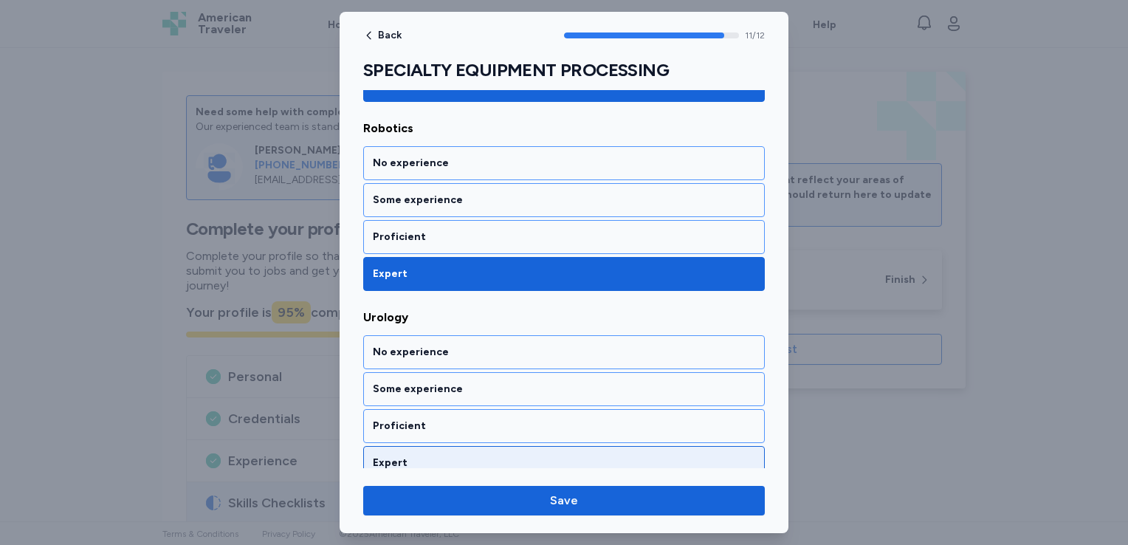
click at [460, 456] on div "Expert" at bounding box center [564, 463] width 382 height 15
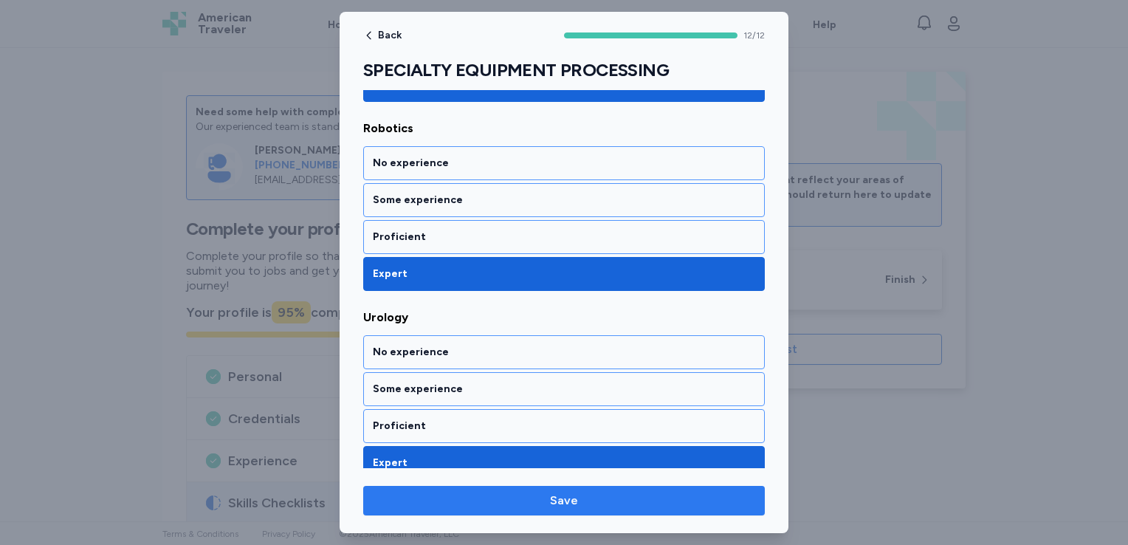
click at [492, 493] on span "Save" at bounding box center [564, 501] width 378 height 18
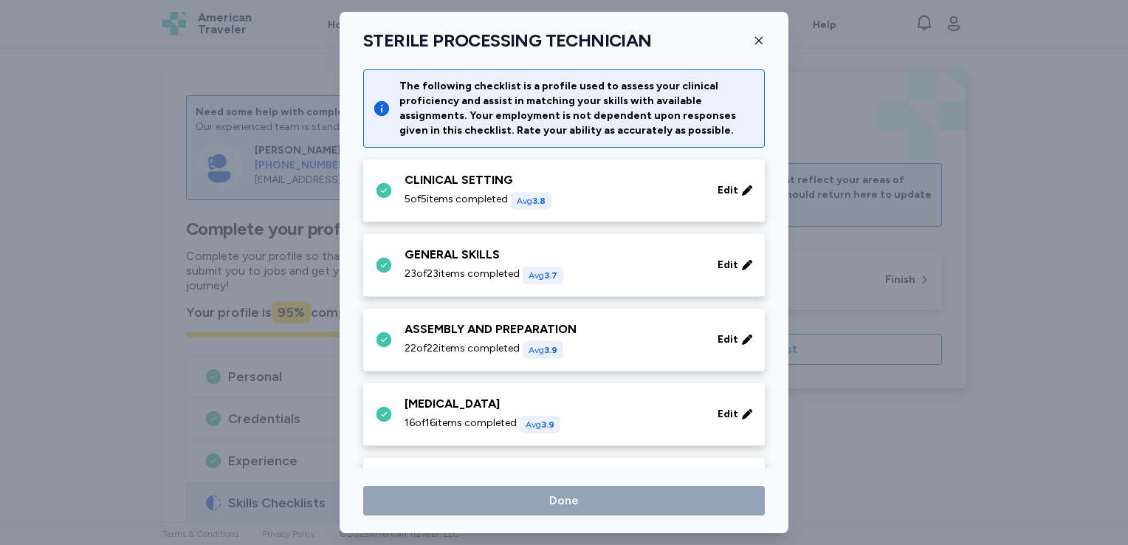
scroll to position [345, 0]
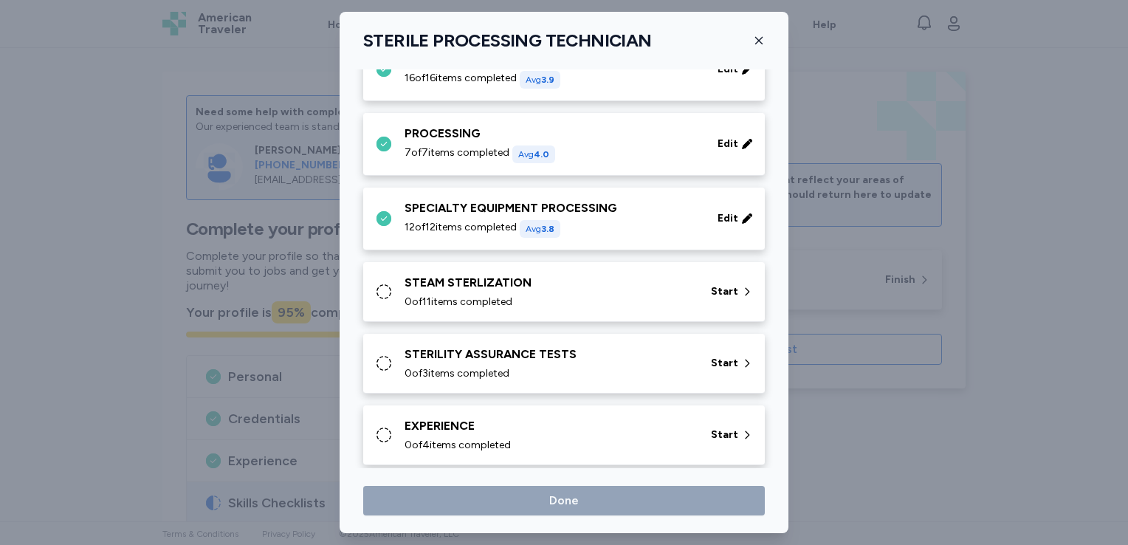
click at [602, 312] on div "STEAM STERLIZATION 0 of 11 items completed Start" at bounding box center [564, 292] width 402 height 60
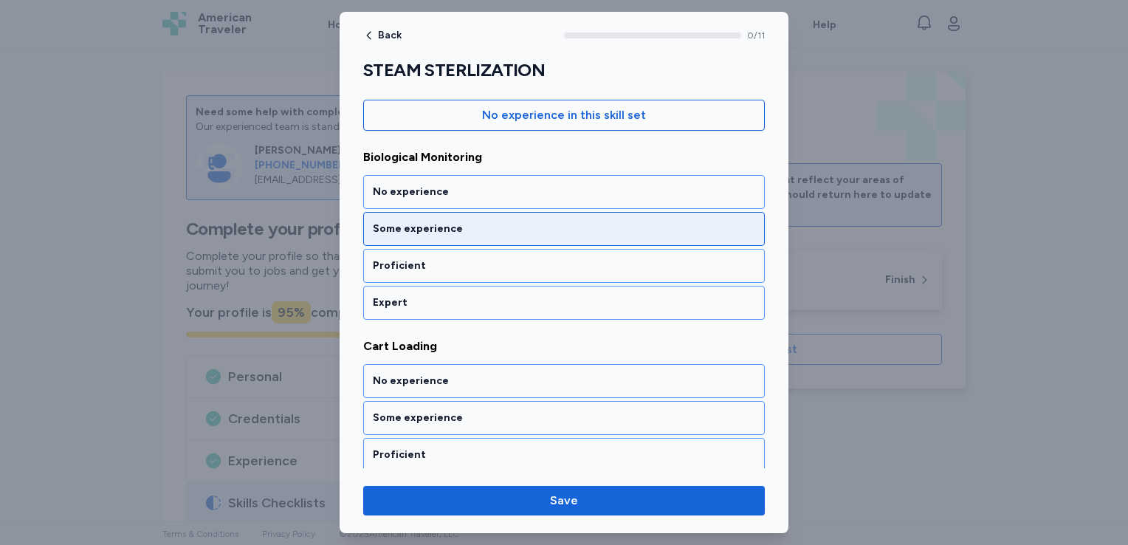
scroll to position [164, 0]
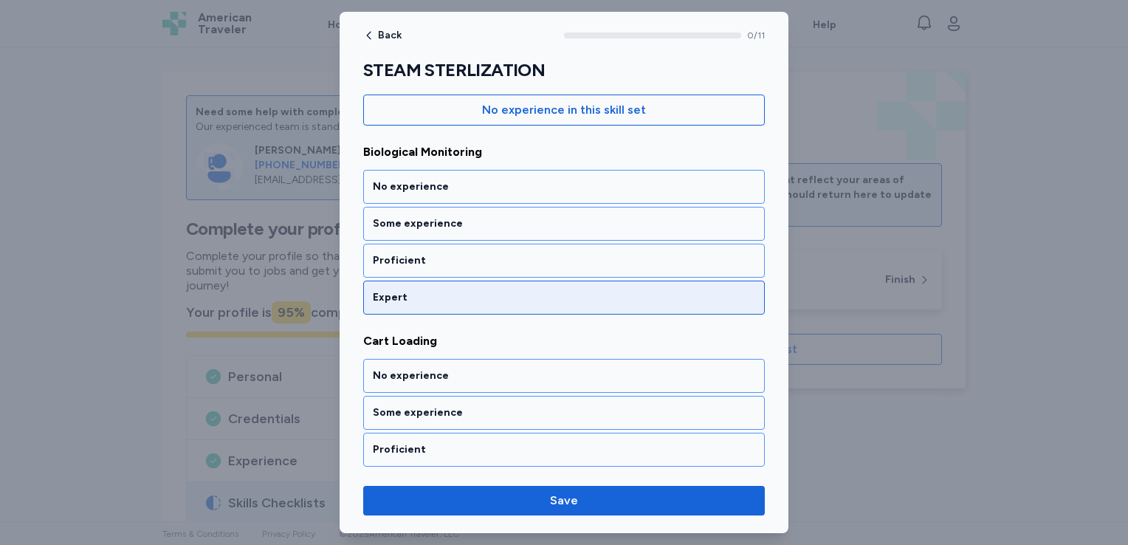
click at [615, 293] on div "Expert" at bounding box center [564, 297] width 382 height 15
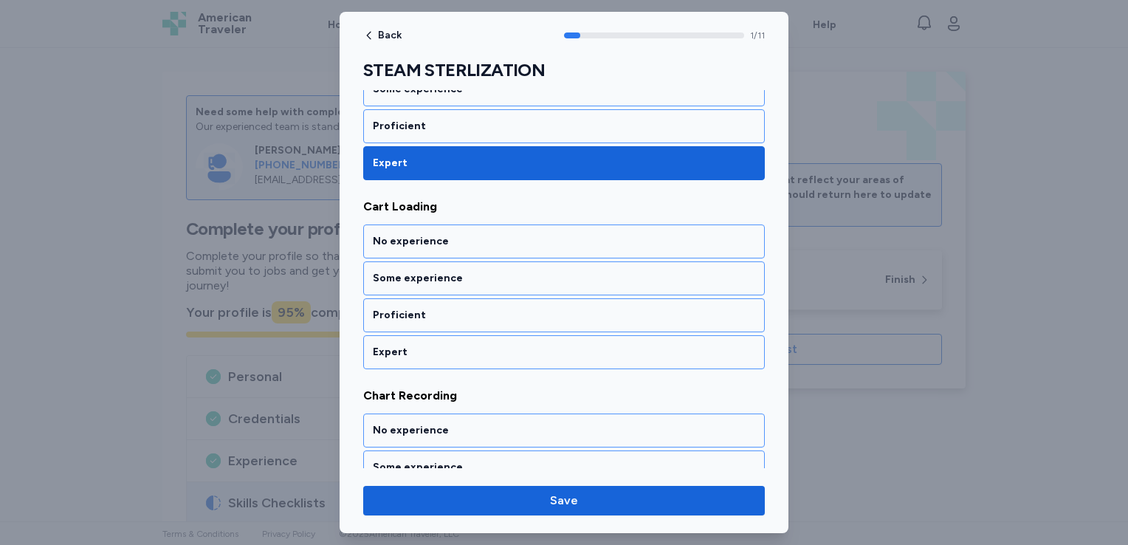
scroll to position [301, 0]
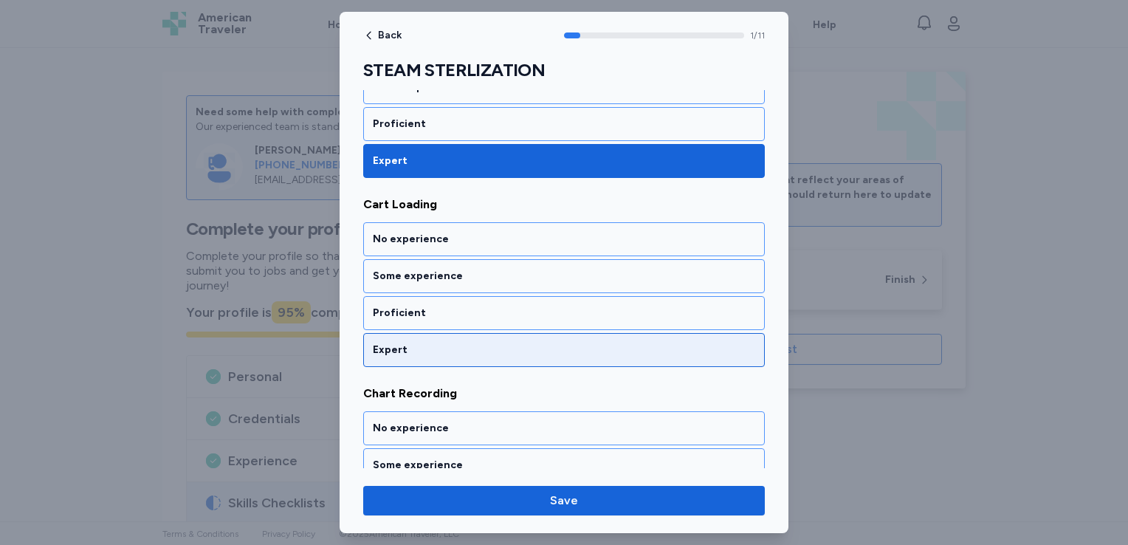
click at [608, 359] on div "Expert" at bounding box center [564, 350] width 402 height 34
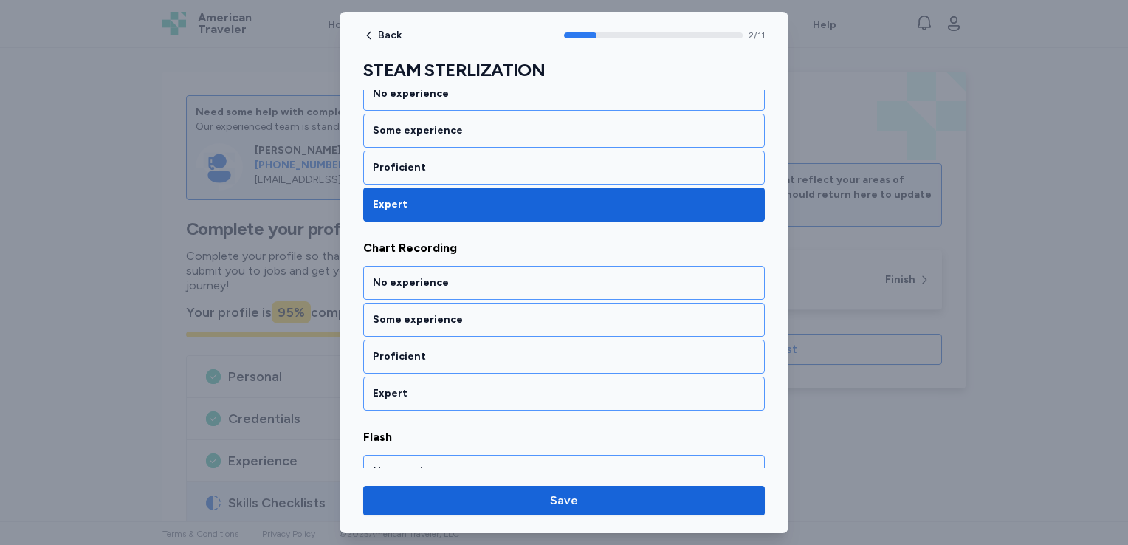
scroll to position [488, 0]
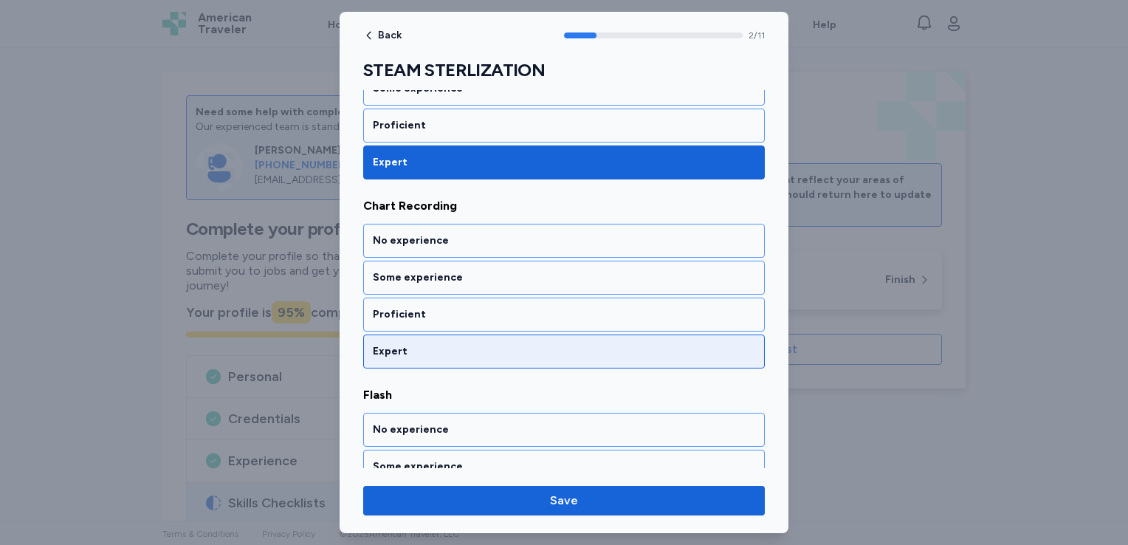
click at [614, 352] on div "Expert" at bounding box center [564, 351] width 382 height 15
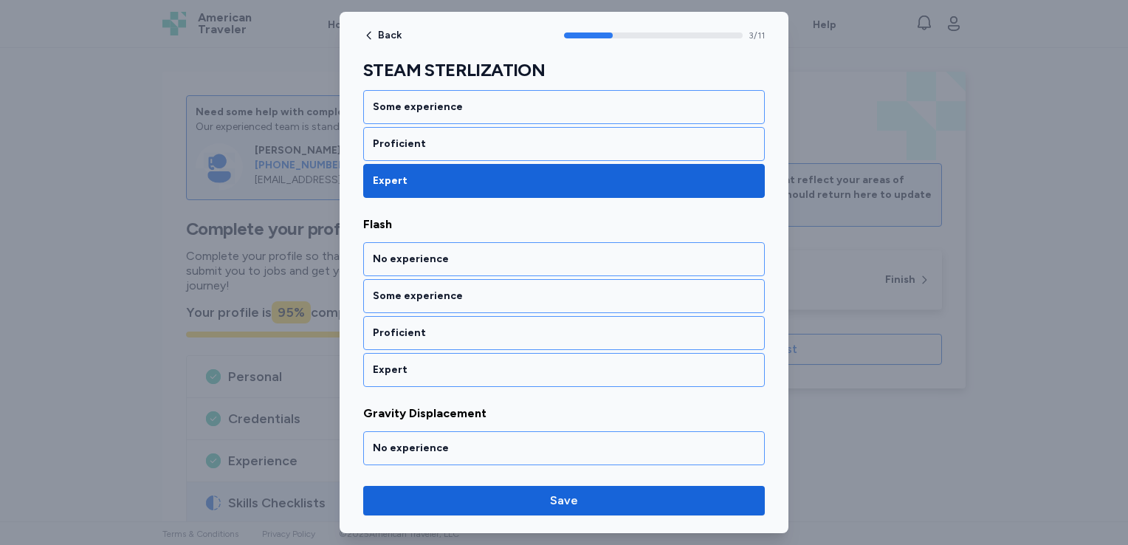
scroll to position [676, 0]
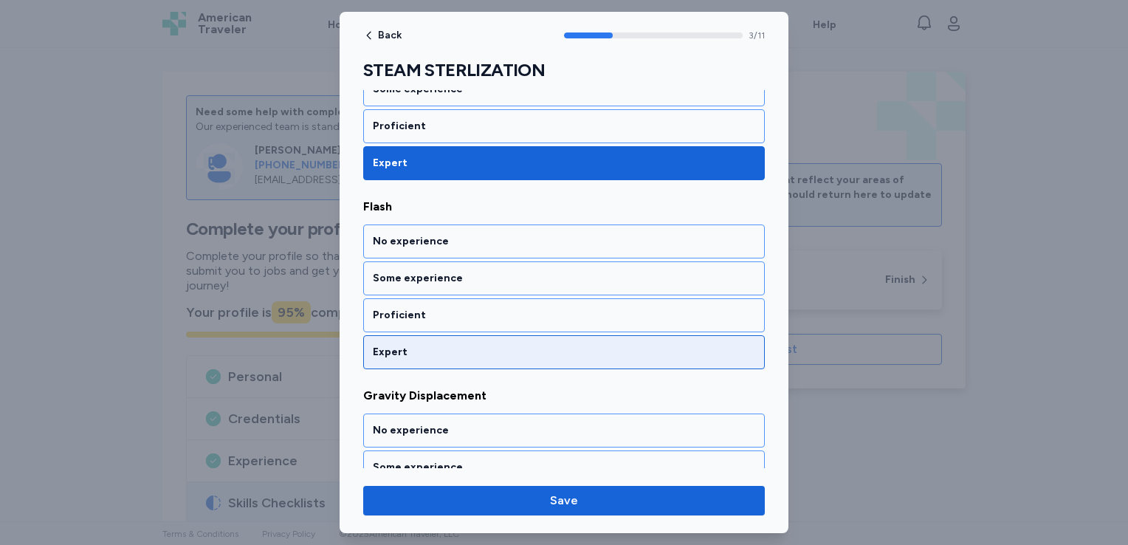
click at [611, 352] on div "Expert" at bounding box center [564, 352] width 382 height 15
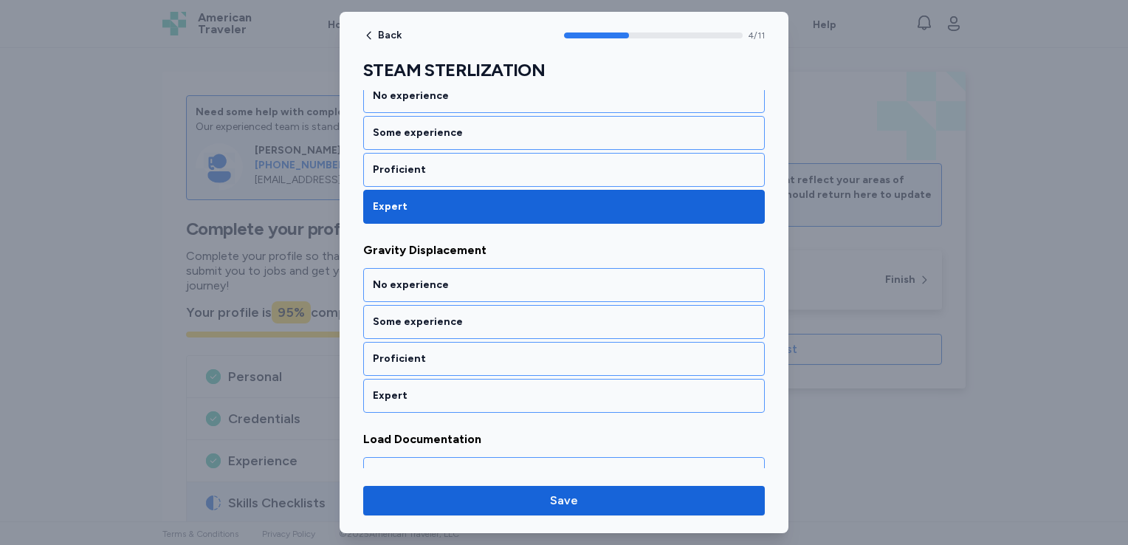
scroll to position [864, 0]
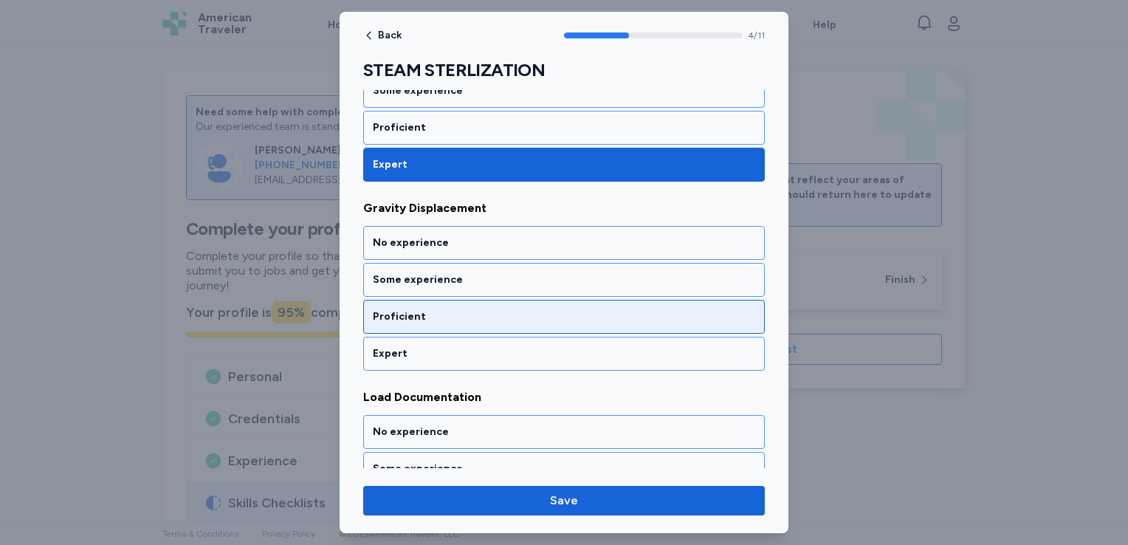
click at [617, 309] on div "Proficient" at bounding box center [564, 316] width 382 height 15
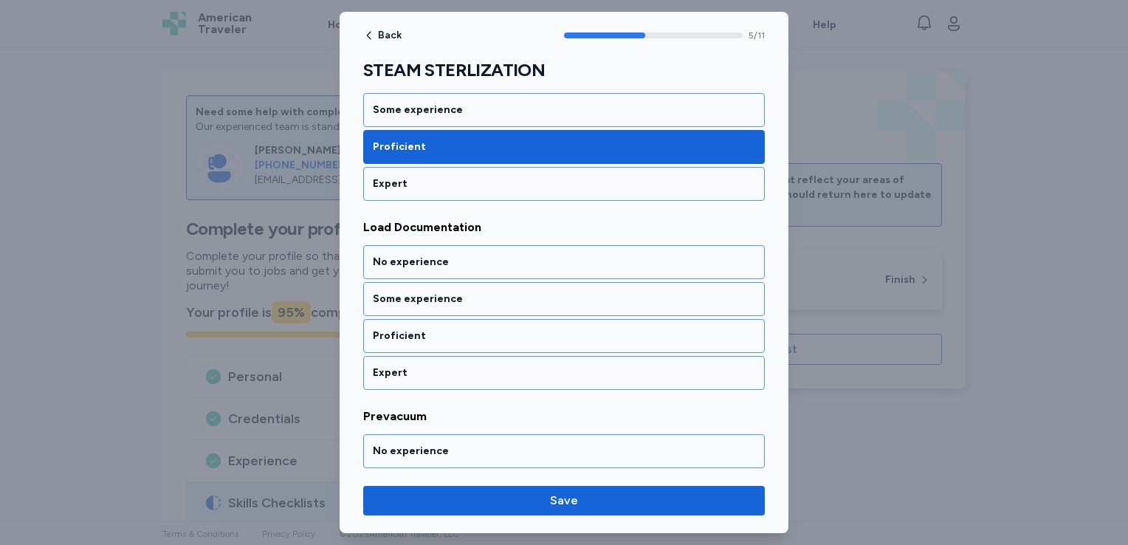
scroll to position [1051, 0]
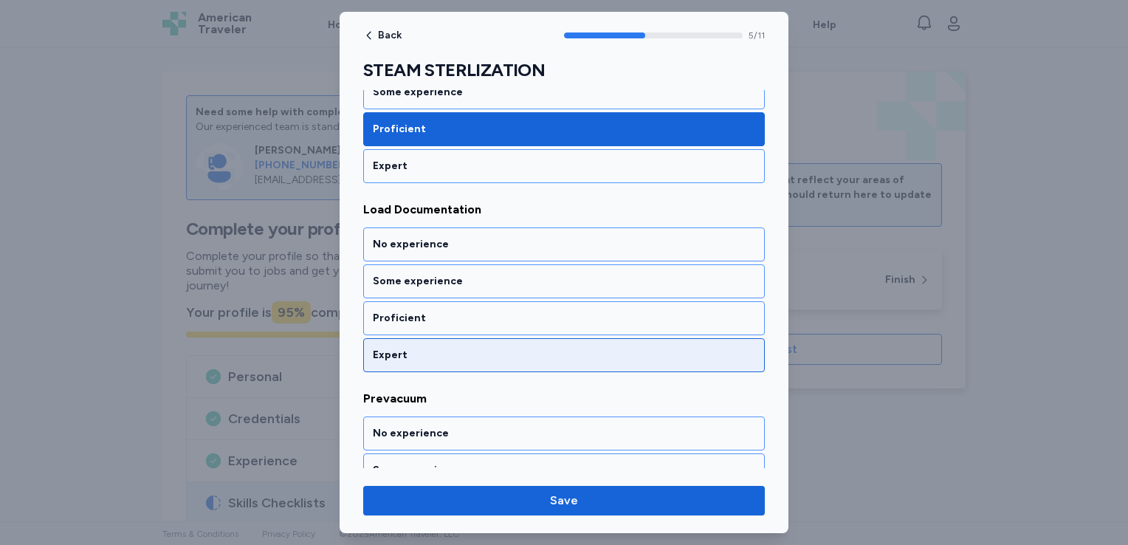
click at [616, 348] on div "Expert" at bounding box center [564, 355] width 382 height 15
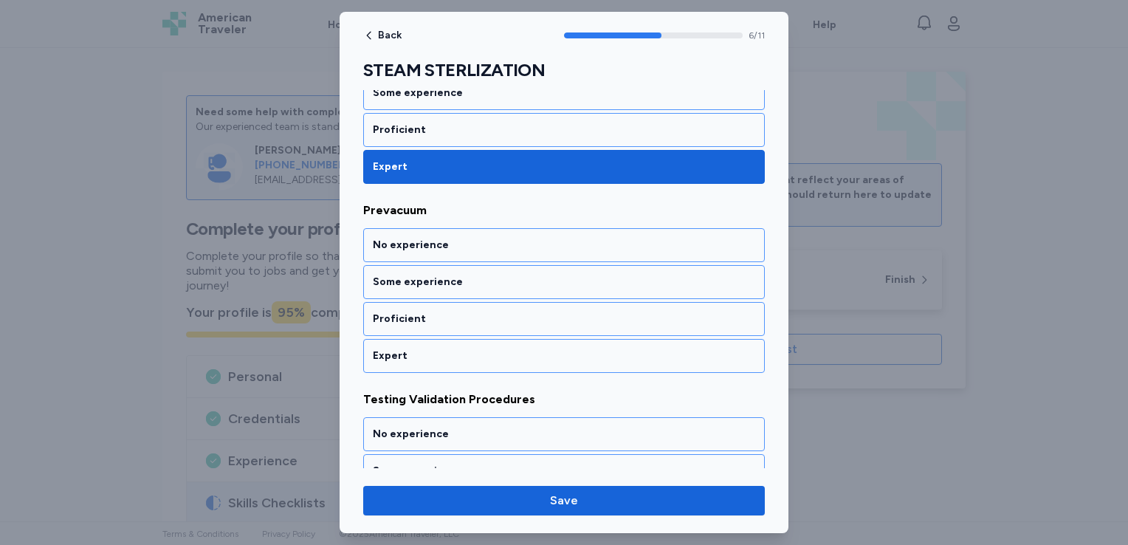
click at [616, 348] on div "Expert" at bounding box center [564, 355] width 382 height 15
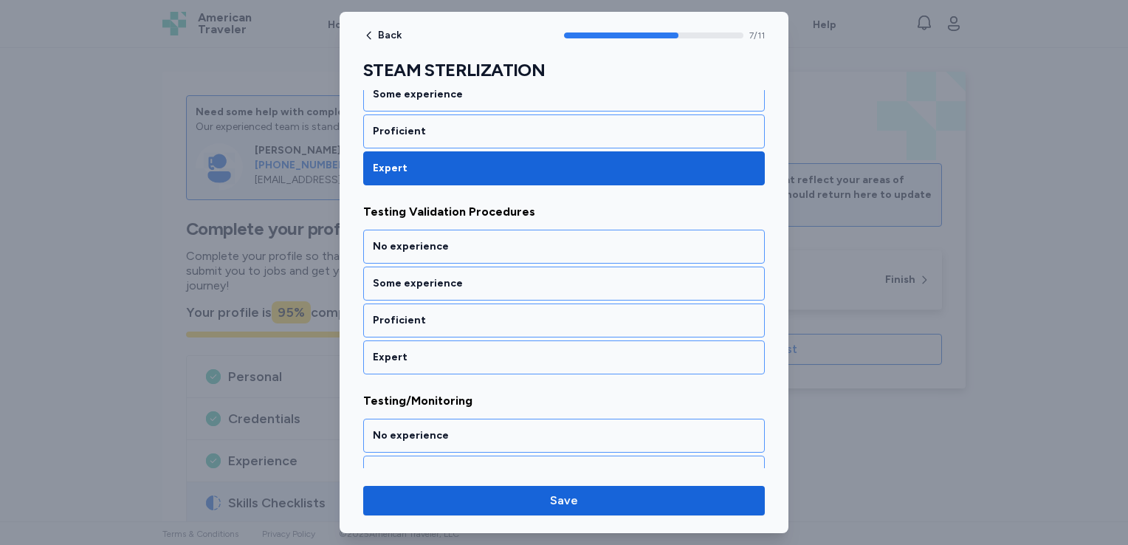
click at [616, 350] on div "Expert" at bounding box center [564, 357] width 382 height 15
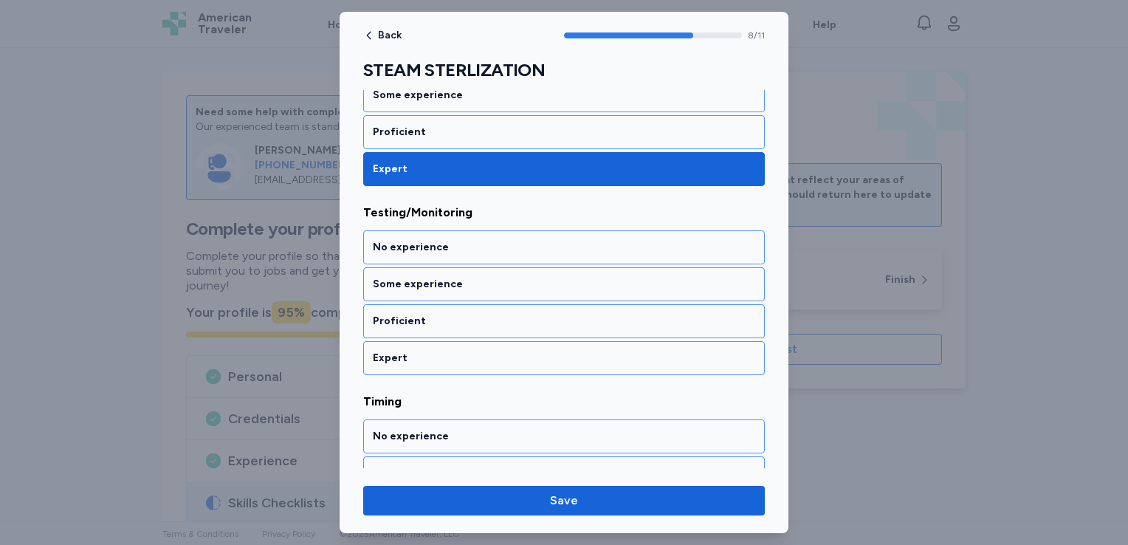
click at [616, 351] on div "Expert" at bounding box center [564, 358] width 382 height 15
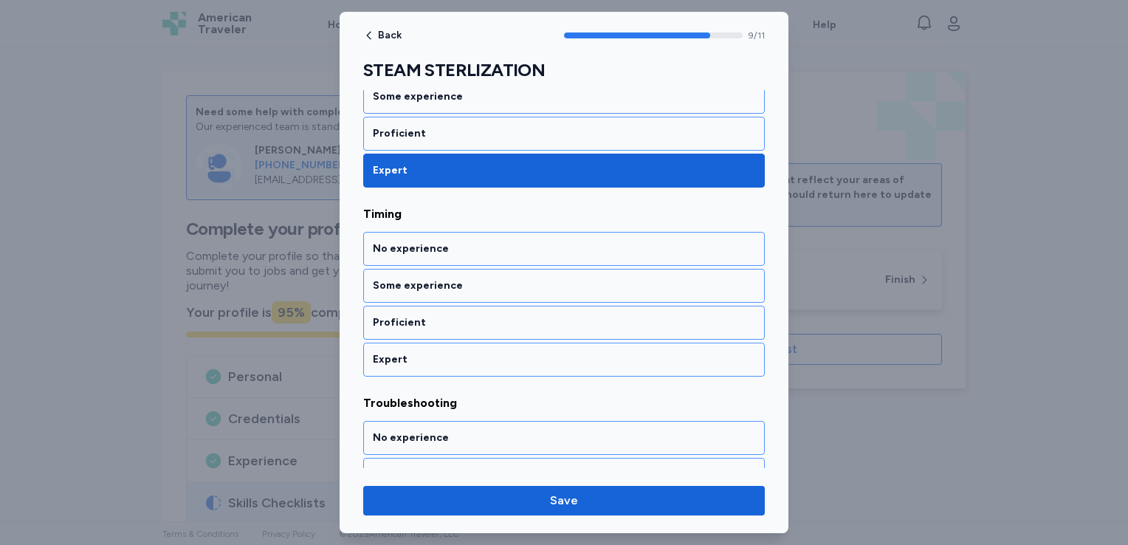
click at [616, 352] on div "Expert" at bounding box center [564, 359] width 382 height 15
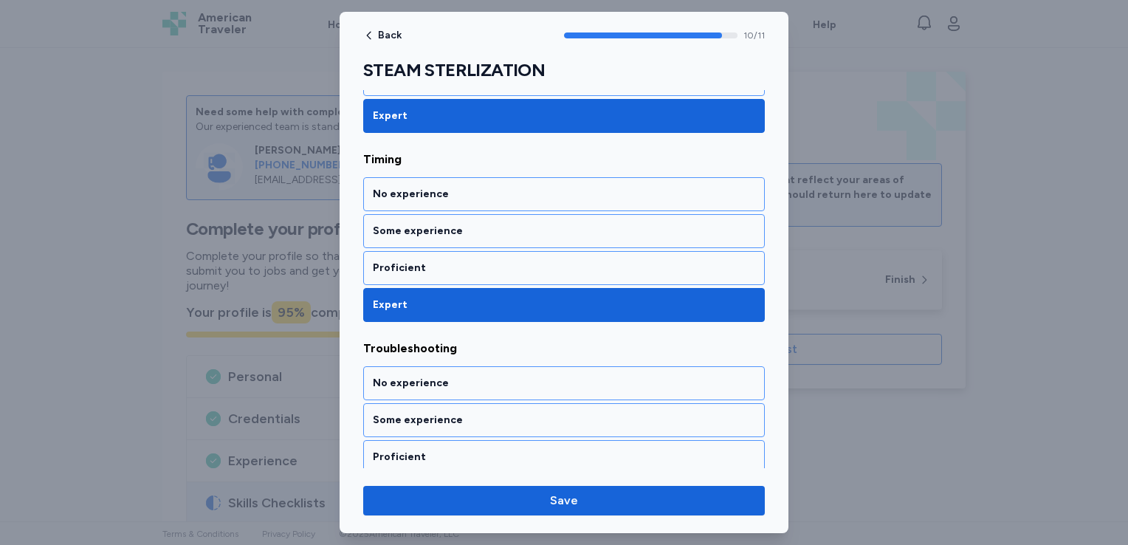
scroll to position [1890, 0]
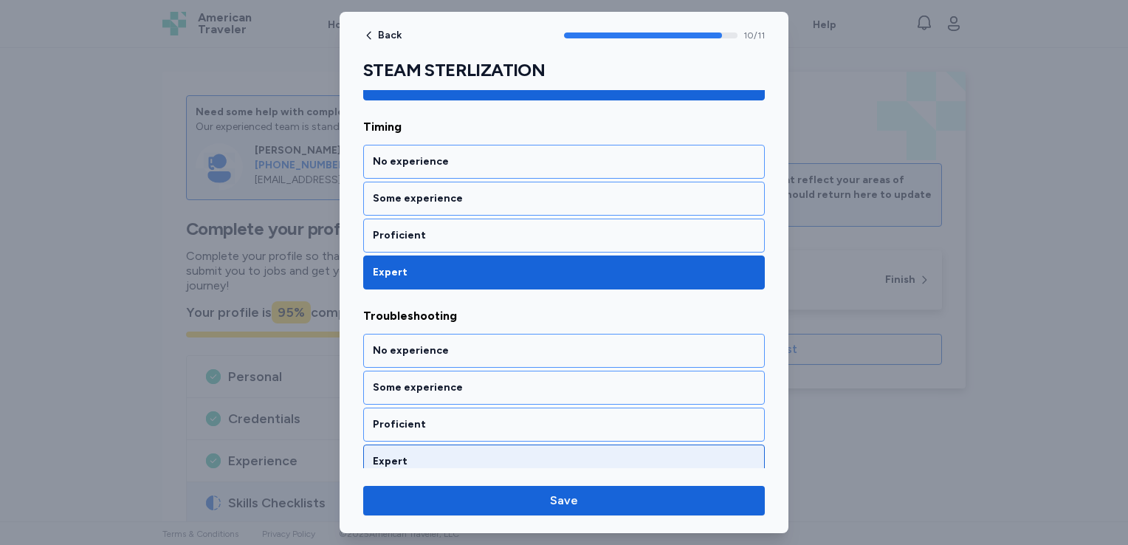
click at [594, 454] on div "Expert" at bounding box center [564, 461] width 382 height 15
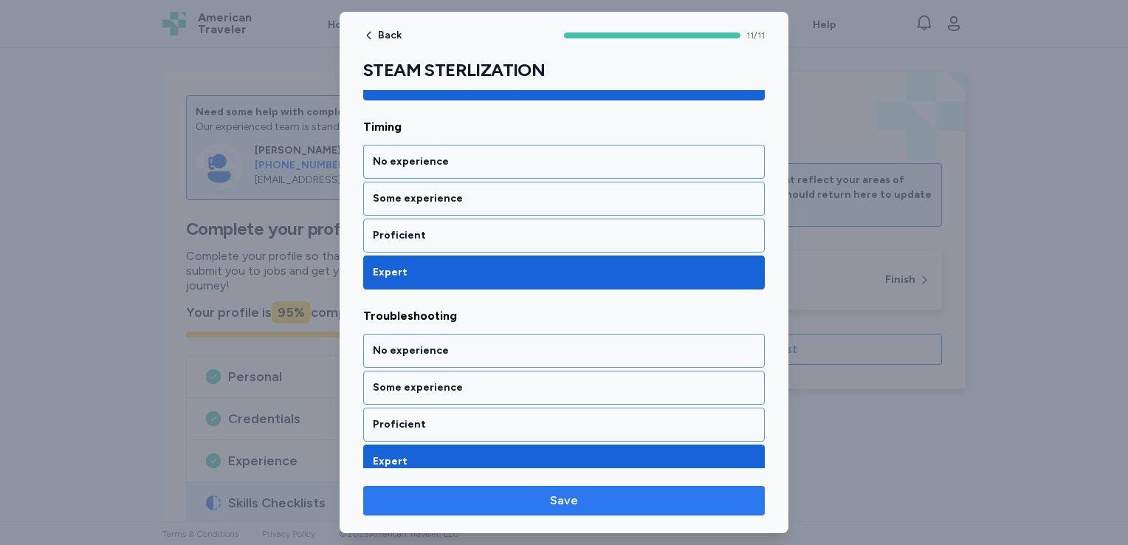
click at [667, 504] on span "Save" at bounding box center [564, 501] width 378 height 18
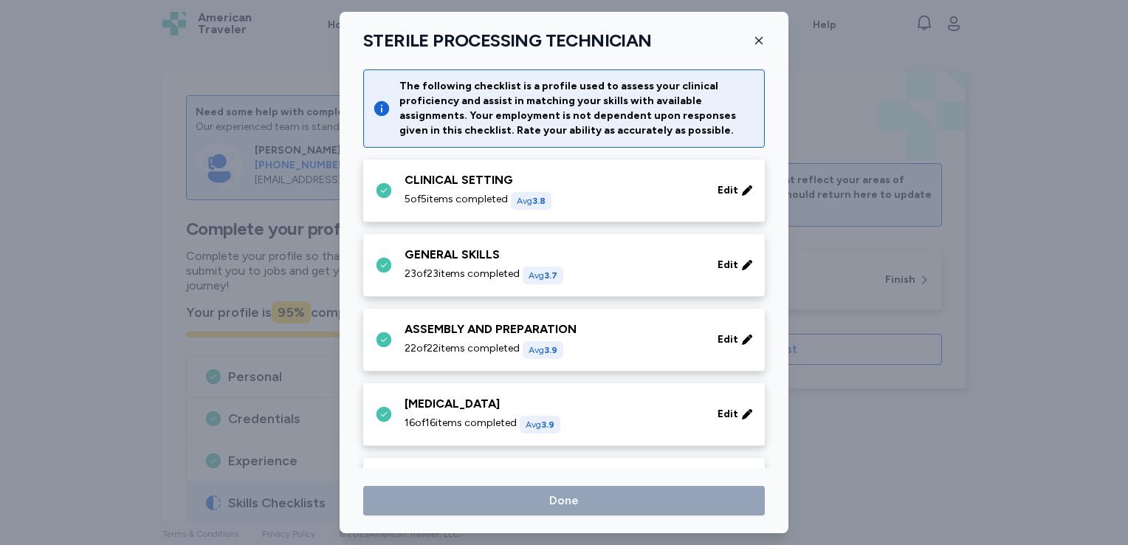
scroll to position [345, 0]
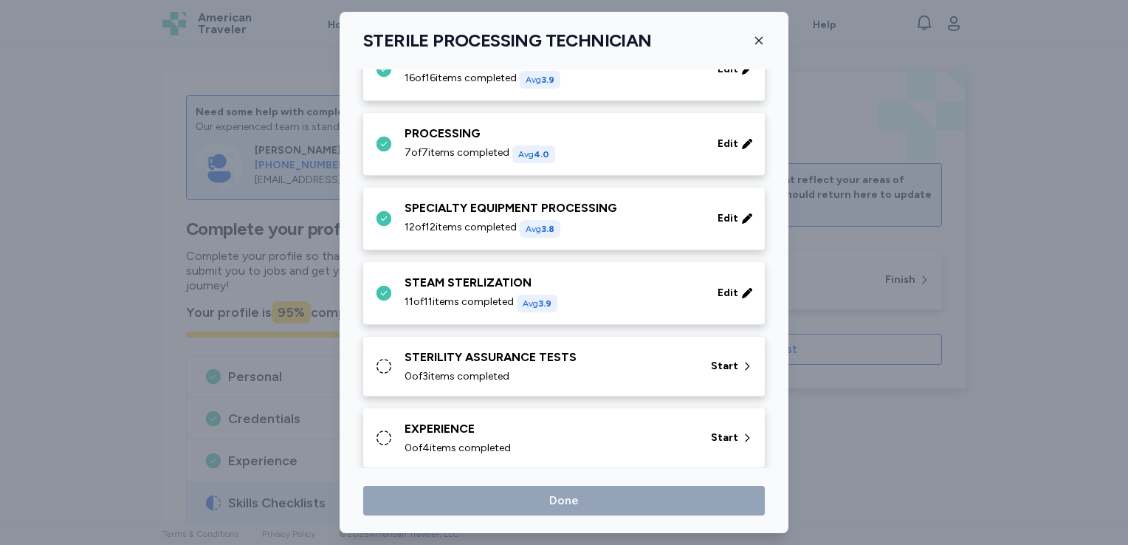
click at [556, 365] on div "STERILITY ASSURANCE TESTS 0 of 3 items completed" at bounding box center [549, 365] width 289 height 35
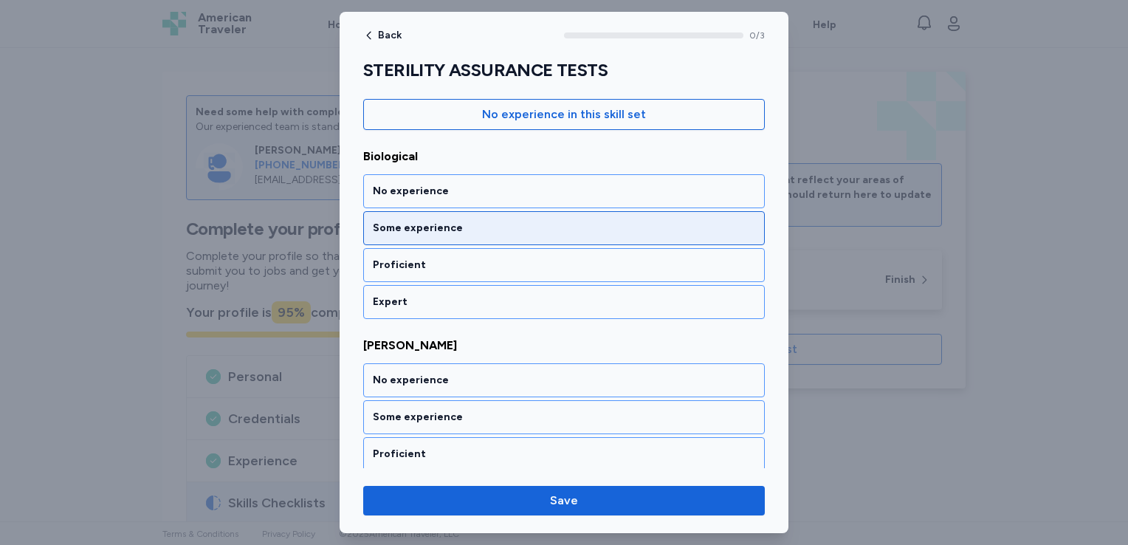
scroll to position [161, 0]
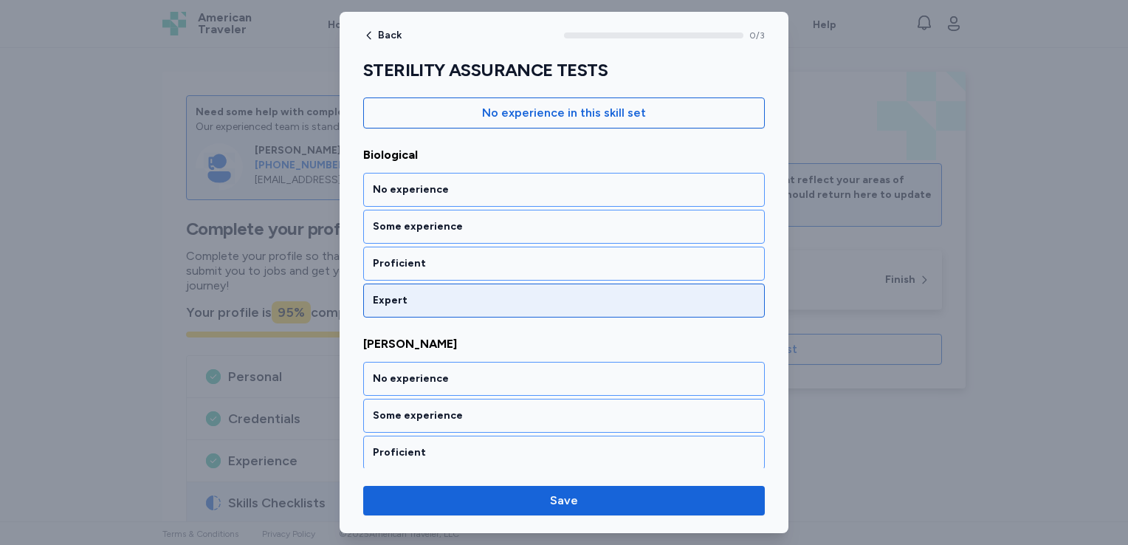
click at [582, 308] on div "Expert" at bounding box center [564, 301] width 402 height 34
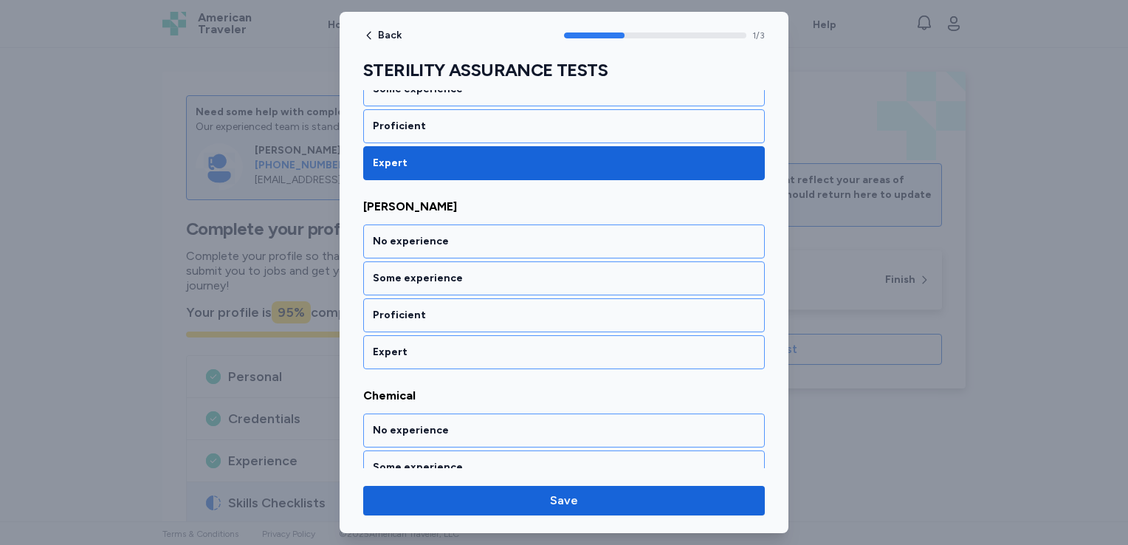
scroll to position [301, 0]
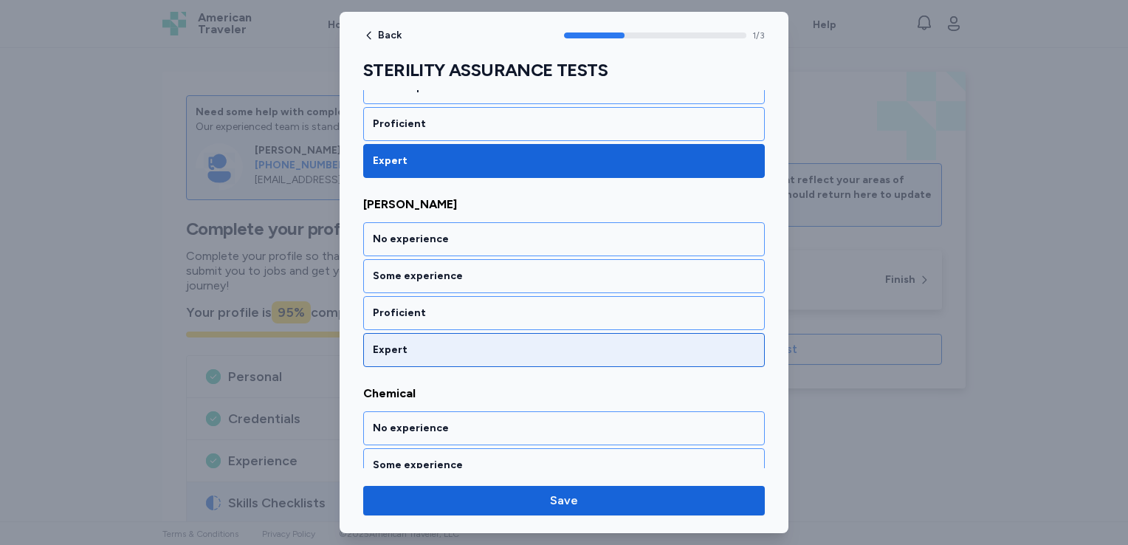
click at [582, 354] on div "Expert" at bounding box center [564, 350] width 382 height 15
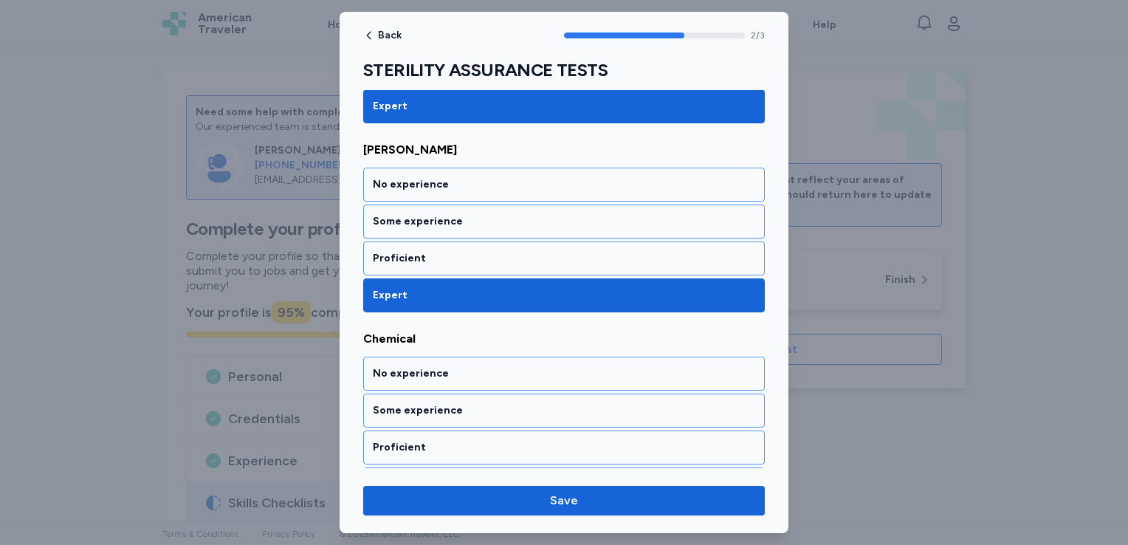
scroll to position [387, 0]
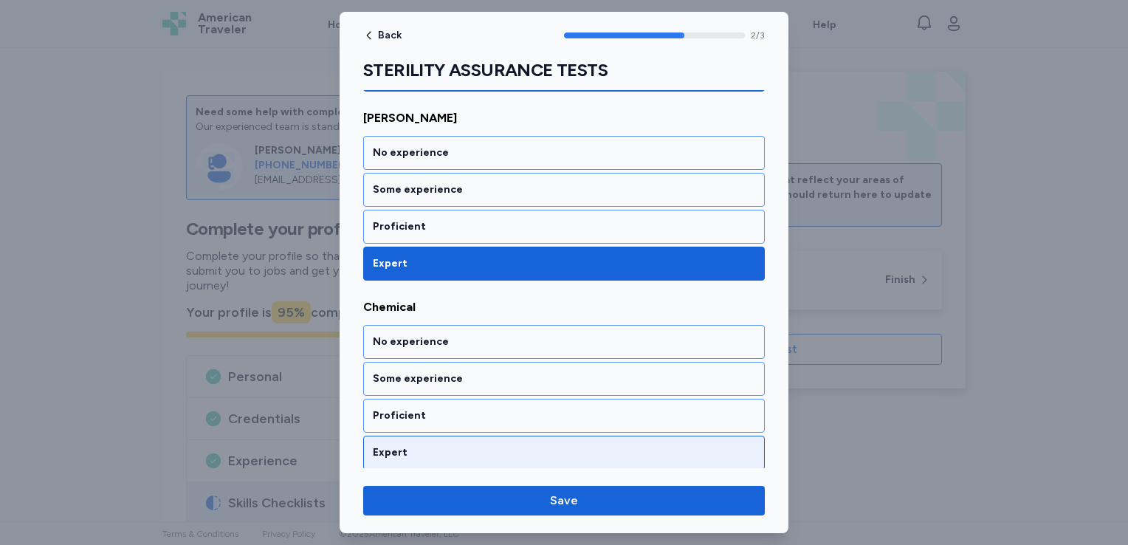
click at [551, 449] on div "Expert" at bounding box center [564, 452] width 382 height 15
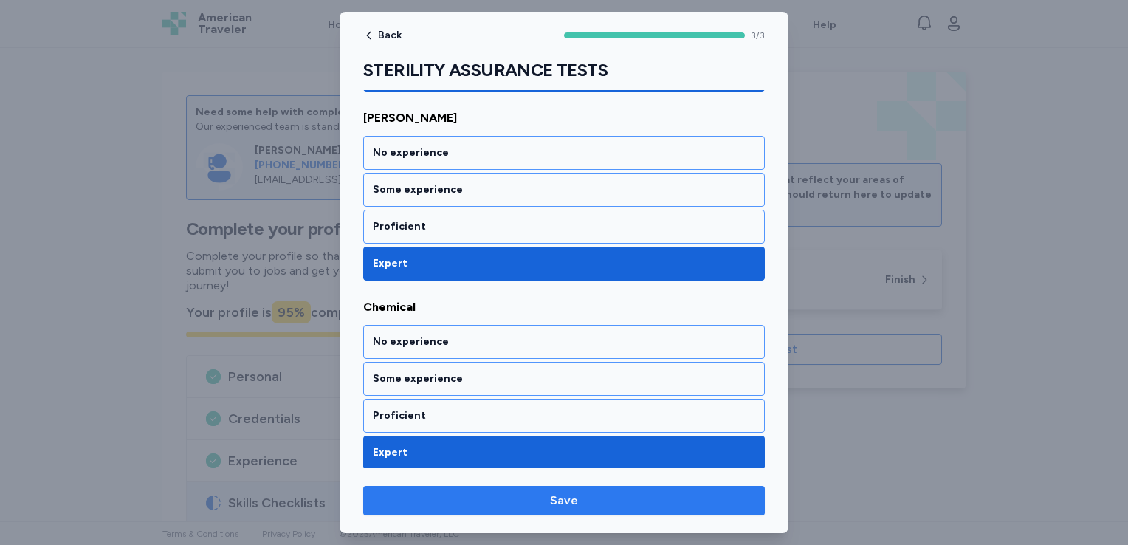
click at [546, 504] on span "Save" at bounding box center [564, 501] width 378 height 18
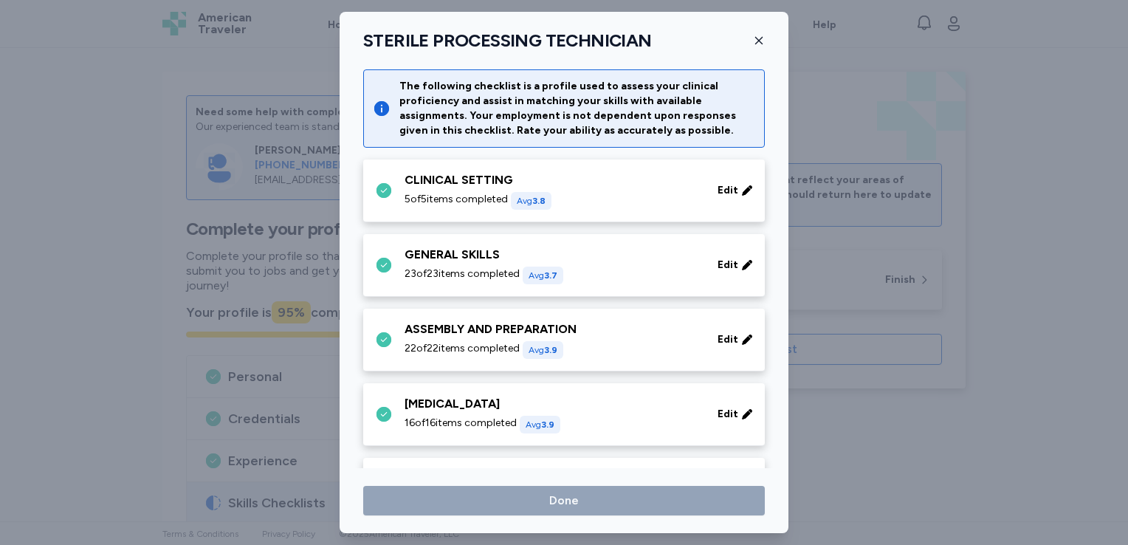
scroll to position [345, 0]
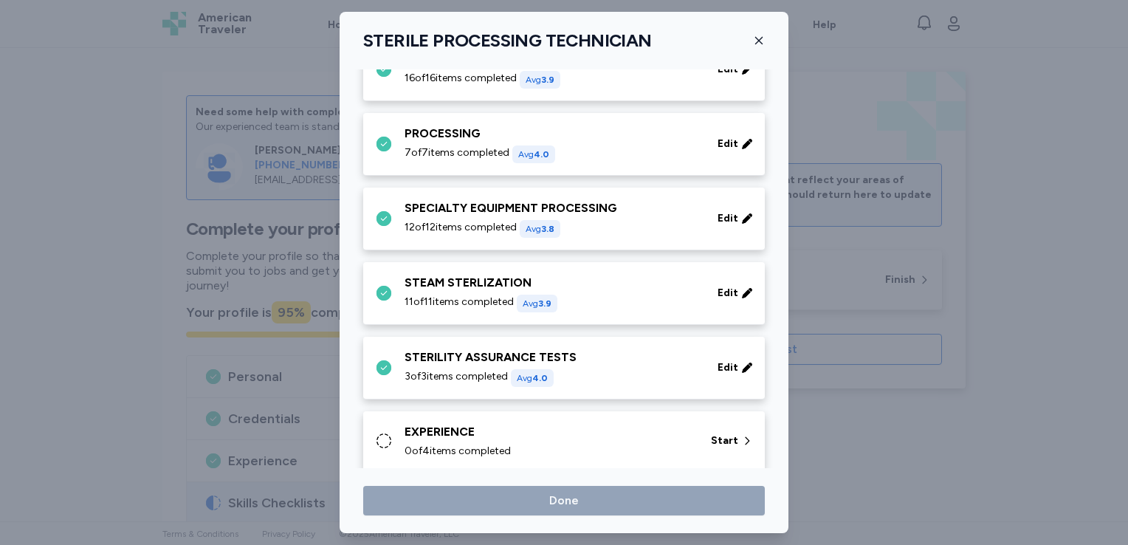
click at [509, 464] on div "EXPERIENCE 0 of 4 items completed Start" at bounding box center [564, 441] width 402 height 60
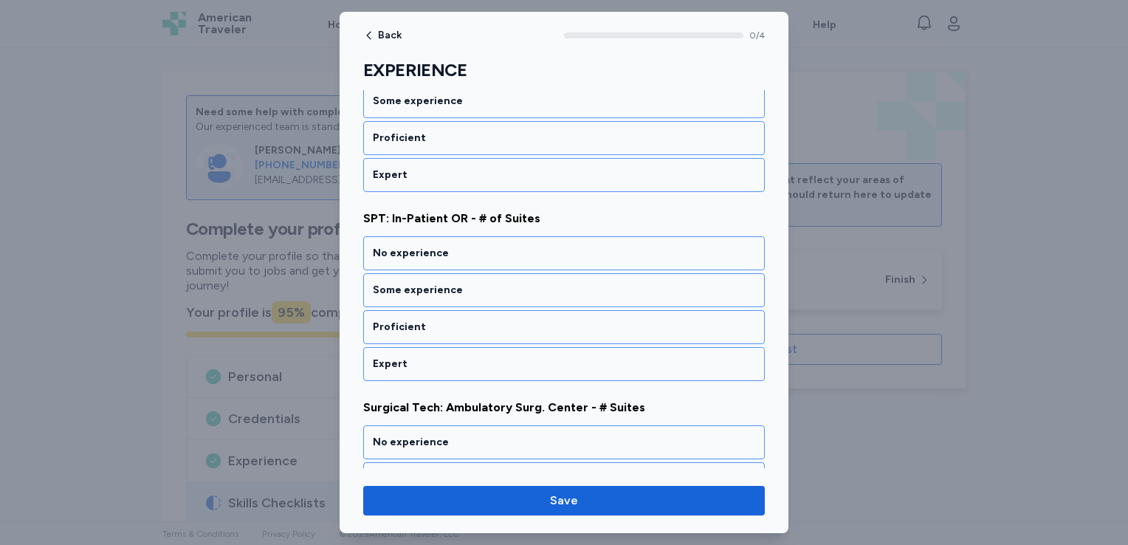
scroll to position [575, 0]
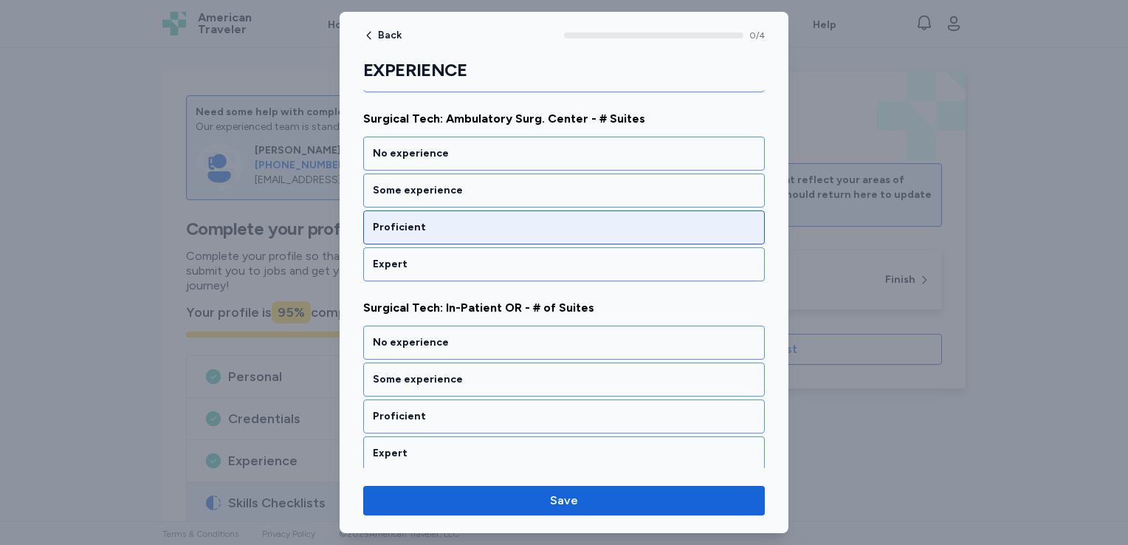
click at [521, 230] on div "Proficient" at bounding box center [564, 227] width 382 height 15
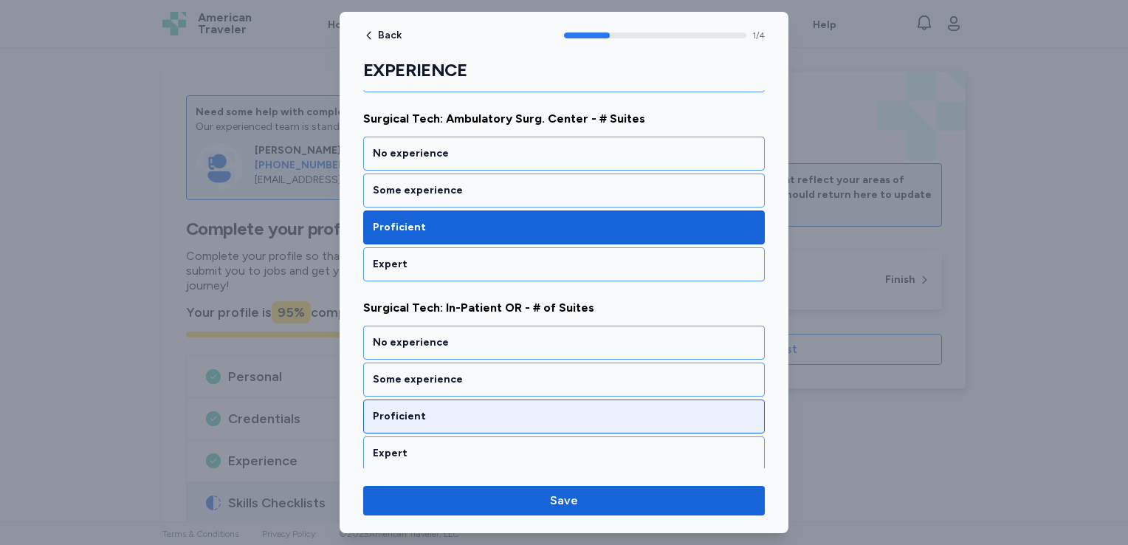
click at [523, 402] on div "Proficient" at bounding box center [564, 416] width 402 height 34
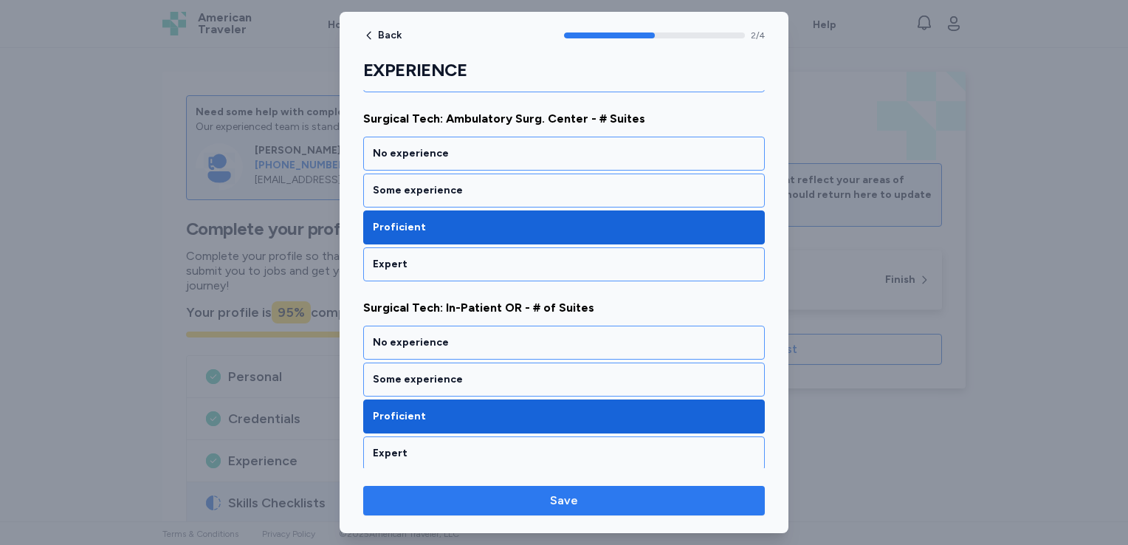
click at [543, 496] on span "Save" at bounding box center [564, 501] width 378 height 18
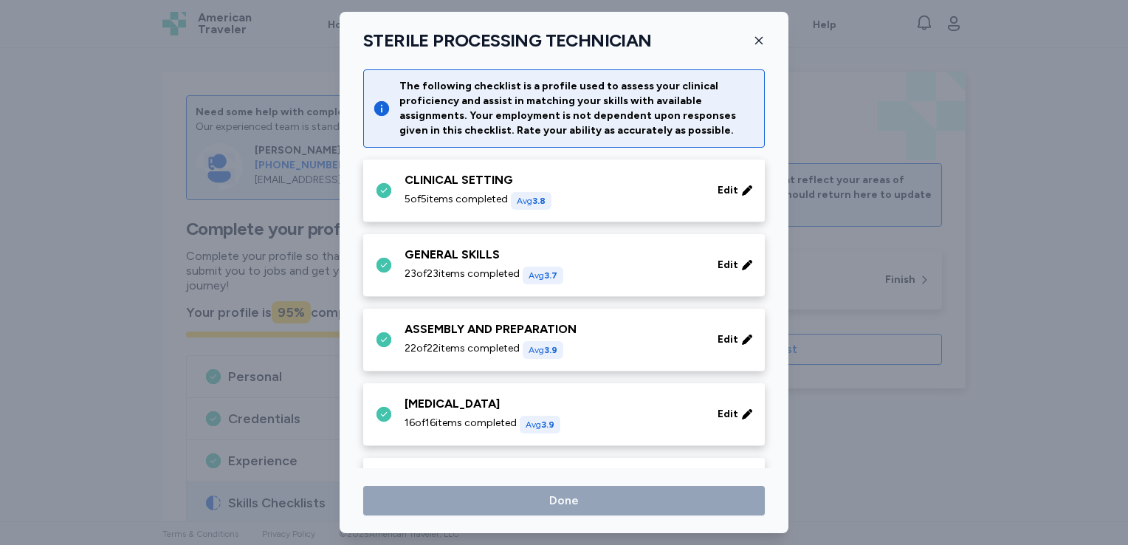
scroll to position [345, 0]
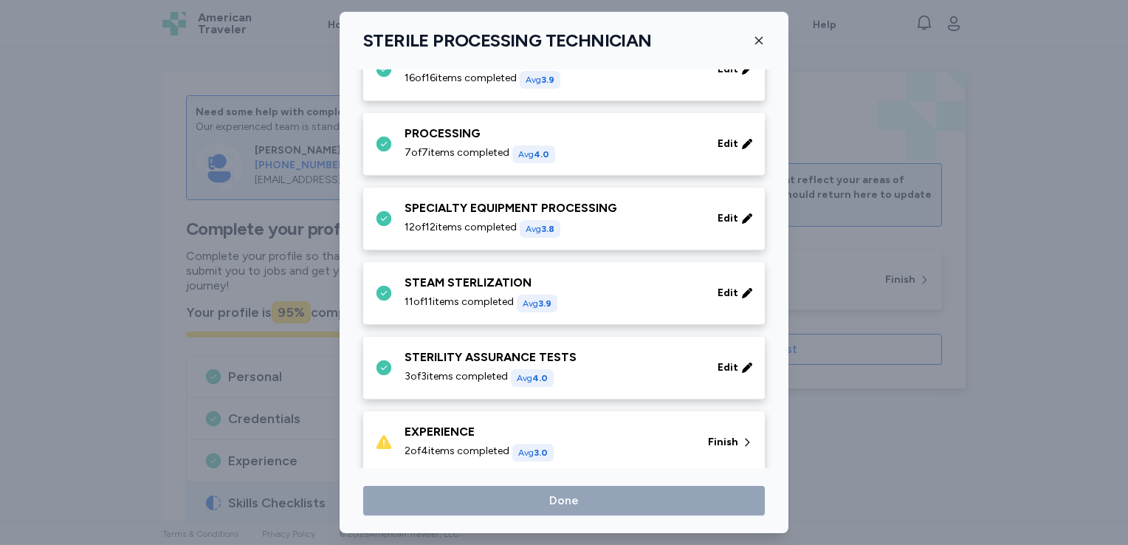
click at [619, 436] on div "EXPERIENCE" at bounding box center [548, 432] width 286 height 18
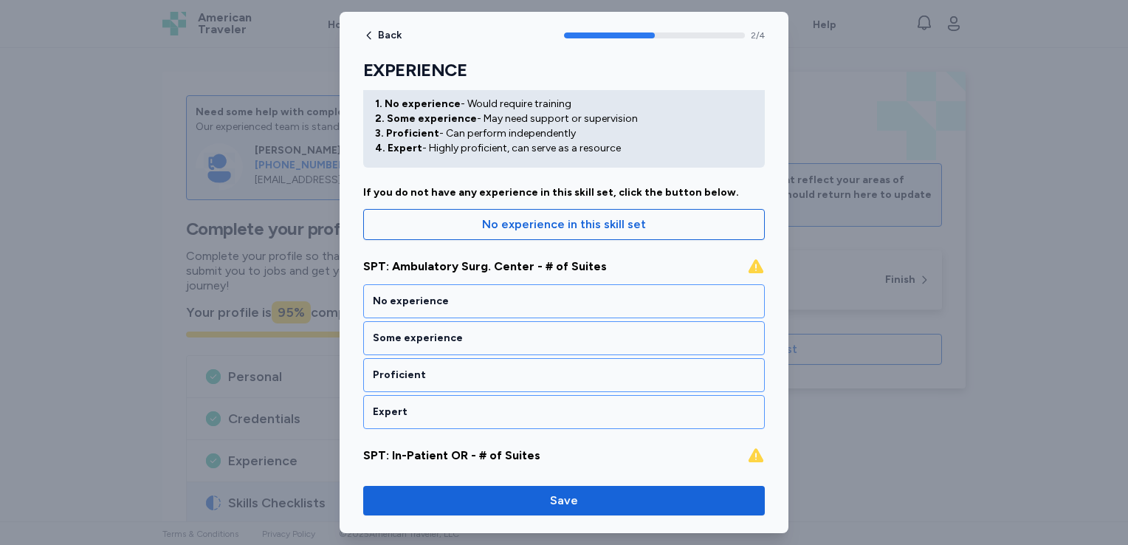
scroll to position [0, 0]
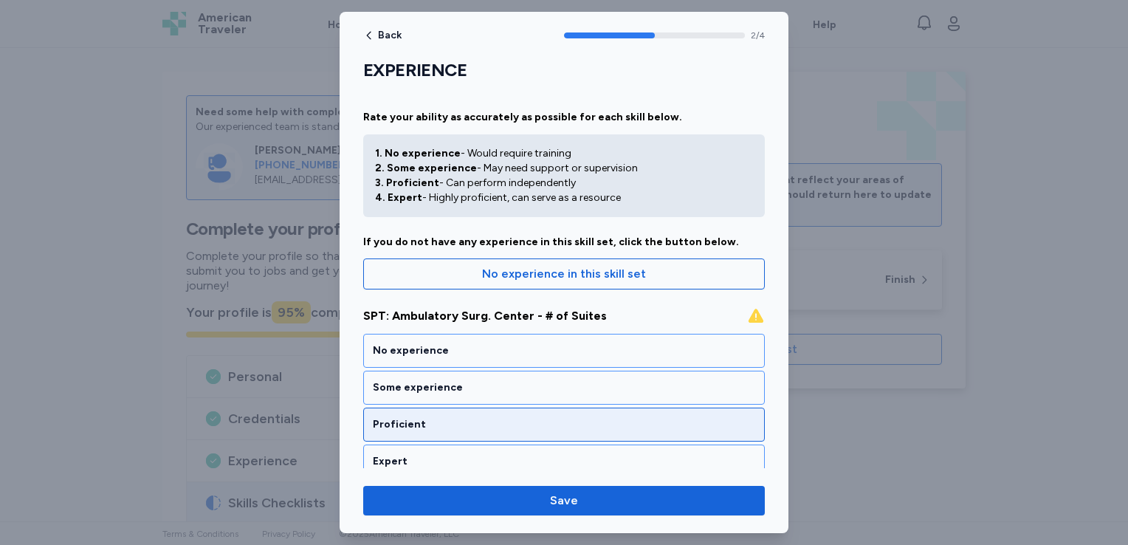
click at [591, 419] on div "Proficient" at bounding box center [564, 424] width 382 height 15
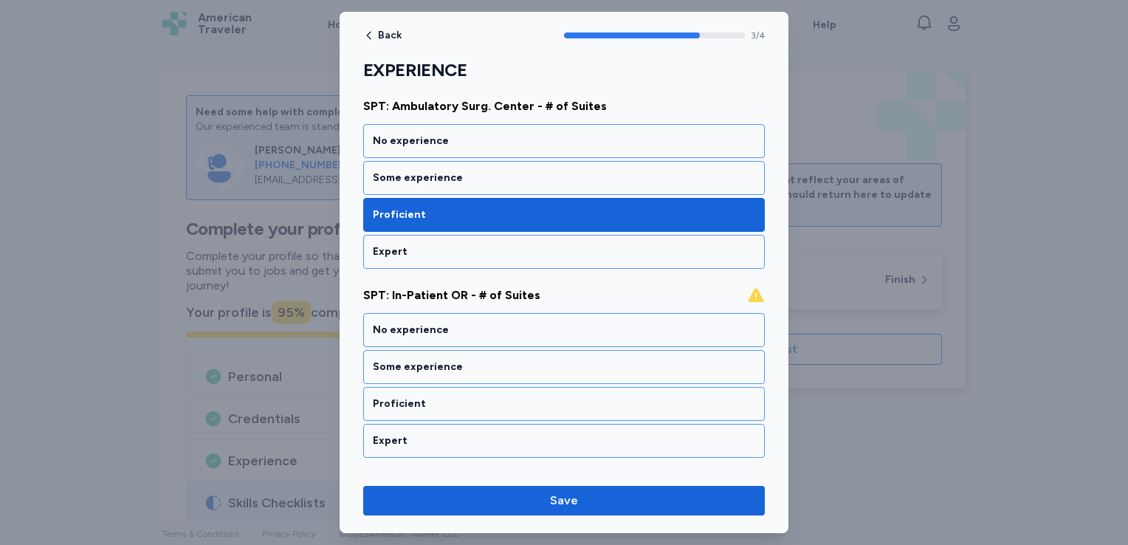
scroll to position [301, 0]
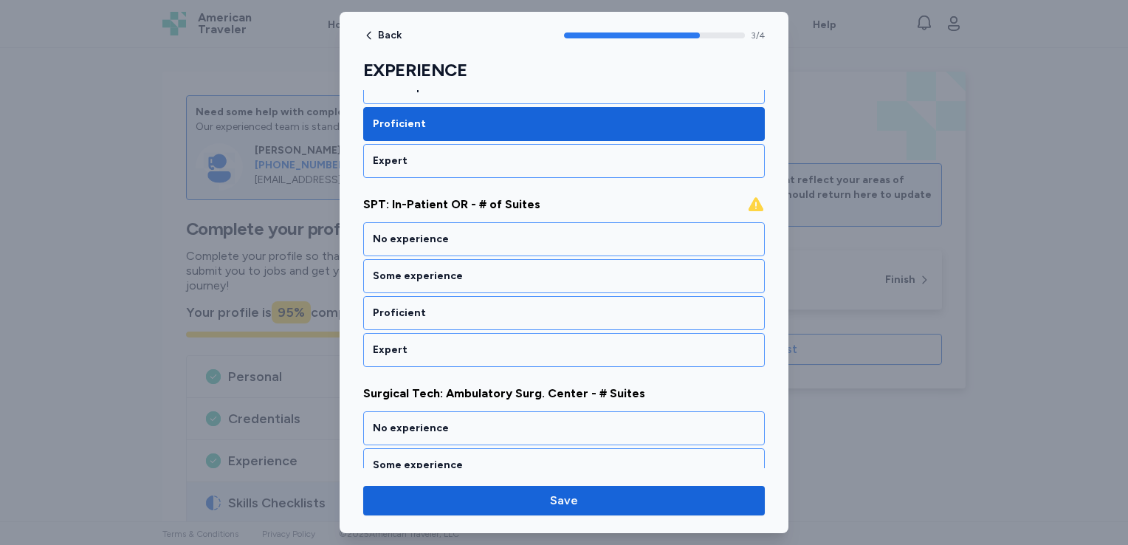
click at [585, 329] on div "No experience Some experience Proficient Expert" at bounding box center [564, 294] width 402 height 145
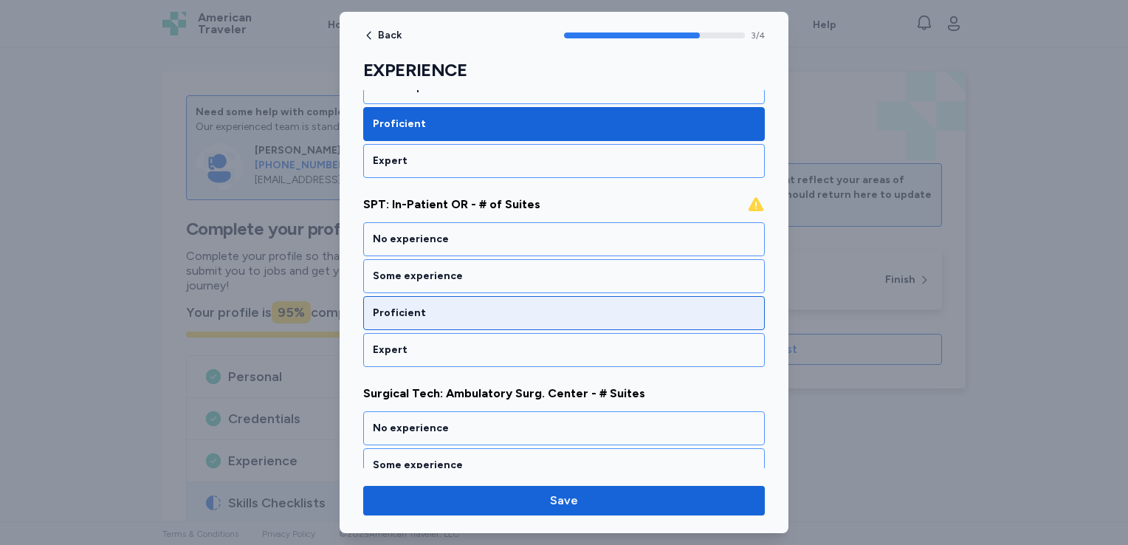
click at [585, 316] on div "Proficient" at bounding box center [564, 313] width 382 height 15
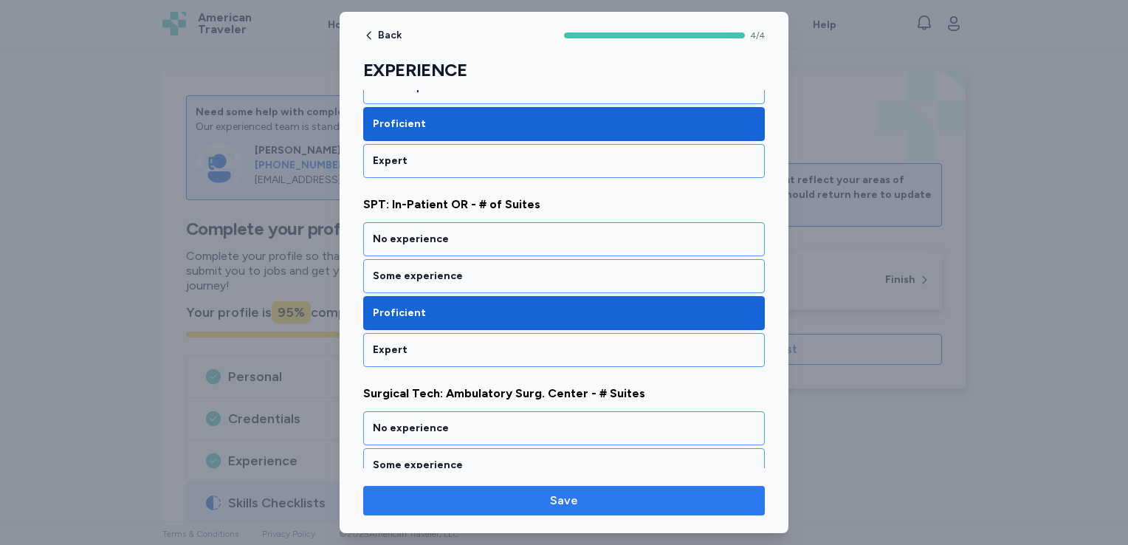
click at [585, 498] on span "Save" at bounding box center [564, 501] width 378 height 18
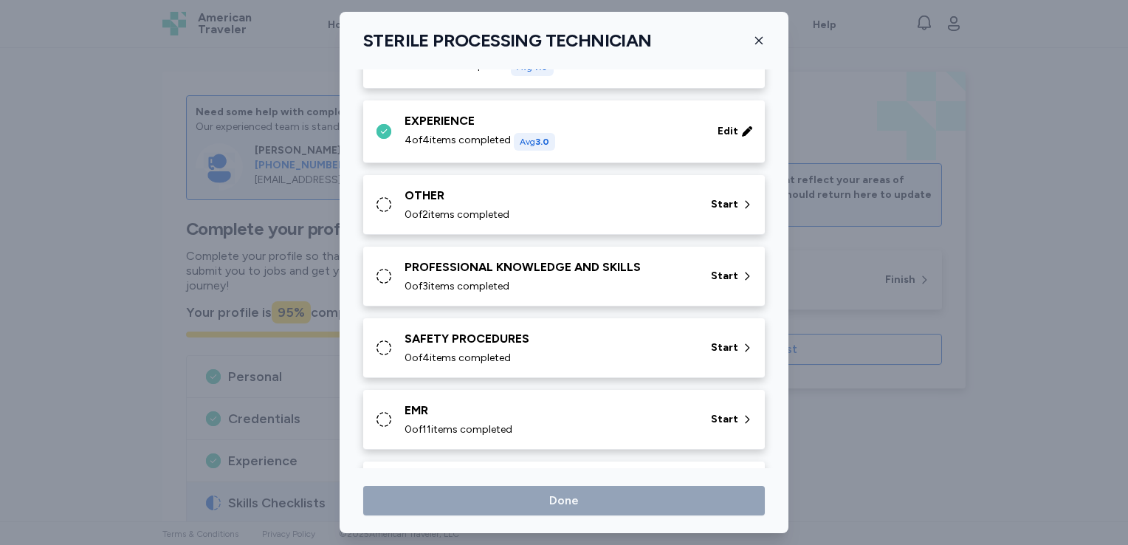
scroll to position [809, 0]
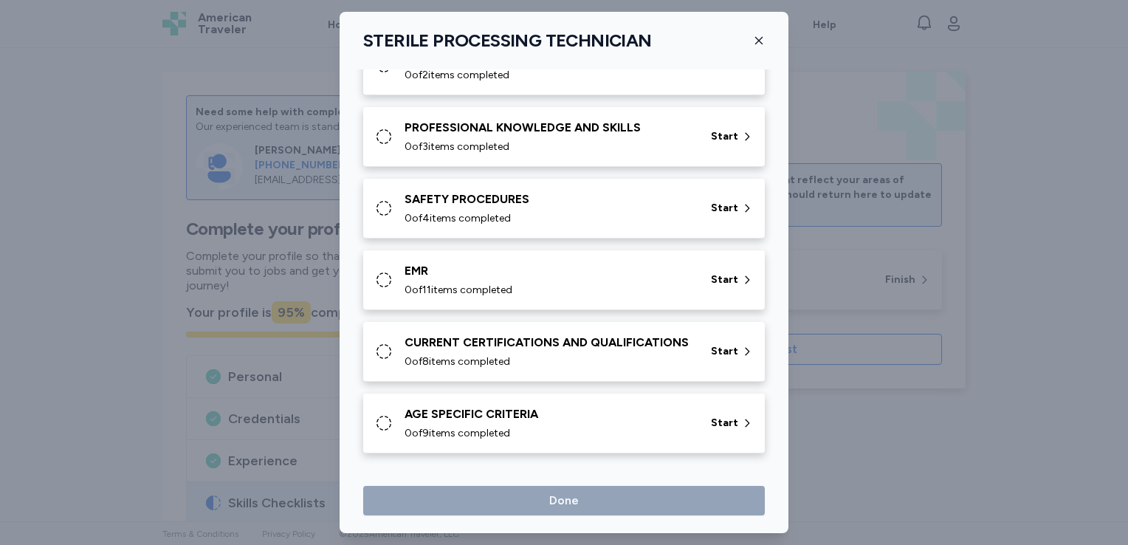
click at [546, 414] on div "AGE SPECIFIC CRITERIA" at bounding box center [549, 414] width 289 height 18
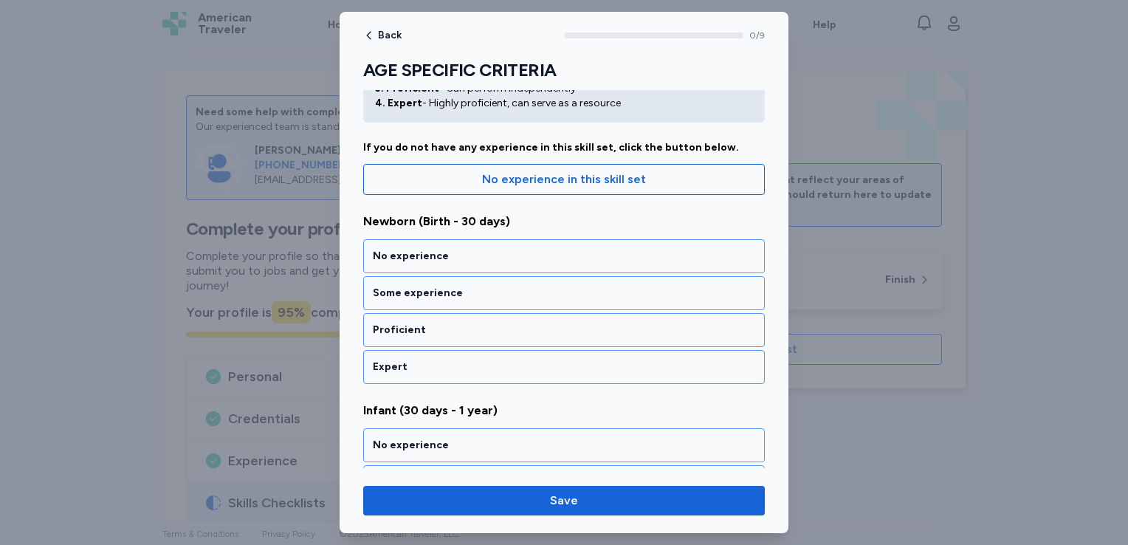
scroll to position [97, 0]
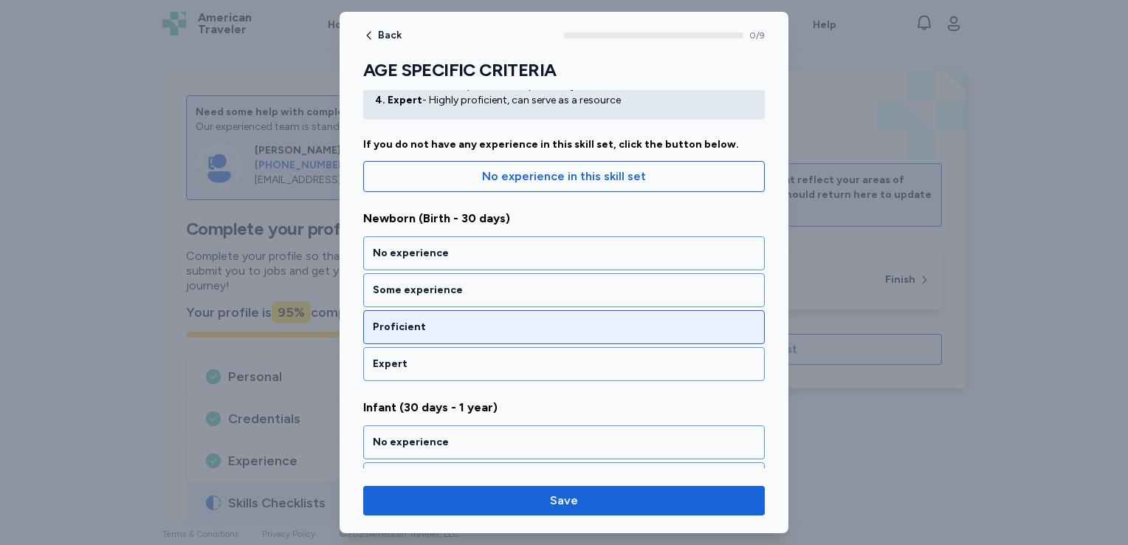
click at [546, 326] on div "Proficient" at bounding box center [564, 327] width 382 height 15
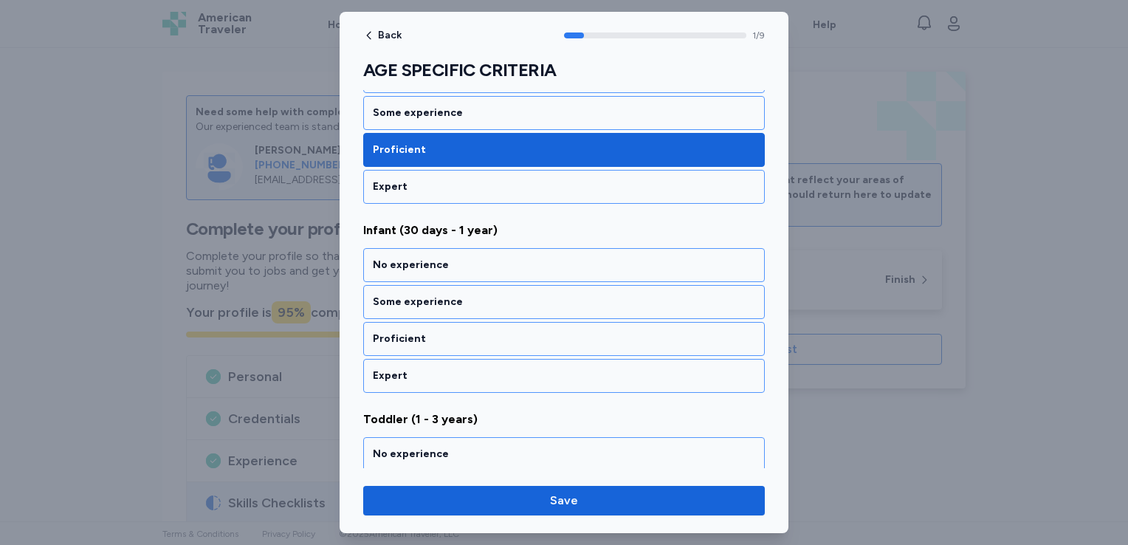
scroll to position [301, 0]
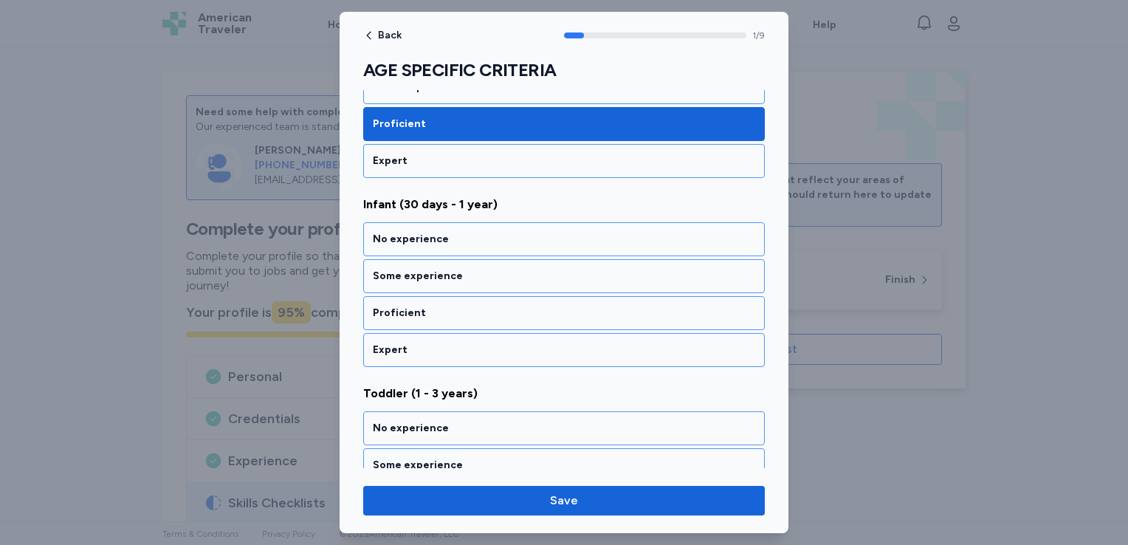
click at [546, 326] on div "Proficient" at bounding box center [564, 313] width 402 height 34
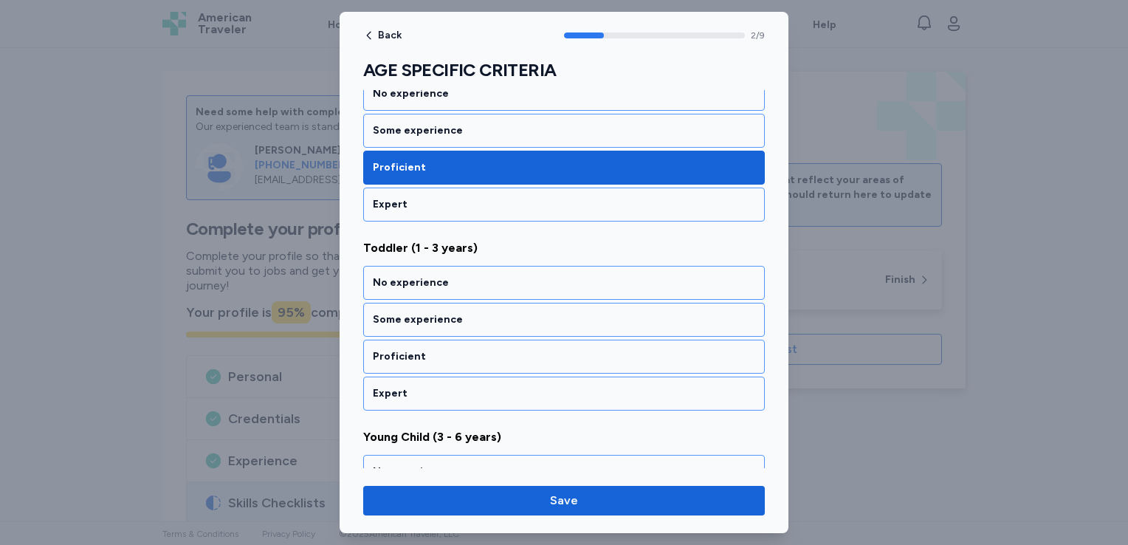
scroll to position [488, 0]
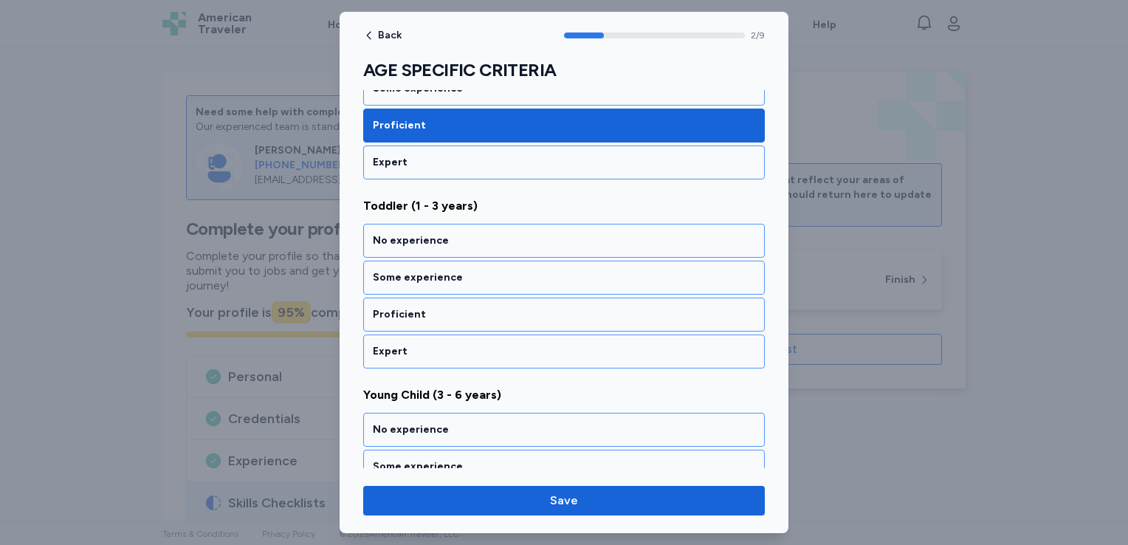
click at [546, 326] on div "Proficient" at bounding box center [564, 315] width 402 height 34
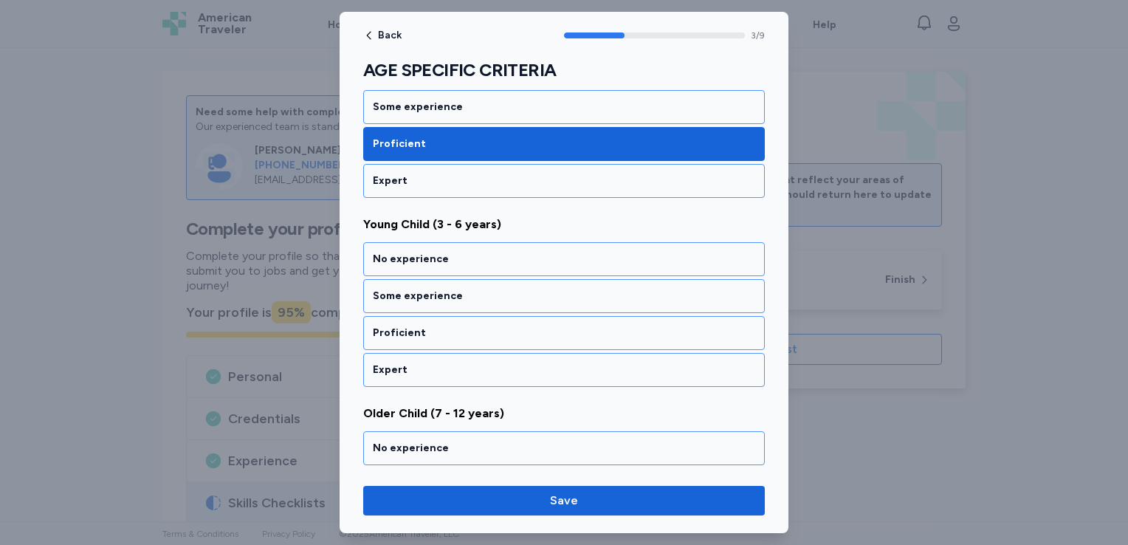
scroll to position [676, 0]
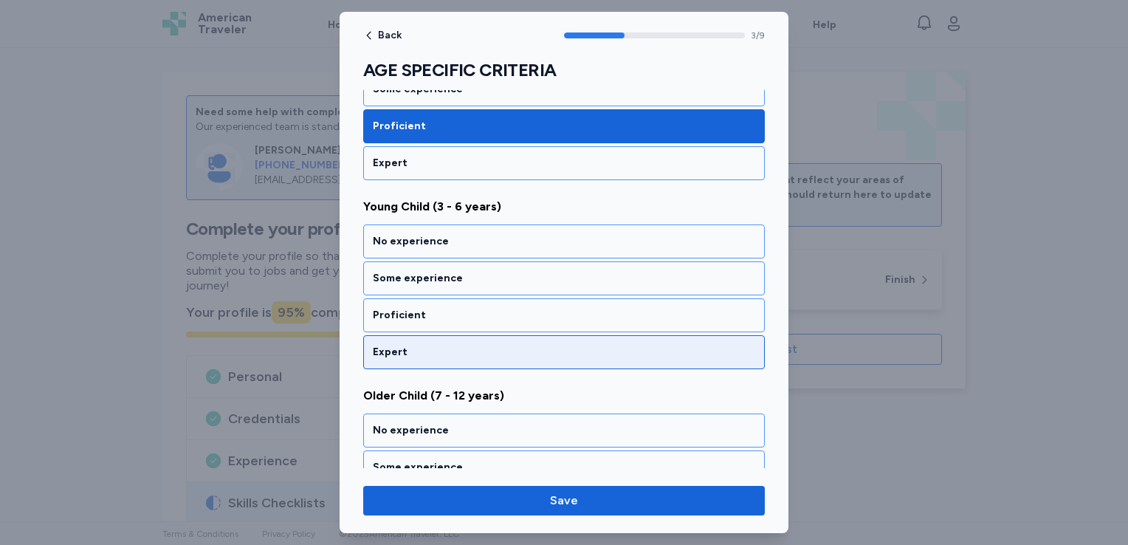
click at [546, 348] on div "Expert" at bounding box center [564, 352] width 382 height 15
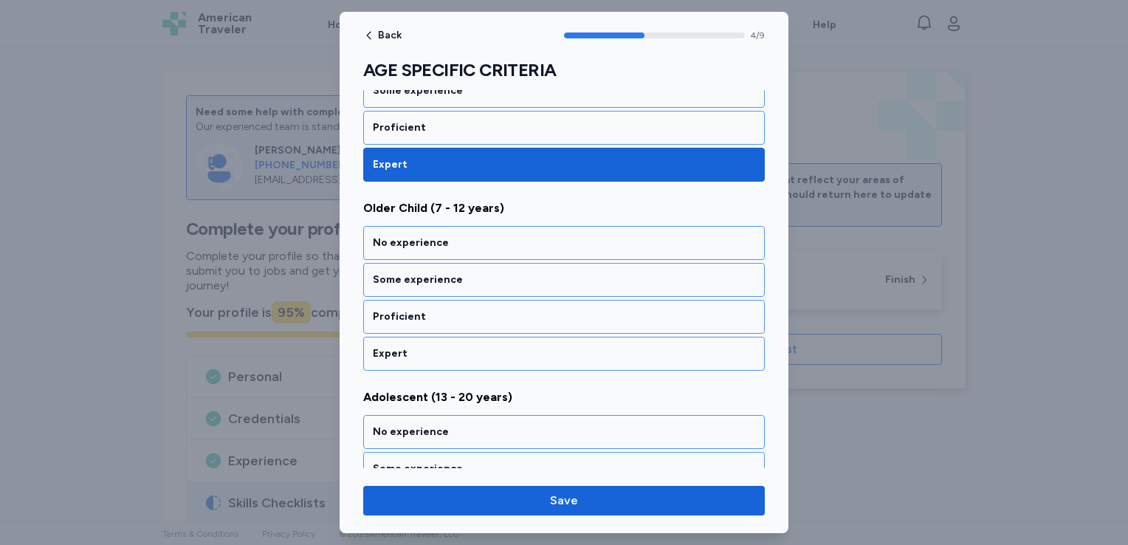
click at [546, 348] on div "Expert" at bounding box center [564, 353] width 382 height 15
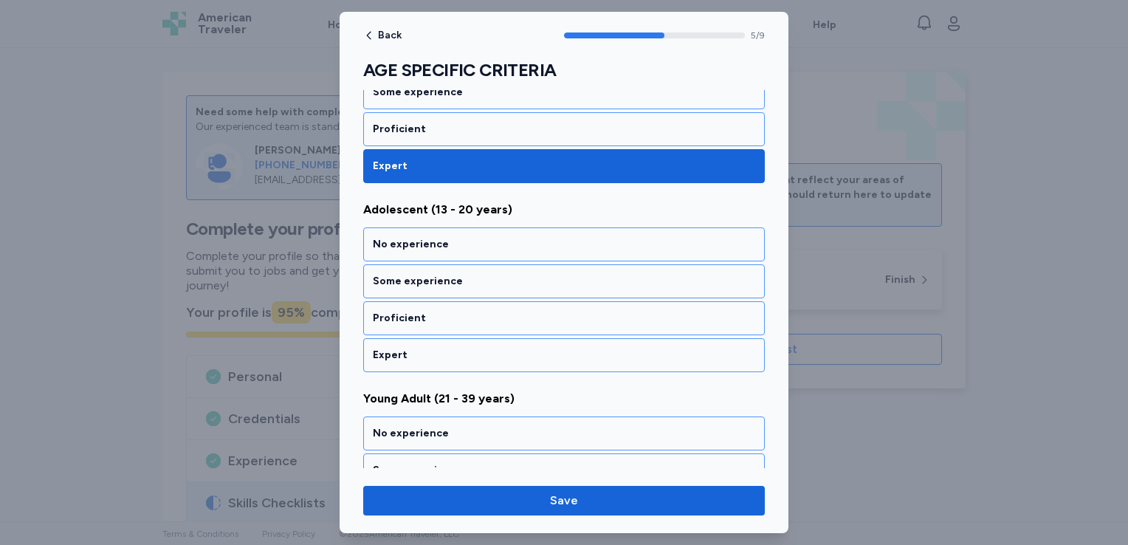
click at [546, 348] on div "Expert" at bounding box center [564, 355] width 382 height 15
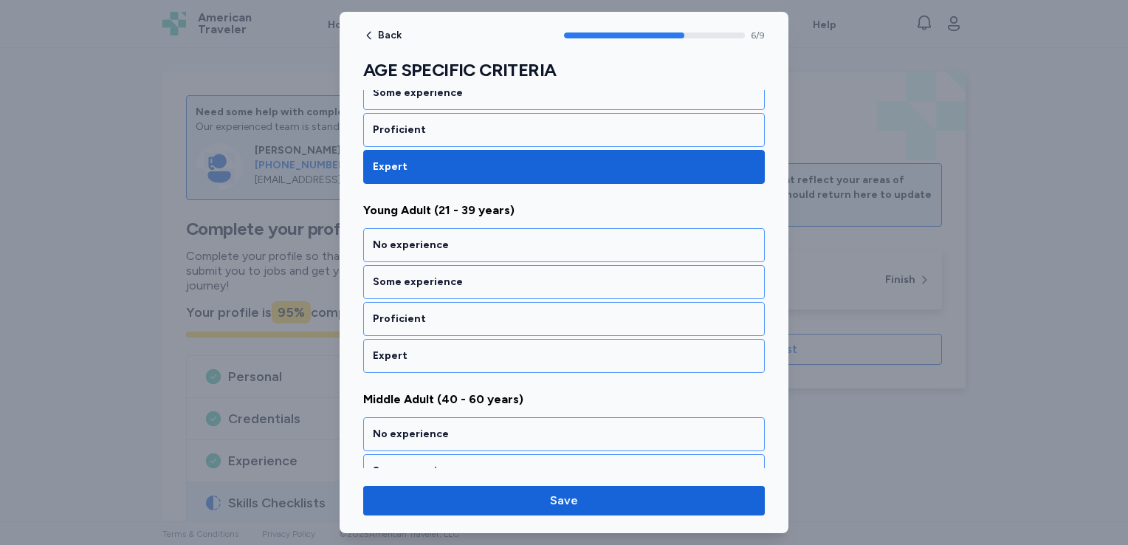
click at [546, 348] on div "Expert" at bounding box center [564, 355] width 382 height 15
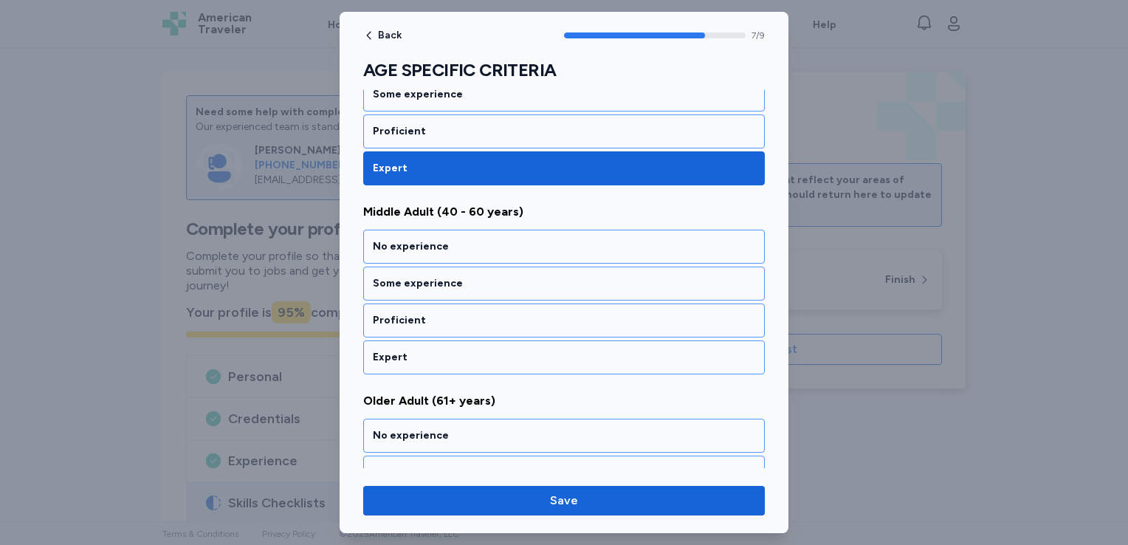
click at [546, 350] on div "Expert" at bounding box center [564, 357] width 382 height 15
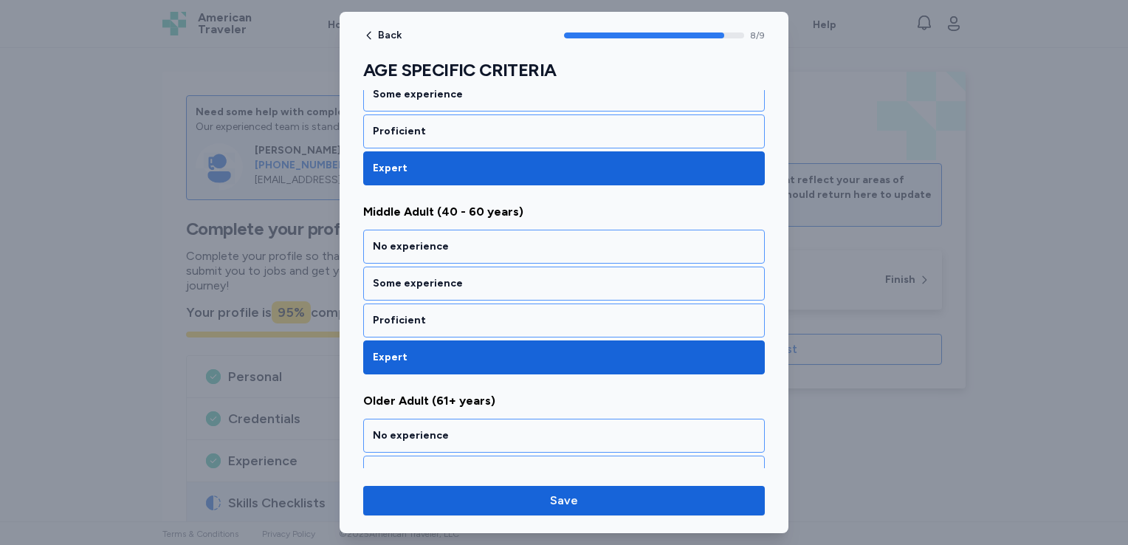
scroll to position [1514, 0]
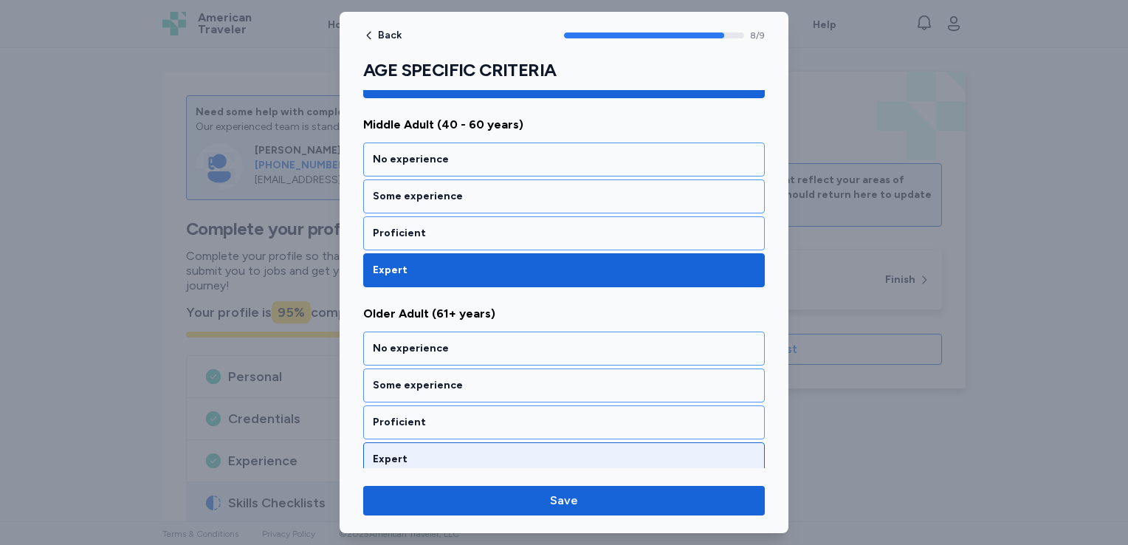
click at [534, 452] on div "Expert" at bounding box center [564, 459] width 382 height 15
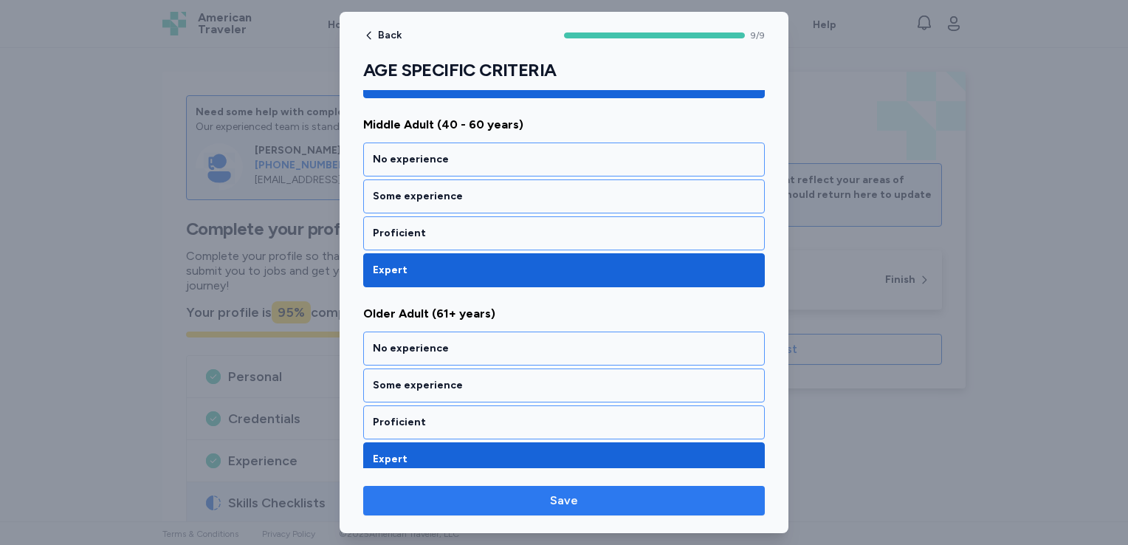
click at [538, 501] on span "Save" at bounding box center [564, 501] width 378 height 18
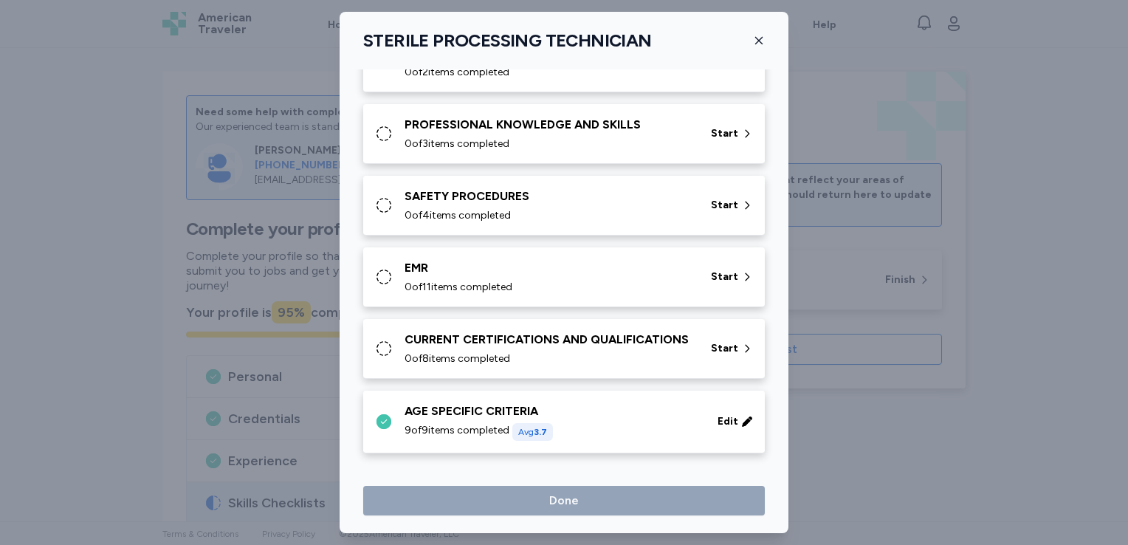
scroll to position [812, 0]
click at [478, 348] on div "CURRENT CERTIFICATIONS AND QUALIFICATIONS" at bounding box center [549, 340] width 289 height 18
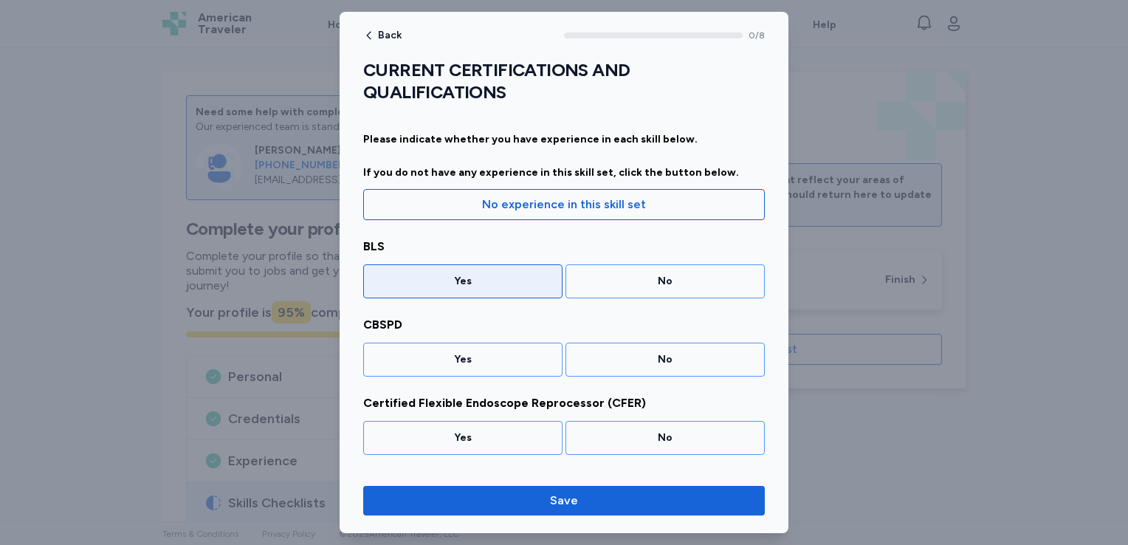
click at [478, 289] on div "Yes" at bounding box center [462, 281] width 199 height 34
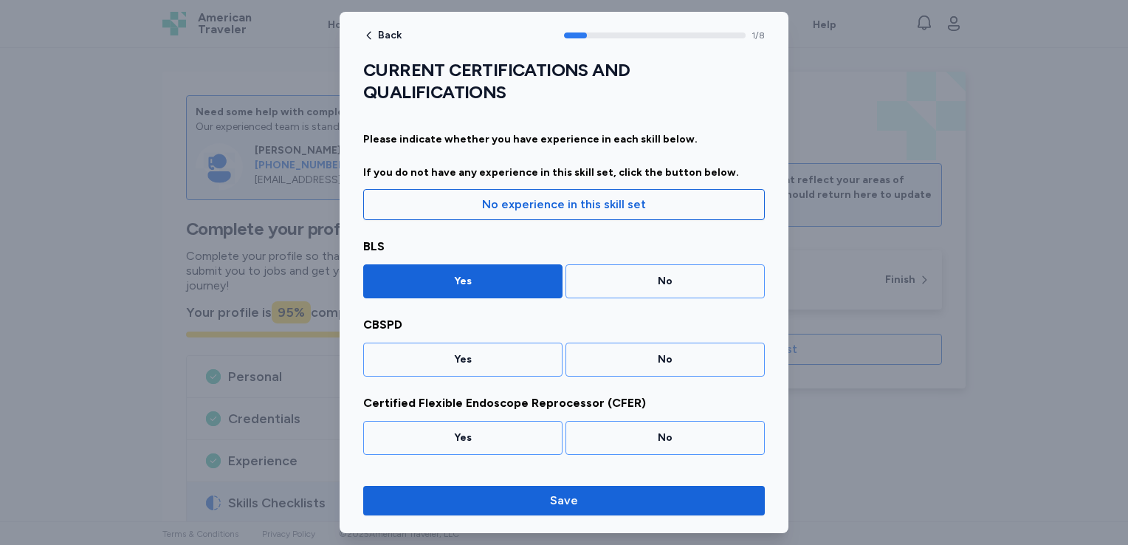
scroll to position [55, 0]
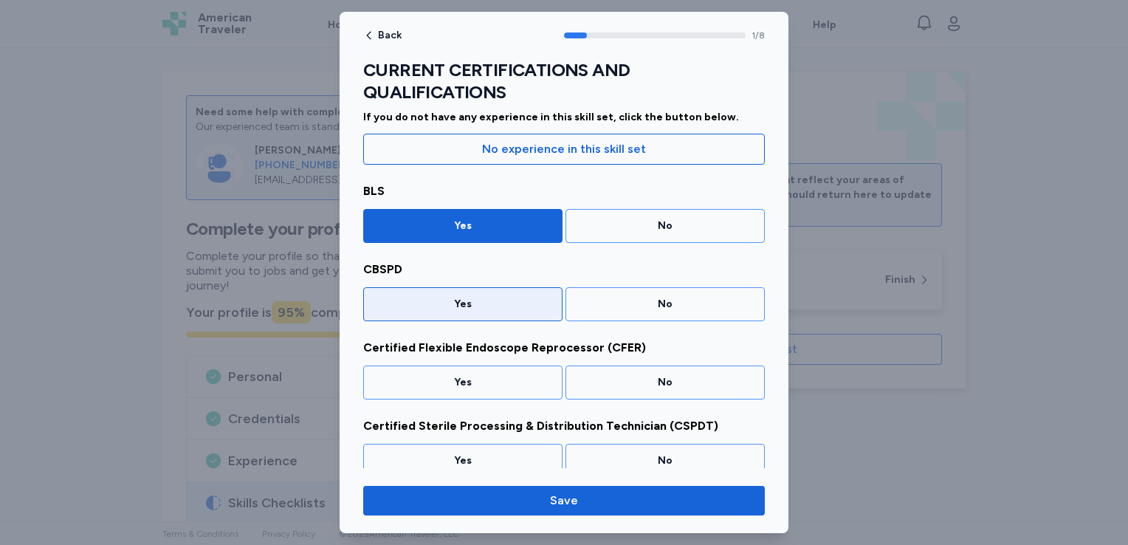
click at [476, 306] on div "Yes" at bounding box center [463, 304] width 180 height 15
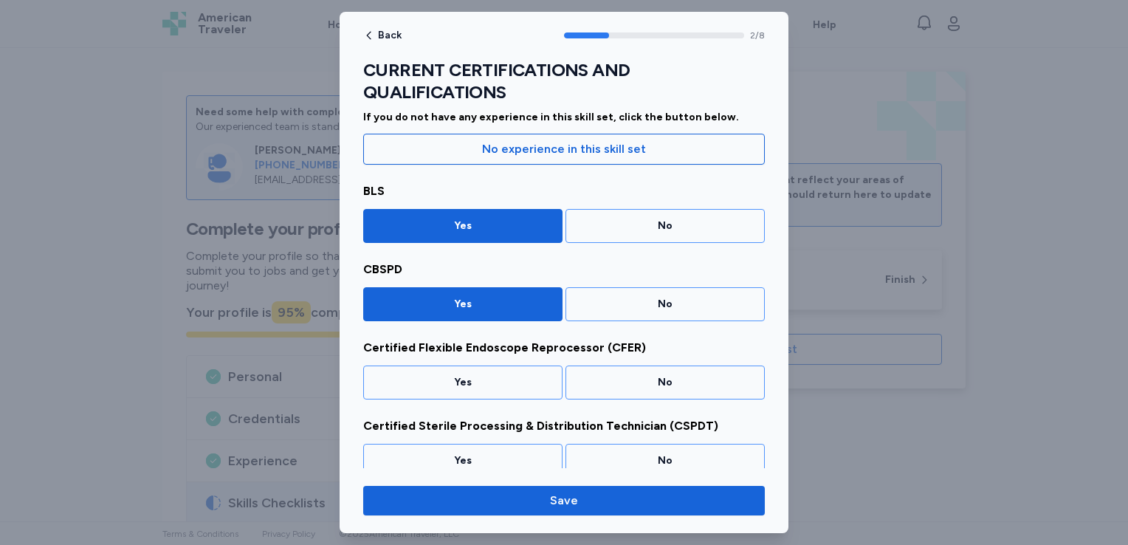
scroll to position [133, 0]
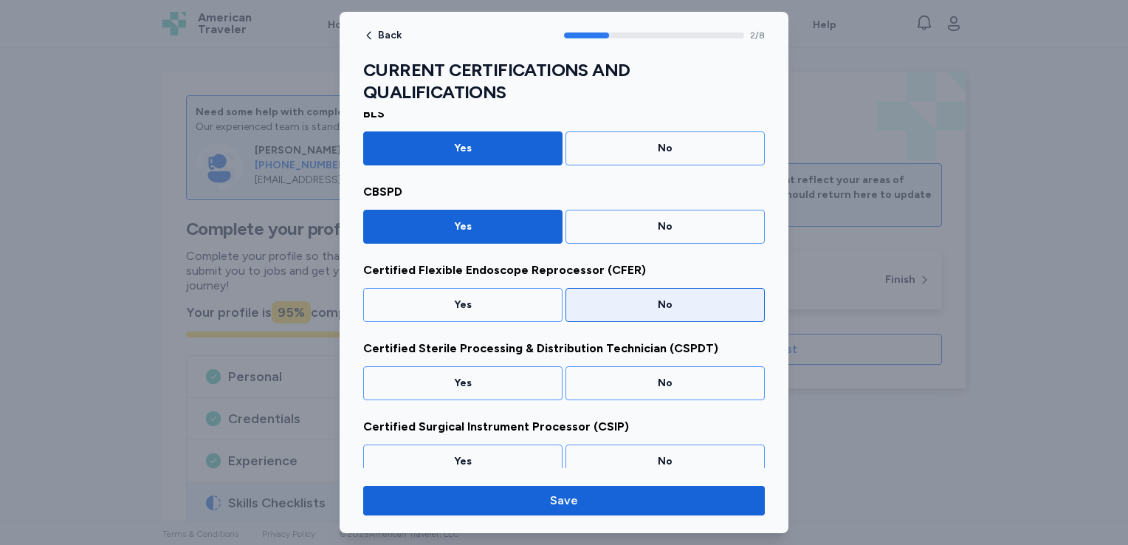
click at [602, 294] on div "No" at bounding box center [665, 305] width 199 height 34
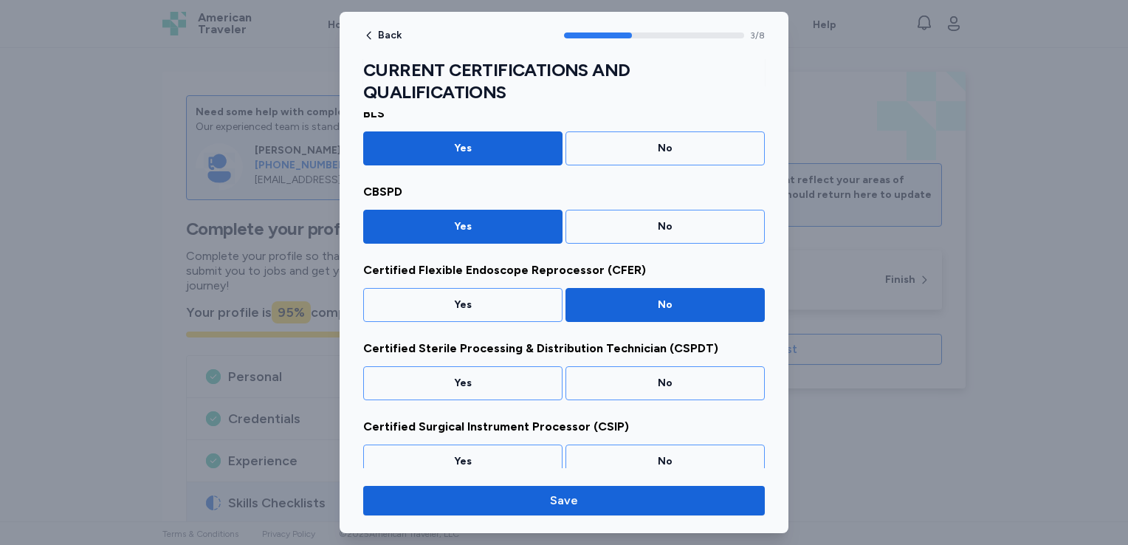
scroll to position [211, 0]
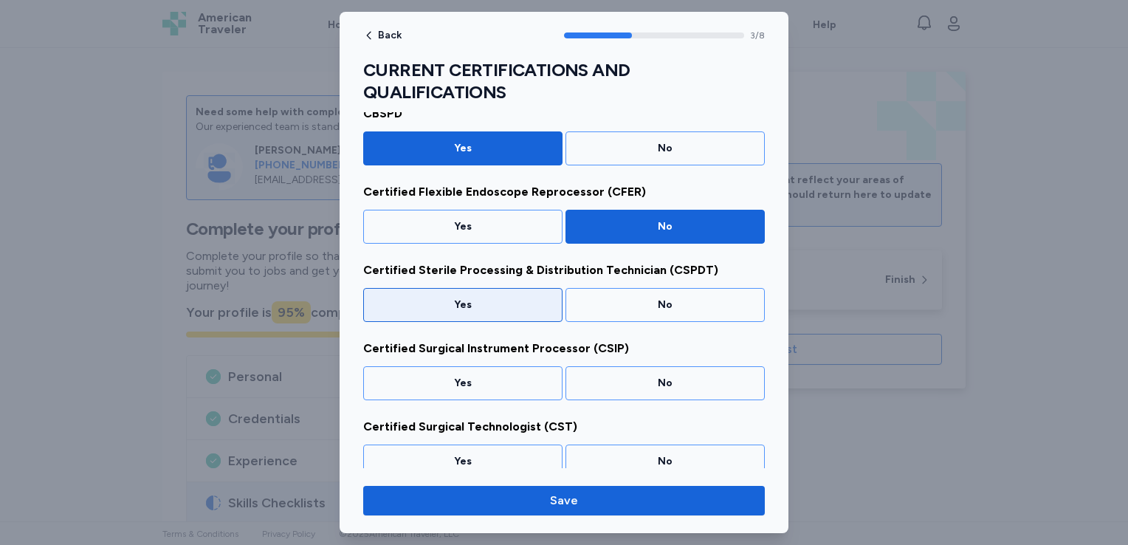
click at [497, 305] on div "Yes" at bounding box center [463, 305] width 180 height 15
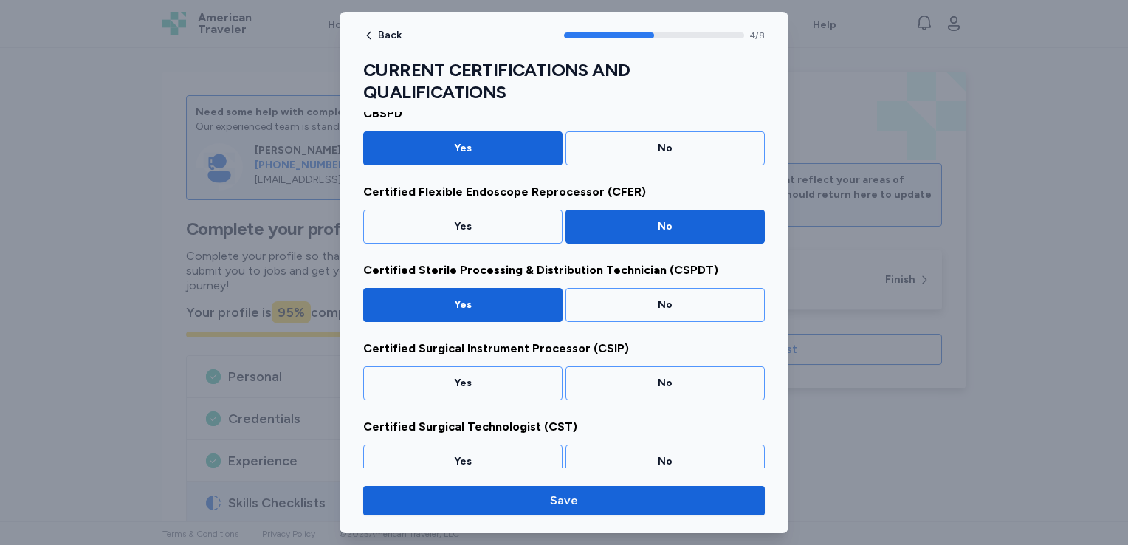
scroll to position [289, 0]
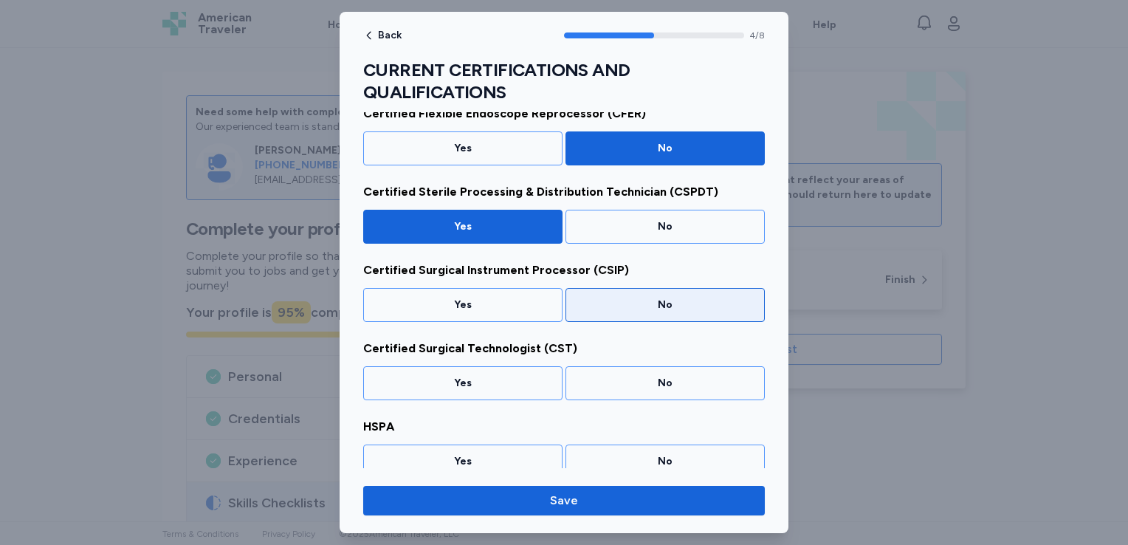
click at [591, 293] on div "No" at bounding box center [665, 305] width 199 height 34
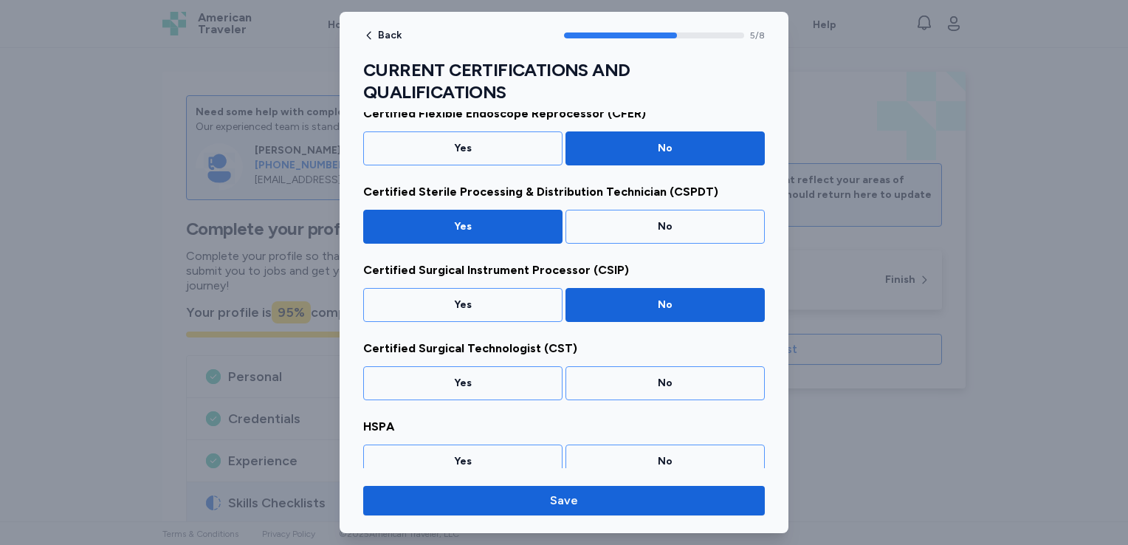
scroll to position [367, 0]
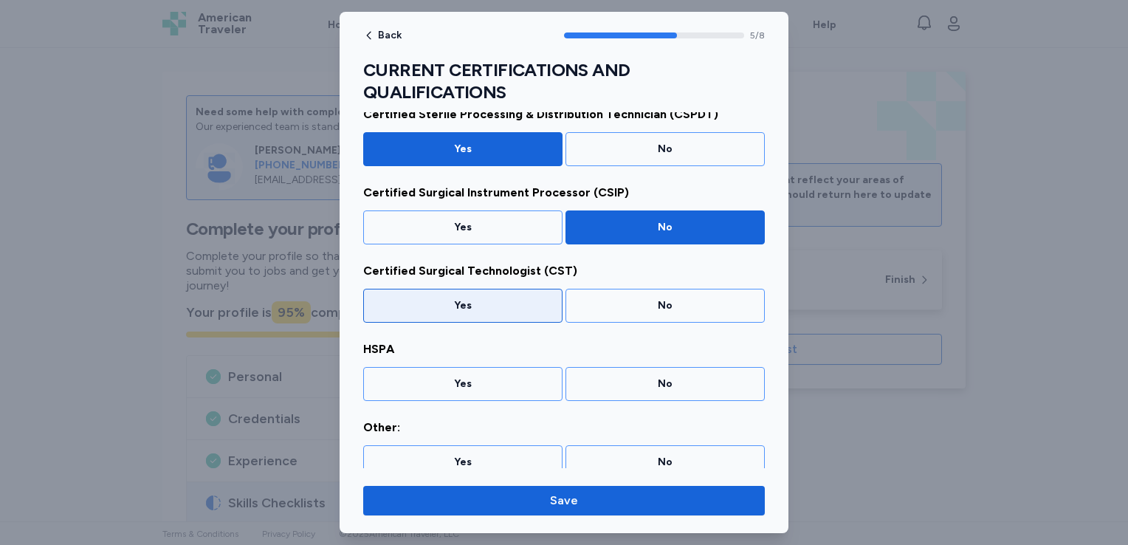
click at [527, 304] on div "Yes" at bounding box center [463, 305] width 180 height 15
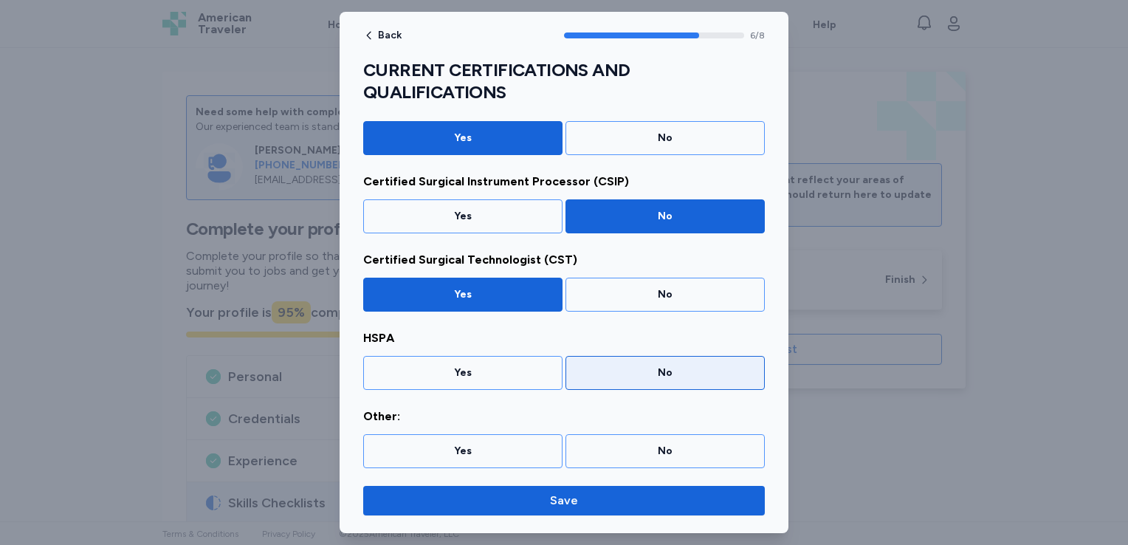
click at [601, 377] on div "No" at bounding box center [665, 372] width 180 height 15
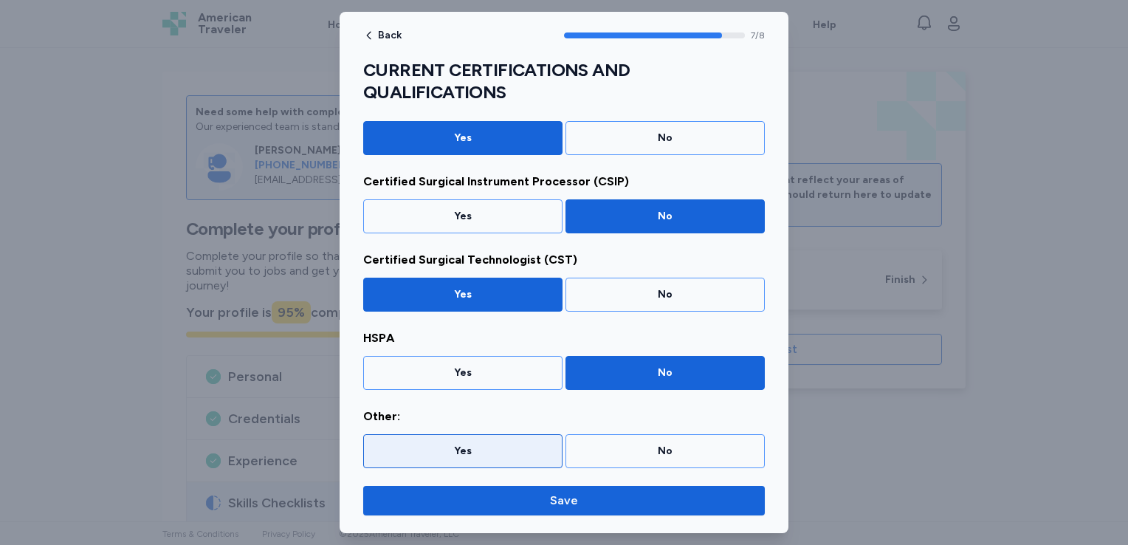
click at [514, 456] on div "Yes" at bounding box center [462, 451] width 199 height 34
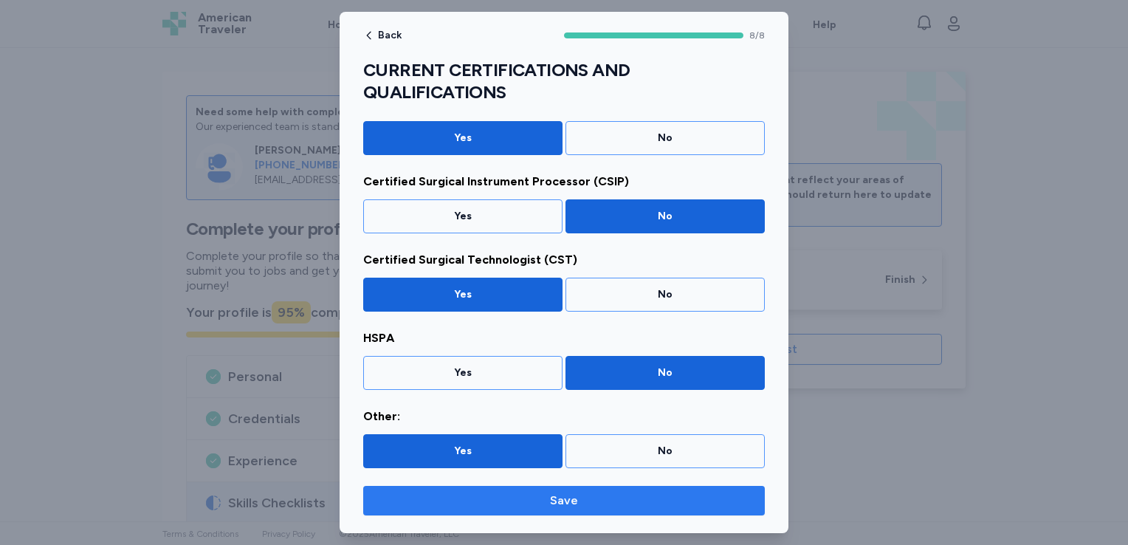
click at [520, 514] on button "Save" at bounding box center [564, 501] width 402 height 30
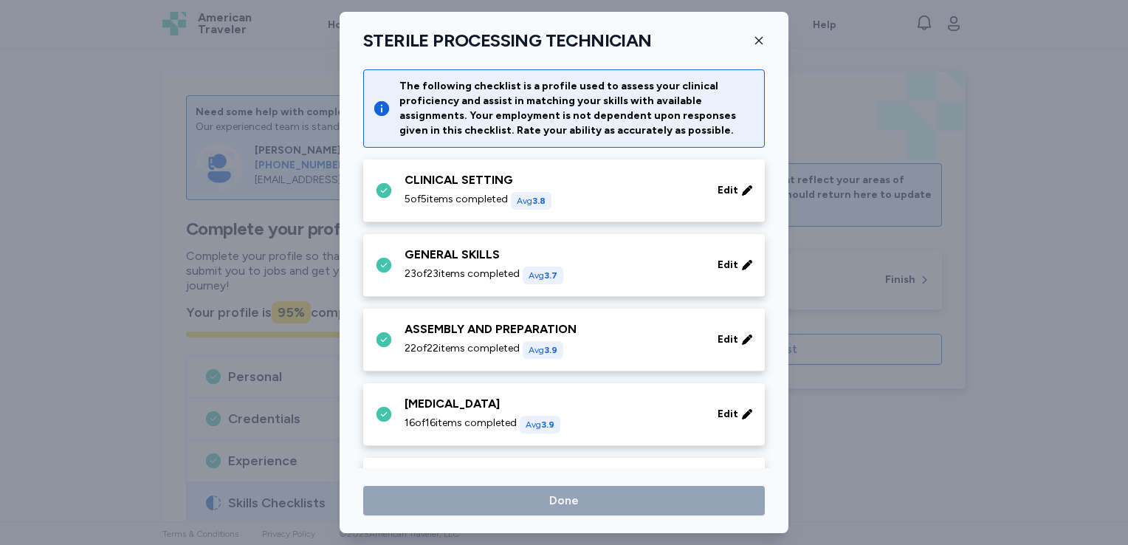
scroll to position [794, 0]
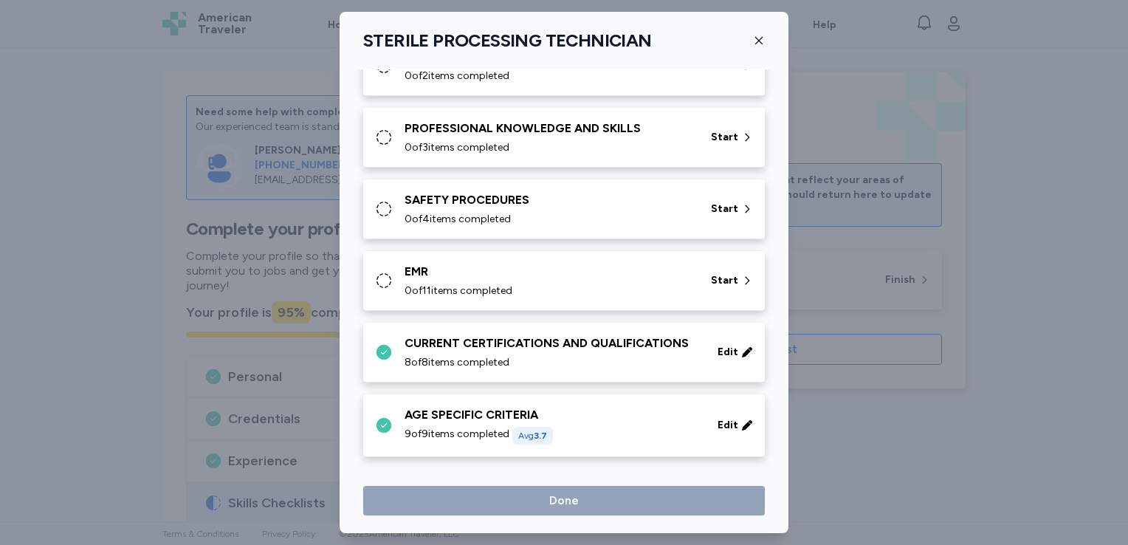
click at [555, 256] on div "EMR 0 of 11 items completed Start" at bounding box center [564, 281] width 402 height 60
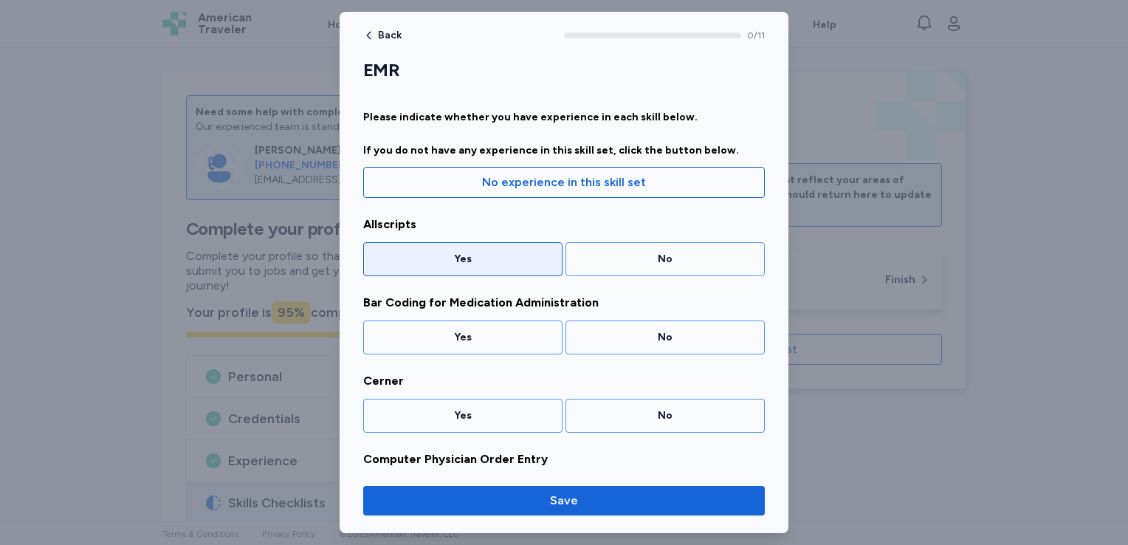
click at [481, 264] on div "Yes" at bounding box center [463, 259] width 180 height 15
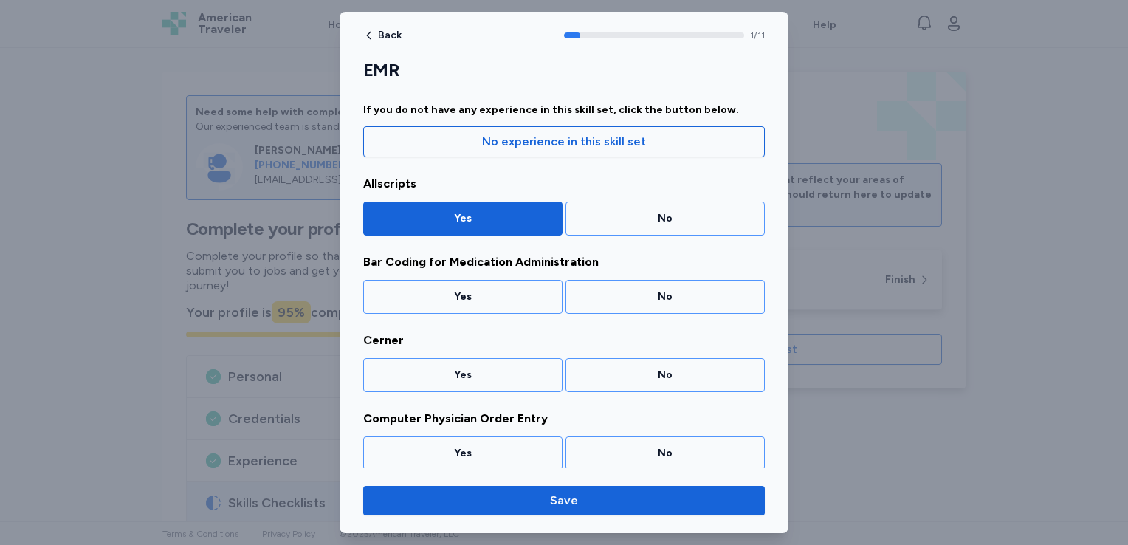
scroll to position [44, 0]
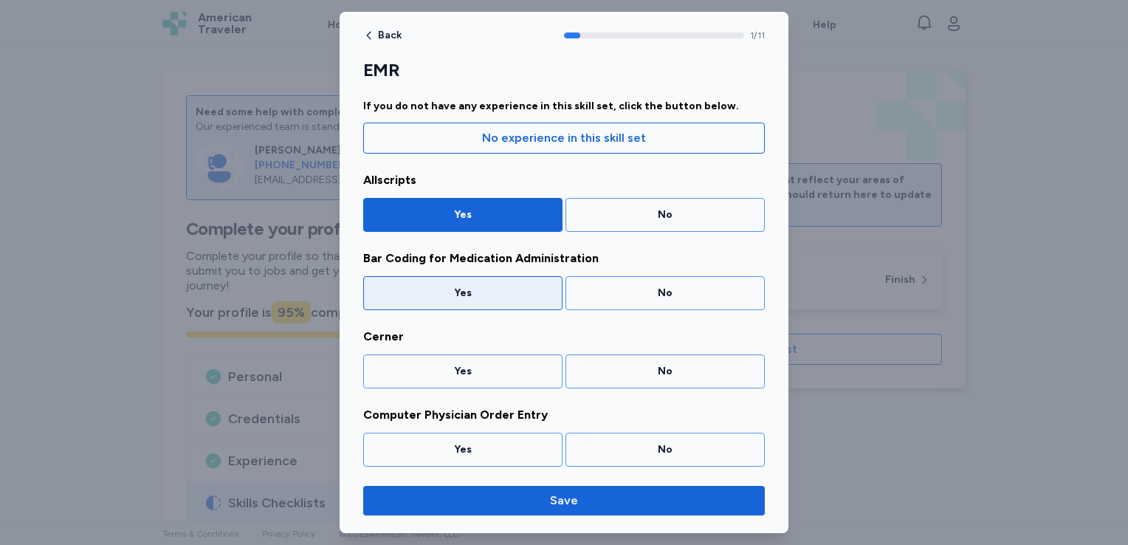
click at [478, 304] on div "Yes" at bounding box center [462, 293] width 199 height 34
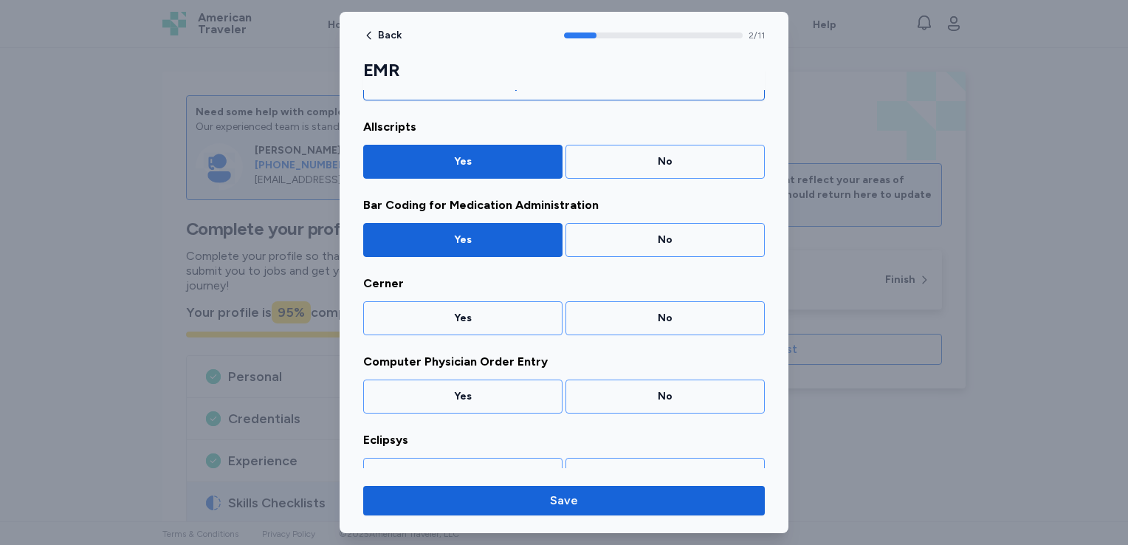
scroll to position [122, 0]
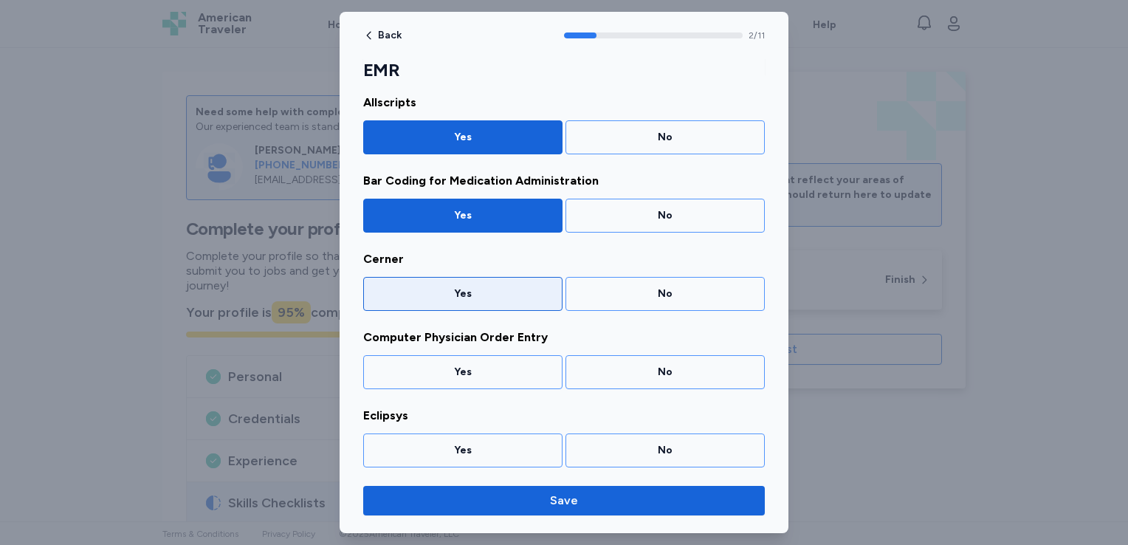
click at [490, 304] on div "Yes" at bounding box center [462, 294] width 199 height 34
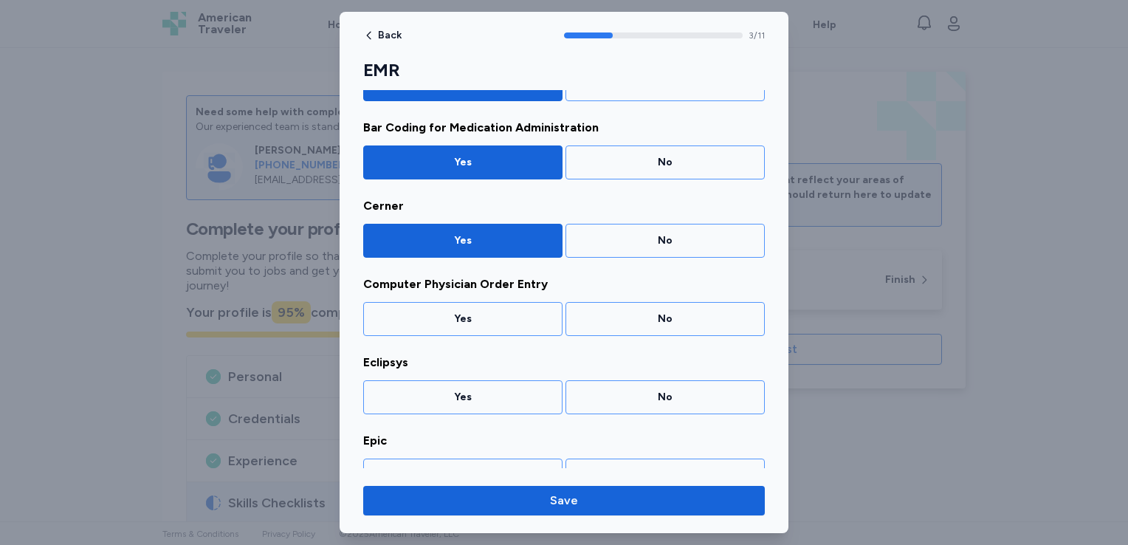
scroll to position [200, 0]
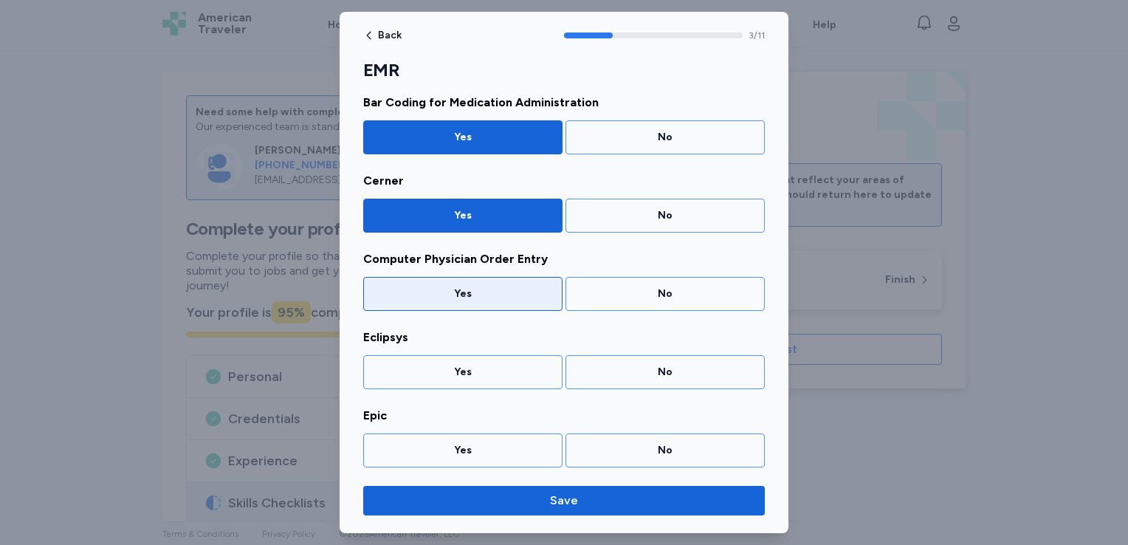
click at [493, 297] on div "Yes" at bounding box center [463, 293] width 180 height 15
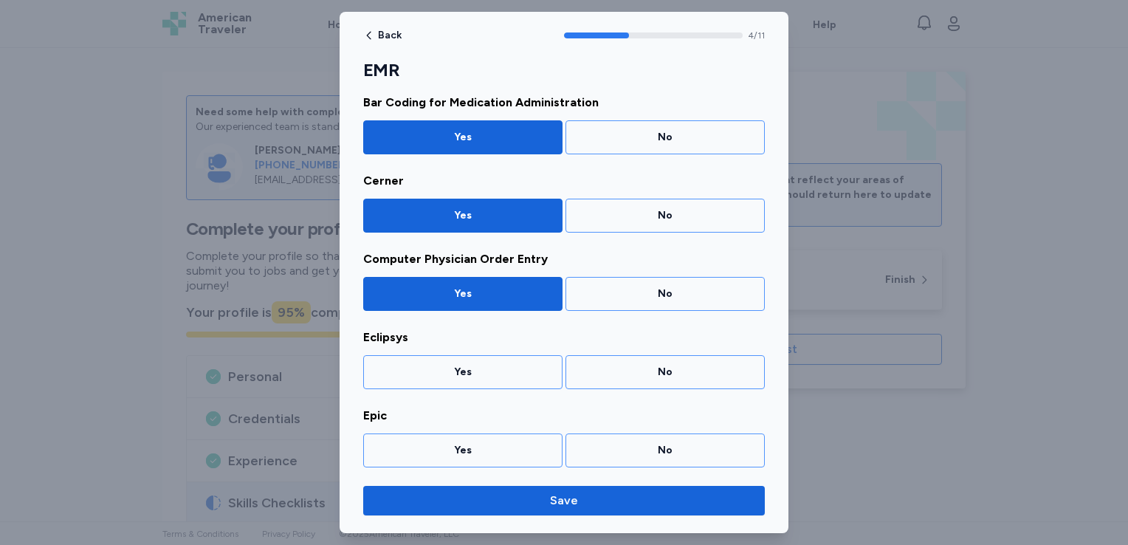
scroll to position [278, 0]
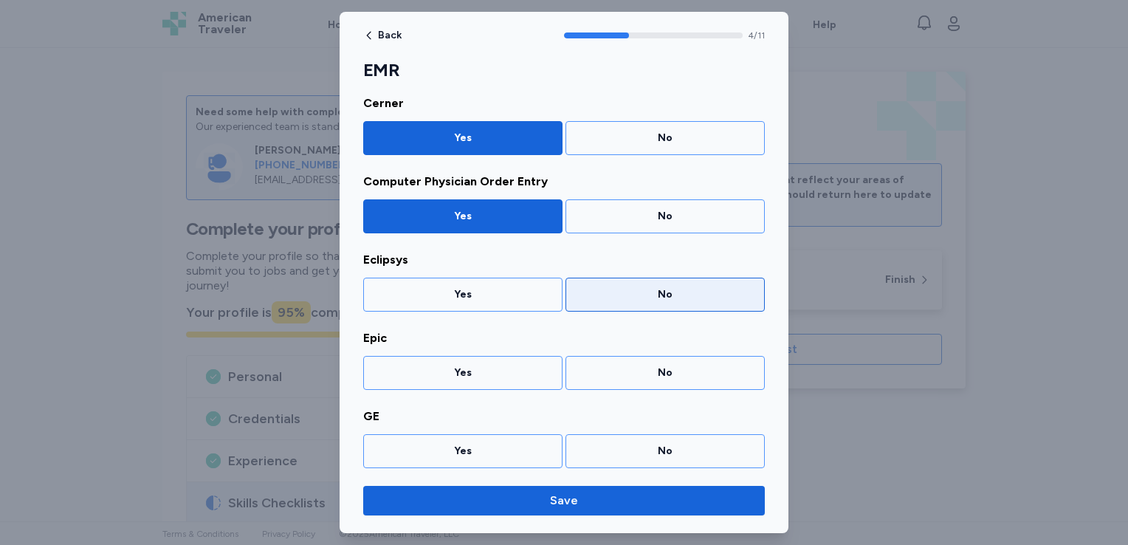
click at [578, 289] on div "No" at bounding box center [665, 294] width 180 height 15
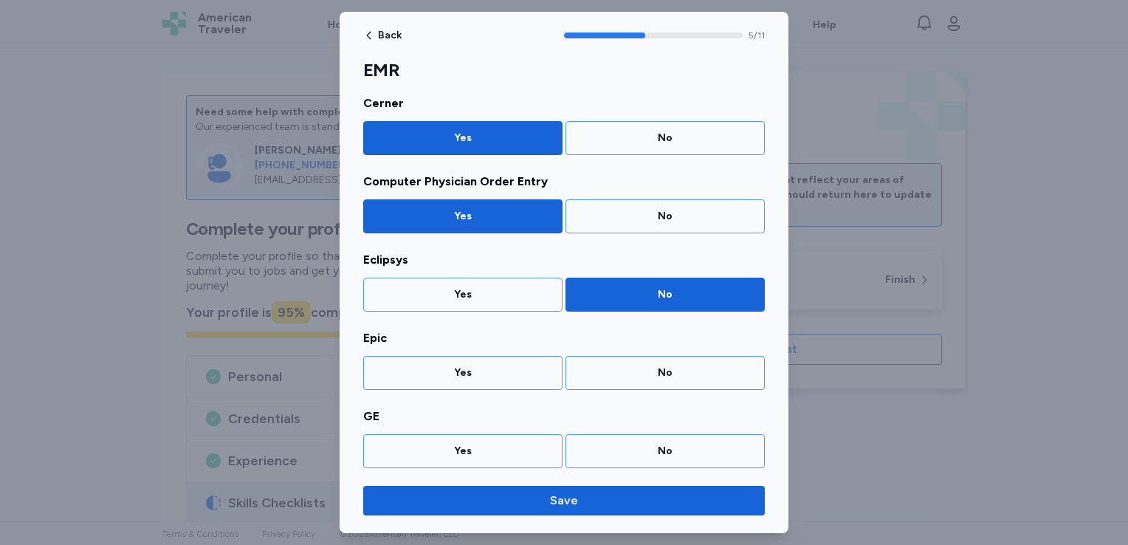
scroll to position [356, 0]
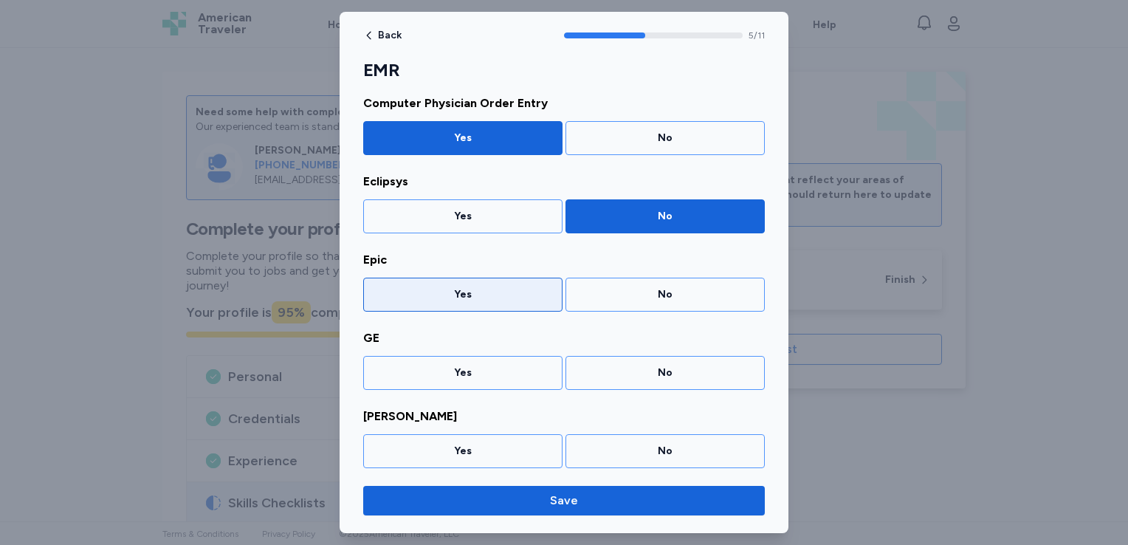
click at [496, 299] on div "Yes" at bounding box center [463, 294] width 180 height 15
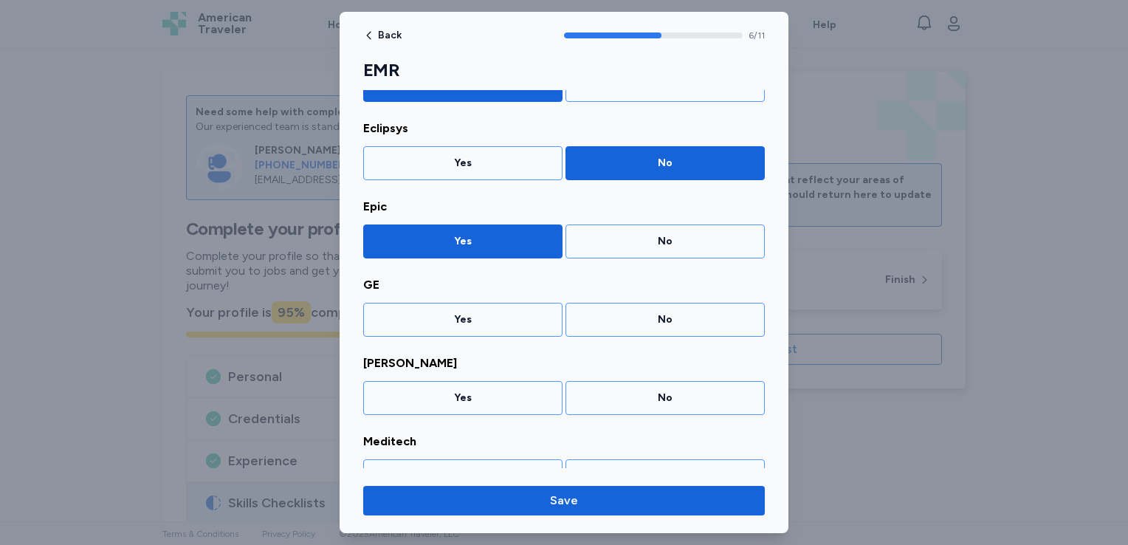
scroll to position [434, 0]
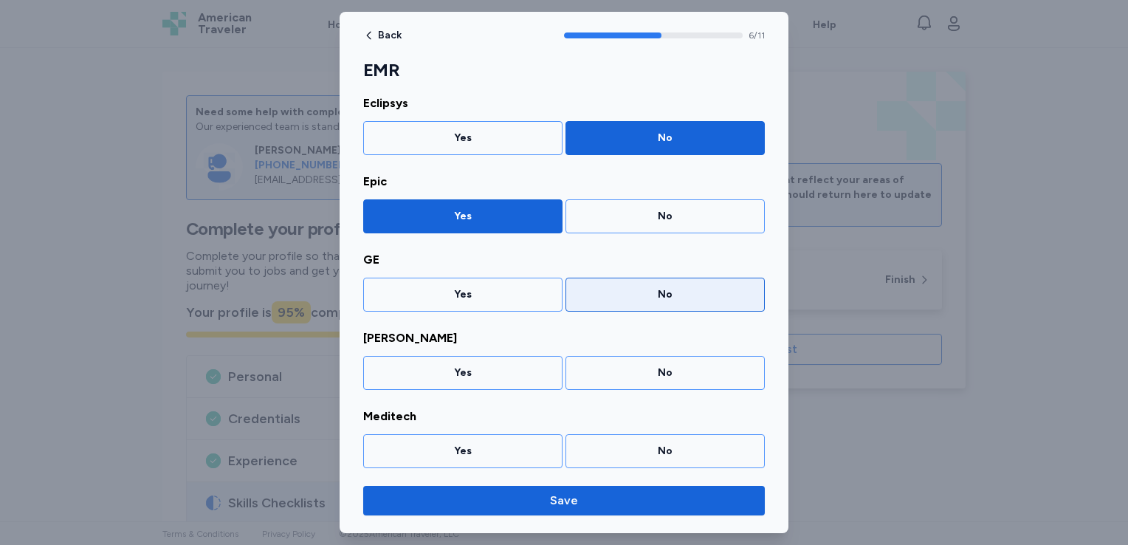
click at [592, 289] on div "No" at bounding box center [665, 294] width 180 height 15
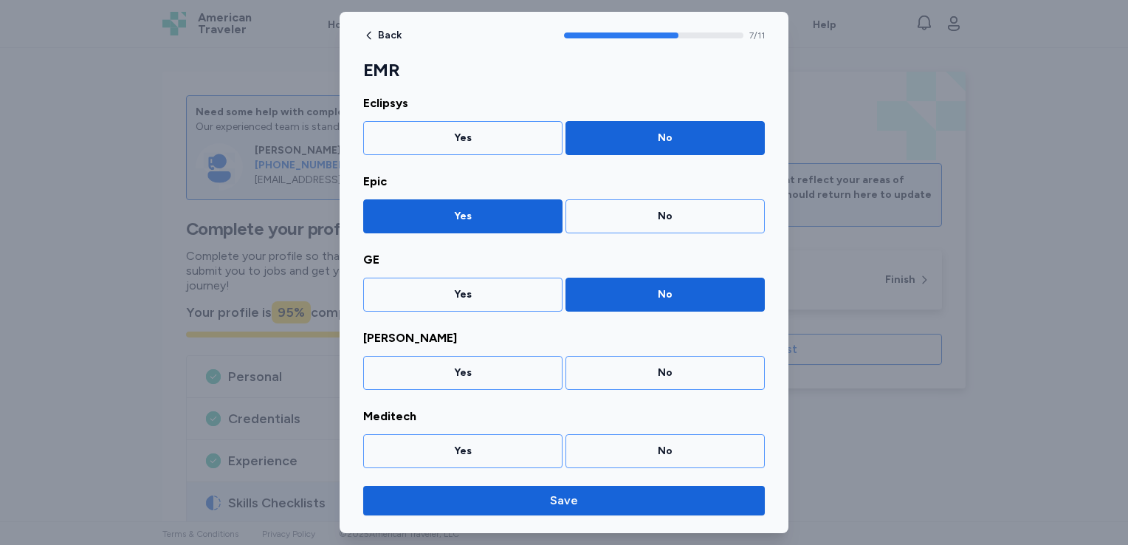
scroll to position [512, 0]
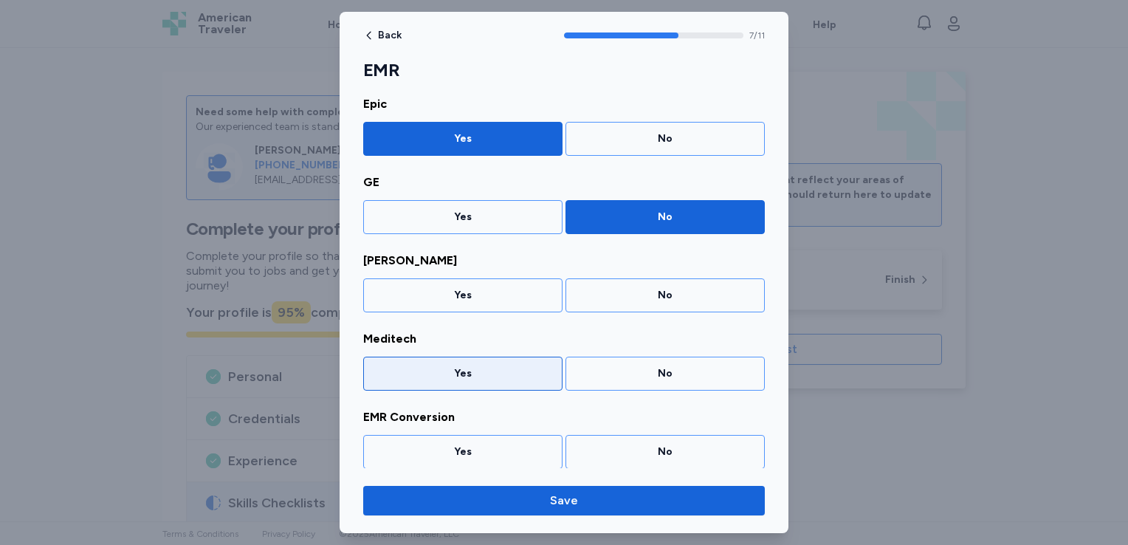
click at [513, 378] on div "Yes" at bounding box center [462, 374] width 199 height 34
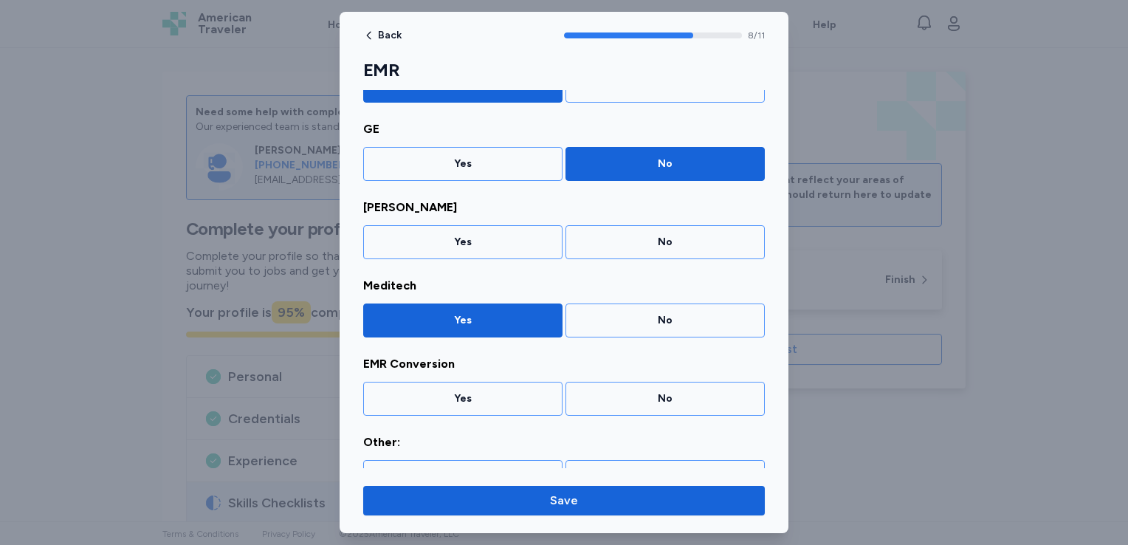
scroll to position [590, 0]
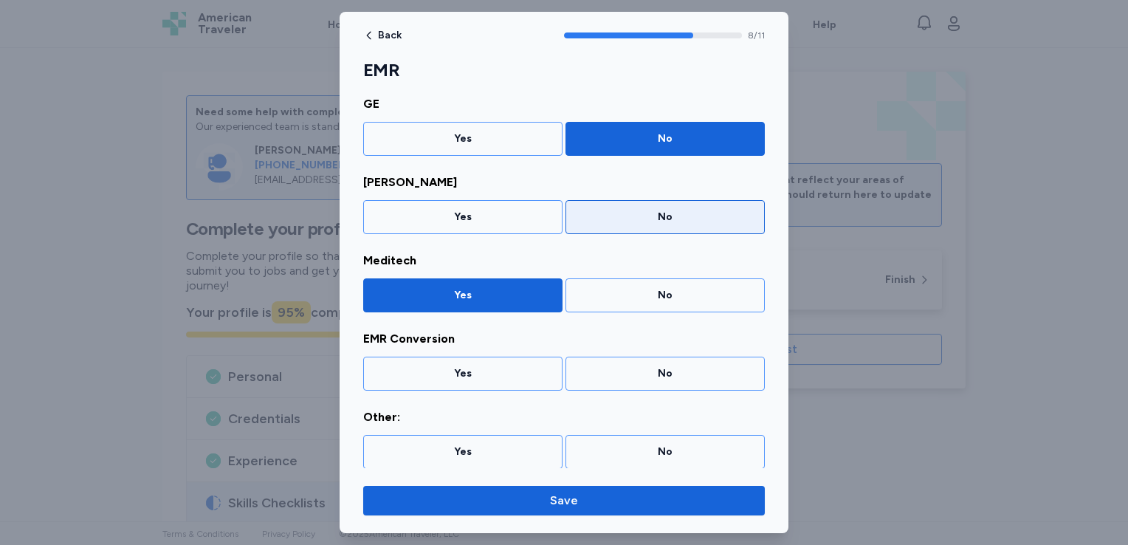
click at [637, 204] on div "No" at bounding box center [665, 217] width 199 height 34
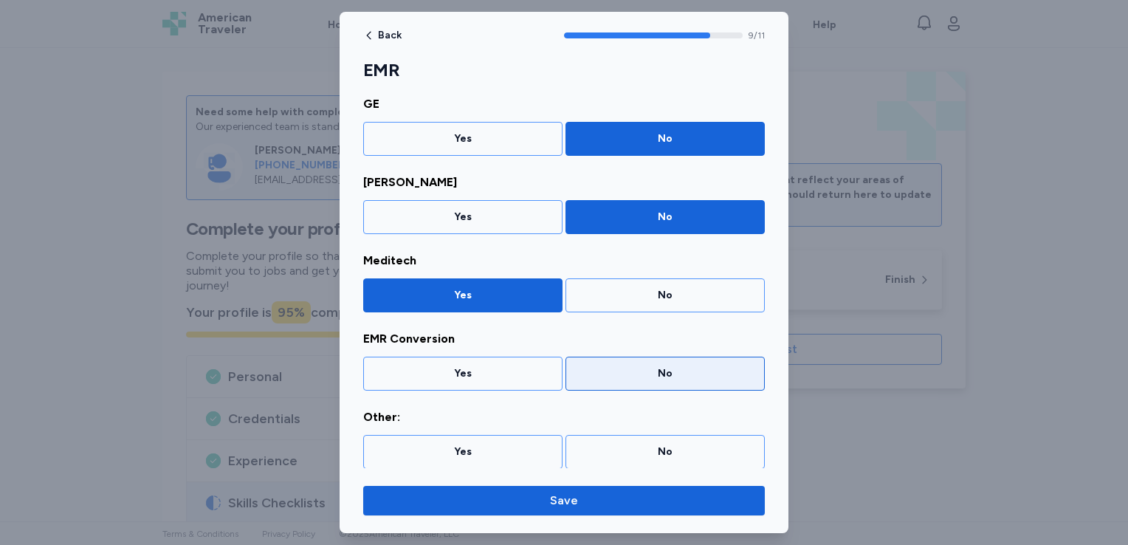
drag, startPoint x: 624, startPoint y: 361, endPoint x: 603, endPoint y: 382, distance: 29.8
click at [603, 382] on div "No" at bounding box center [665, 374] width 199 height 34
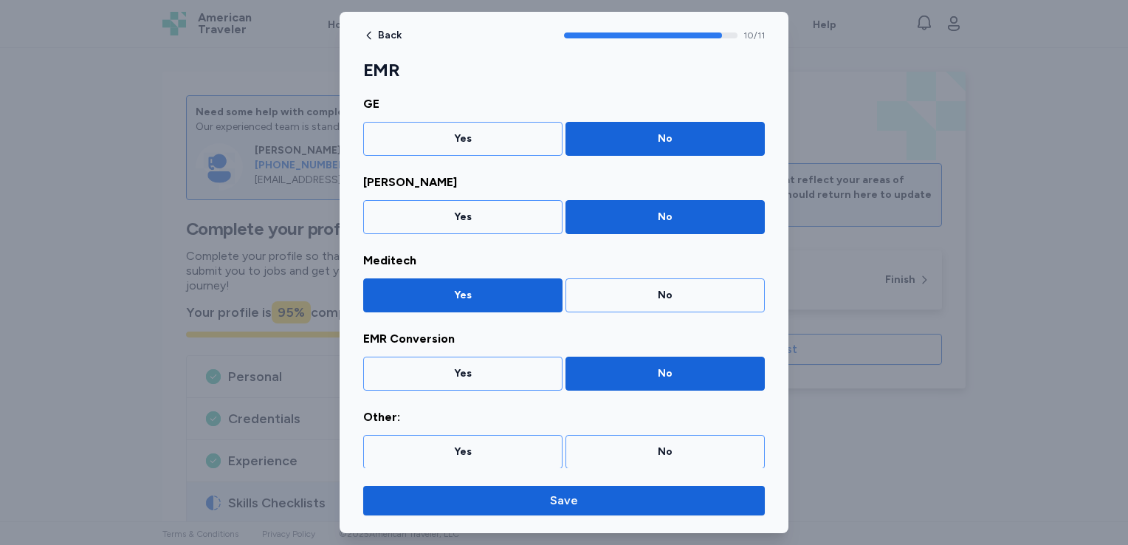
click at [603, 382] on div "No" at bounding box center [665, 374] width 199 height 34
click at [523, 439] on div "Yes" at bounding box center [462, 452] width 199 height 34
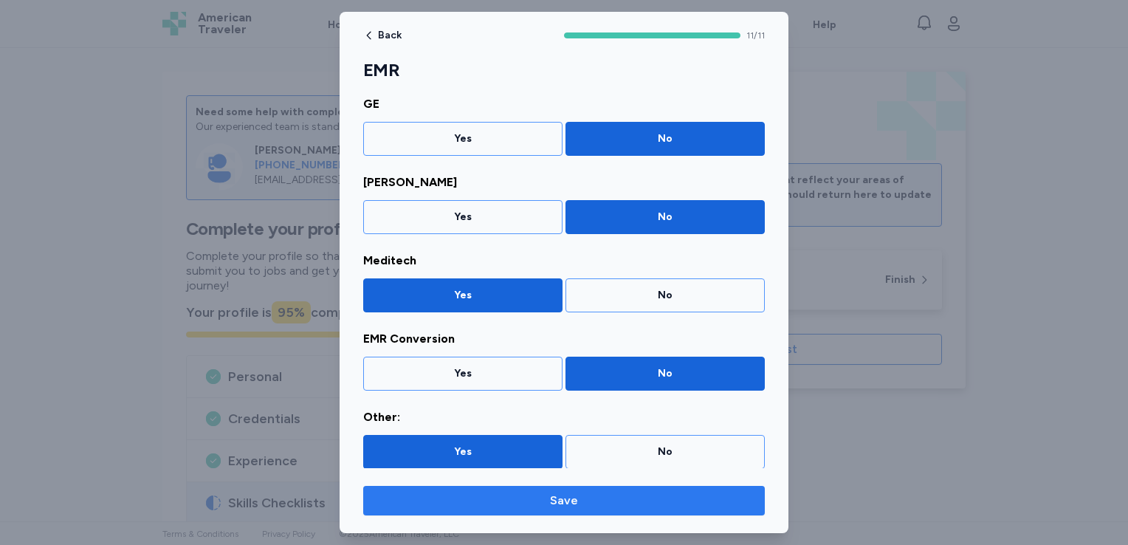
click at [538, 498] on span "Save" at bounding box center [564, 501] width 378 height 18
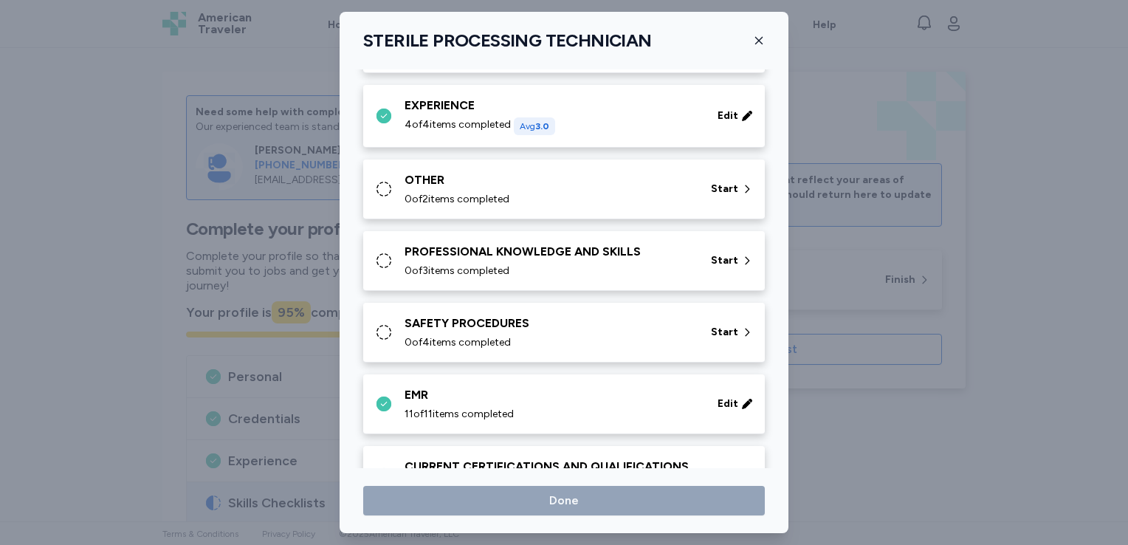
scroll to position [670, 0]
click at [521, 318] on div "SAFETY PROCEDURES" at bounding box center [549, 324] width 289 height 18
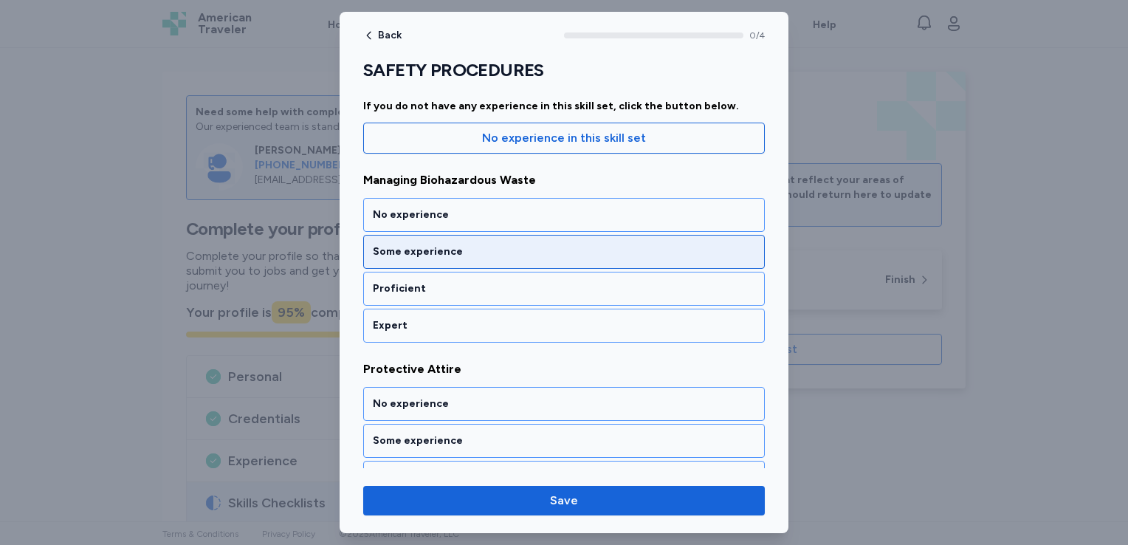
scroll to position [138, 0]
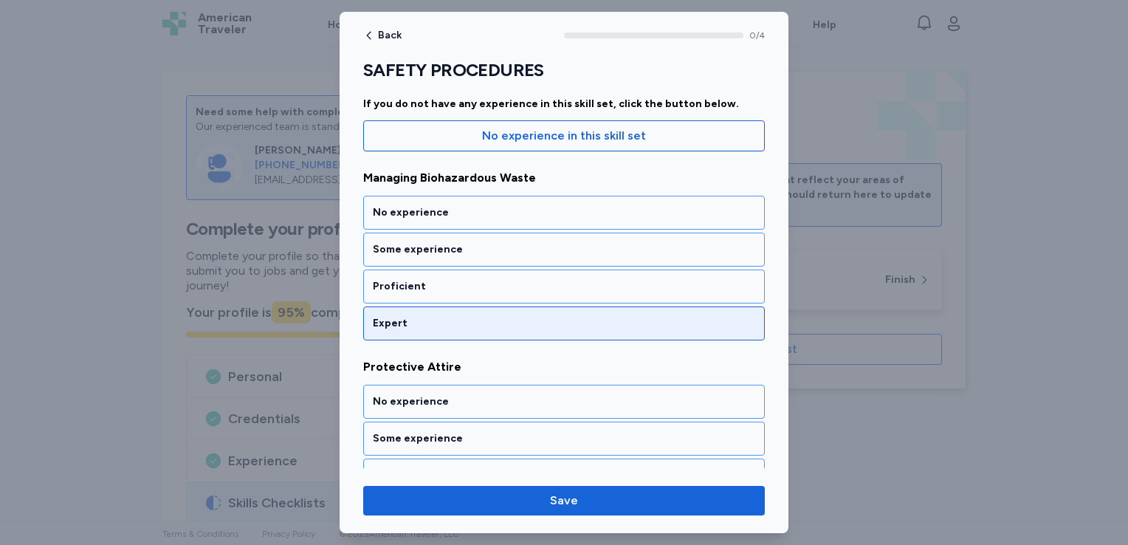
click at [518, 321] on div "Expert" at bounding box center [564, 323] width 382 height 15
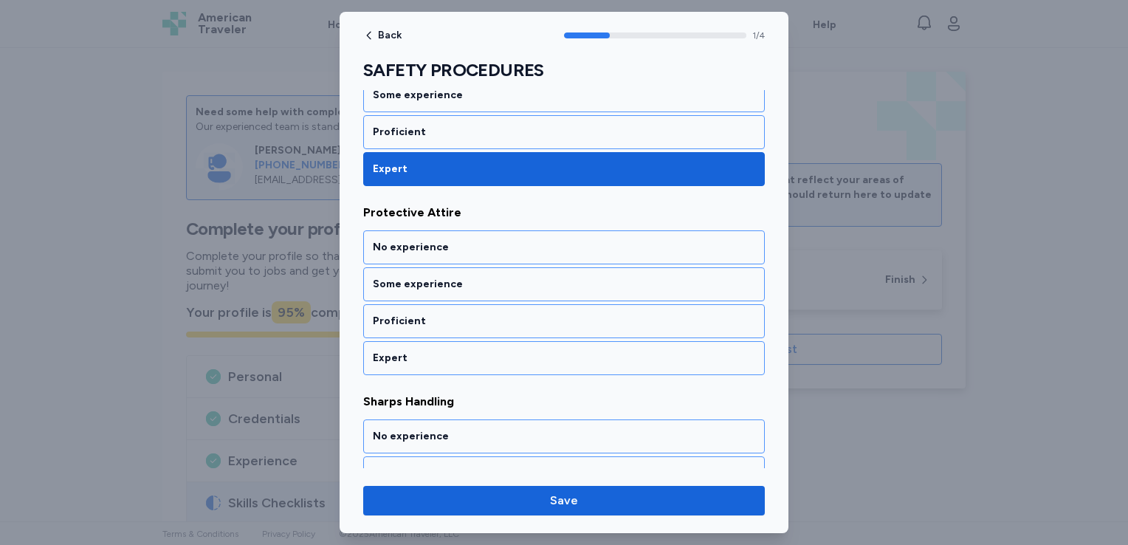
scroll to position [301, 0]
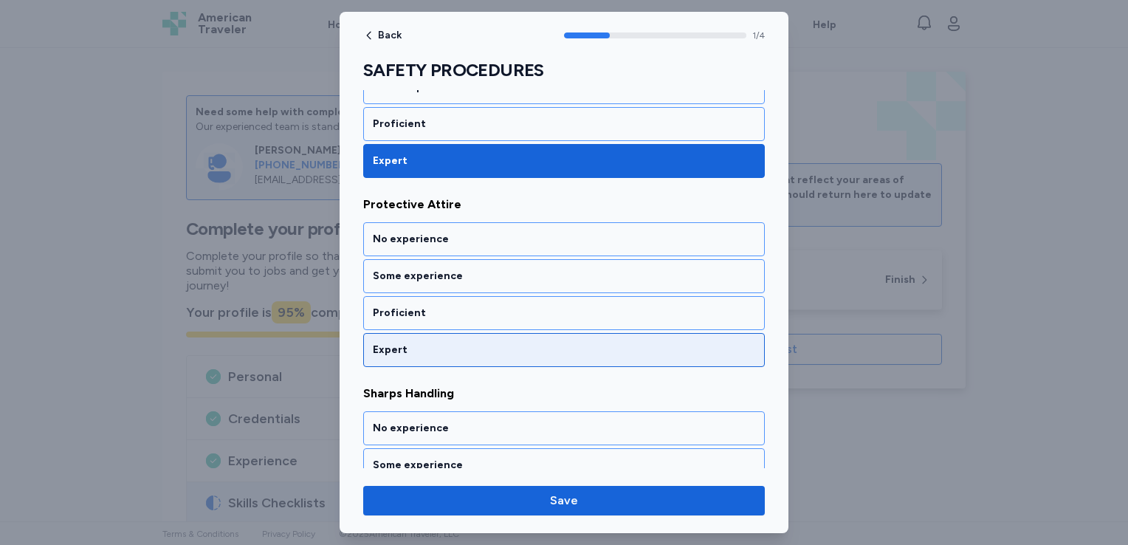
click at [518, 339] on div "Expert" at bounding box center [564, 350] width 402 height 34
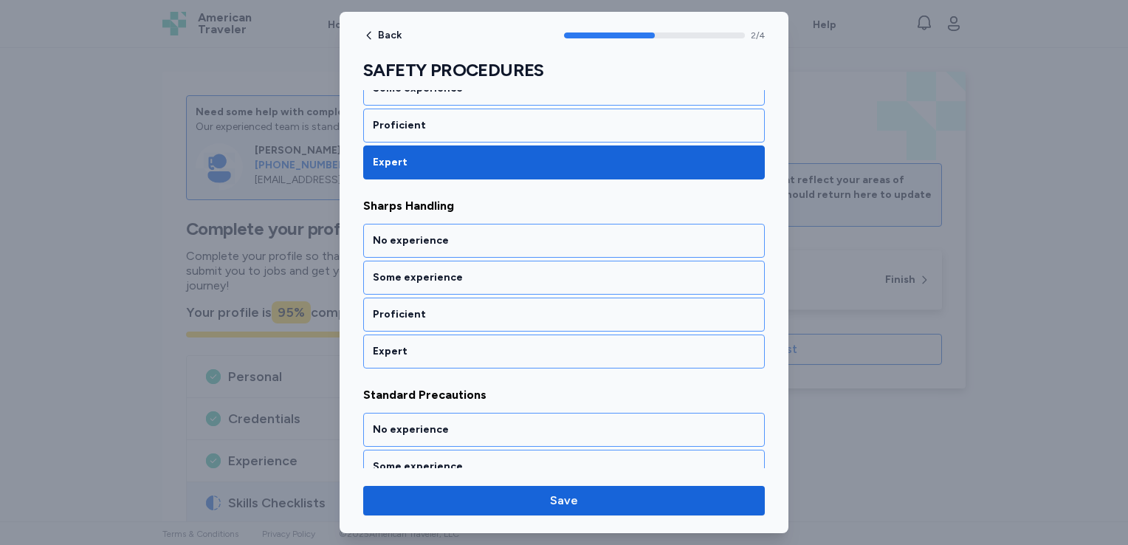
click at [518, 339] on div "Expert" at bounding box center [564, 351] width 402 height 34
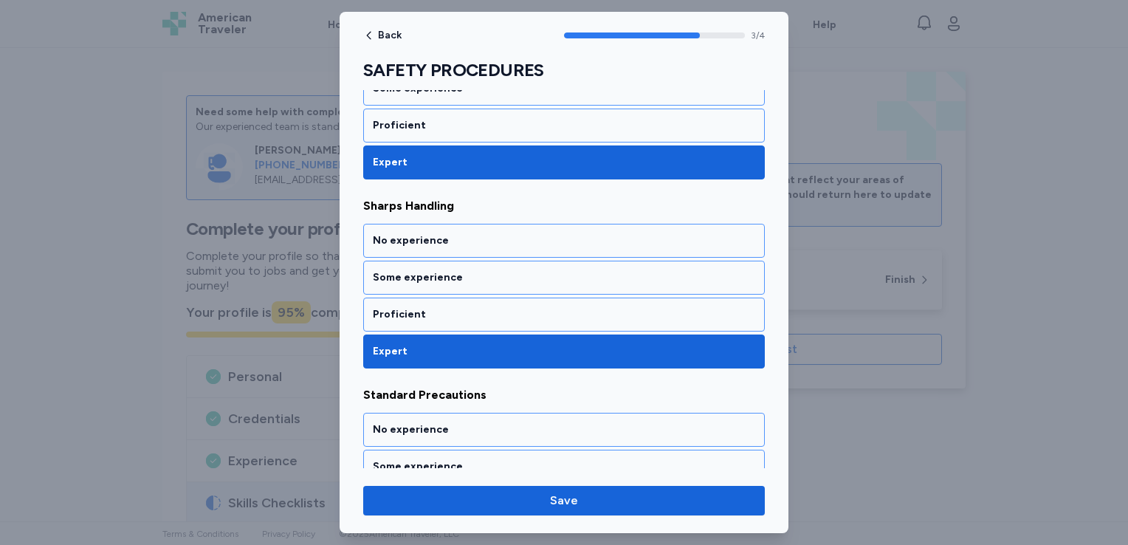
scroll to position [575, 0]
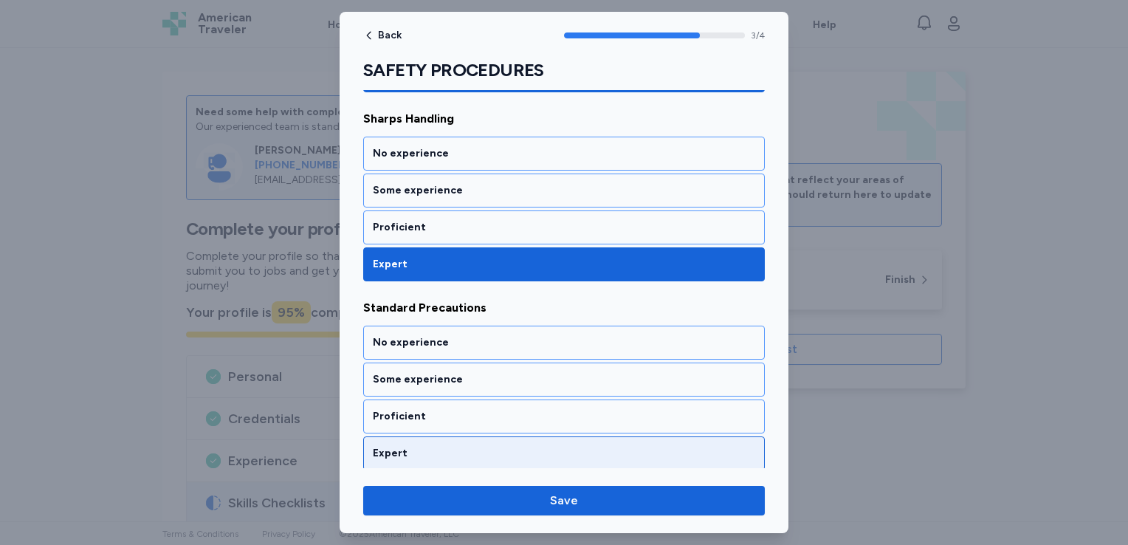
click at [509, 437] on div "Expert" at bounding box center [564, 453] width 402 height 34
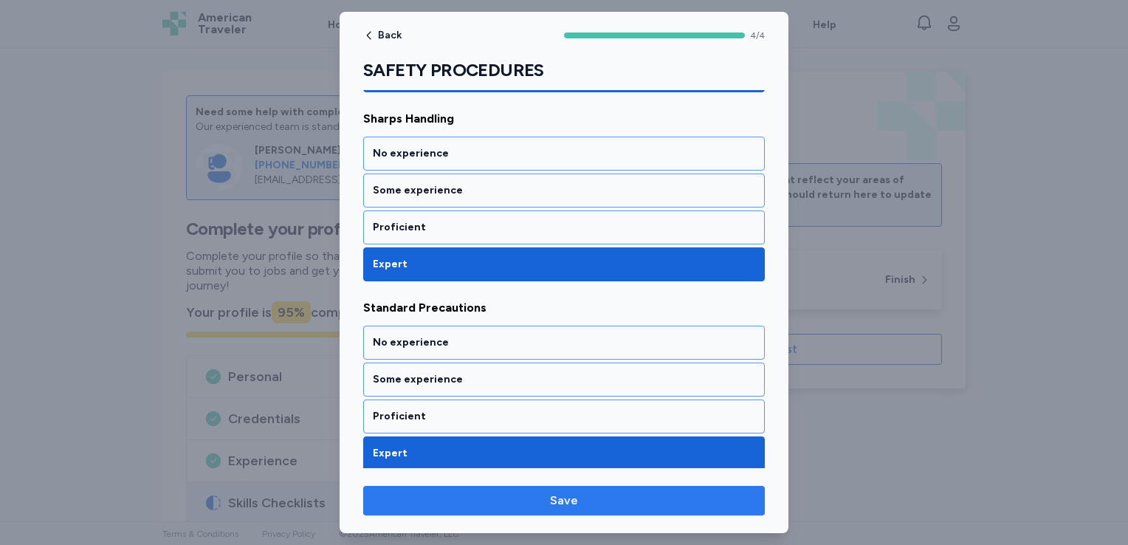
click at [516, 500] on span "Save" at bounding box center [564, 501] width 378 height 18
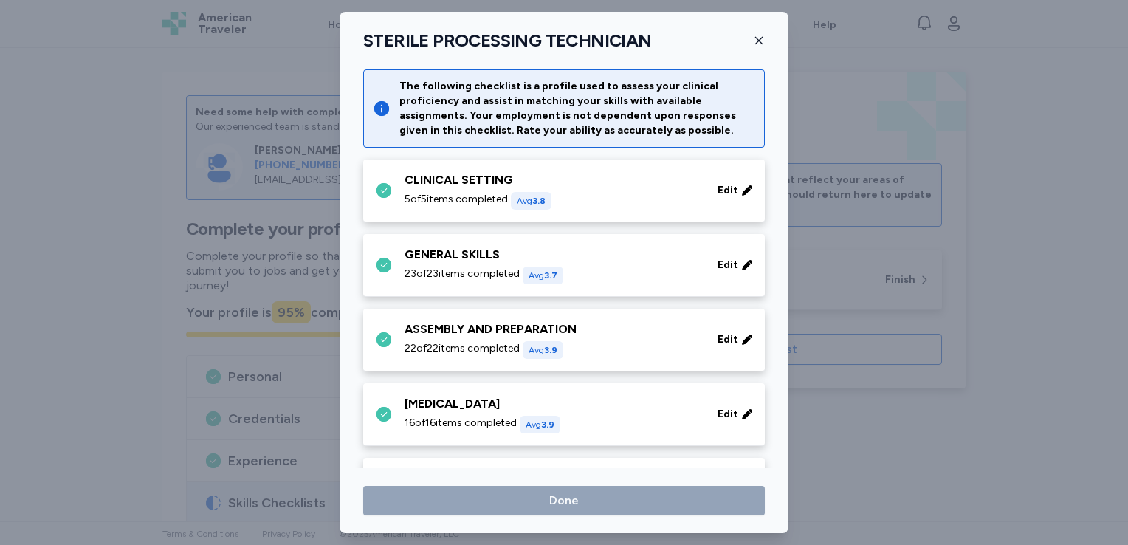
scroll to position [670, 0]
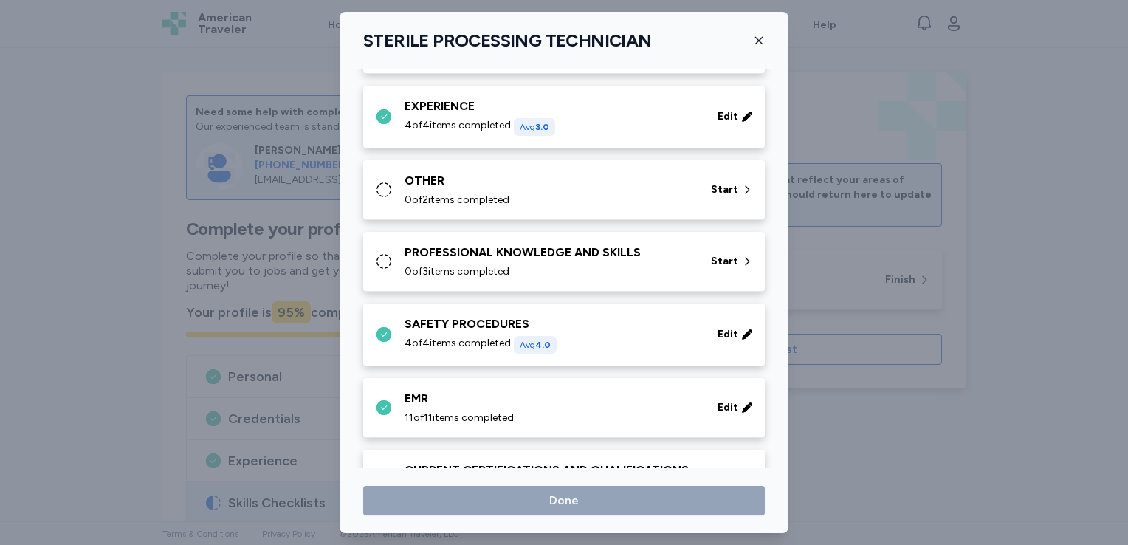
click at [552, 268] on div "0 of 3 items completed" at bounding box center [549, 271] width 289 height 15
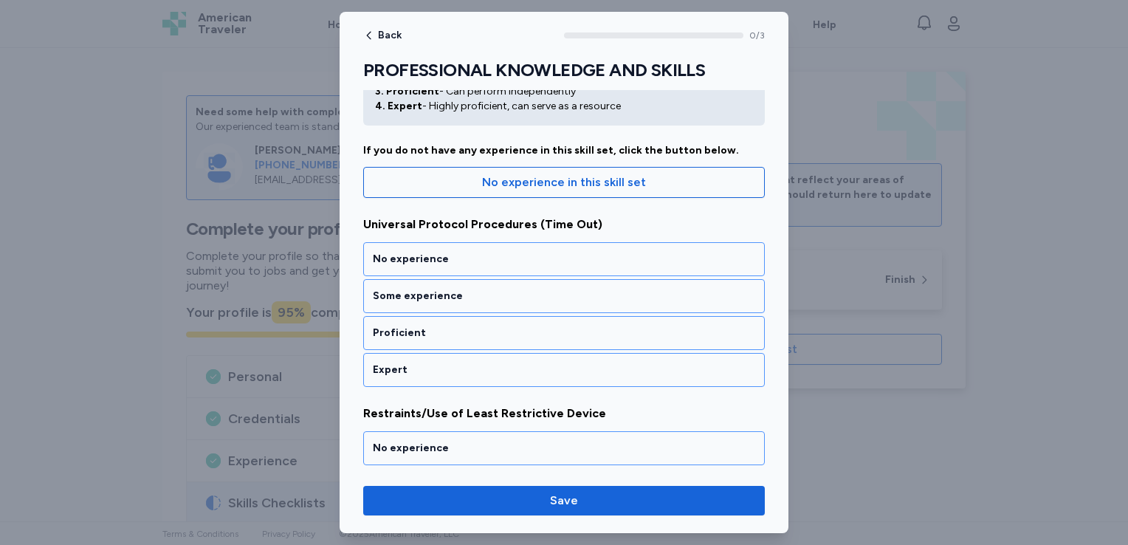
scroll to position [94, 0]
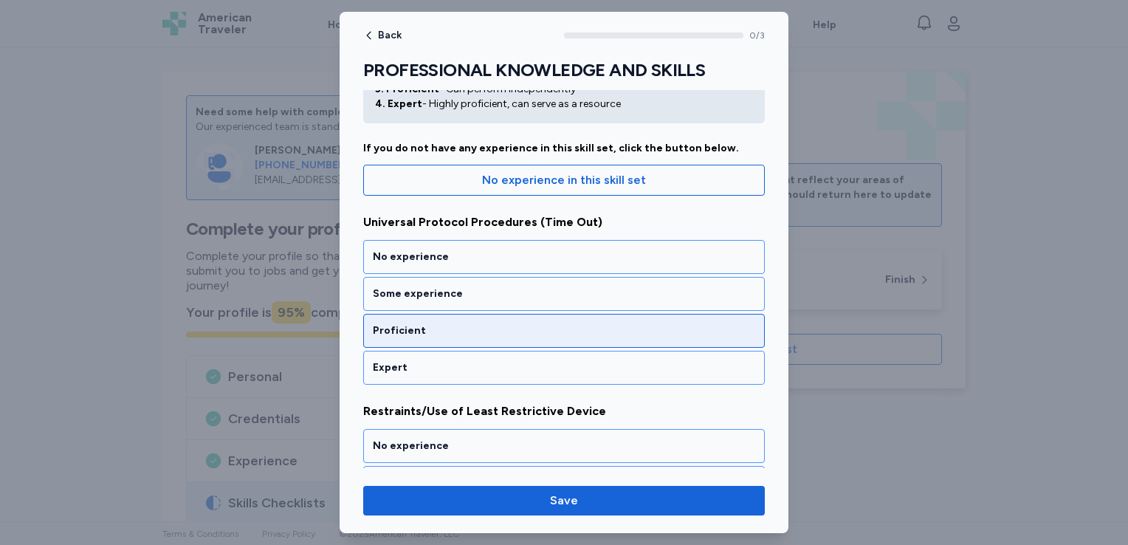
click at [602, 315] on div "Proficient" at bounding box center [564, 331] width 402 height 34
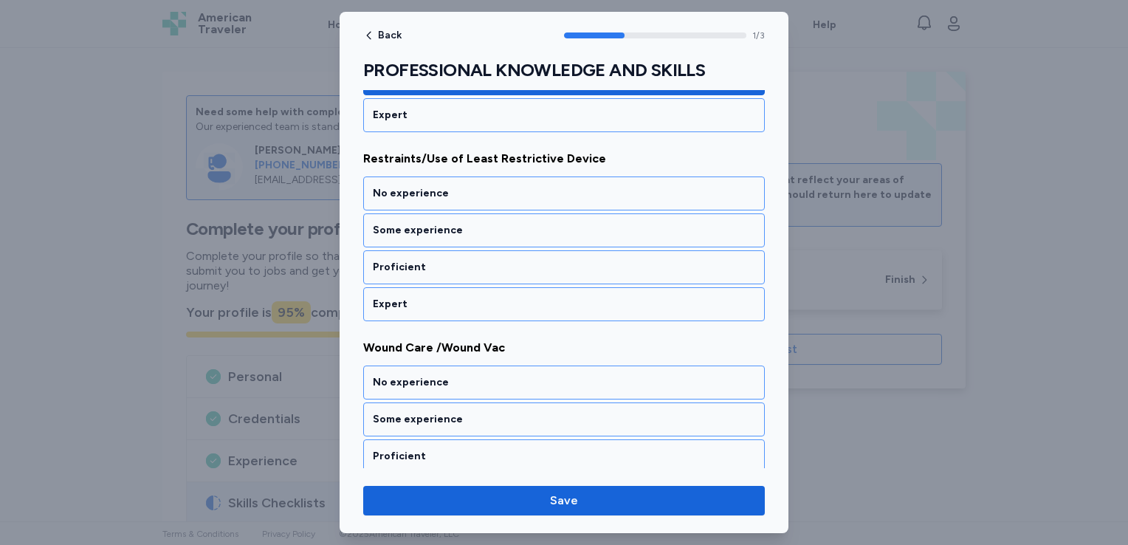
scroll to position [346, 0]
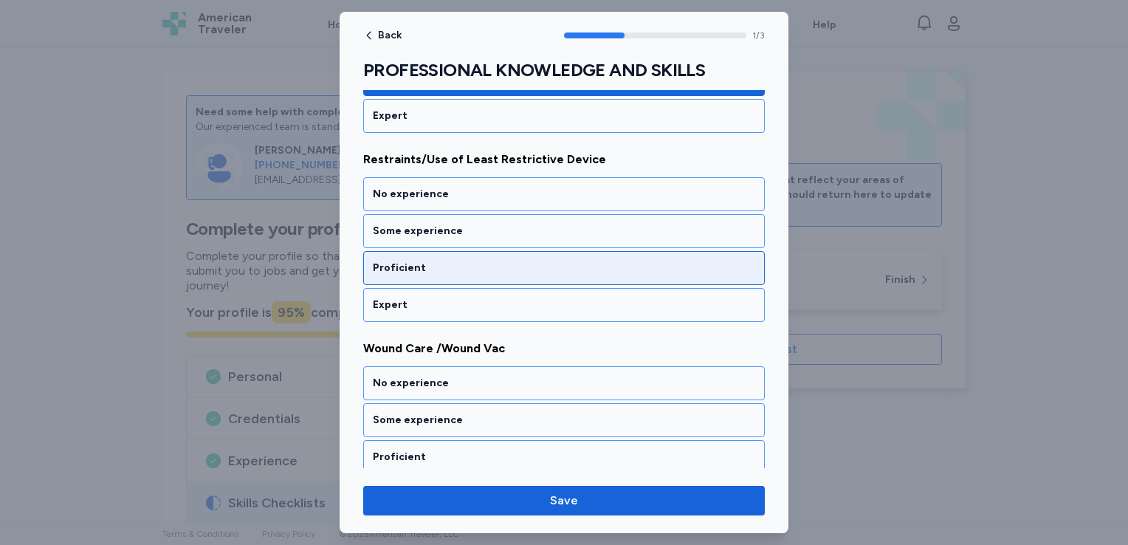
click at [603, 269] on div "Proficient" at bounding box center [564, 268] width 382 height 15
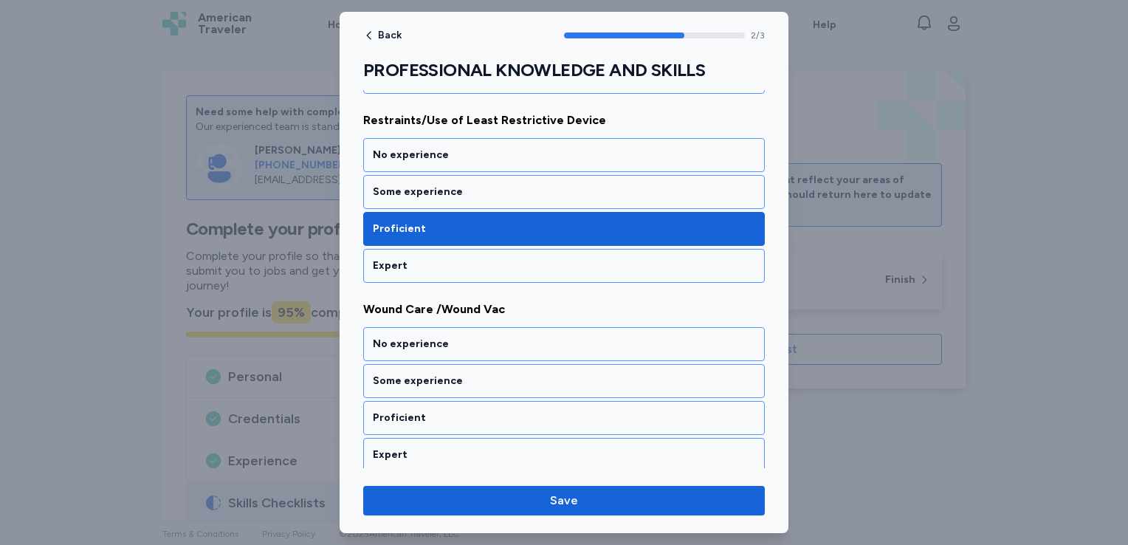
scroll to position [387, 0]
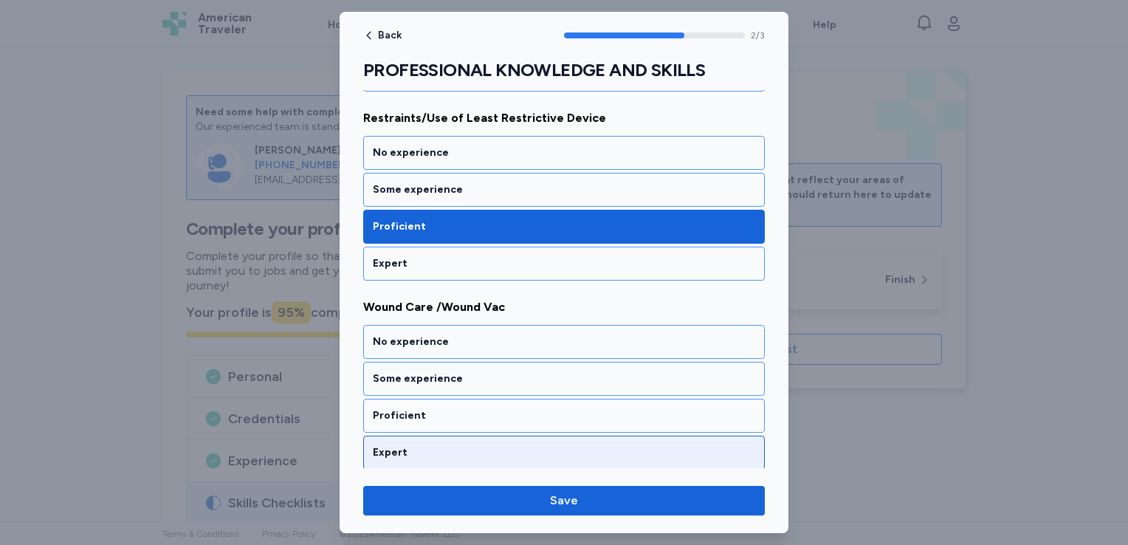
click at [535, 445] on div "Expert" at bounding box center [564, 452] width 382 height 15
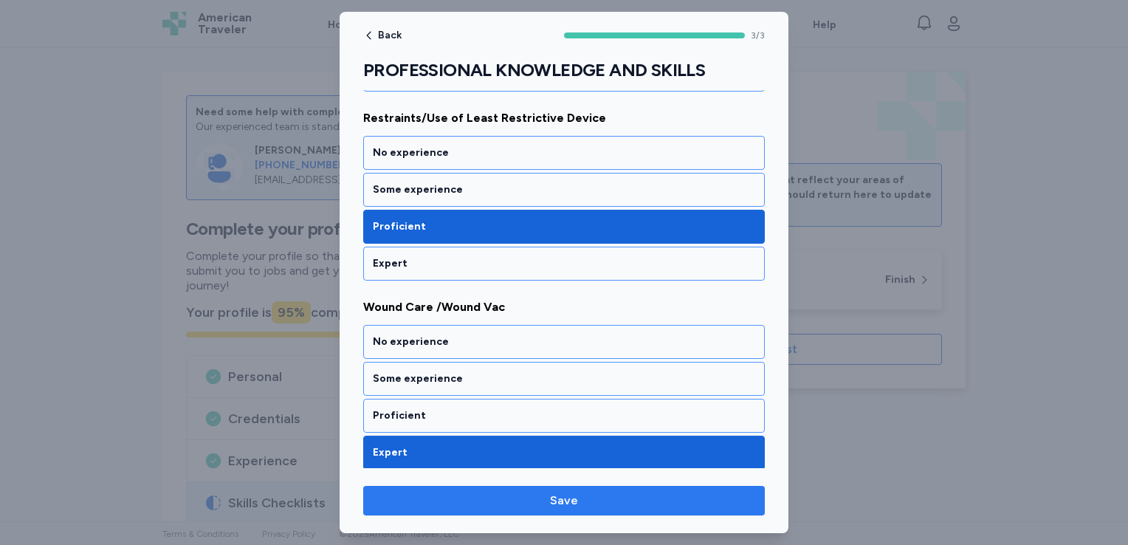
click at [540, 499] on span "Save" at bounding box center [564, 501] width 378 height 18
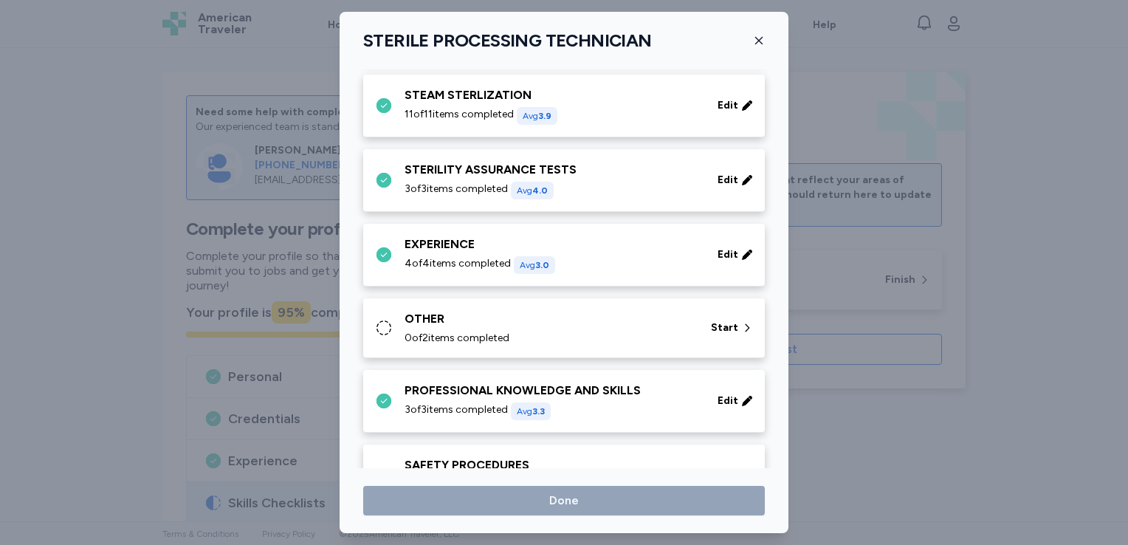
scroll to position [532, 0]
click at [611, 341] on div "0 of 2 items completed" at bounding box center [549, 339] width 289 height 15
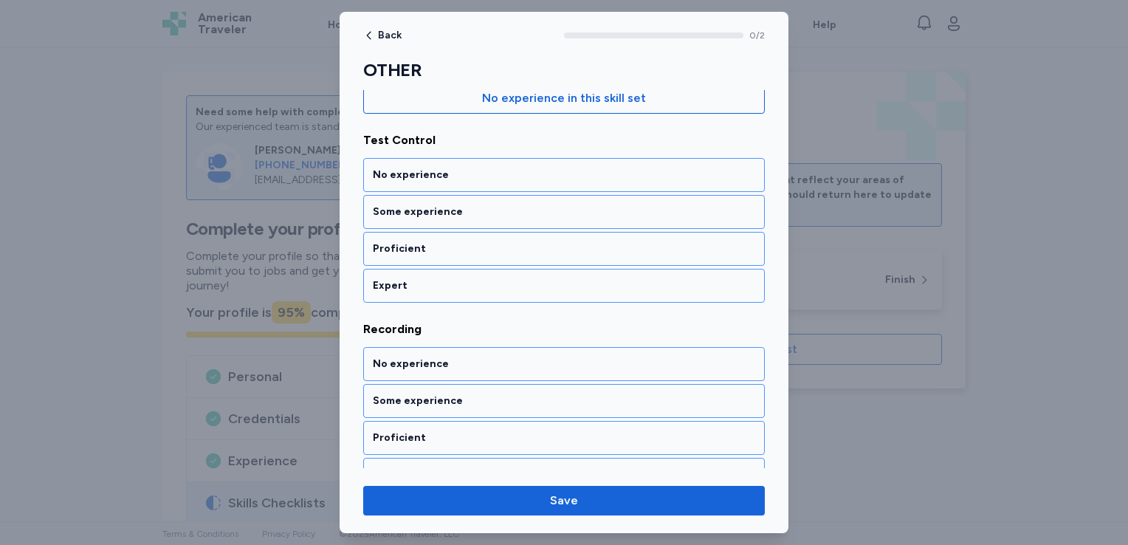
scroll to position [177, 0]
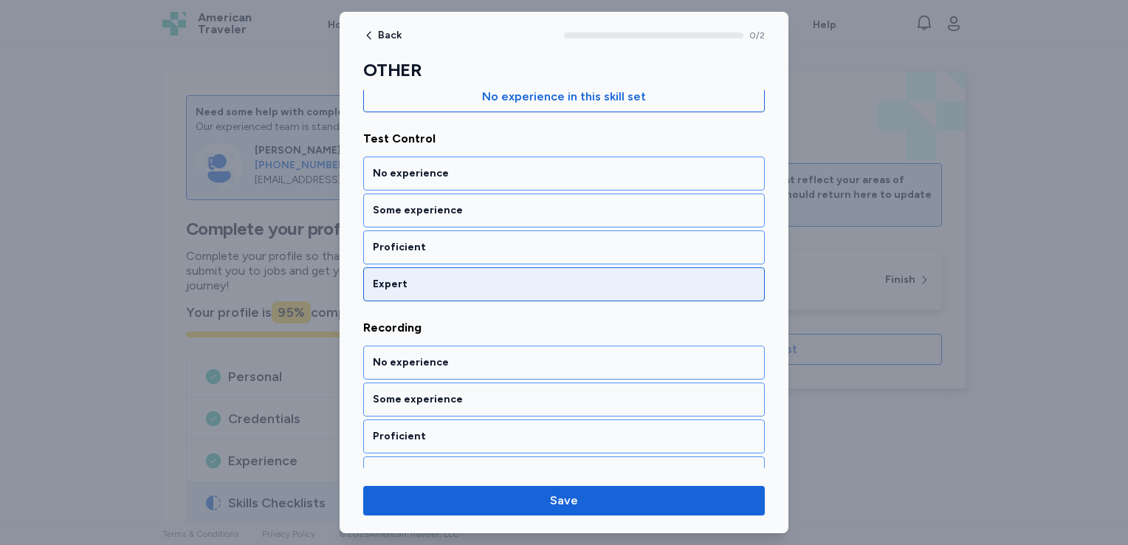
click at [632, 283] on div "Expert" at bounding box center [564, 284] width 382 height 15
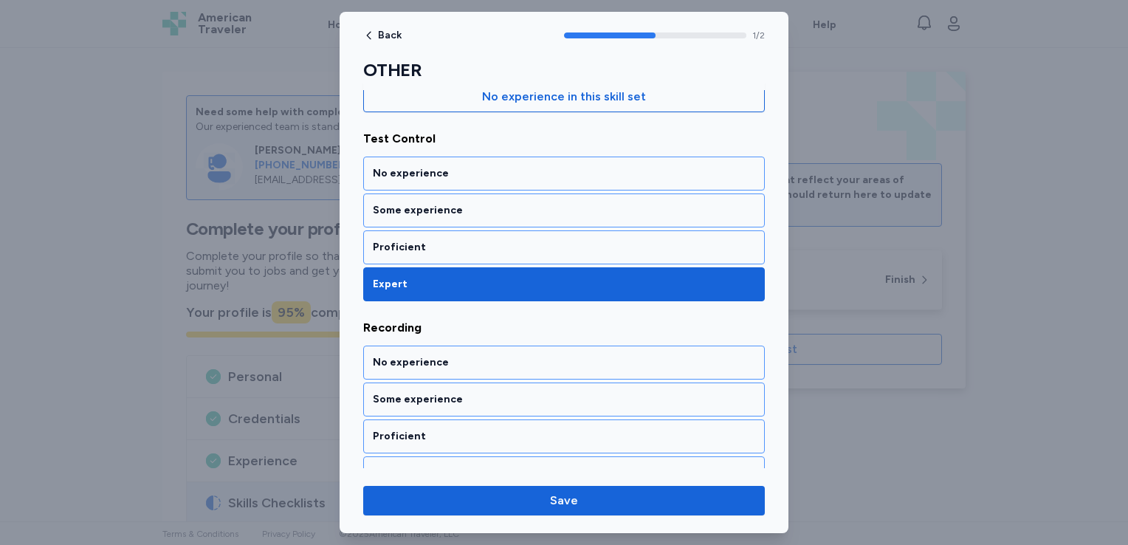
scroll to position [199, 0]
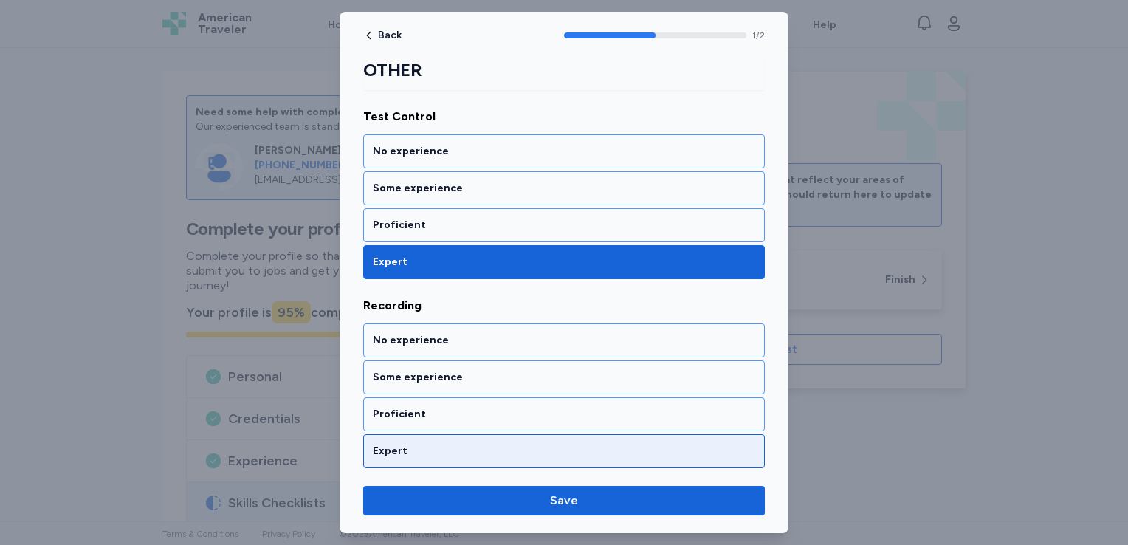
click at [539, 457] on div "Expert" at bounding box center [564, 451] width 402 height 34
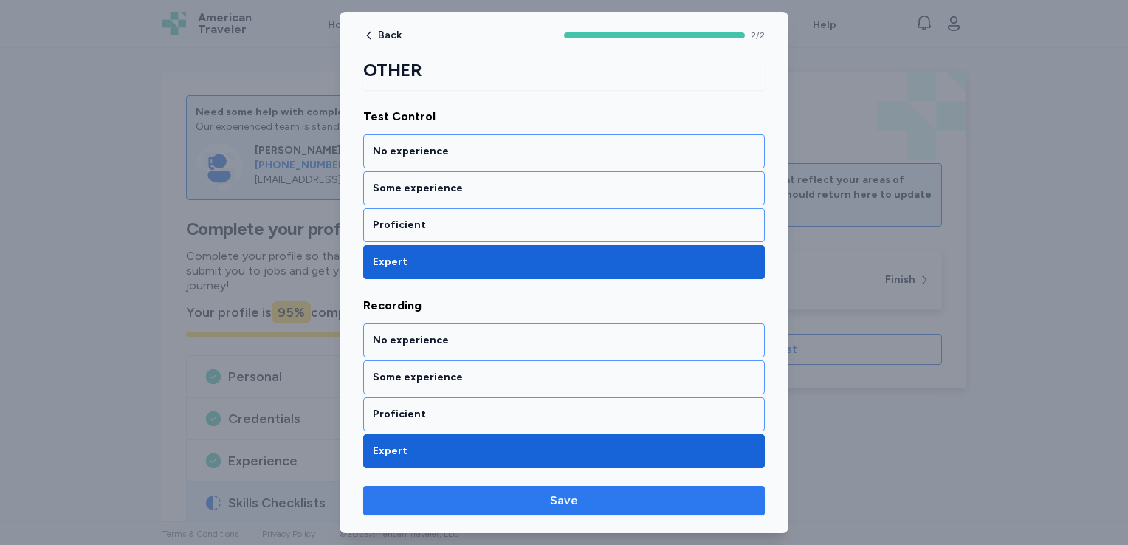
click at [539, 510] on button "Save" at bounding box center [564, 501] width 402 height 30
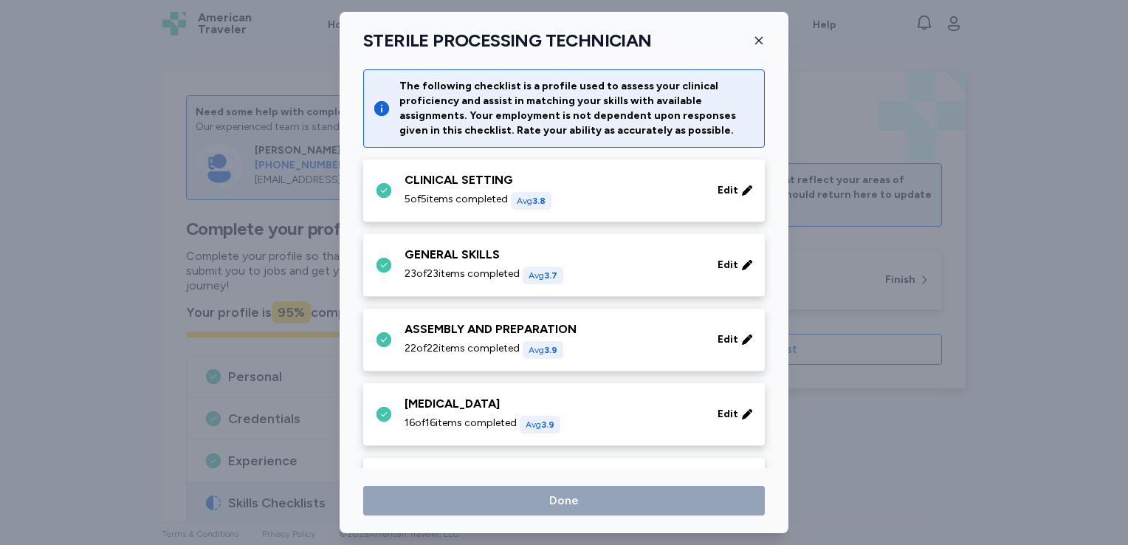
scroll to position [532, 0]
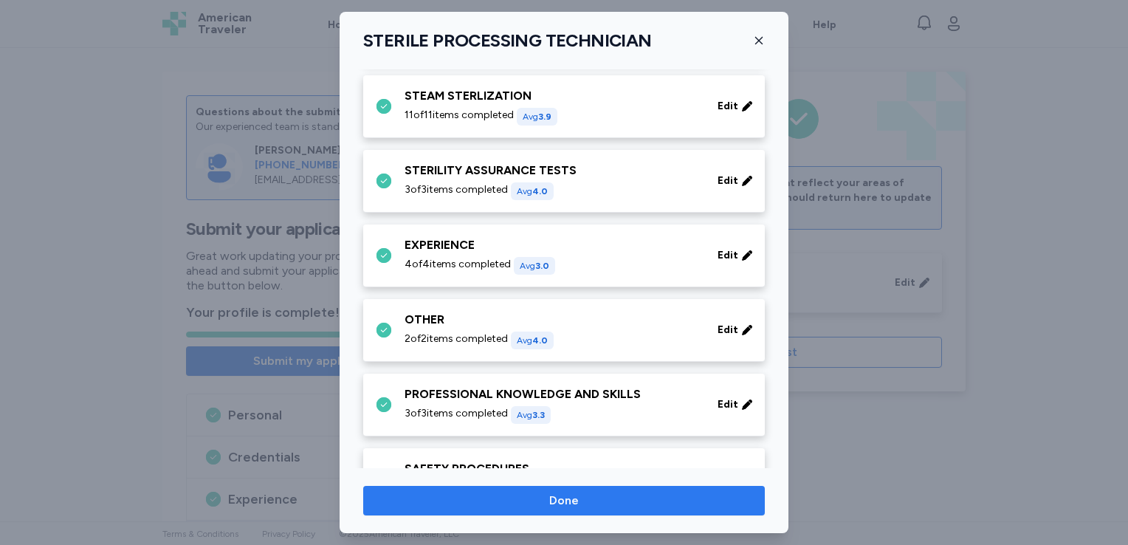
click at [555, 496] on span "Done" at bounding box center [564, 501] width 30 height 18
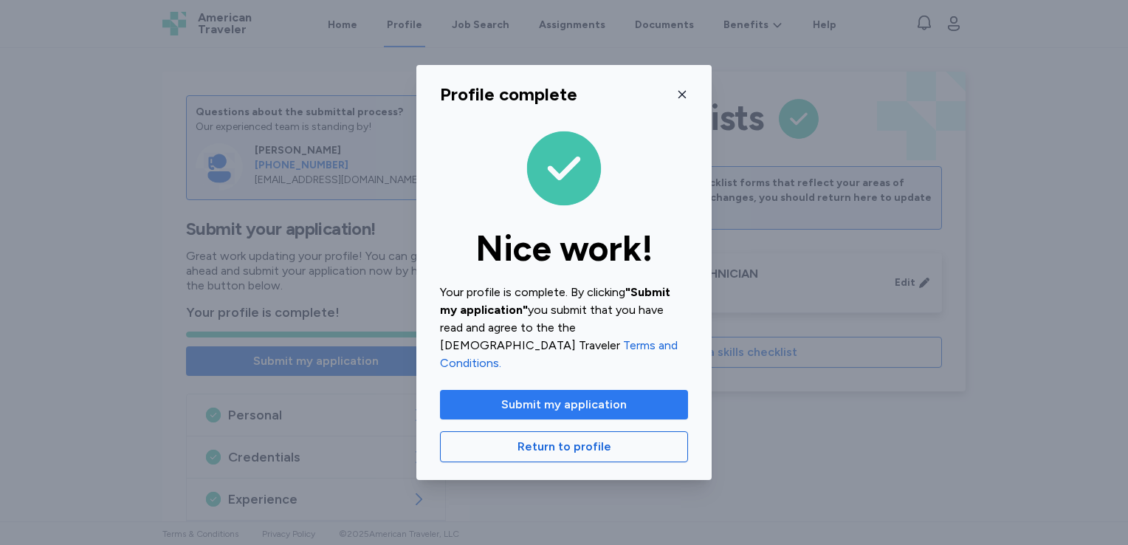
click at [610, 404] on span "Submit my application" at bounding box center [564, 405] width 126 height 18
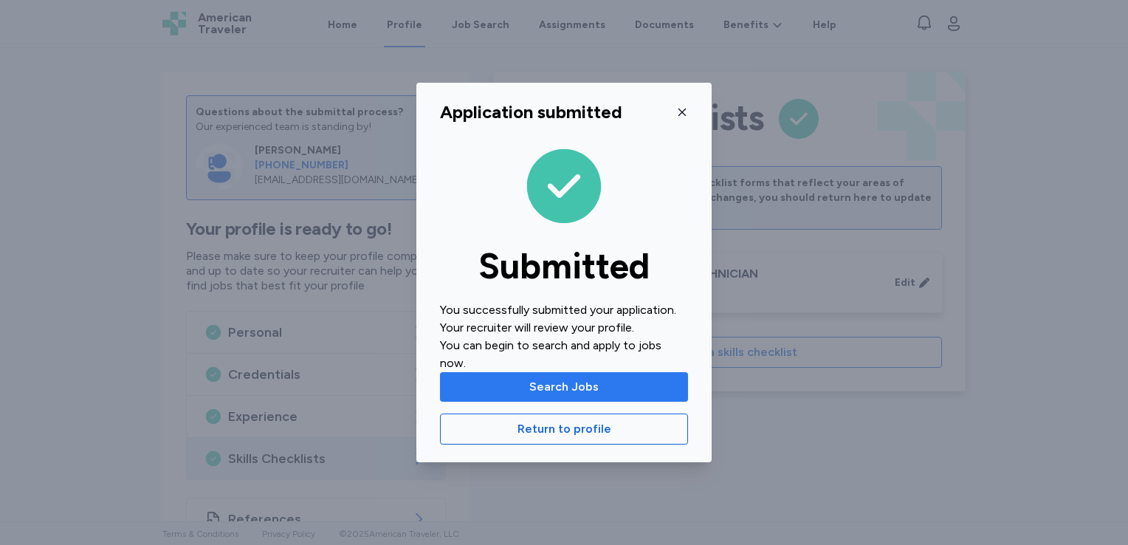
click at [596, 385] on span "Search Jobs" at bounding box center [563, 387] width 69 height 18
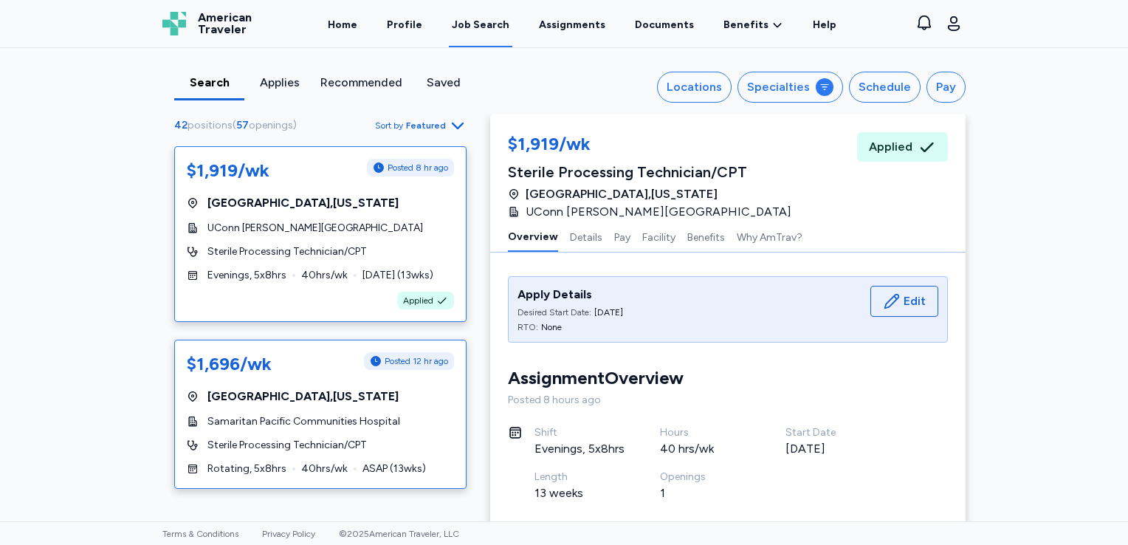
click at [292, 388] on span "[GEOGRAPHIC_DATA] , [US_STATE]" at bounding box center [302, 397] width 191 height 18
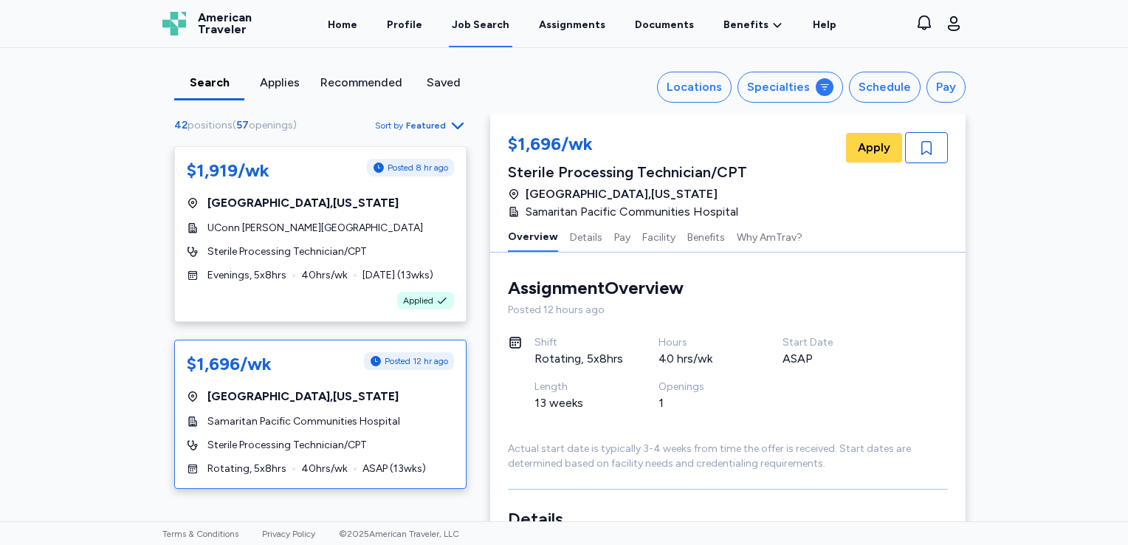
scroll to position [1, 0]
click at [858, 153] on span "Apply" at bounding box center [874, 148] width 32 height 18
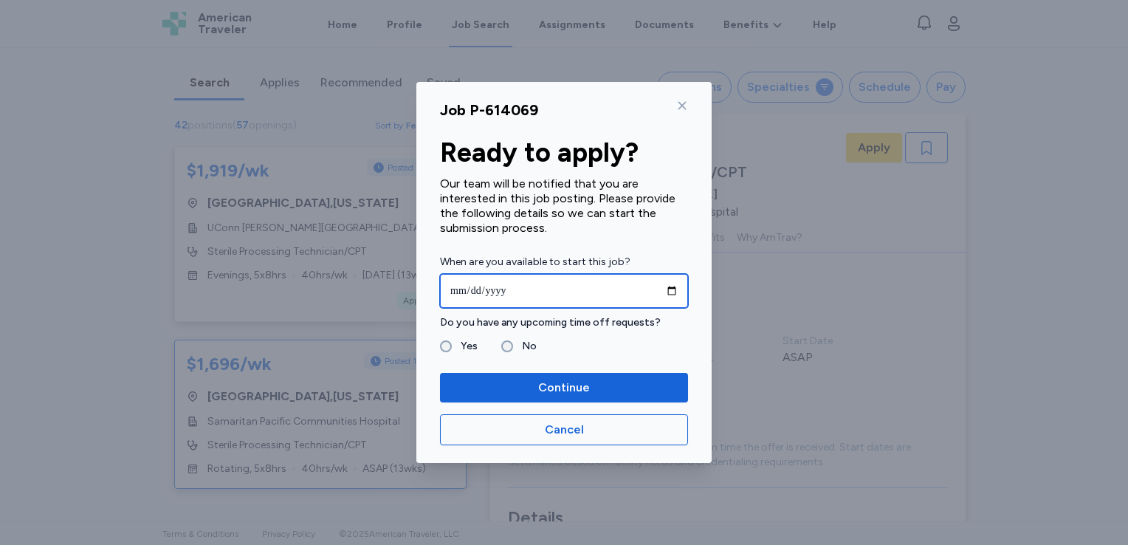
click at [457, 292] on input "date" at bounding box center [564, 291] width 248 height 34
click at [484, 289] on input "date" at bounding box center [564, 291] width 248 height 34
click at [457, 293] on input "date" at bounding box center [564, 291] width 248 height 34
click at [676, 286] on input "date" at bounding box center [564, 291] width 248 height 34
type input "**********"
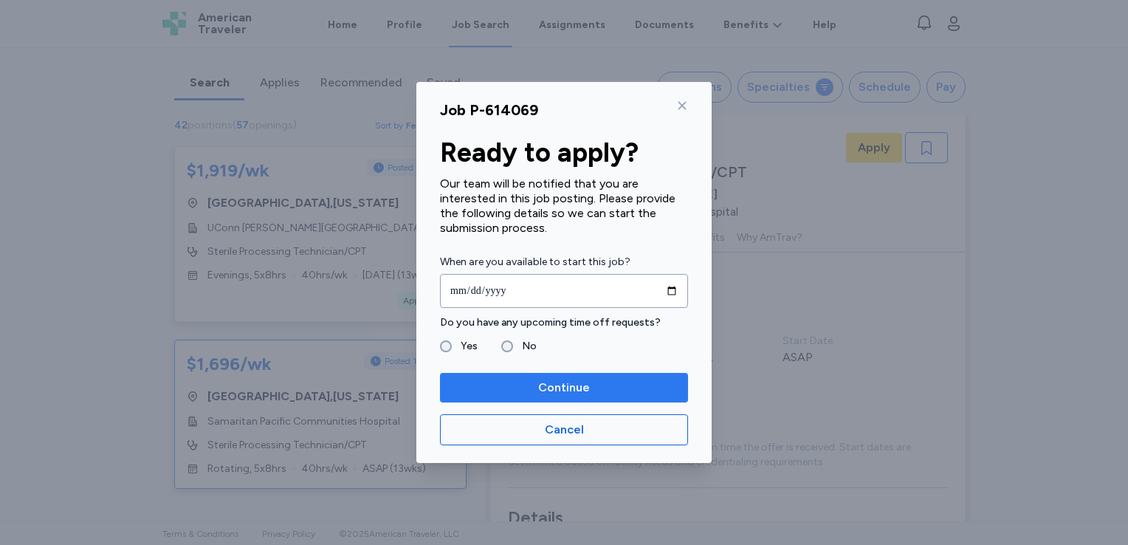
click at [535, 385] on span "Continue" at bounding box center [564, 388] width 224 height 18
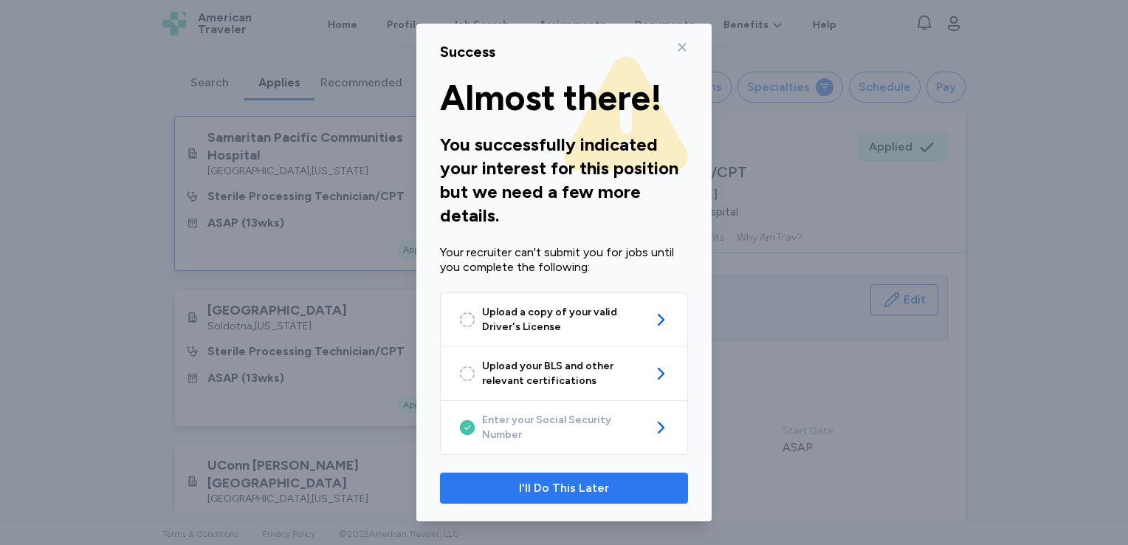
click at [614, 479] on span "I'll Do This Later" at bounding box center [564, 488] width 223 height 18
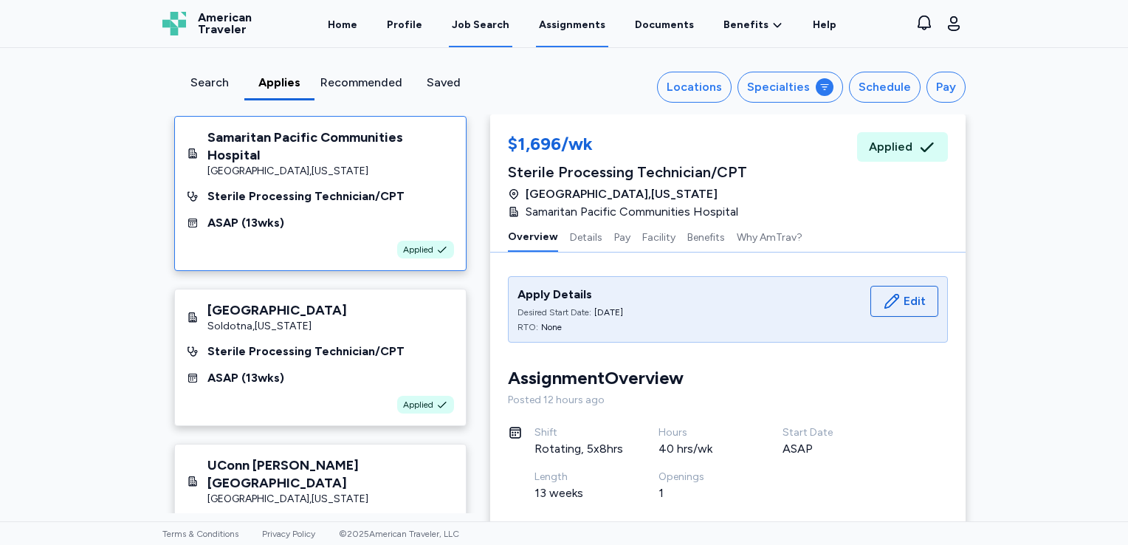
click at [563, 32] on link "Assignments" at bounding box center [572, 24] width 72 height 46
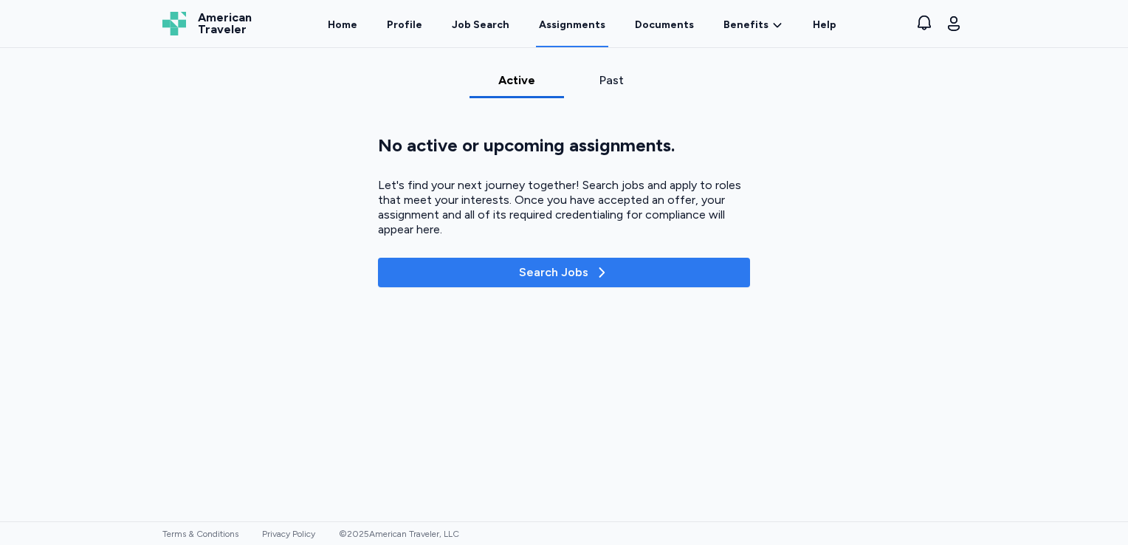
click at [494, 272] on span "Search Jobs" at bounding box center [564, 273] width 348 height 18
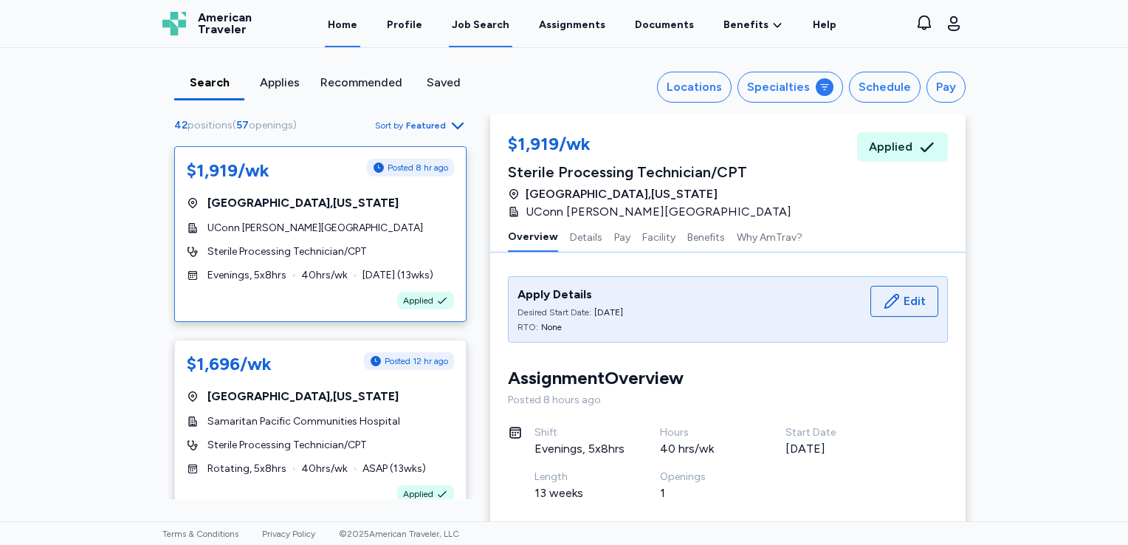
click at [354, 25] on link "Home" at bounding box center [342, 24] width 35 height 46
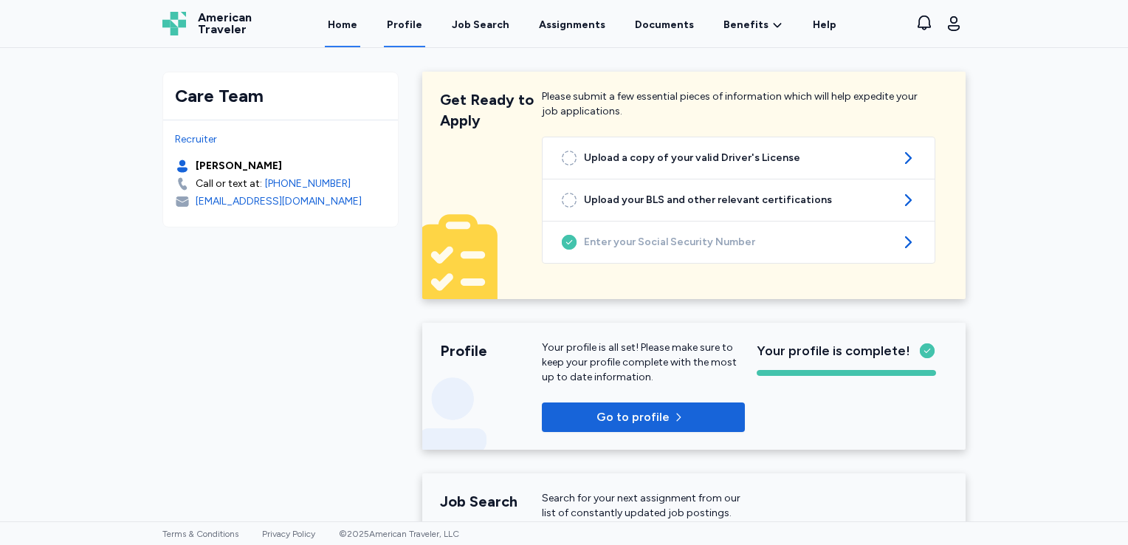
click at [415, 22] on link "Profile" at bounding box center [404, 24] width 41 height 46
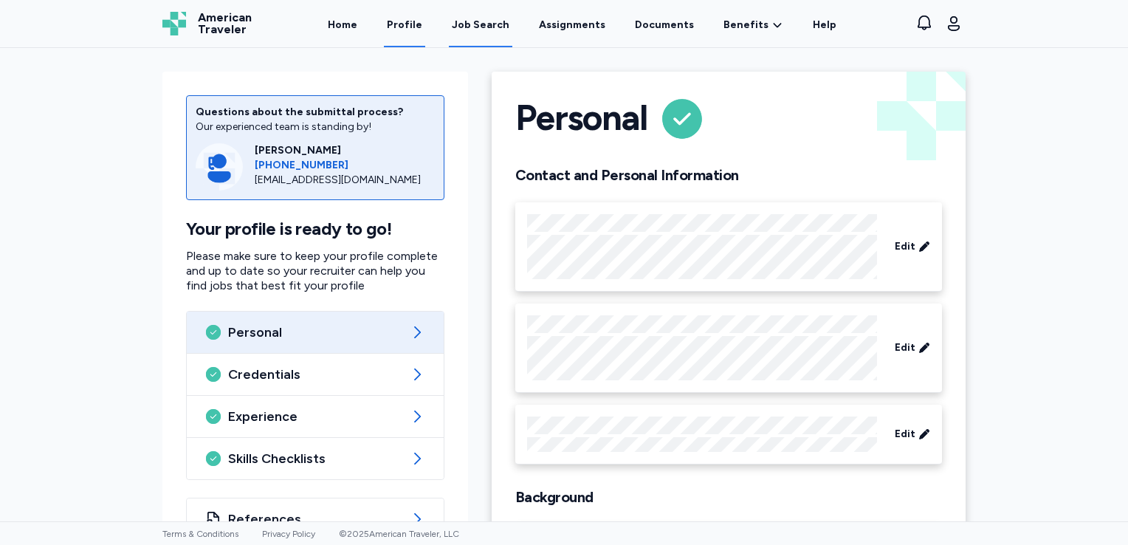
click at [492, 32] on link "Job Search" at bounding box center [480, 24] width 63 height 46
click at [564, 24] on link "Assignments" at bounding box center [572, 24] width 72 height 46
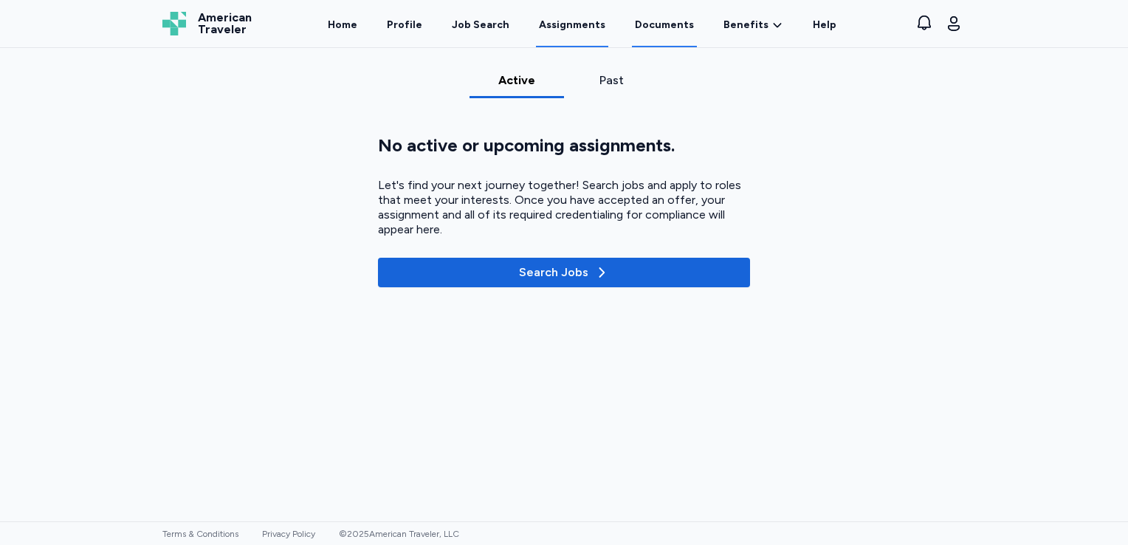
click at [644, 30] on link "Documents" at bounding box center [664, 24] width 65 height 46
